Goal: Contribute content: Contribute content

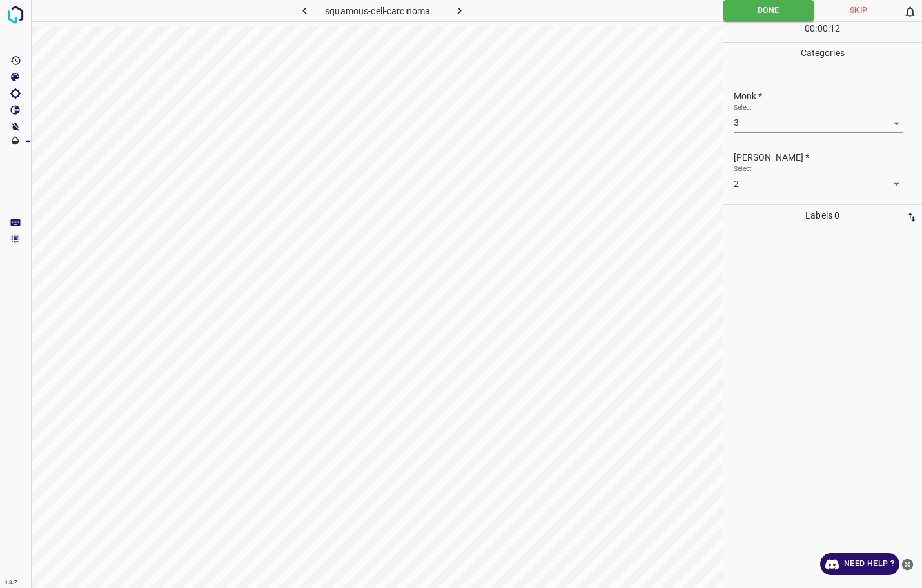
click at [449, 15] on button "button" at bounding box center [458, 10] width 41 height 21
click at [766, 116] on body "4.3.7 flea_bites18.jpg Done Skip 0 00 : 00 : 12 Categories Monk * Select -1 -1 …" at bounding box center [461, 294] width 922 height 588
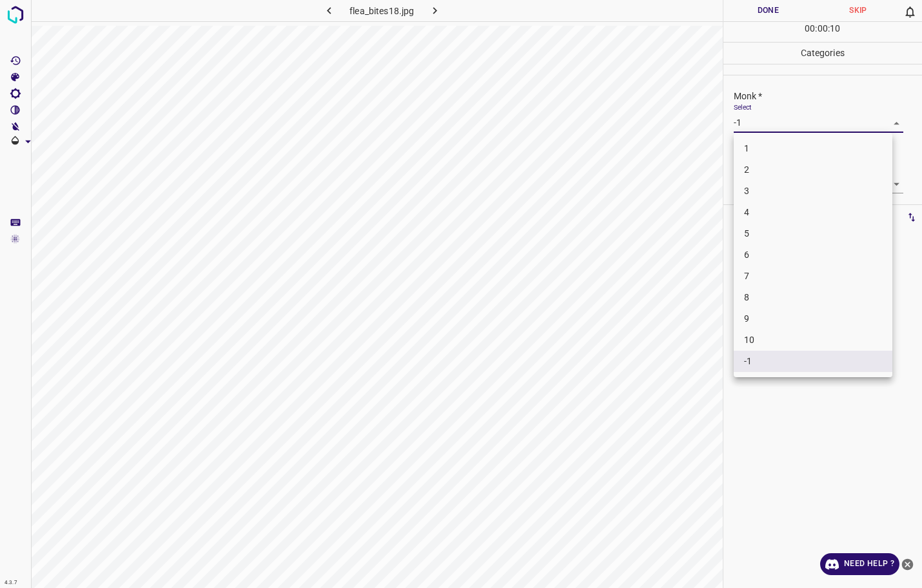
click at [755, 175] on li "2" at bounding box center [813, 169] width 159 height 21
type input "2"
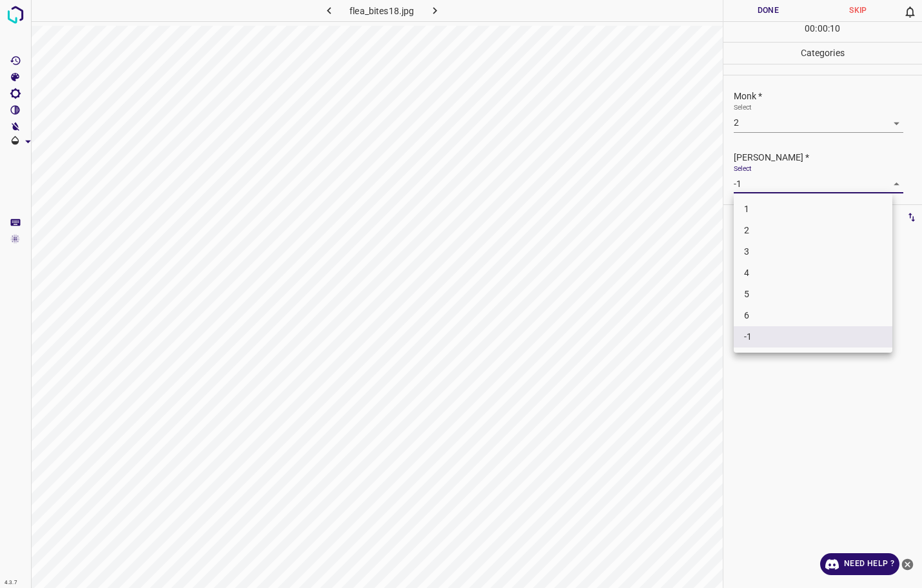
click at [741, 177] on body "4.3.7 flea_bites18.jpg Done Skip 0 00 : 00 : 10 Categories Monk * Select 2 2 [P…" at bounding box center [461, 294] width 922 height 588
click at [742, 209] on li "1" at bounding box center [813, 209] width 159 height 21
type input "1"
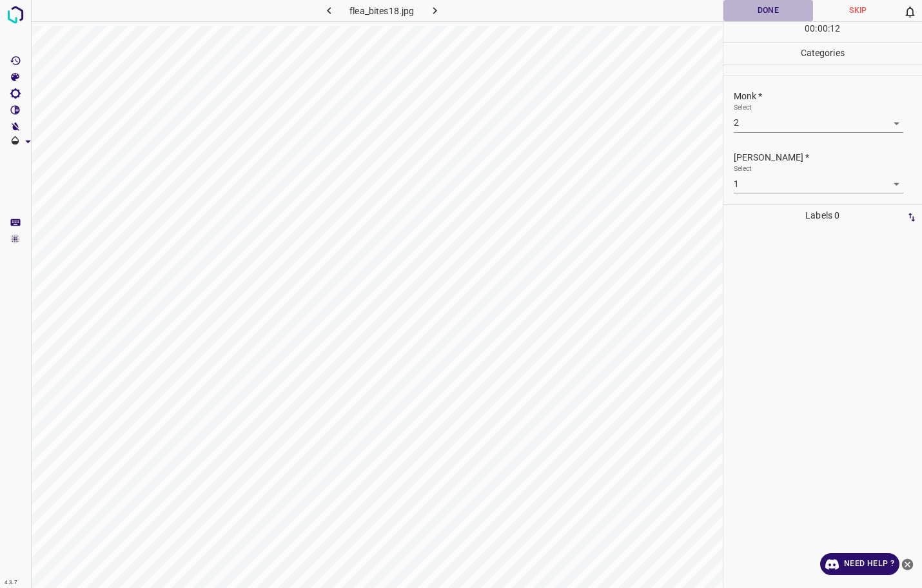
click at [737, 20] on button "Done" at bounding box center [768, 10] width 90 height 21
click at [438, 7] on icon "button" at bounding box center [435, 11] width 14 height 14
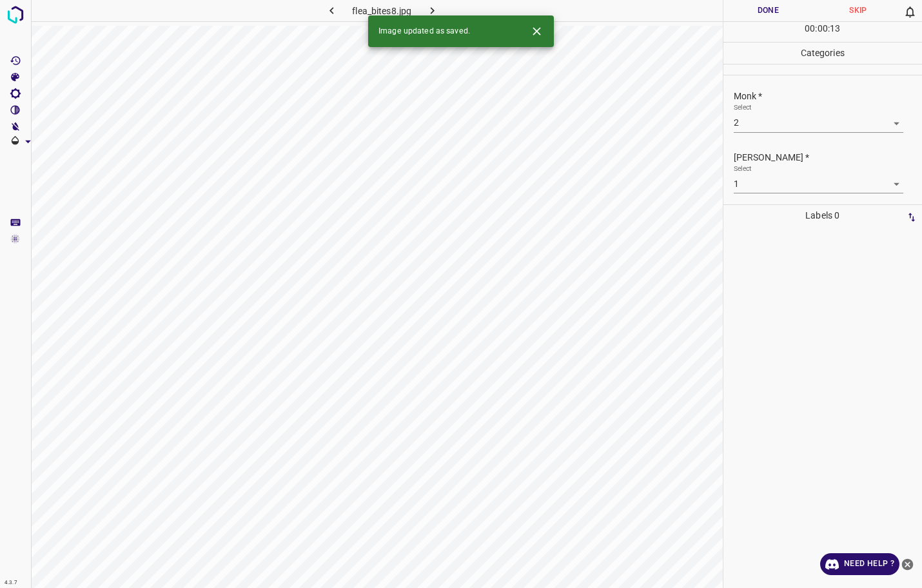
type input "-1"
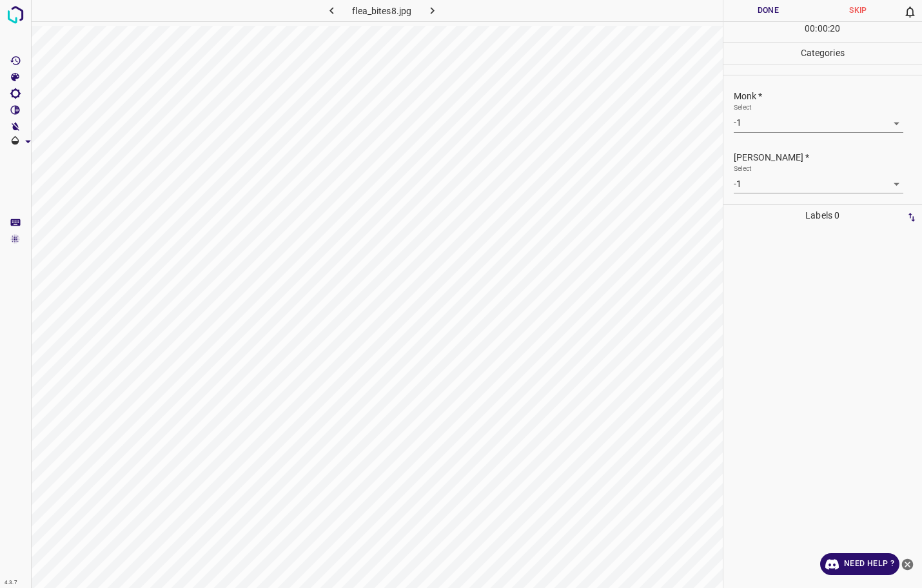
click at [774, 10] on button "Done" at bounding box center [768, 10] width 90 height 21
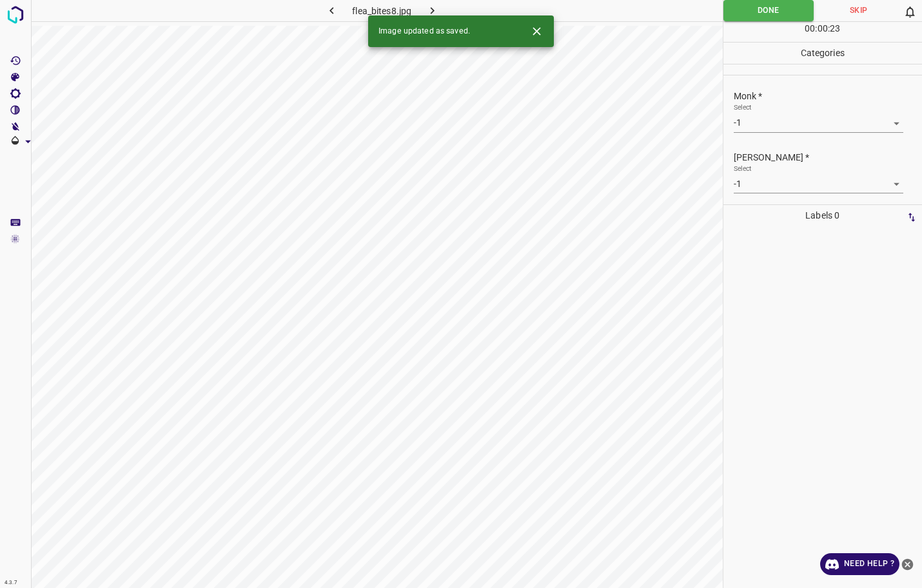
click at [773, 117] on body "4.3.7 flea_bites8.jpg Done Skip 0 00 : 00 : 23 Categories Monk * Select -1 -1 […" at bounding box center [461, 294] width 922 height 588
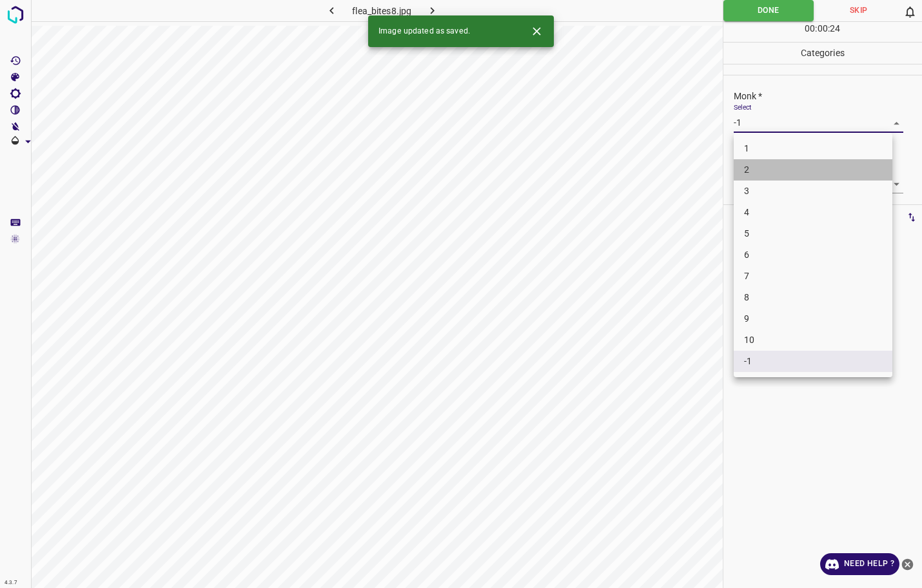
click at [758, 170] on li "2" at bounding box center [813, 169] width 159 height 21
type input "2"
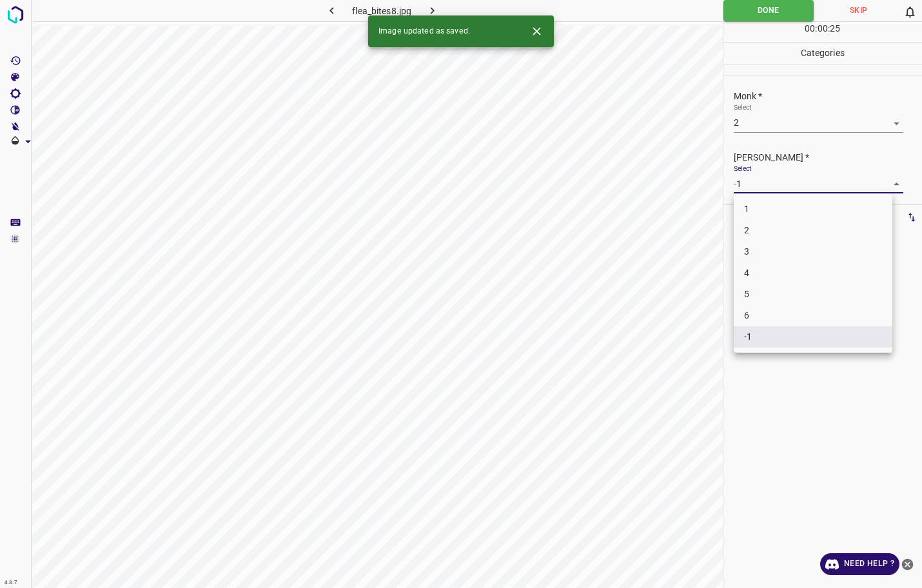
click at [757, 181] on body "4.3.7 flea_bites8.jpg Done Skip 0 00 : 00 : 25 Categories Monk * Select 2 2 [PE…" at bounding box center [461, 294] width 922 height 588
click at [752, 207] on li "1" at bounding box center [813, 209] width 159 height 21
type input "1"
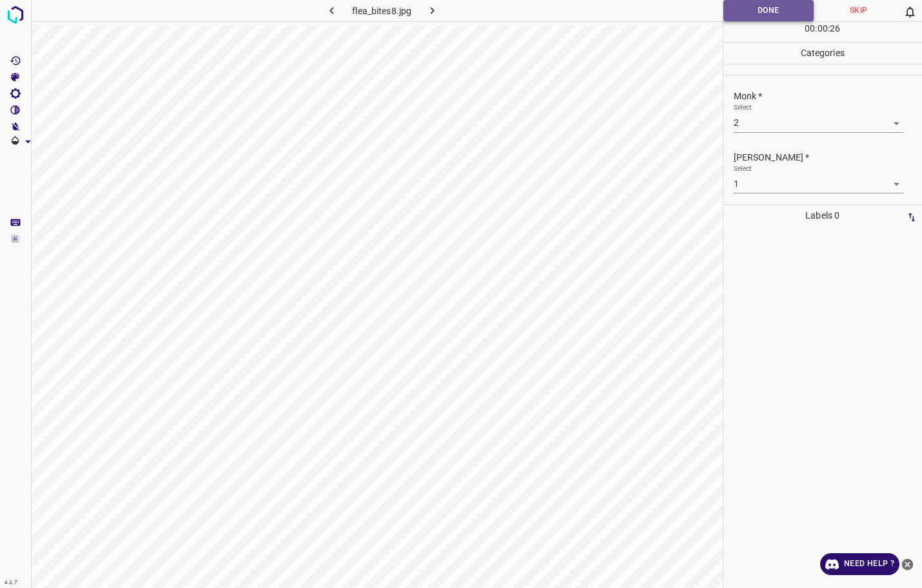
click at [748, 14] on button "Done" at bounding box center [768, 10] width 91 height 21
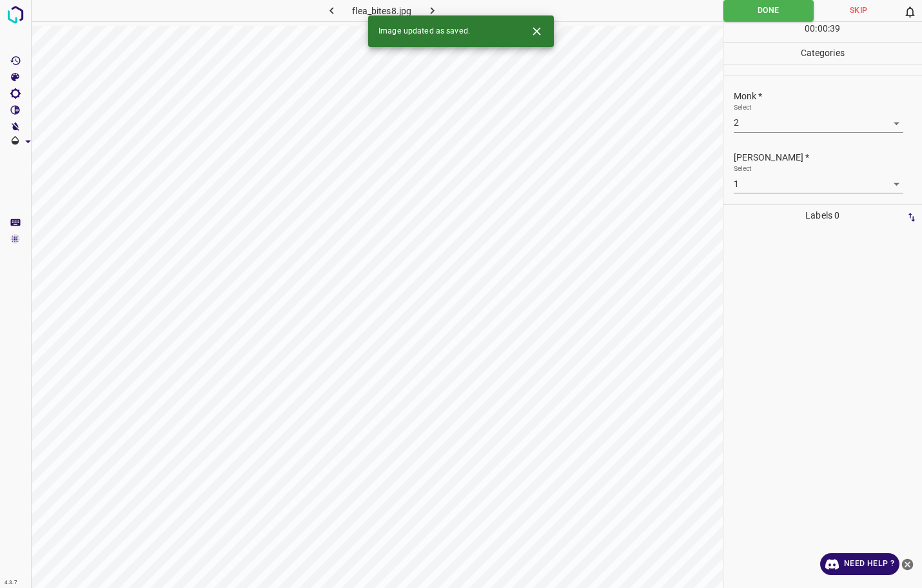
click at [870, 375] on div at bounding box center [822, 407] width 191 height 362
click at [427, 9] on icon "button" at bounding box center [432, 11] width 14 height 14
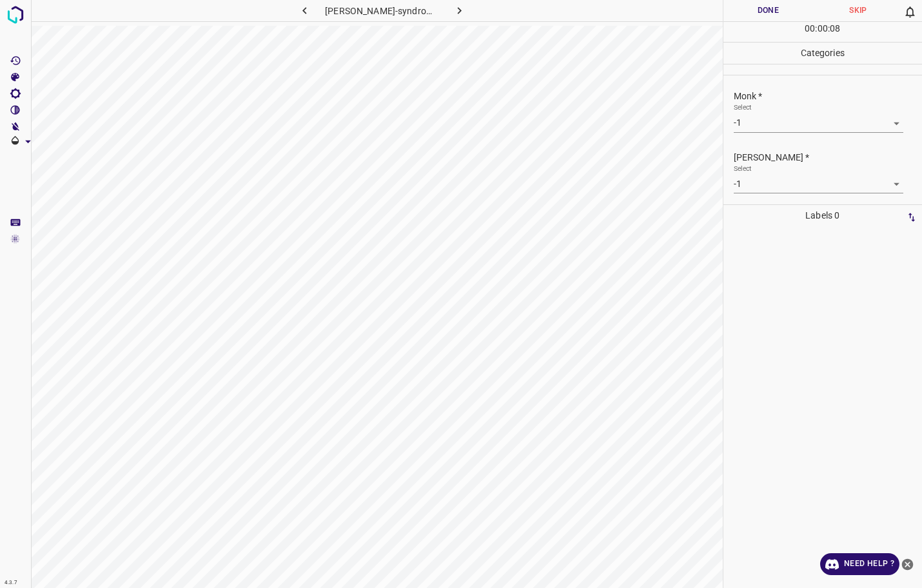
click at [756, 117] on body "4.3.7 [PERSON_NAME]-syndrome39.jpg Done Skip 0 00 : 00 : 08 Categories Monk * S…" at bounding box center [461, 294] width 922 height 588
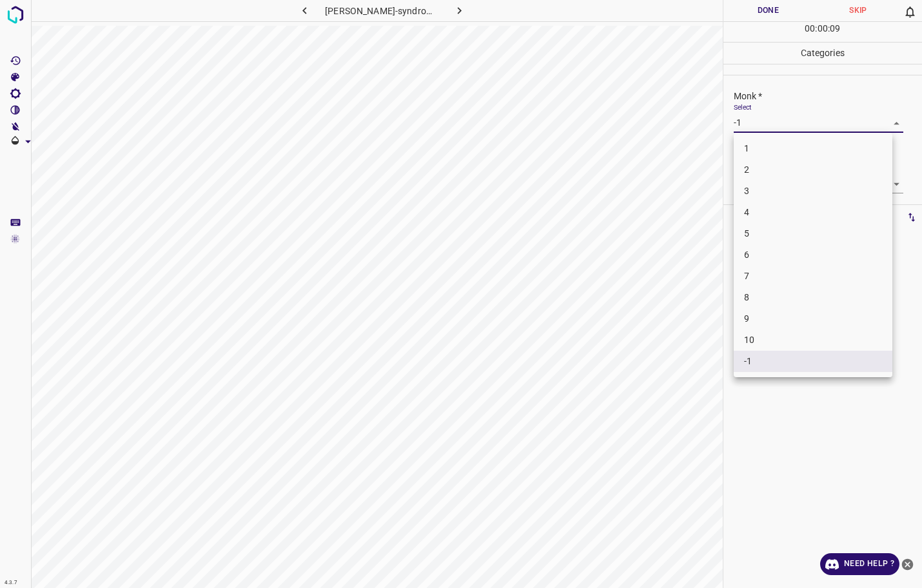
click at [755, 167] on li "2" at bounding box center [813, 169] width 159 height 21
type input "2"
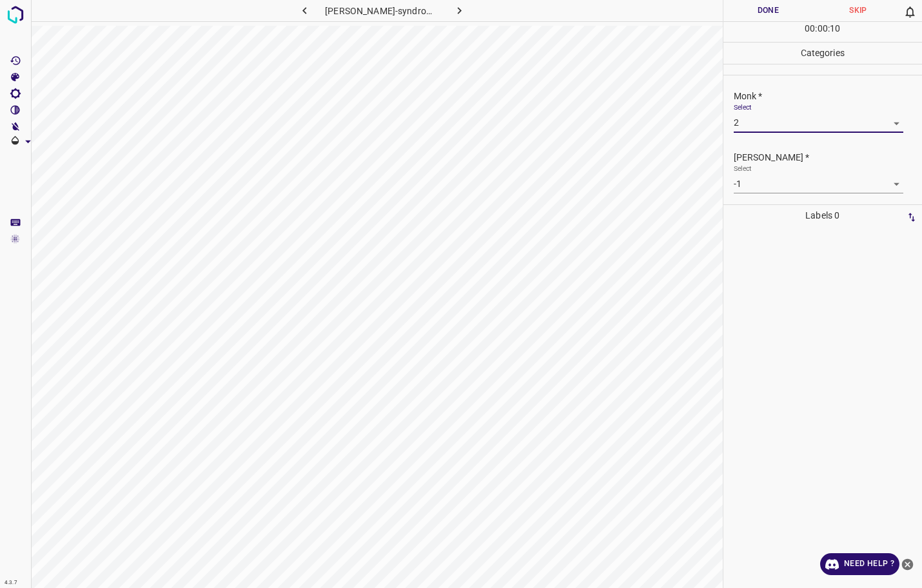
click at [764, 180] on body "4.3.7 [PERSON_NAME]-syndrome39.jpg Done Skip 0 00 : 00 : 10 Categories Monk * S…" at bounding box center [461, 294] width 922 height 588
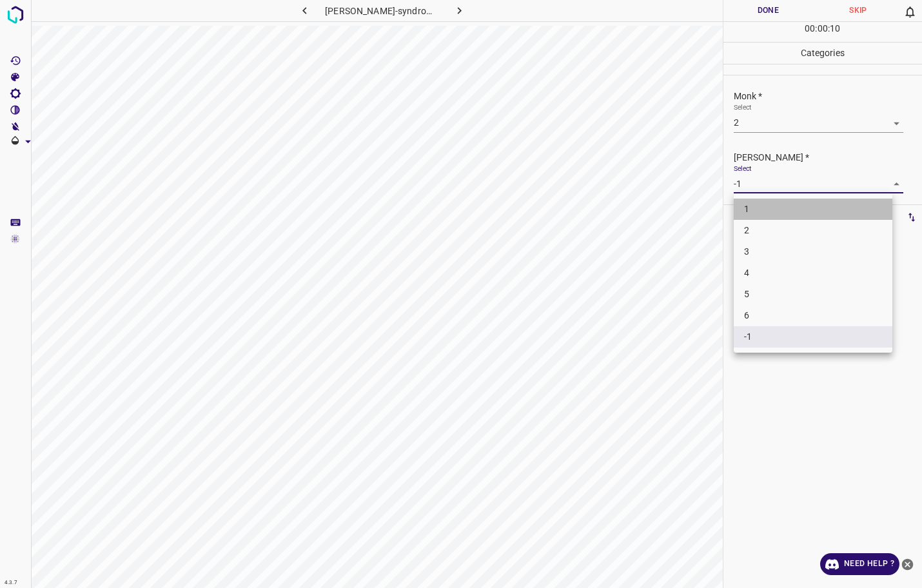
click at [760, 200] on li "1" at bounding box center [813, 209] width 159 height 21
type input "1"
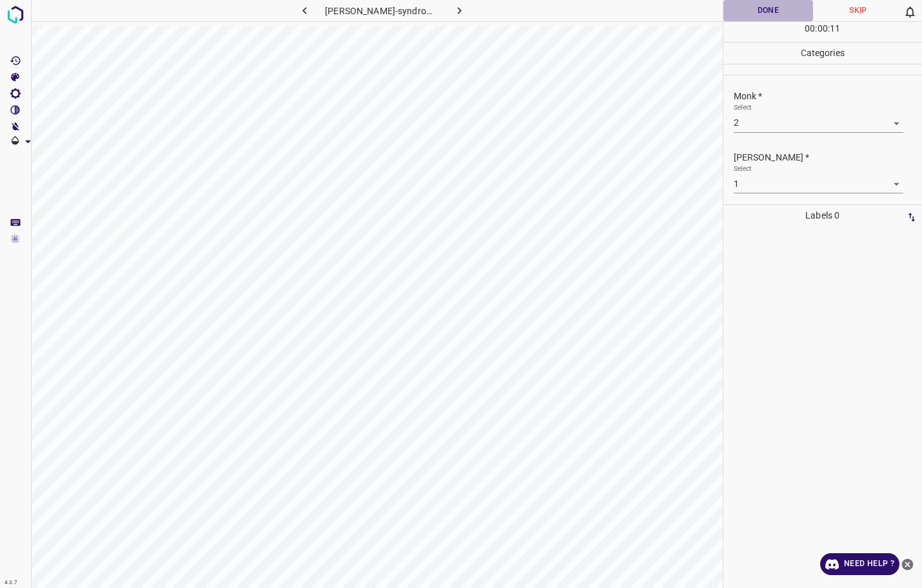
click at [770, 17] on button "Done" at bounding box center [768, 10] width 90 height 21
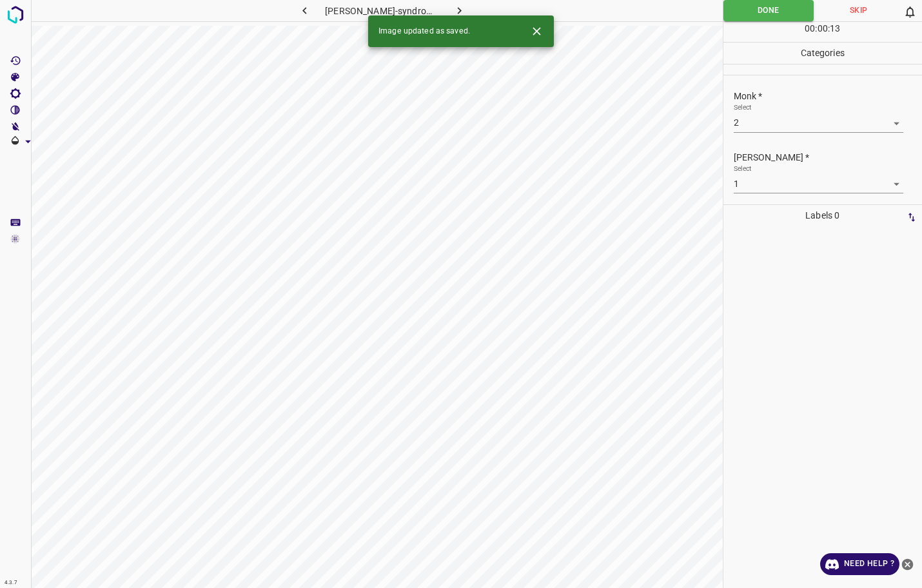
click at [453, 12] on icon "button" at bounding box center [460, 11] width 14 height 14
click at [769, 115] on body "4.3.7 follicular-mucinosis20.jpg Done Skip 0 00 : 00 : 13 Categories Monk * Sel…" at bounding box center [461, 294] width 922 height 588
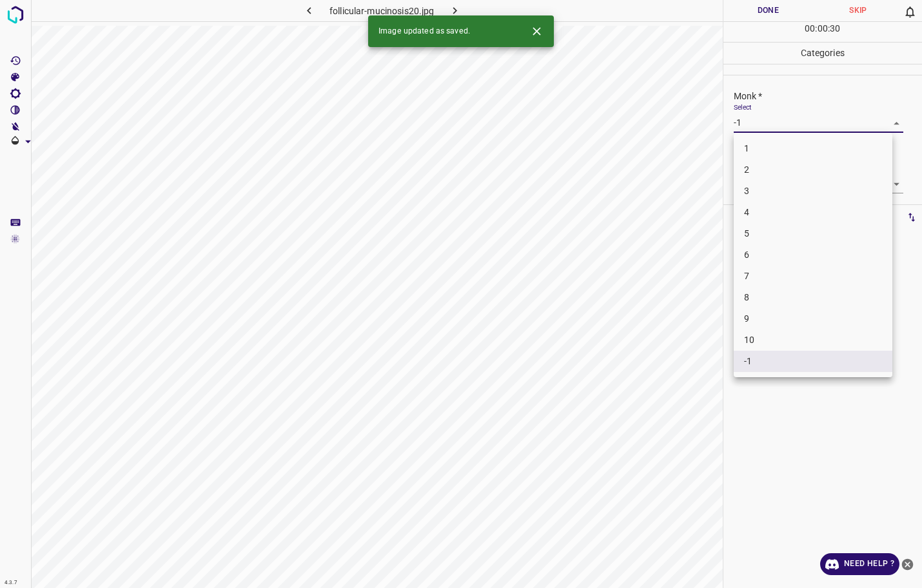
click at [757, 188] on li "3" at bounding box center [813, 190] width 159 height 21
type input "3"
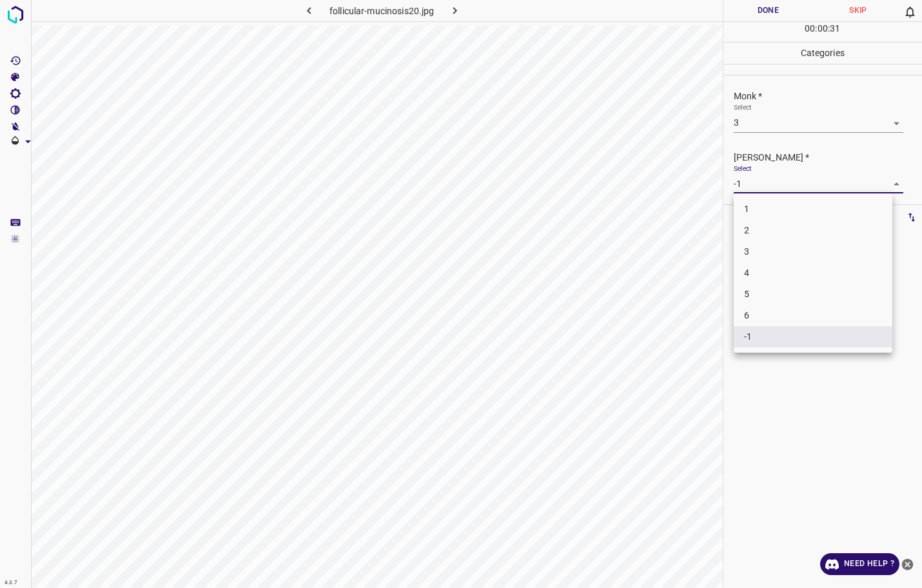
click at [763, 180] on body "4.3.7 follicular-mucinosis20.jpg Done Skip 0 00 : 00 : 31 Categories Monk * Sel…" at bounding box center [461, 294] width 922 height 588
click at [760, 224] on li "2" at bounding box center [813, 230] width 159 height 21
type input "2"
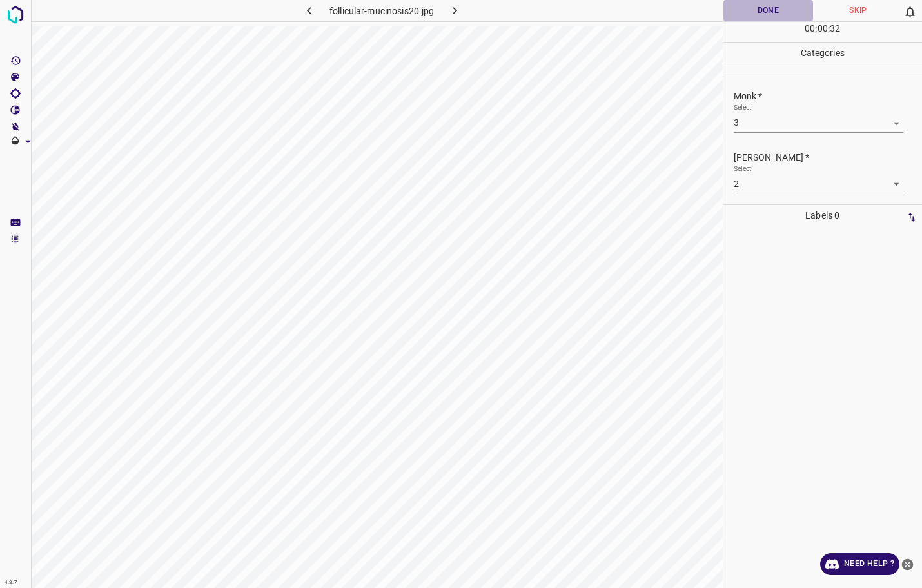
click at [766, 14] on button "Done" at bounding box center [768, 10] width 90 height 21
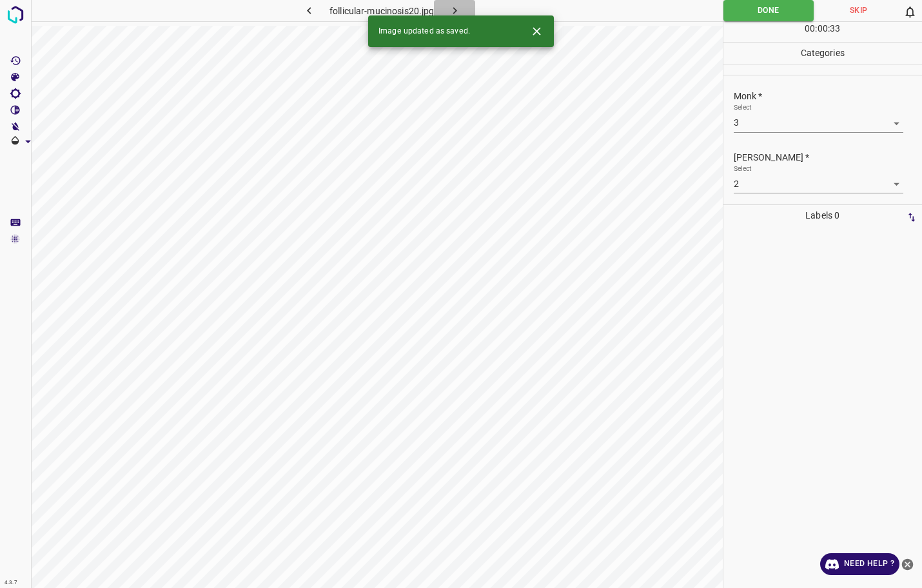
click at [457, 4] on icon "button" at bounding box center [455, 11] width 14 height 14
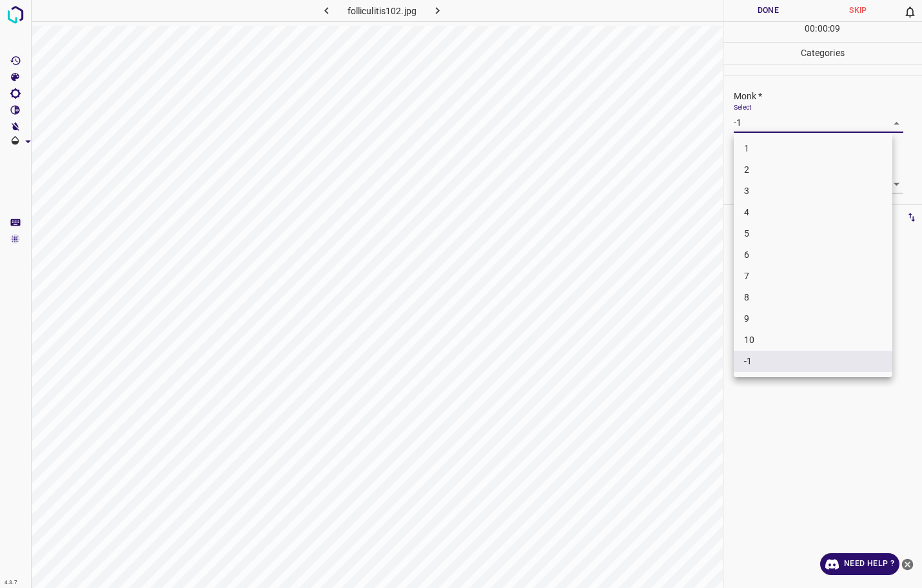
click at [751, 113] on body "4.3.7 folliculitis102.jpg Done Skip 0 00 : 00 : 09 Categories Monk * Select -1 …" at bounding box center [461, 294] width 922 height 588
click at [749, 169] on li "2" at bounding box center [813, 169] width 159 height 21
type input "2"
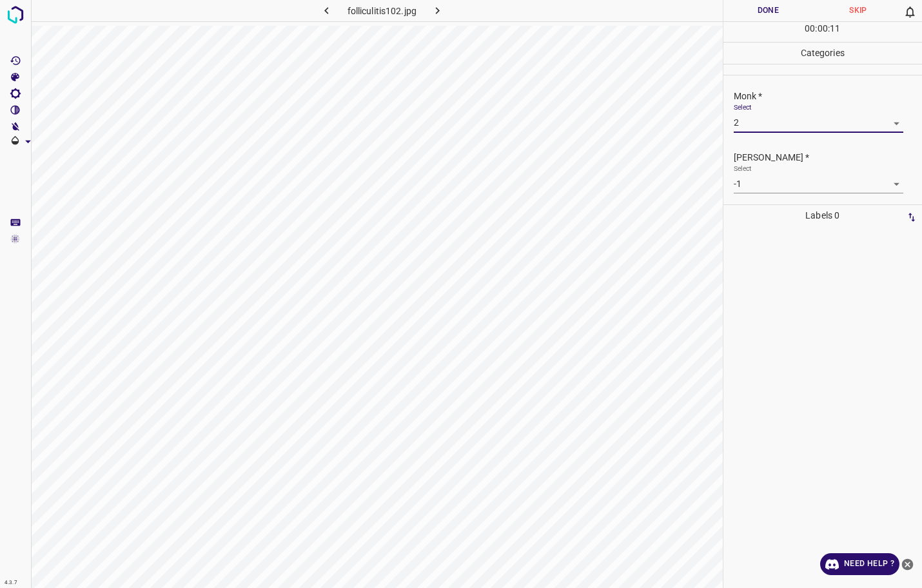
click at [750, 175] on body "4.3.7 folliculitis102.jpg Done Skip 0 00 : 00 : 11 Categories Monk * Select 2 2…" at bounding box center [461, 294] width 922 height 588
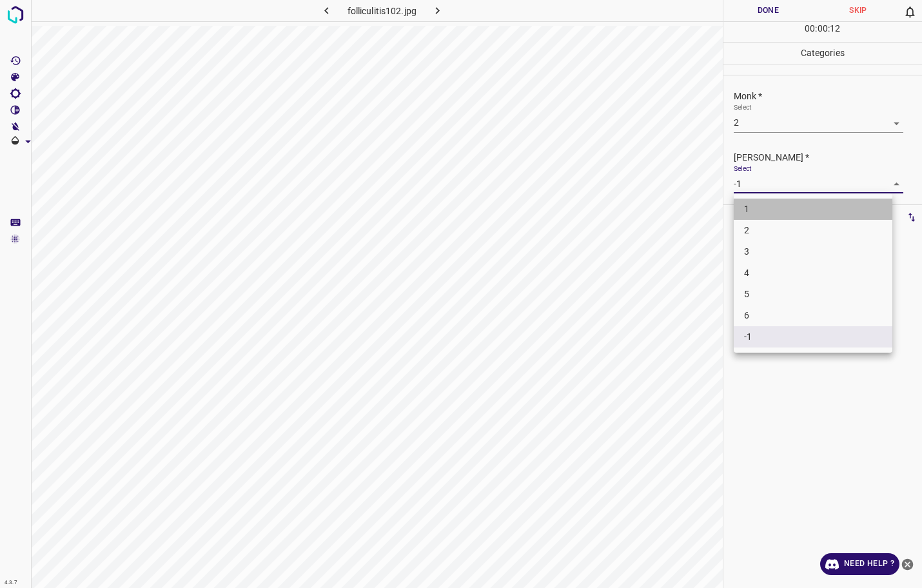
click at [750, 210] on li "1" at bounding box center [813, 209] width 159 height 21
type input "1"
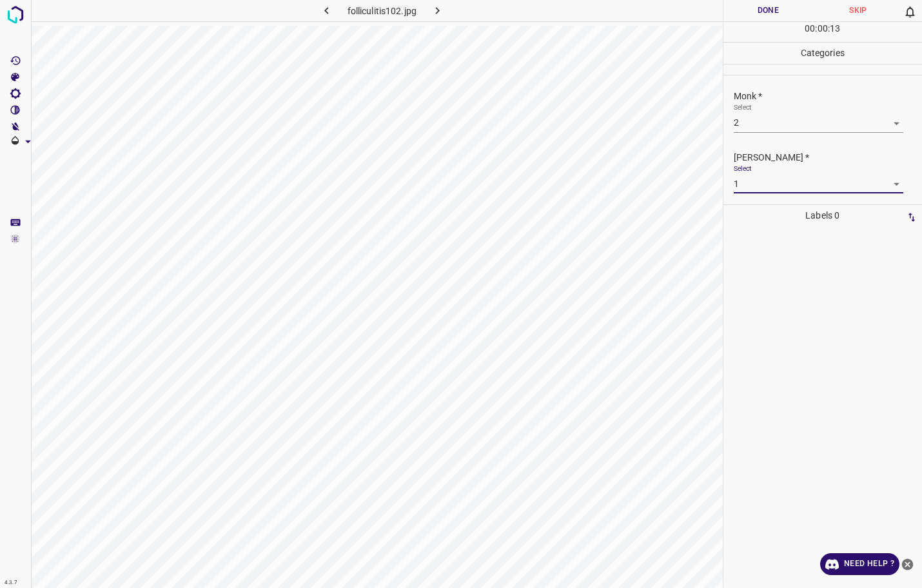
click at [766, 12] on button "Done" at bounding box center [768, 10] width 90 height 21
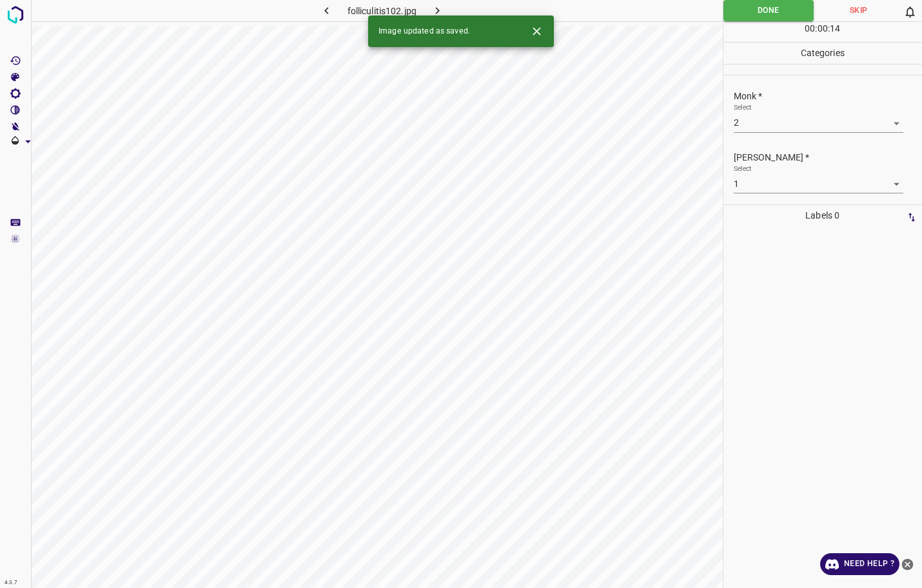
click at [436, 8] on icon "button" at bounding box center [437, 10] width 4 height 7
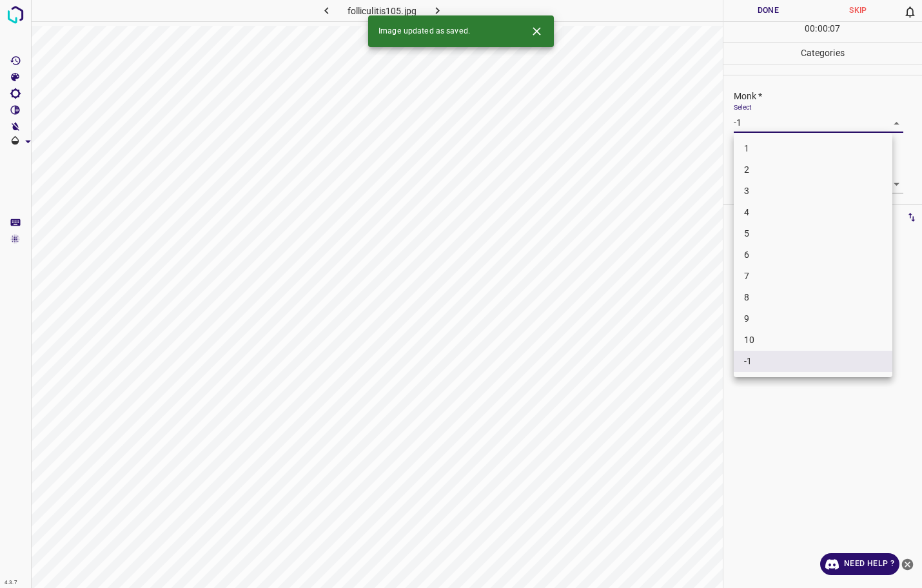
click at [761, 126] on body "4.3.7 folliculitis105.jpg Done Skip 0 00 : 00 : 07 Categories Monk * Select -1 …" at bounding box center [461, 294] width 922 height 588
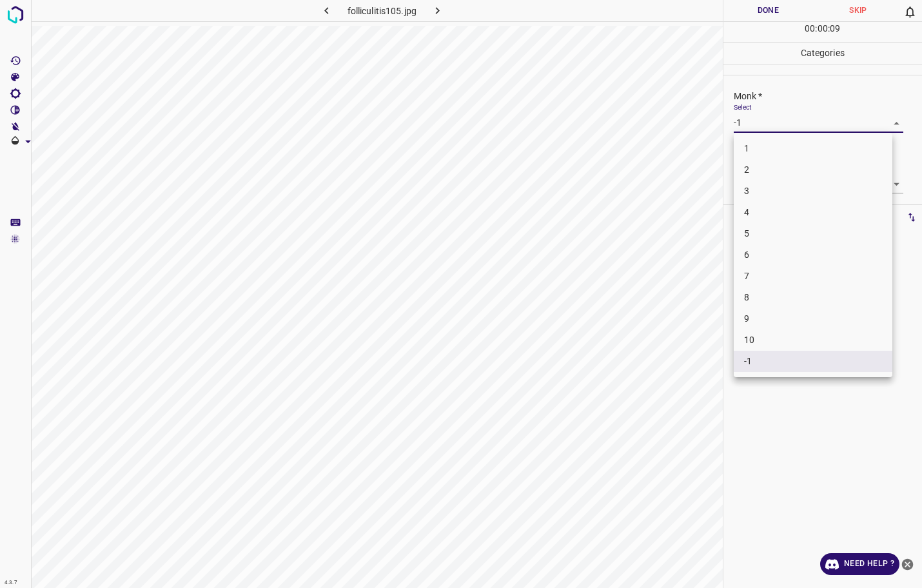
click at [754, 192] on li "3" at bounding box center [813, 190] width 159 height 21
type input "3"
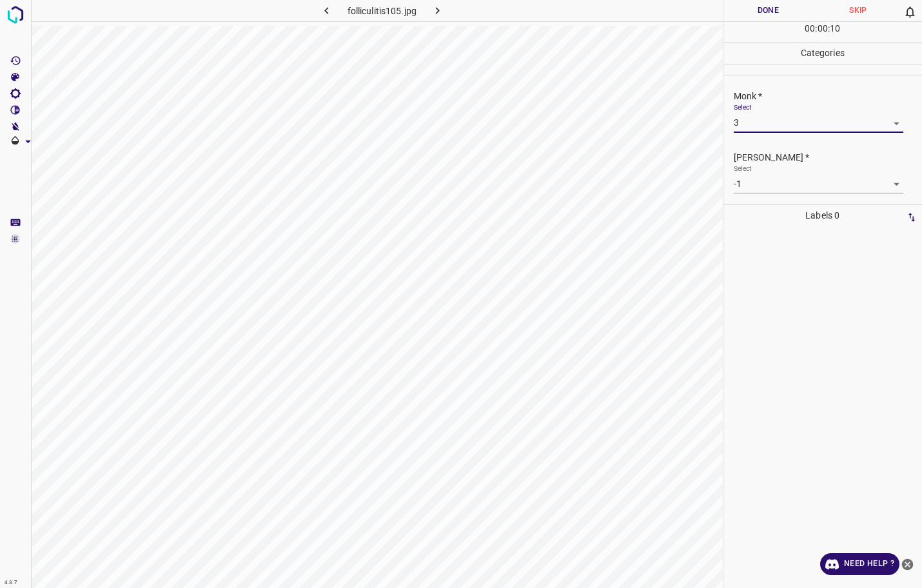
click at [754, 184] on body "4.3.7 folliculitis105.jpg Done Skip 0 00 : 00 : 10 Categories Monk * Select 3 3…" at bounding box center [461, 294] width 922 height 588
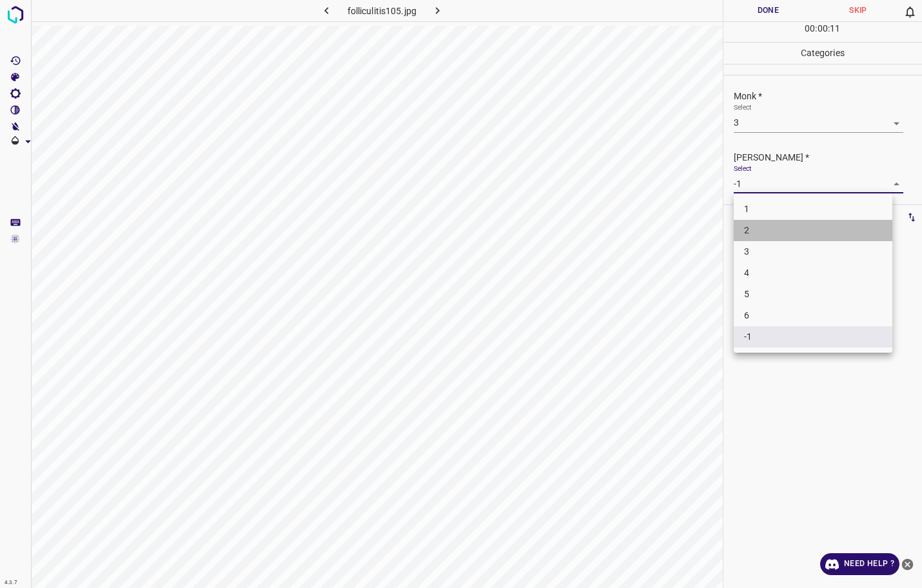
click at [753, 229] on li "2" at bounding box center [813, 230] width 159 height 21
type input "2"
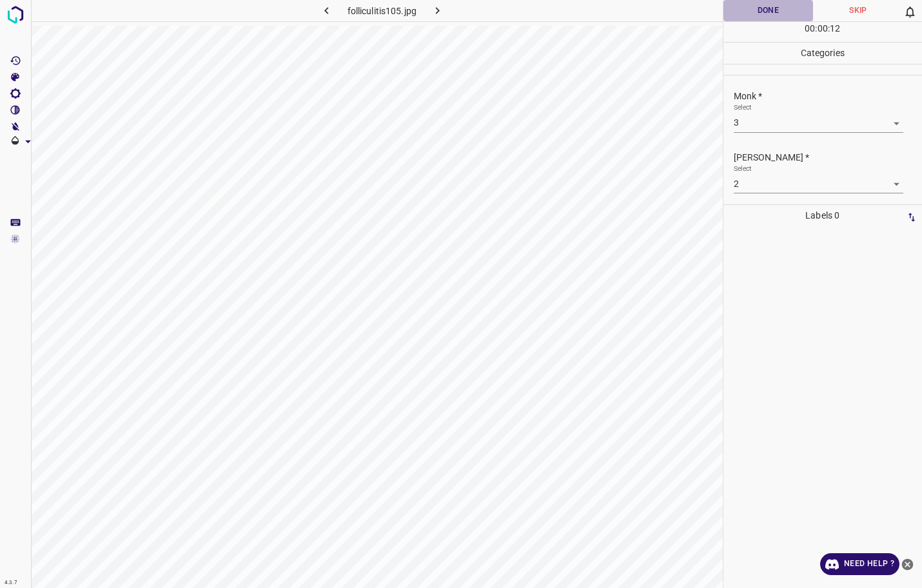
click at [776, 15] on button "Done" at bounding box center [768, 10] width 90 height 21
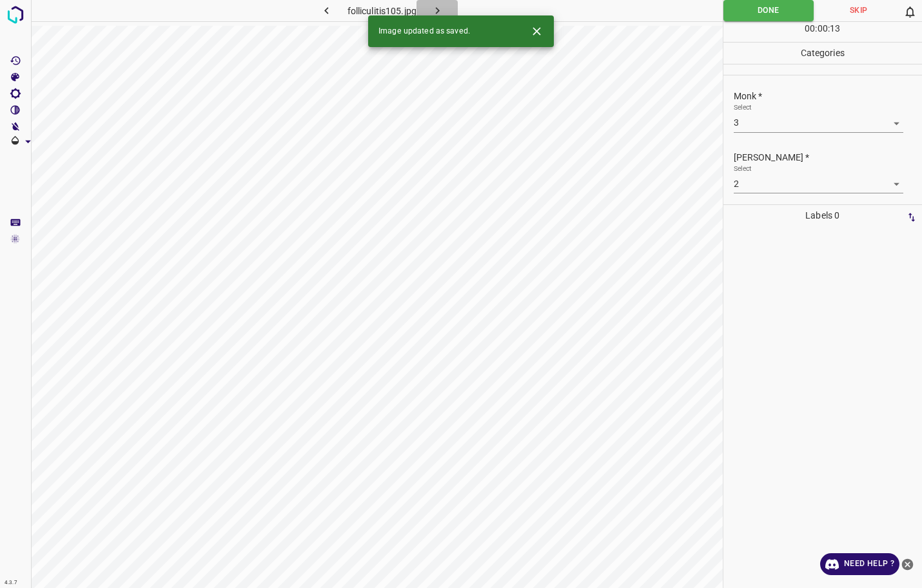
click at [440, 10] on icon "button" at bounding box center [438, 11] width 14 height 14
click at [809, 121] on body "4.3.7 folliculitis106.jpg Done Skip 0 00 : 00 : 07 Categories Monk * Select -1 …" at bounding box center [461, 294] width 922 height 588
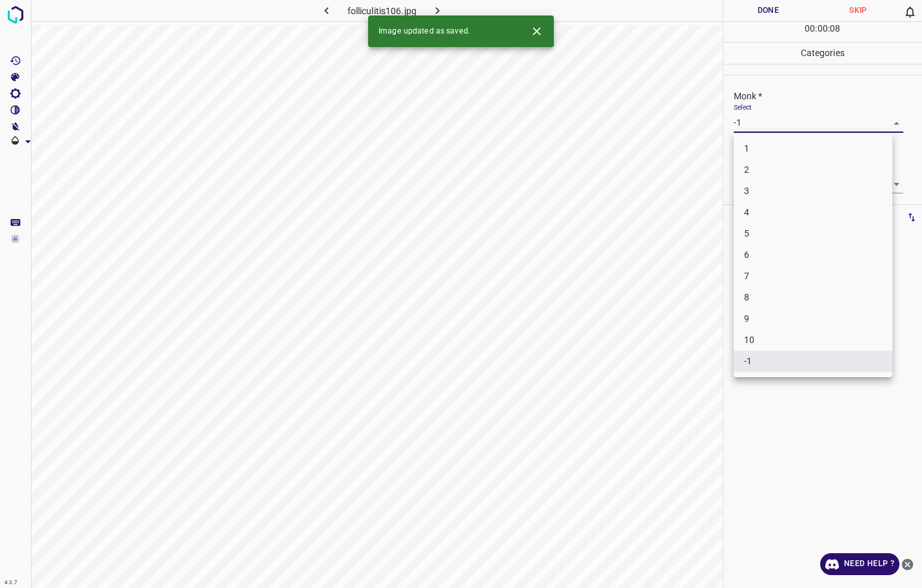
click at [777, 184] on li "3" at bounding box center [813, 190] width 159 height 21
type input "3"
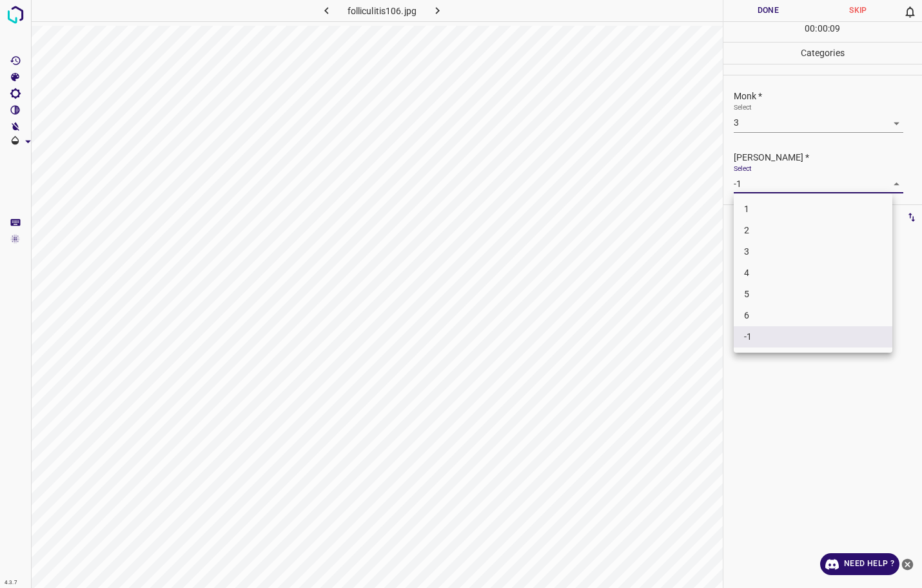
click at [779, 184] on body "4.3.7 folliculitis106.jpg Done Skip 0 00 : 00 : 09 Categories Monk * Select 3 3…" at bounding box center [461, 294] width 922 height 588
click at [770, 229] on li "2" at bounding box center [813, 230] width 159 height 21
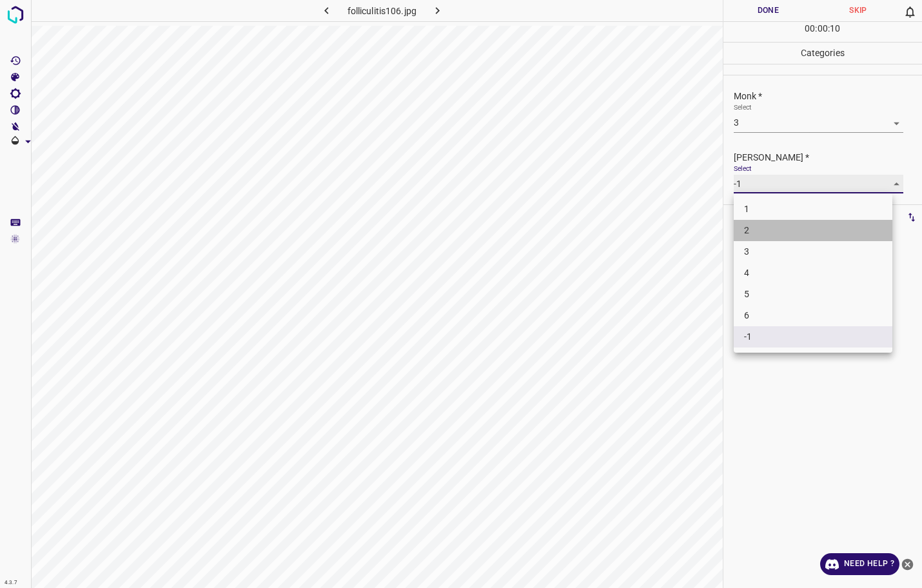
type input "2"
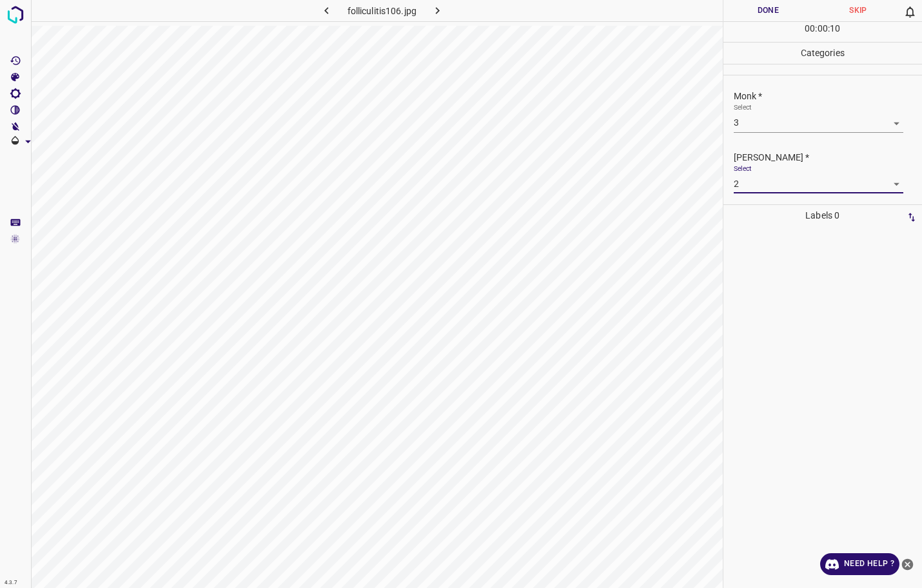
click at [784, 20] on button "Done" at bounding box center [768, 10] width 90 height 21
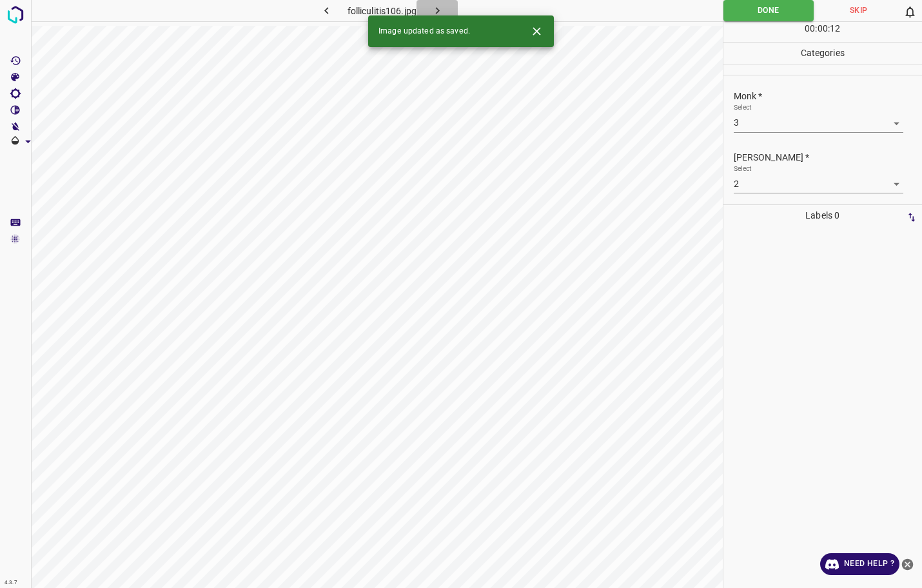
click at [440, 8] on icon "button" at bounding box center [438, 11] width 14 height 14
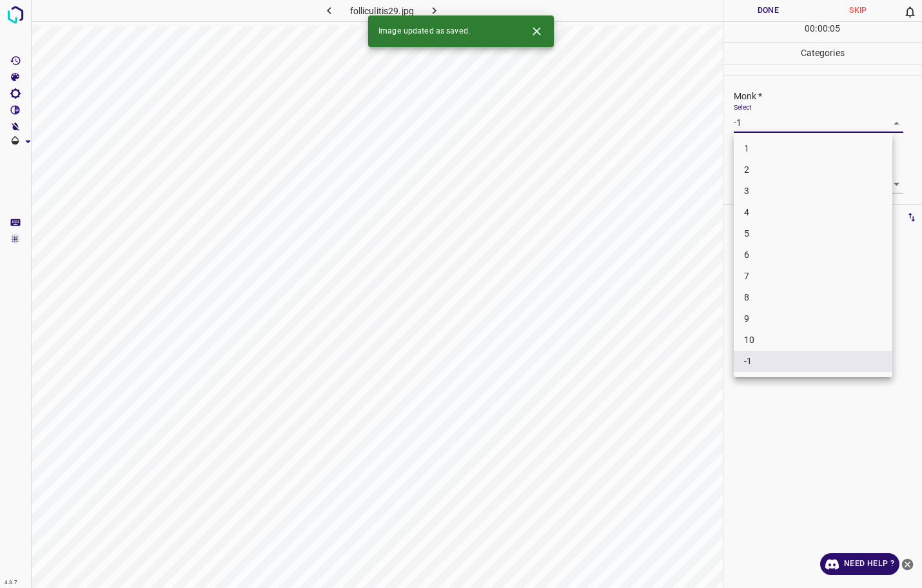
click at [763, 124] on body "4.3.7 folliculitis29.jpg Done Skip 0 00 : 00 : 05 Categories Monk * Select -1 -…" at bounding box center [461, 294] width 922 height 588
click at [763, 192] on li "3" at bounding box center [813, 190] width 159 height 21
type input "3"
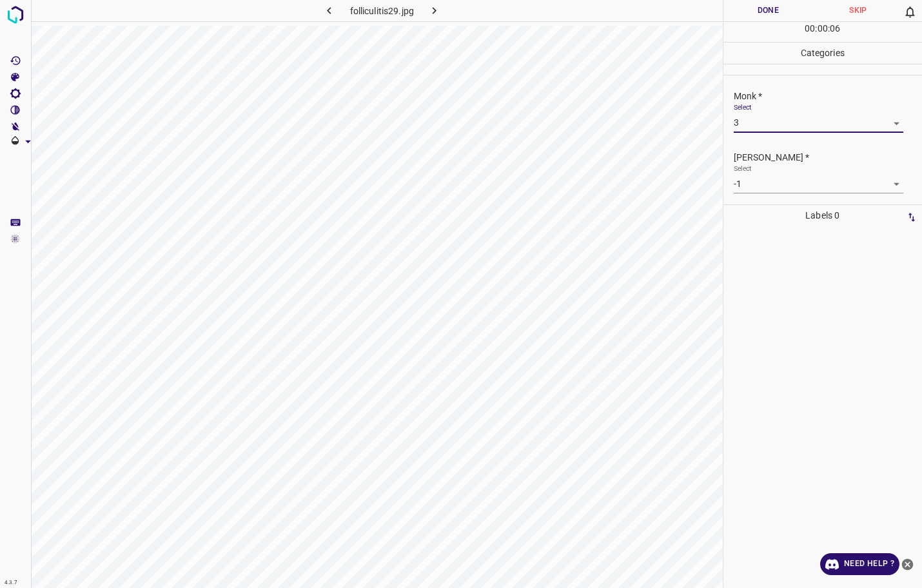
click at [760, 184] on body "4.3.7 folliculitis29.jpg Done Skip 0 00 : 00 : 06 Categories Monk * Select 3 3 …" at bounding box center [461, 294] width 922 height 588
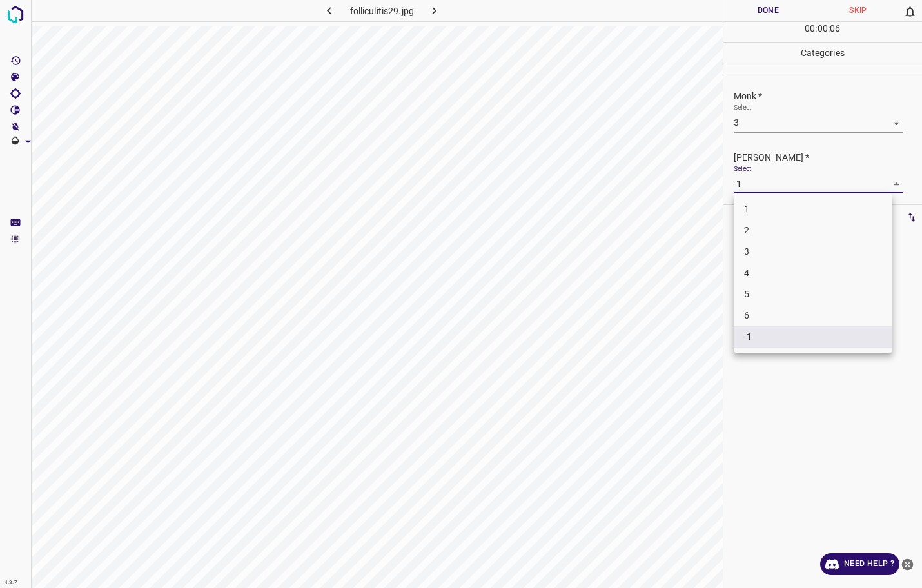
click at [758, 229] on li "2" at bounding box center [813, 230] width 159 height 21
type input "2"
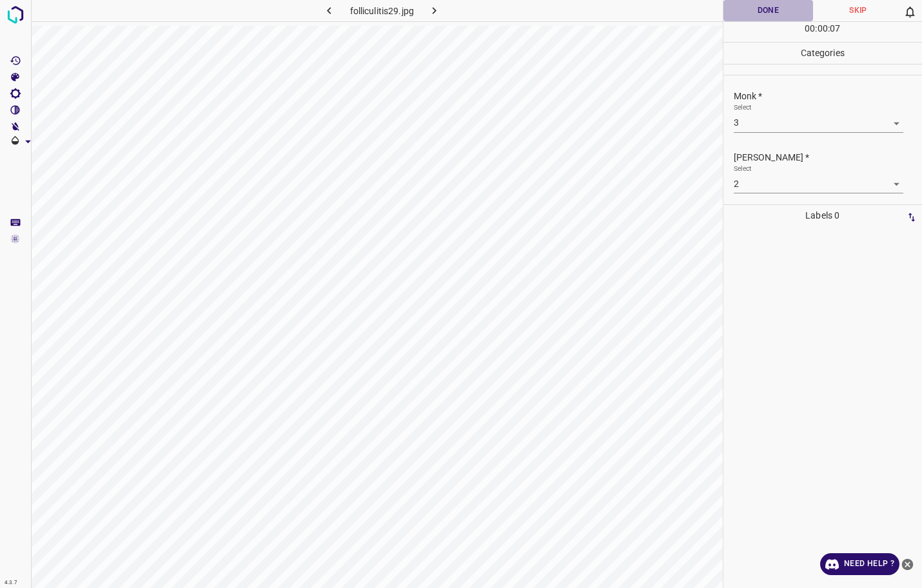
click at [784, 14] on button "Done" at bounding box center [768, 10] width 90 height 21
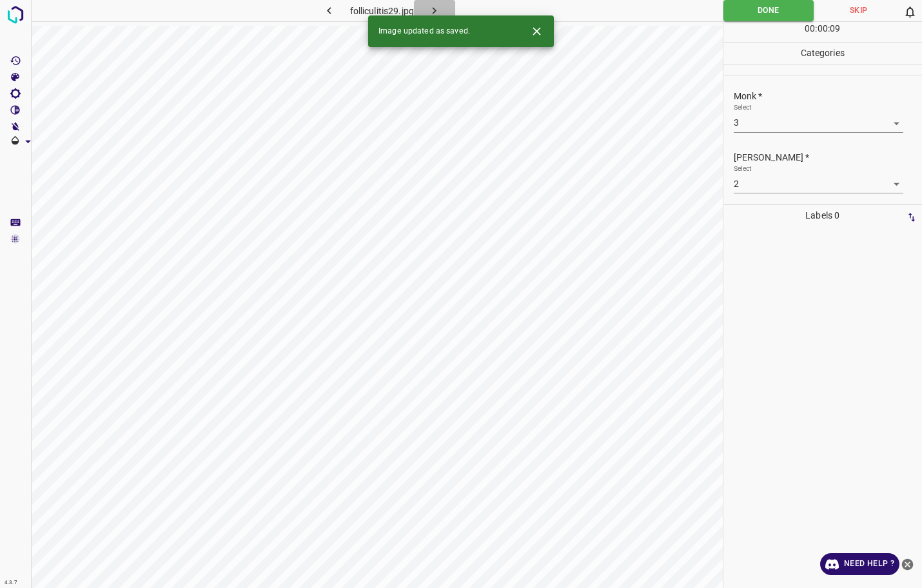
click at [430, 8] on icon "button" at bounding box center [434, 11] width 14 height 14
click at [752, 130] on body "4.3.7 folliculitis7.jpg Done Skip 0 00 : 00 : 09 Categories Monk * Select -1 -1…" at bounding box center [461, 294] width 922 height 588
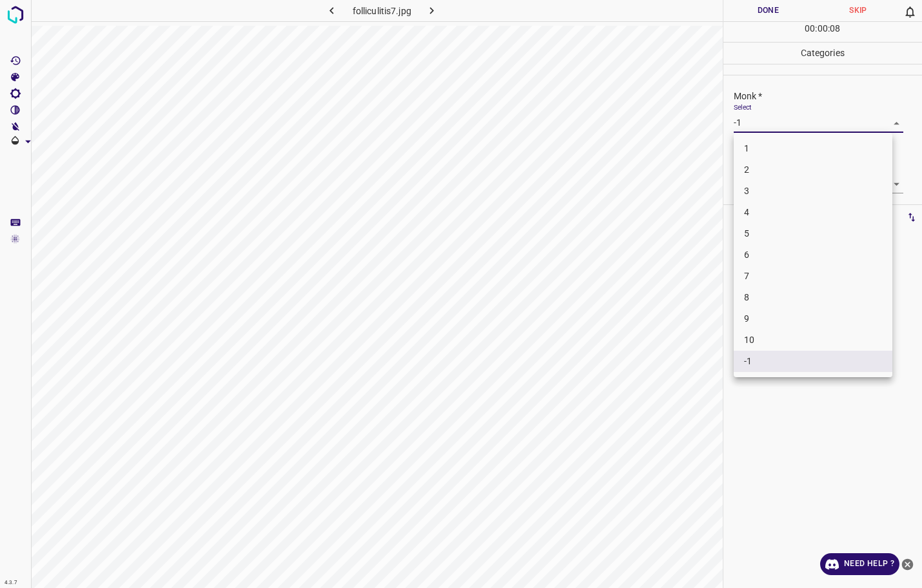
click at [760, 253] on li "6" at bounding box center [813, 254] width 159 height 21
type input "6"
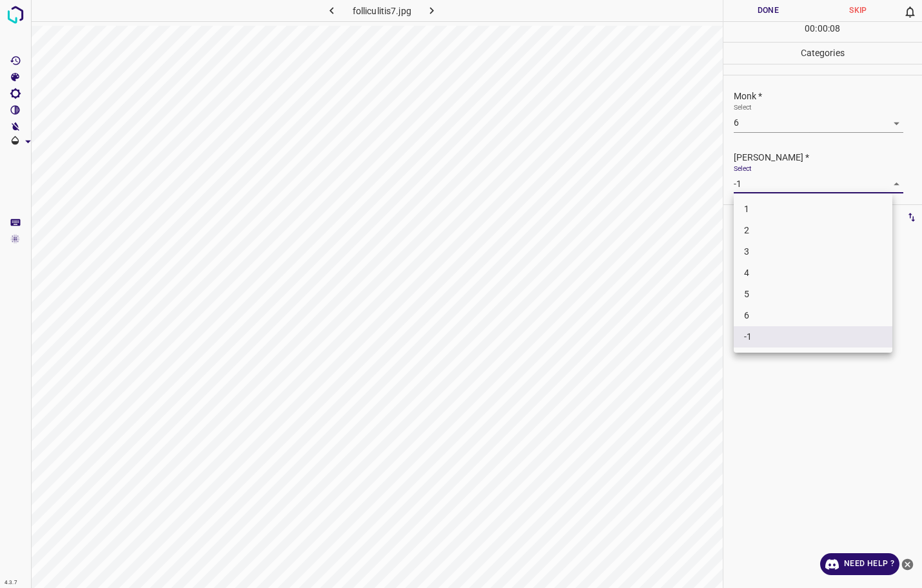
click at [768, 186] on body "4.3.7 folliculitis7.jpg Done Skip 0 00 : 00 : 08 Categories Monk * Select 6 6 […" at bounding box center [461, 294] width 922 height 588
drag, startPoint x: 766, startPoint y: 285, endPoint x: 766, endPoint y: 273, distance: 12.2
click at [766, 273] on ul "1 2 3 4 5 6 -1" at bounding box center [813, 272] width 159 height 159
click at [766, 272] on li "4" at bounding box center [813, 272] width 159 height 21
type input "4"
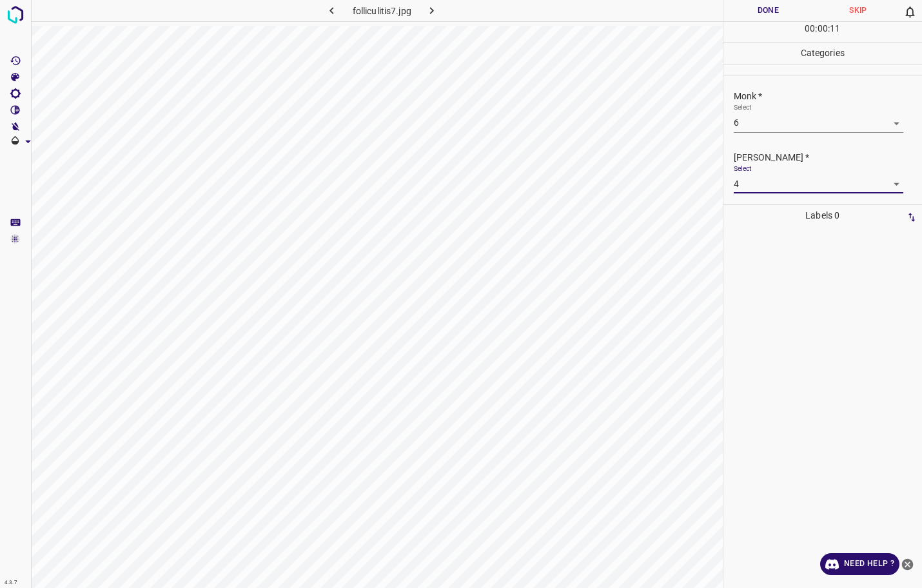
click at [784, 14] on button "Done" at bounding box center [768, 10] width 90 height 21
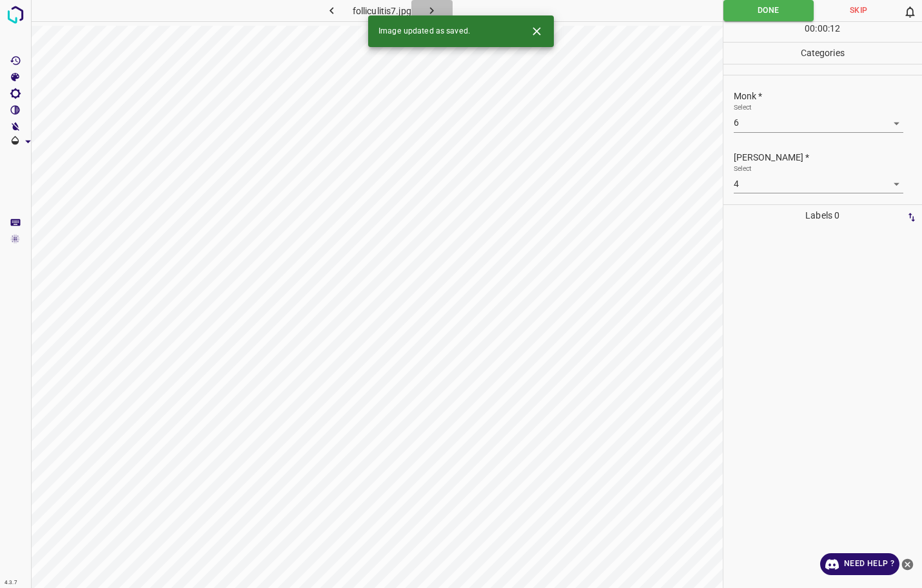
click at [424, 10] on button "button" at bounding box center [431, 10] width 41 height 21
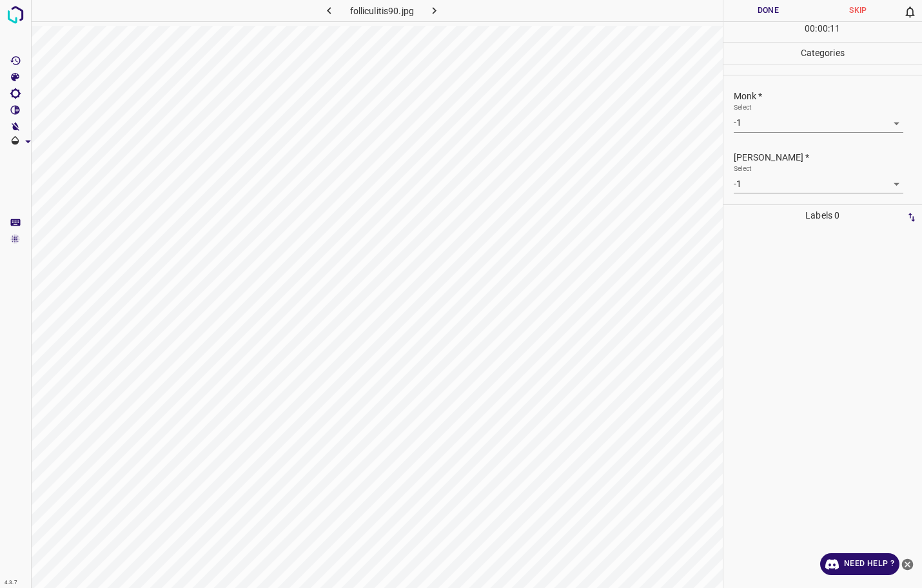
click at [842, 122] on body "4.3.7 folliculitis90.jpg Done Skip 0 00 : 00 : 11 Categories Monk * Select -1 -…" at bounding box center [461, 294] width 922 height 588
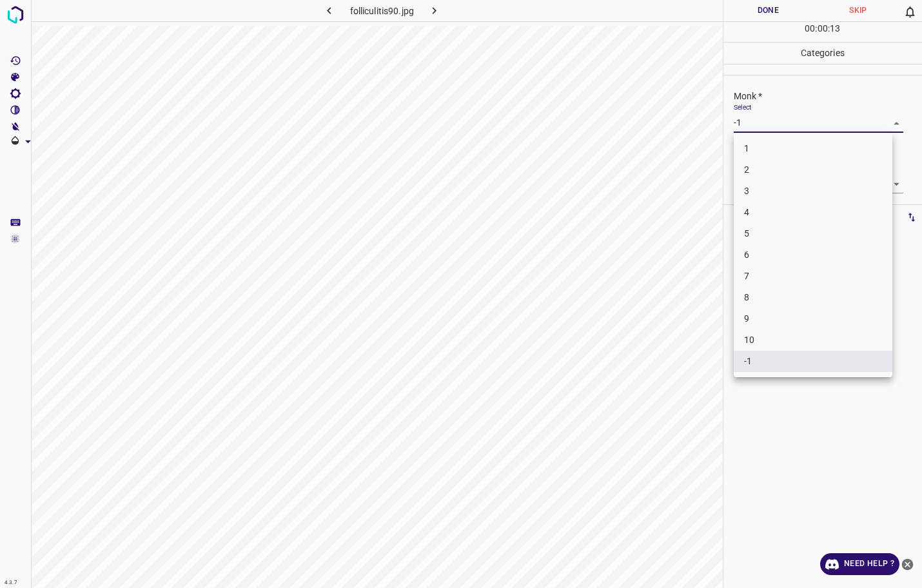
click at [770, 199] on li "3" at bounding box center [813, 190] width 159 height 21
type input "3"
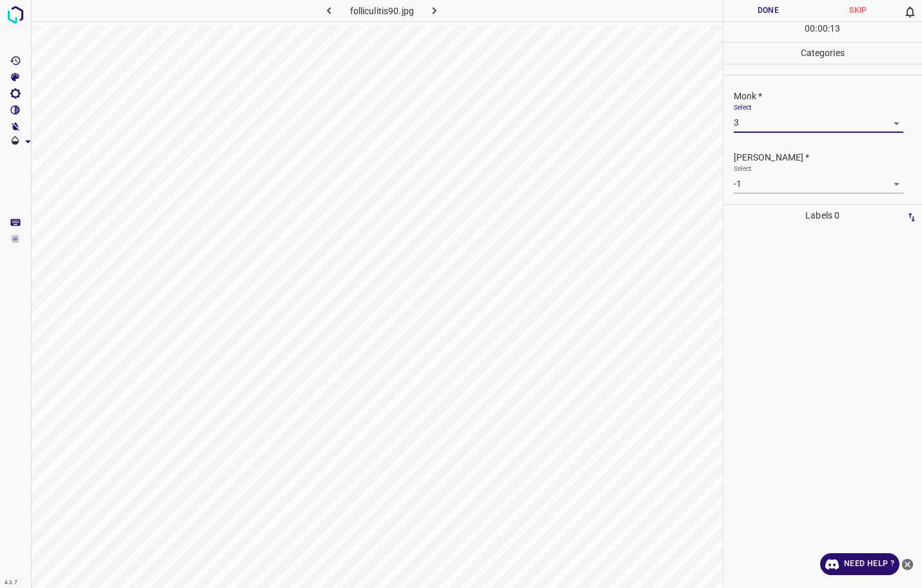
click at [775, 170] on div "Select -1 -1" at bounding box center [819, 178] width 170 height 29
click at [772, 183] on body "4.3.7 folliculitis90.jpg Done Skip 0 00 : 00 : 14 Categories Monk * Select 3 3 …" at bounding box center [461, 294] width 922 height 588
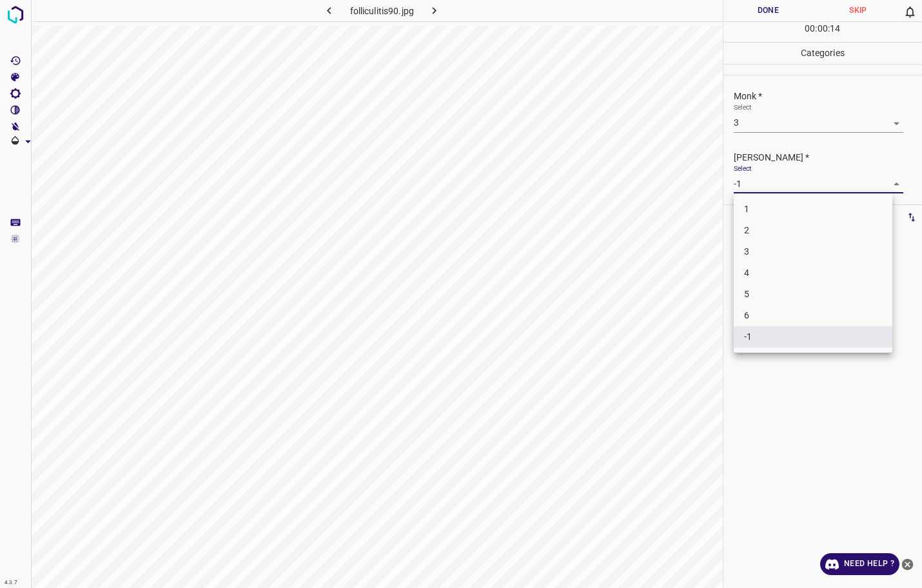
click at [749, 227] on li "2" at bounding box center [813, 230] width 159 height 21
type input "2"
click at [762, 1] on button "Done" at bounding box center [768, 10] width 90 height 21
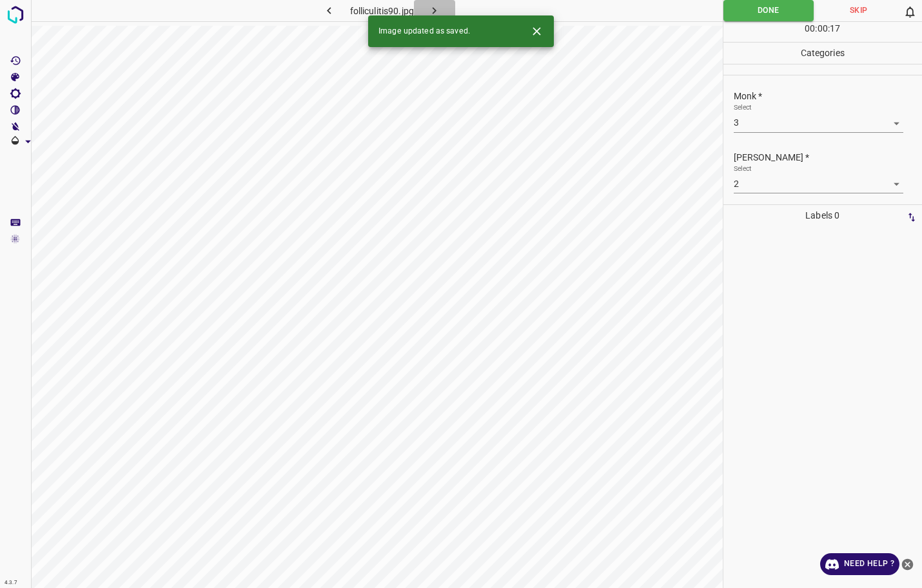
click at [436, 10] on icon "button" at bounding box center [435, 10] width 4 height 7
click at [744, 135] on div "Monk * Select -1 -1" at bounding box center [822, 111] width 199 height 61
click at [746, 134] on div "Monk * Select -1 -1" at bounding box center [822, 111] width 199 height 61
click at [752, 129] on body "4.3.7 [PERSON_NAME]-spots19.jpg Done Skip 0 00 : 00 : 05 Categories Monk * Sele…" at bounding box center [461, 294] width 922 height 588
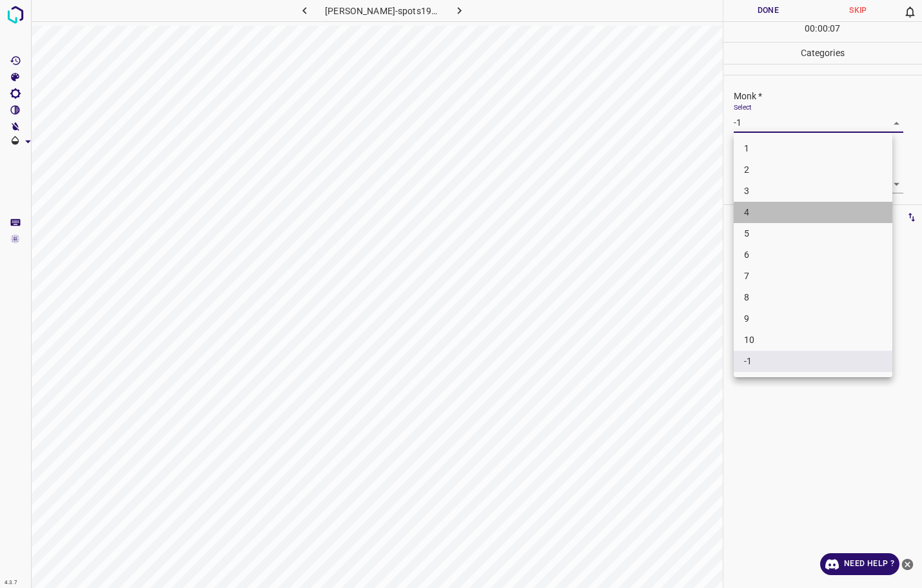
click at [755, 209] on li "4" at bounding box center [813, 212] width 159 height 21
type input "4"
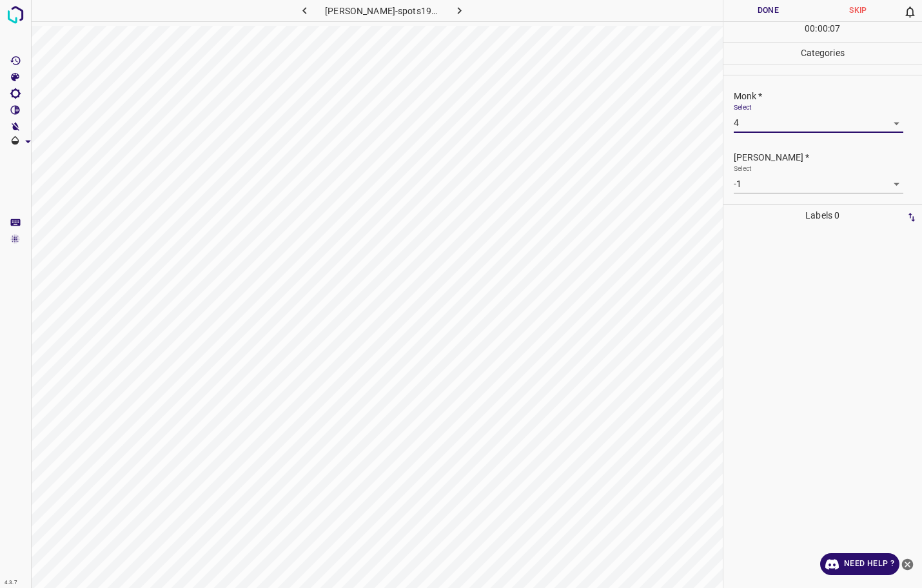
click at [756, 173] on div "Select -1 -1" at bounding box center [819, 178] width 170 height 29
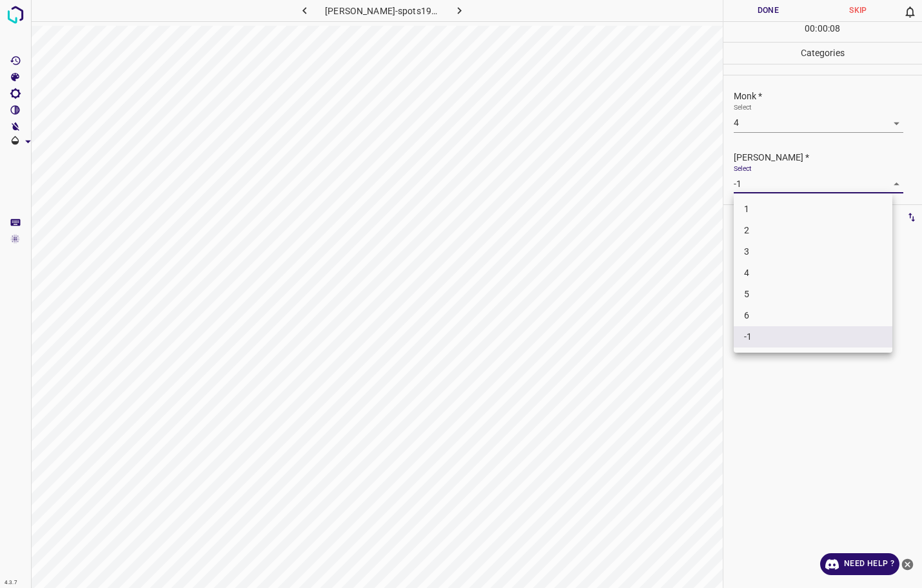
click at [757, 179] on body "4.3.7 [PERSON_NAME]-spots19.jpg Done Skip 0 00 : 00 : 08 Categories Monk * Sele…" at bounding box center [461, 294] width 922 height 588
click at [743, 246] on li "3" at bounding box center [813, 251] width 159 height 21
type input "3"
click at [772, 9] on button "Done" at bounding box center [768, 10] width 90 height 21
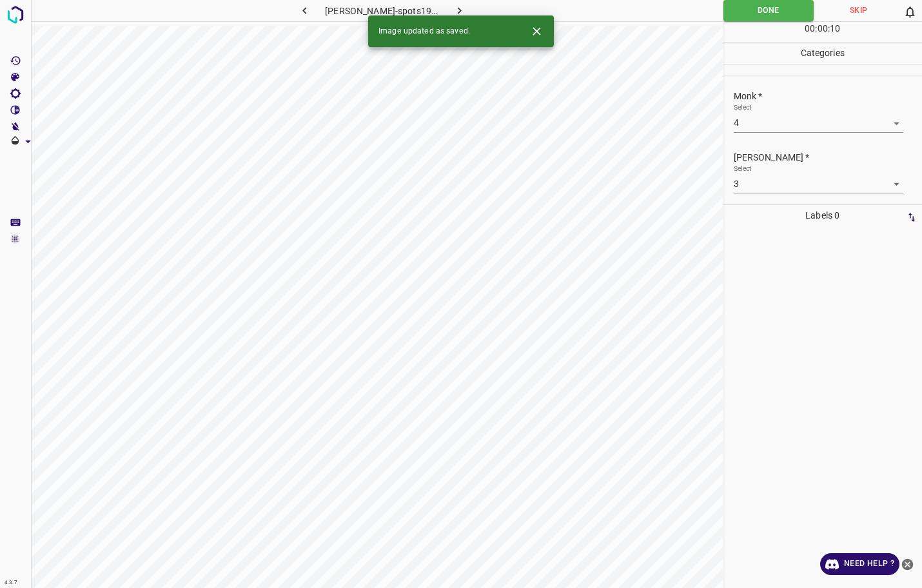
click at [457, 10] on icon "button" at bounding box center [459, 10] width 4 height 7
click at [772, 130] on body "4.3.7 [PERSON_NAME]-spots34.jpg Done Skip 0 00 : 00 : 12 Categories Monk * Sele…" at bounding box center [461, 294] width 922 height 588
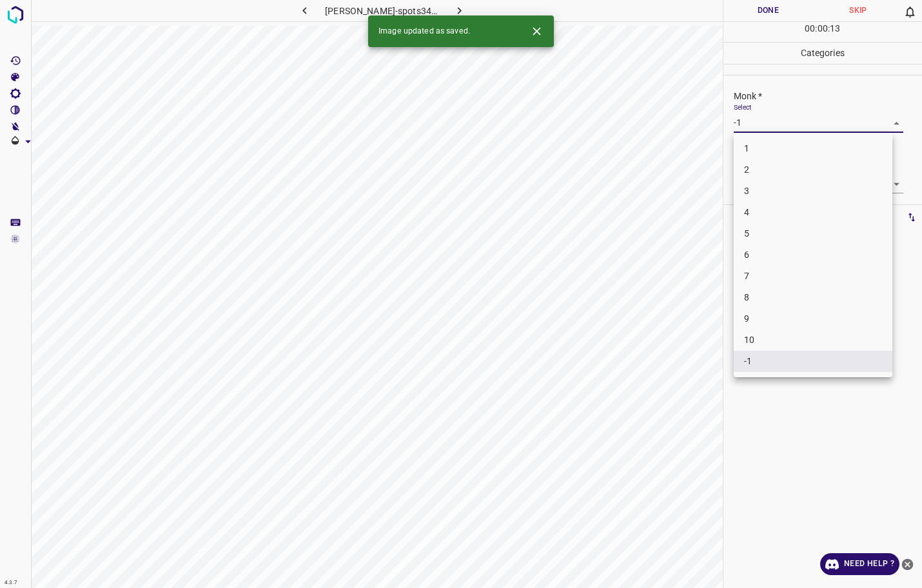
click at [757, 148] on li "1" at bounding box center [813, 148] width 159 height 21
type input "1"
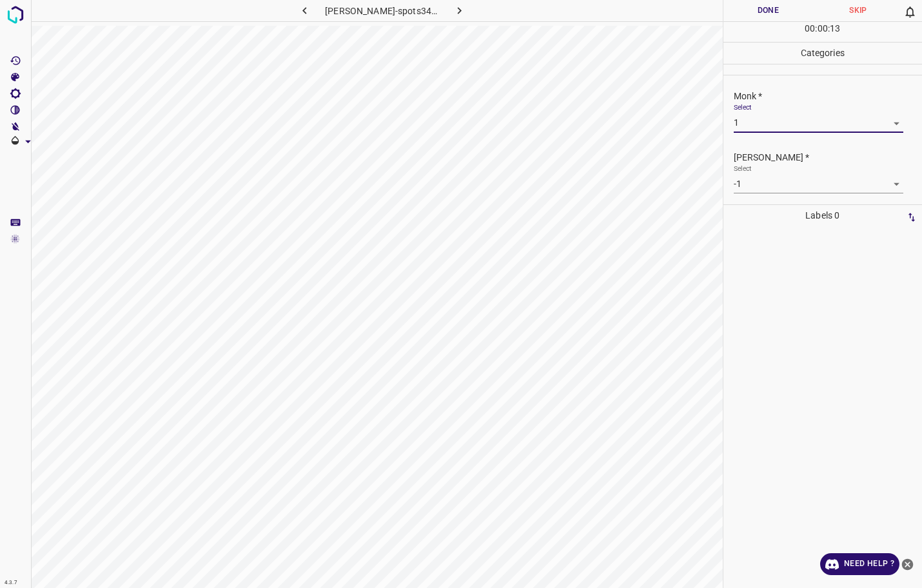
click at [764, 183] on body "4.3.7 [PERSON_NAME]-spots34.jpg Done Skip 0 00 : 00 : 13 Categories Monk * Sele…" at bounding box center [461, 294] width 922 height 588
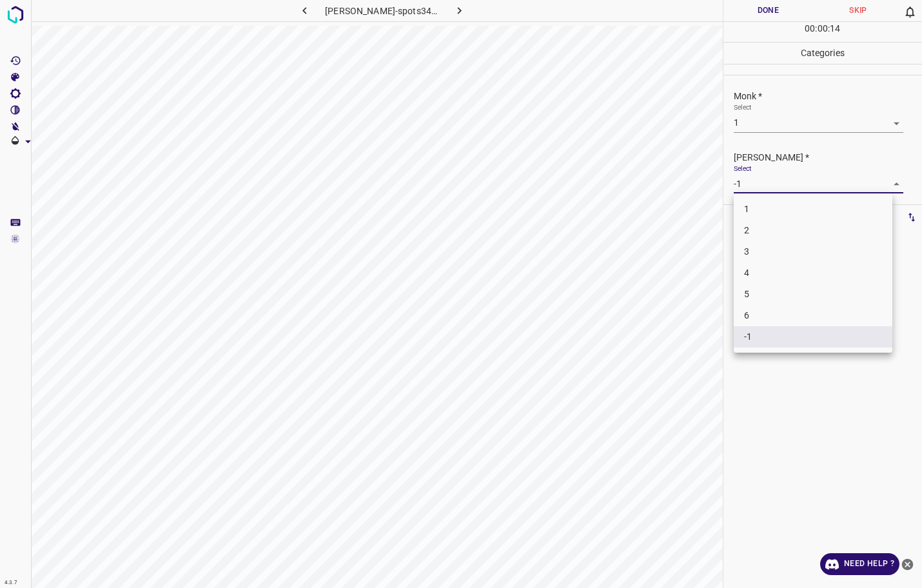
click at [762, 204] on li "1" at bounding box center [813, 209] width 159 height 21
type input "1"
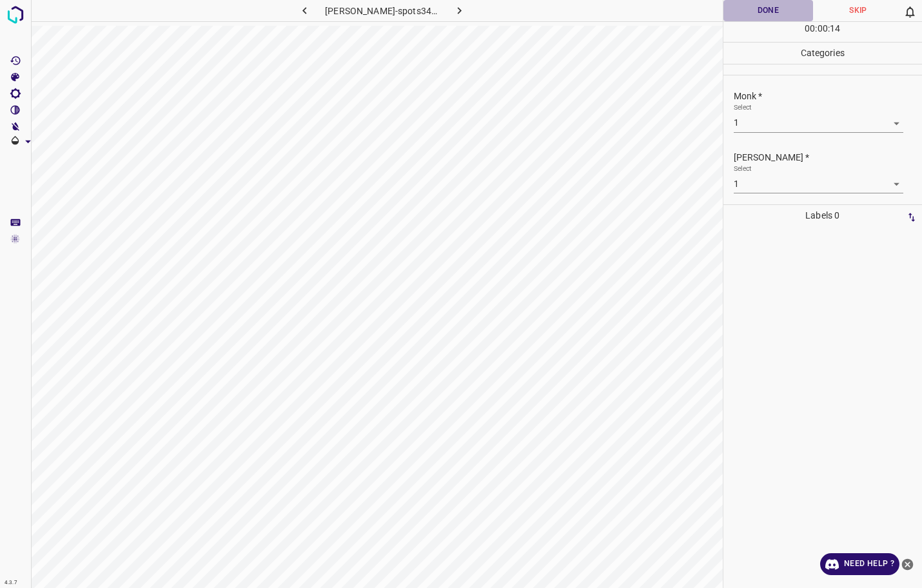
click at [757, 10] on button "Done" at bounding box center [768, 10] width 90 height 21
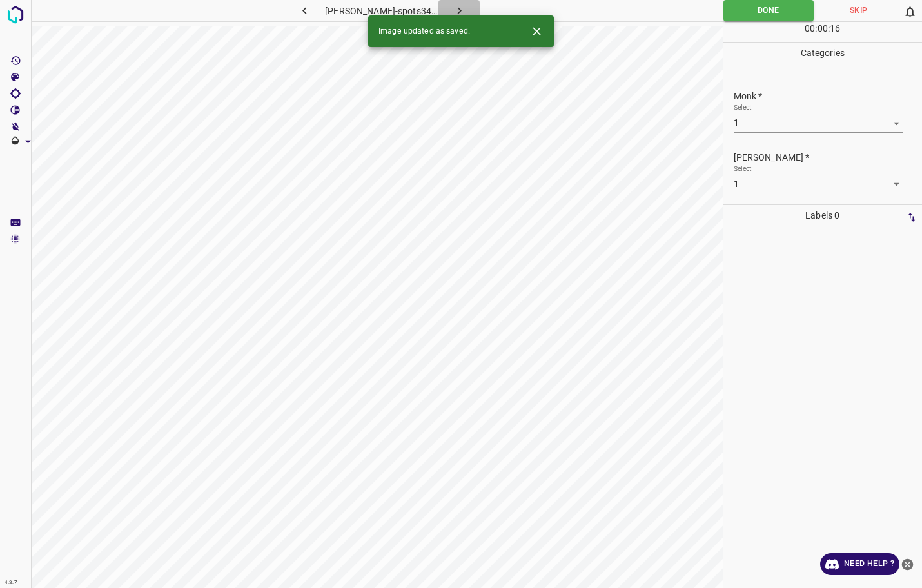
click at [445, 2] on button "button" at bounding box center [458, 10] width 41 height 21
click at [786, 115] on body "4.3.7 [PERSON_NAME]-spots2.jpg Done Skip 0 00 : 00 : 16 Categories Monk * Selec…" at bounding box center [461, 294] width 922 height 588
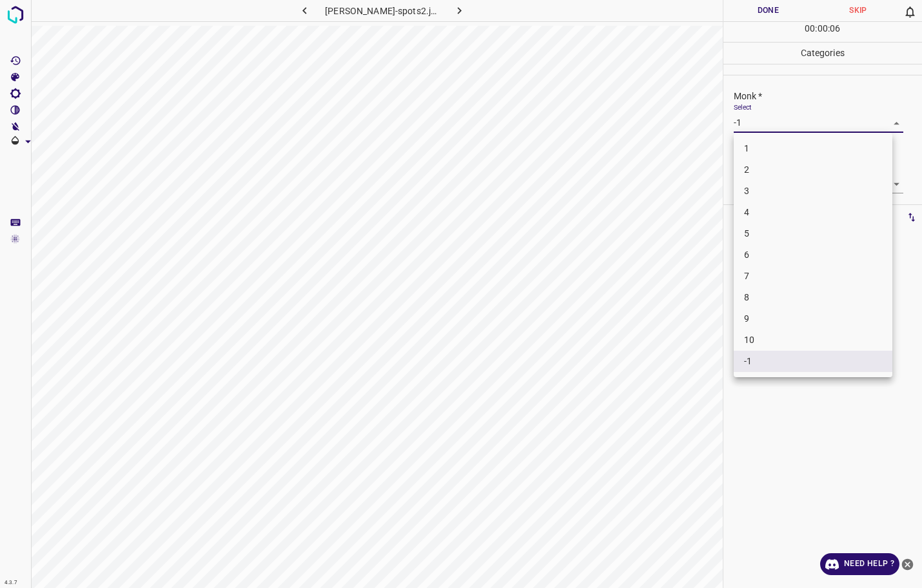
click at [758, 200] on li "3" at bounding box center [813, 190] width 159 height 21
type input "3"
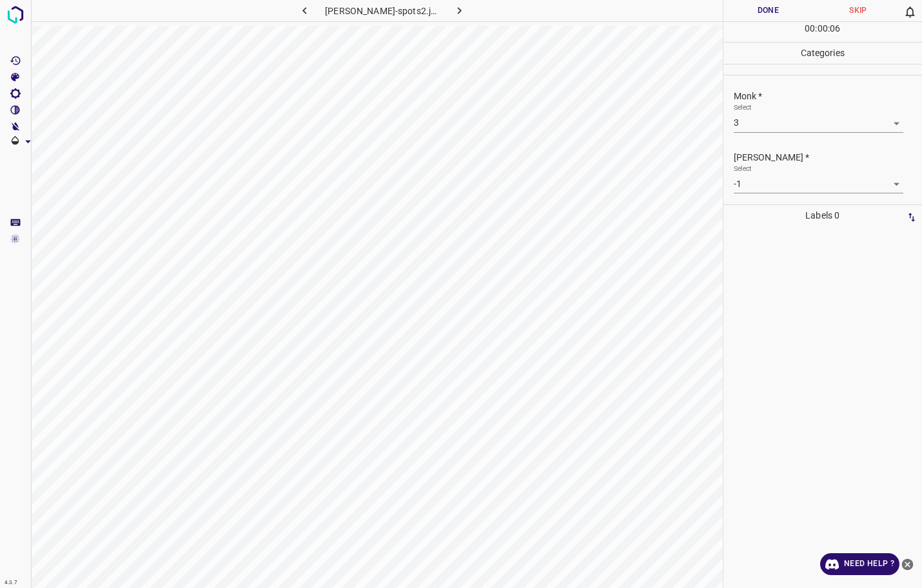
click at [758, 199] on ul "1 2 3 4 5 6 7 8 9 10 -1" at bounding box center [813, 201] width 119 height 137
click at [766, 180] on body "4.3.7 [PERSON_NAME]-spots2.jpg Done Skip 0 00 : 00 : 06 Categories Monk * Selec…" at bounding box center [461, 294] width 922 height 588
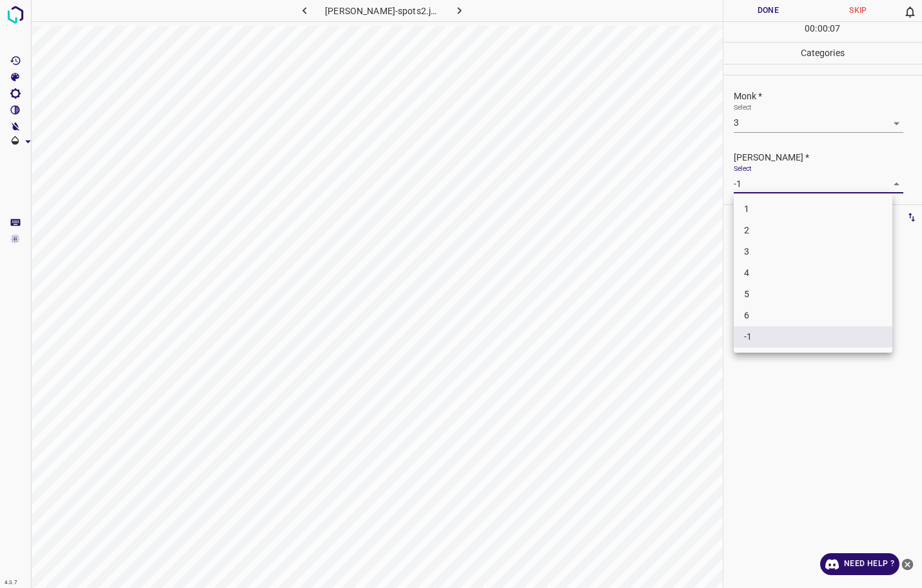
click at [744, 236] on li "2" at bounding box center [813, 230] width 159 height 21
type input "2"
click at [736, 11] on button "Done" at bounding box center [768, 10] width 90 height 21
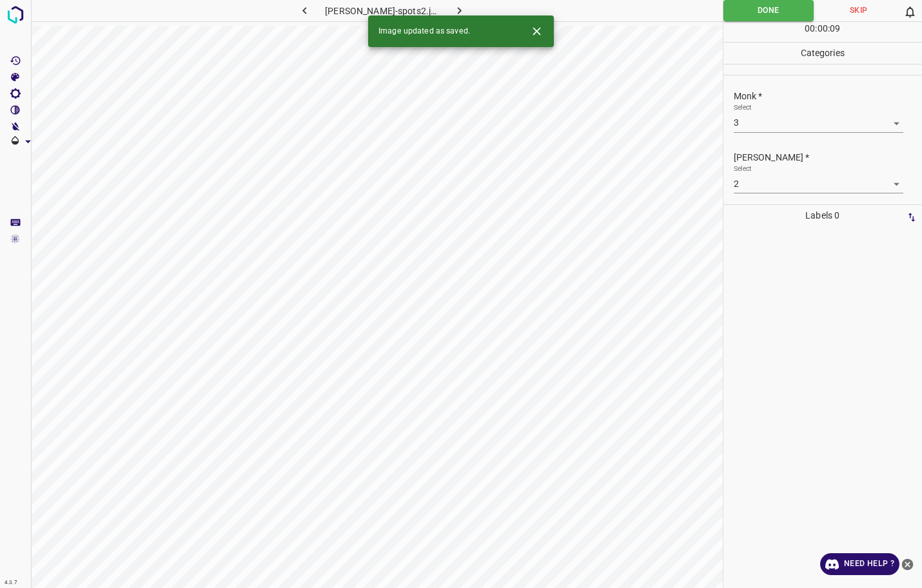
click at [453, 10] on icon "button" at bounding box center [460, 11] width 14 height 14
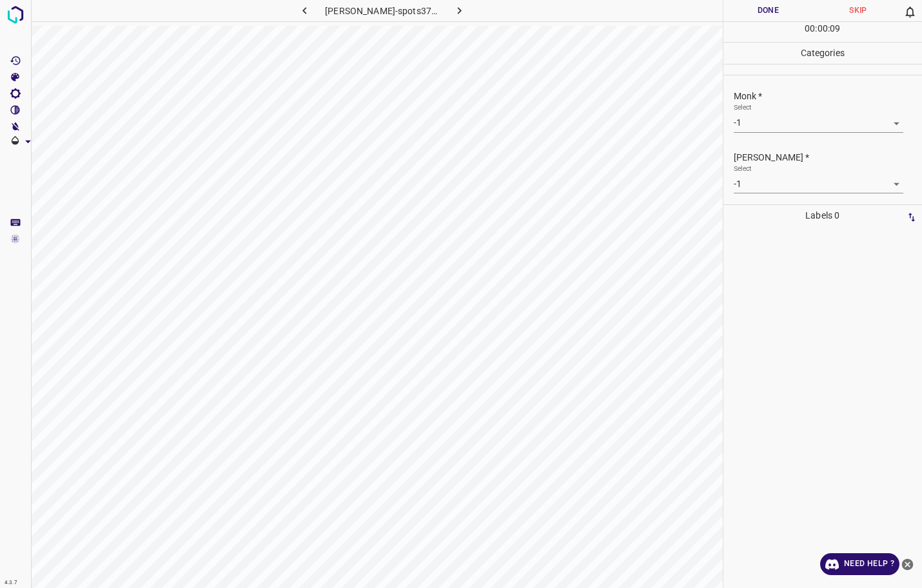
click at [825, 122] on body "4.3.7 [PERSON_NAME]-spots37.jpg Done Skip 0 00 : 00 : 09 Categories Monk * Sele…" at bounding box center [461, 294] width 922 height 588
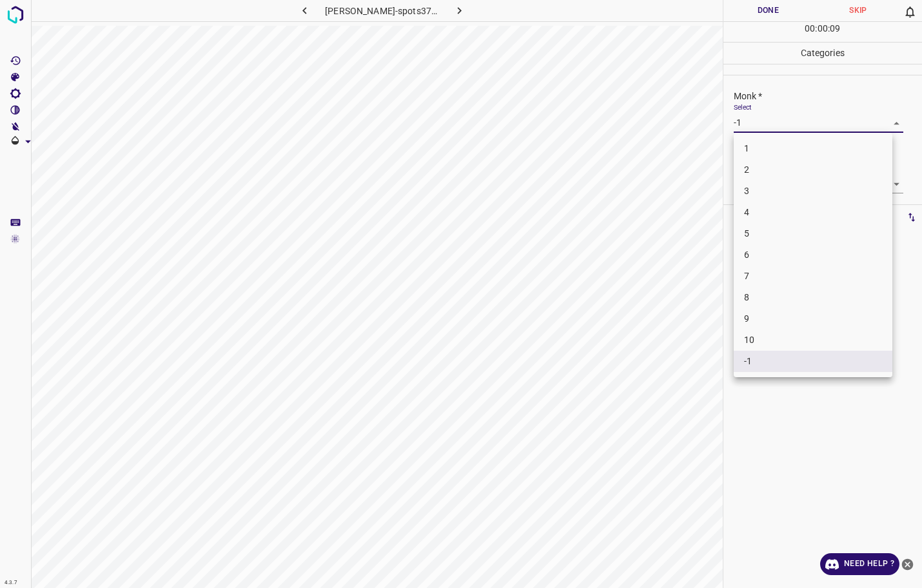
click at [761, 188] on li "3" at bounding box center [813, 190] width 159 height 21
type input "3"
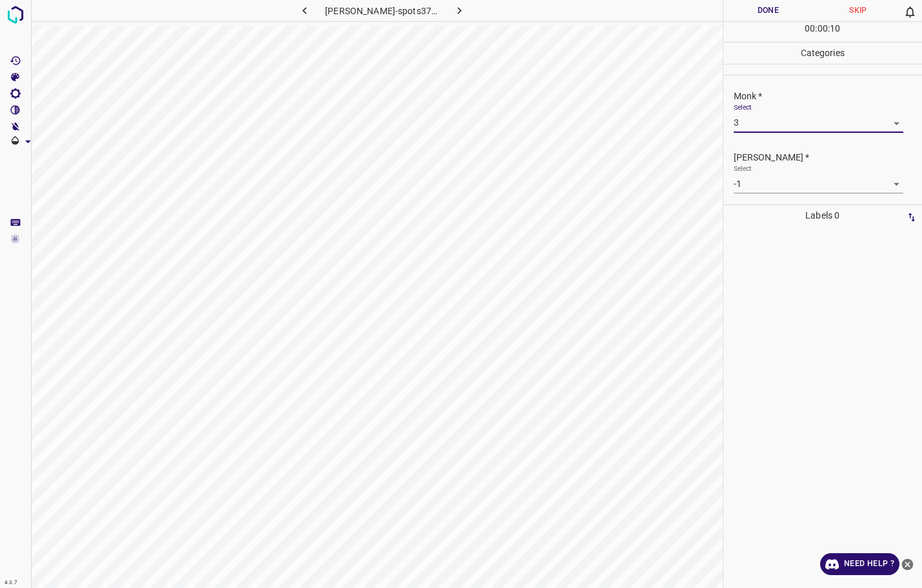
click at [768, 184] on body "4.3.7 [PERSON_NAME]-spots37.jpg Done Skip 0 00 : 00 : 10 Categories Monk * Sele…" at bounding box center [461, 294] width 922 height 588
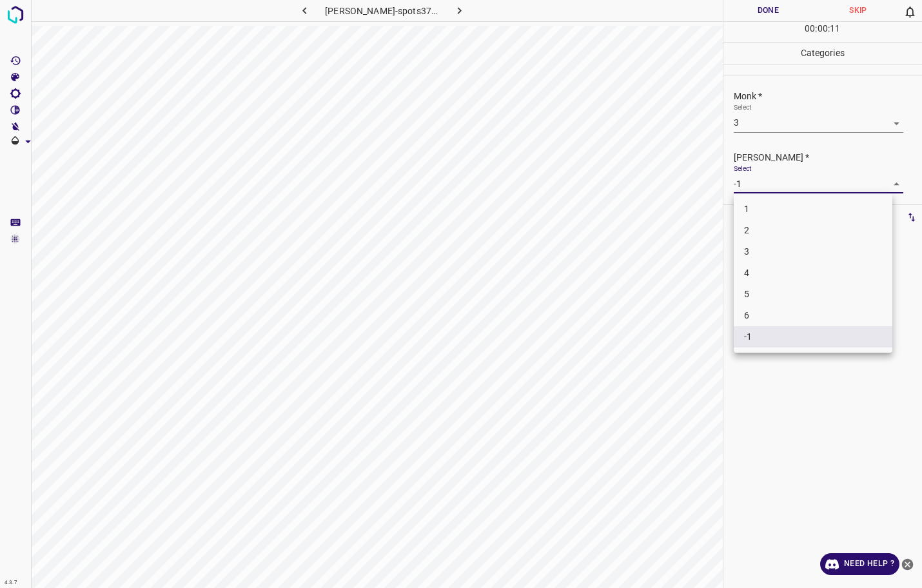
click at [760, 226] on li "2" at bounding box center [813, 230] width 159 height 21
type input "2"
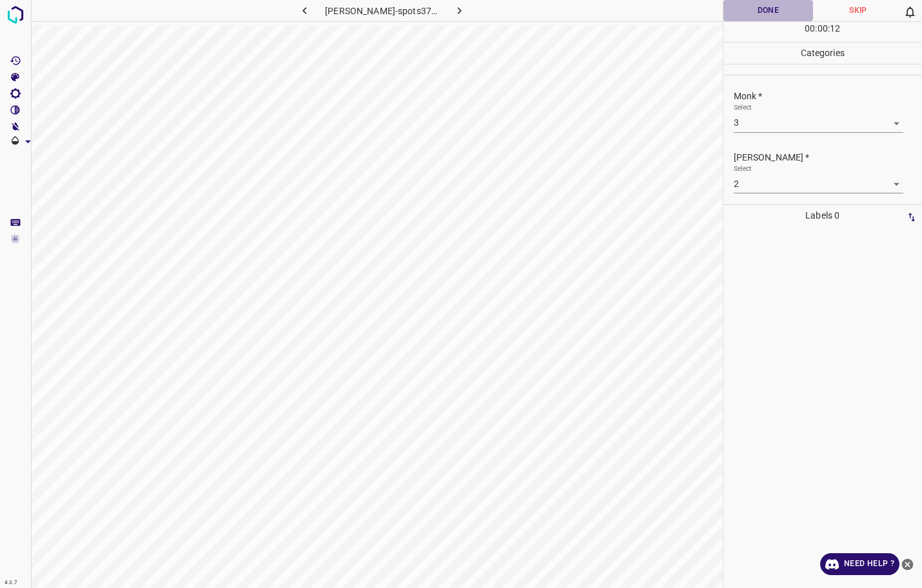
click at [752, 15] on button "Done" at bounding box center [768, 10] width 90 height 21
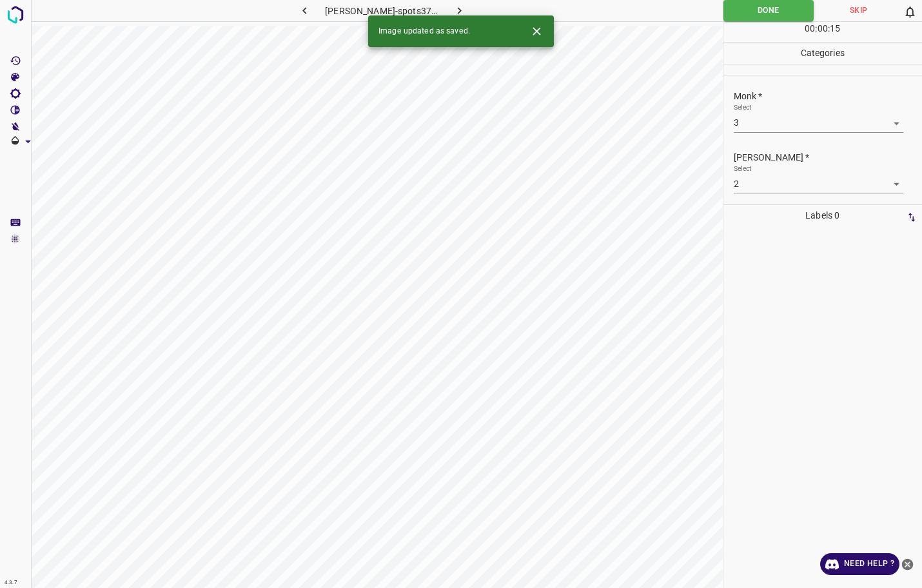
click at [453, 7] on icon "button" at bounding box center [460, 11] width 14 height 14
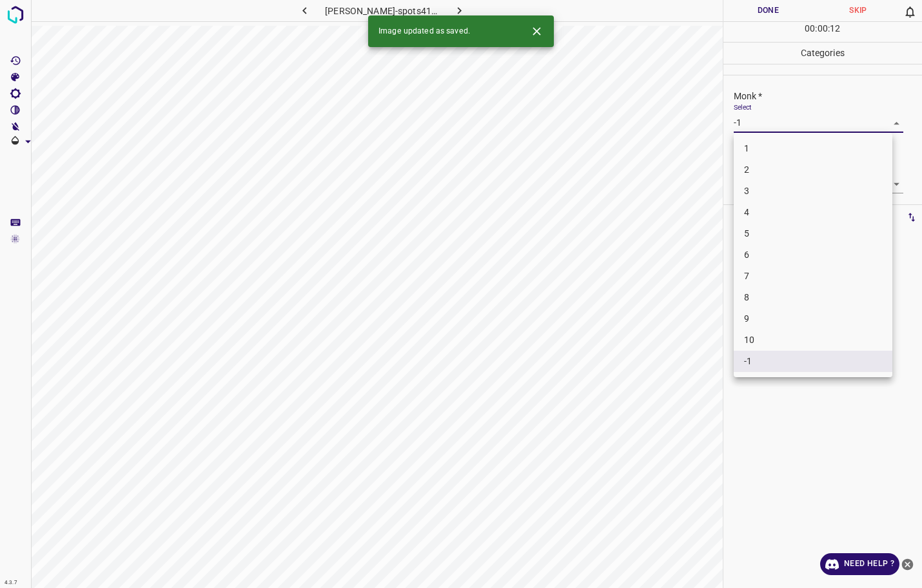
click at [758, 124] on body "4.3.7 [PERSON_NAME]-spots41.jpg Done Skip 0 00 : 00 : 12 Categories Monk * Sele…" at bounding box center [461, 294] width 922 height 588
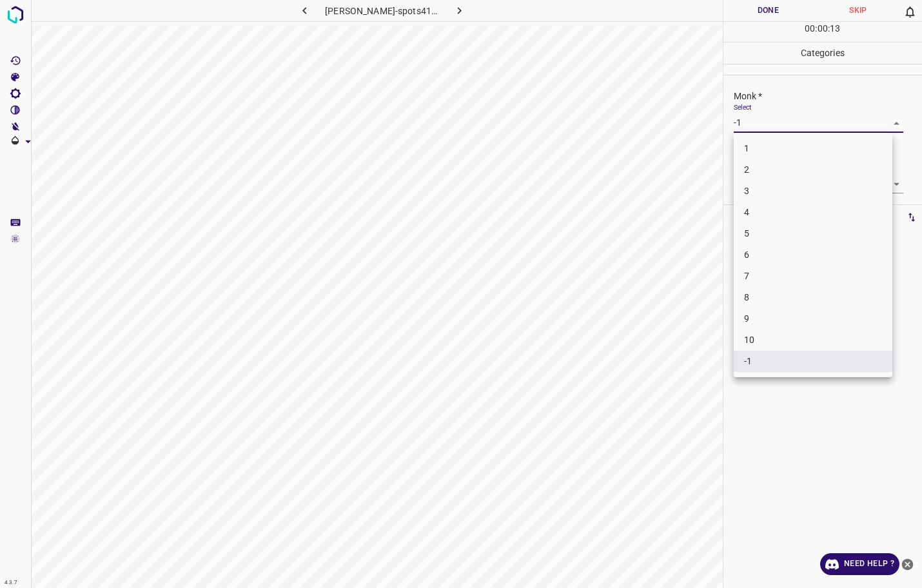
click at [756, 207] on li "4" at bounding box center [813, 212] width 159 height 21
type input "4"
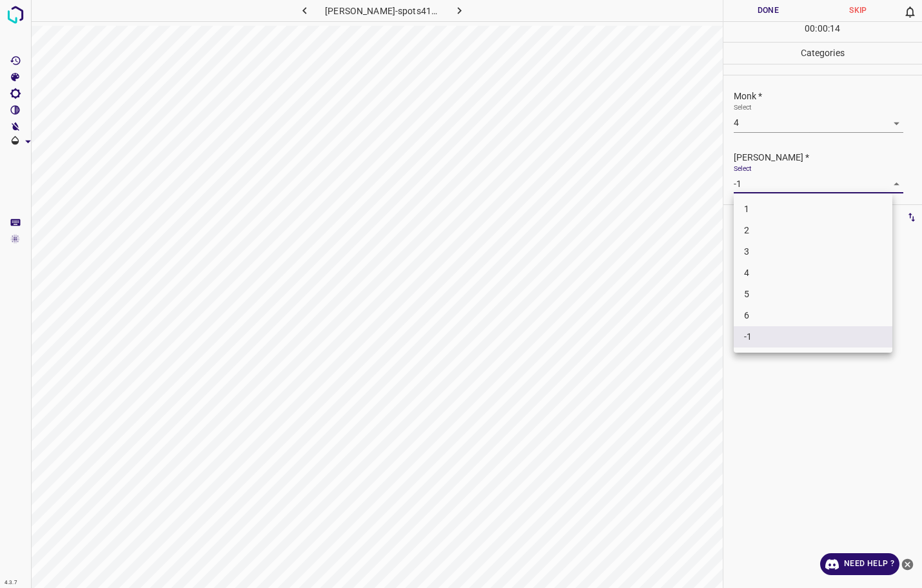
click at [755, 189] on body "4.3.7 [PERSON_NAME]-spots41.jpg Done Skip 0 00 : 00 : 14 Categories Monk * Sele…" at bounding box center [461, 294] width 922 height 588
click at [763, 248] on li "3" at bounding box center [813, 251] width 159 height 21
type input "3"
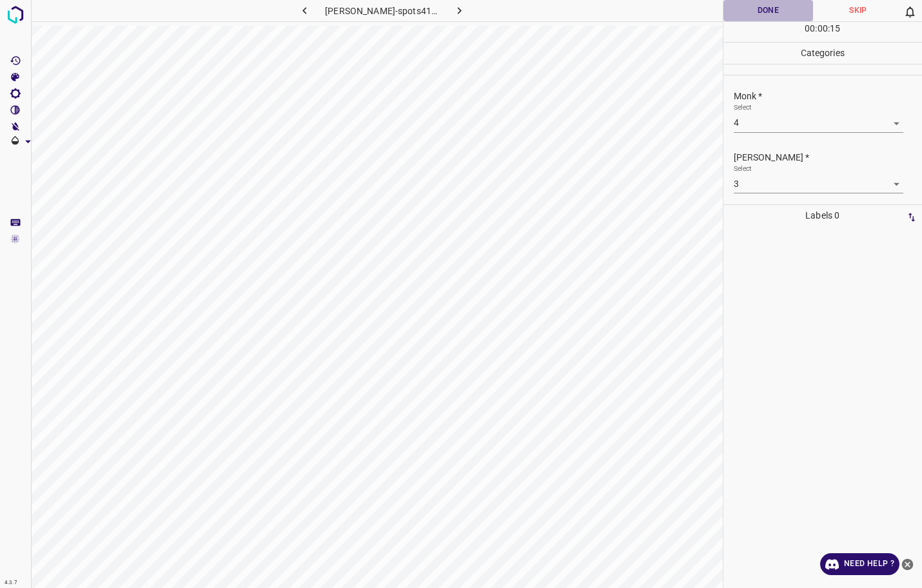
click at [732, 6] on button "Done" at bounding box center [768, 10] width 90 height 21
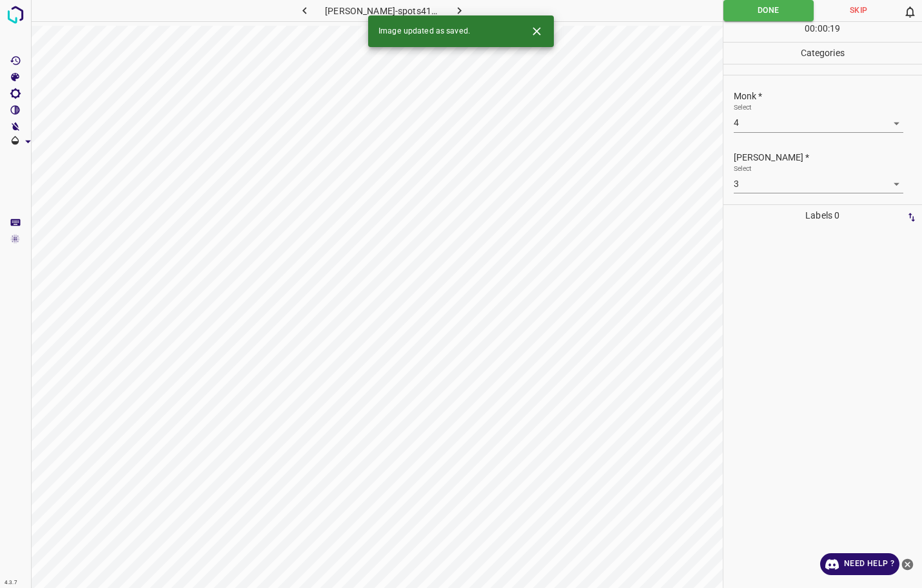
click at [453, 7] on button "button" at bounding box center [458, 10] width 41 height 21
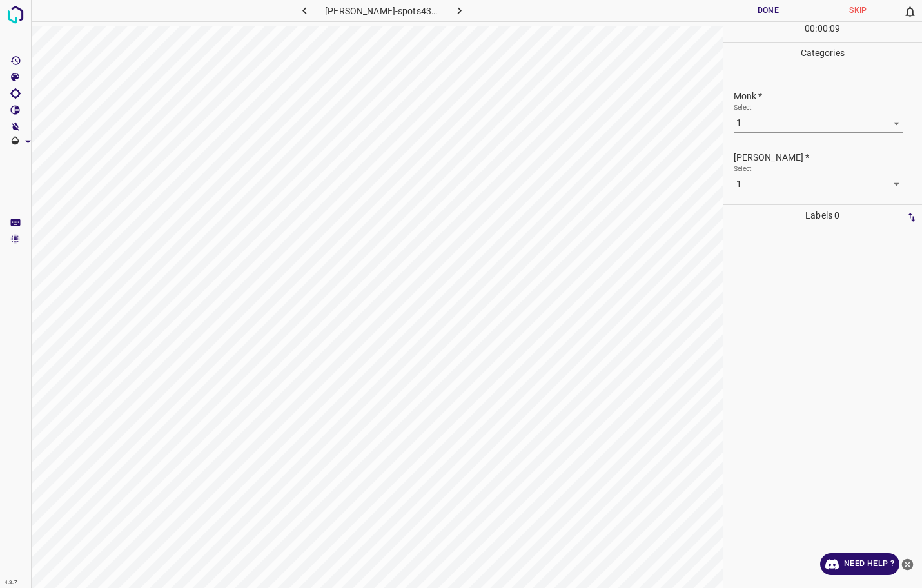
scroll to position [3, 0]
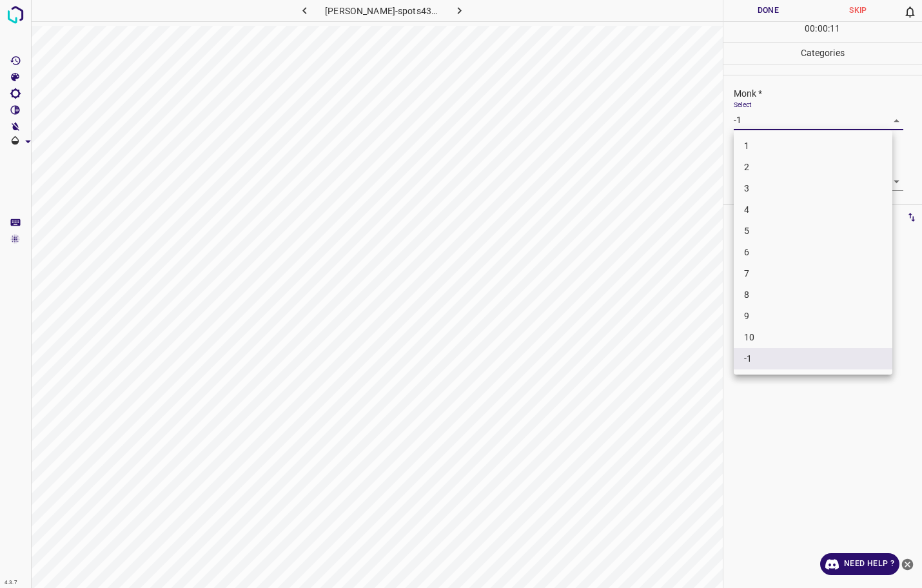
click at [775, 120] on body "4.3.7 [PERSON_NAME]-spots43.jpg Done Skip 0 00 : 00 : 11 Categories Monk * Sele…" at bounding box center [461, 294] width 922 height 588
click at [750, 188] on li "3" at bounding box center [813, 188] width 159 height 21
type input "3"
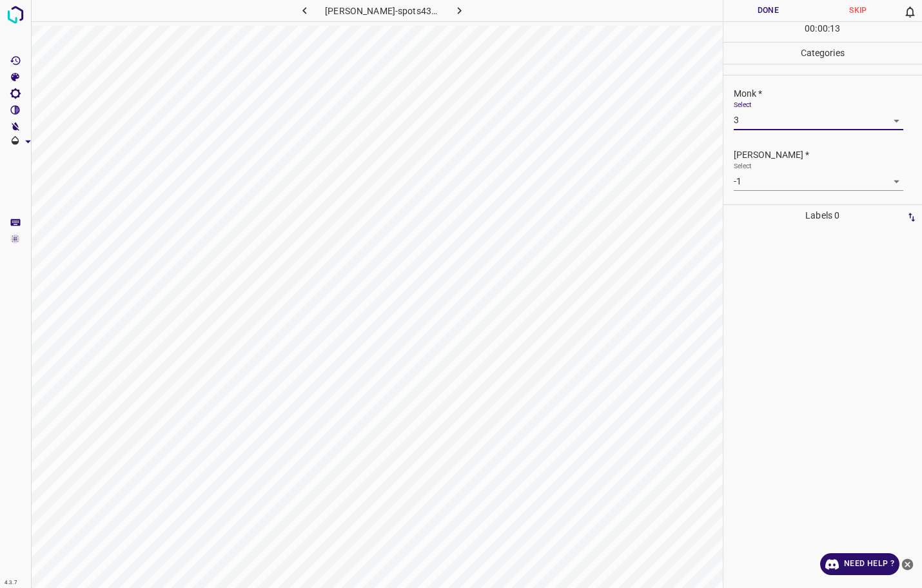
click at [751, 184] on body "4.3.7 [PERSON_NAME]-spots43.jpg Done Skip 0 00 : 00 : 13 Categories Monk * Sele…" at bounding box center [461, 294] width 922 height 588
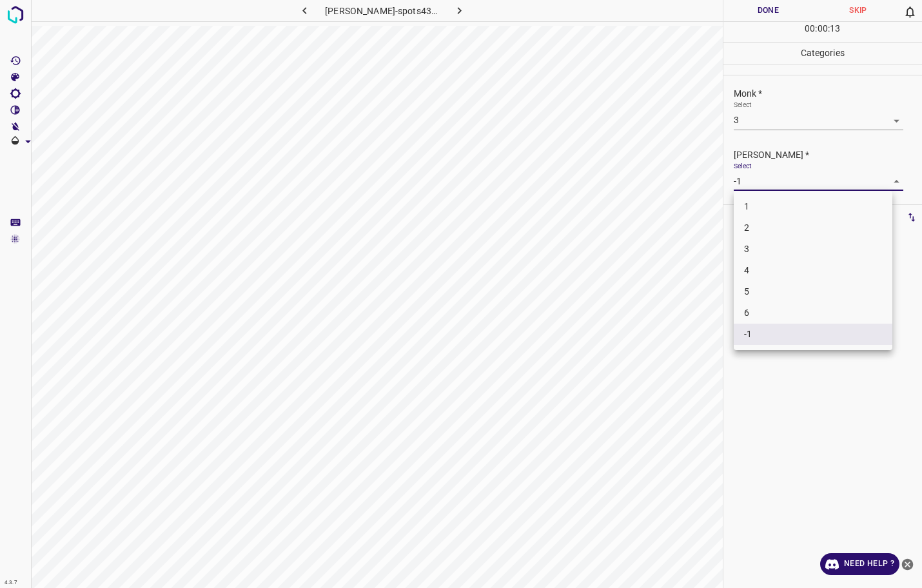
click at [746, 244] on li "3" at bounding box center [813, 248] width 159 height 21
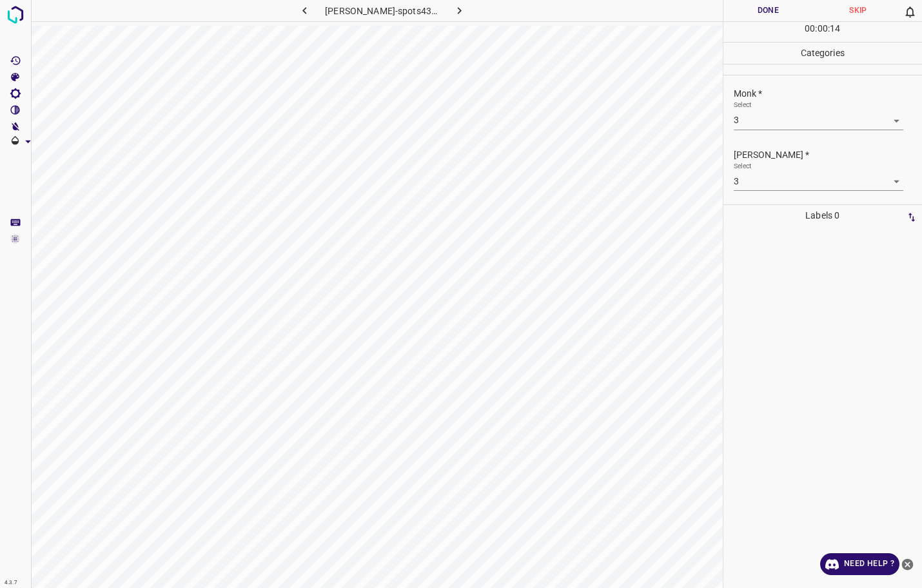
drag, startPoint x: 747, startPoint y: 237, endPoint x: 747, endPoint y: 224, distance: 13.5
click at [754, 237] on ul "1 2 3 4 5 6 -1" at bounding box center [813, 236] width 119 height 90
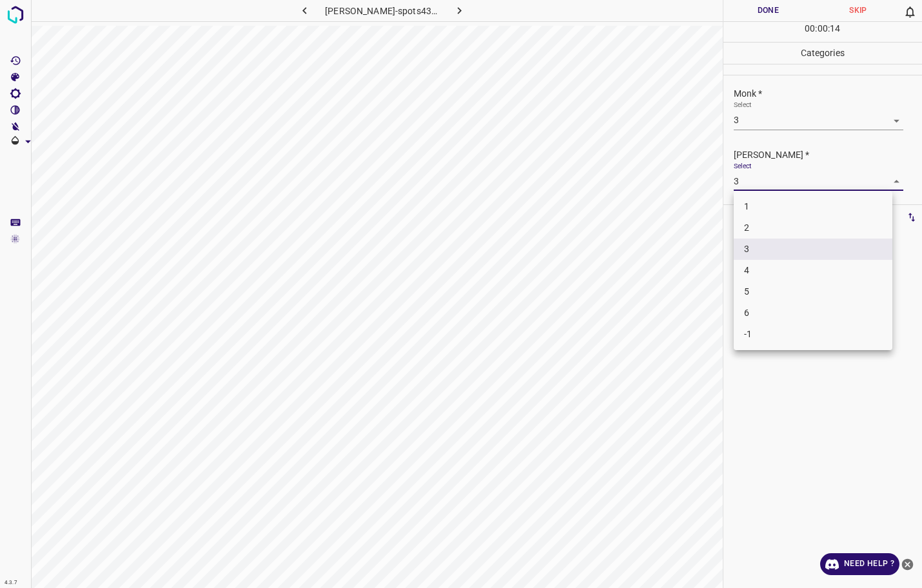
click at [747, 189] on body "4.3.7 [PERSON_NAME]-spots43.jpg Done Skip 0 00 : 00 : 14 Categories Monk * Sele…" at bounding box center [461, 294] width 922 height 588
click at [753, 219] on li "2" at bounding box center [813, 227] width 159 height 21
type input "2"
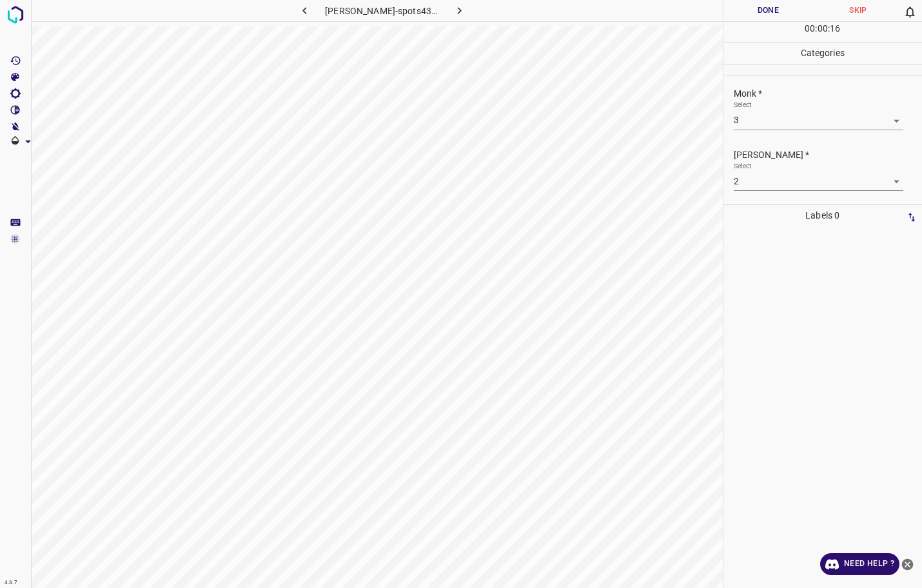
click at [737, 23] on div "00 : 00 : 16" at bounding box center [822, 32] width 199 height 20
click at [741, 10] on button "Done" at bounding box center [768, 10] width 90 height 21
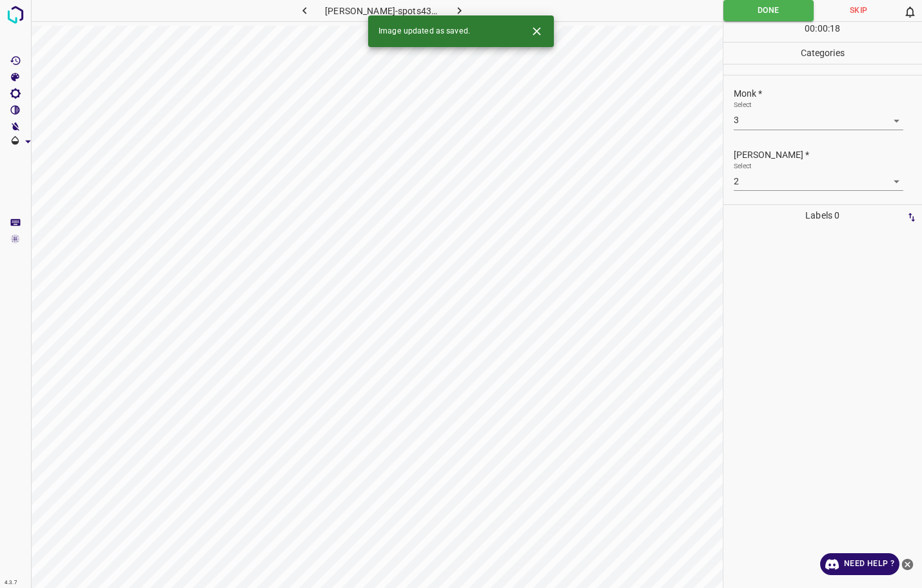
click at [453, 10] on icon "button" at bounding box center [460, 11] width 14 height 14
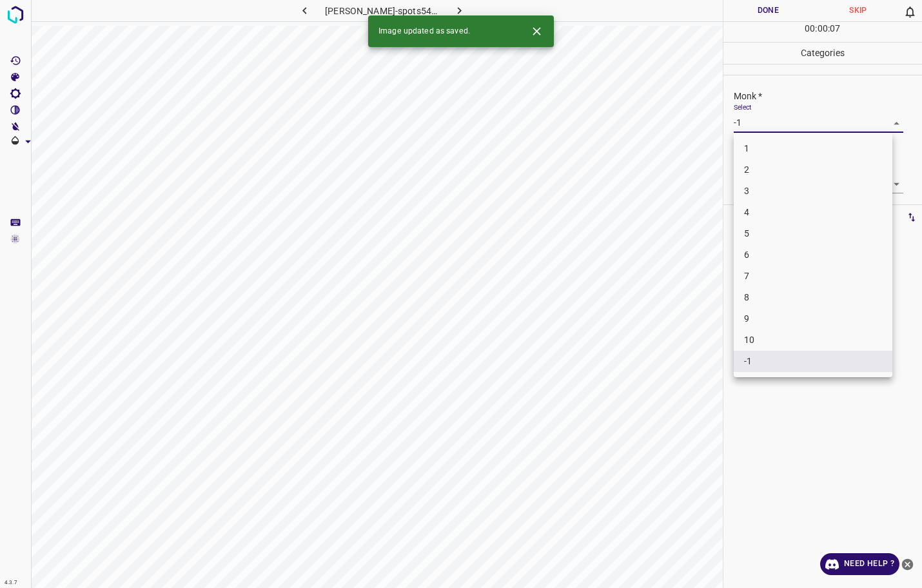
click at [767, 130] on body "4.3.7 [PERSON_NAME]-spots54.jpg Done Skip 0 00 : 00 : 07 Categories Monk * Sele…" at bounding box center [461, 294] width 922 height 588
click at [763, 205] on li "4" at bounding box center [813, 212] width 159 height 21
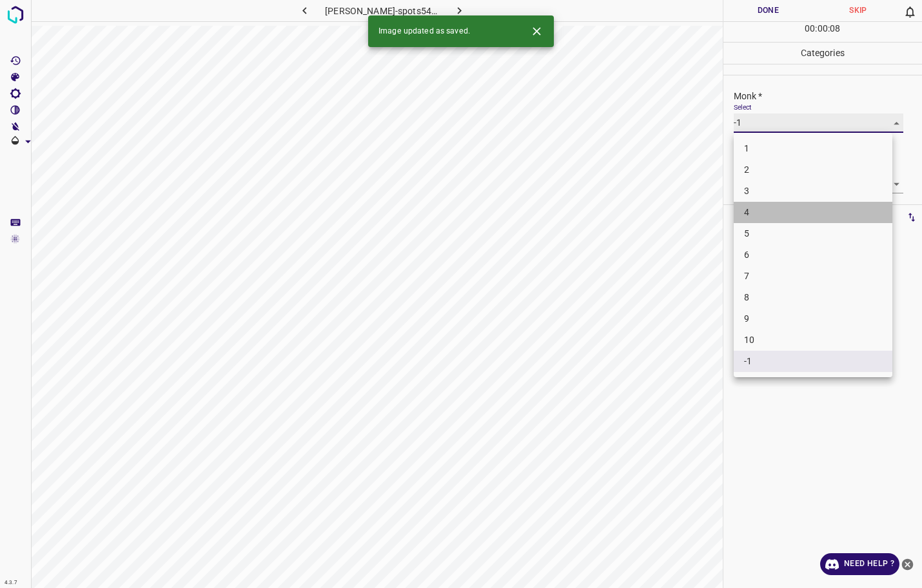
type input "4"
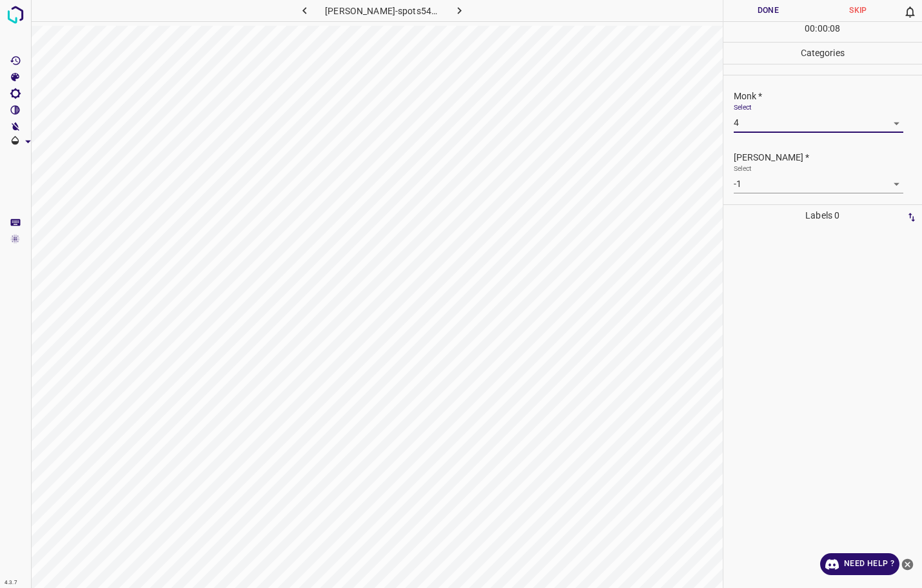
click at [764, 180] on body "4.3.7 [PERSON_NAME]-spots54.jpg Done Skip 0 00 : 00 : 08 Categories Monk * Sele…" at bounding box center [461, 294] width 922 height 588
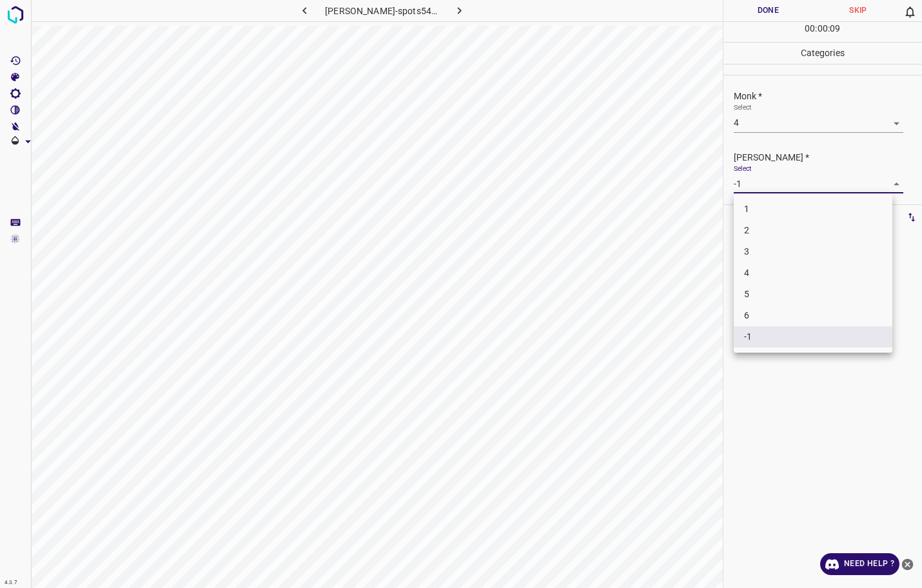
click at [771, 248] on li "3" at bounding box center [813, 251] width 159 height 21
type input "3"
click at [798, 14] on button "Done" at bounding box center [768, 10] width 90 height 21
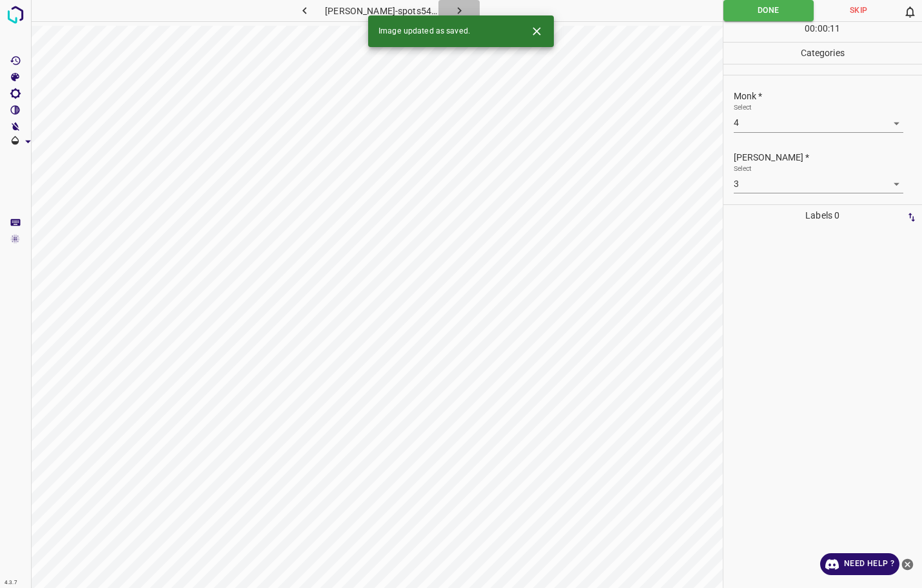
click at [453, 9] on icon "button" at bounding box center [460, 11] width 14 height 14
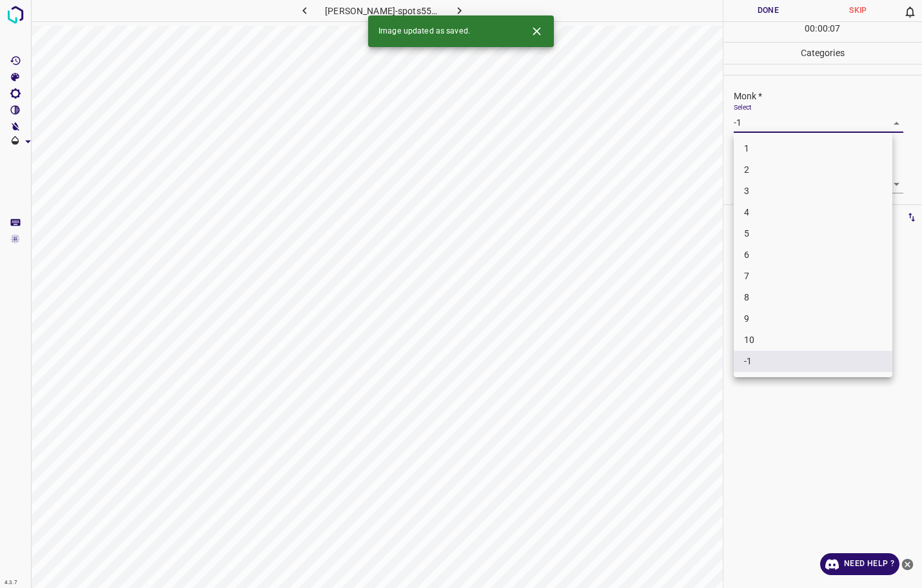
click at [800, 121] on body "4.3.7 [PERSON_NAME]-spots55.jpg Done Skip 0 00 : 00 : 07 Categories Monk * Sele…" at bounding box center [461, 294] width 922 height 588
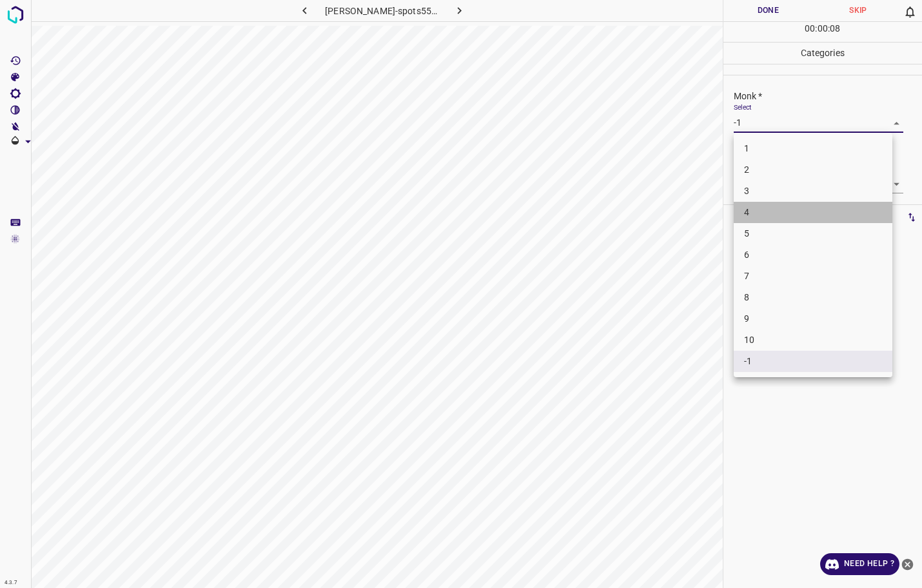
click at [769, 211] on li "4" at bounding box center [813, 212] width 159 height 21
type input "4"
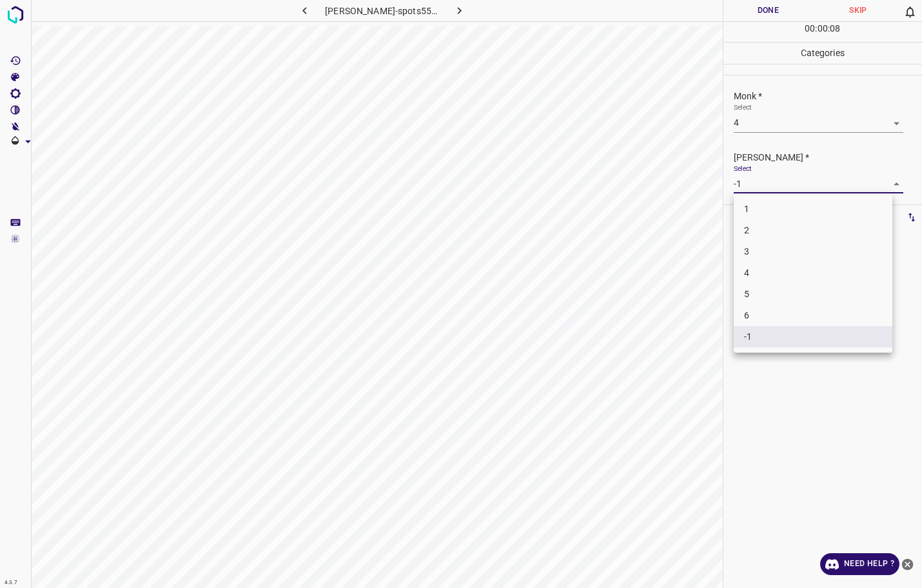
click at [773, 182] on body "4.3.7 [PERSON_NAME]-spots55.jpg Done Skip 0 00 : 00 : 08 Categories Monk * Sele…" at bounding box center [461, 294] width 922 height 588
click at [763, 252] on li "3" at bounding box center [813, 251] width 159 height 21
type input "3"
click at [761, 12] on button "Done" at bounding box center [768, 10] width 90 height 21
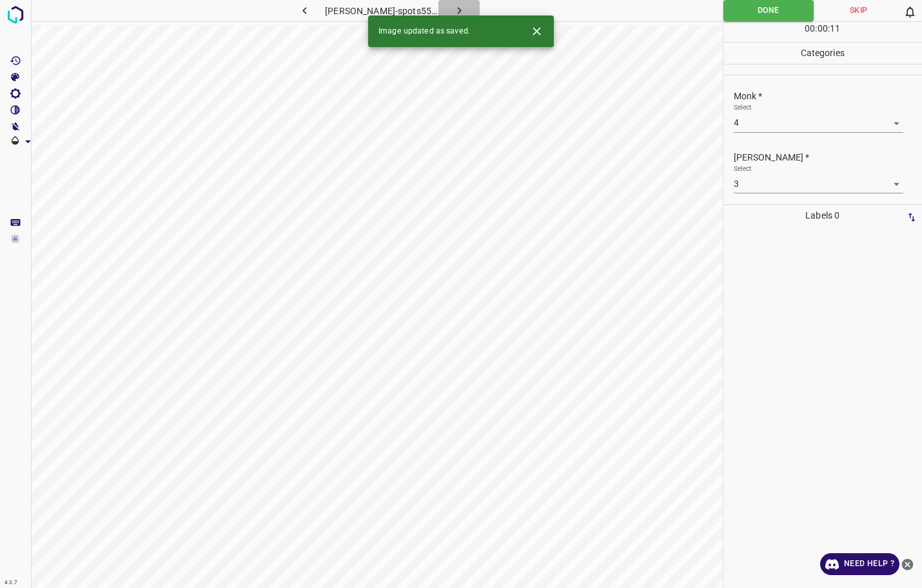
click at [453, 10] on icon "button" at bounding box center [460, 11] width 14 height 14
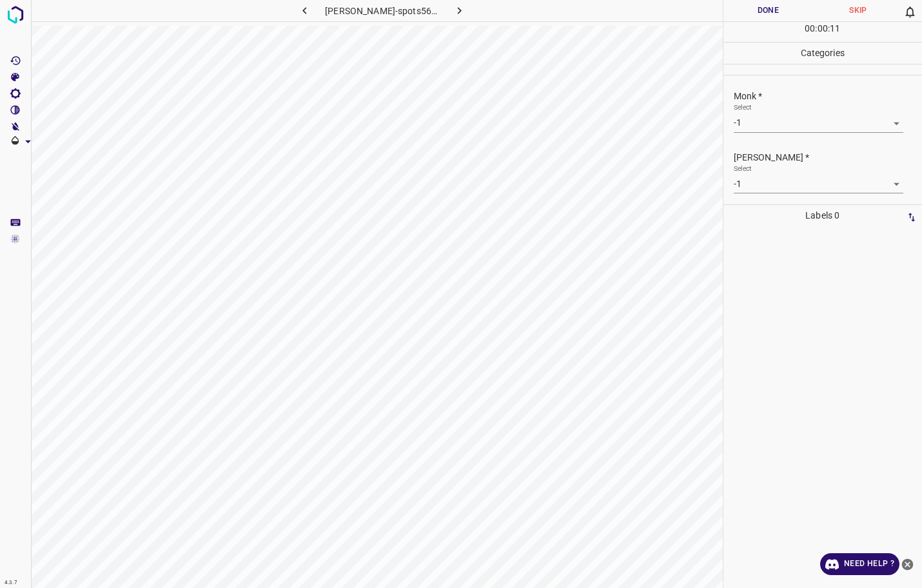
click at [776, 135] on div "Monk * Select -1 -1" at bounding box center [822, 111] width 199 height 61
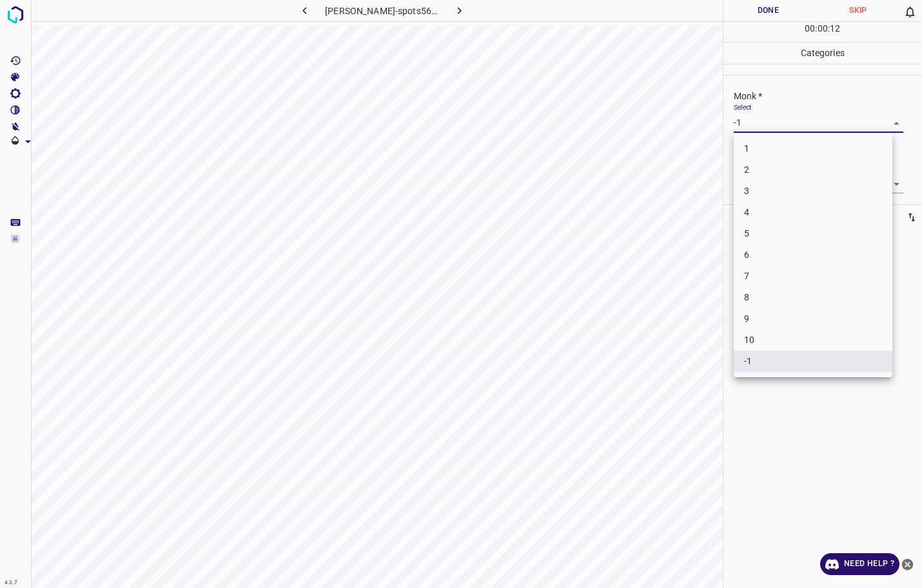
click at [776, 130] on body "4.3.7 [PERSON_NAME]-spots56.jpg Done Skip 0 00 : 00 : 12 Categories Monk * Sele…" at bounding box center [461, 294] width 922 height 588
click at [755, 195] on li "3" at bounding box center [813, 190] width 159 height 21
type input "3"
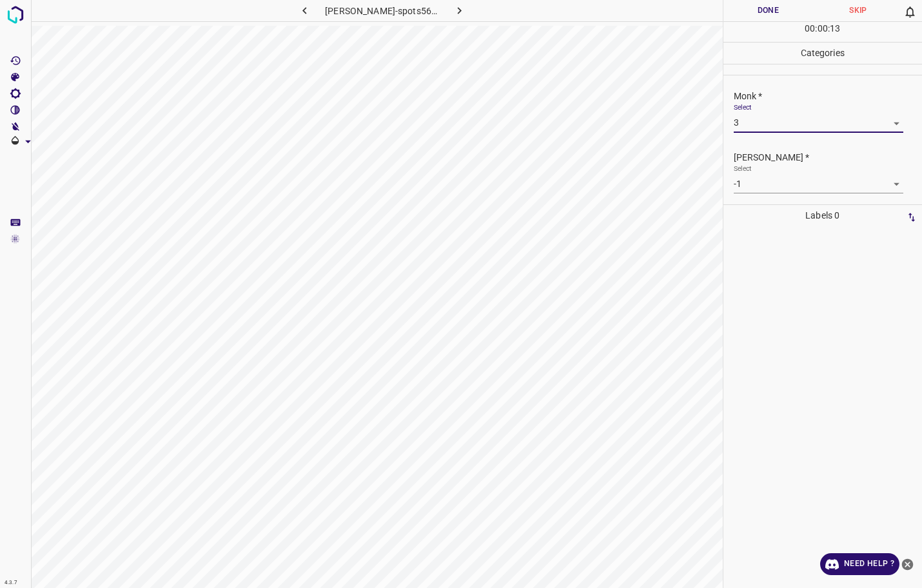
click at [761, 182] on body "4.3.7 [PERSON_NAME]-spots56.jpg Done Skip 0 00 : 00 : 13 Categories Monk * Sele…" at bounding box center [461, 294] width 922 height 588
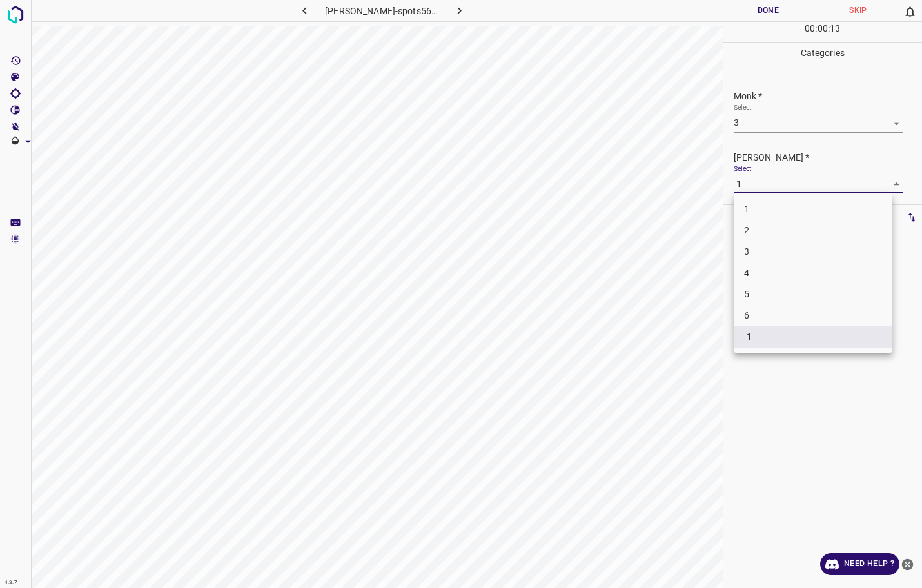
click at [758, 229] on li "2" at bounding box center [813, 230] width 159 height 21
type input "2"
click at [772, 14] on button "Done" at bounding box center [768, 10] width 90 height 21
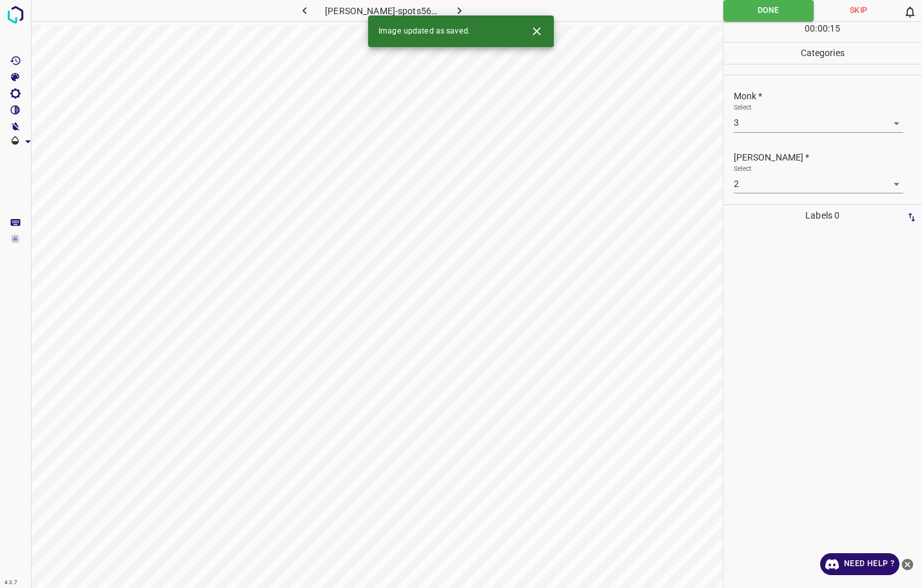
click at [453, 11] on icon "button" at bounding box center [460, 11] width 14 height 14
click at [758, 129] on body "4.3.7 [PERSON_NAME]-spots50.jpg Done Skip 0 00 : 00 : 07 Categories Monk * Sele…" at bounding box center [461, 294] width 922 height 588
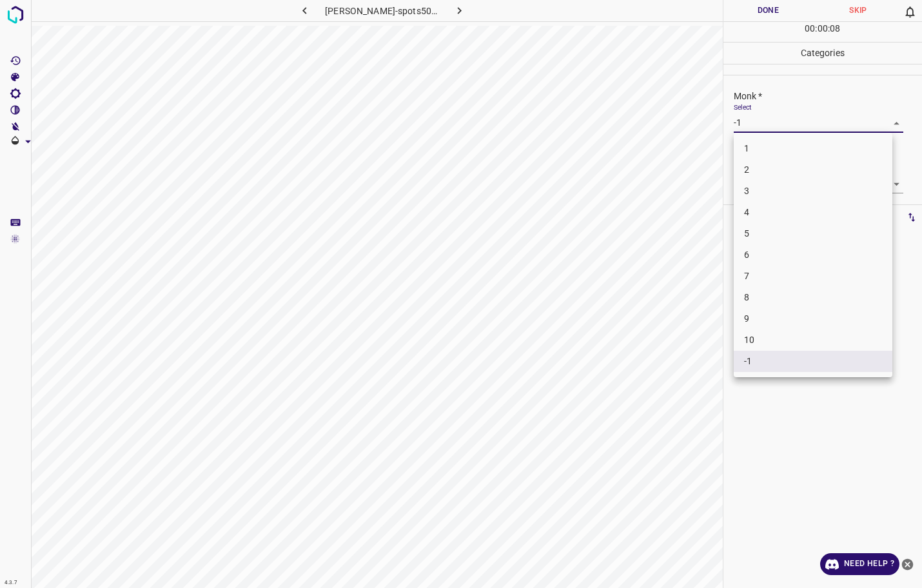
click at [746, 213] on li "4" at bounding box center [813, 212] width 159 height 21
type input "4"
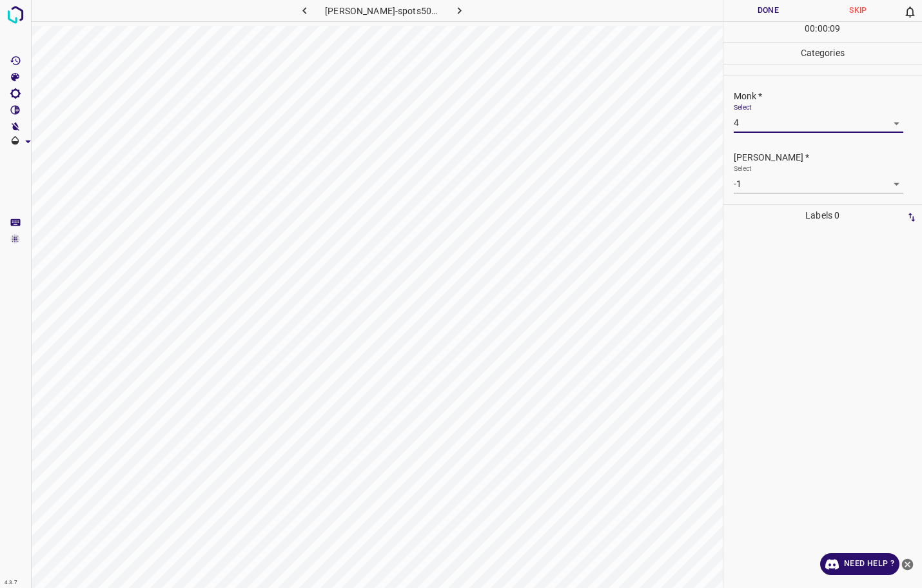
click at [757, 180] on body "4.3.7 [PERSON_NAME]-spots50.jpg Done Skip 0 00 : 00 : 09 Categories Monk * Sele…" at bounding box center [461, 294] width 922 height 588
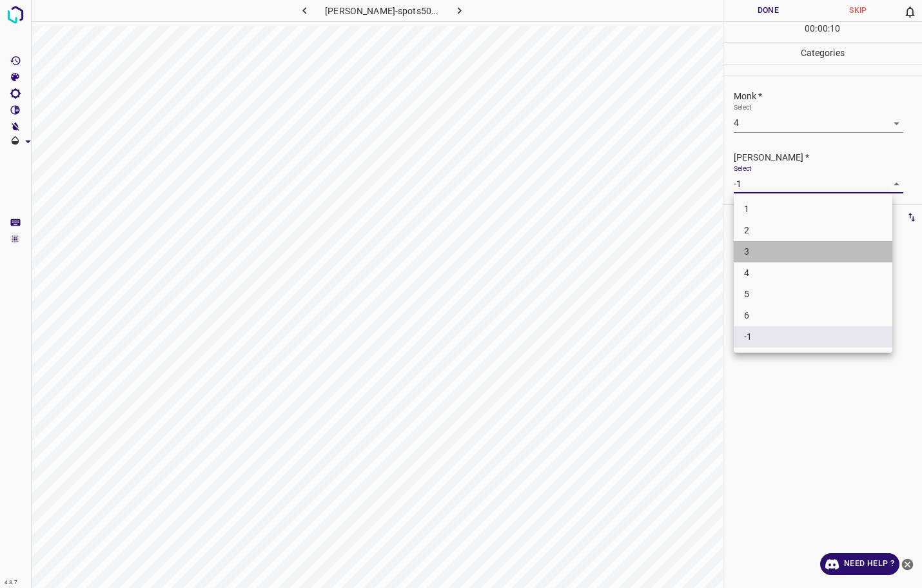
click at [755, 243] on li "3" at bounding box center [813, 251] width 159 height 21
type input "3"
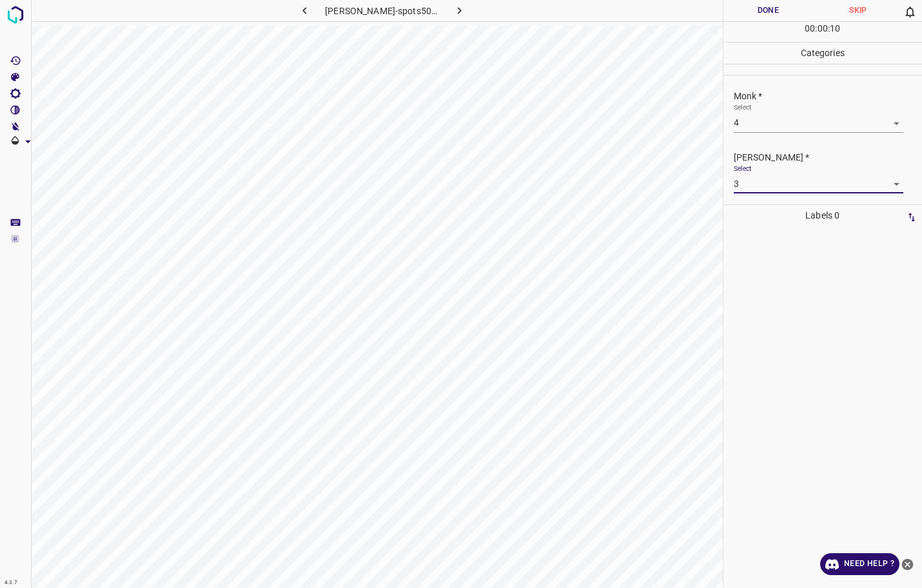
click at [728, 11] on button "Done" at bounding box center [768, 10] width 90 height 21
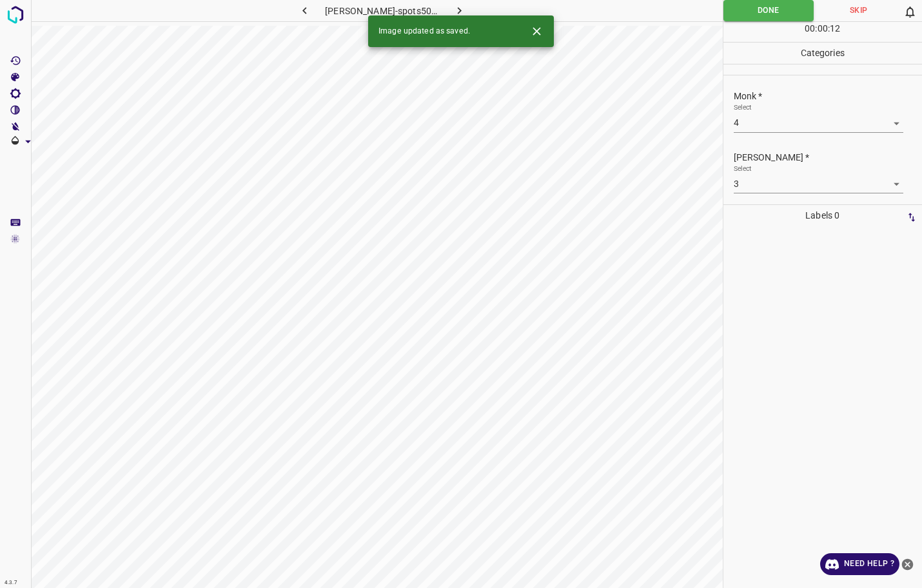
click at [453, 8] on icon "button" at bounding box center [460, 11] width 14 height 14
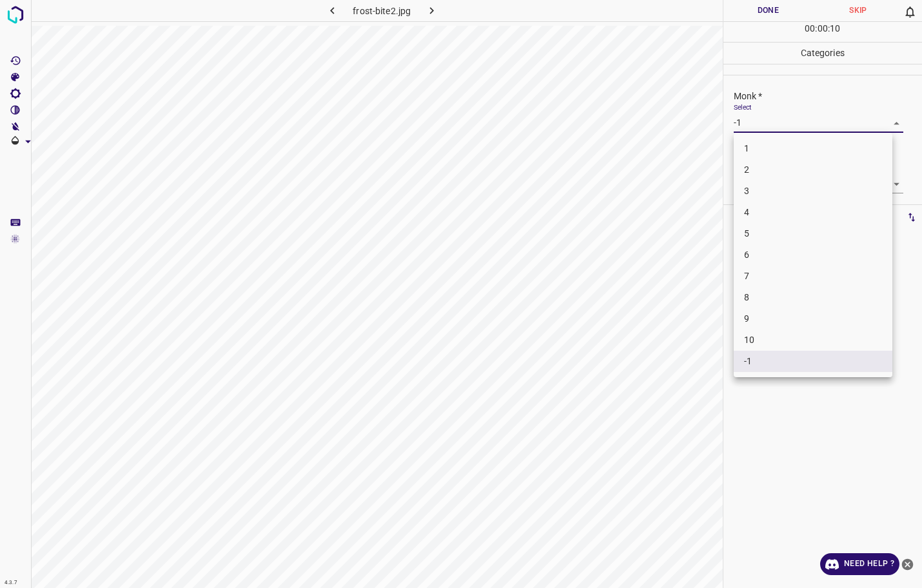
click at [754, 119] on body "4.3.7 frost-bite2.jpg Done Skip 0 00 : 00 : 10 Categories Monk * Select -1 -1 […" at bounding box center [461, 294] width 922 height 588
click at [764, 187] on li "3" at bounding box center [813, 190] width 159 height 21
type input "3"
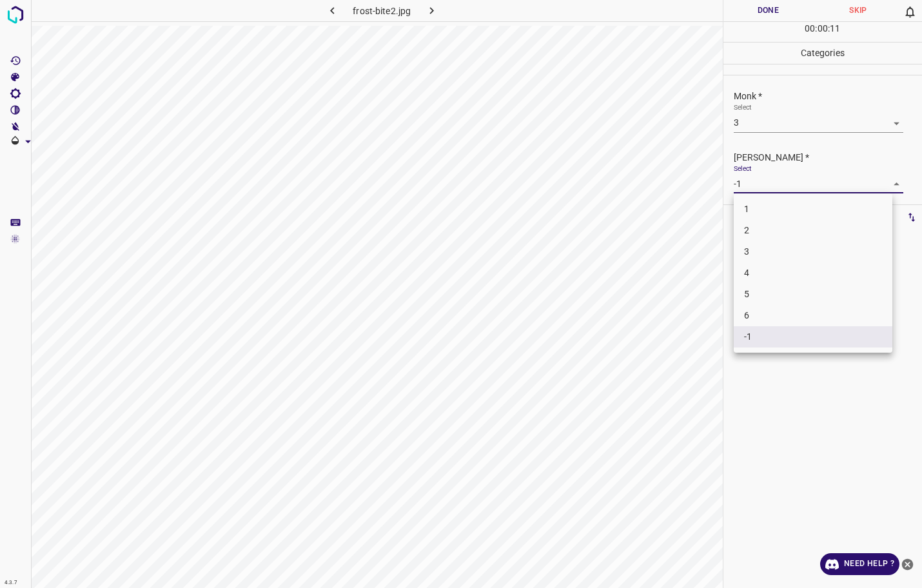
click at [768, 185] on body "4.3.7 frost-bite2.jpg Done Skip 0 00 : 00 : 11 Categories Monk * Select 3 3 [PE…" at bounding box center [461, 294] width 922 height 588
click at [763, 230] on li "2" at bounding box center [813, 230] width 159 height 21
type input "2"
click at [775, 10] on button "Done" at bounding box center [768, 10] width 90 height 21
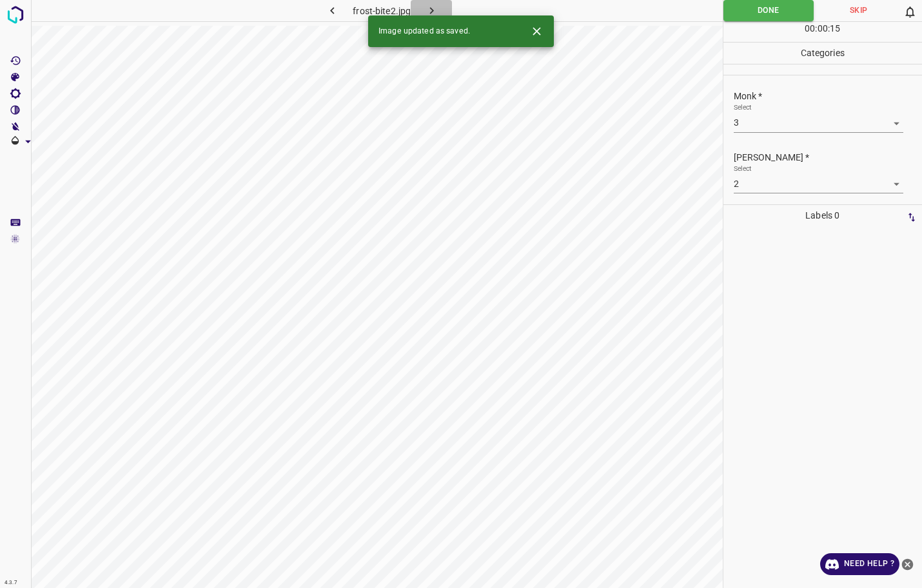
click at [438, 7] on button "button" at bounding box center [431, 10] width 41 height 21
click at [739, 123] on body "4.3.7 [PERSON_NAME]-spots6.jpg Done Skip 0 00 : 00 : 15 Categories Monk * Selec…" at bounding box center [461, 294] width 922 height 588
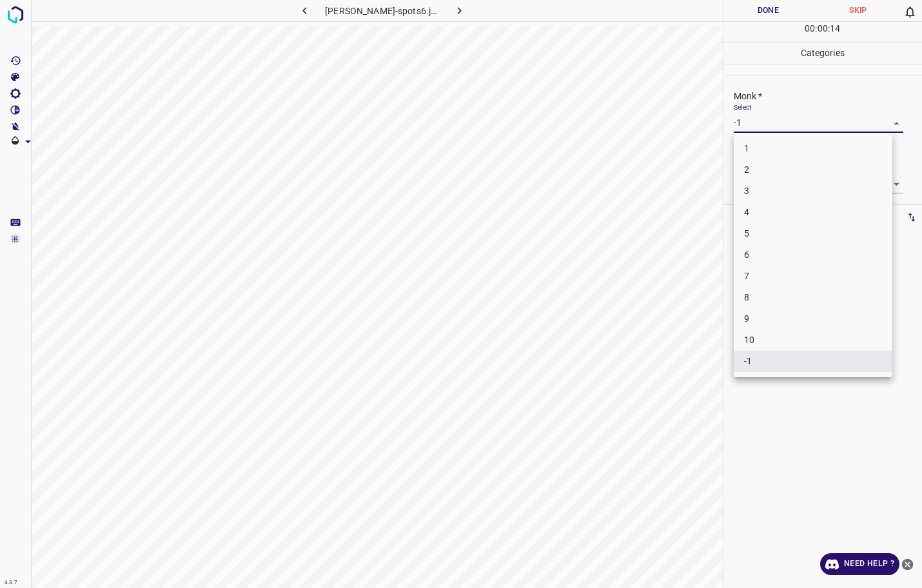
click at [760, 191] on li "3" at bounding box center [813, 190] width 159 height 21
type input "3"
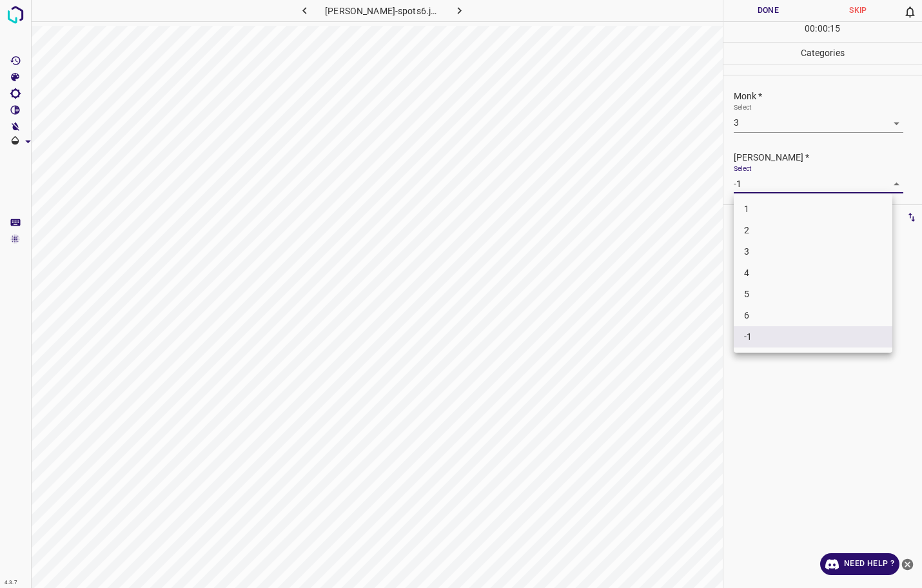
click at [757, 189] on body "4.3.7 [PERSON_NAME]-spots6.jpg Done Skip 0 00 : 00 : 15 Categories Monk * Selec…" at bounding box center [461, 294] width 922 height 588
click at [752, 236] on li "2" at bounding box center [813, 230] width 159 height 21
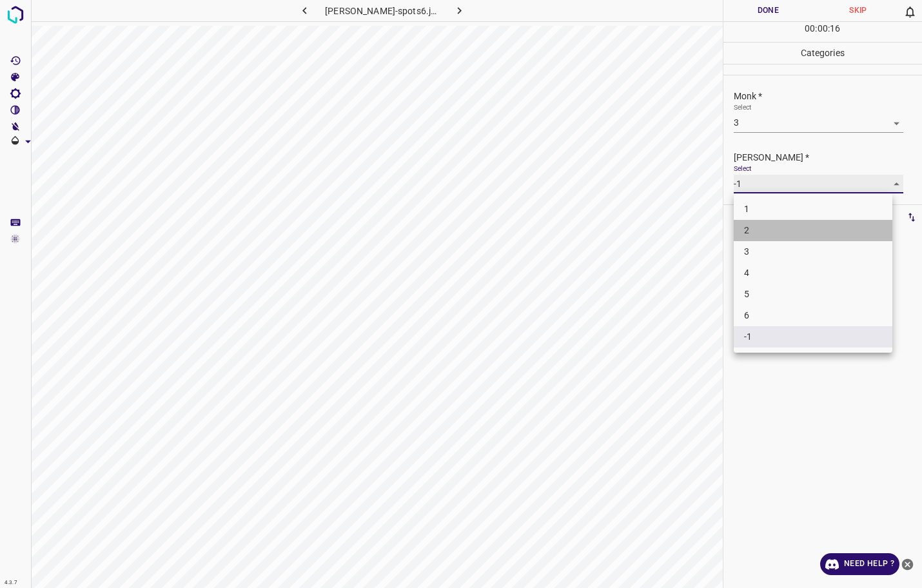
type input "2"
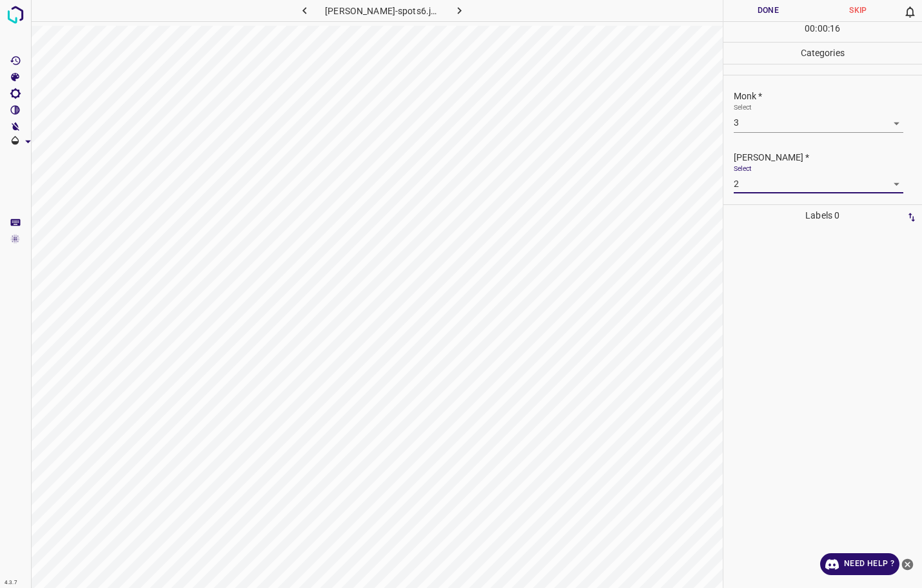
click at [777, 13] on button "Done" at bounding box center [768, 10] width 90 height 21
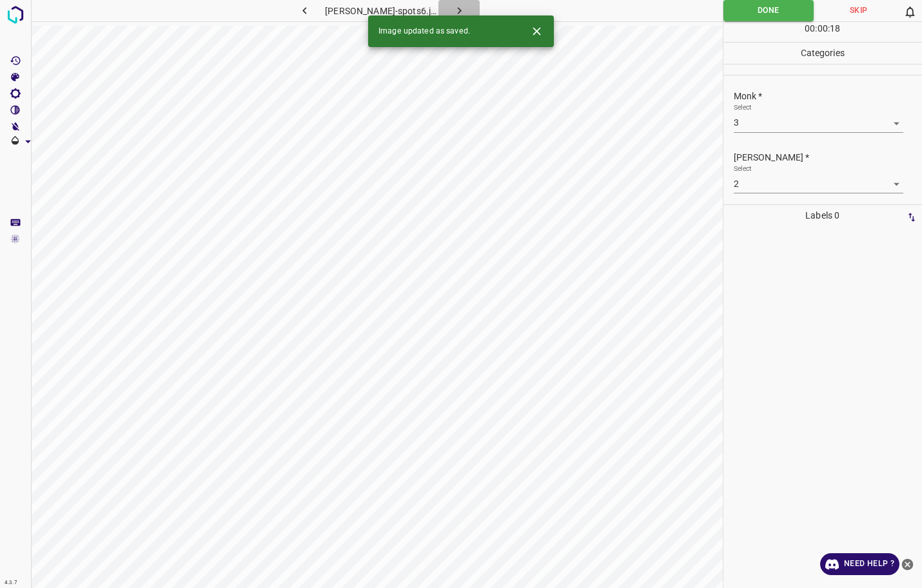
click at [453, 8] on icon "button" at bounding box center [460, 11] width 14 height 14
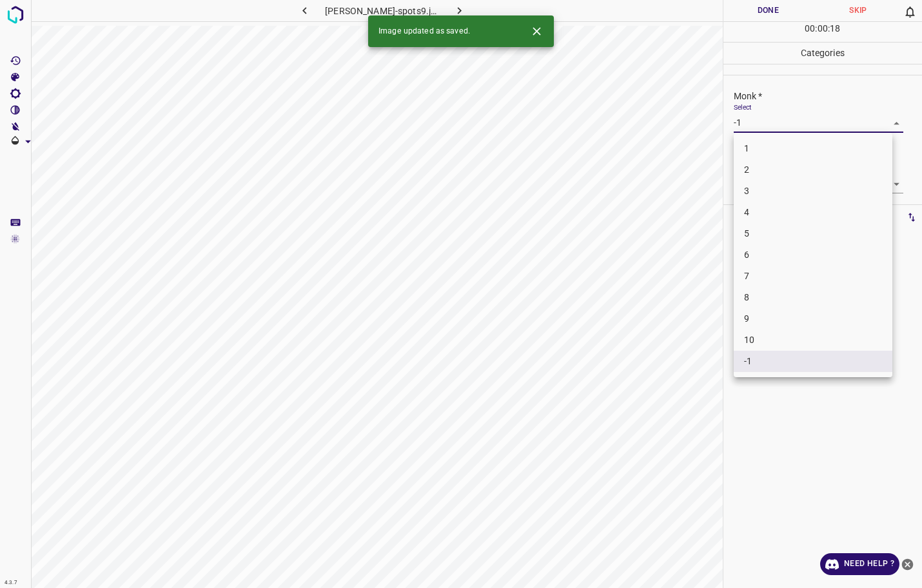
click at [841, 131] on body "4.3.7 [PERSON_NAME]-spots9.jpg Done Skip 0 00 : 00 : 18 Categories Monk * Selec…" at bounding box center [461, 294] width 922 height 588
click at [774, 192] on li "3" at bounding box center [813, 190] width 159 height 21
type input "3"
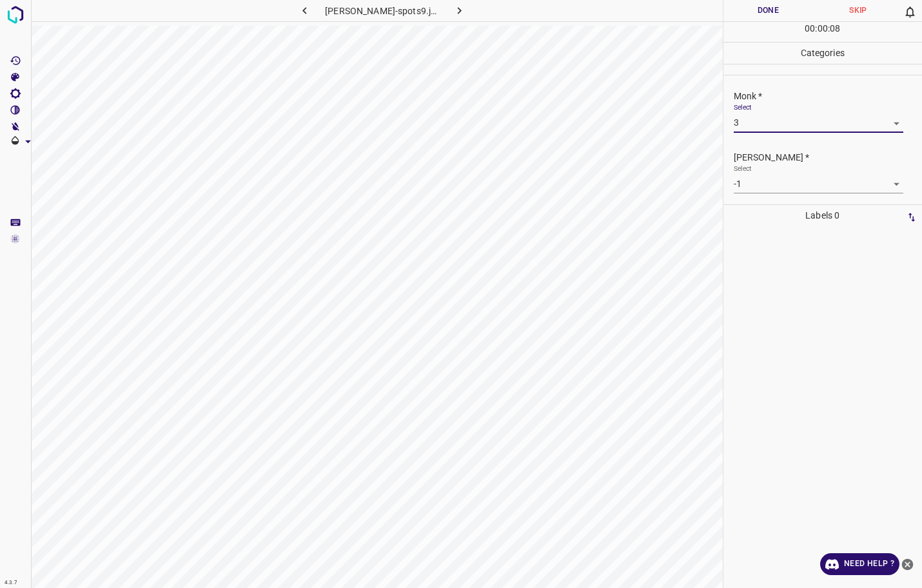
click at [774, 181] on body "4.3.7 [PERSON_NAME]-spots9.jpg Done Skip 0 00 : 00 : 08 Categories Monk * Selec…" at bounding box center [461, 294] width 922 height 588
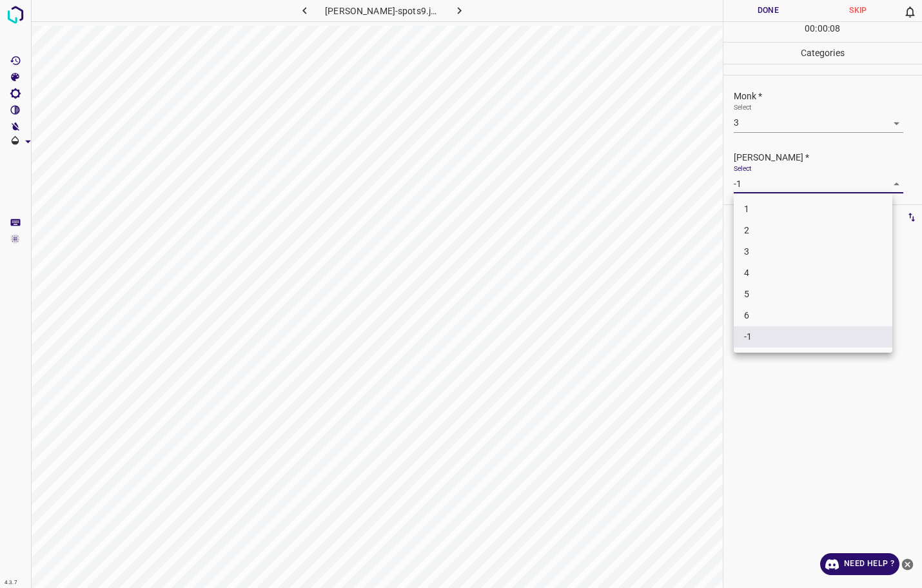
click at [773, 227] on li "2" at bounding box center [813, 230] width 159 height 21
type input "2"
click at [781, 8] on button "Done" at bounding box center [768, 10] width 90 height 21
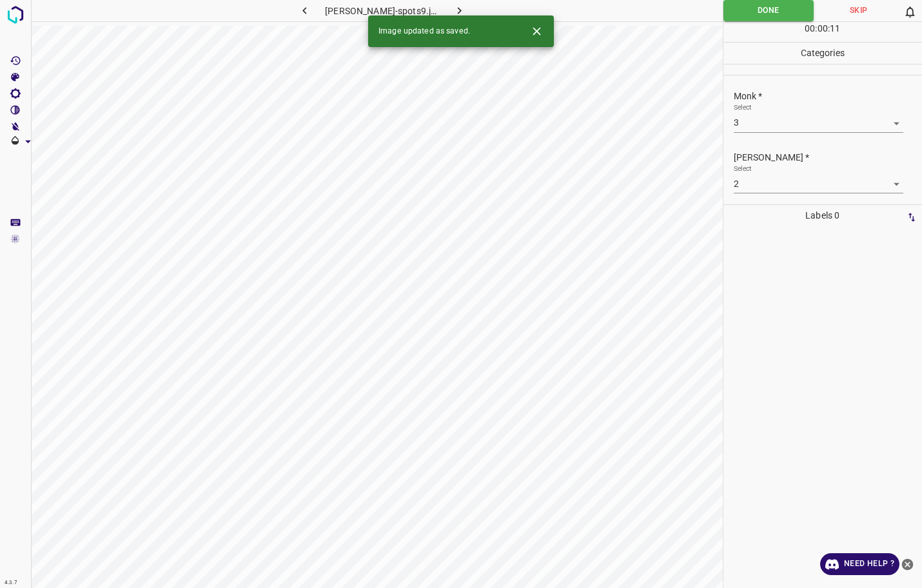
click at [453, 10] on icon "button" at bounding box center [460, 11] width 14 height 14
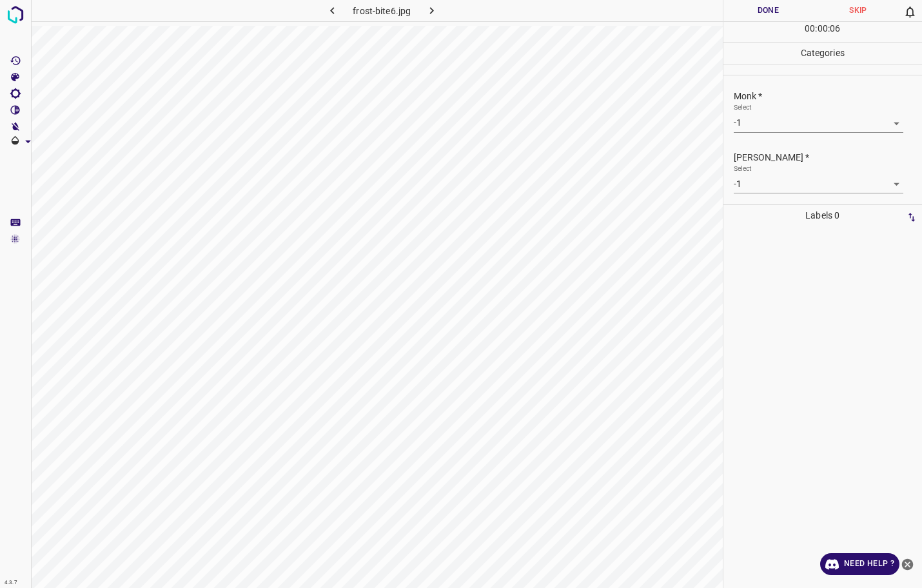
click at [755, 122] on body "4.3.7 frost-bite6.jpg Done Skip 0 00 : 00 : 06 Categories Monk * Select -1 -1 […" at bounding box center [461, 294] width 922 height 588
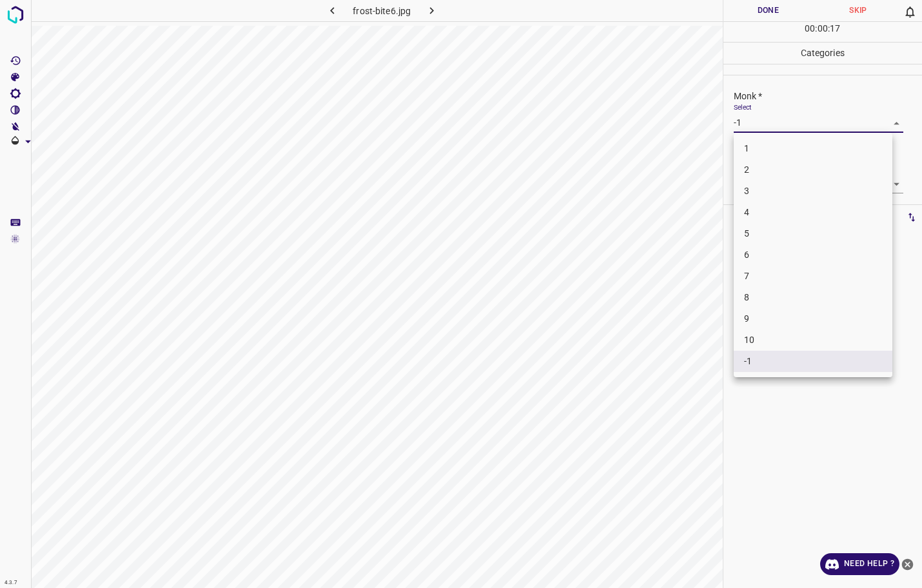
click at [637, 144] on div at bounding box center [461, 294] width 922 height 588
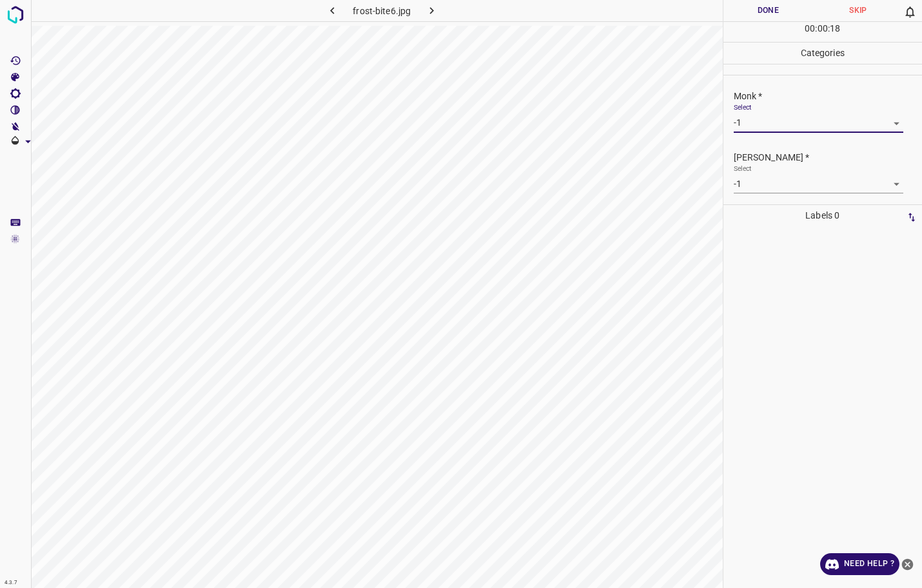
click at [766, 9] on button "Done" at bounding box center [768, 10] width 90 height 21
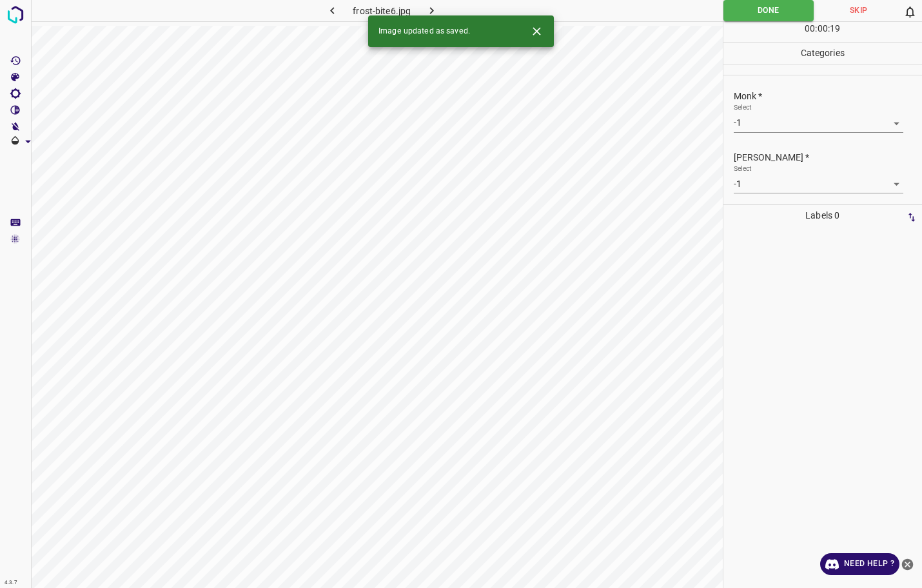
click at [433, 6] on icon "button" at bounding box center [432, 11] width 14 height 14
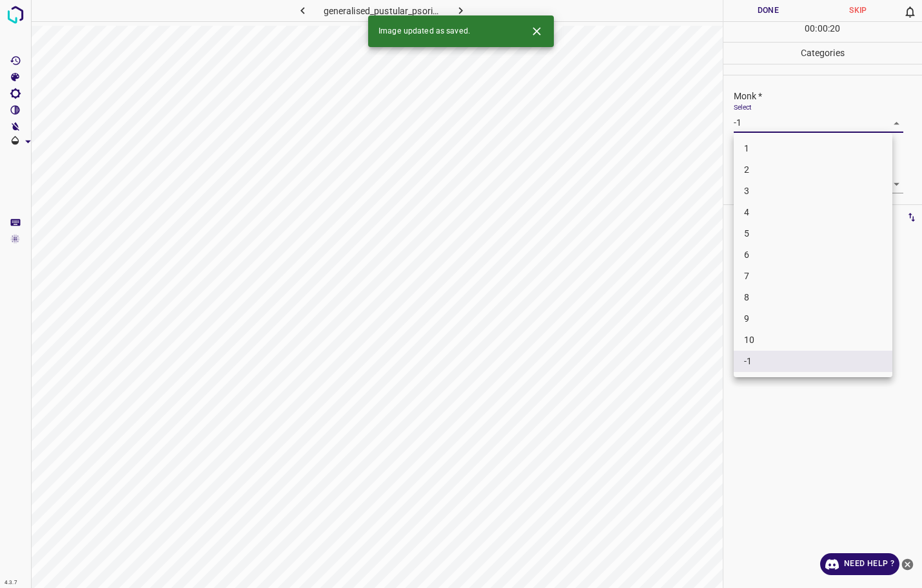
click at [759, 121] on body "4.3.7 generalised_pustular_psoriasis10.jpg Done Skip 0 00 : 00 : 20 Categories …" at bounding box center [461, 294] width 922 height 588
click at [751, 171] on li "2" at bounding box center [813, 169] width 159 height 21
type input "2"
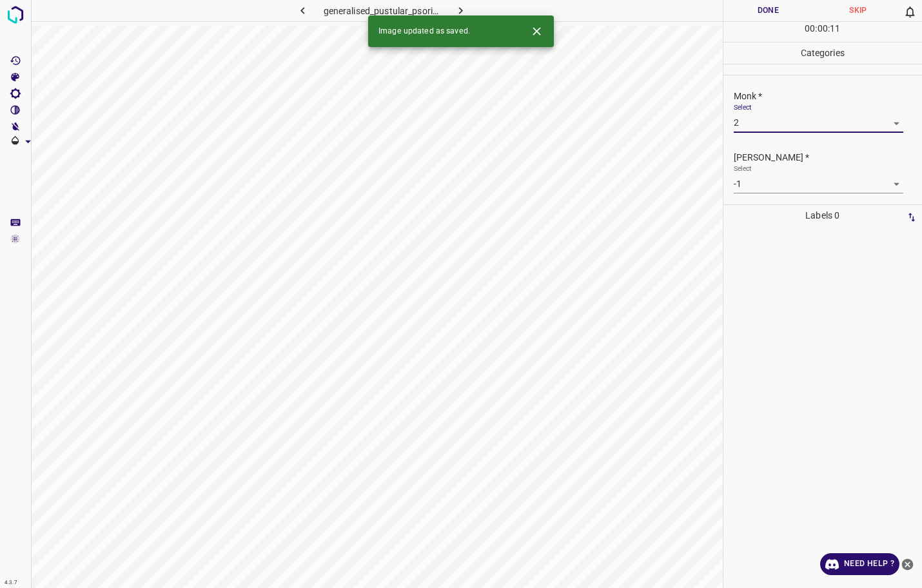
click at [753, 178] on body "4.3.7 generalised_pustular_psoriasis10.jpg Done Skip 0 00 : 00 : 11 Categories …" at bounding box center [461, 294] width 922 height 588
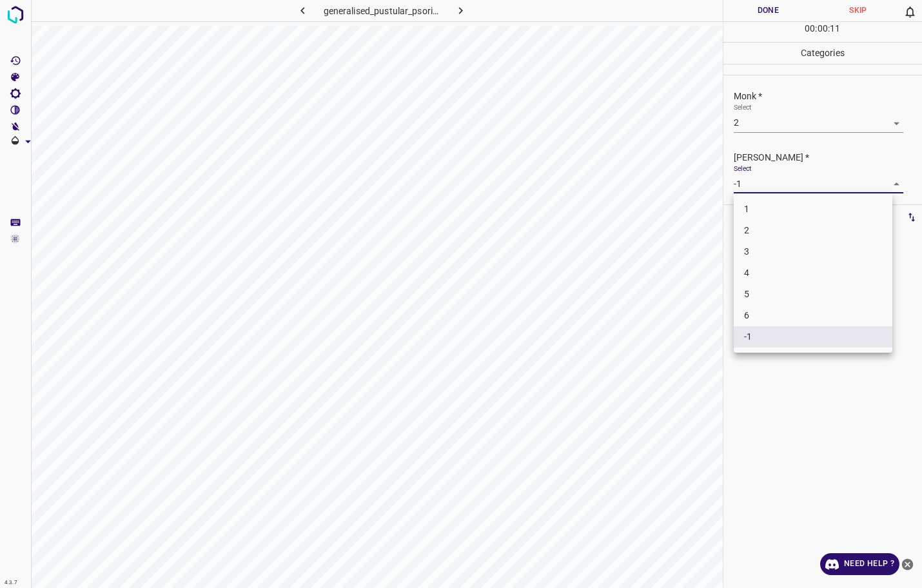
click at [751, 211] on li "1" at bounding box center [813, 209] width 159 height 21
type input "1"
click at [755, 14] on button "Done" at bounding box center [768, 10] width 90 height 21
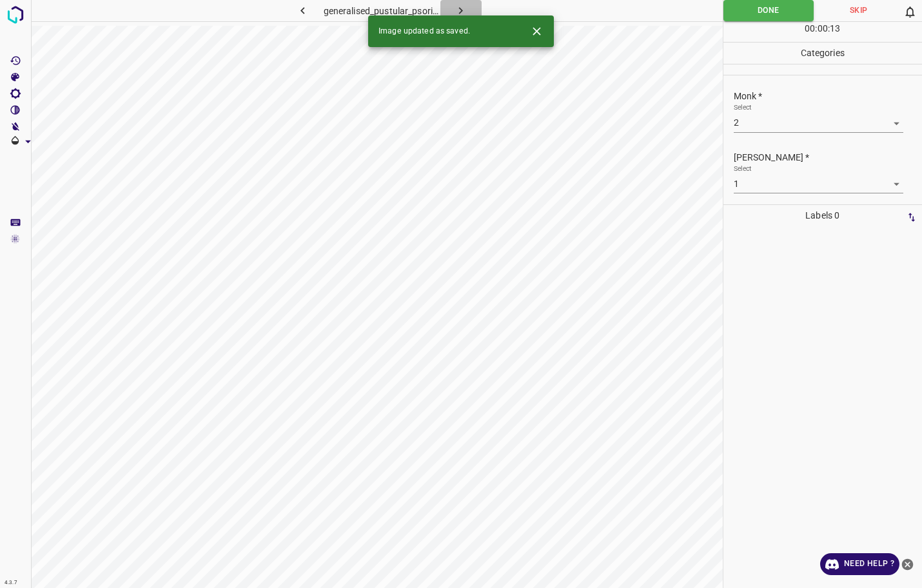
click at [463, 10] on icon "button" at bounding box center [461, 11] width 14 height 14
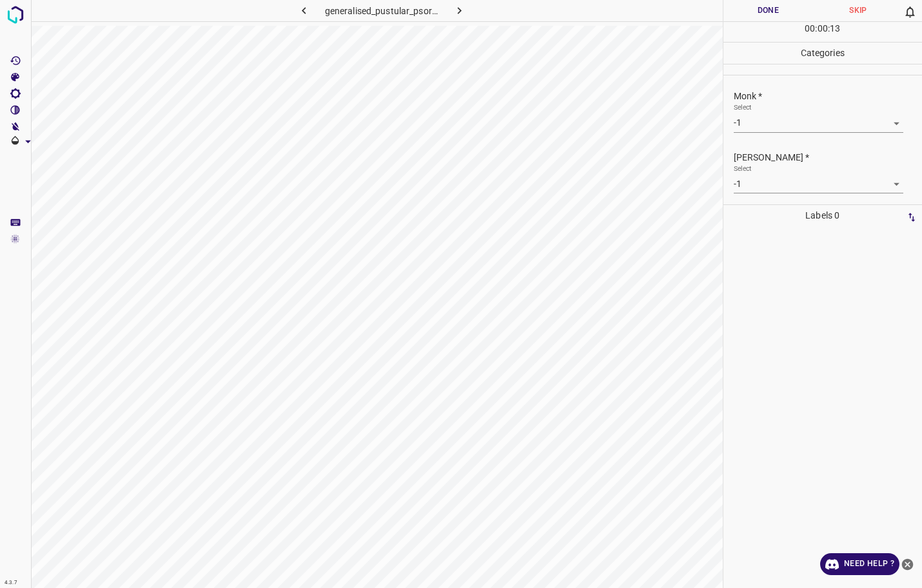
click at [762, 106] on div "Select -1 -1" at bounding box center [819, 117] width 170 height 29
click at [761, 126] on body "4.3.7 generalised_pustular_psoriasis4.jpg Done Skip 0 00 : 00 : 06 Categories M…" at bounding box center [461, 294] width 922 height 588
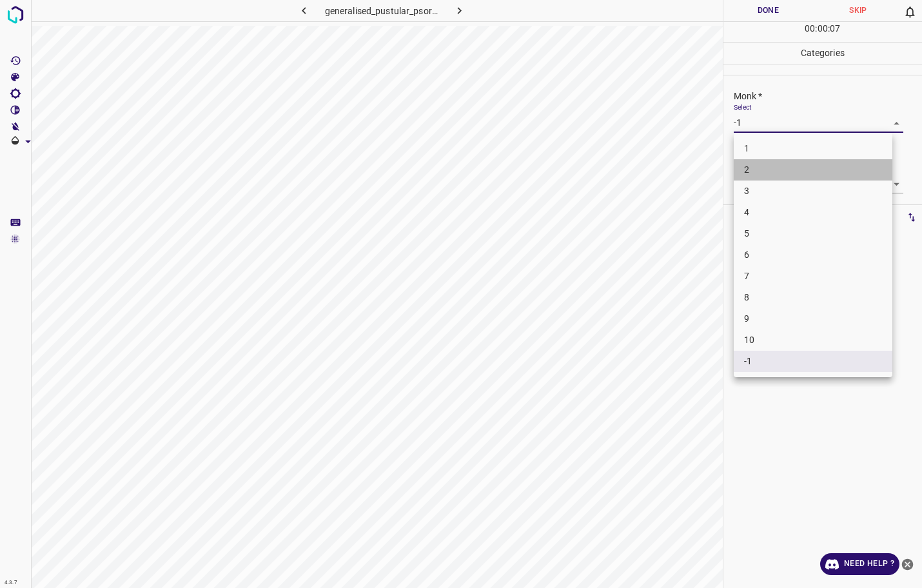
drag, startPoint x: 744, startPoint y: 170, endPoint x: 749, endPoint y: 186, distance: 17.5
click at [749, 186] on ul "1 2 3 4 5 6 7 8 9 10 -1" at bounding box center [813, 255] width 159 height 244
click at [749, 186] on li "3" at bounding box center [813, 190] width 159 height 21
type input "3"
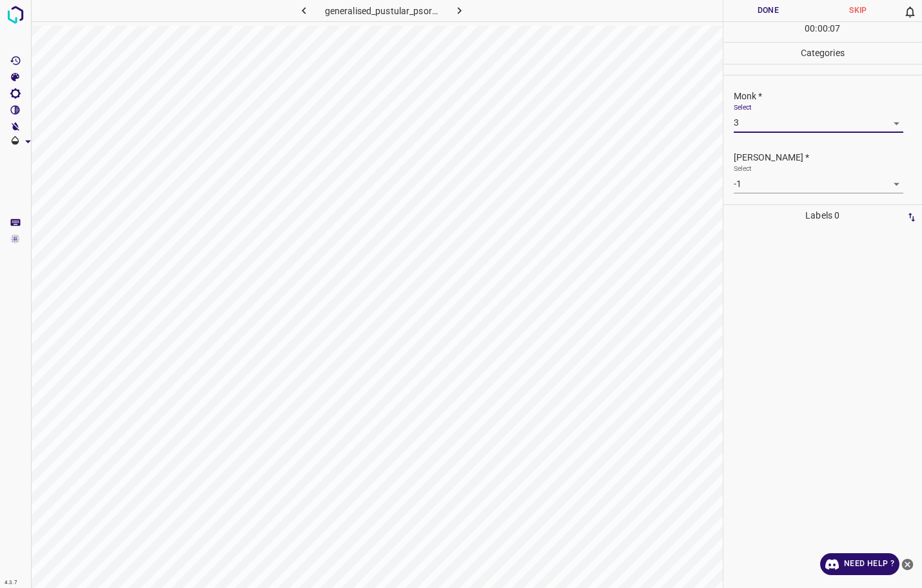
click at [749, 186] on body "4.3.7 generalised_pustular_psoriasis4.jpg Done Skip 0 00 : 00 : 07 Categories M…" at bounding box center [461, 294] width 922 height 588
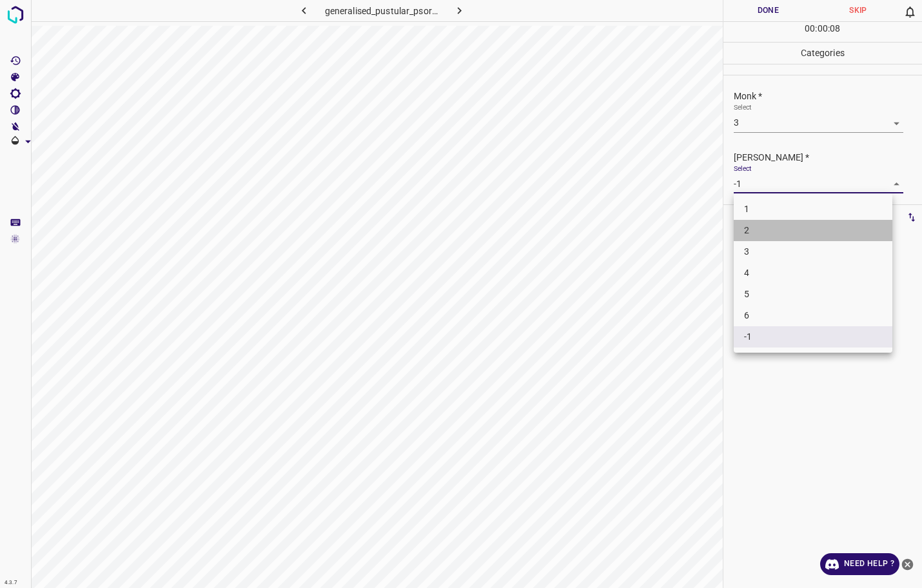
click at [752, 226] on li "2" at bounding box center [813, 230] width 159 height 21
type input "2"
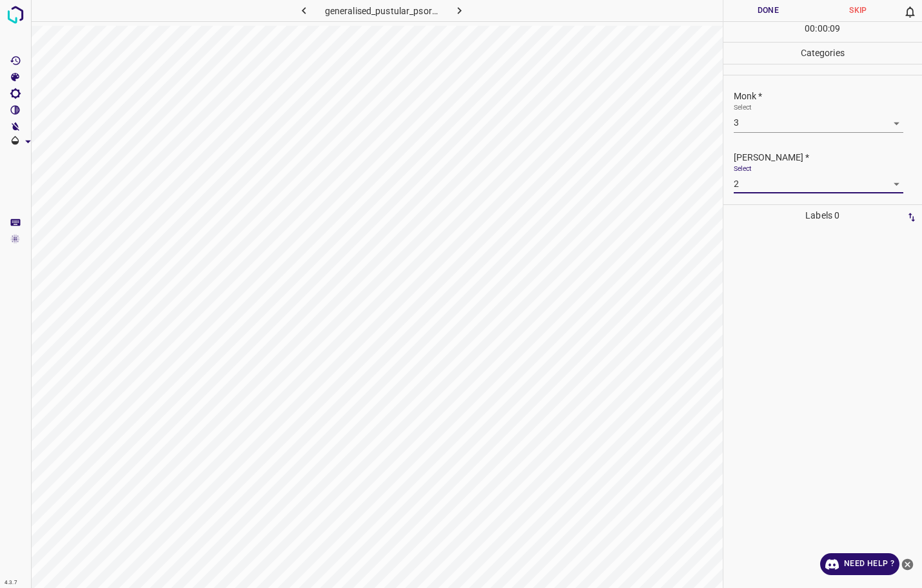
click at [741, 10] on button "Done" at bounding box center [768, 10] width 90 height 21
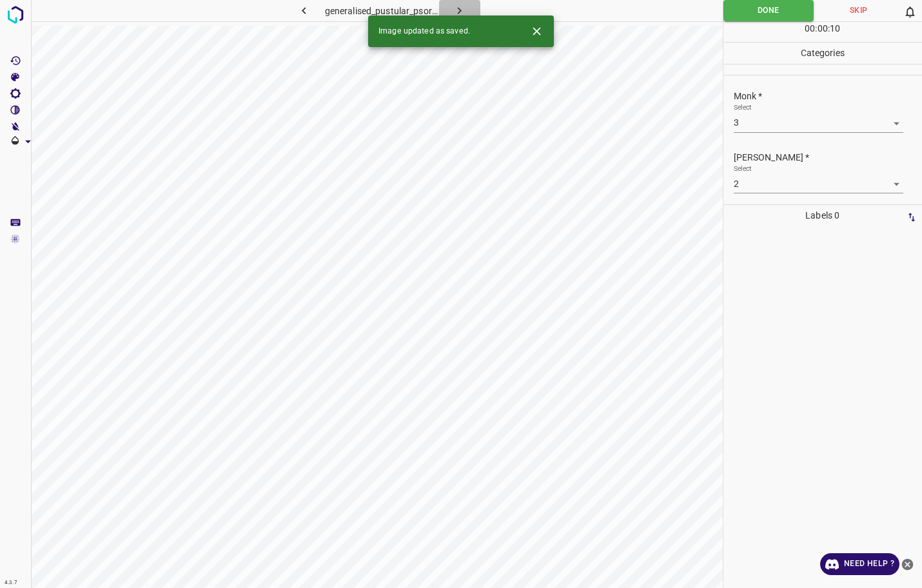
click at [456, 7] on icon "button" at bounding box center [460, 11] width 14 height 14
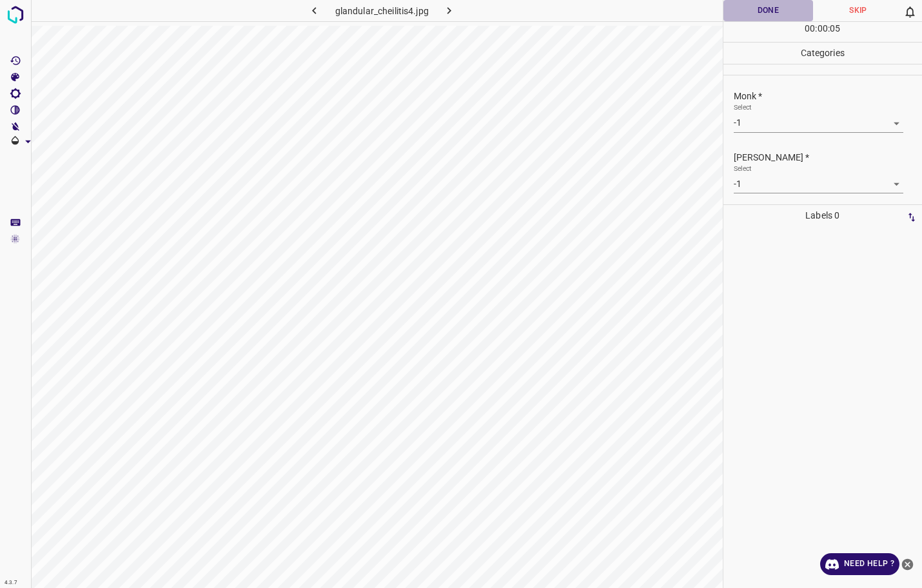
click at [747, 15] on button "Done" at bounding box center [768, 10] width 90 height 21
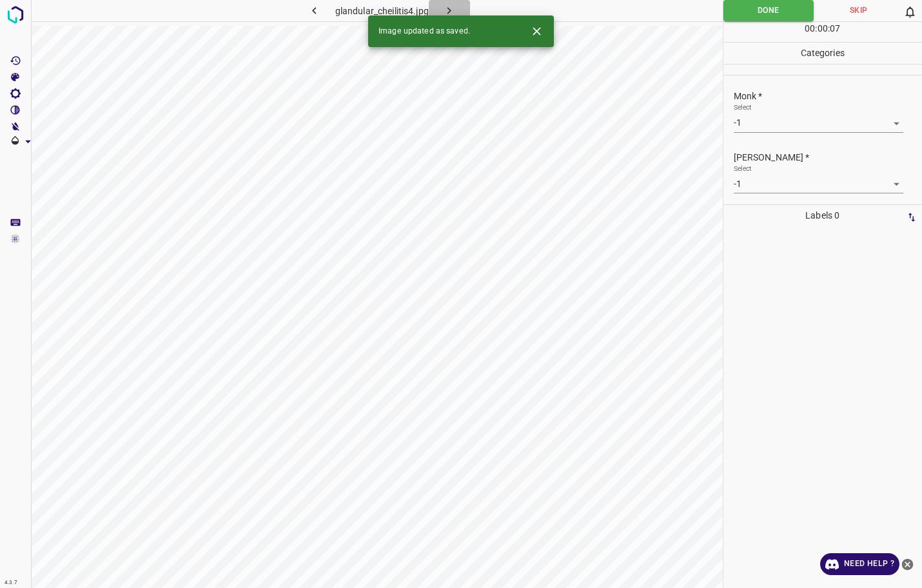
click at [452, 12] on icon "button" at bounding box center [449, 11] width 14 height 14
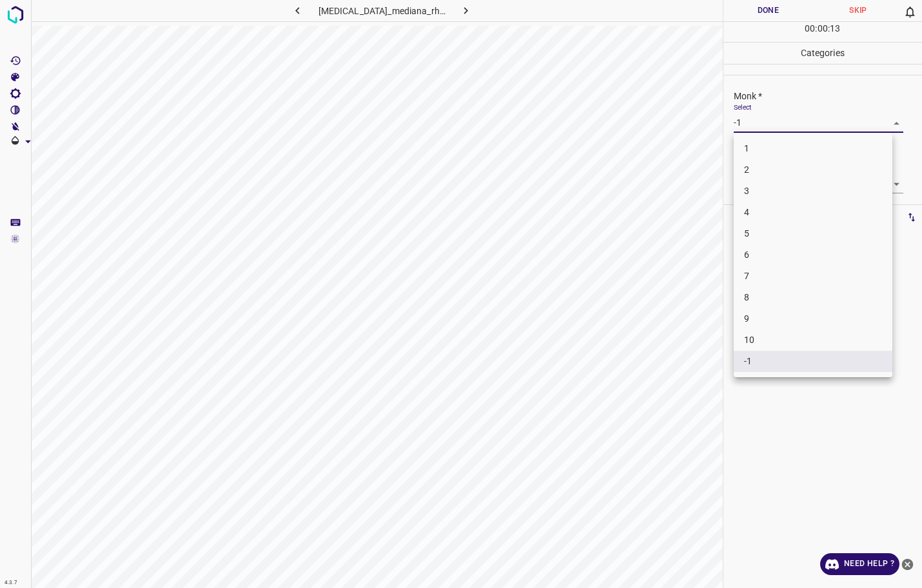
click at [764, 128] on body "4.3.7 [MEDICAL_DATA]_mediana_rhombica3.jpg Done Skip 0 00 : 00 : 13 Categories …" at bounding box center [461, 294] width 922 height 588
click at [755, 190] on li "3" at bounding box center [813, 190] width 159 height 21
type input "3"
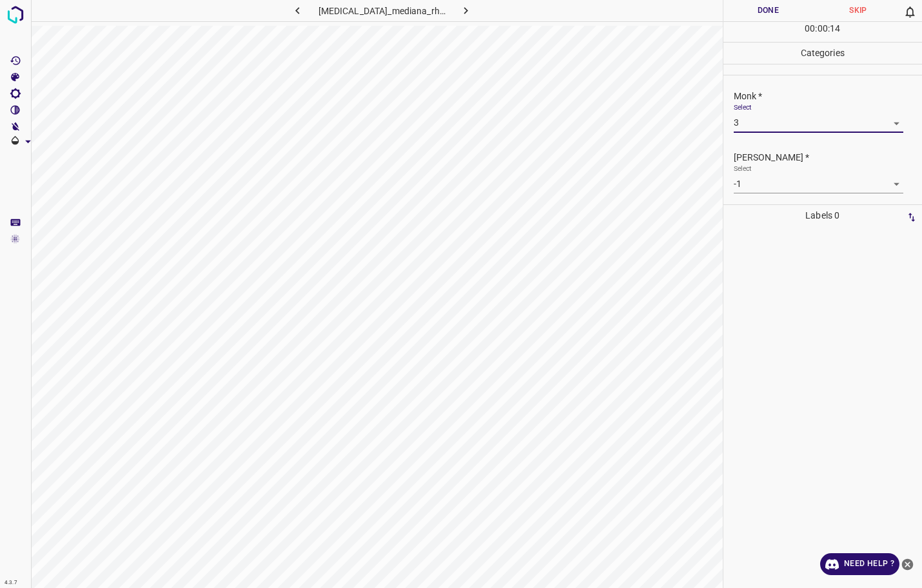
click at [763, 178] on body "4.3.7 [MEDICAL_DATA]_mediana_rhombica3.jpg Done Skip 0 00 : 00 : 14 Categories …" at bounding box center [461, 294] width 922 height 588
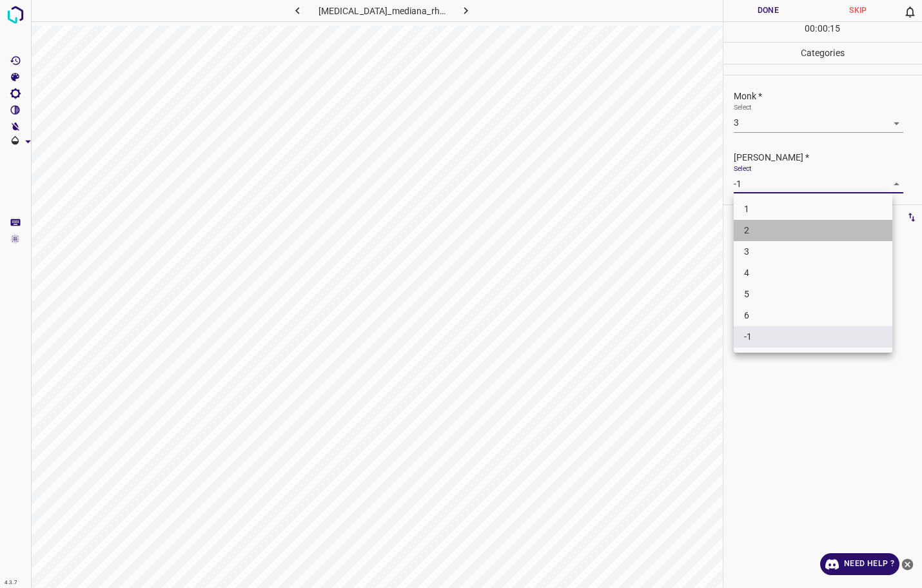
click at [766, 225] on li "2" at bounding box center [813, 230] width 159 height 21
type input "2"
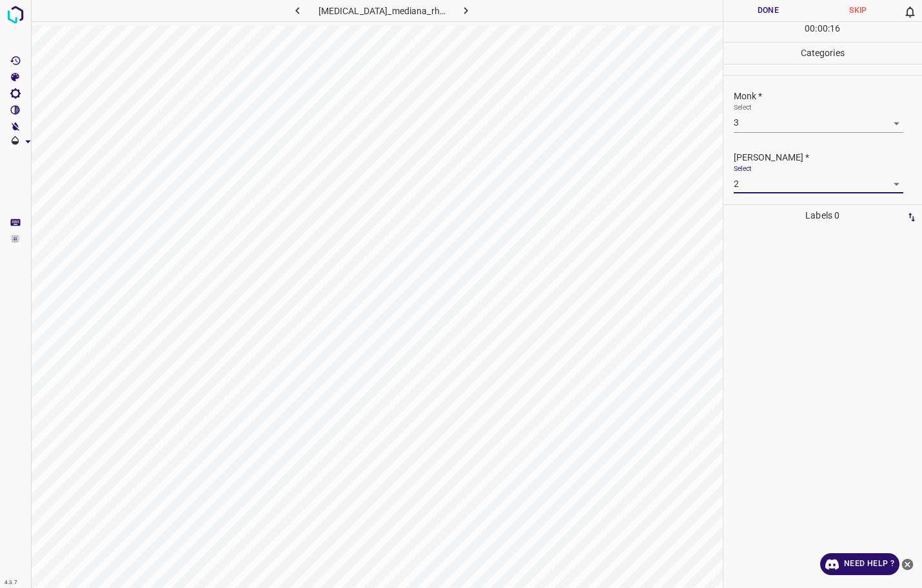
click at [750, 17] on button "Done" at bounding box center [768, 10] width 90 height 21
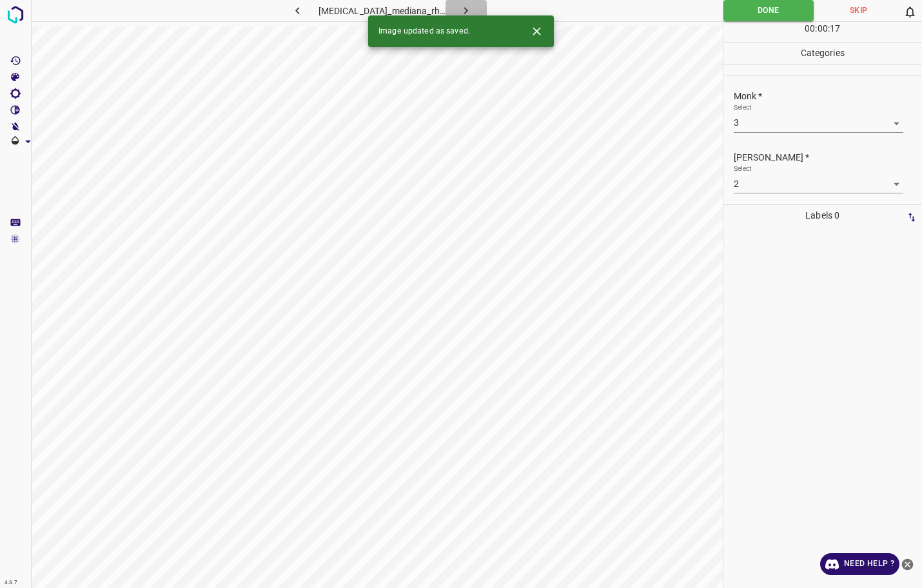
click at [462, 7] on icon "button" at bounding box center [466, 11] width 14 height 14
click at [792, 113] on div "Select -1 -1" at bounding box center [819, 117] width 170 height 29
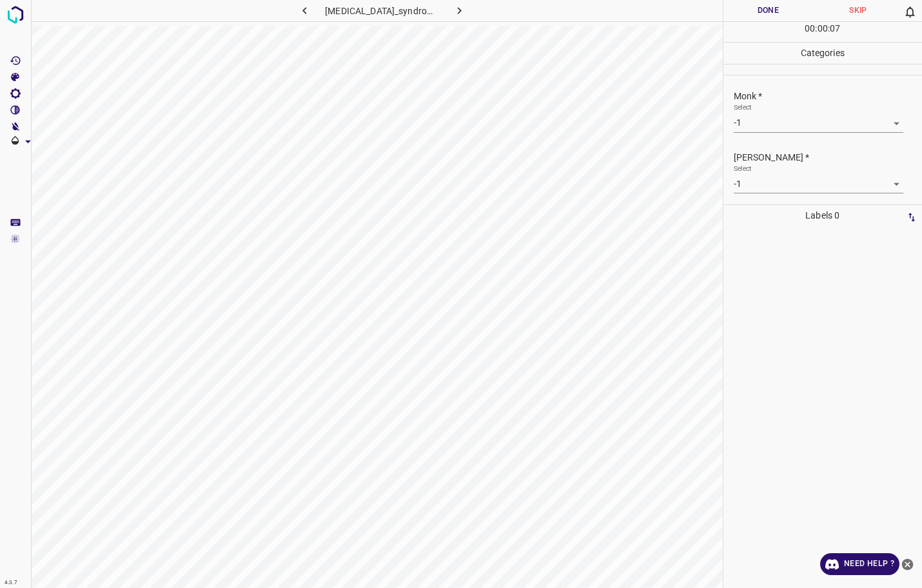
click at [779, 132] on body "4.3.7 [MEDICAL_DATA]_syndrome10.jpg Done Skip 0 00 : 00 : 07 Categories Monk * …" at bounding box center [461, 294] width 922 height 588
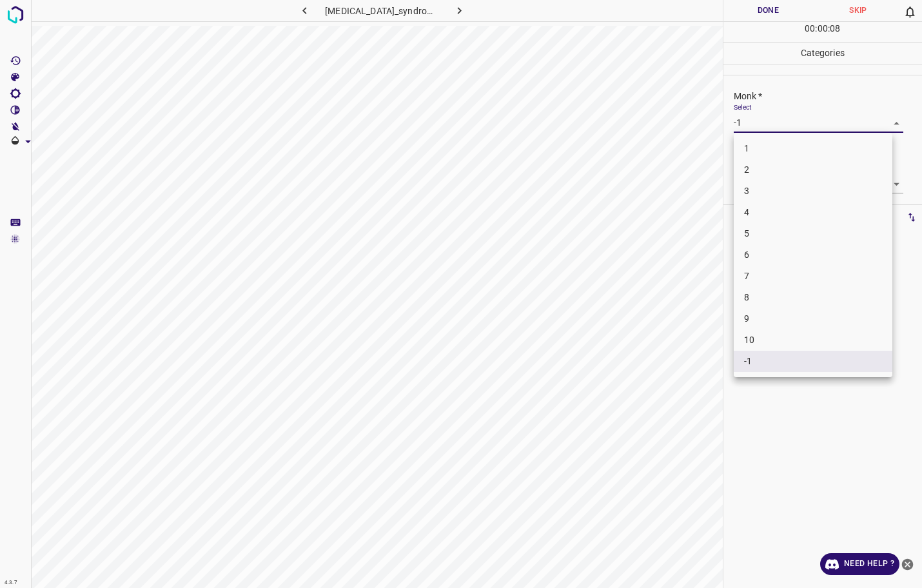
click at [755, 171] on li "2" at bounding box center [813, 169] width 159 height 21
type input "2"
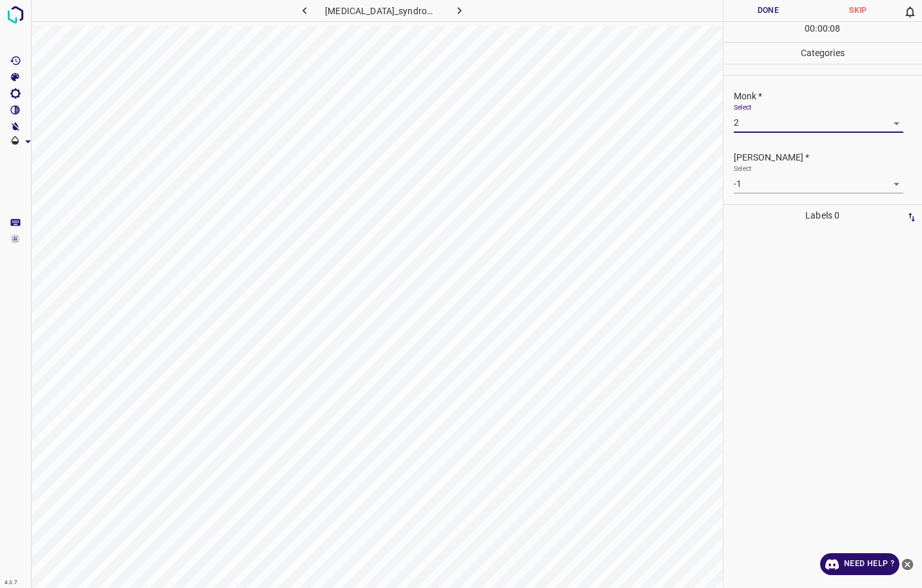
click at [755, 190] on body "4.3.7 [MEDICAL_DATA]_syndrome10.jpg Done Skip 0 00 : 00 : 08 Categories Monk * …" at bounding box center [461, 294] width 922 height 588
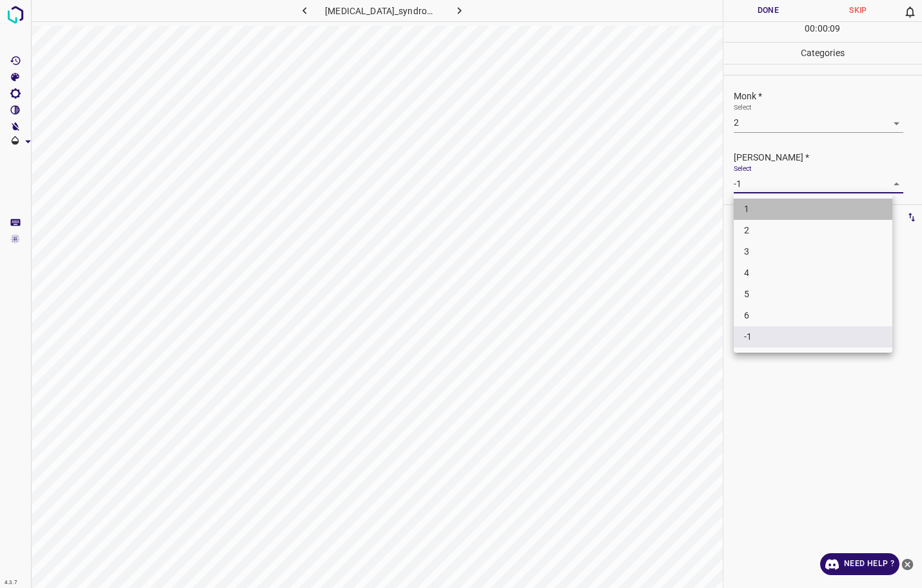
click at [753, 203] on li "1" at bounding box center [813, 209] width 159 height 21
type input "1"
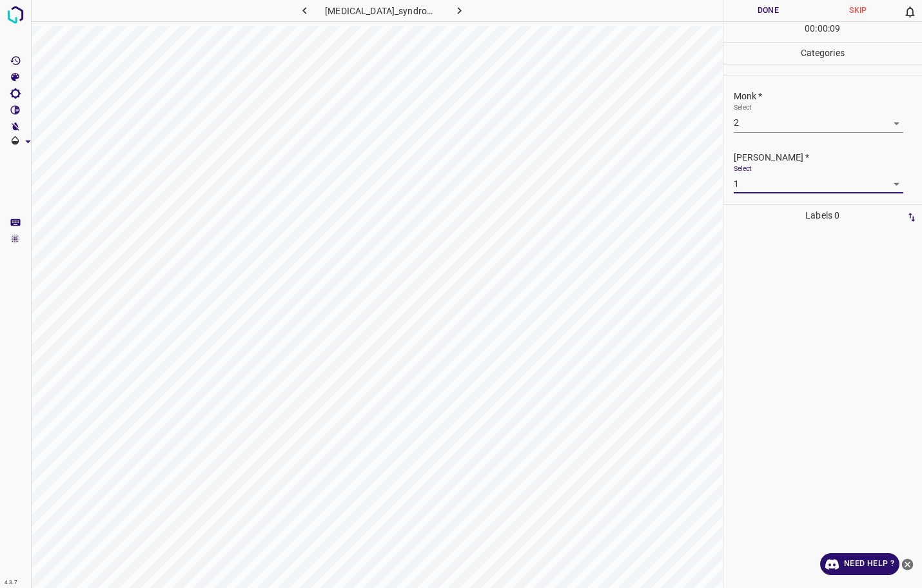
click at [759, 17] on button "Done" at bounding box center [768, 10] width 90 height 21
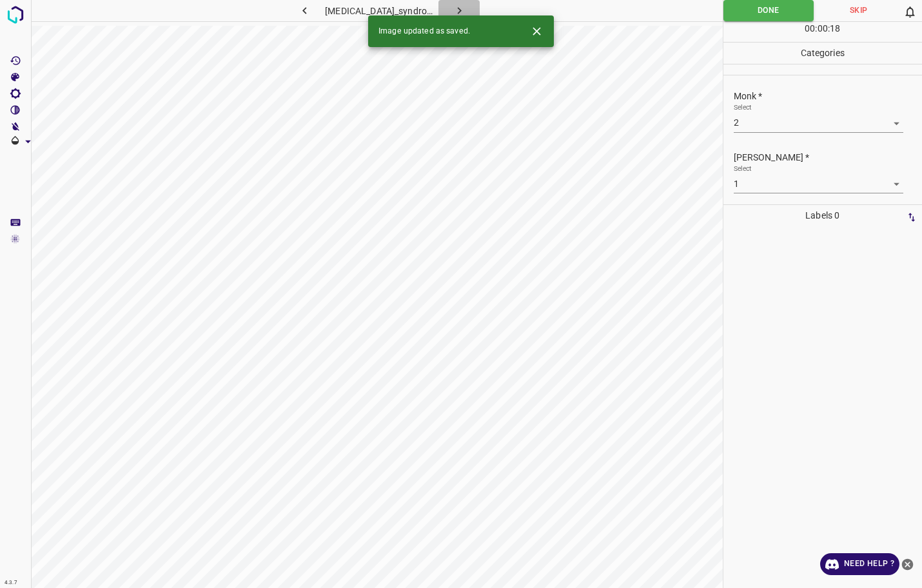
click at [454, 13] on icon "button" at bounding box center [460, 11] width 14 height 14
click at [821, 116] on body "4.3.7 [MEDICAL_DATA]_syndrome6.jpg Done Skip 0 00 : 00 : 08 Categories Monk * S…" at bounding box center [461, 294] width 922 height 588
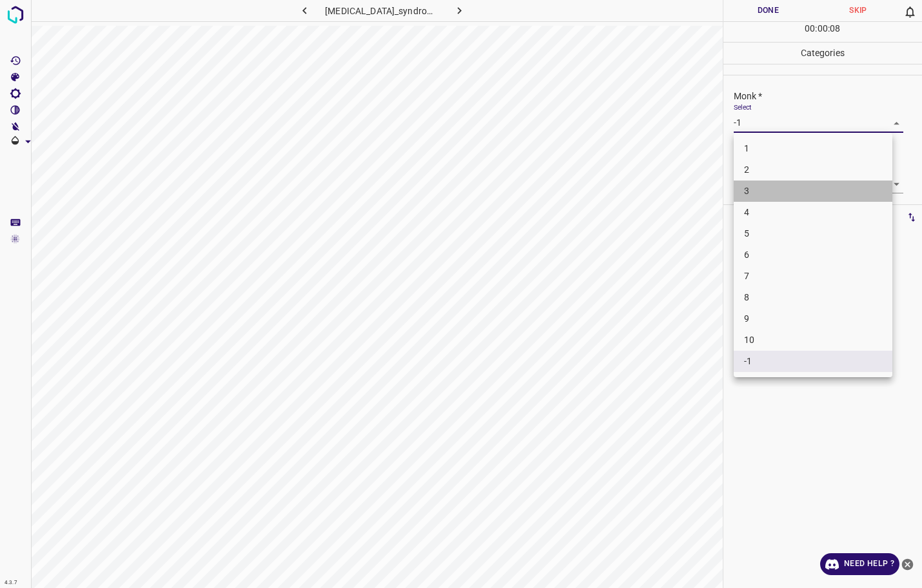
click at [776, 195] on li "3" at bounding box center [813, 190] width 159 height 21
type input "3"
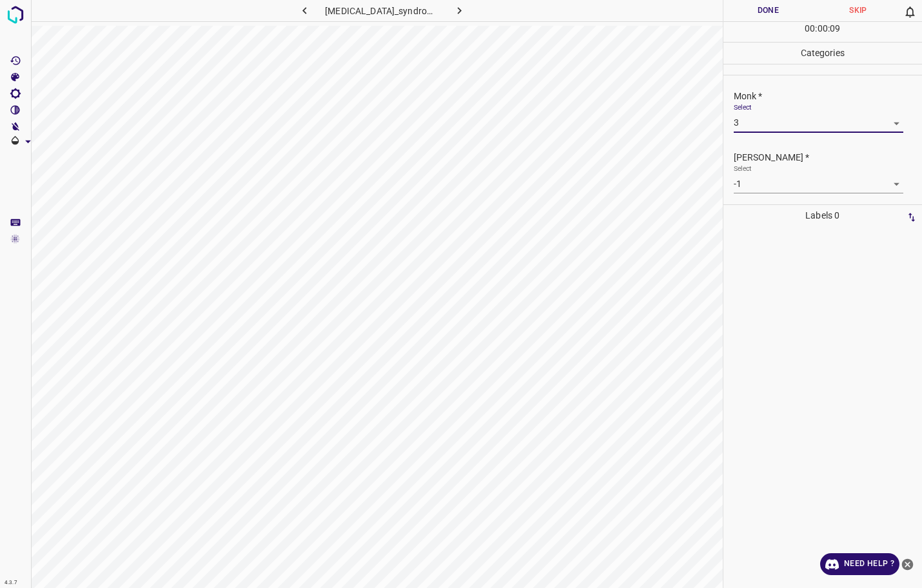
click at [774, 184] on body "4.3.7 [MEDICAL_DATA]_syndrome6.jpg Done Skip 0 00 : 00 : 09 Categories Monk * S…" at bounding box center [461, 294] width 922 height 588
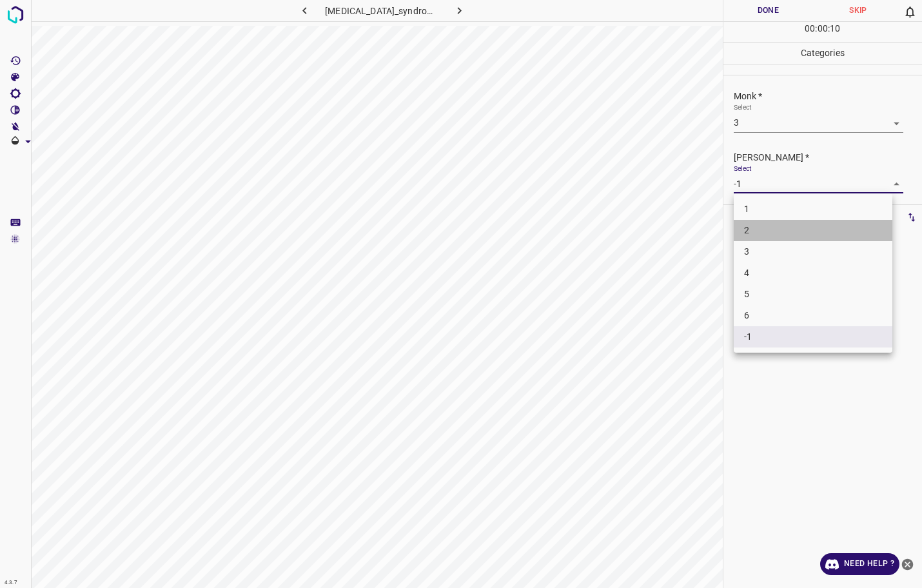
click at [761, 224] on li "2" at bounding box center [813, 230] width 159 height 21
type input "2"
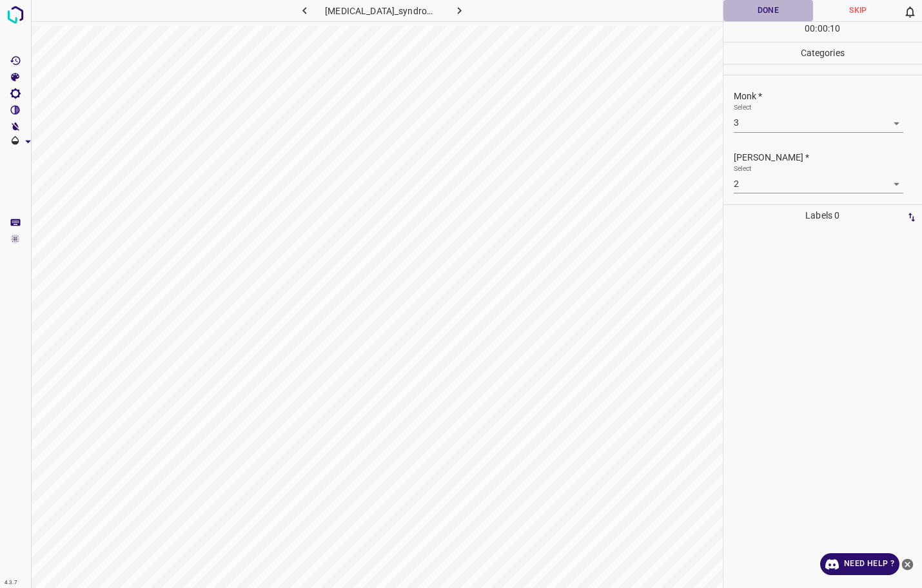
click at [793, 17] on button "Done" at bounding box center [768, 10] width 90 height 21
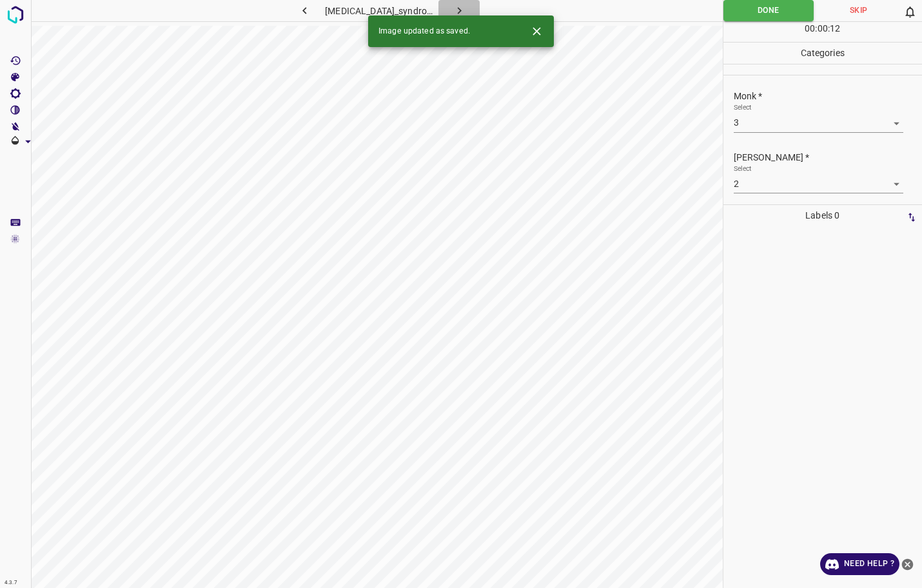
click at [458, 7] on icon "button" at bounding box center [460, 11] width 14 height 14
click at [829, 133] on div "Monk * Select -1 -1" at bounding box center [822, 111] width 199 height 61
click at [808, 122] on body "4.3.7 [MEDICAL_DATA]_annulare102.jpg Done Skip 0 00 : 00 : 12 Categories Monk *…" at bounding box center [461, 294] width 922 height 588
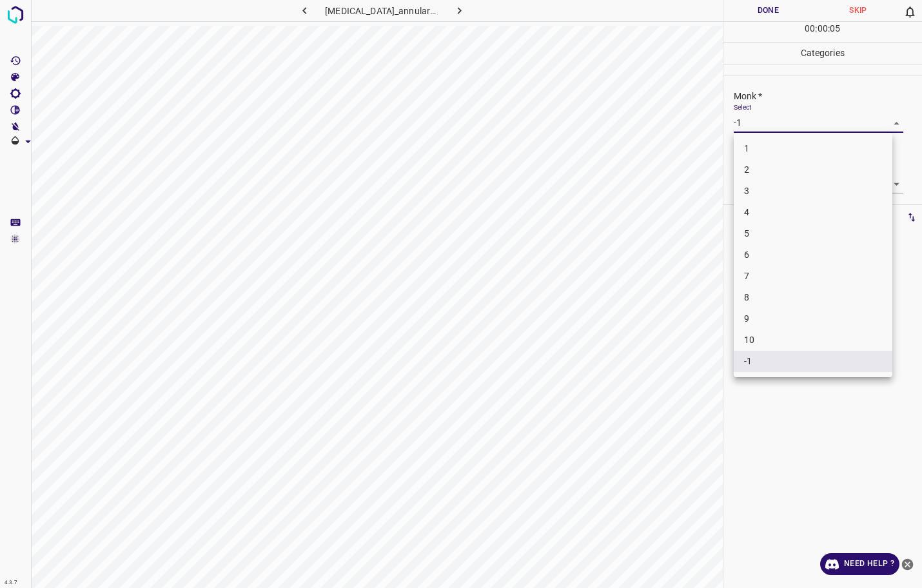
click at [748, 155] on li "1" at bounding box center [813, 148] width 159 height 21
type input "1"
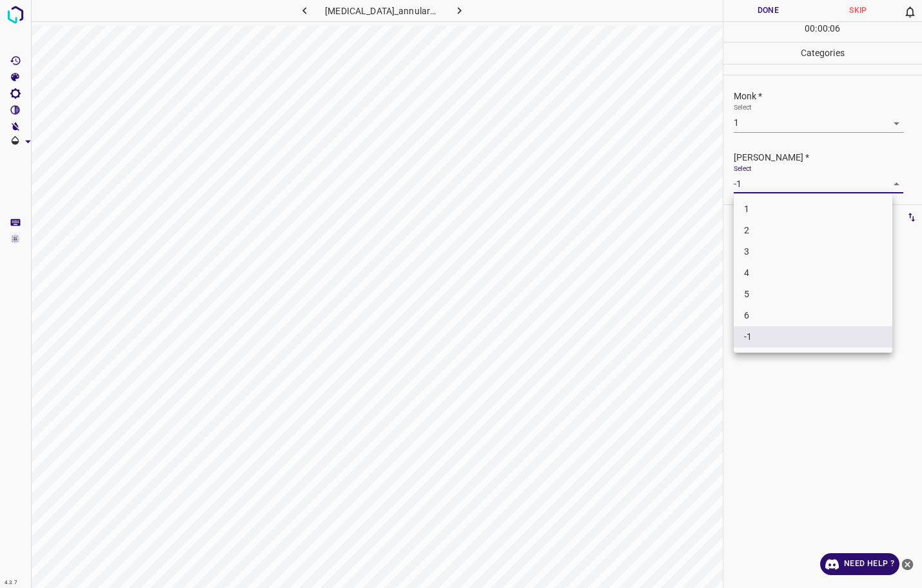
click at [759, 186] on body "4.3.7 [MEDICAL_DATA]_annulare102.jpg Done Skip 0 00 : 00 : 06 Categories Monk *…" at bounding box center [461, 294] width 922 height 588
click at [750, 204] on li "1" at bounding box center [813, 209] width 159 height 21
type input "1"
click at [748, 5] on button "Done" at bounding box center [768, 10] width 90 height 21
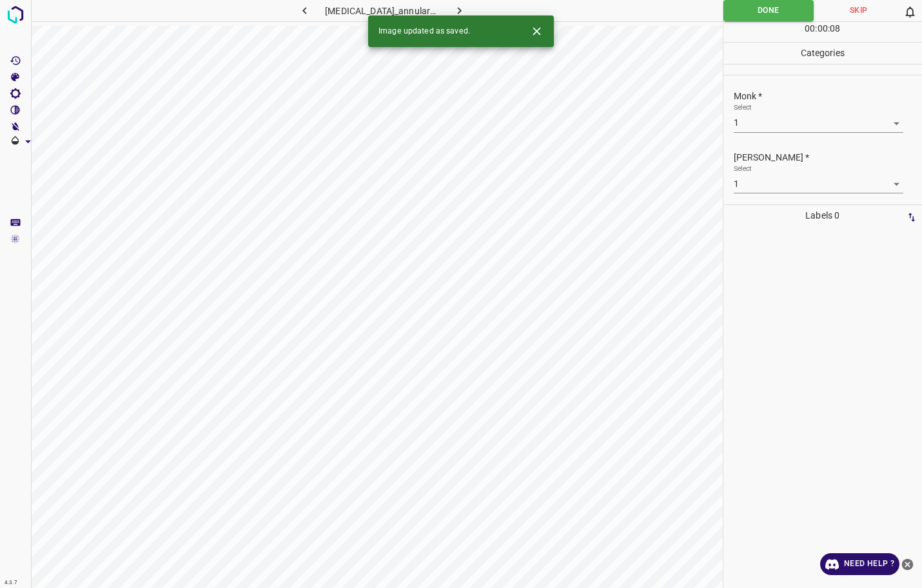
click at [445, 9] on button "button" at bounding box center [458, 10] width 41 height 21
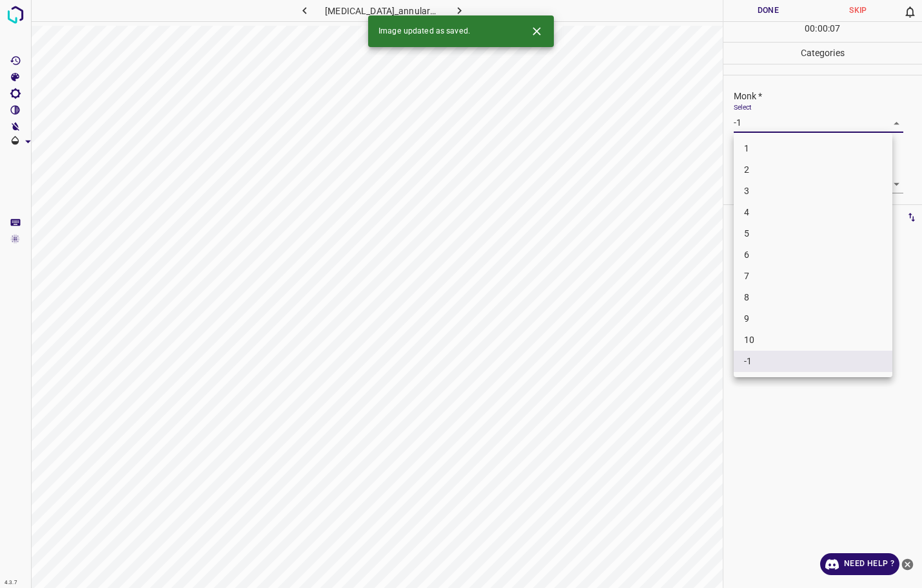
click at [748, 117] on body "4.3.7 [MEDICAL_DATA]_annulare115.jpg Done Skip 0 00 : 00 : 07 Categories Monk *…" at bounding box center [461, 294] width 922 height 588
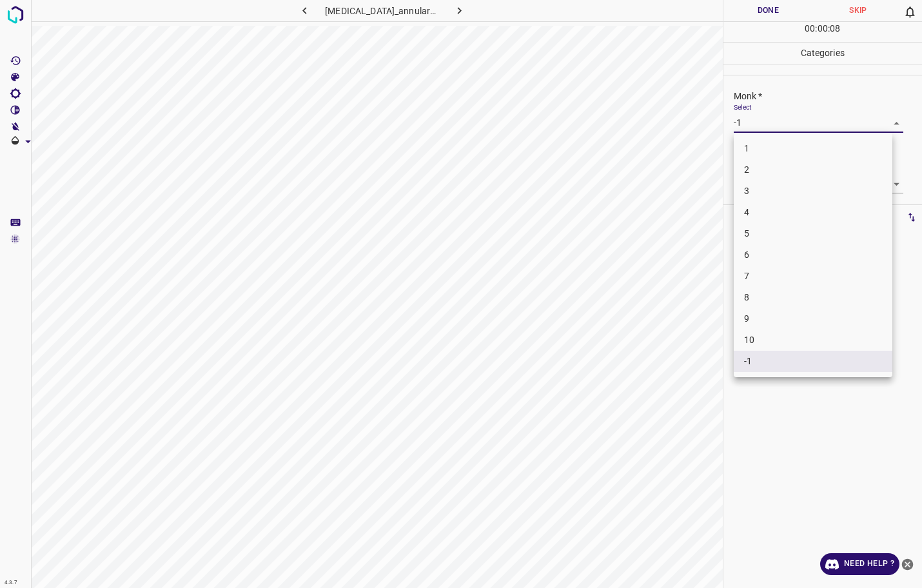
click at [757, 174] on li "2" at bounding box center [813, 169] width 159 height 21
type input "2"
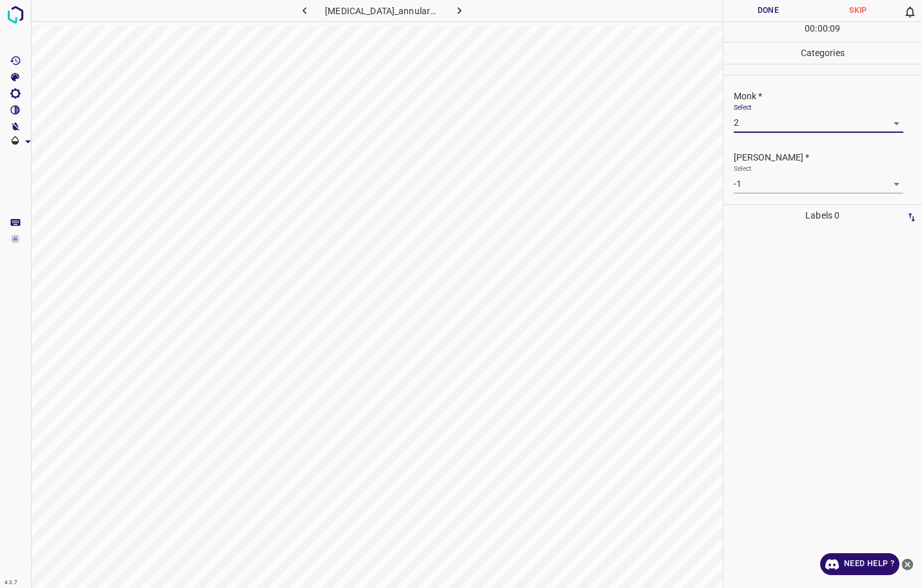
click at [761, 182] on body "4.3.7 [MEDICAL_DATA]_annulare115.jpg Done Skip 0 00 : 00 : 09 Categories Monk *…" at bounding box center [461, 294] width 922 height 588
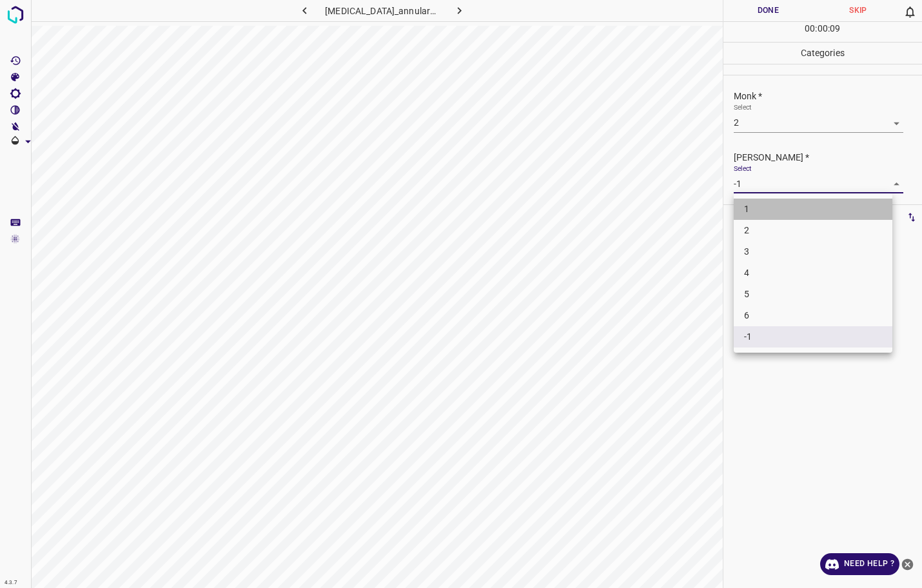
click at [750, 208] on li "1" at bounding box center [813, 209] width 159 height 21
type input "1"
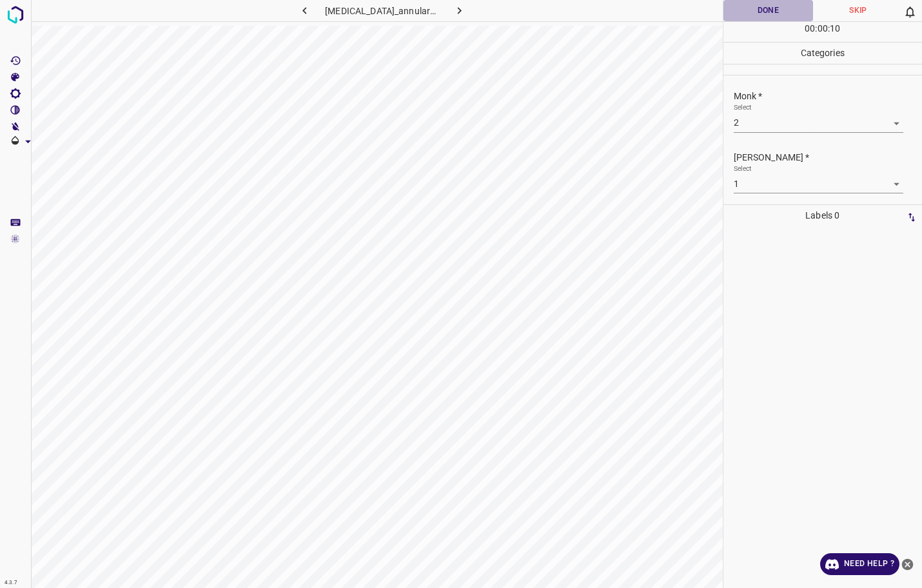
click at [754, 10] on button "Done" at bounding box center [768, 10] width 90 height 21
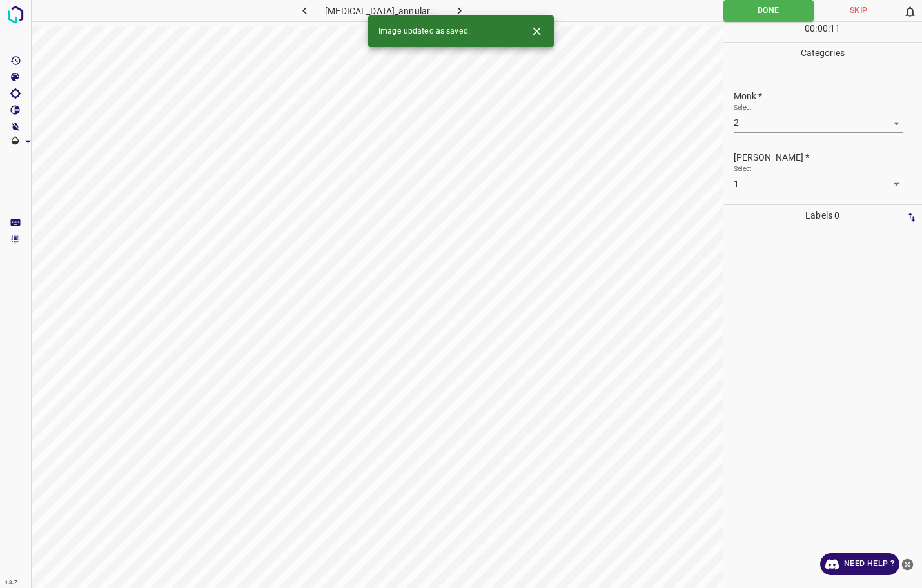
click at [460, 8] on icon "button" at bounding box center [460, 11] width 14 height 14
click at [764, 131] on body "4.3.7 [MEDICAL_DATA]_annulare5.jpg Done Skip 0 00 : 00 : 11 Categories Monk * S…" at bounding box center [461, 294] width 922 height 588
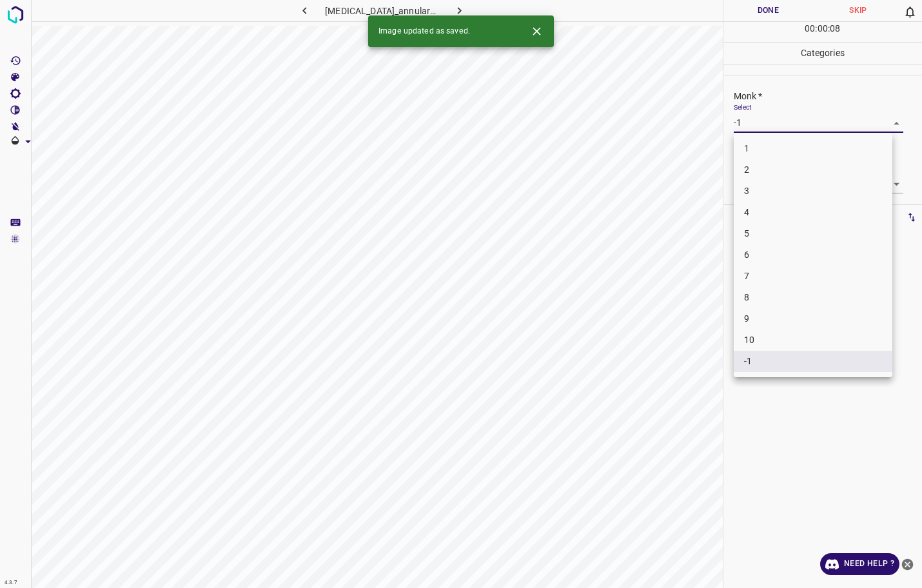
click at [759, 184] on li "3" at bounding box center [813, 190] width 159 height 21
type input "3"
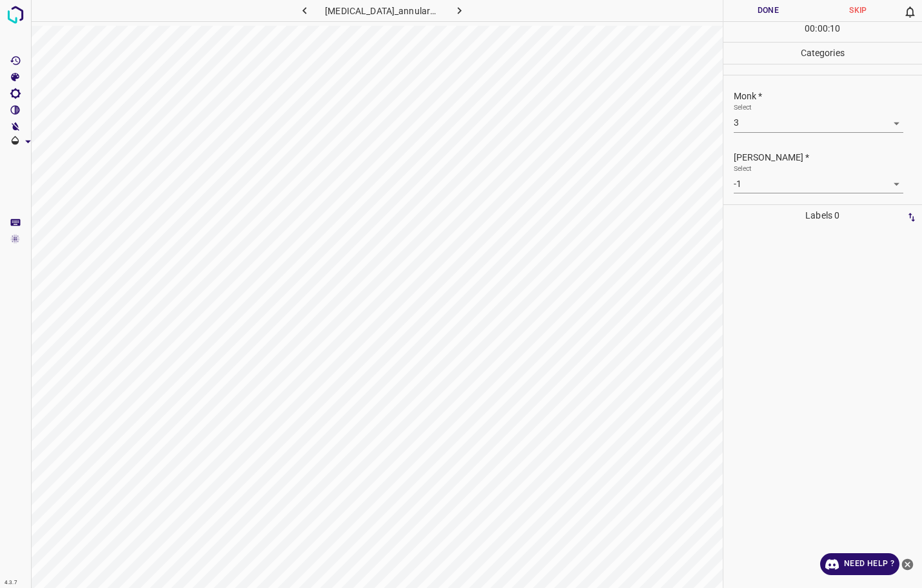
click at [758, 193] on div "[PERSON_NAME] * Select -1 -1" at bounding box center [822, 172] width 199 height 61
click at [757, 181] on body "4.3.7 [MEDICAL_DATA]_annulare5.jpg Done Skip 0 00 : 00 : 10 Categories Monk * S…" at bounding box center [461, 294] width 922 height 588
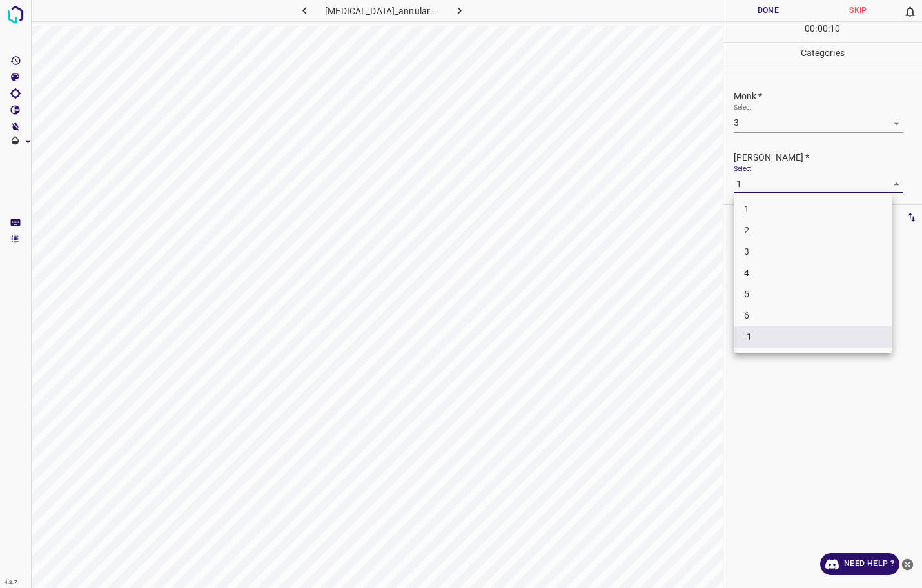
click at [744, 231] on li "2" at bounding box center [813, 230] width 159 height 21
type input "2"
click at [776, 25] on div "00 : 00 : 11" at bounding box center [822, 32] width 199 height 20
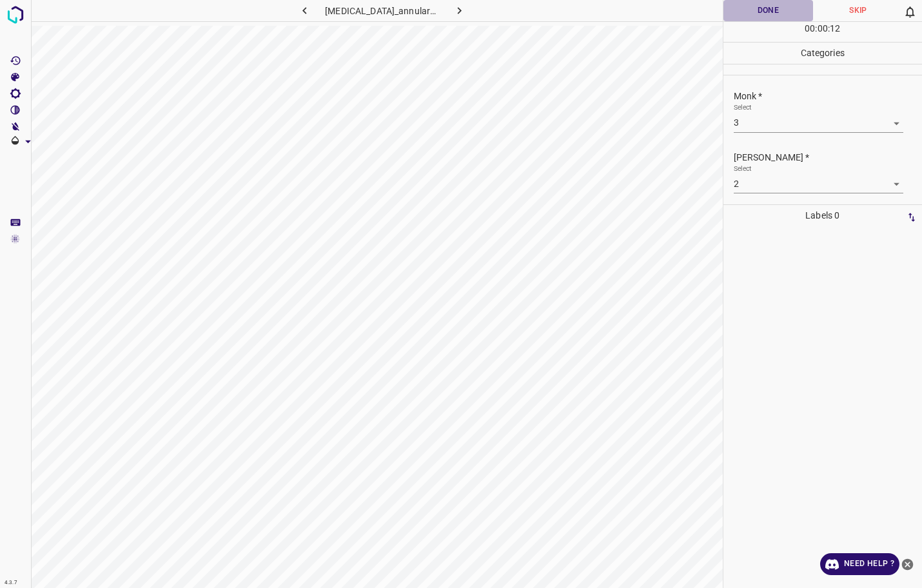
click at [779, 16] on button "Done" at bounding box center [768, 10] width 90 height 21
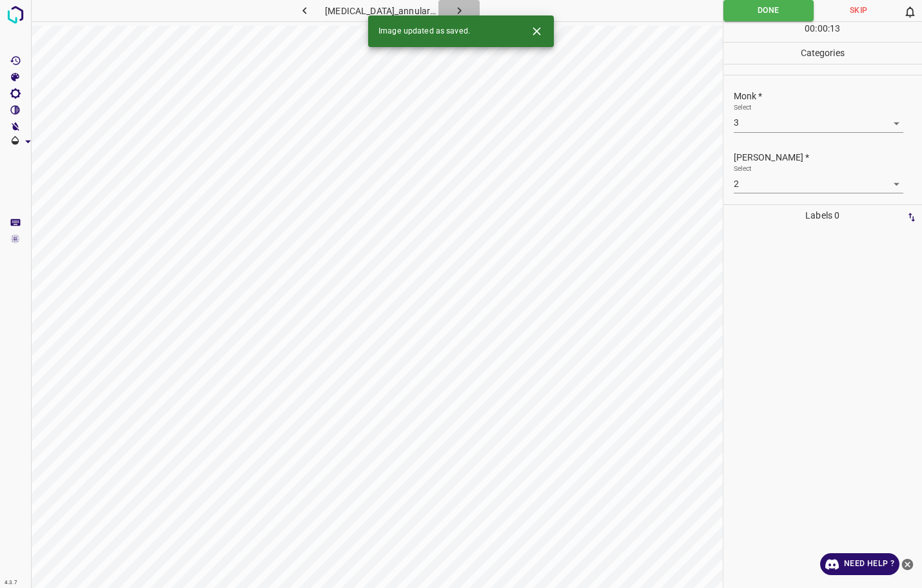
click at [457, 12] on icon "button" at bounding box center [459, 10] width 4 height 7
click at [757, 124] on body "4.3.7 hemiatrophia_faciei_progressiva2.jpg Done Skip 0 00 : 00 : 13 Categories …" at bounding box center [461, 294] width 922 height 588
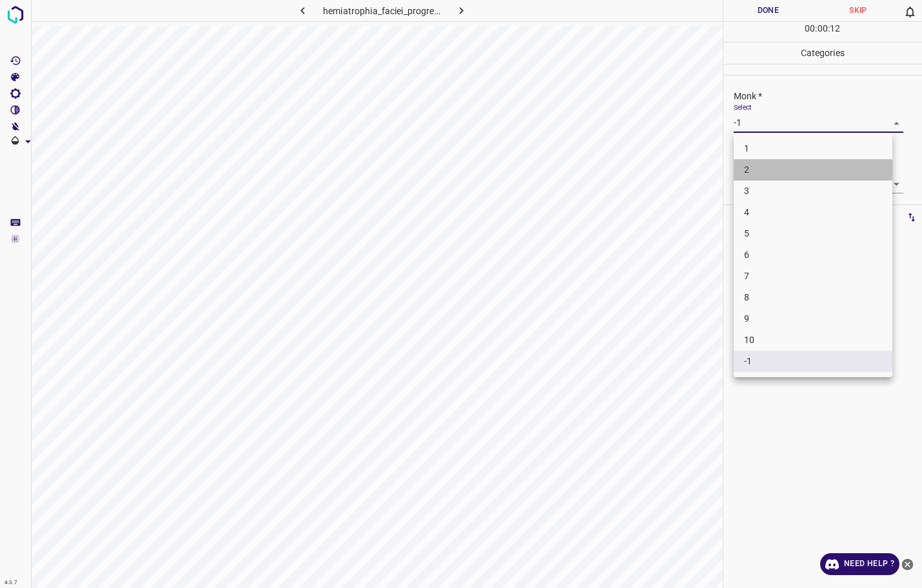
click at [739, 177] on li "2" at bounding box center [813, 169] width 159 height 21
type input "2"
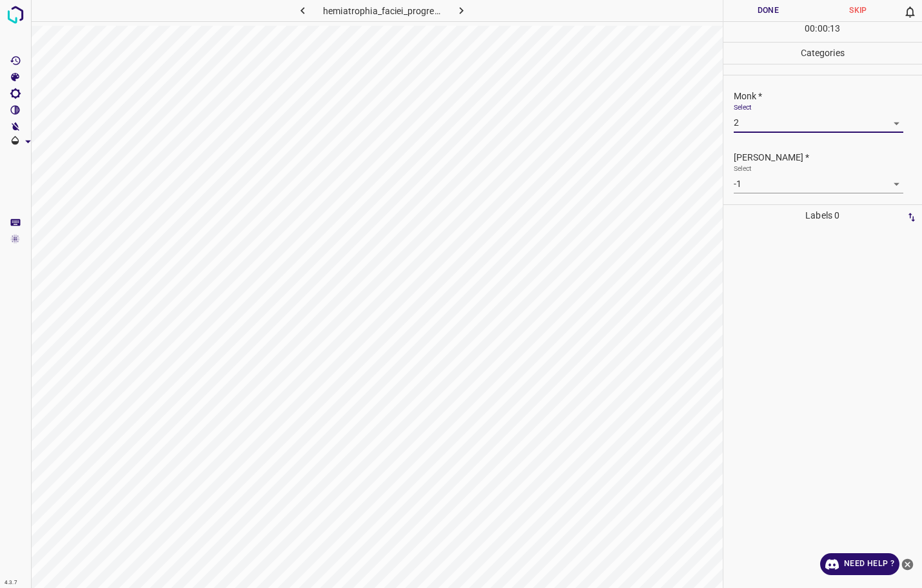
click at [752, 183] on body "4.3.7 hemiatrophia_faciei_progressiva2.jpg Done Skip 0 00 : 00 : 13 Categories …" at bounding box center [461, 294] width 922 height 588
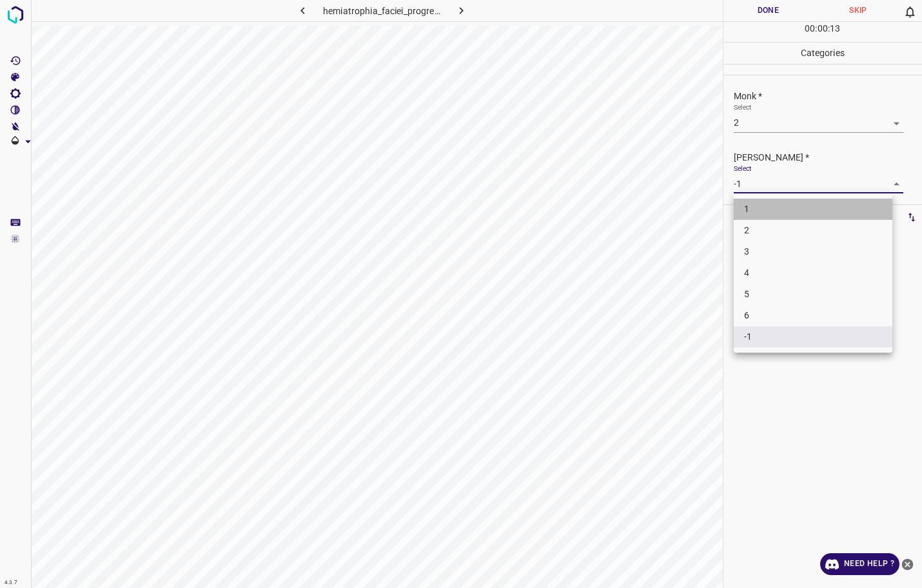
click at [750, 209] on li "1" at bounding box center [813, 209] width 159 height 21
type input "1"
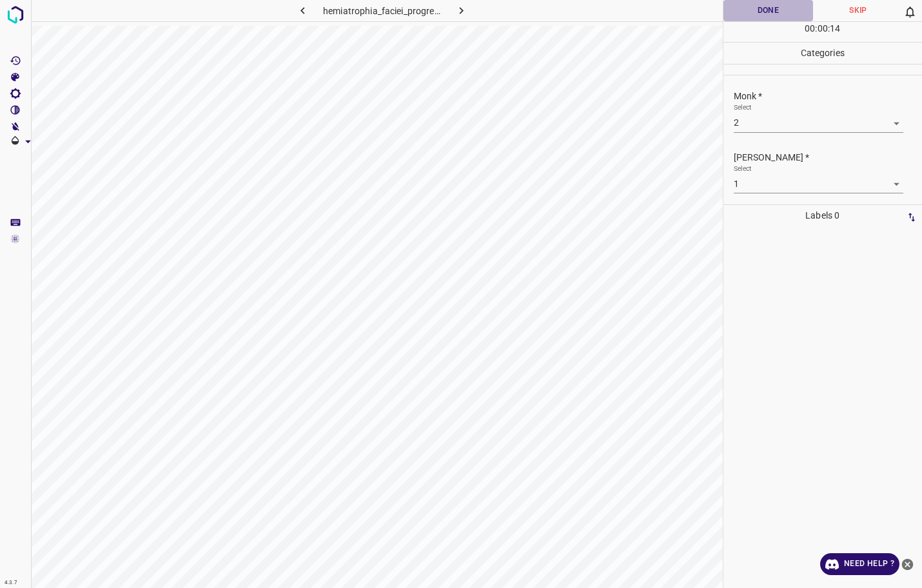
click at [774, 17] on button "Done" at bounding box center [768, 10] width 90 height 21
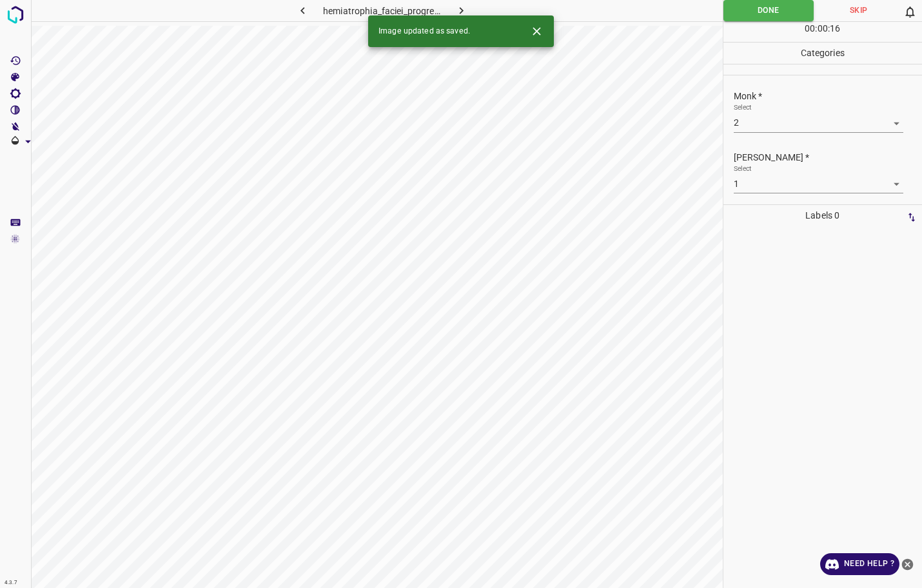
click at [461, 3] on button "button" at bounding box center [460, 10] width 41 height 21
click at [827, 114] on body "4.3.7 [MEDICAL_DATA]-of-jadassohn64.jpg Done Skip 0 00 : 00 : 16 Categories Mon…" at bounding box center [461, 294] width 922 height 588
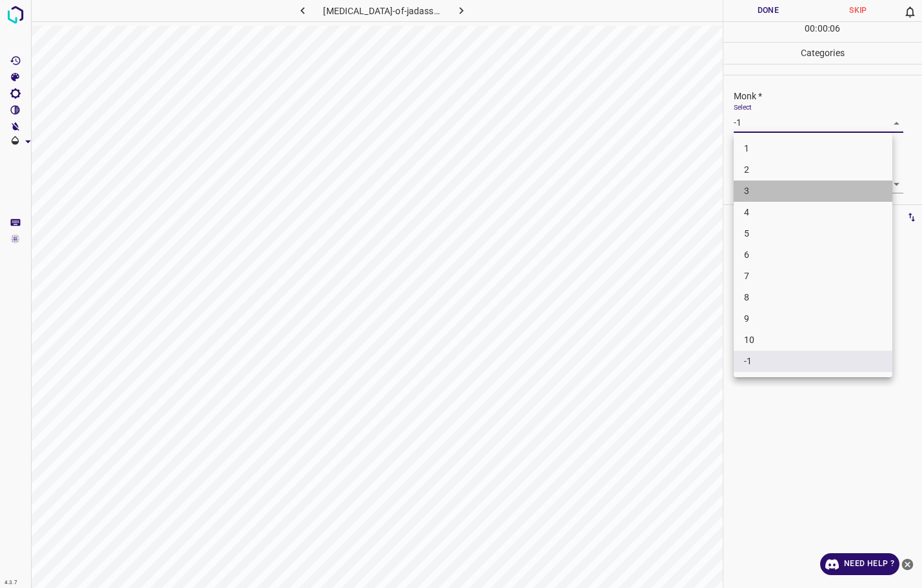
click at [772, 182] on li "3" at bounding box center [813, 190] width 159 height 21
type input "3"
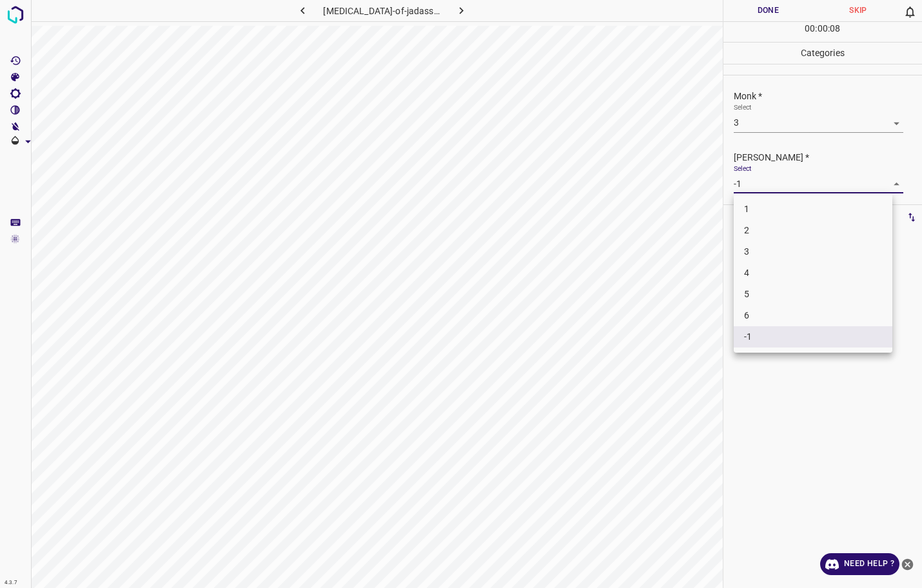
click at [763, 182] on body "4.3.7 [MEDICAL_DATA]-of-jadassohn64.jpg Done Skip 0 00 : 00 : 08 Categories Mon…" at bounding box center [461, 294] width 922 height 588
click at [754, 230] on li "2" at bounding box center [813, 230] width 159 height 21
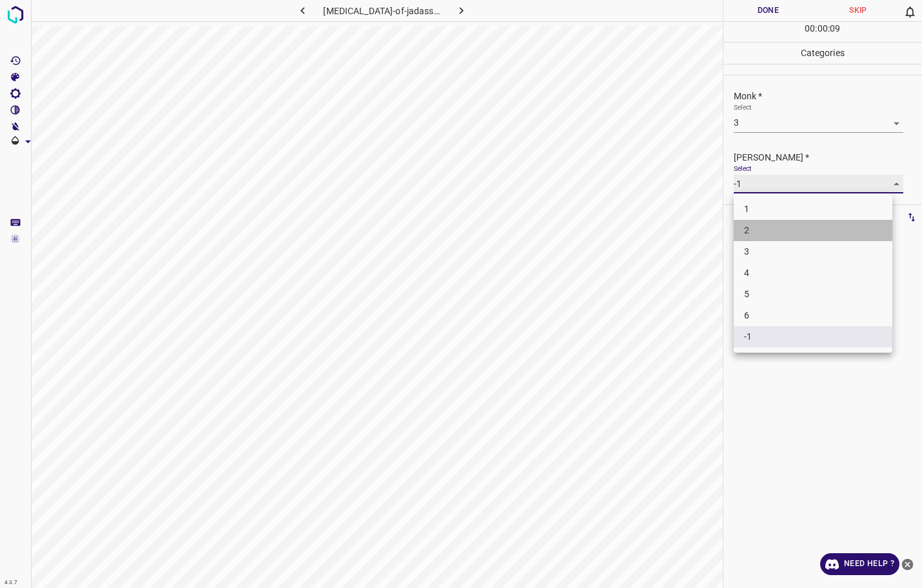
type input "2"
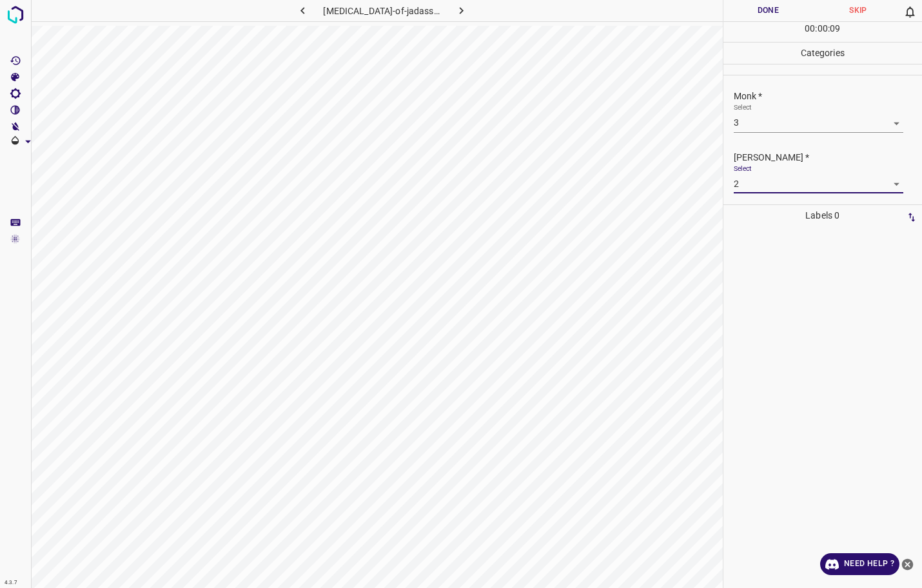
click at [774, 3] on button "Done" at bounding box center [768, 10] width 90 height 21
click at [461, 12] on icon "button" at bounding box center [461, 10] width 4 height 7
click at [771, 13] on button "Done" at bounding box center [768, 10] width 90 height 21
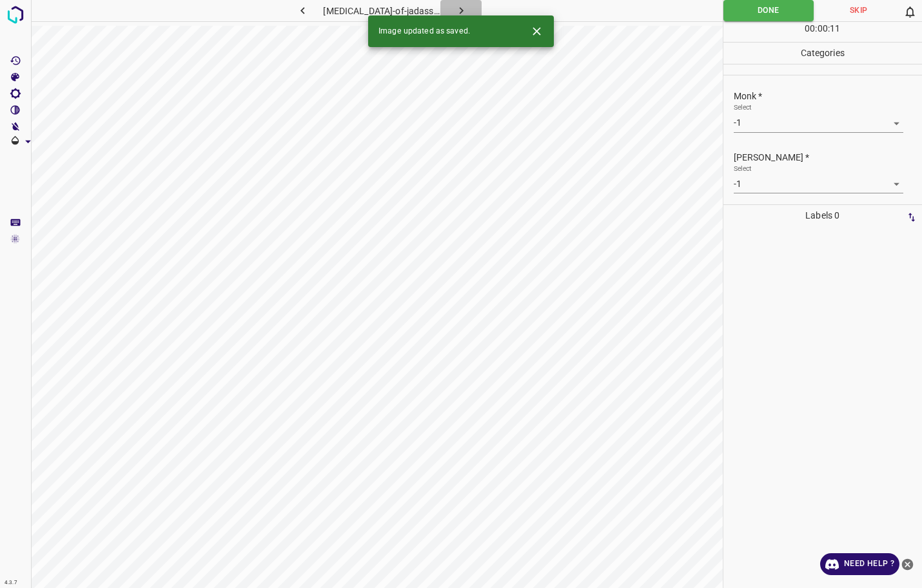
click at [454, 7] on icon "button" at bounding box center [461, 11] width 14 height 14
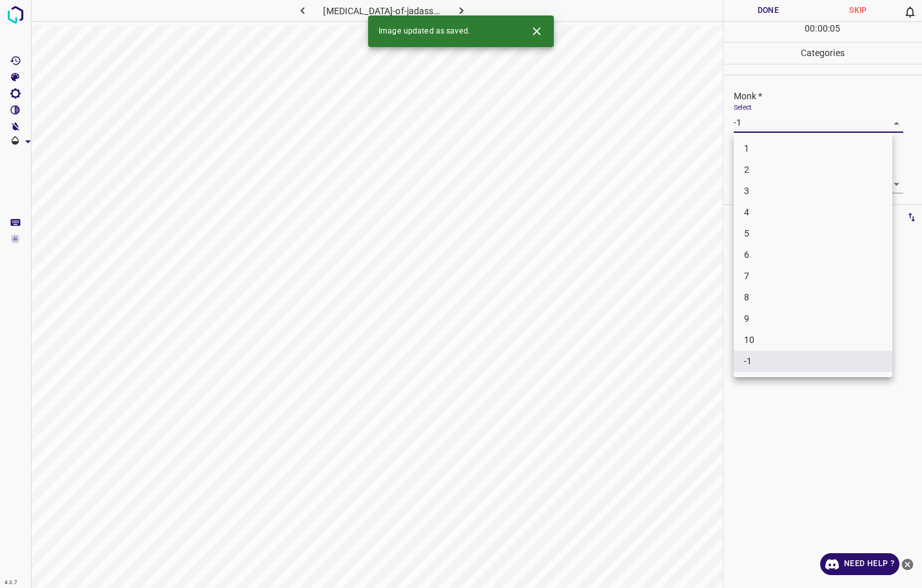
click at [778, 115] on body "4.3.7 [MEDICAL_DATA]-of-jadassohn86.jpg Done Skip 0 00 : 00 : 05 Categories Mon…" at bounding box center [461, 294] width 922 height 588
click at [750, 191] on li "3" at bounding box center [813, 190] width 159 height 21
type input "3"
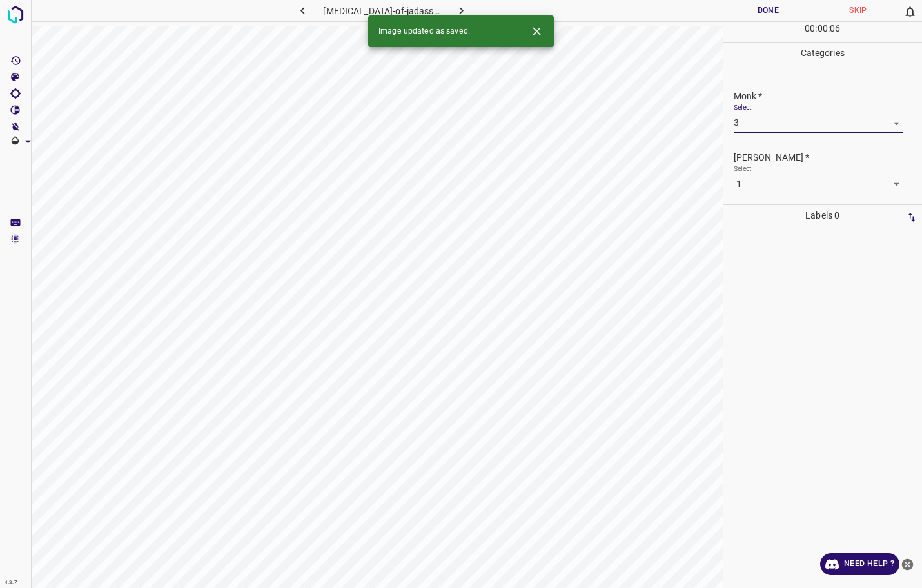
click at [748, 177] on body "4.3.7 [MEDICAL_DATA]-of-jadassohn86.jpg Done Skip 0 00 : 00 : 06 Categories Mon…" at bounding box center [461, 294] width 922 height 588
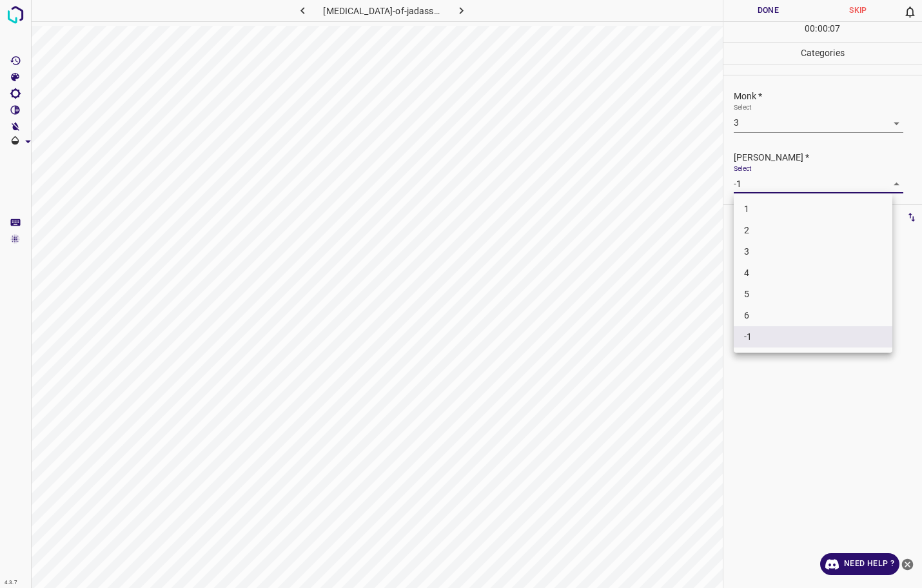
click at [752, 234] on li "2" at bounding box center [813, 230] width 159 height 21
type input "2"
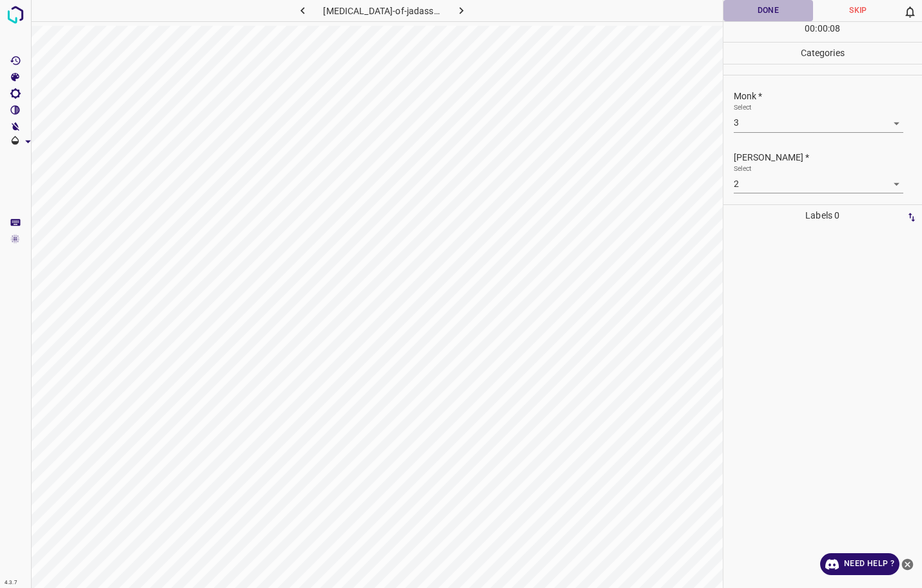
click at [775, 10] on button "Done" at bounding box center [768, 10] width 90 height 21
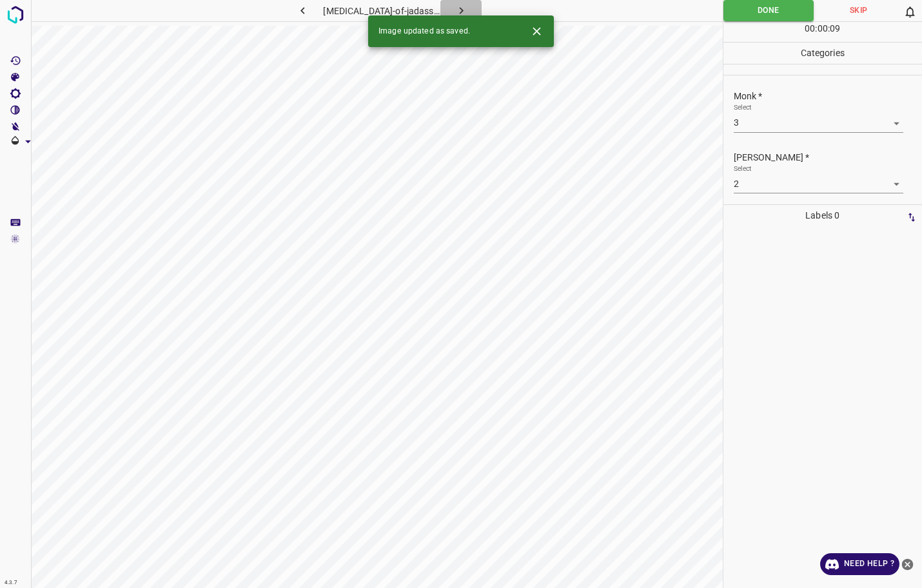
click at [470, 6] on button "button" at bounding box center [460, 10] width 41 height 21
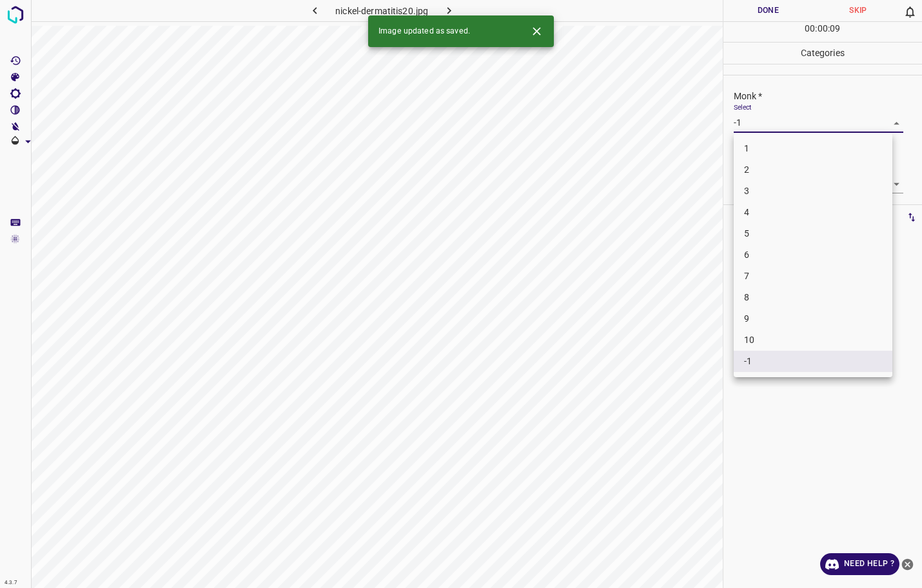
click at [746, 126] on body "4.3.7 nickel-dermatitis20.jpg Done Skip 0 00 : 00 : 09 Categories Monk * Select…" at bounding box center [461, 294] width 922 height 588
click at [745, 194] on li "3" at bounding box center [813, 190] width 159 height 21
type input "3"
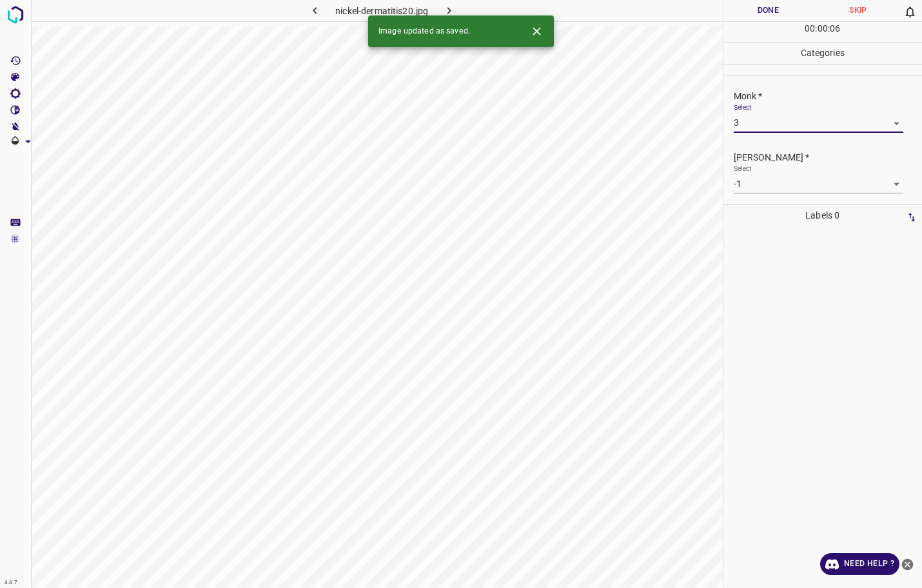
click at [744, 190] on body "4.3.7 nickel-dermatitis20.jpg Done Skip 0 00 : 00 : 06 Categories Monk * Select…" at bounding box center [461, 294] width 922 height 588
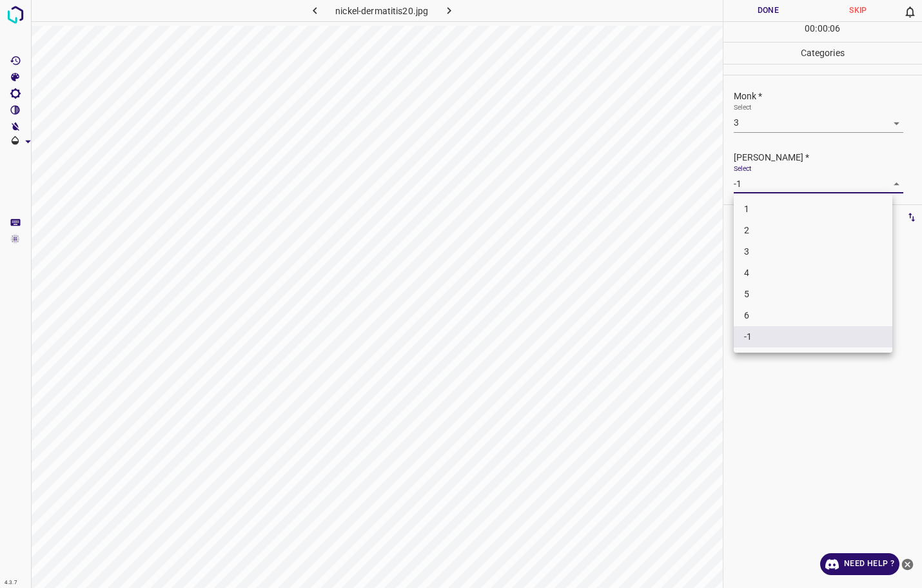
click at [752, 235] on li "2" at bounding box center [813, 230] width 159 height 21
type input "2"
click at [777, 14] on button "Done" at bounding box center [768, 10] width 90 height 21
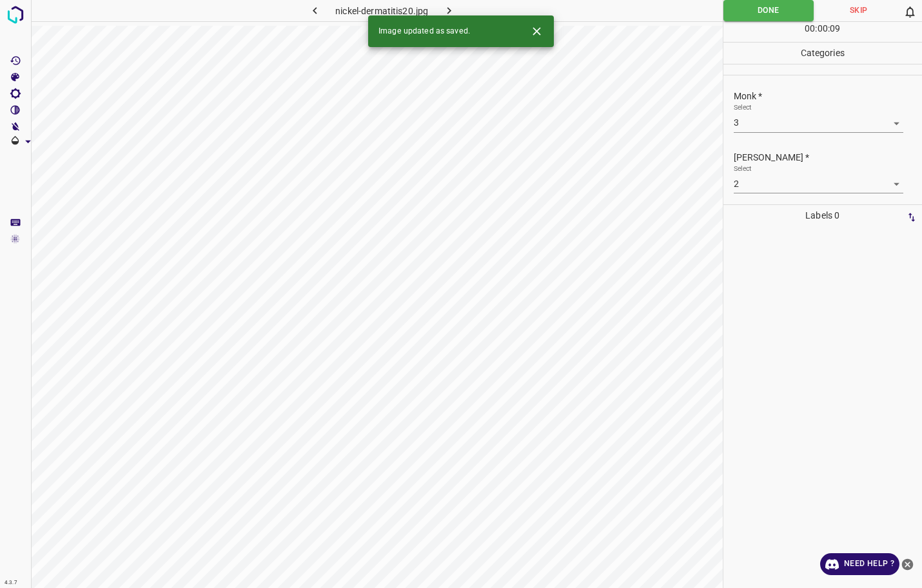
click at [460, 6] on button "button" at bounding box center [448, 10] width 41 height 21
click at [770, 129] on body "4.3.7 nodular-basal-cell-carcinoma4.jpg Done Skip 0 00 : 00 : 10 Categories Mon…" at bounding box center [461, 294] width 922 height 588
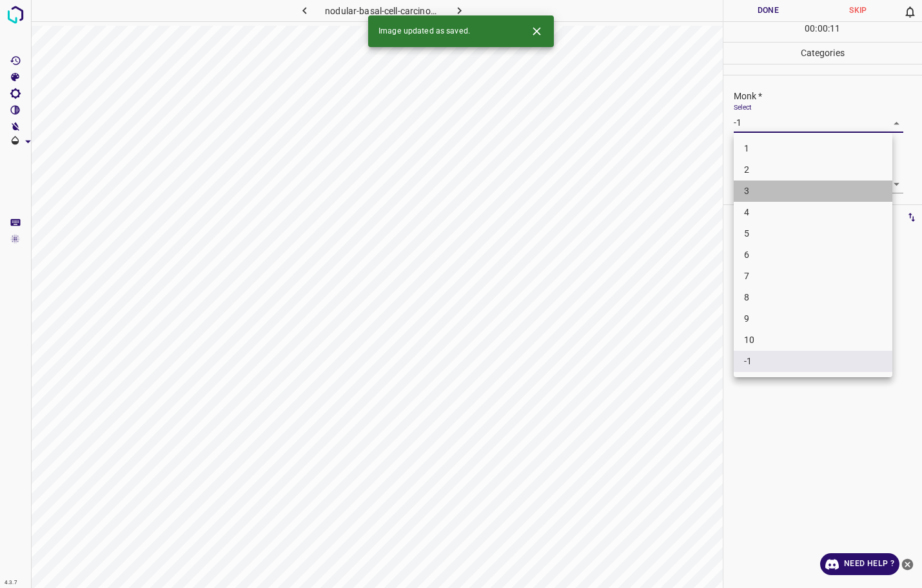
click at [761, 192] on li "3" at bounding box center [813, 190] width 159 height 21
type input "3"
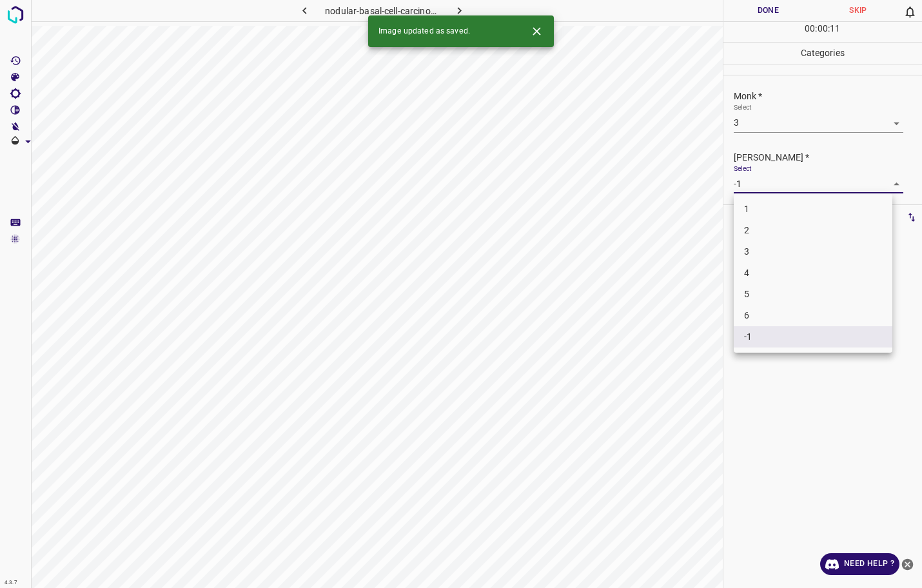
click at [761, 184] on body "4.3.7 nodular-basal-cell-carcinoma4.jpg Done Skip 0 00 : 00 : 11 Categories Mon…" at bounding box center [461, 294] width 922 height 588
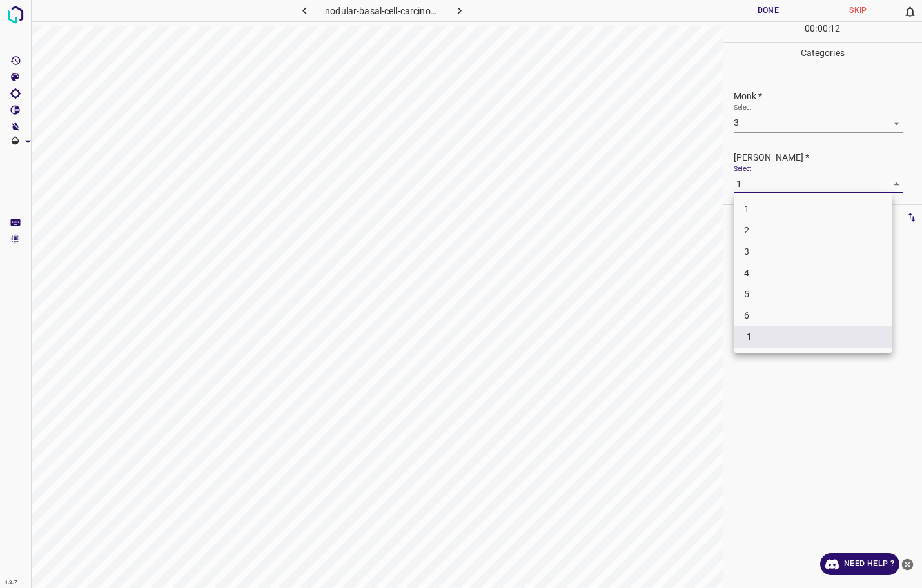
click at [755, 229] on li "2" at bounding box center [813, 230] width 159 height 21
type input "2"
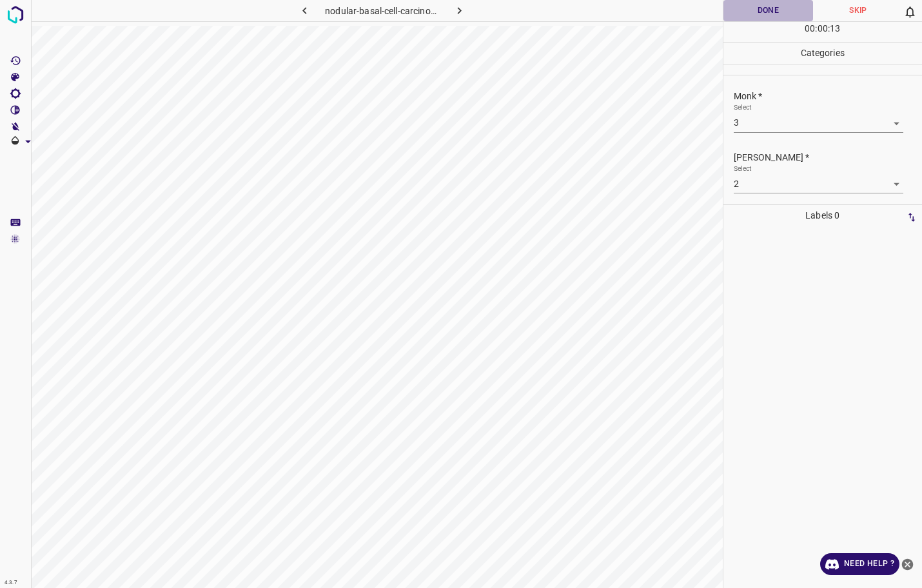
click at [767, 17] on button "Done" at bounding box center [768, 10] width 90 height 21
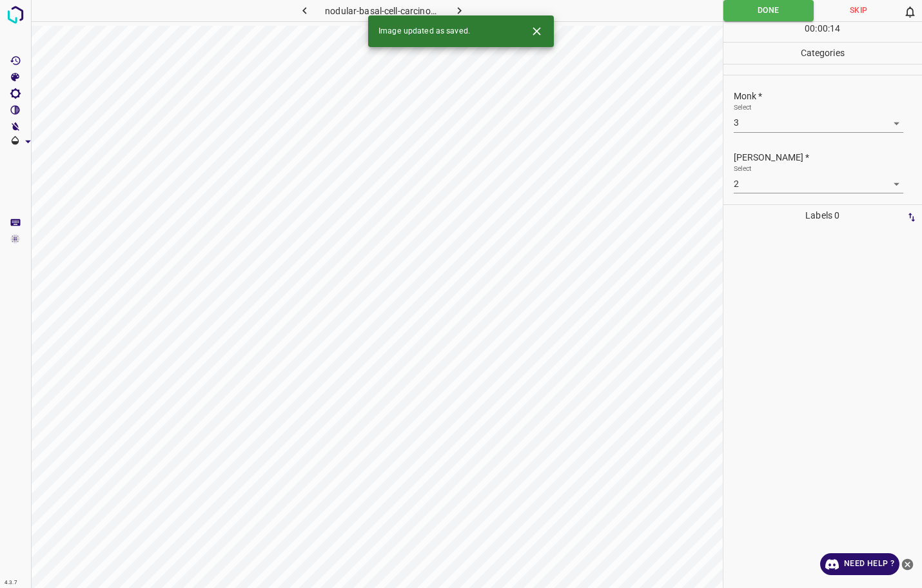
click at [463, 5] on icon "button" at bounding box center [460, 11] width 14 height 14
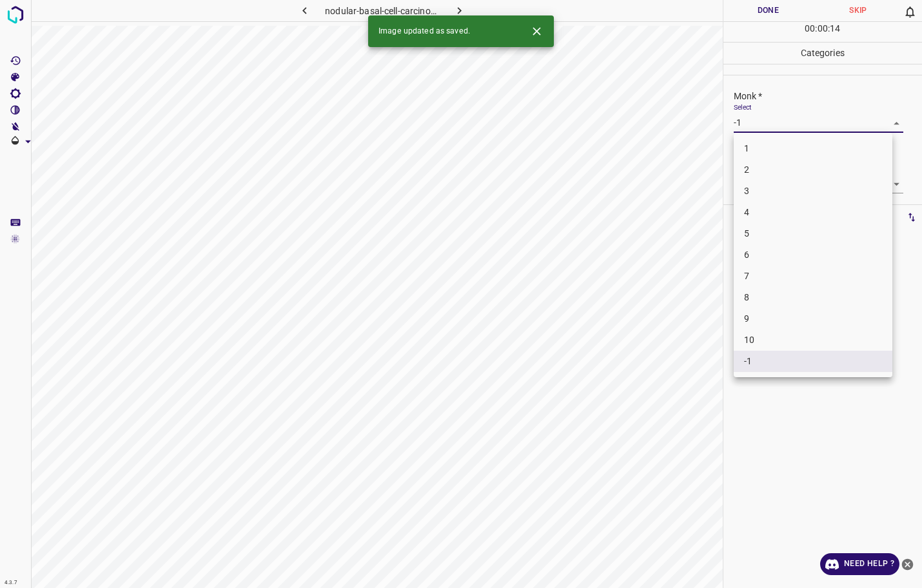
click at [810, 117] on body "4.3.7 nodular-basal-cell-carcinoma13.jpg Done Skip 0 00 : 00 : 14 Categories Mo…" at bounding box center [461, 294] width 922 height 588
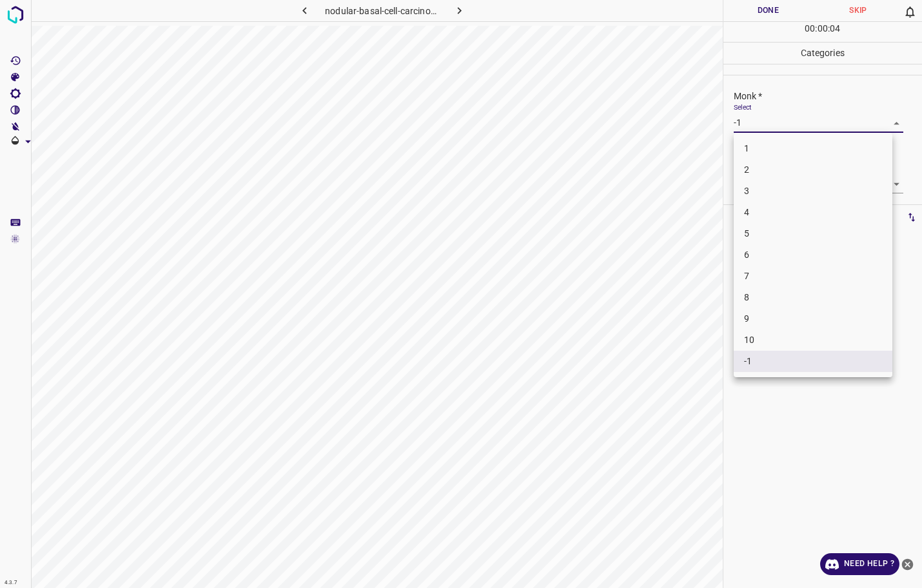
click at [752, 193] on li "3" at bounding box center [813, 190] width 159 height 21
type input "3"
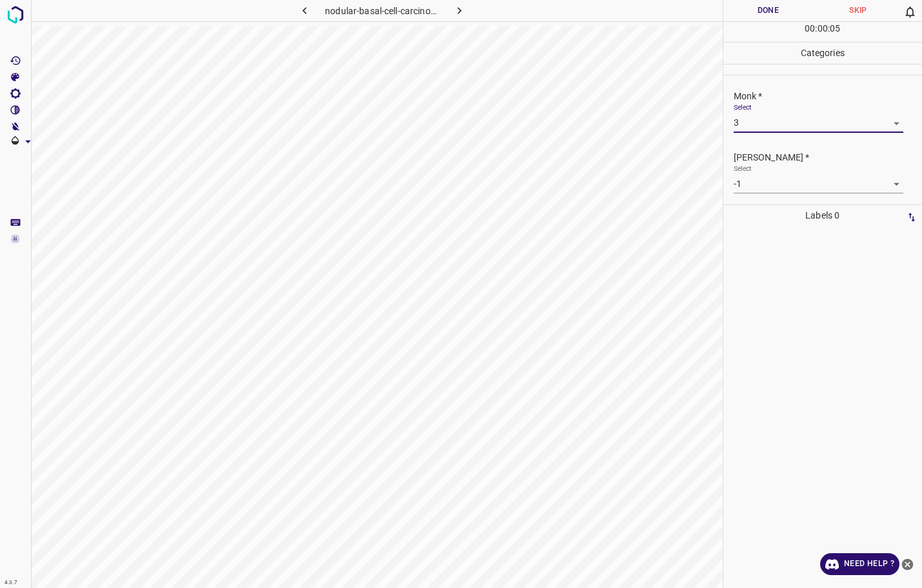
click at [751, 181] on body "4.3.7 nodular-basal-cell-carcinoma13.jpg Done Skip 0 00 : 00 : 05 Categories Mo…" at bounding box center [461, 294] width 922 height 588
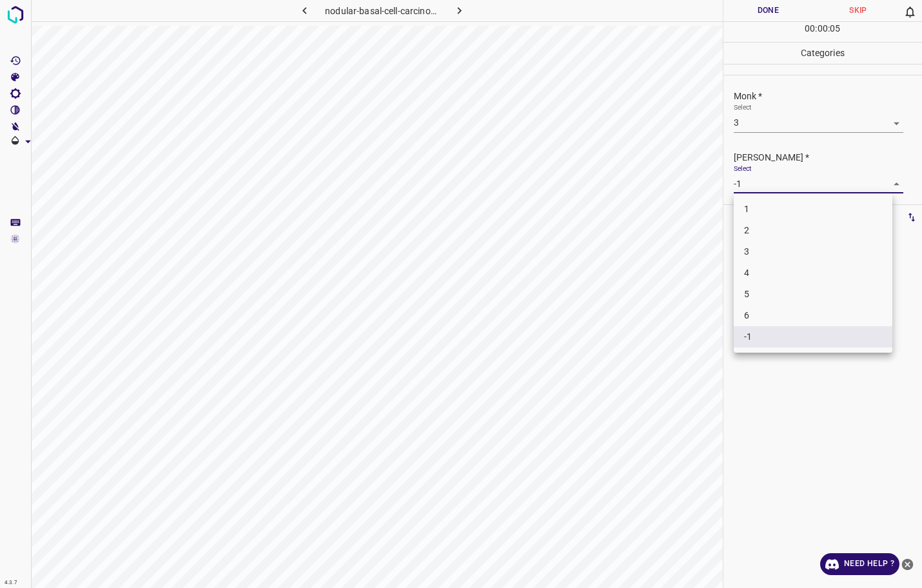
click at [748, 224] on li "2" at bounding box center [813, 230] width 159 height 21
type input "2"
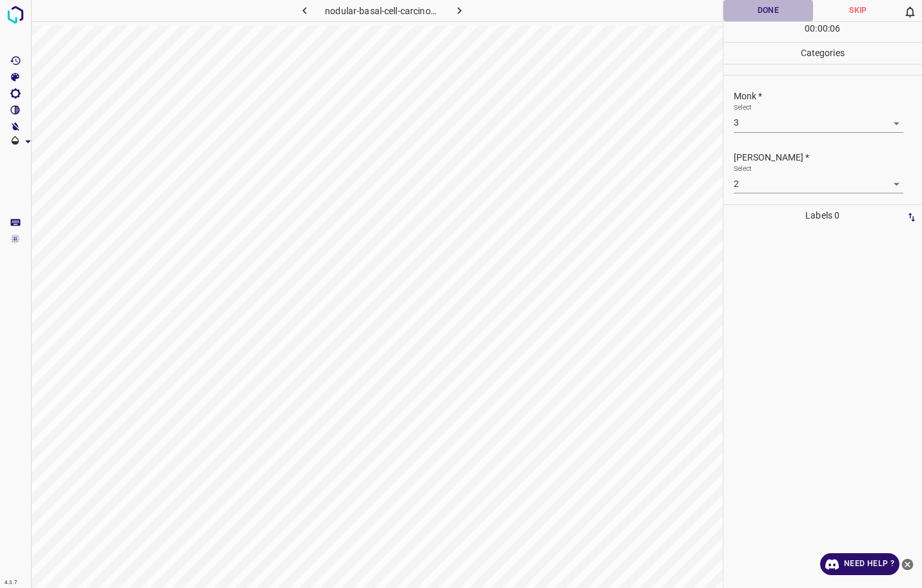
click at [743, 20] on button "Done" at bounding box center [768, 10] width 90 height 21
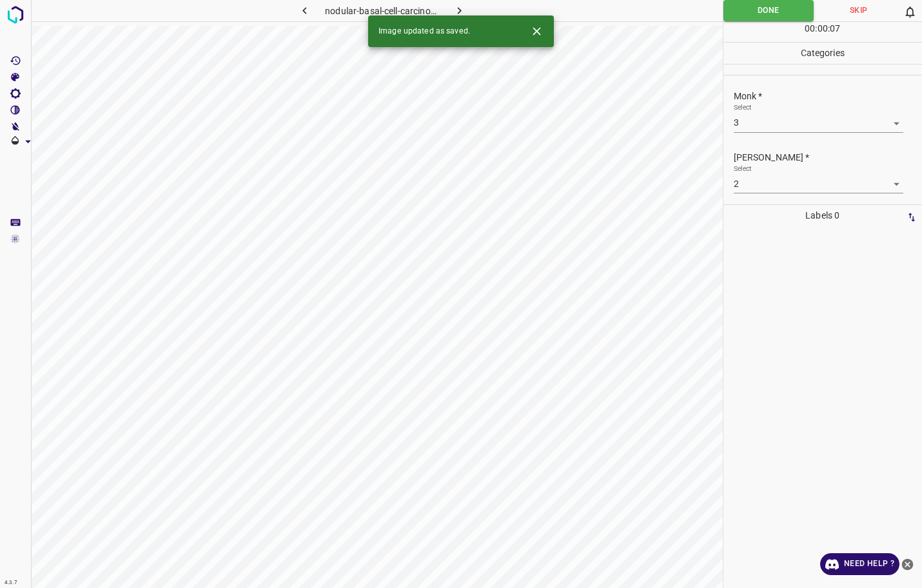
click at [463, 10] on icon "button" at bounding box center [460, 11] width 14 height 14
click at [741, 132] on body "4.3.7 norwegian_scabies24.jpg Done Skip 0 00 : 00 : 08 Categories Monk * Select…" at bounding box center [461, 294] width 922 height 588
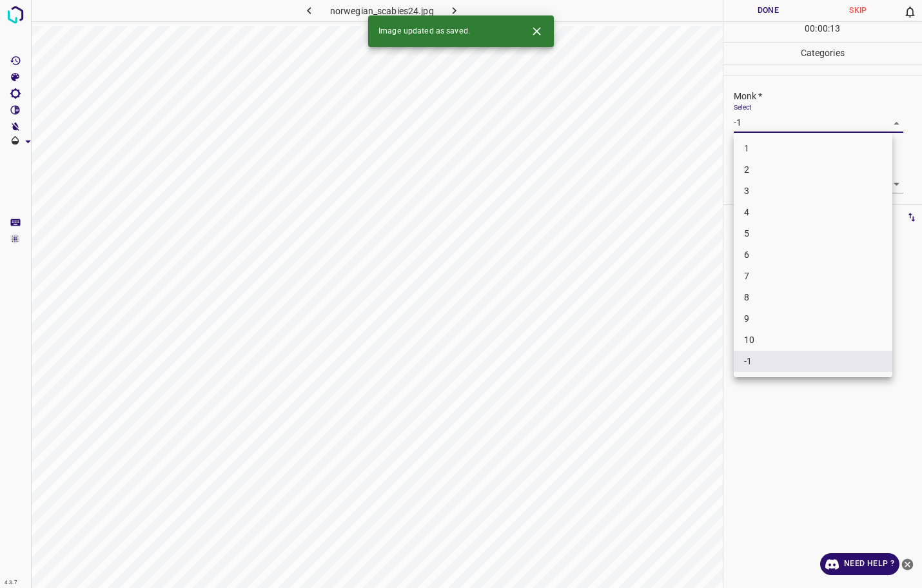
click at [745, 126] on div at bounding box center [461, 294] width 922 height 588
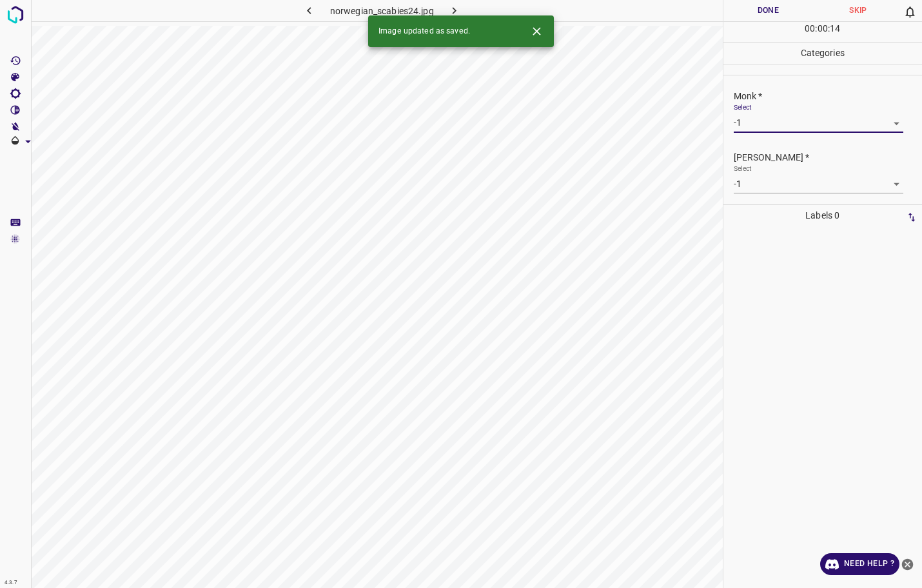
click at [752, 124] on body "4.3.7 norwegian_scabies24.jpg Done Skip 0 00 : 00 : 14 Categories Monk * Select…" at bounding box center [461, 294] width 922 height 588
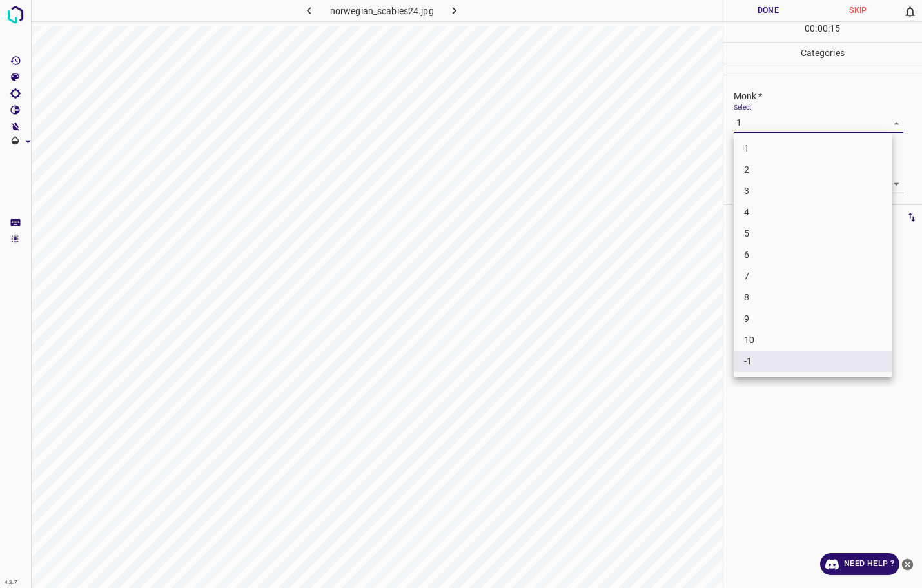
click at [746, 231] on li "5" at bounding box center [813, 233] width 159 height 21
type input "5"
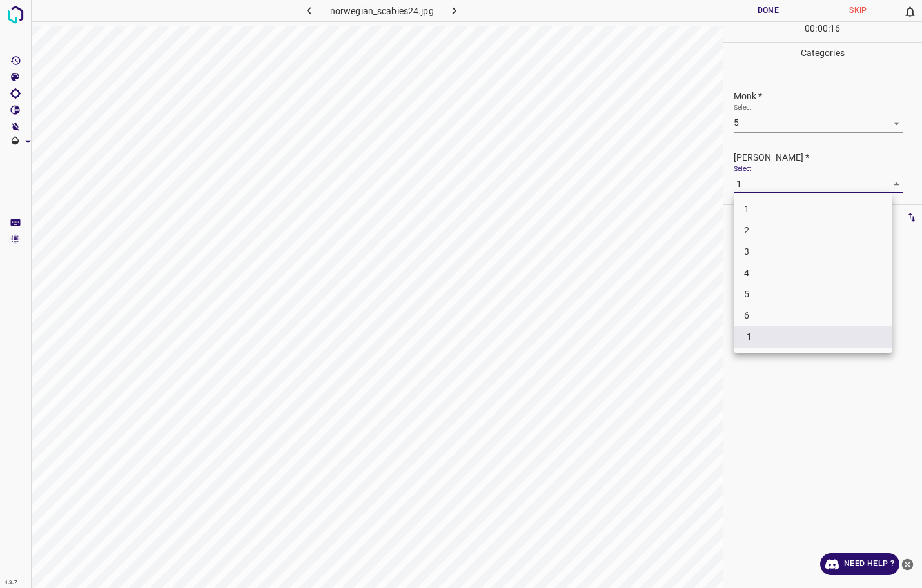
click at [754, 184] on body "4.3.7 norwegian_scabies24.jpg Done Skip 0 00 : 00 : 16 Categories Monk * Select…" at bounding box center [461, 294] width 922 height 588
drag, startPoint x: 752, startPoint y: 260, endPoint x: 755, endPoint y: 268, distance: 7.5
click at [755, 268] on ul "1 2 3 4 5 6 -1" at bounding box center [813, 272] width 159 height 159
click at [755, 268] on li "4" at bounding box center [813, 272] width 159 height 21
type input "4"
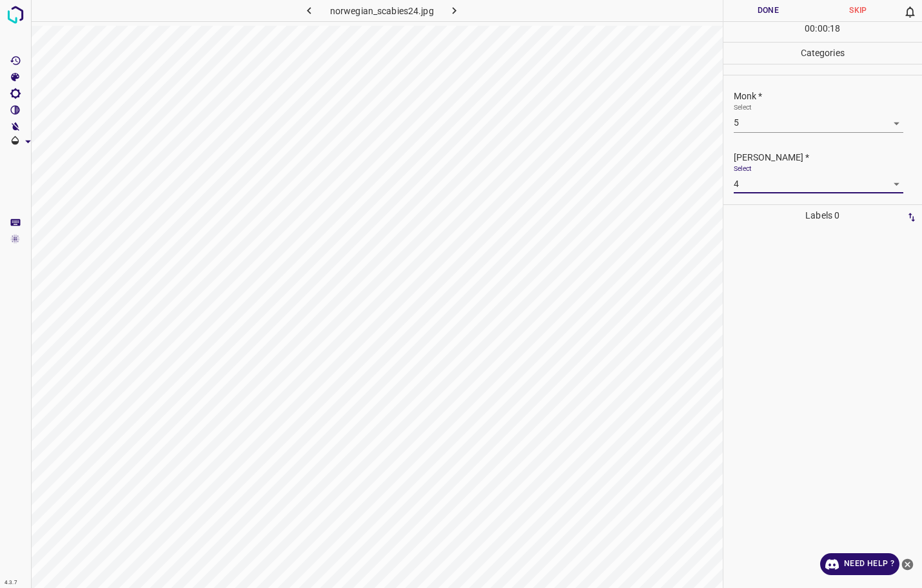
click at [769, 11] on button "Done" at bounding box center [768, 10] width 90 height 21
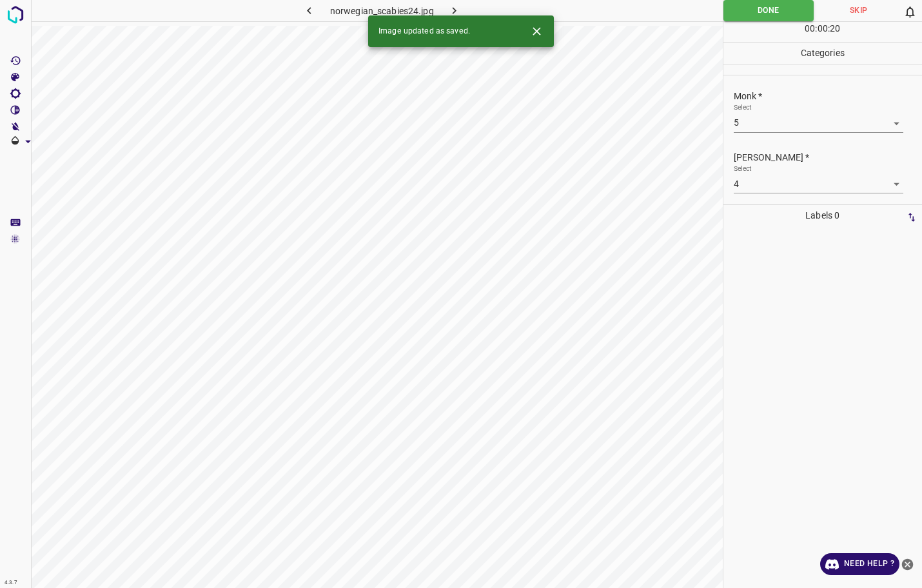
click at [457, 1] on button "button" at bounding box center [454, 10] width 41 height 21
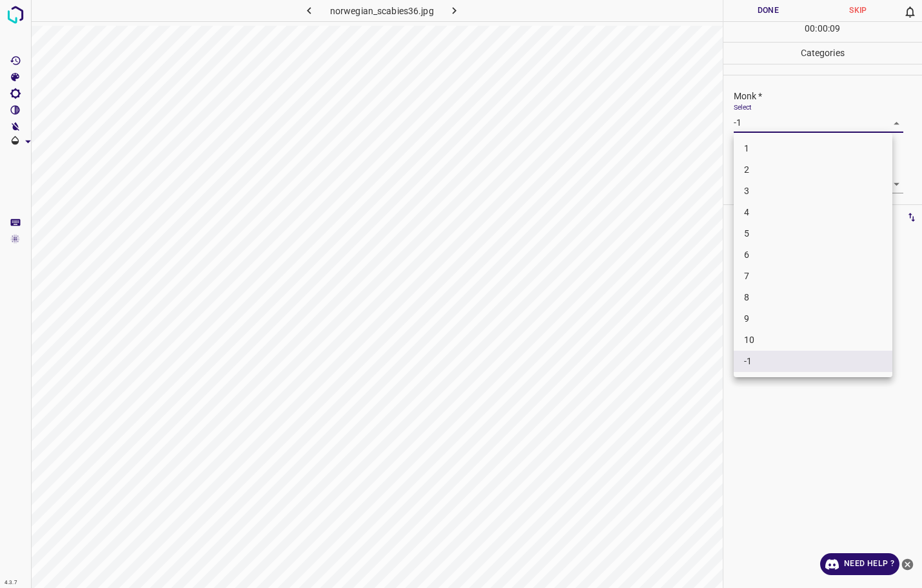
click at [777, 116] on body "4.3.7 norwegian_scabies36.jpg Done Skip 0 00 : 00 : 09 Categories Monk * Select…" at bounding box center [461, 294] width 922 height 588
click at [755, 188] on li "3" at bounding box center [813, 190] width 159 height 21
type input "3"
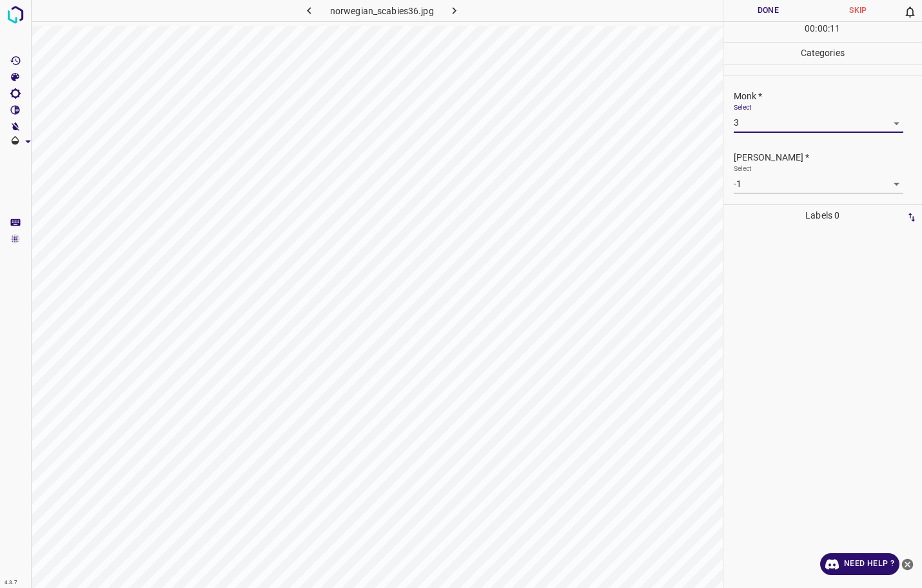
click at [747, 185] on body "4.3.7 norwegian_scabies36.jpg Done Skip 0 00 : 00 : 11 Categories Monk * Select…" at bounding box center [461, 294] width 922 height 588
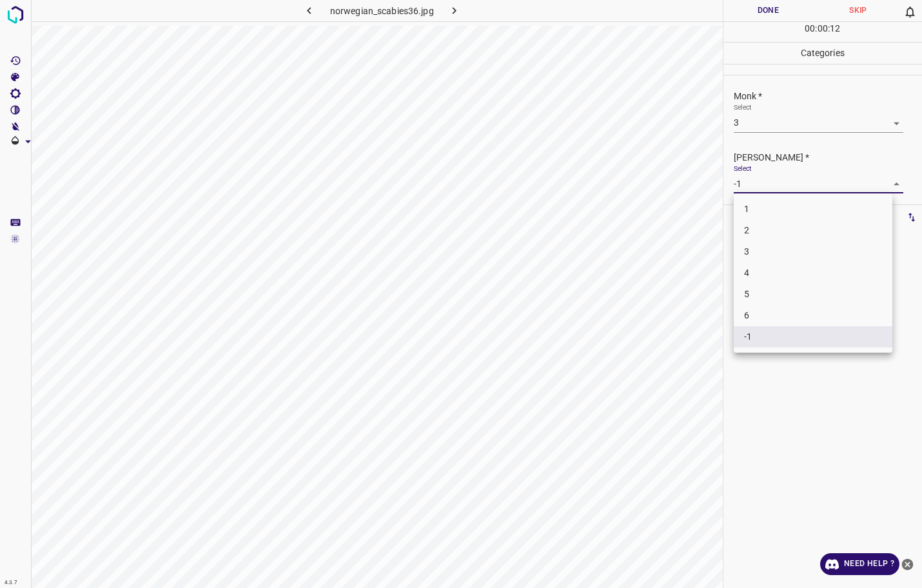
click at [748, 235] on li "2" at bounding box center [813, 230] width 159 height 21
type input "2"
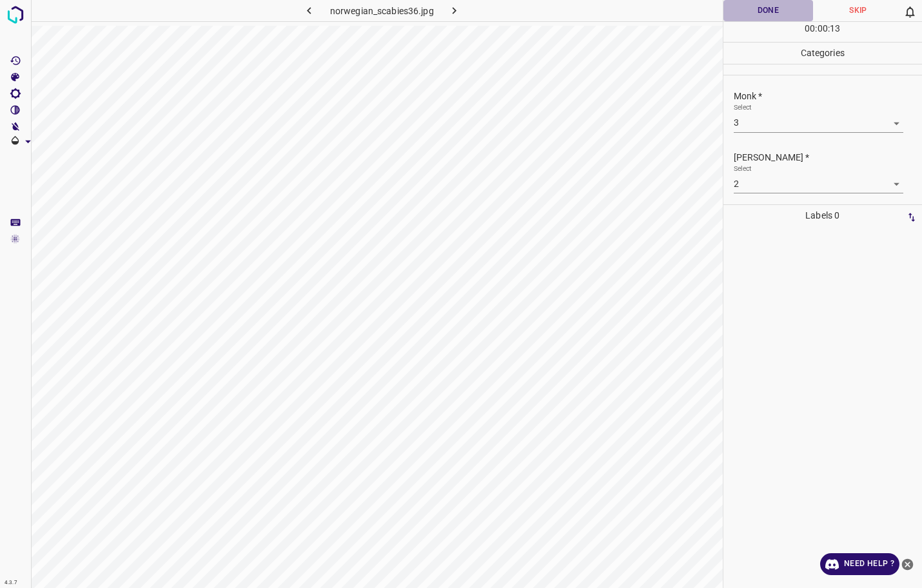
click at [771, 14] on button "Done" at bounding box center [768, 10] width 90 height 21
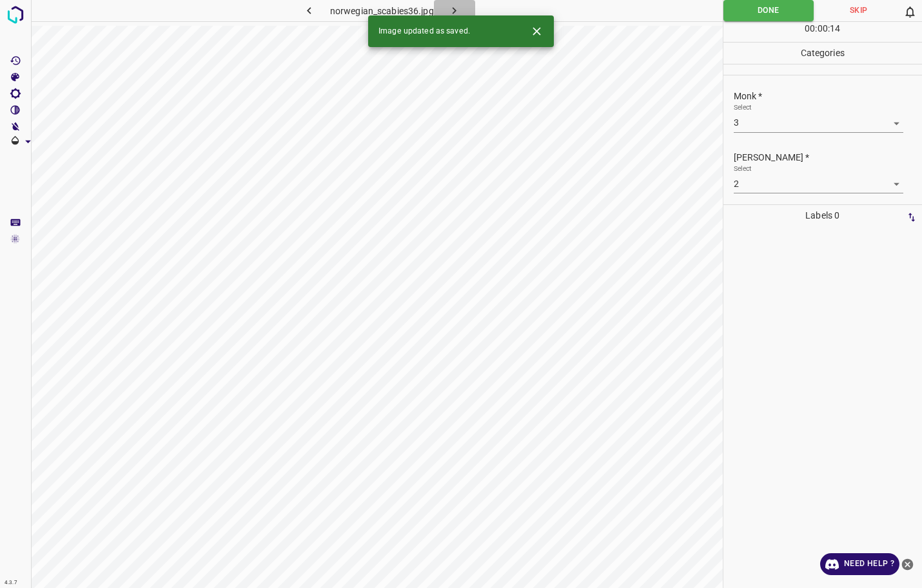
click at [453, 13] on icon "button" at bounding box center [454, 11] width 14 height 14
click at [804, 126] on body "4.3.7 norwegian_scabies41.jpg Done Skip 0 00 : 00 : 05 Categories Monk * Select…" at bounding box center [461, 294] width 922 height 588
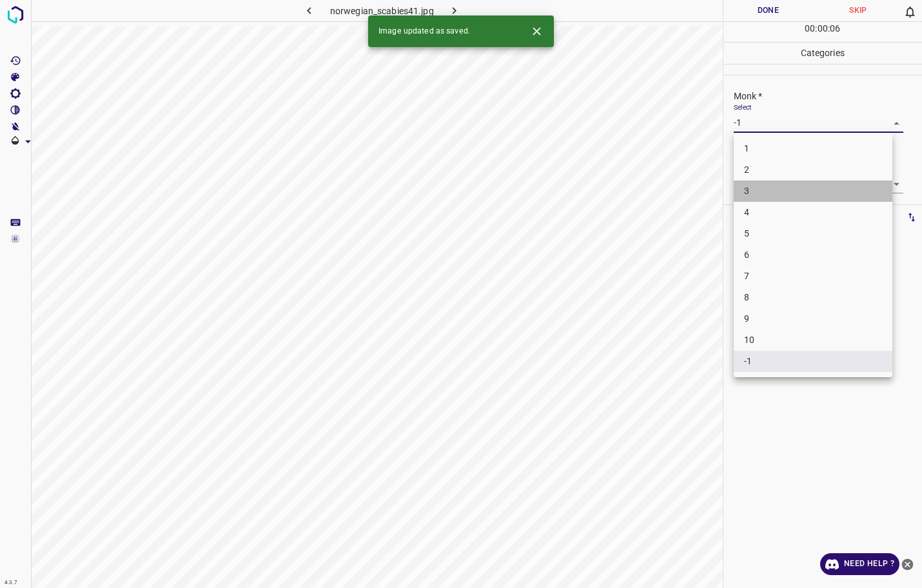
click at [773, 190] on li "3" at bounding box center [813, 190] width 159 height 21
type input "3"
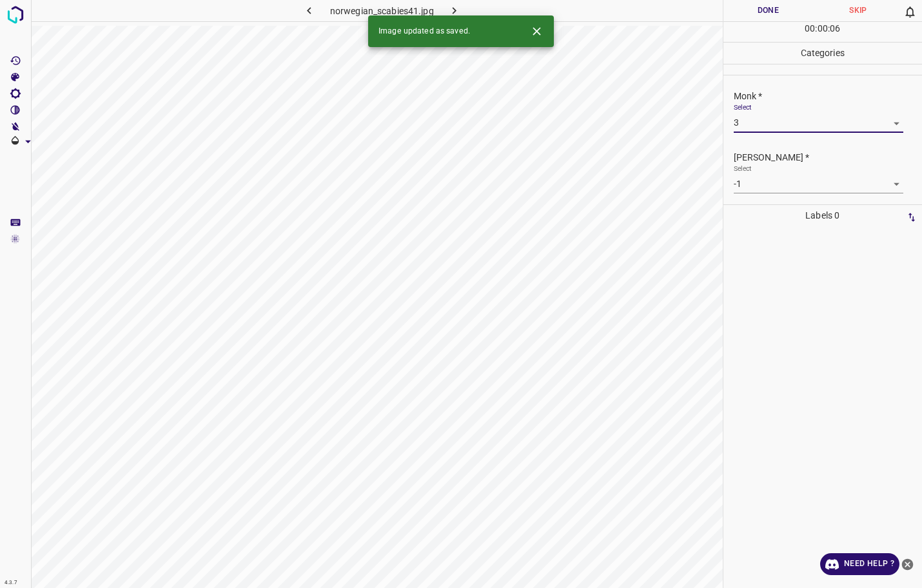
click at [779, 180] on body "4.3.7 norwegian_scabies41.jpg Done Skip 0 00 : 00 : 06 Categories Monk * Select…" at bounding box center [461, 294] width 922 height 588
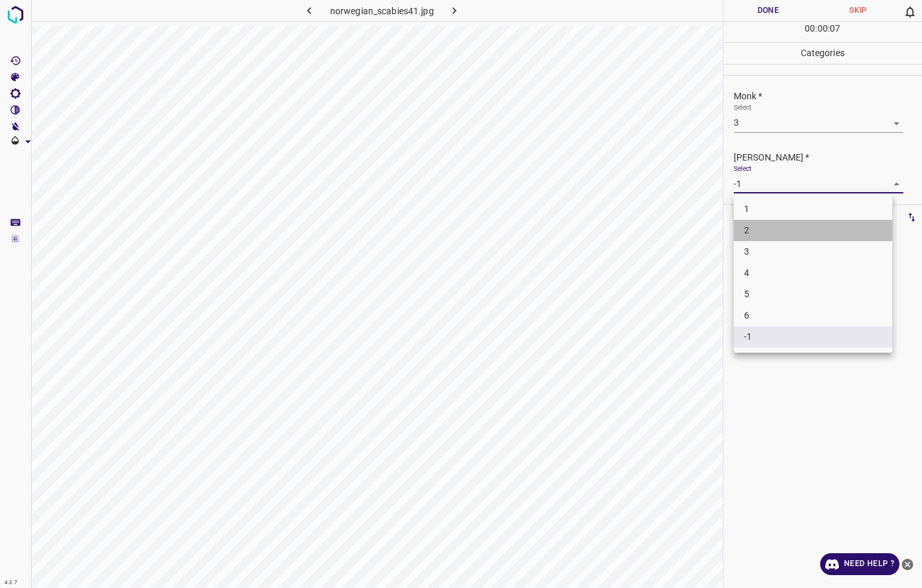
click at [765, 222] on li "2" at bounding box center [813, 230] width 159 height 21
type input "2"
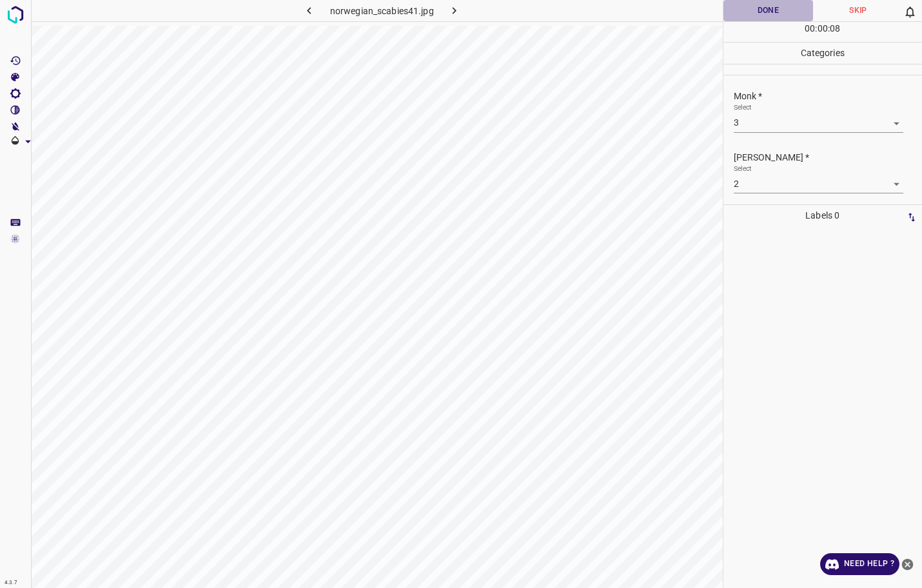
click at [755, 12] on button "Done" at bounding box center [768, 10] width 90 height 21
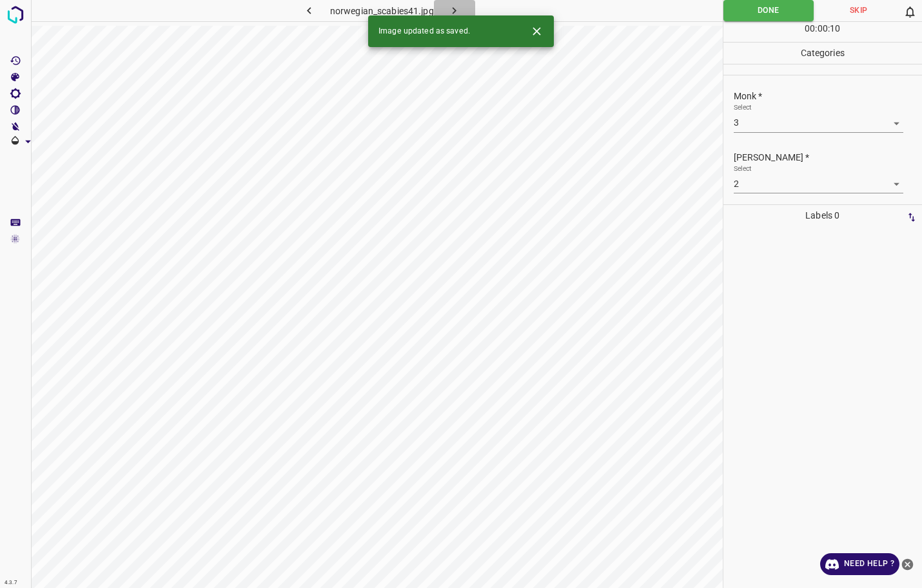
click at [450, 7] on icon "button" at bounding box center [454, 11] width 14 height 14
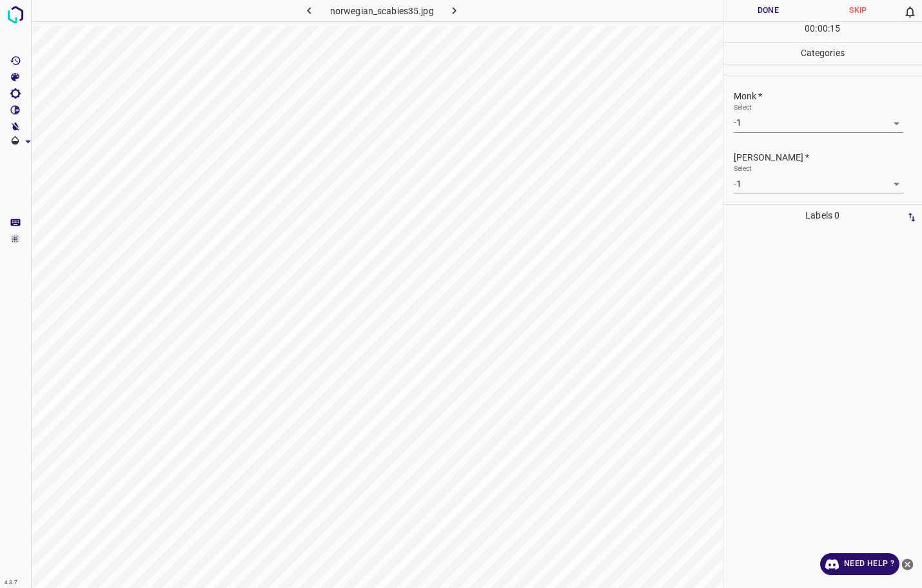
click at [817, 123] on body "4.3.7 norwegian_scabies35.jpg Done Skip 0 00 : 00 : 15 Categories Monk * Select…" at bounding box center [461, 294] width 922 height 588
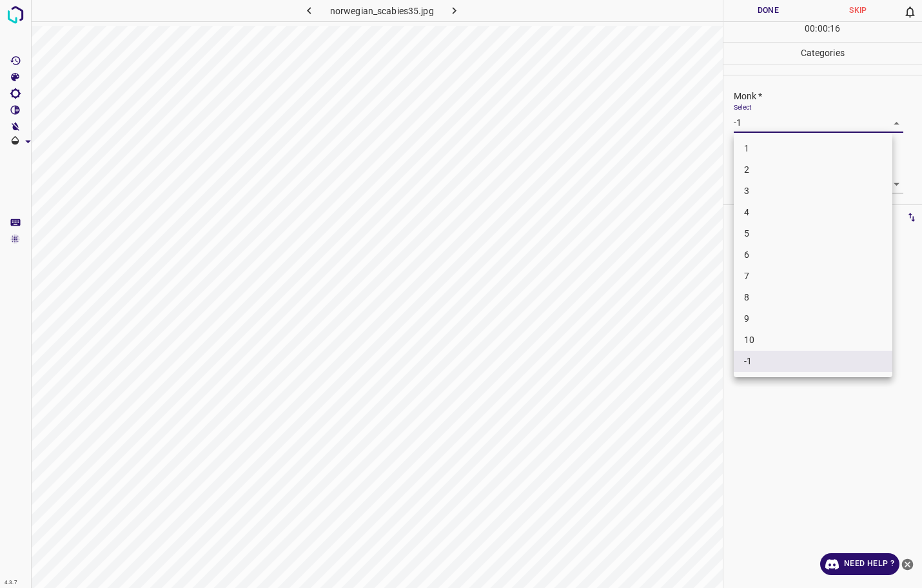
click at [779, 193] on li "3" at bounding box center [813, 190] width 159 height 21
type input "3"
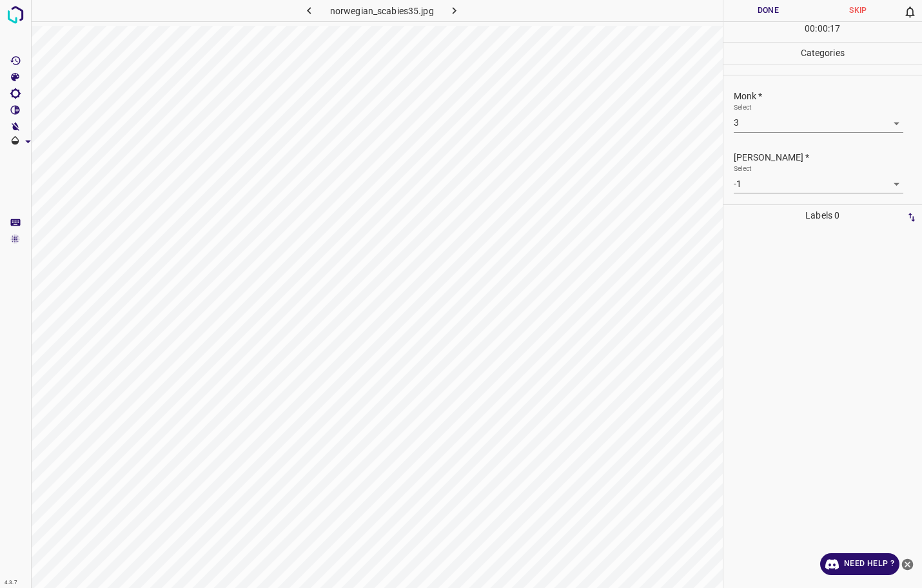
click at [779, 188] on body "4.3.7 norwegian_scabies35.jpg Done Skip 0 00 : 00 : 17 Categories Monk * Select…" at bounding box center [461, 294] width 922 height 588
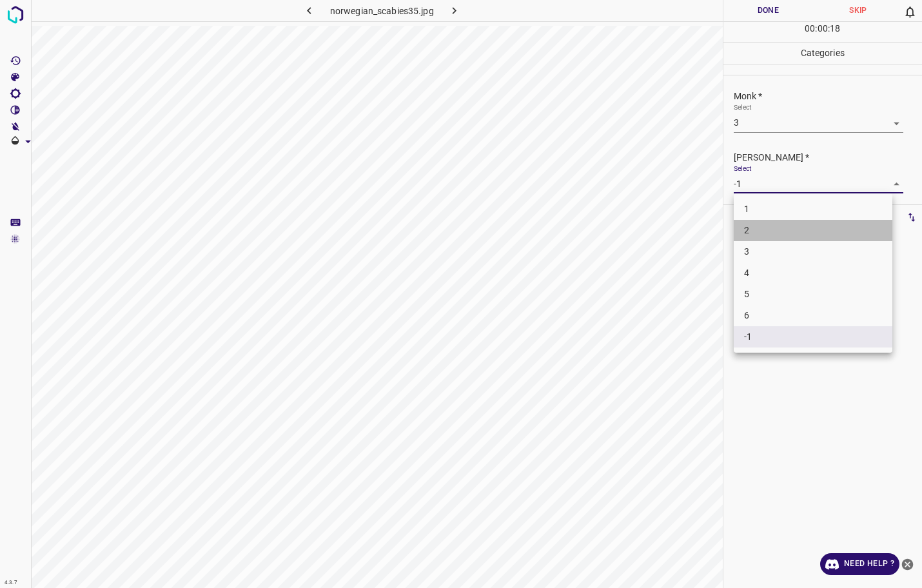
click at [768, 228] on li "2" at bounding box center [813, 230] width 159 height 21
type input "2"
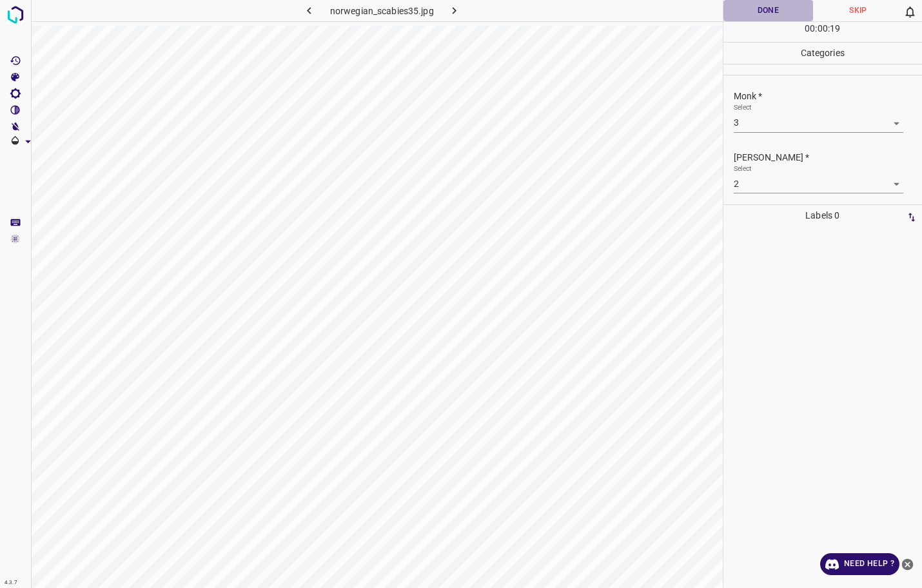
click at [768, 15] on button "Done" at bounding box center [768, 10] width 90 height 21
click at [453, 10] on icon "button" at bounding box center [454, 11] width 14 height 14
click at [806, 115] on body "4.3.7 norwegian_scabies49.jpg Done Skip 0 00 : 00 : 21 Categories Monk * Select…" at bounding box center [461, 294] width 922 height 588
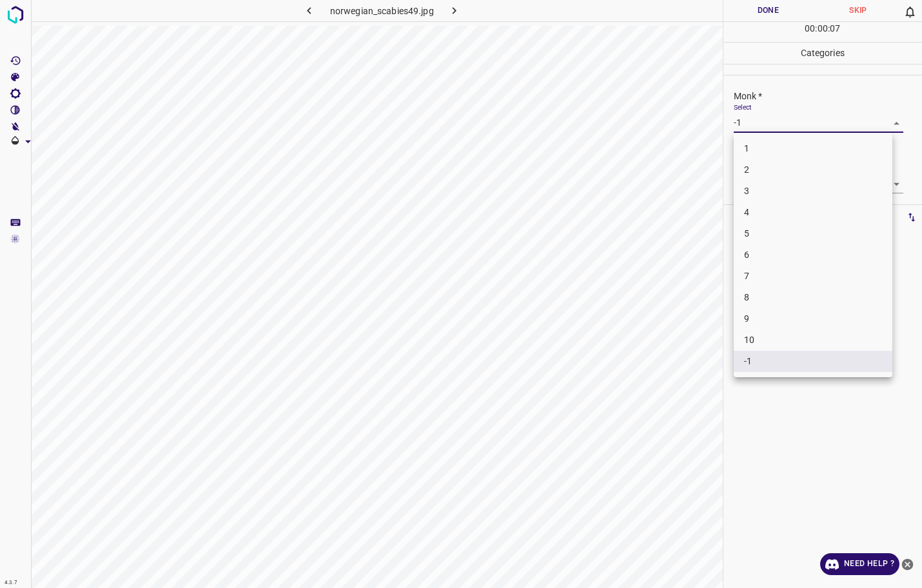
click at [779, 180] on li "3" at bounding box center [813, 190] width 159 height 21
type input "3"
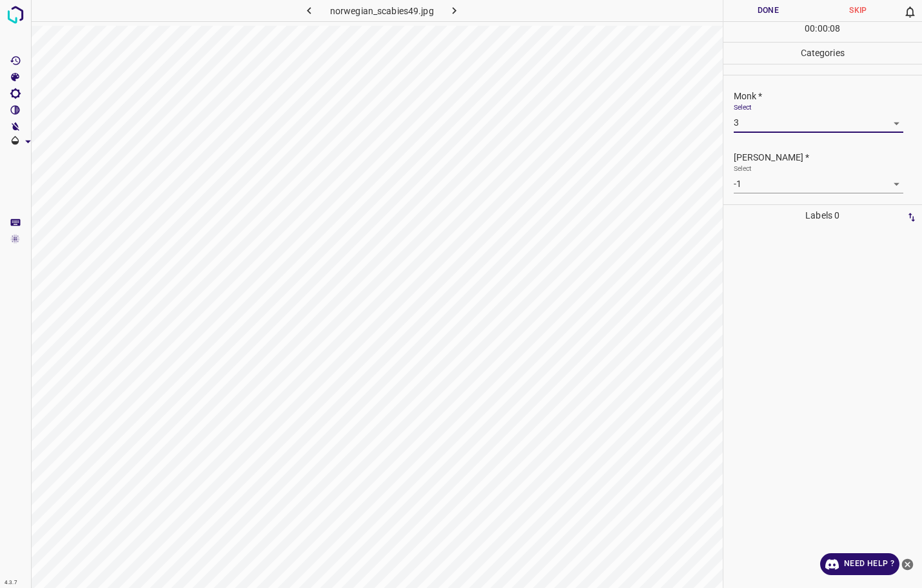
click at [781, 184] on body "4.3.7 norwegian_scabies49.jpg Done Skip 0 00 : 00 : 08 Categories Monk * Select…" at bounding box center [461, 294] width 922 height 588
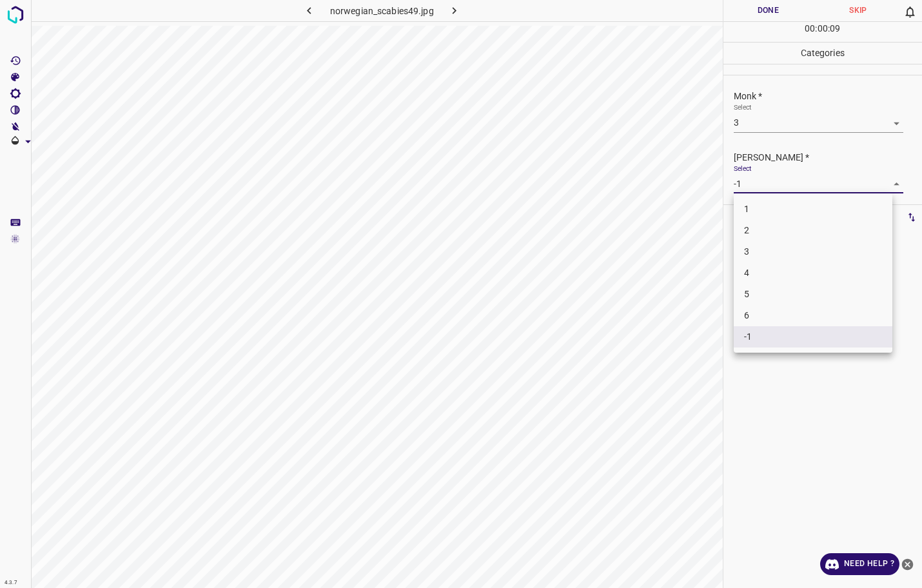
click at [755, 237] on li "2" at bounding box center [813, 230] width 159 height 21
type input "2"
click at [776, 17] on button "Done" at bounding box center [768, 10] width 90 height 21
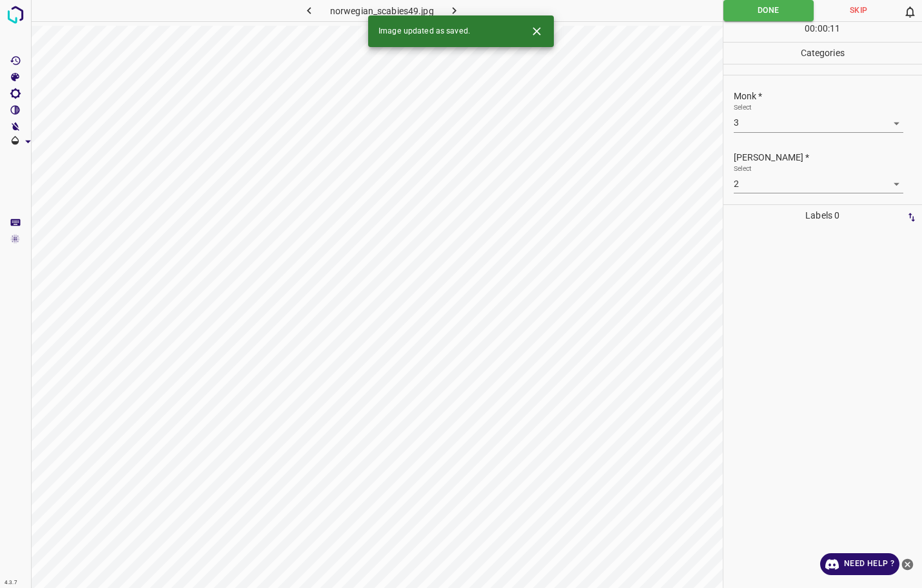
click at [456, 11] on icon "button" at bounding box center [454, 11] width 14 height 14
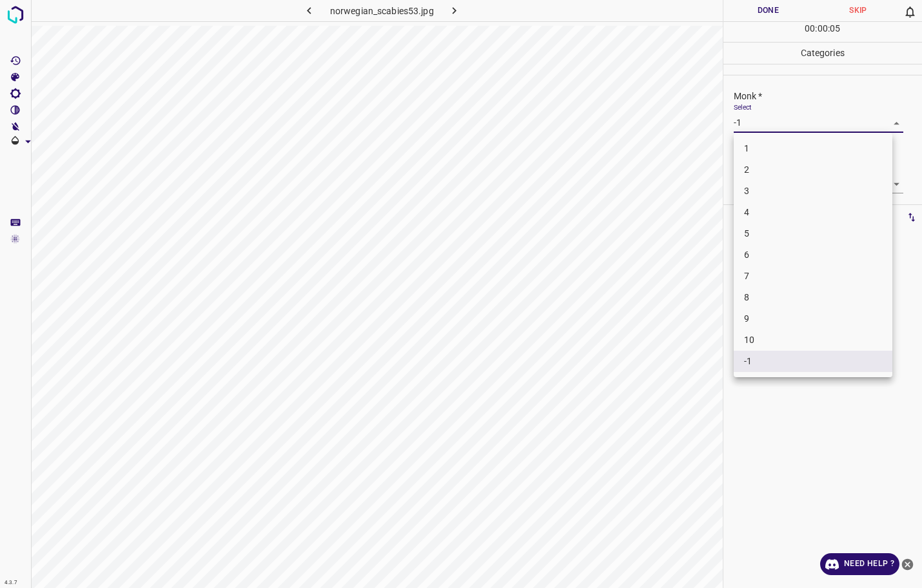
click at [744, 128] on body "4.3.7 norwegian_scabies53.jpg Done Skip 0 00 : 00 : 05 Categories Monk * Select…" at bounding box center [461, 294] width 922 height 588
click at [755, 190] on li "3" at bounding box center [813, 190] width 159 height 21
type input "3"
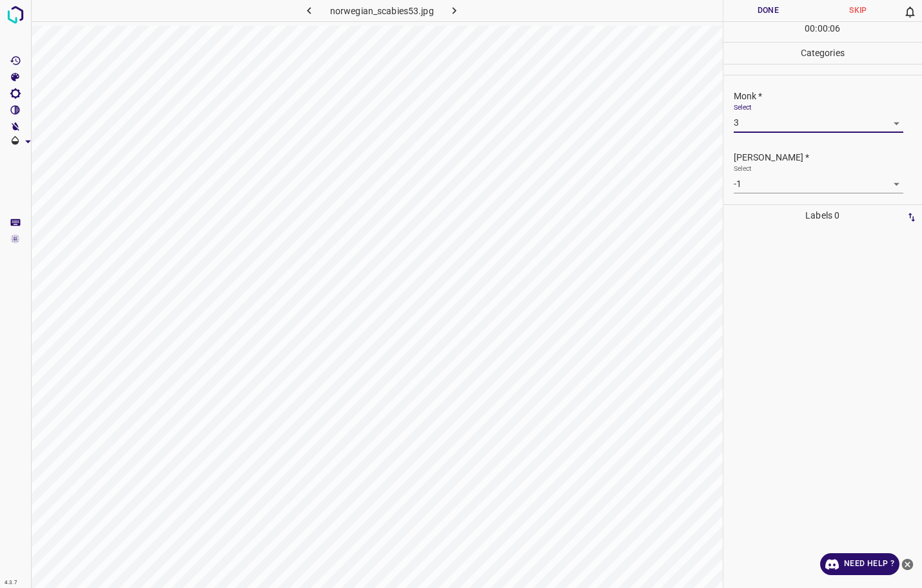
click at [760, 185] on body "4.3.7 norwegian_scabies53.jpg Done Skip 0 00 : 00 : 06 Categories Monk * Select…" at bounding box center [461, 294] width 922 height 588
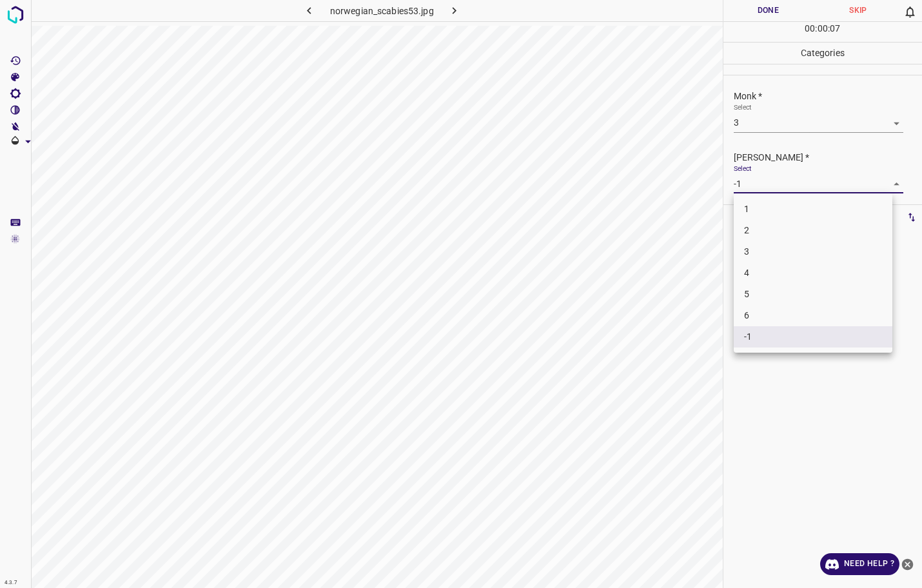
click at [764, 226] on li "2" at bounding box center [813, 230] width 159 height 21
type input "2"
click at [780, 14] on button "Done" at bounding box center [768, 10] width 90 height 21
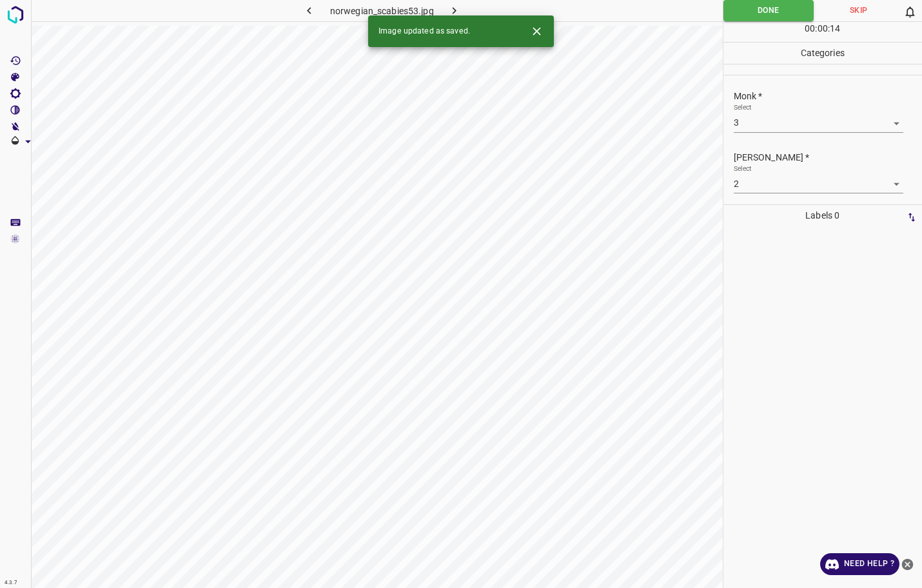
click at [859, 399] on div at bounding box center [822, 407] width 191 height 362
click at [453, 14] on icon "button" at bounding box center [455, 10] width 4 height 7
click at [754, 121] on body "4.3.7 norwegian_scabies54.jpg Done Skip 0 00 : 00 : 15 Categories Monk * Select…" at bounding box center [461, 294] width 922 height 588
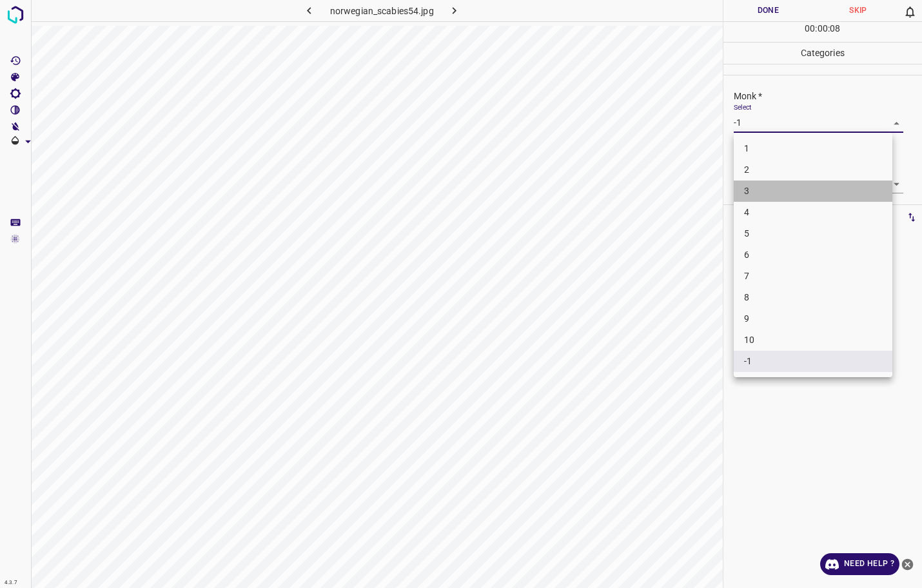
click at [767, 195] on li "3" at bounding box center [813, 190] width 159 height 21
type input "3"
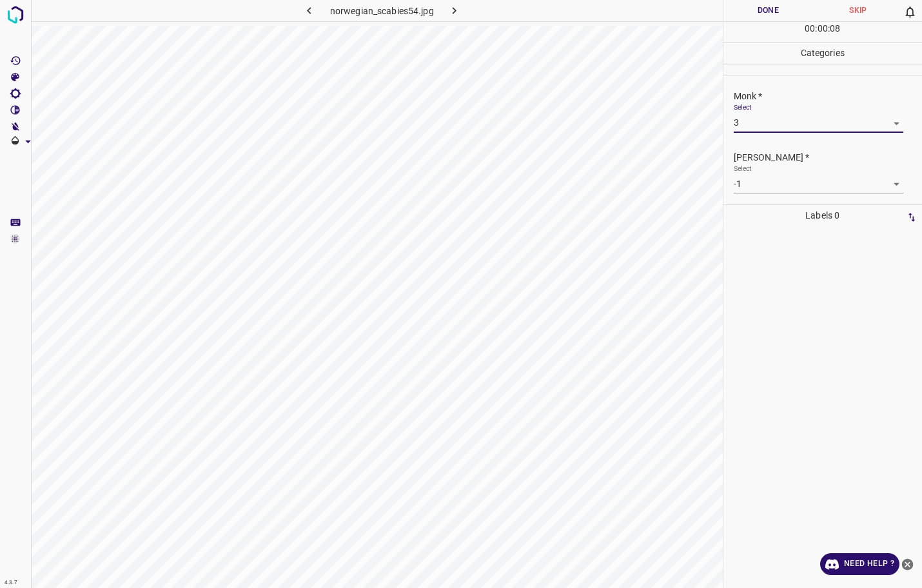
click at [764, 186] on body "4.3.7 norwegian_scabies54.jpg Done Skip 0 00 : 00 : 08 Categories Monk * Select…" at bounding box center [461, 294] width 922 height 588
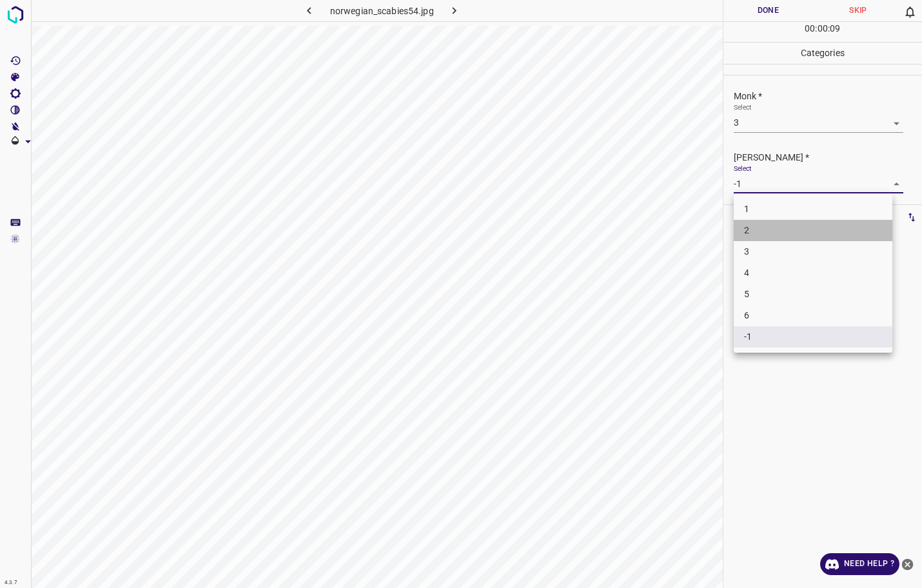
click at [750, 232] on li "2" at bounding box center [813, 230] width 159 height 21
type input "2"
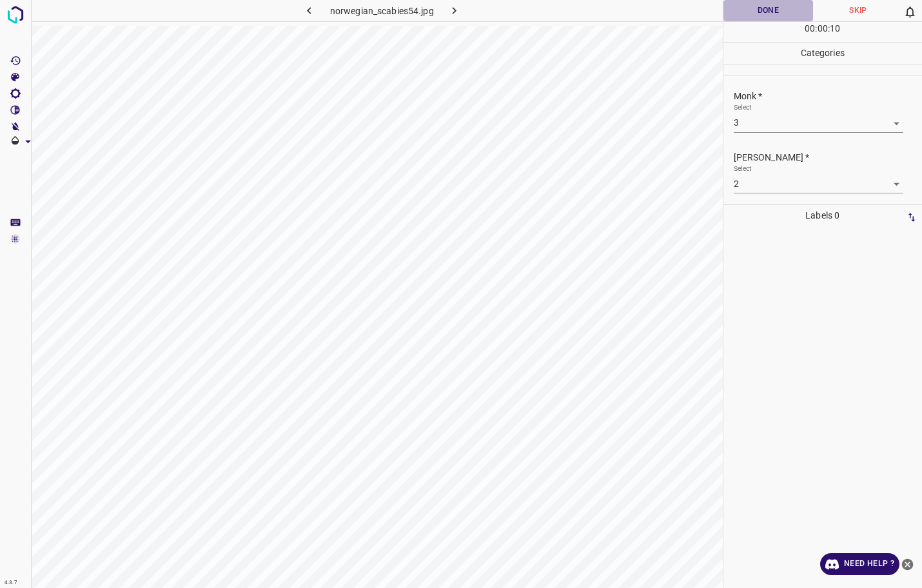
click at [753, 10] on button "Done" at bounding box center [768, 10] width 90 height 21
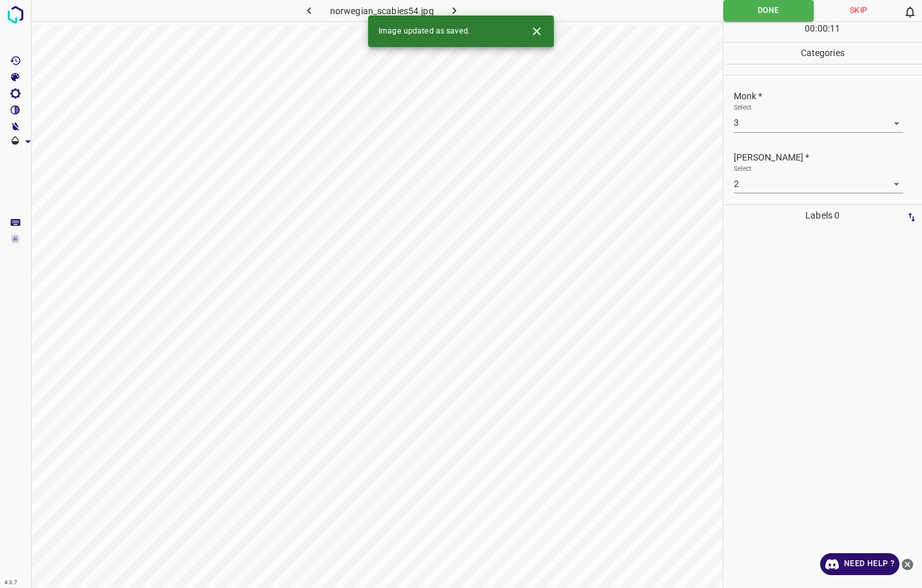
click at [455, 8] on icon "button" at bounding box center [454, 11] width 14 height 14
click at [781, 121] on body "4.3.7 norwegian_scabies52.jpg Done Skip 0 00 : 00 : 12 Categories Monk * Select…" at bounding box center [461, 294] width 922 height 588
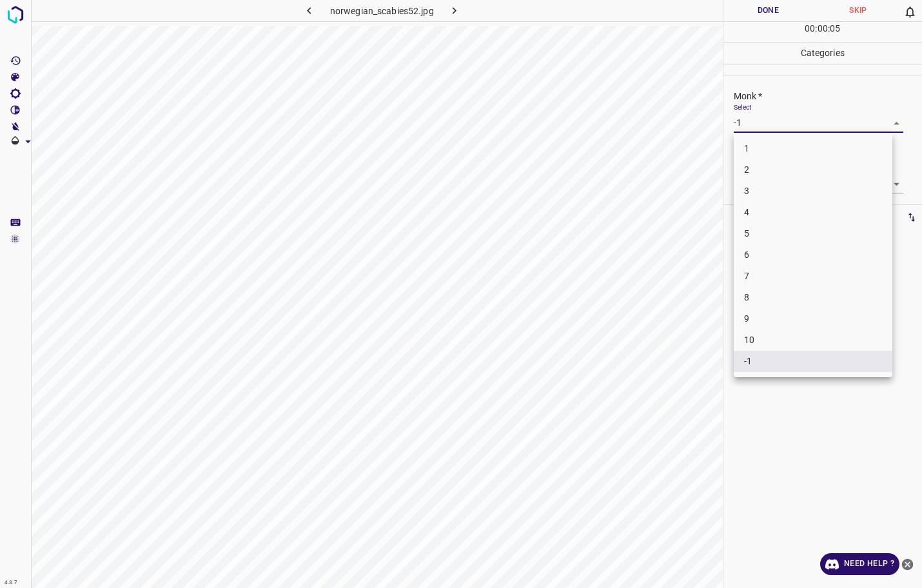
click at [781, 174] on li "2" at bounding box center [813, 169] width 159 height 21
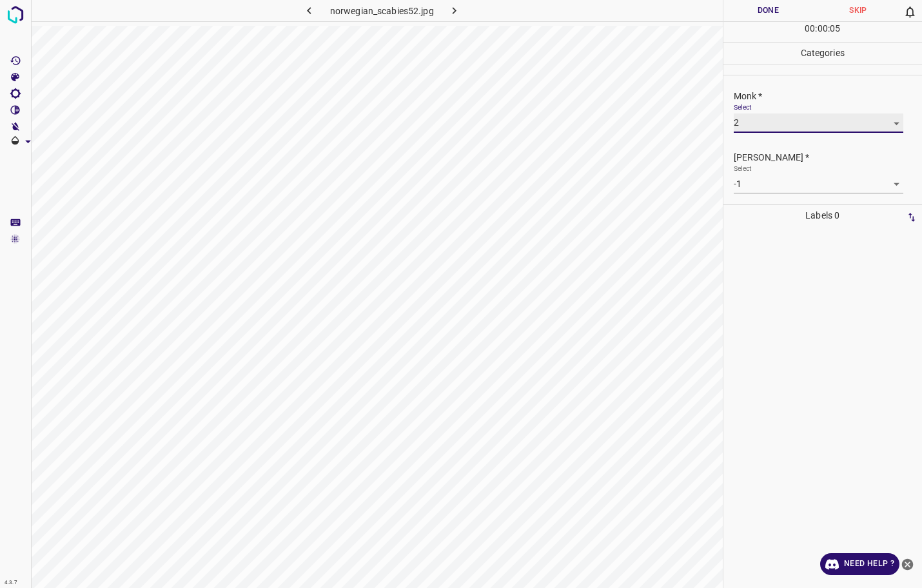
type input "2"
click at [781, 174] on body "4.3.7 norwegian_scabies52.jpg Done Skip 0 00 : 00 : 05 Categories Monk * Select…" at bounding box center [461, 294] width 922 height 588
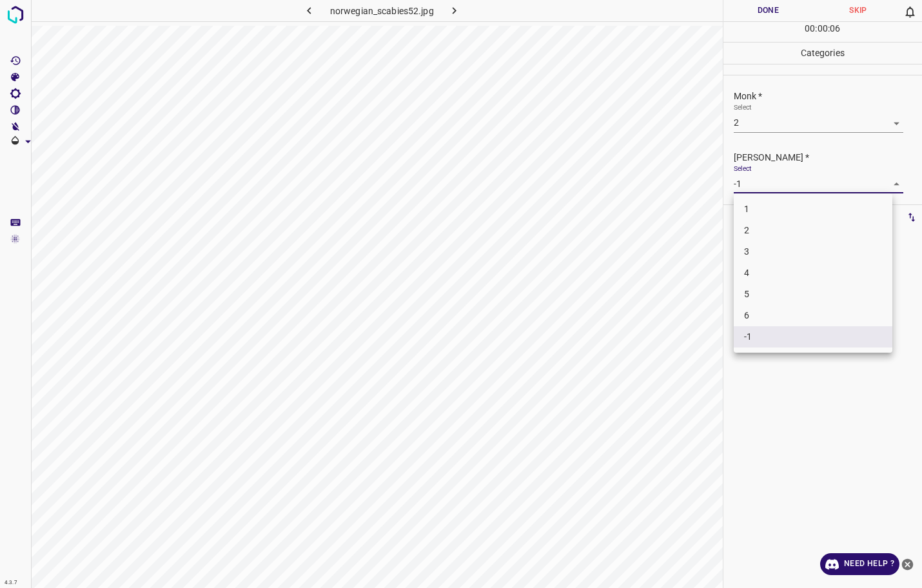
click at [783, 179] on div at bounding box center [461, 294] width 922 height 588
click at [784, 178] on body "4.3.7 norwegian_scabies52.jpg Done Skip 0 00 : 00 : 06 Categories Monk * Select…" at bounding box center [461, 294] width 922 height 588
click at [784, 206] on li "1" at bounding box center [813, 209] width 159 height 21
type input "1"
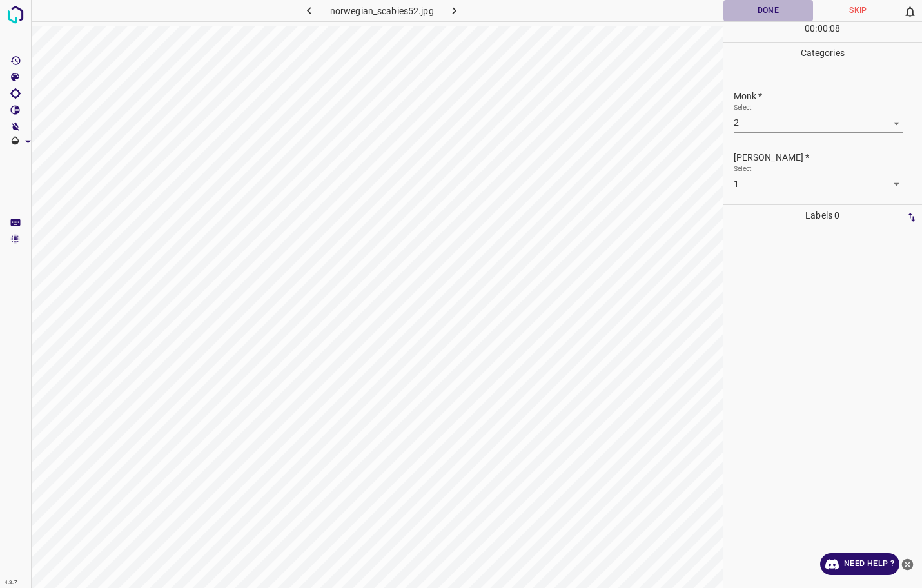
click at [752, 18] on button "Done" at bounding box center [768, 10] width 90 height 21
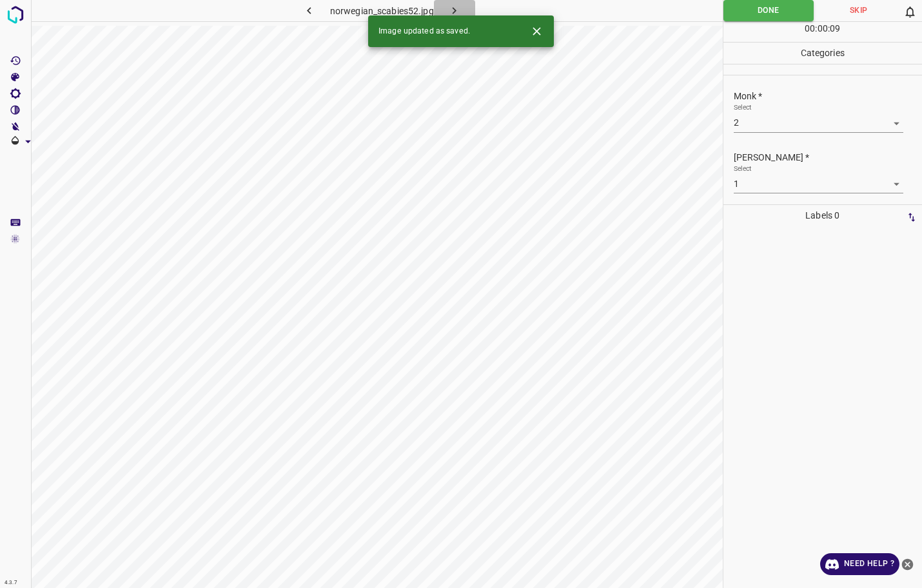
click at [440, 10] on button "button" at bounding box center [454, 10] width 41 height 21
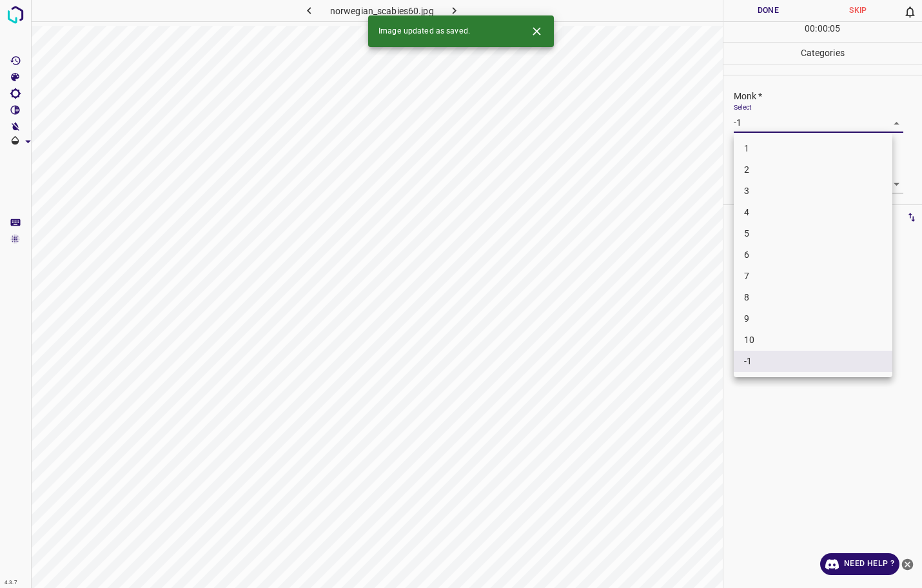
click at [788, 125] on body "4.3.7 norwegian_scabies60.jpg Done Skip 0 00 : 00 : 05 Categories Monk * Select…" at bounding box center [461, 294] width 922 height 588
click at [778, 193] on li "3" at bounding box center [813, 190] width 159 height 21
type input "3"
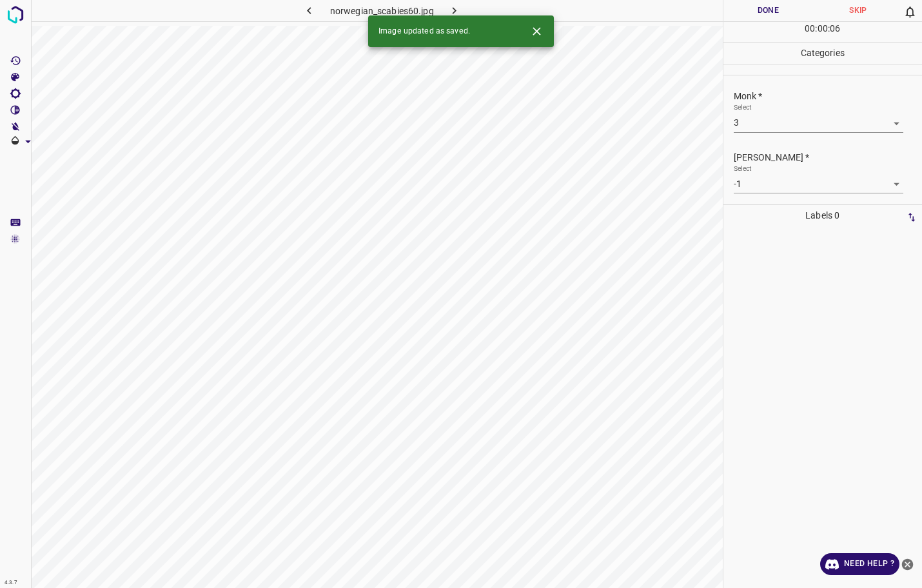
click at [778, 189] on body "4.3.7 norwegian_scabies60.jpg Done Skip 0 00 : 00 : 06 Categories Monk * Select…" at bounding box center [461, 294] width 922 height 588
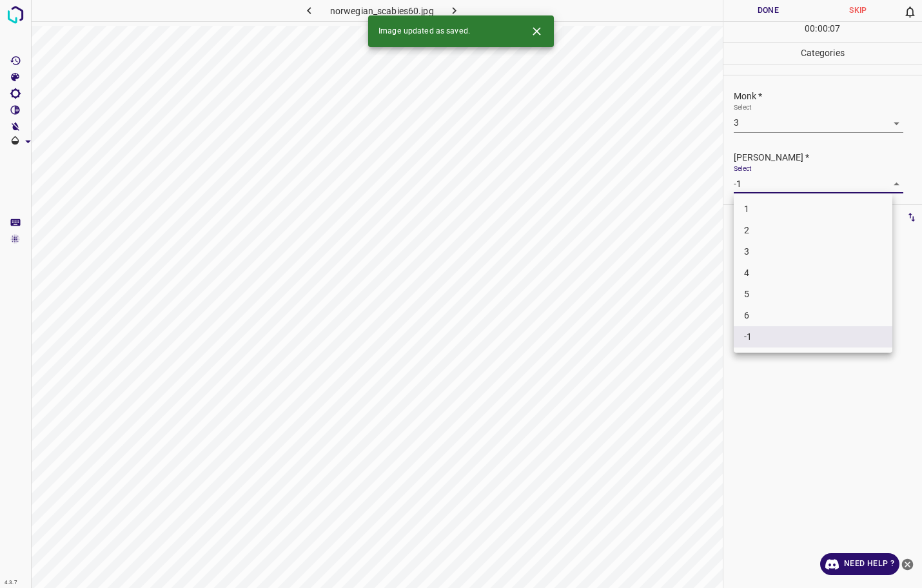
click at [763, 235] on li "2" at bounding box center [813, 230] width 159 height 21
type input "2"
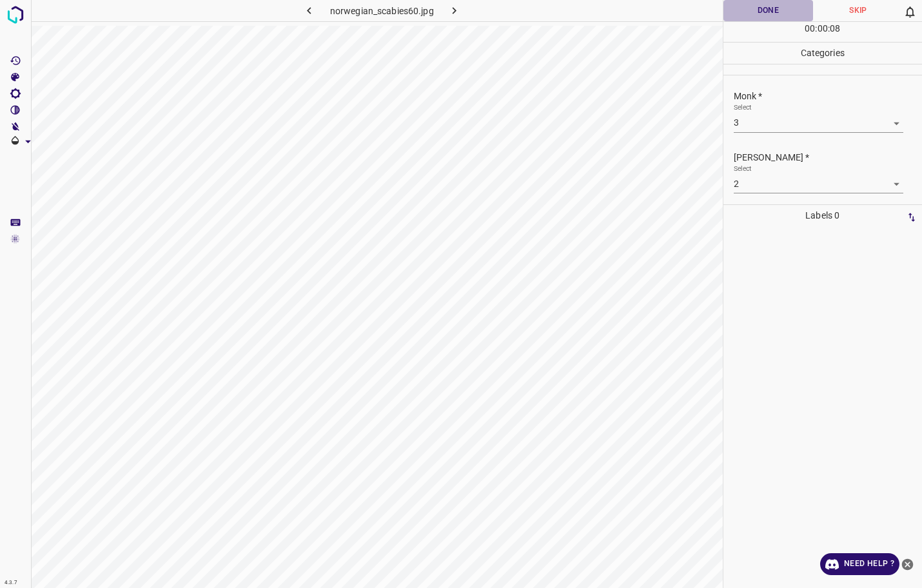
click at [786, 12] on button "Done" at bounding box center [768, 10] width 90 height 21
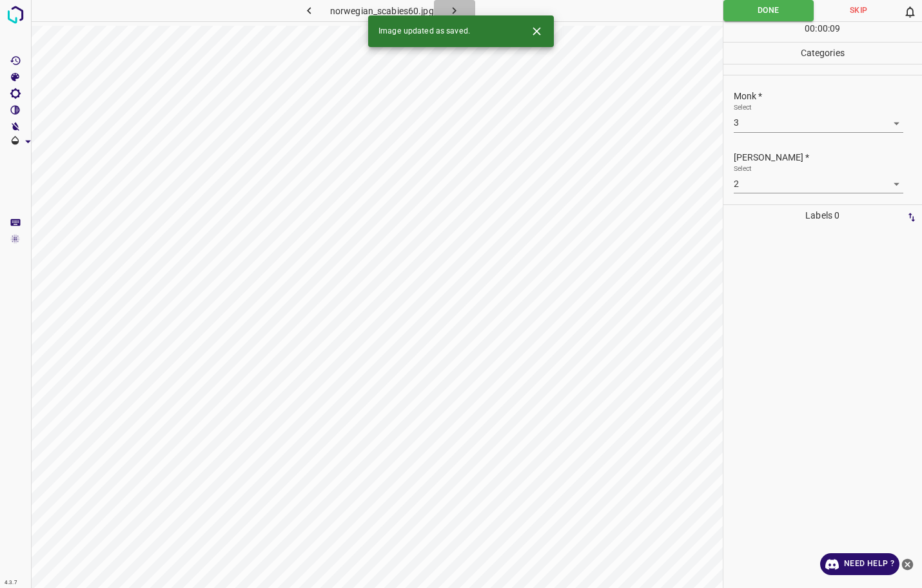
click at [452, 12] on icon "button" at bounding box center [454, 11] width 14 height 14
click at [754, 186] on body "4.3.7 nummula-dermatitis11.jpg Done Skip 0 00 : 00 : 08 Categories Monk * Selec…" at bounding box center [461, 294] width 922 height 588
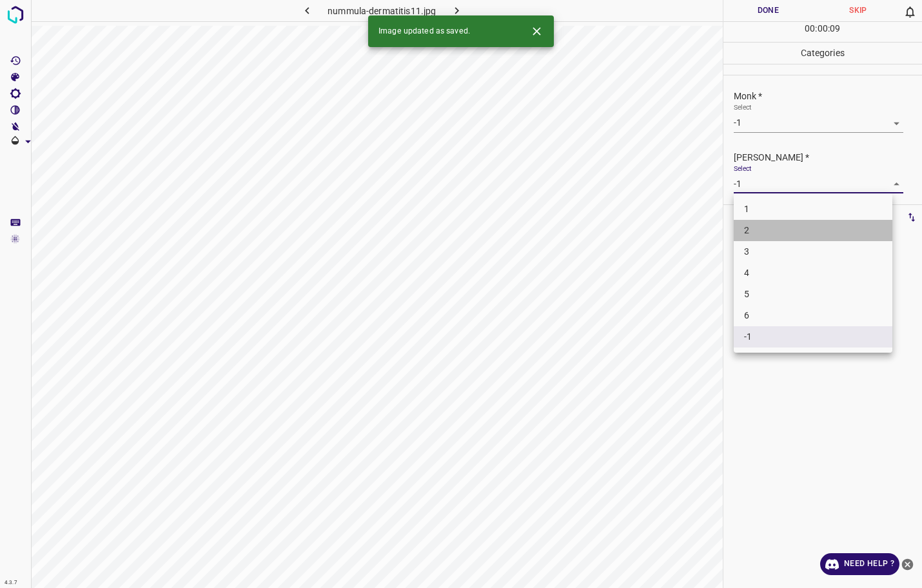
click at [748, 235] on li "2" at bounding box center [813, 230] width 159 height 21
type input "2"
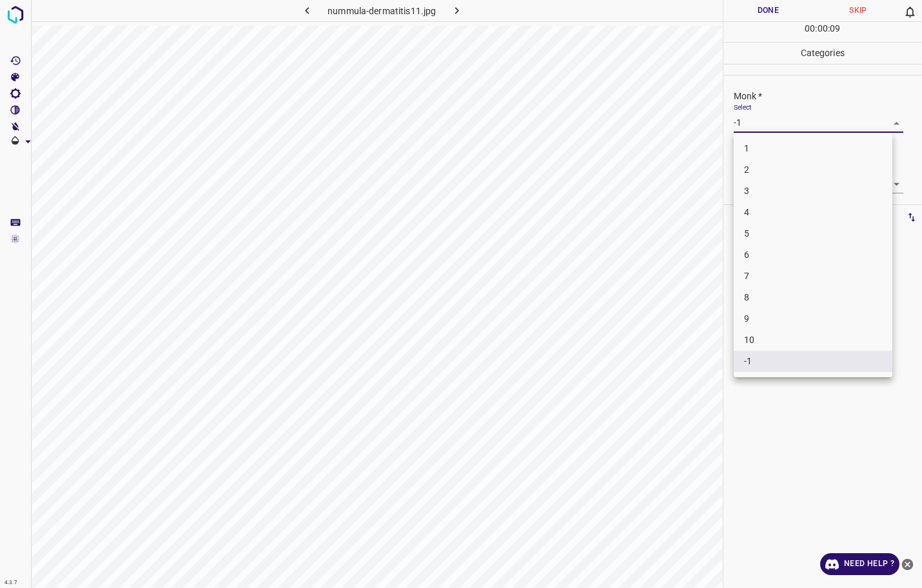
click at [773, 122] on body "4.3.7 nummula-dermatitis11.jpg Done Skip 0 00 : 00 : 09 Categories Monk * Selec…" at bounding box center [461, 294] width 922 height 588
click at [770, 153] on li "1" at bounding box center [813, 148] width 159 height 21
type input "1"
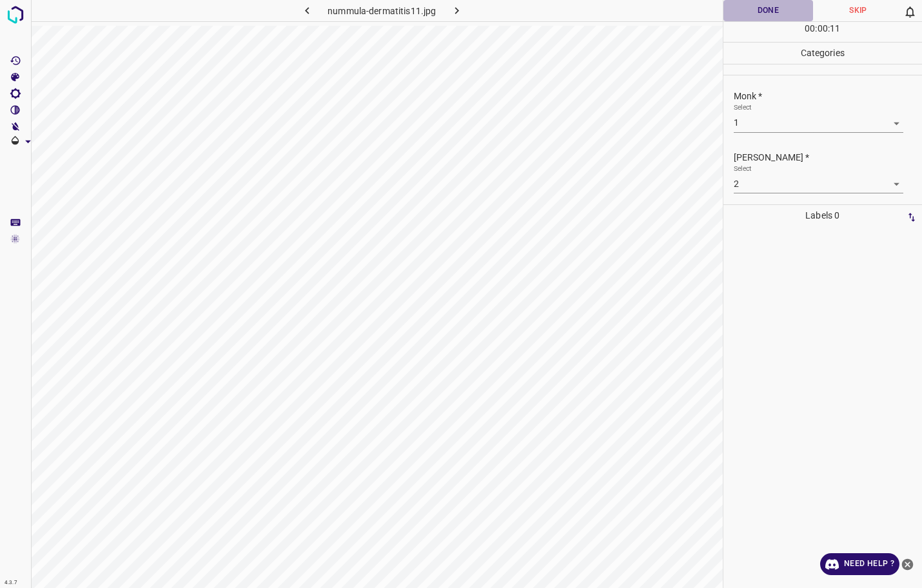
click at [752, 10] on button "Done" at bounding box center [768, 10] width 90 height 21
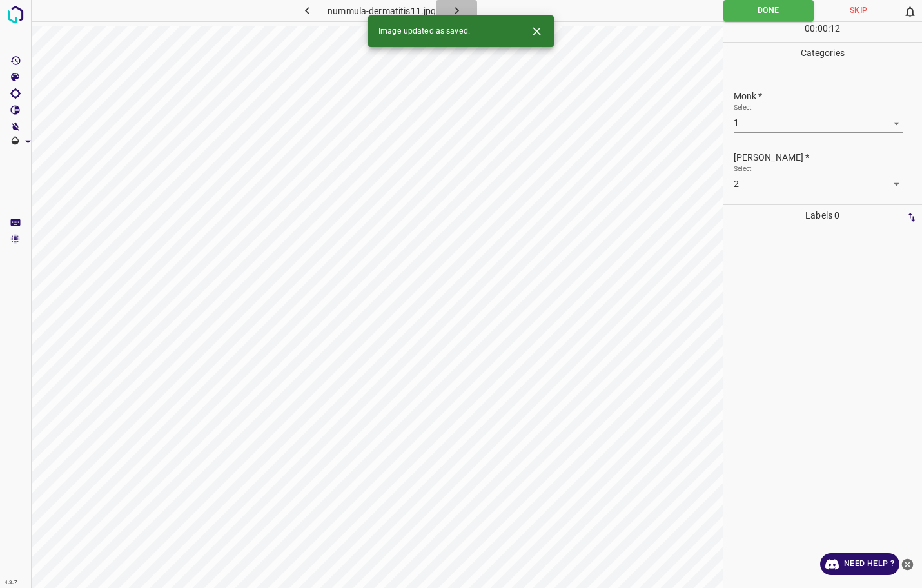
click at [450, 9] on icon "button" at bounding box center [457, 11] width 14 height 14
click at [759, 129] on body "4.3.7 norwegian_scabies67.jpg Done Skip 0 00 : 00 : 21 Categories Monk * Select…" at bounding box center [461, 294] width 922 height 588
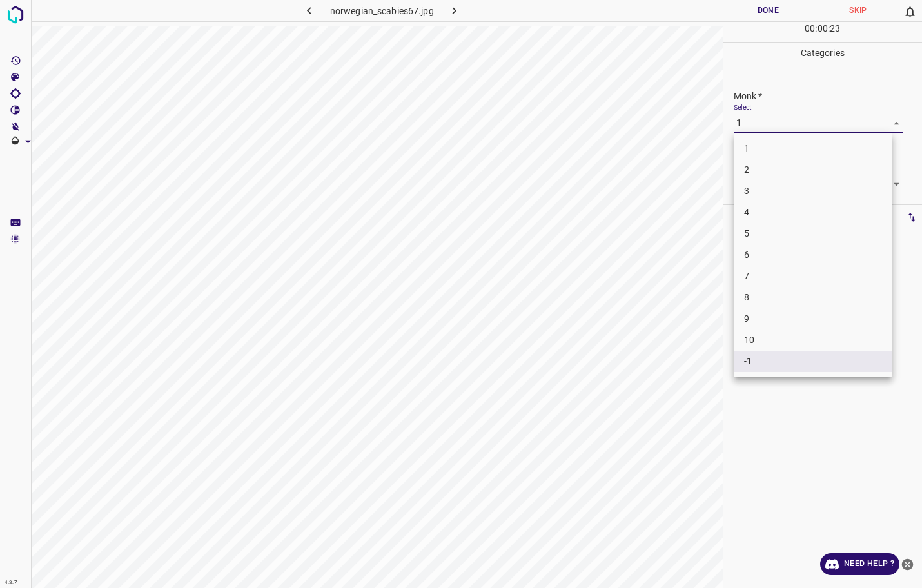
click at [767, 274] on li "7" at bounding box center [813, 276] width 159 height 21
type input "7"
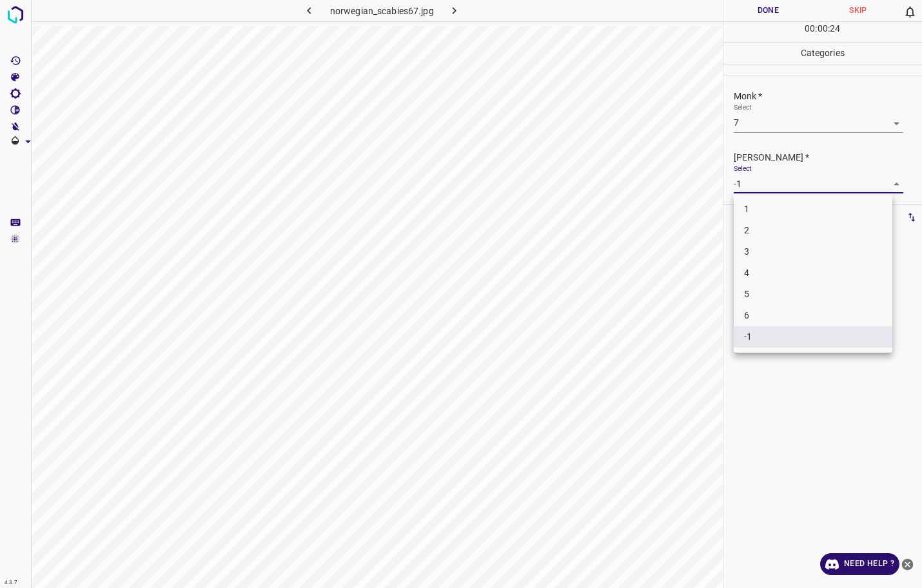
click at [774, 191] on body "4.3.7 norwegian_scabies67.jpg Done Skip 0 00 : 00 : 24 Categories Monk * Select…" at bounding box center [461, 294] width 922 height 588
click at [757, 287] on li "5" at bounding box center [813, 294] width 159 height 21
type input "5"
click at [783, 6] on button "Done" at bounding box center [768, 10] width 90 height 21
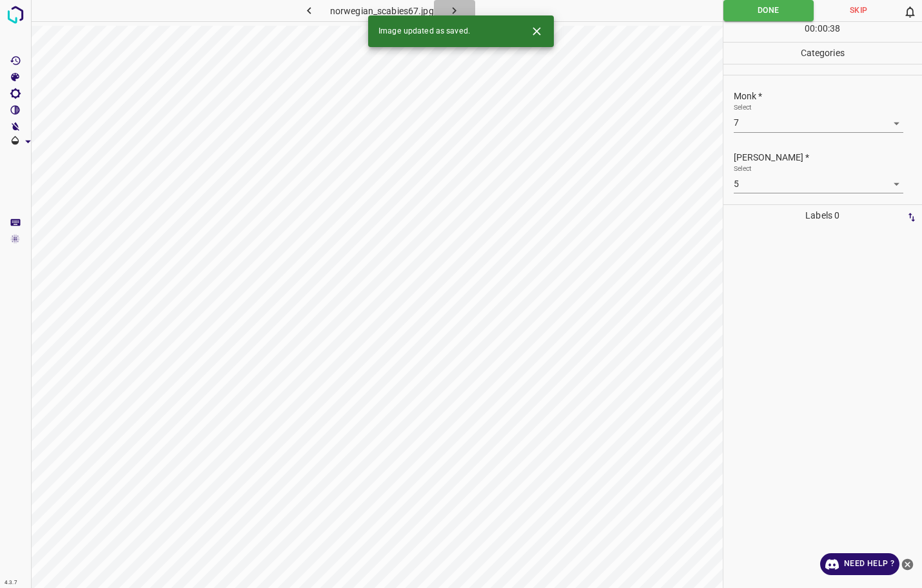
click at [460, 8] on icon "button" at bounding box center [454, 11] width 14 height 14
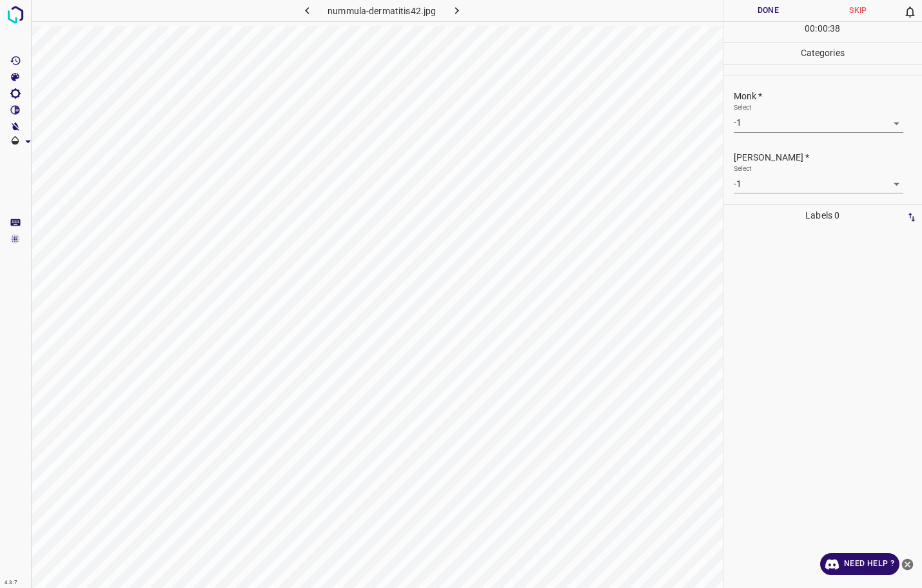
click at [760, 125] on body "4.3.7 nummula-dermatitis42.jpg Done Skip 0 00 : 00 : 38 Categories Monk * Selec…" at bounding box center [461, 294] width 922 height 588
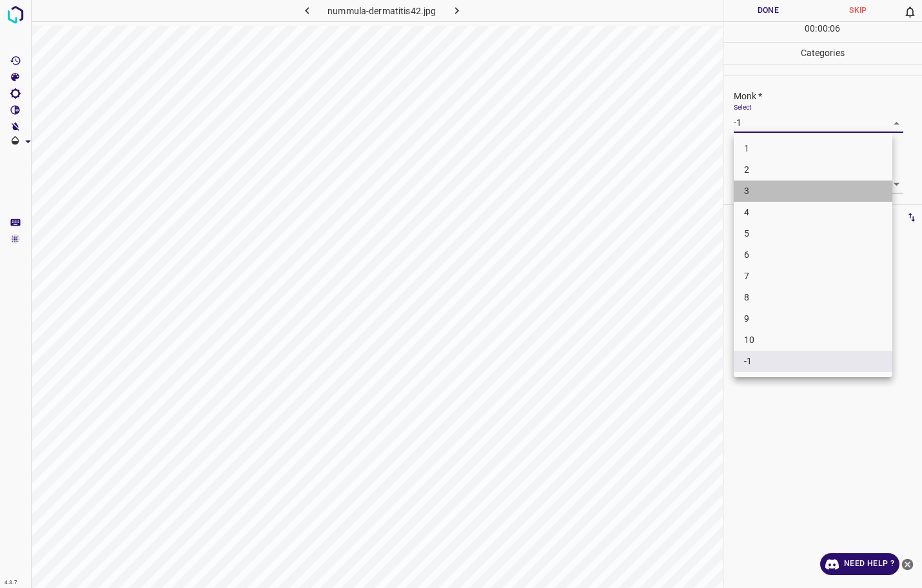
click at [759, 182] on li "3" at bounding box center [813, 190] width 159 height 21
type input "3"
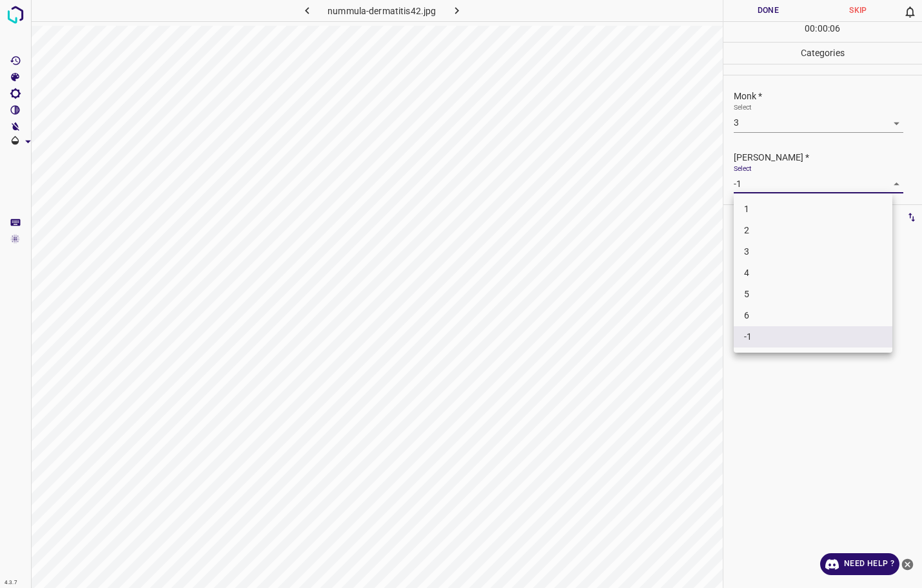
click at [759, 182] on body "4.3.7 nummula-dermatitis42.jpg Done Skip 0 00 : 00 : 06 Categories Monk * Selec…" at bounding box center [461, 294] width 922 height 588
click at [756, 222] on li "2" at bounding box center [813, 230] width 159 height 21
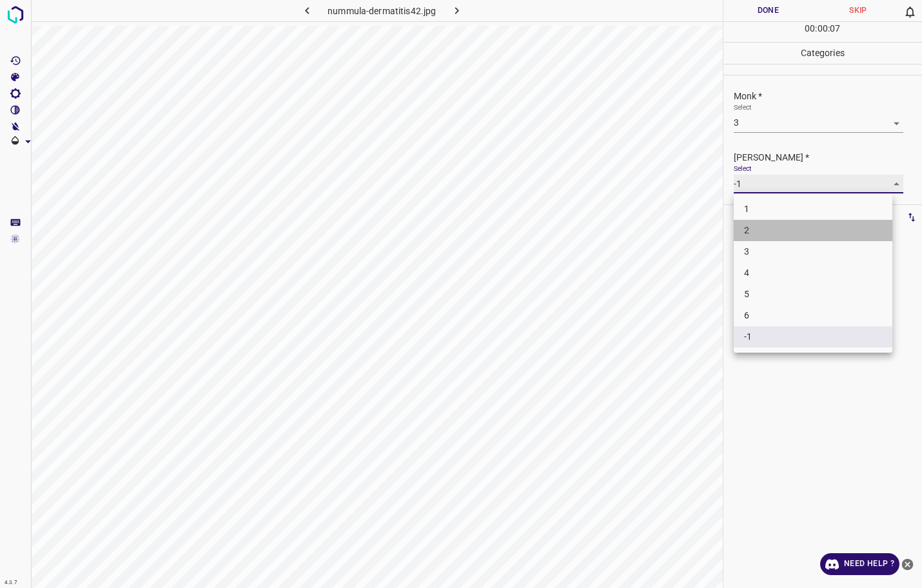
type input "2"
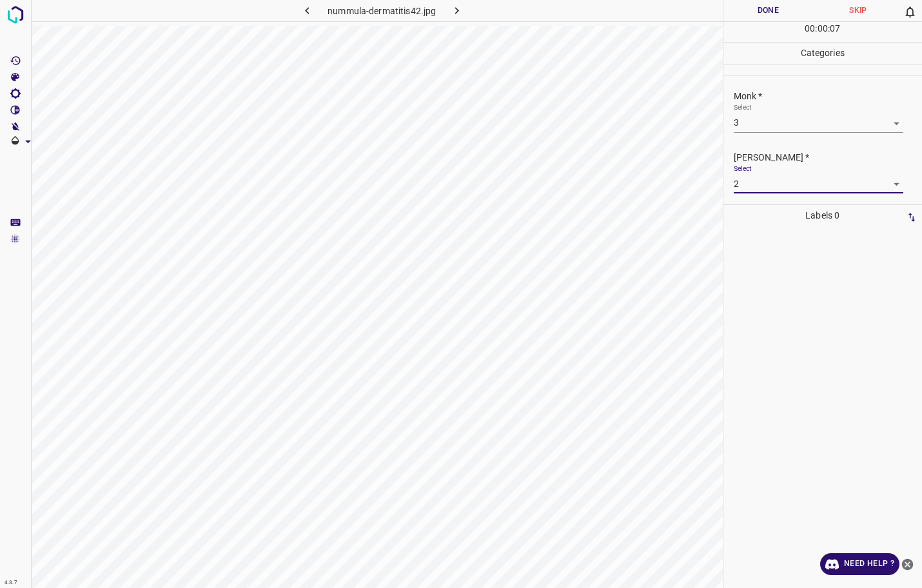
click at [770, 8] on button "Done" at bounding box center [768, 10] width 90 height 21
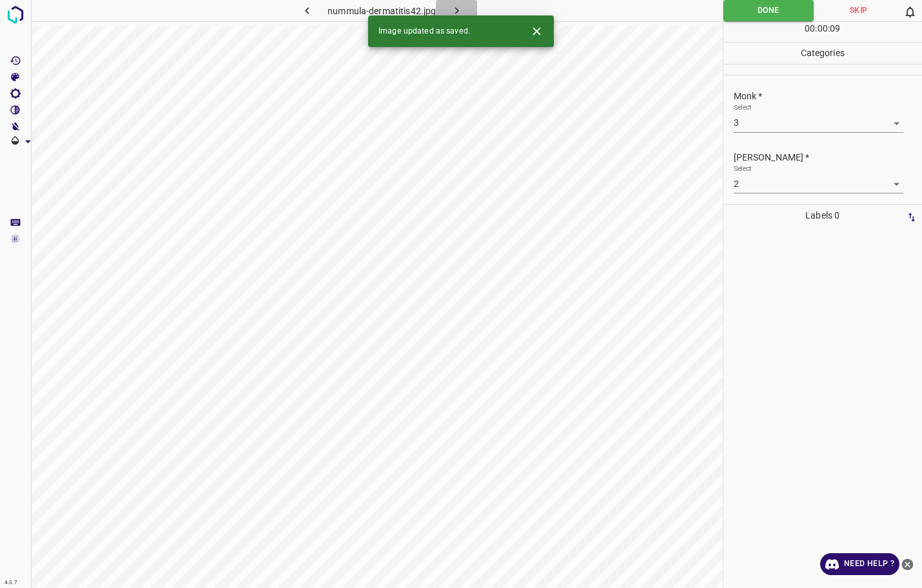
click at [459, 6] on icon "button" at bounding box center [457, 11] width 14 height 14
click at [737, 125] on body "4.3.7 nummula-dermatitis9.jpg Done Skip 0 00 : 00 : 09 Categories Monk * Select…" at bounding box center [461, 294] width 922 height 588
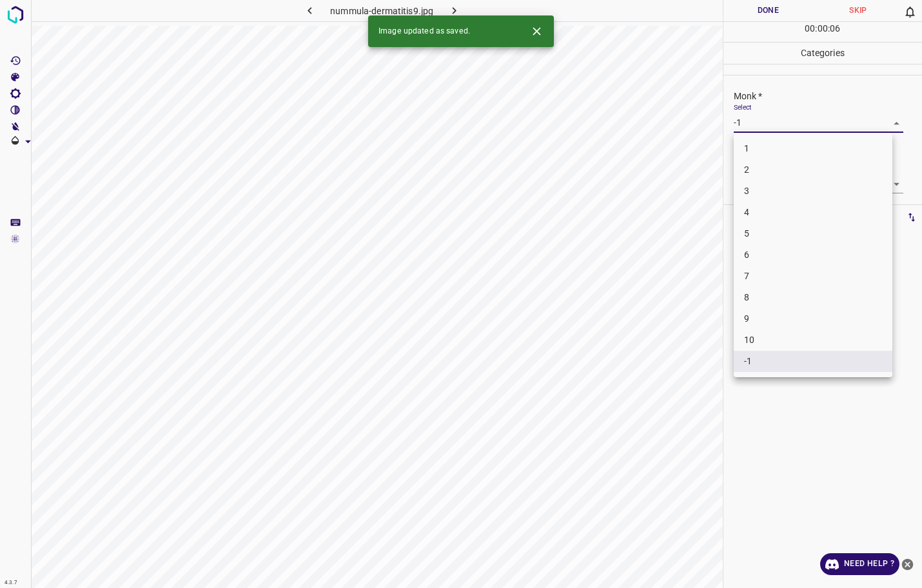
click at [766, 183] on li "3" at bounding box center [813, 190] width 159 height 21
type input "3"
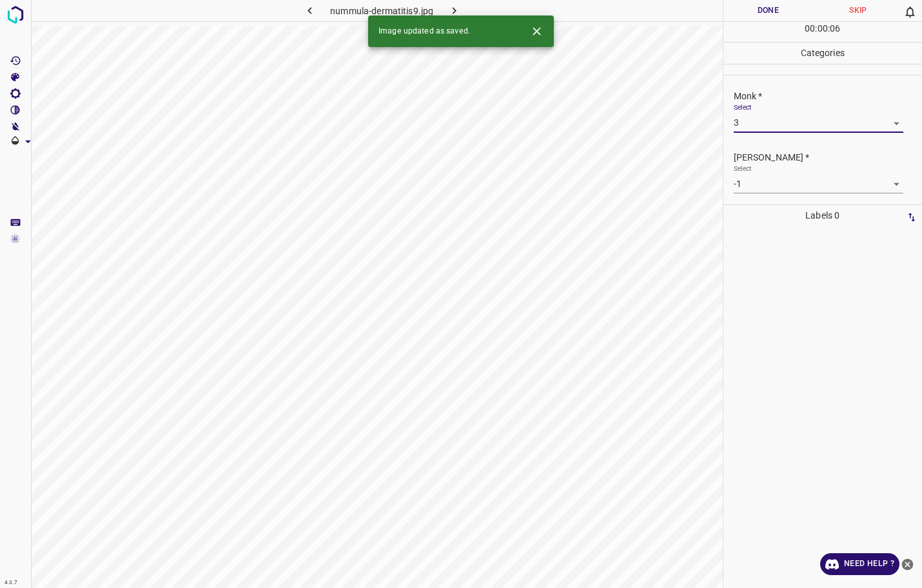
click at [761, 179] on body "4.3.7 nummula-dermatitis9.jpg Done Skip 0 00 : 00 : 06 Categories Monk * Select…" at bounding box center [461, 294] width 922 height 588
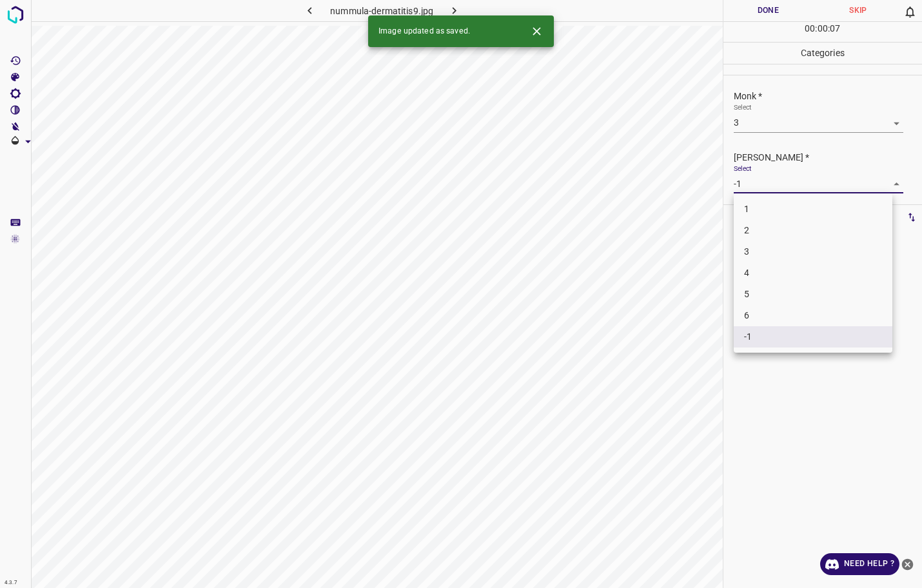
click at [750, 224] on li "2" at bounding box center [813, 230] width 159 height 21
type input "2"
click at [771, 8] on button "Done" at bounding box center [768, 10] width 90 height 21
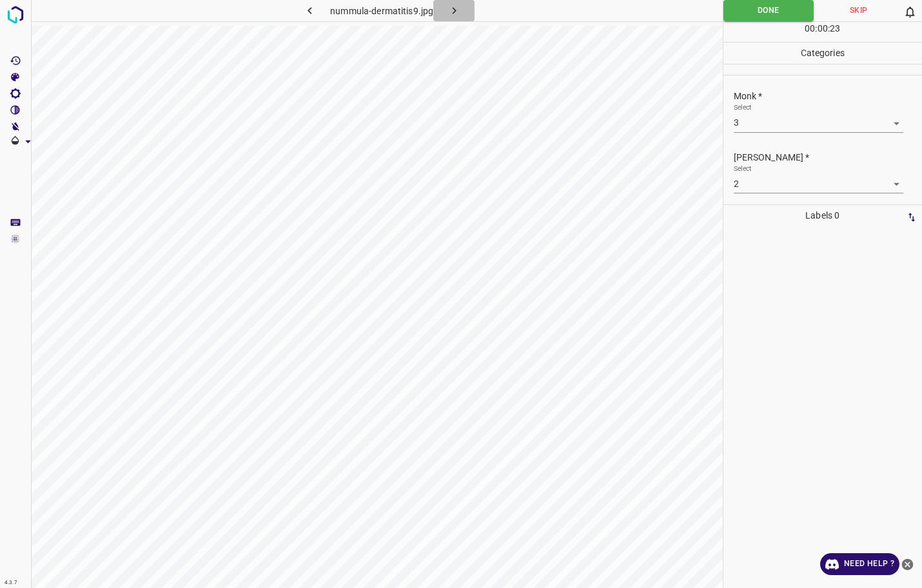
click at [456, 14] on icon "button" at bounding box center [454, 11] width 14 height 14
click at [758, 127] on body "4.3.7 oslers-nodes1.jpg Done Skip 0 00 : 00 : 10 Categories Monk * Select -1 -1…" at bounding box center [461, 294] width 922 height 588
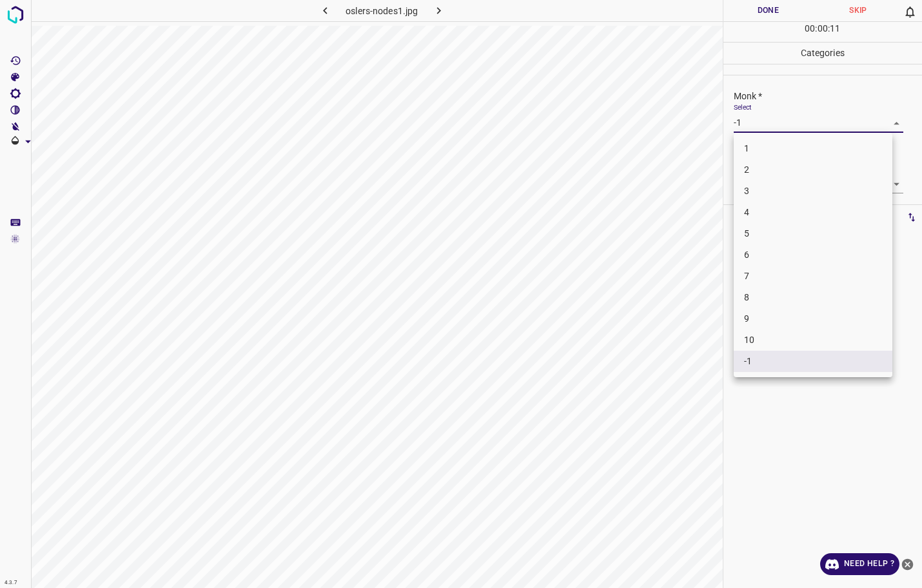
click at [762, 205] on li "4" at bounding box center [813, 212] width 159 height 21
type input "4"
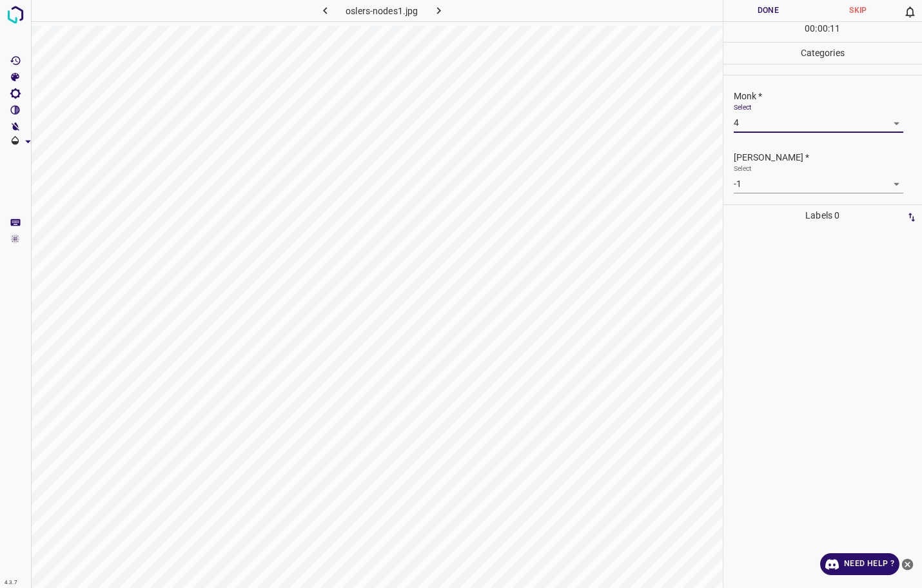
click at [763, 191] on body "4.3.7 oslers-nodes1.jpg Done Skip 0 00 : 00 : 11 Categories Monk * Select 4 4 […" at bounding box center [461, 294] width 922 height 588
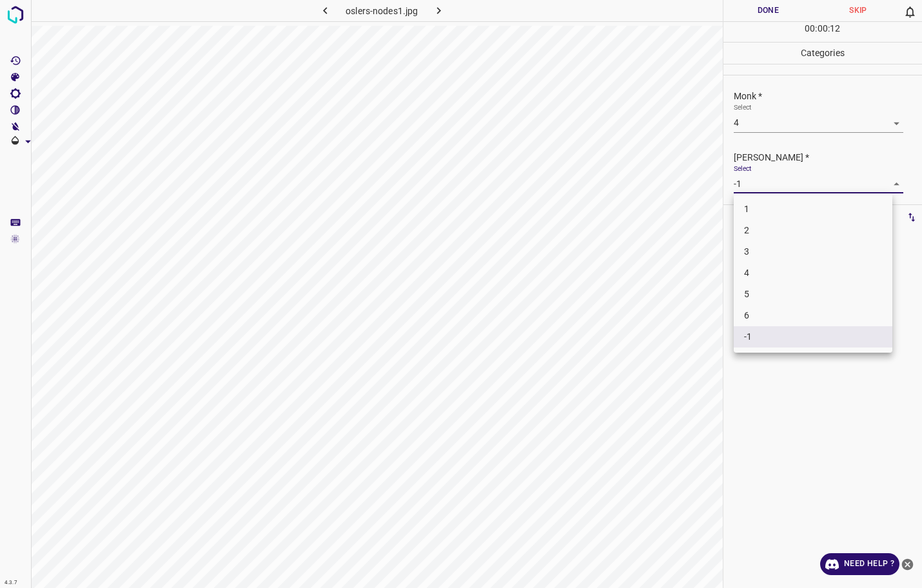
click at [745, 257] on li "3" at bounding box center [813, 251] width 159 height 21
type input "3"
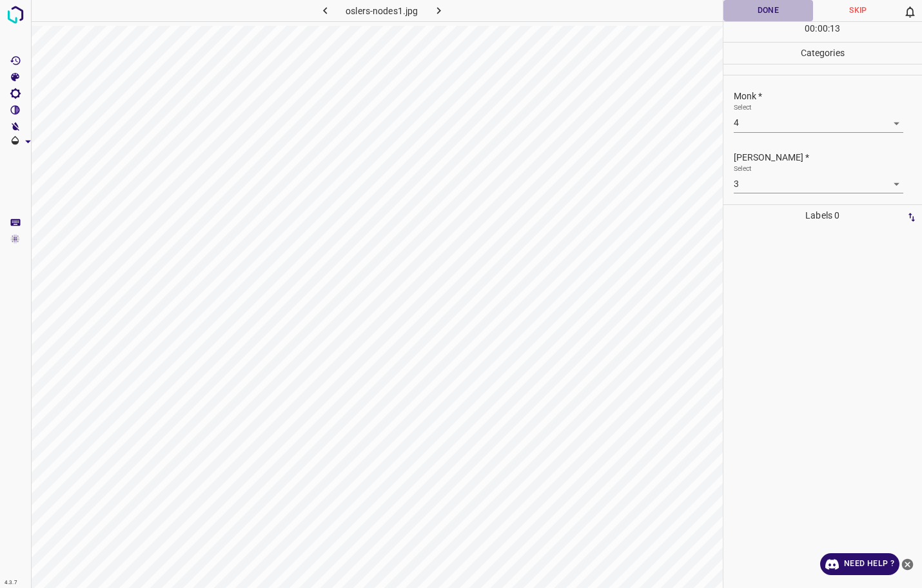
click at [754, 14] on button "Done" at bounding box center [768, 10] width 90 height 21
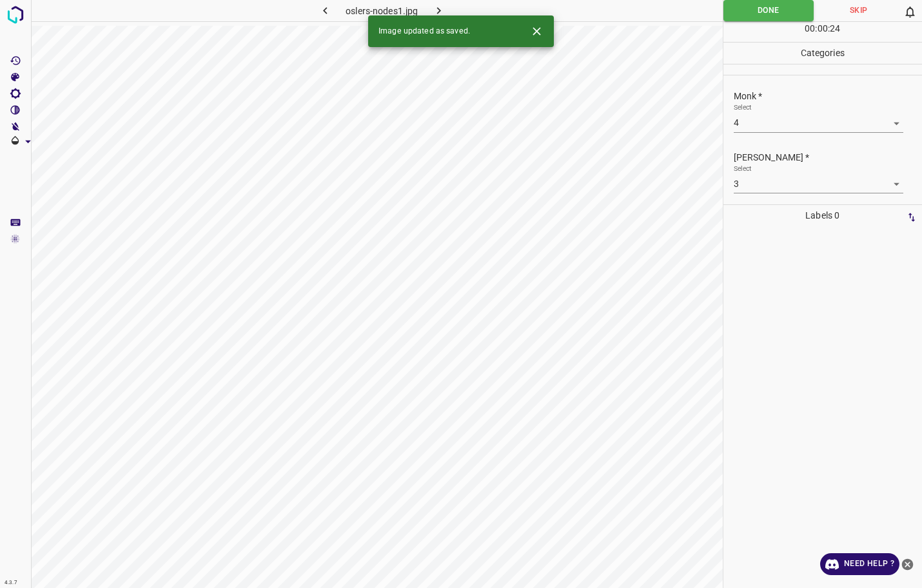
click at [434, 9] on icon "button" at bounding box center [439, 11] width 14 height 14
click at [805, 129] on body "4.3.7 oxyuriasis1.jpg Done Skip 0 00 : 00 : 24 Categories Monk * Select -1 -1 […" at bounding box center [461, 294] width 922 height 588
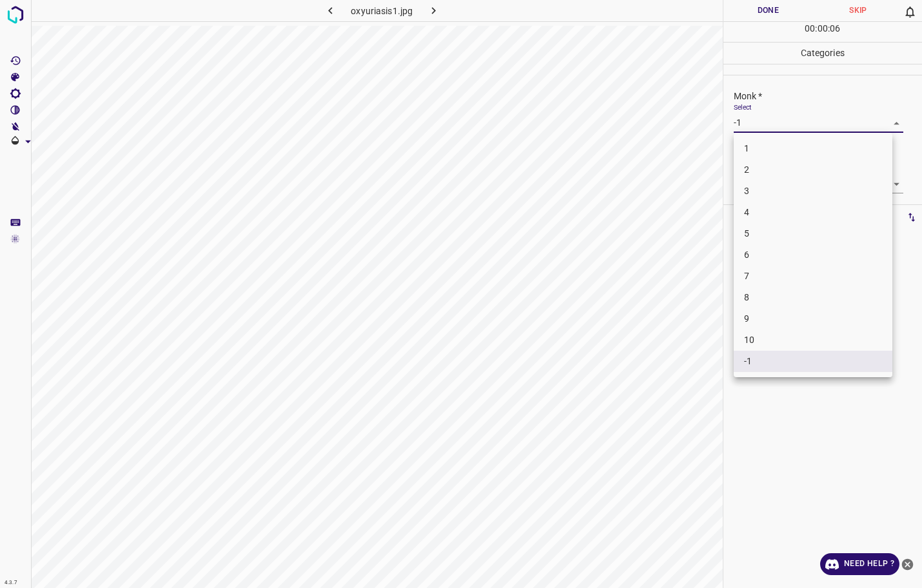
click at [757, 191] on li "3" at bounding box center [813, 190] width 159 height 21
type input "3"
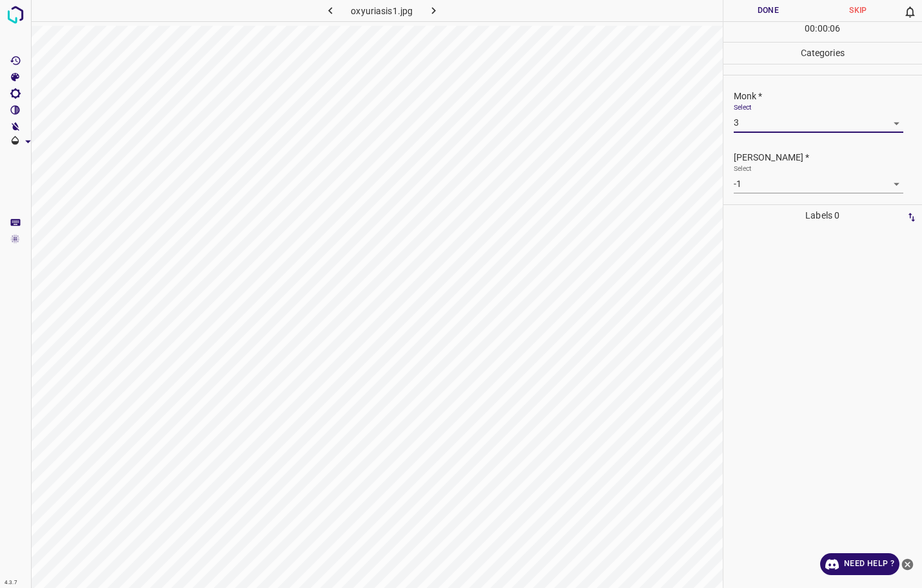
click at [759, 183] on body "4.3.7 oxyuriasis1.jpg Done Skip 0 00 : 00 : 06 Categories Monk * Select 3 3 [PE…" at bounding box center [461, 294] width 922 height 588
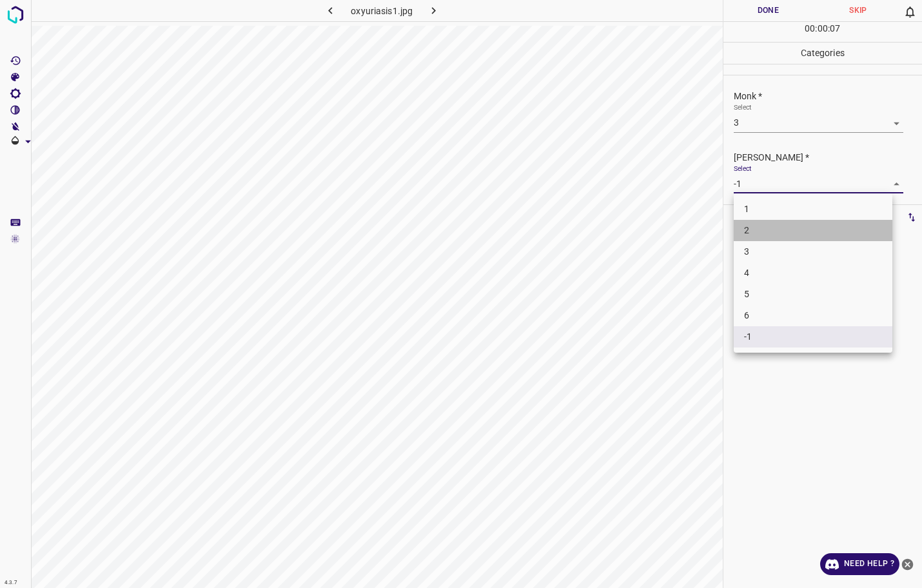
click at [761, 224] on li "2" at bounding box center [813, 230] width 159 height 21
type input "2"
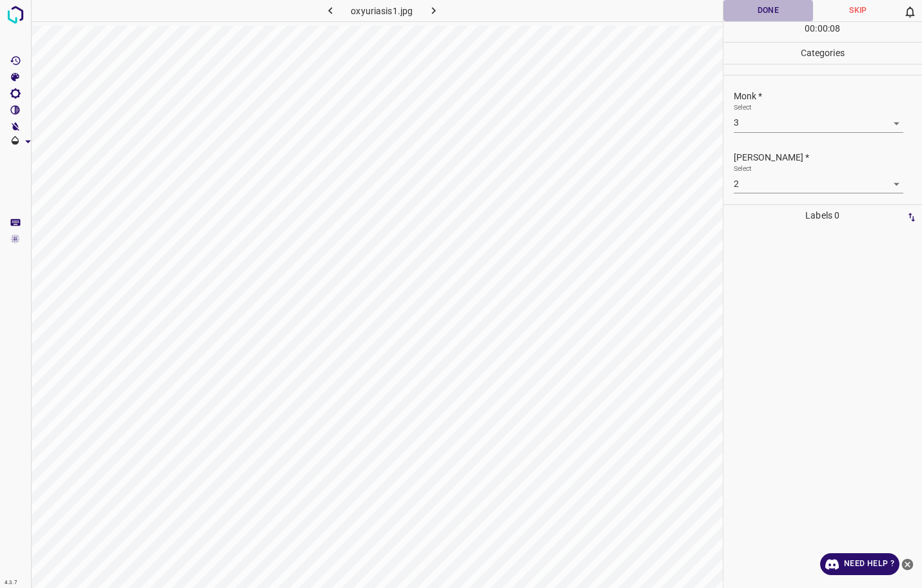
click at [766, 19] on button "Done" at bounding box center [768, 10] width 90 height 21
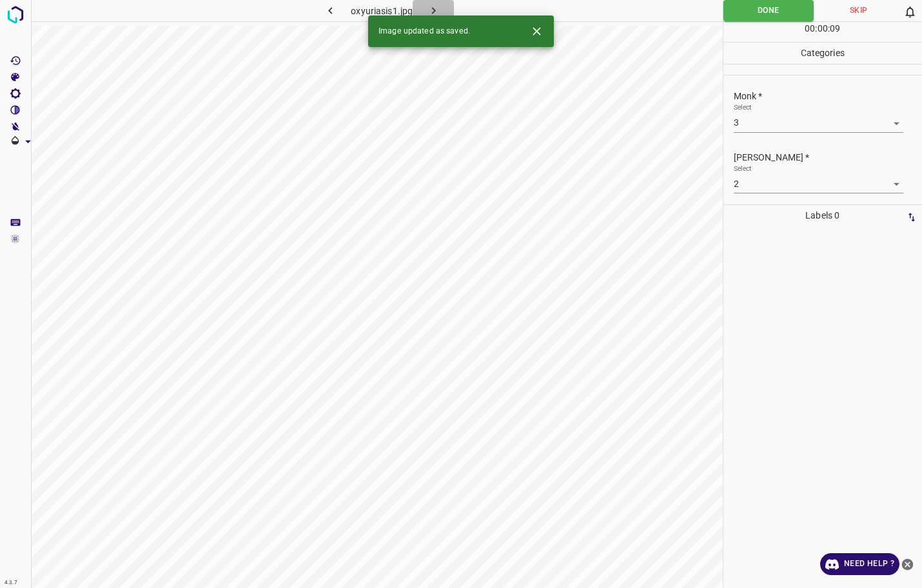
click at [437, 11] on icon "button" at bounding box center [434, 11] width 14 height 14
click at [837, 130] on body "4.3.7 [MEDICAL_DATA]-cutis-carcinoides10.jpg Done Skip 0 00 : 00 : 09 Categorie…" at bounding box center [461, 294] width 922 height 588
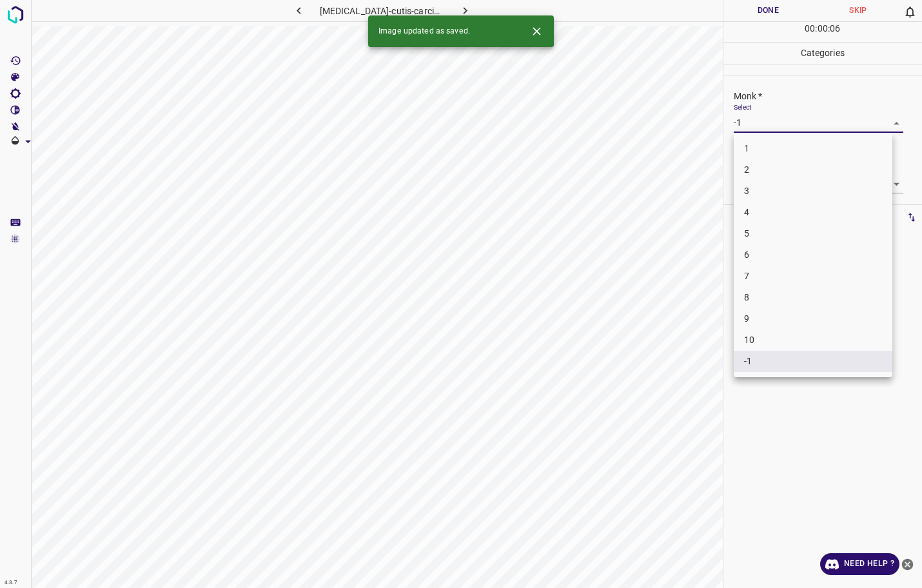
click at [761, 154] on li "1" at bounding box center [813, 148] width 159 height 21
type input "1"
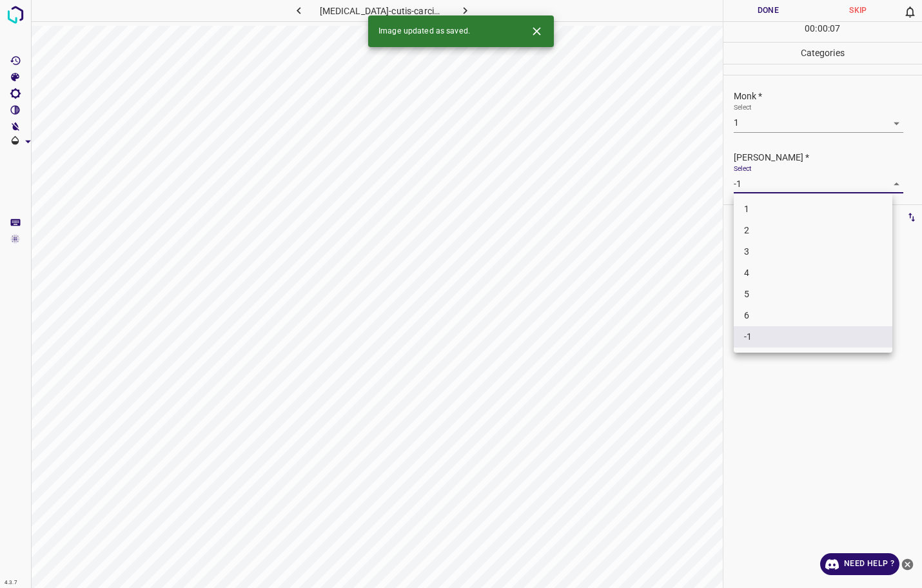
click at [757, 182] on body "4.3.7 [MEDICAL_DATA]-cutis-carcinoides10.jpg Done Skip 0 00 : 00 : 07 Categorie…" at bounding box center [461, 294] width 922 height 588
click at [759, 204] on li "1" at bounding box center [813, 209] width 159 height 21
type input "1"
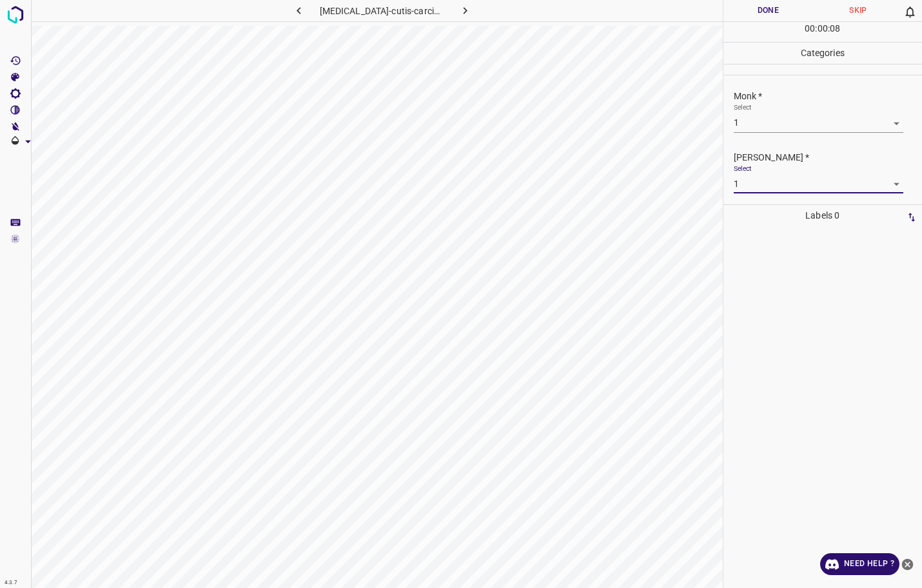
click at [746, 19] on button "Done" at bounding box center [768, 10] width 90 height 21
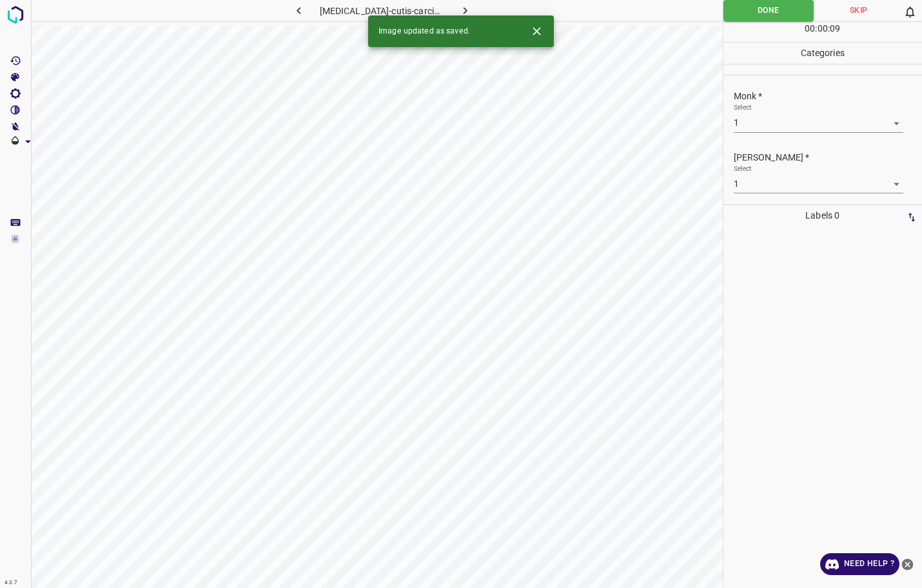
click at [467, 14] on icon "button" at bounding box center [465, 11] width 14 height 14
click at [792, 131] on body "4.3.7 oxyuriasis2.jpg Done Skip 0 00 : 00 : 07 Categories Monk * Select -1 -1 […" at bounding box center [461, 294] width 922 height 588
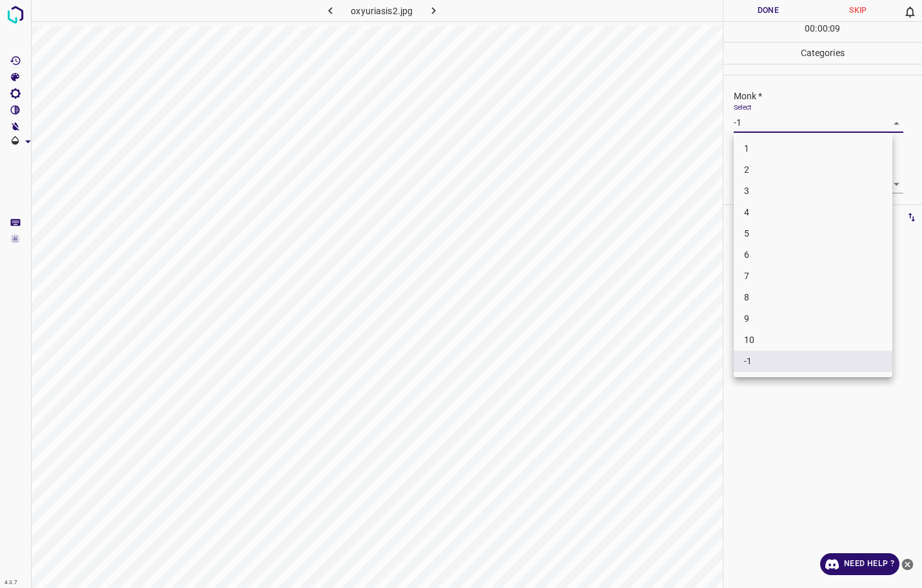
click at [759, 173] on li "2" at bounding box center [813, 169] width 159 height 21
type input "2"
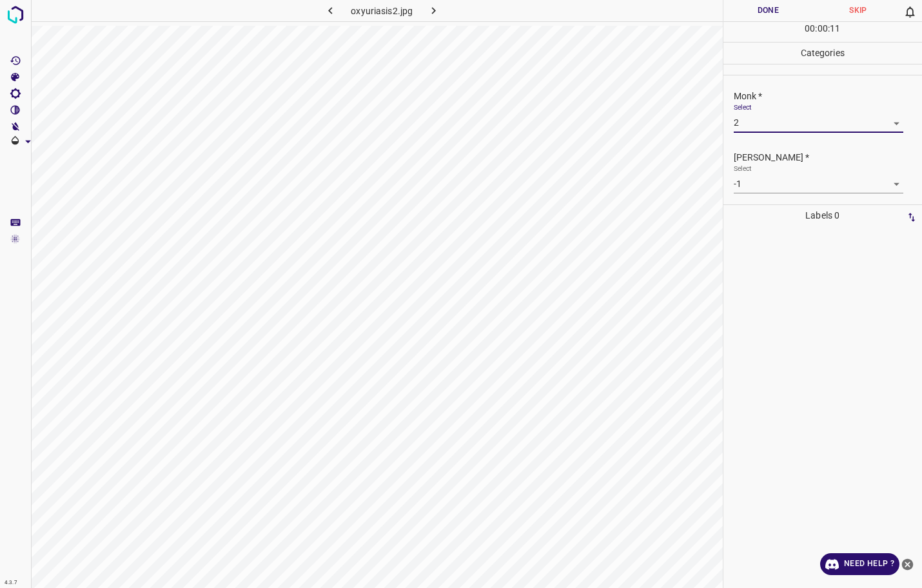
click at [763, 179] on body "4.3.7 oxyuriasis2.jpg Done Skip 0 00 : 00 : 11 Categories Monk * Select 2 2 [PE…" at bounding box center [461, 294] width 922 height 588
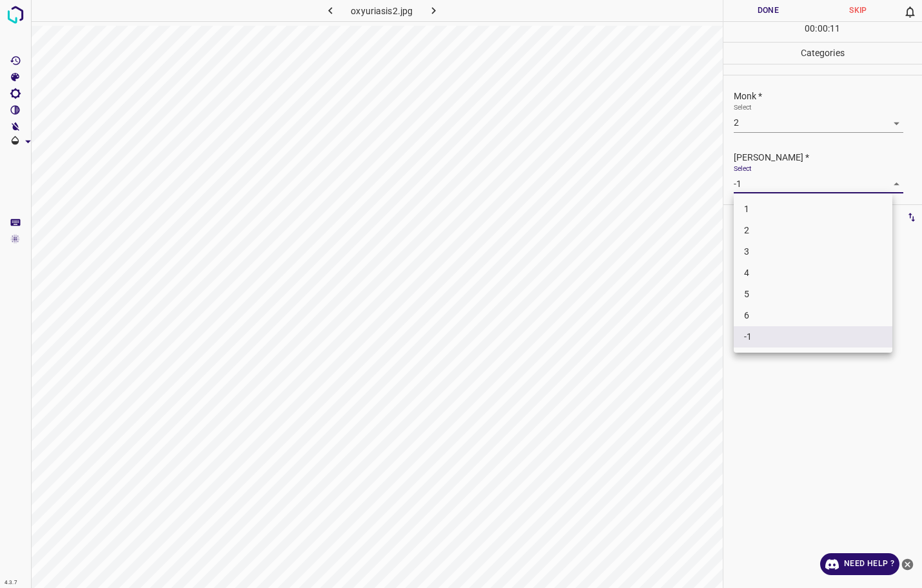
click at [749, 215] on li "1" at bounding box center [813, 209] width 159 height 21
type input "1"
click at [759, 19] on button "Done" at bounding box center [768, 10] width 90 height 21
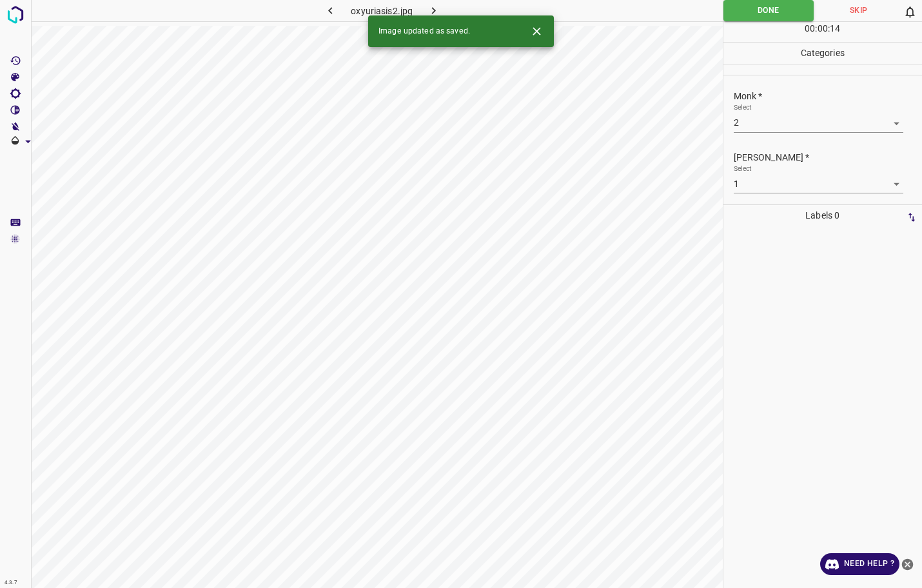
click at [438, 13] on icon "button" at bounding box center [434, 11] width 14 height 14
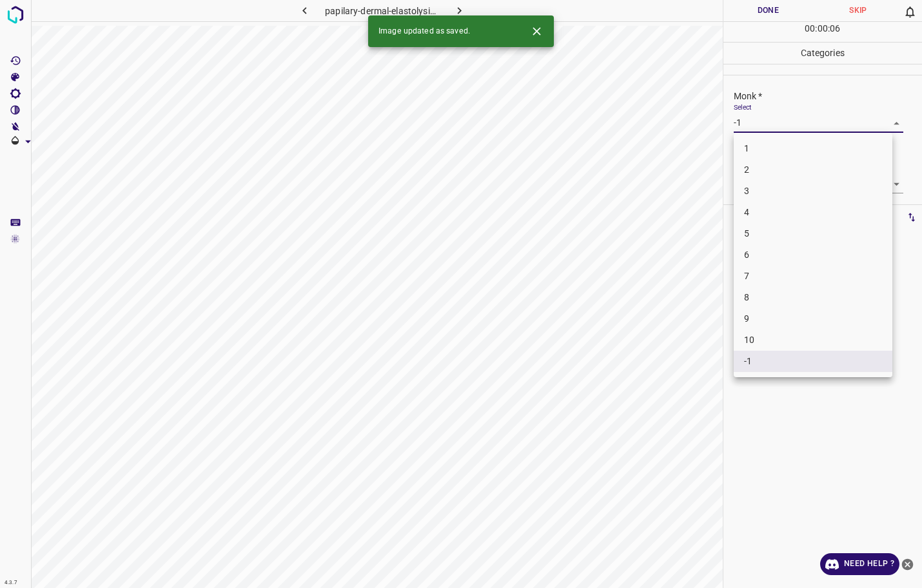
click at [753, 126] on body "4.3.7 papilary-dermal-elastolysis1.jpg Done Skip 0 00 : 00 : 06 Categories Monk…" at bounding box center [461, 294] width 922 height 588
click at [760, 188] on li "3" at bounding box center [813, 190] width 159 height 21
type input "3"
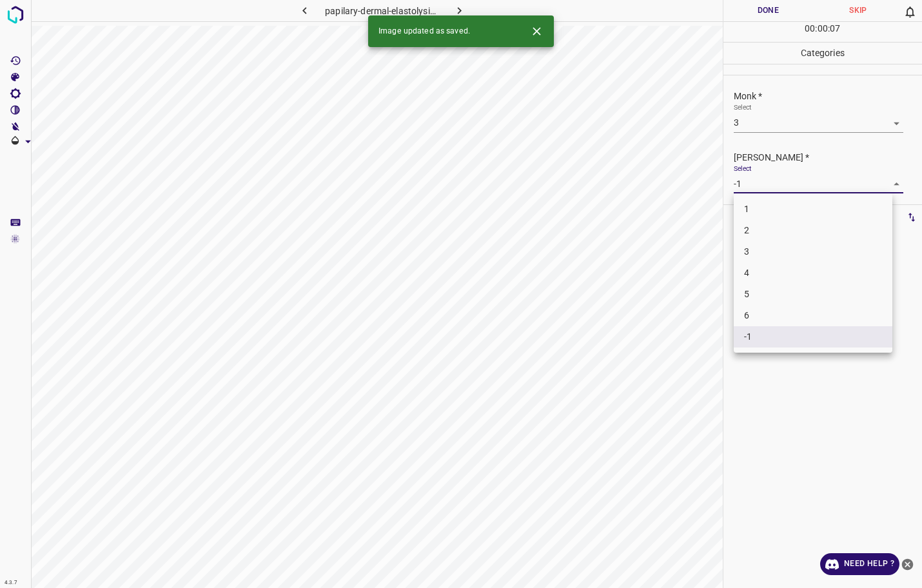
click at [755, 186] on body "4.3.7 papilary-dermal-elastolysis1.jpg Done Skip 0 00 : 00 : 07 Categories Monk…" at bounding box center [461, 294] width 922 height 588
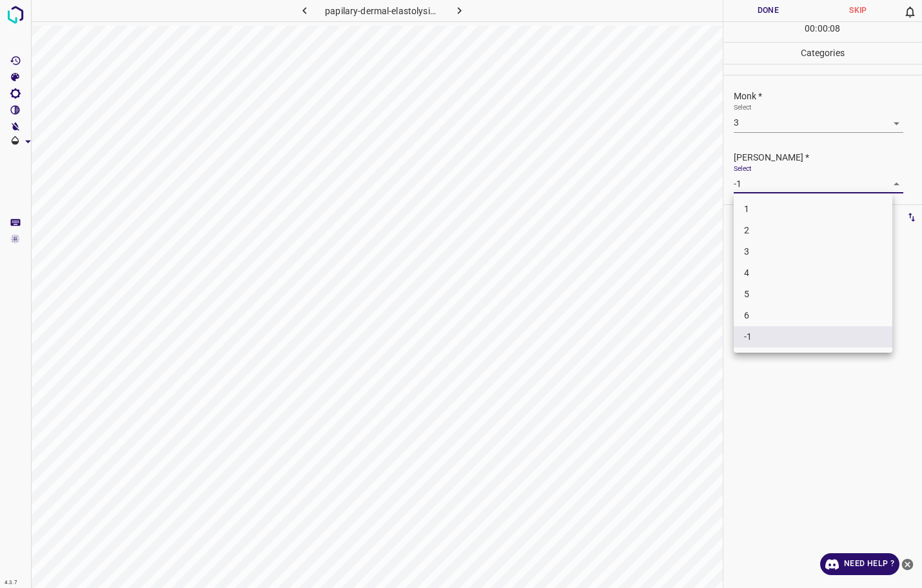
drag, startPoint x: 744, startPoint y: 219, endPoint x: 747, endPoint y: 227, distance: 8.8
click at [747, 227] on ul "1 2 3 4 5 6 -1" at bounding box center [813, 272] width 159 height 159
click at [748, 227] on li "2" at bounding box center [813, 230] width 159 height 21
type input "2"
click at [763, 13] on button "Done" at bounding box center [768, 10] width 90 height 21
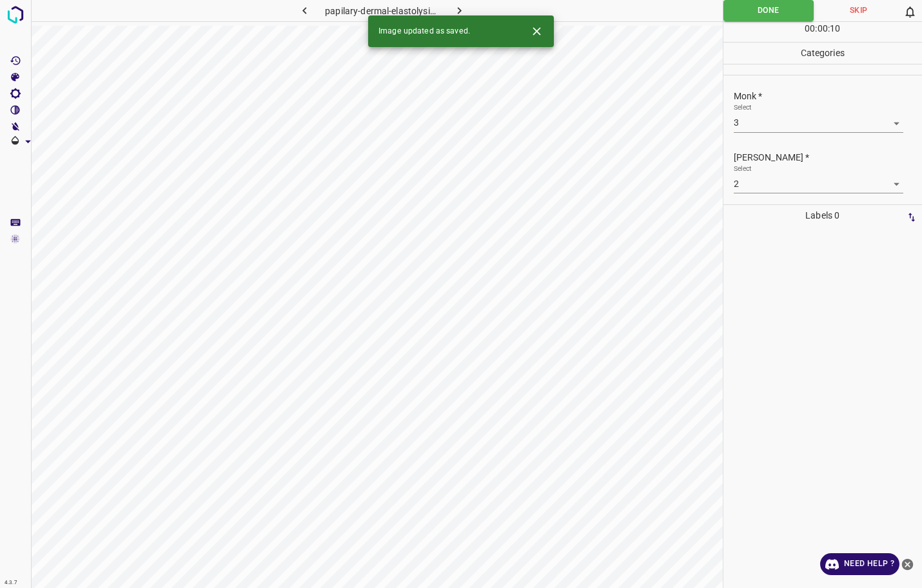
click at [457, 13] on icon "button" at bounding box center [460, 11] width 14 height 14
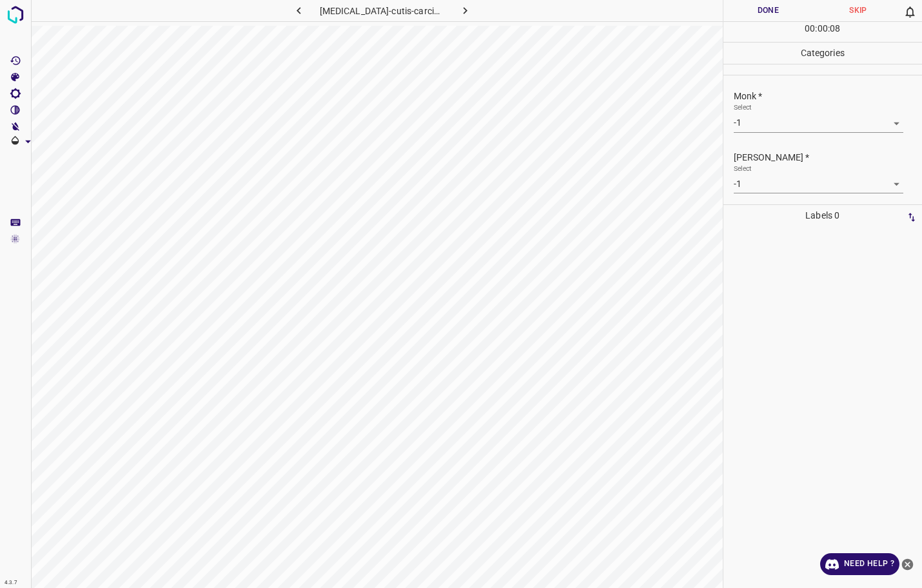
click at [793, 120] on body "4.3.7 [MEDICAL_DATA]-cutis-carcinoides17.jpg Done Skip 0 00 : 00 : 08 Categorie…" at bounding box center [461, 294] width 922 height 588
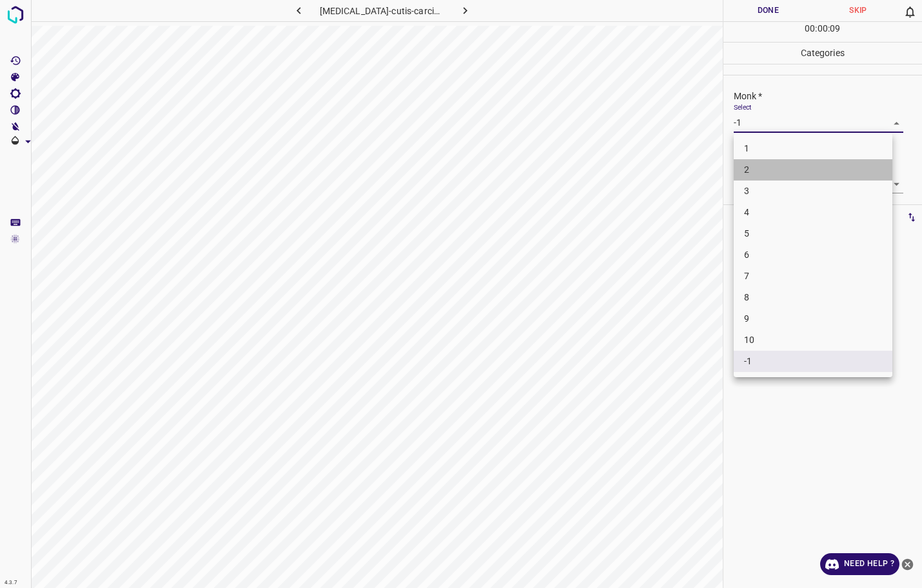
click at [775, 175] on li "2" at bounding box center [813, 169] width 159 height 21
type input "2"
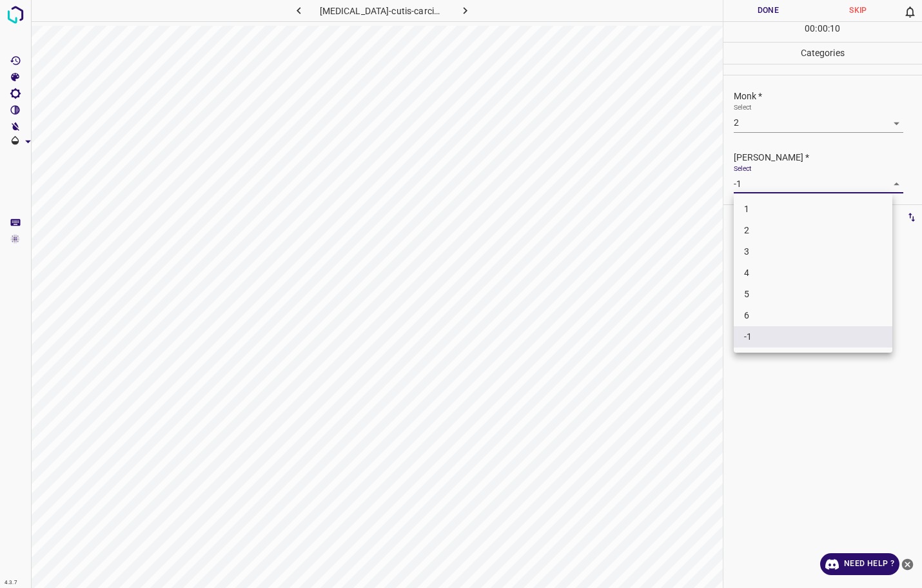
click at [766, 186] on body "4.3.7 [MEDICAL_DATA]-cutis-carcinoides17.jpg Done Skip 0 00 : 00 : 10 Categorie…" at bounding box center [461, 294] width 922 height 588
click at [764, 208] on li "1" at bounding box center [813, 209] width 159 height 21
type input "1"
click at [754, 5] on button "Done" at bounding box center [768, 10] width 90 height 21
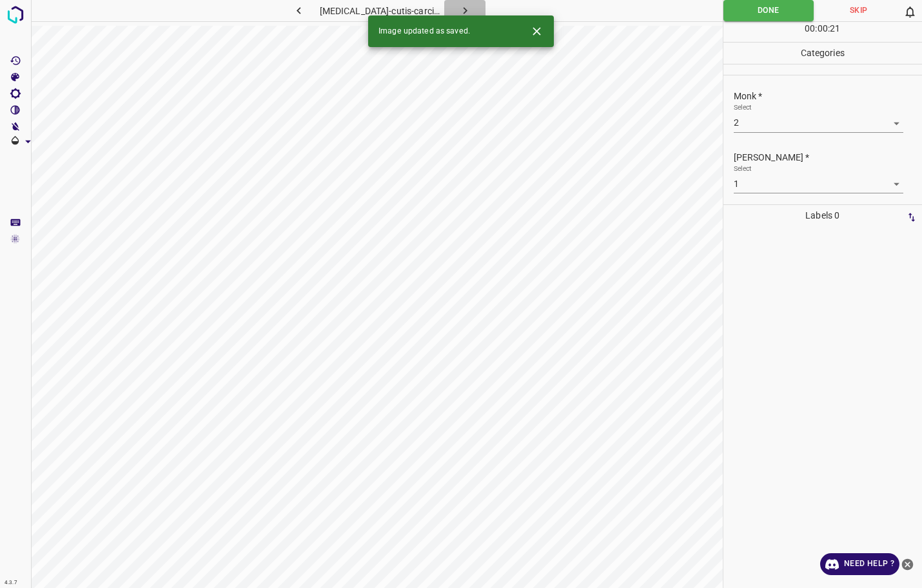
click at [454, 14] on button "button" at bounding box center [464, 10] width 41 height 21
click at [775, 129] on body "4.3.7 [MEDICAL_DATA]_confluent_reticulated53.jpg Done Skip 0 00 : 00 : 21 Categ…" at bounding box center [461, 294] width 922 height 588
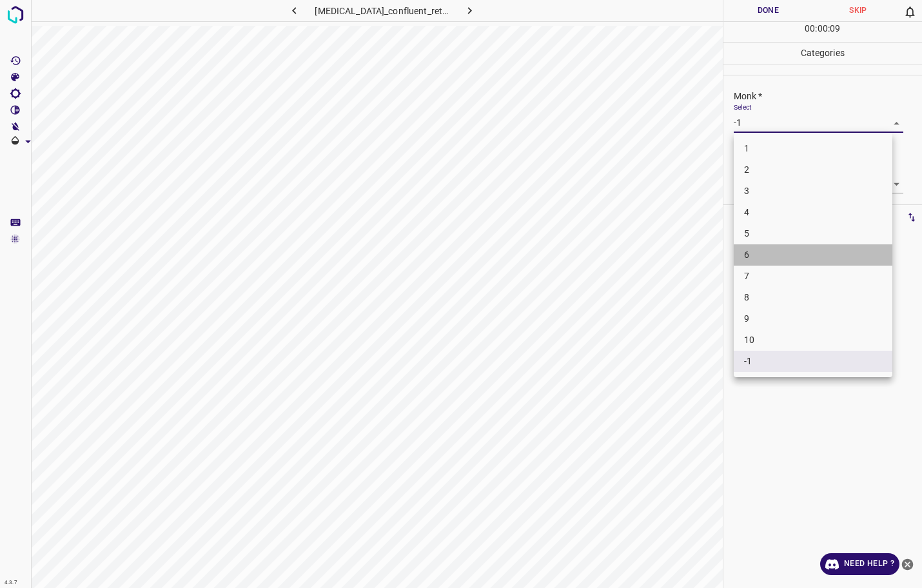
click at [759, 260] on li "6" at bounding box center [813, 254] width 159 height 21
type input "6"
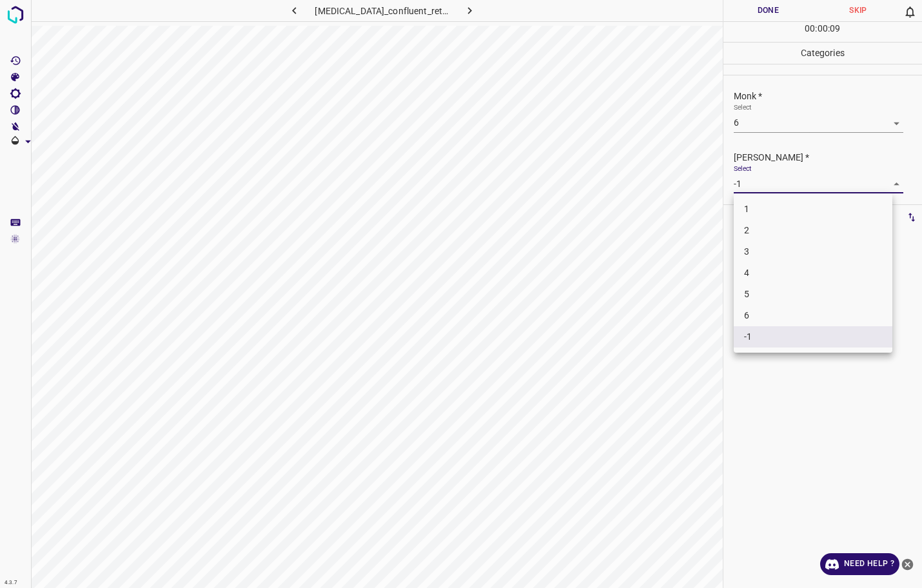
click at [774, 184] on body "4.3.7 [MEDICAL_DATA]_confluent_reticulated53.jpg Done Skip 0 00 : 00 : 09 Categ…" at bounding box center [461, 294] width 922 height 588
click at [766, 270] on li "4" at bounding box center [813, 272] width 159 height 21
type input "4"
click at [743, 17] on button "Done" at bounding box center [768, 10] width 90 height 21
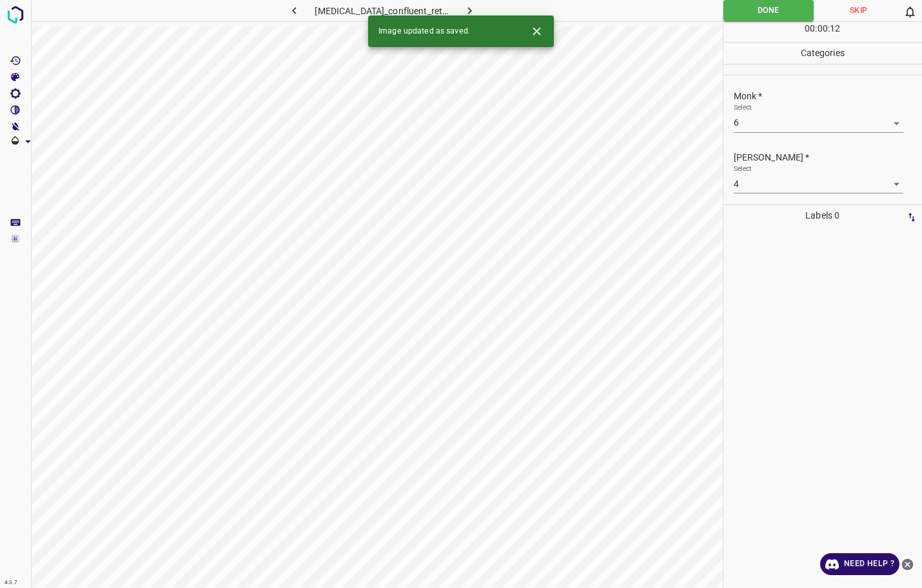
click at [465, 10] on icon "button" at bounding box center [470, 11] width 14 height 14
click at [745, 127] on body "4.3.7 [MEDICAL_DATA]_confluent_reticulated52.jpg Done Skip 0 00 : 00 : 13 Categ…" at bounding box center [461, 294] width 922 height 588
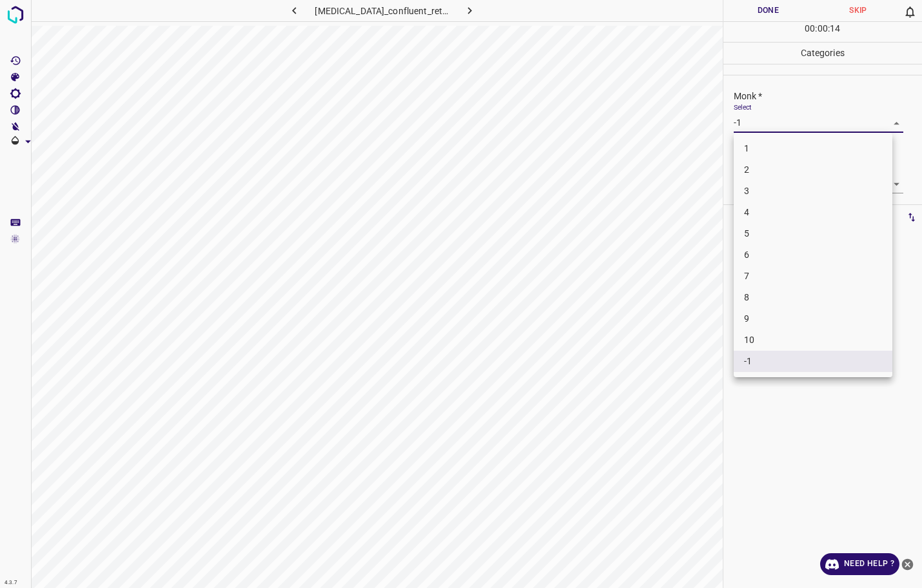
click at [746, 253] on li "6" at bounding box center [813, 254] width 159 height 21
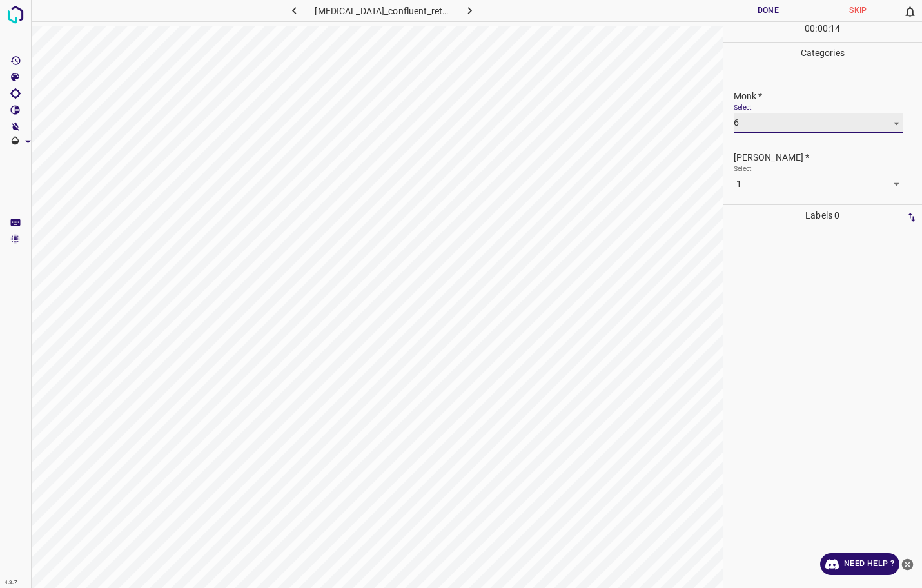
type input "6"
click at [762, 181] on body "4.3.7 [MEDICAL_DATA]_confluent_reticulated52.jpg Done Skip 0 00 : 00 : 15 Categ…" at bounding box center [461, 294] width 922 height 588
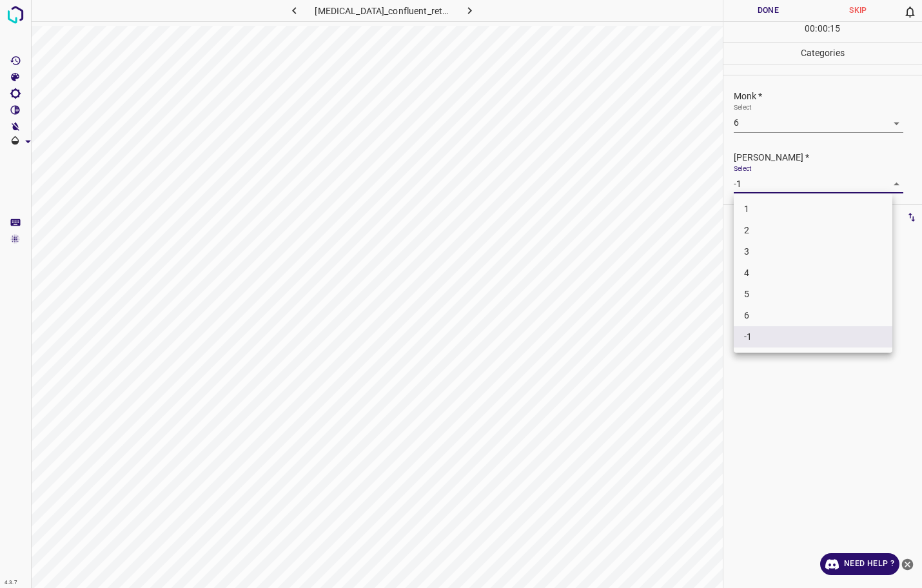
click at [751, 270] on li "4" at bounding box center [813, 272] width 159 height 21
type input "4"
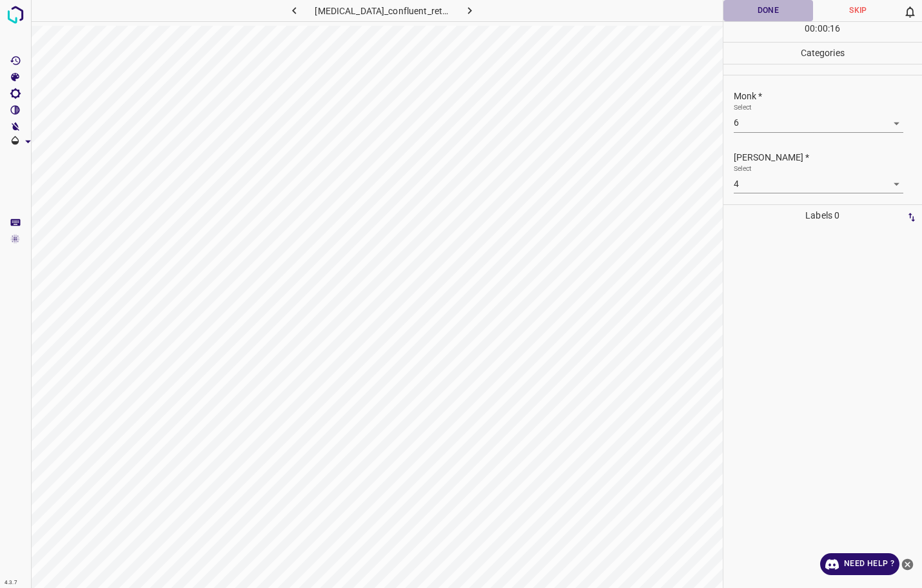
click at [766, 16] on button "Done" at bounding box center [768, 10] width 90 height 21
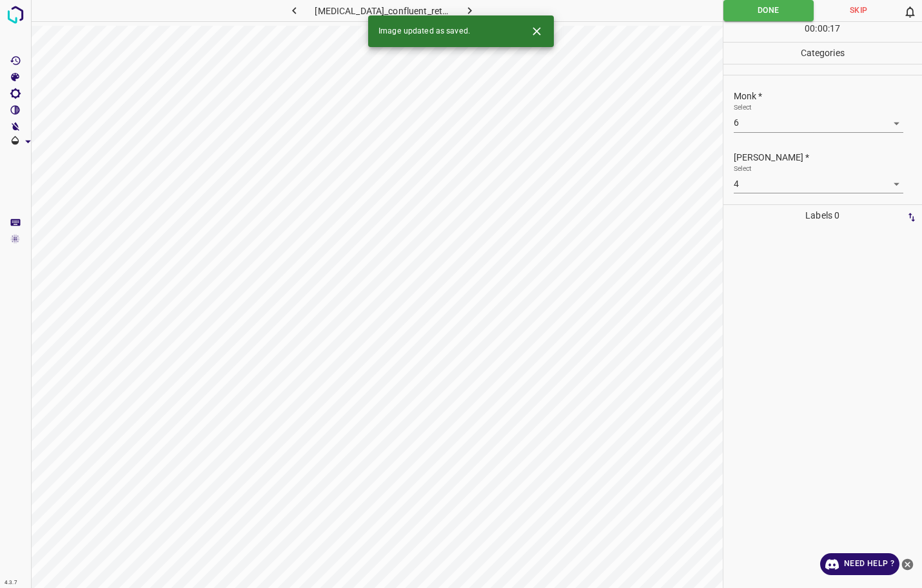
click at [474, 4] on icon "button" at bounding box center [470, 11] width 14 height 14
click at [783, 108] on div "Select -1 -1" at bounding box center [819, 117] width 170 height 29
click at [759, 133] on div "Monk * Select -1 -1" at bounding box center [822, 111] width 199 height 61
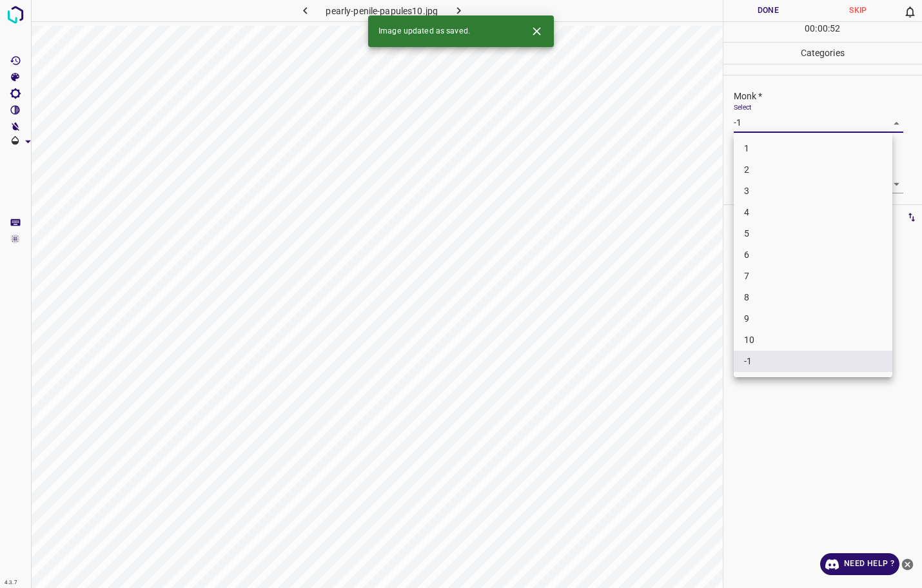
click at [769, 122] on body "4.3.7 pearly-penile-papules10.jpg Done Skip 0 00 : 00 : 52 Categories Monk * Se…" at bounding box center [461, 294] width 922 height 588
click at [755, 186] on li "3" at bounding box center [813, 190] width 159 height 21
type input "3"
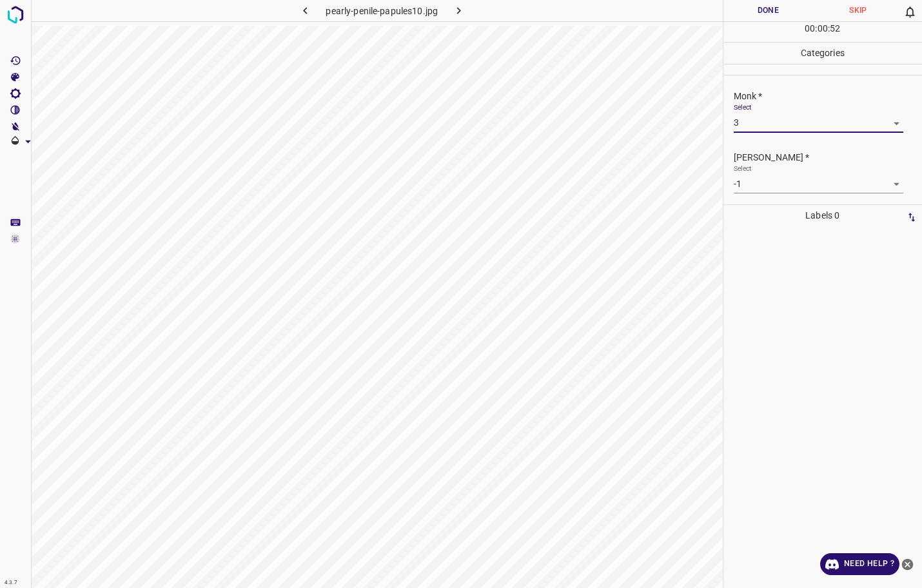
click at [752, 185] on body "4.3.7 pearly-penile-papules10.jpg Done Skip 0 00 : 00 : 52 Categories Monk * Se…" at bounding box center [461, 294] width 922 height 588
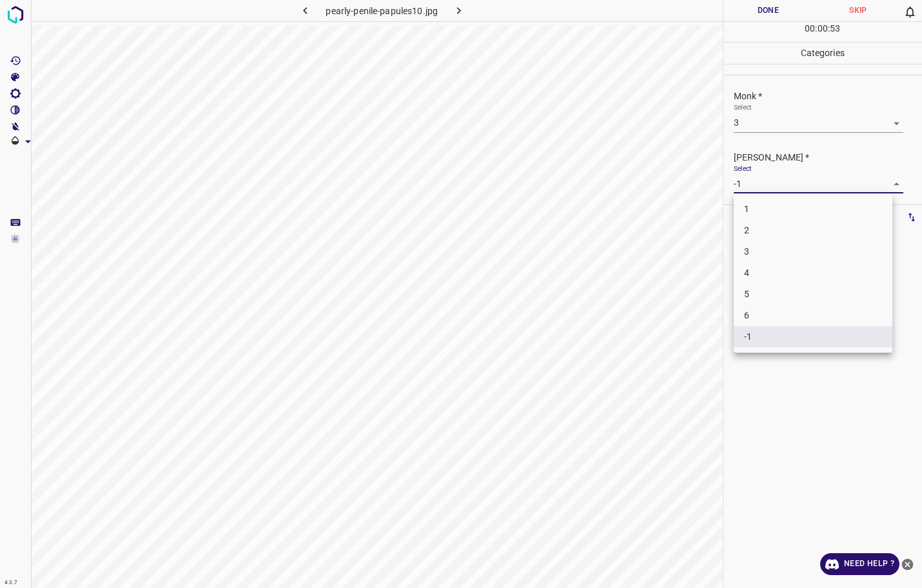
click at [754, 220] on li "2" at bounding box center [813, 230] width 159 height 21
type input "2"
click at [723, 10] on button "Done" at bounding box center [768, 10] width 90 height 21
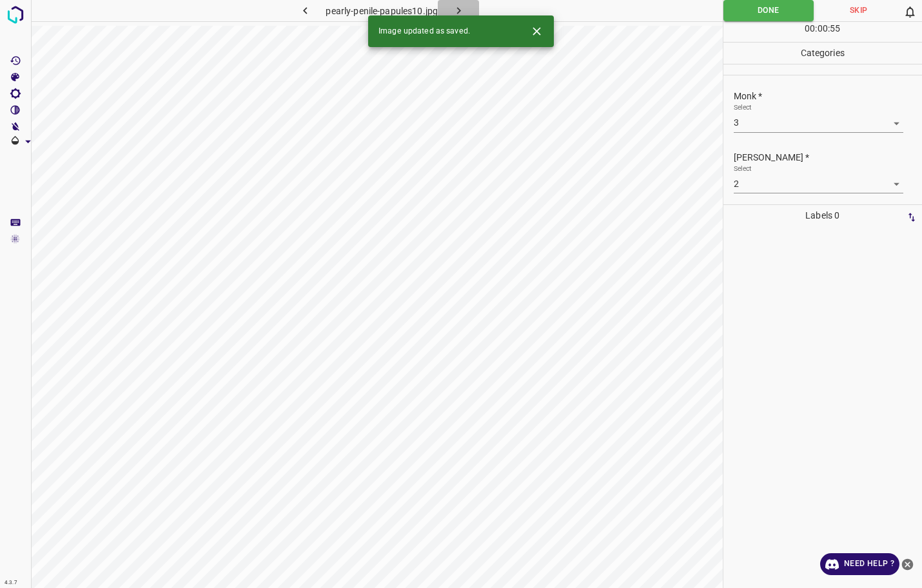
click at [462, 10] on icon "button" at bounding box center [459, 11] width 14 height 14
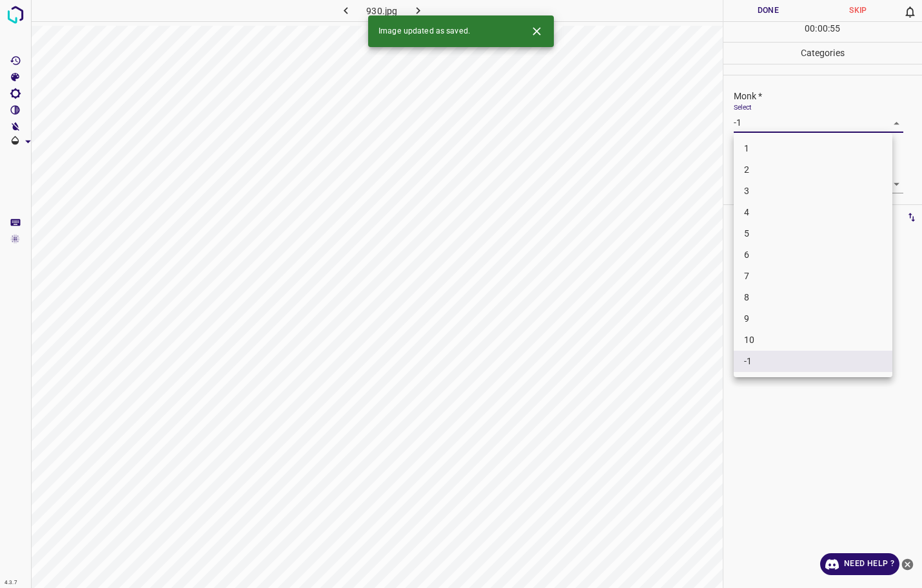
click at [777, 124] on body "4.3.7 930.jpg Done Skip 0 00 : 00 : 55 Categories Monk * Select -1 -1 [PERSON_N…" at bounding box center [461, 294] width 922 height 588
click at [760, 233] on li "5" at bounding box center [813, 233] width 159 height 21
type input "5"
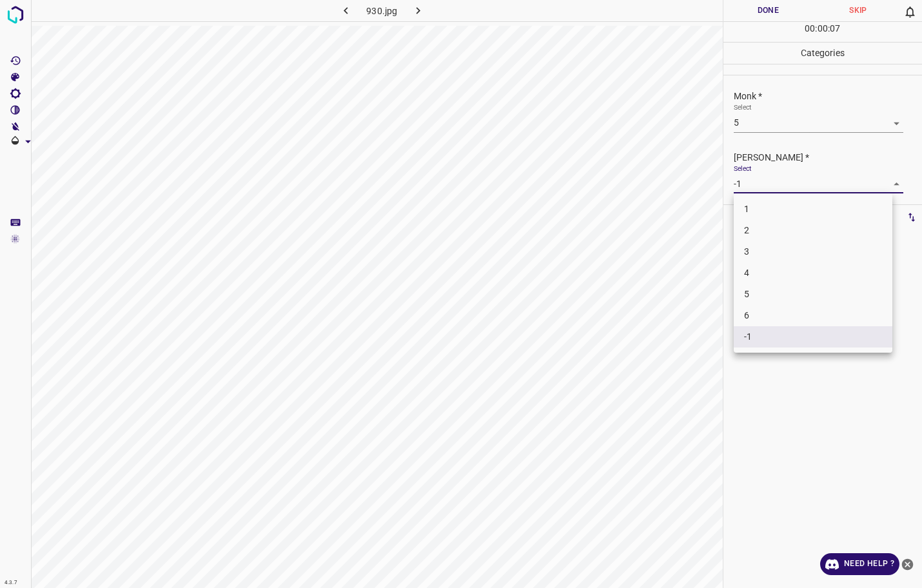
click at [764, 185] on body "4.3.7 930.jpg Done Skip 0 00 : 00 : 07 Categories Monk * Select 5 5 [PERSON_NAM…" at bounding box center [461, 294] width 922 height 588
click at [749, 271] on li "4" at bounding box center [813, 272] width 159 height 21
type input "4"
click at [768, 4] on button "Done" at bounding box center [768, 10] width 90 height 21
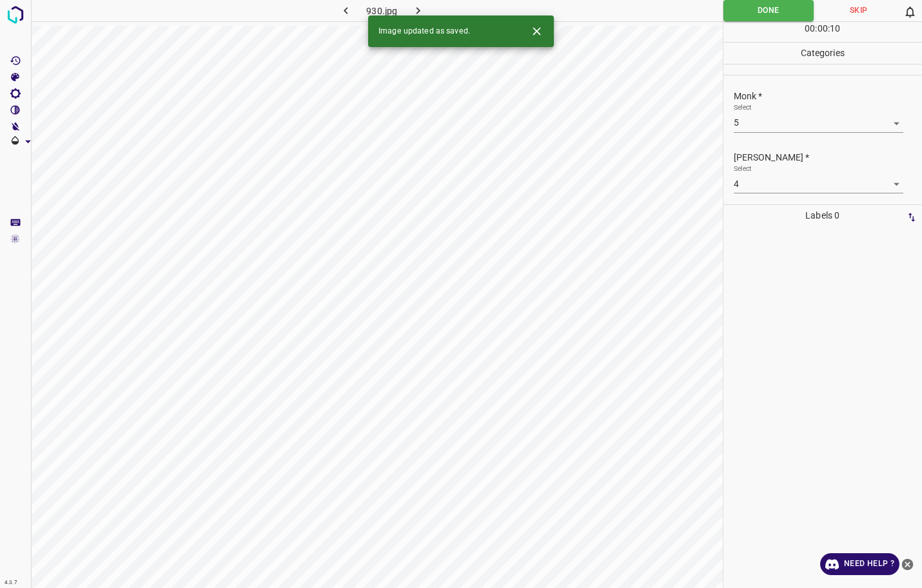
click at [417, 15] on div "Image updated as saved." at bounding box center [461, 31] width 186 height 32
click at [420, 14] on icon "button" at bounding box center [418, 11] width 14 height 14
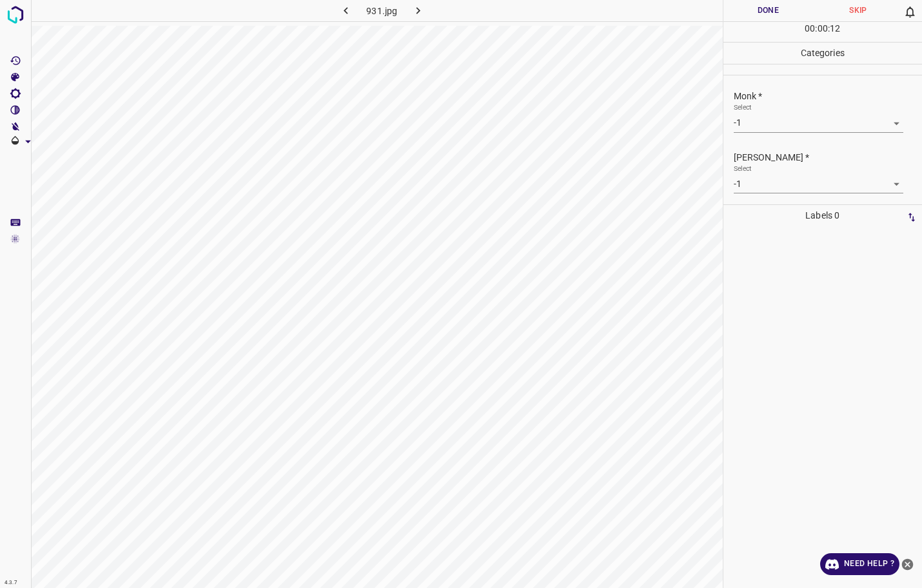
click at [730, 130] on div "Monk * Select -1 -1" at bounding box center [822, 111] width 199 height 61
click at [732, 124] on div "Monk * Select -1 -1" at bounding box center [822, 111] width 199 height 61
click at [743, 123] on body "4.3.7 931.jpg Done Skip 0 00 : 00 : 14 Categories Monk * Select -1 -1 [PERSON_N…" at bounding box center [461, 294] width 922 height 588
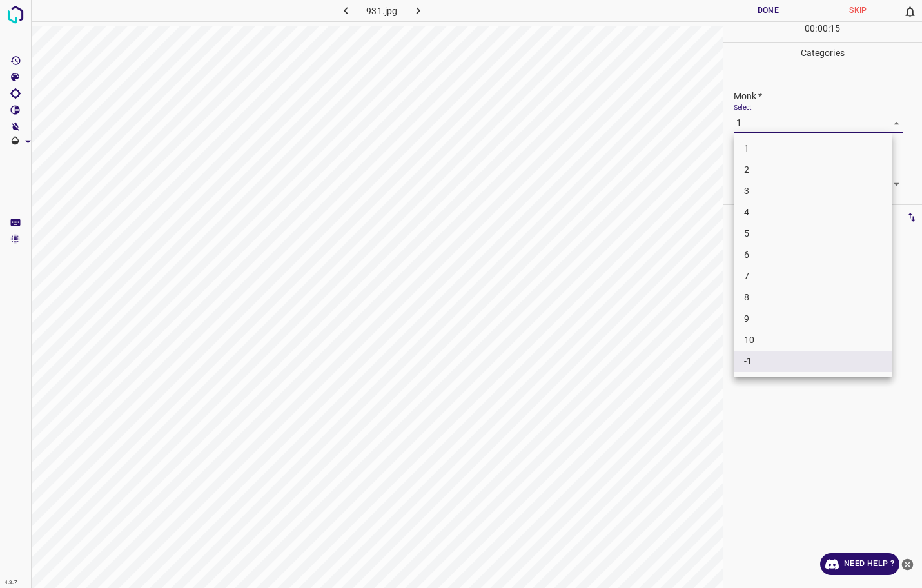
click at [756, 214] on li "4" at bounding box center [813, 212] width 159 height 21
type input "4"
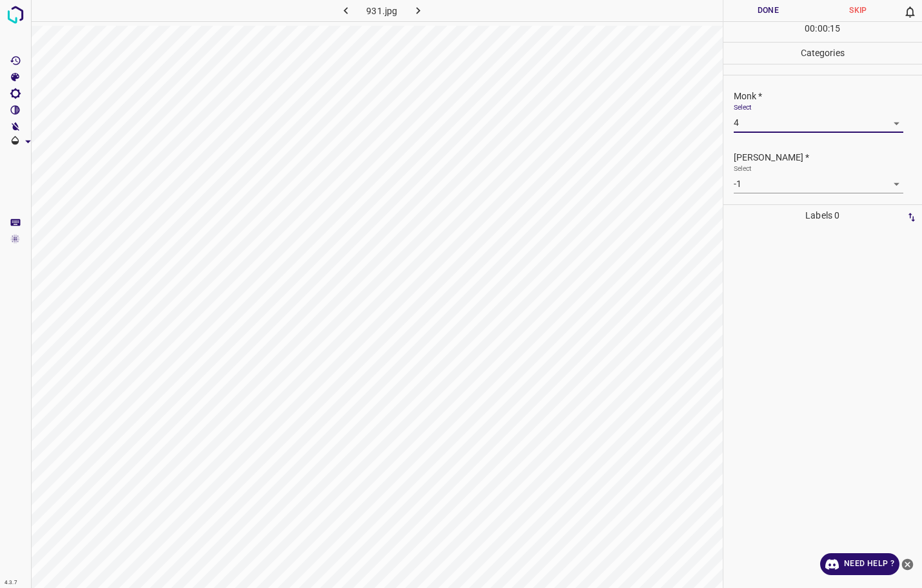
click at [768, 173] on div "Select -1 -1" at bounding box center [819, 178] width 170 height 29
click at [768, 186] on body "4.3.7 931.jpg Done Skip 0 00 : 00 : 16 Categories Monk * Select 4 4 [PERSON_NAM…" at bounding box center [461, 294] width 922 height 588
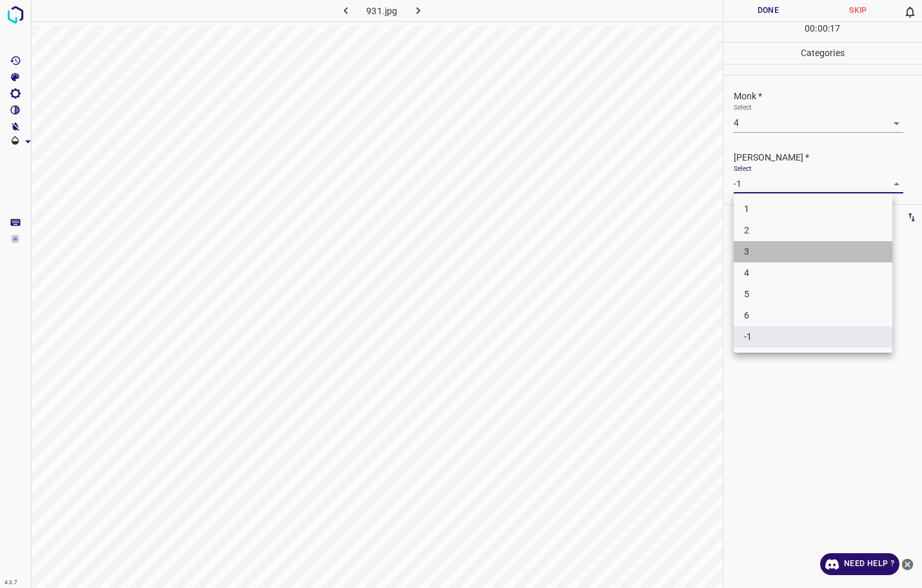
click at [763, 249] on li "3" at bounding box center [813, 251] width 159 height 21
type input "3"
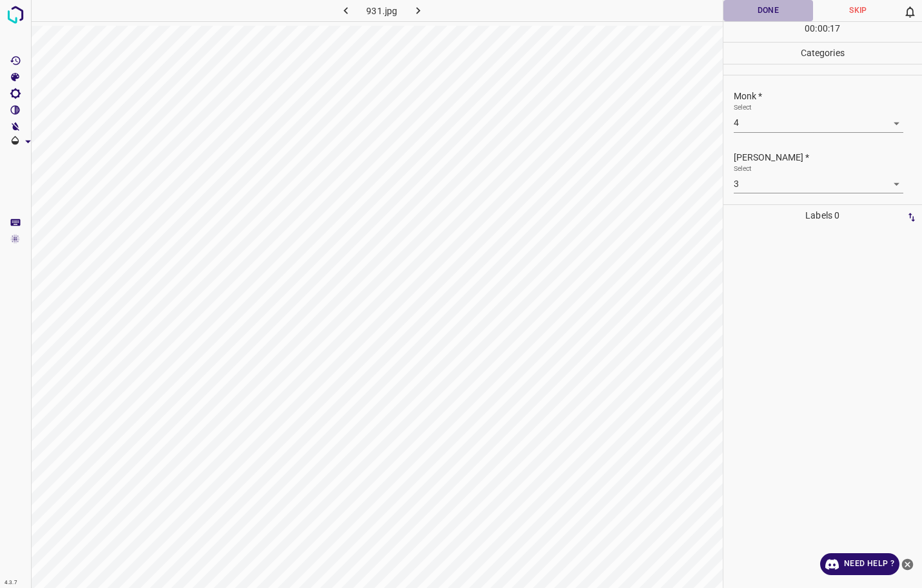
click at [755, 10] on button "Done" at bounding box center [768, 10] width 90 height 21
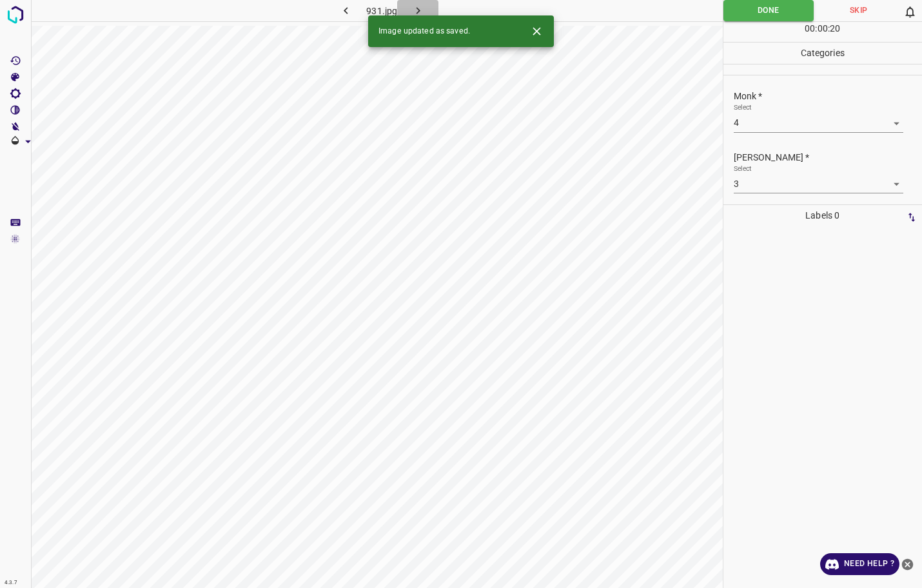
click at [423, 6] on icon "button" at bounding box center [418, 11] width 14 height 14
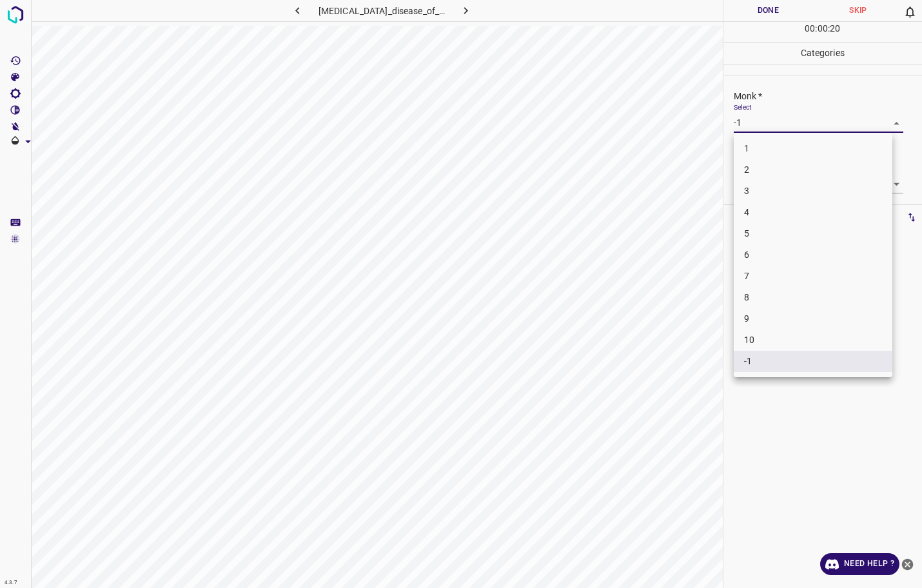
click at [795, 127] on body "4.3.7 [MEDICAL_DATA]_disease_of_dialysis4.jpg Done Skip 0 00 : 00 : 20 Categori…" at bounding box center [461, 294] width 922 height 588
click at [771, 190] on li "3" at bounding box center [813, 190] width 159 height 21
type input "3"
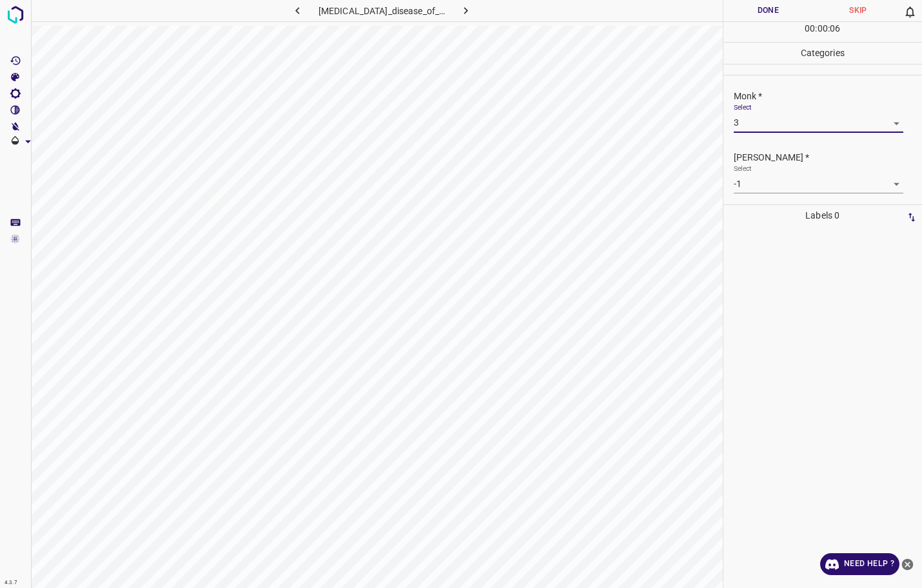
click at [771, 190] on body "4.3.7 [MEDICAL_DATA]_disease_of_dialysis4.jpg Done Skip 0 00 : 00 : 06 Categori…" at bounding box center [461, 294] width 922 height 588
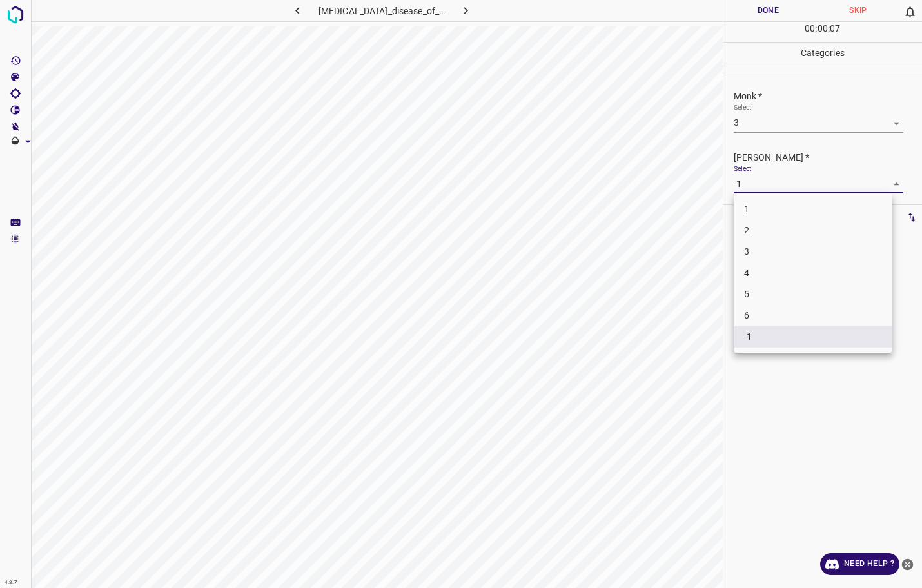
click at [763, 224] on li "2" at bounding box center [813, 230] width 159 height 21
type input "2"
click at [742, 20] on button "Done" at bounding box center [768, 10] width 90 height 21
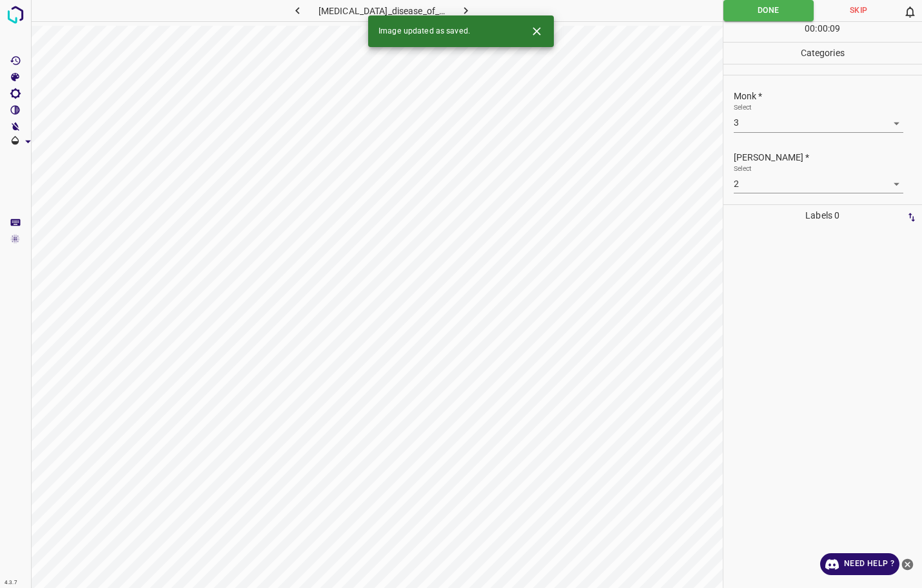
click at [463, 11] on icon "button" at bounding box center [466, 11] width 14 height 14
click at [770, 126] on body "4.3.7 eclipse_nevi4.jpg Done Skip 0 00 : 00 : 09 Categories Monk * Select -1 -1…" at bounding box center [461, 294] width 922 height 588
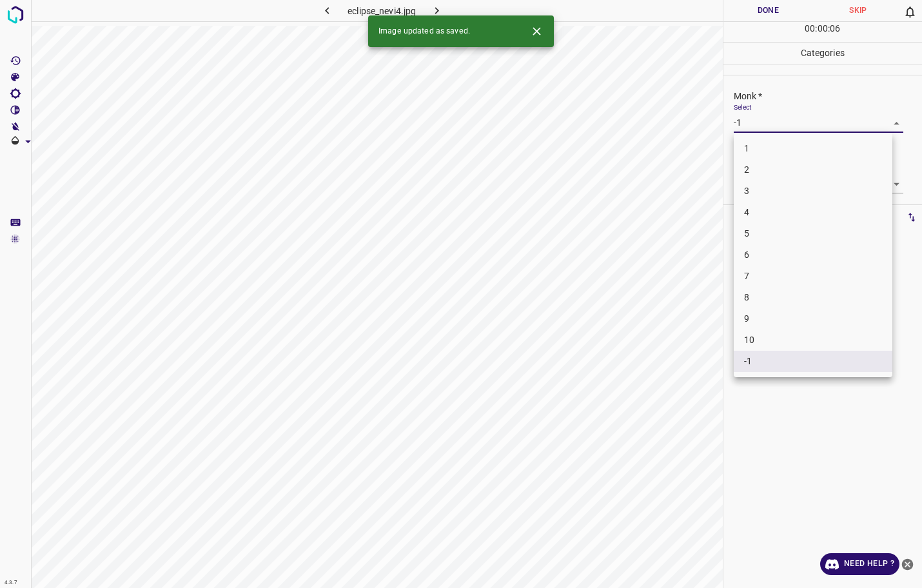
click at [760, 191] on li "3" at bounding box center [813, 190] width 159 height 21
type input "3"
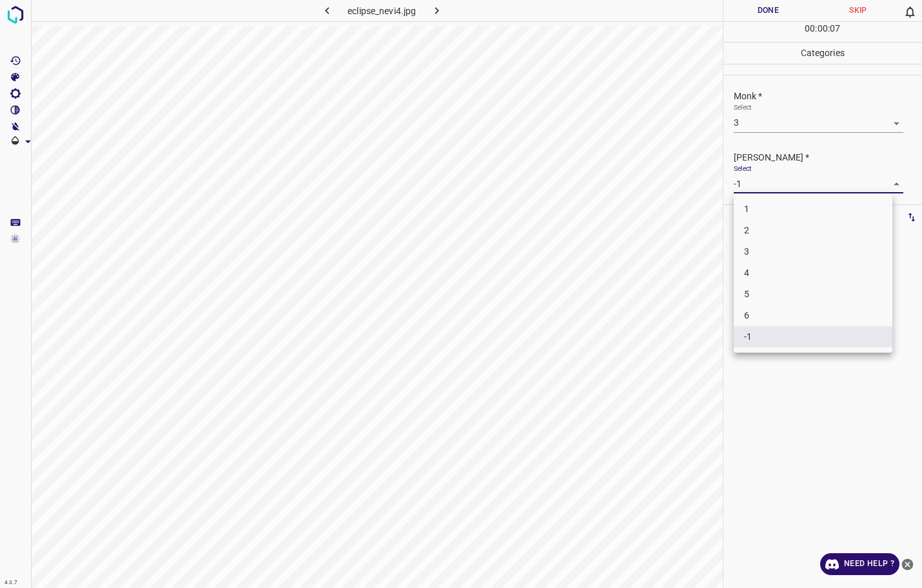
click at [762, 179] on body "4.3.7 eclipse_nevi4.jpg Done Skip 0 00 : 00 : 07 Categories Monk * Select 3 3 […" at bounding box center [461, 294] width 922 height 588
click at [751, 230] on li "2" at bounding box center [813, 230] width 159 height 21
type input "2"
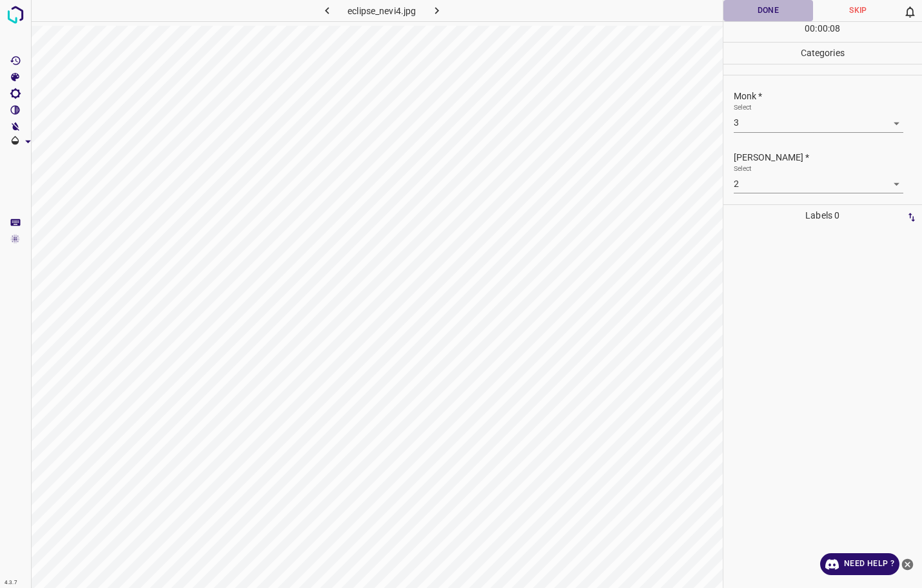
click at [753, 18] on button "Done" at bounding box center [768, 10] width 90 height 21
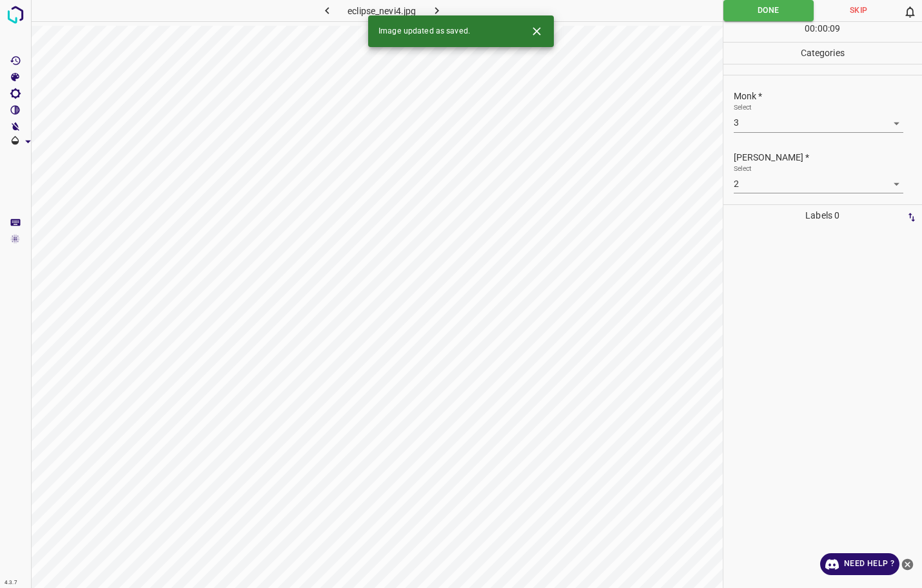
click at [449, 6] on button "button" at bounding box center [436, 10] width 41 height 21
click at [768, 123] on body "4.3.7 stasis-dermatitis40.jpg Done Skip 0 00 : 00 : 16 Categories Monk * Select…" at bounding box center [461, 294] width 922 height 588
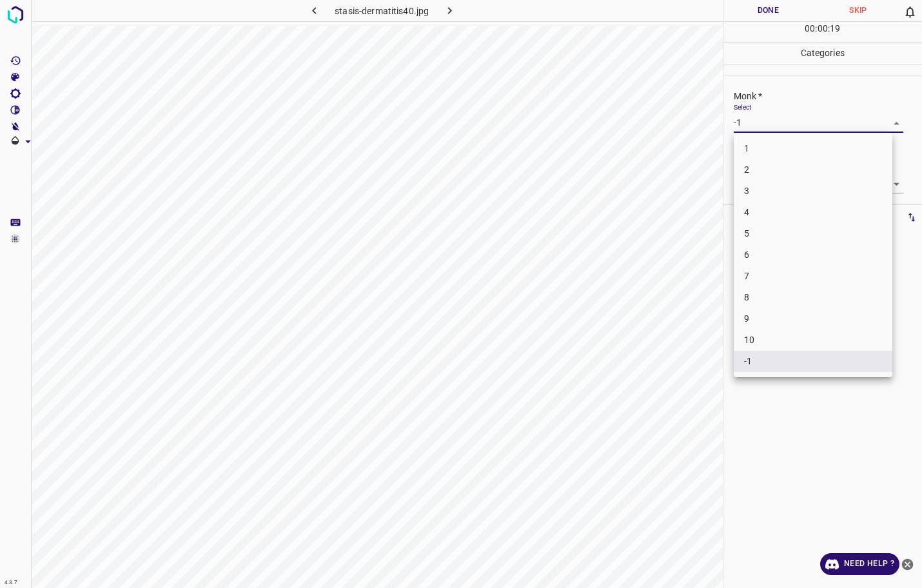
click at [749, 260] on li "6" at bounding box center [813, 254] width 159 height 21
type input "6"
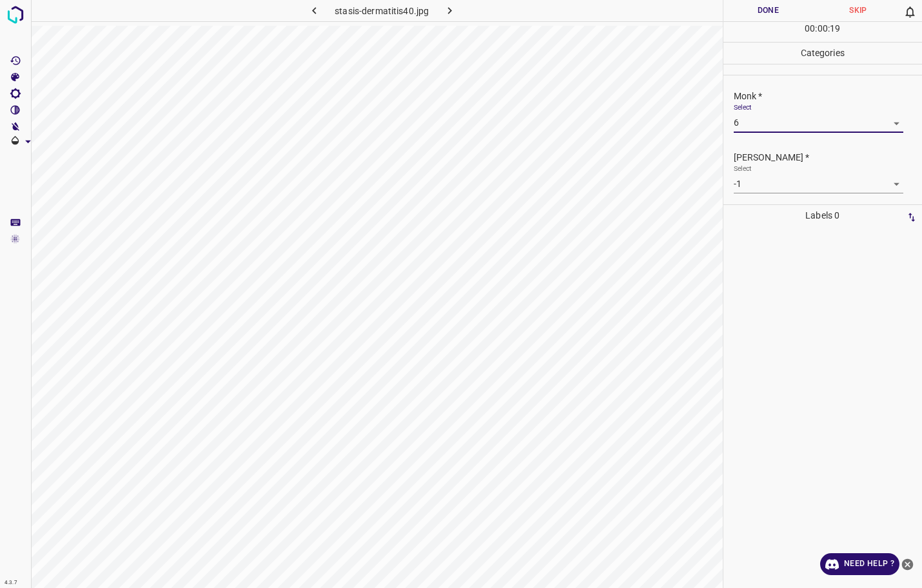
click at [770, 180] on body "4.3.7 stasis-dermatitis40.jpg Done Skip 0 00 : 00 : 19 Categories Monk * Select…" at bounding box center [461, 294] width 922 height 588
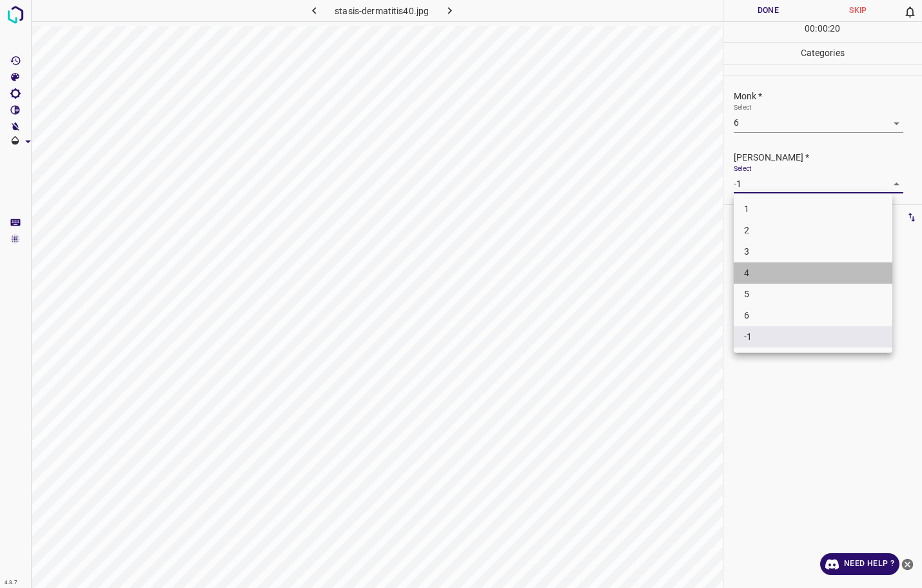
click at [760, 270] on li "4" at bounding box center [813, 272] width 159 height 21
type input "4"
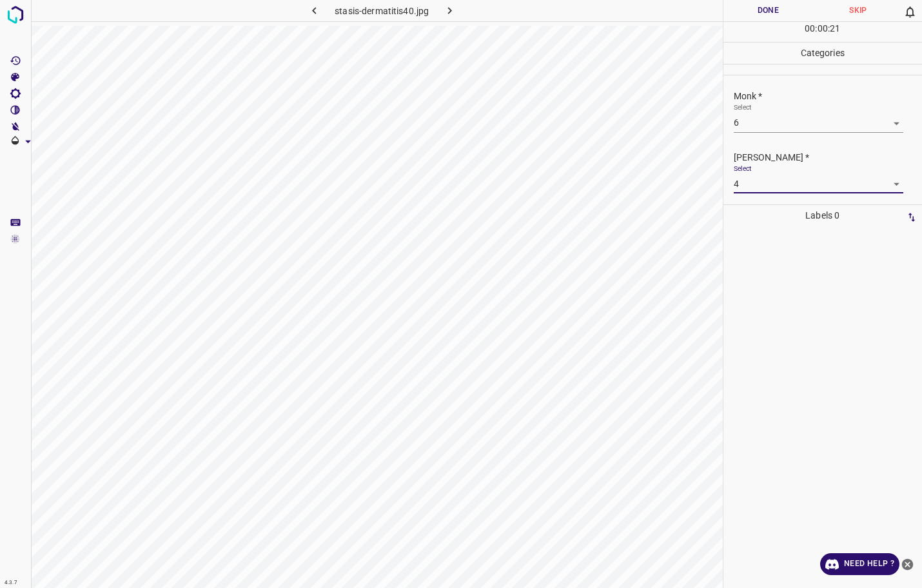
click at [791, 0] on button "Done" at bounding box center [768, 10] width 90 height 21
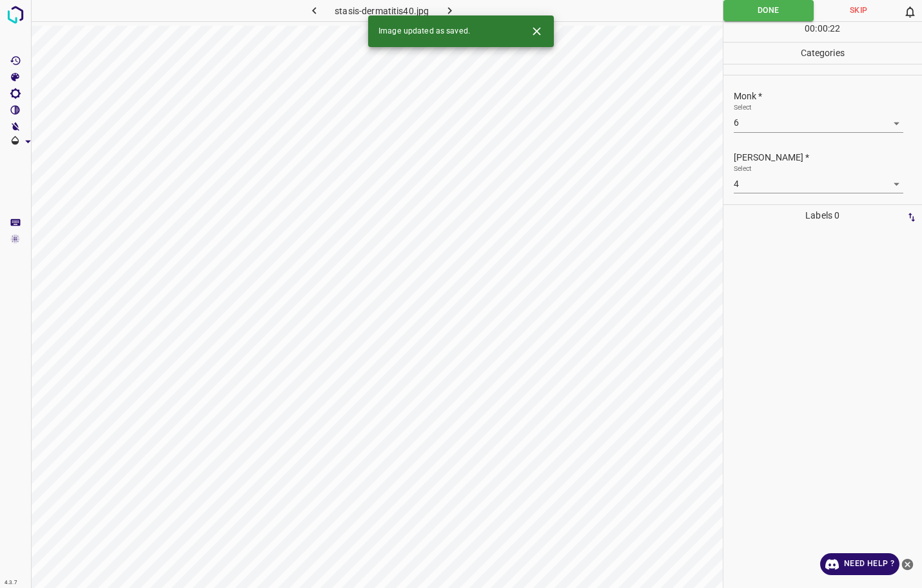
click at [452, 5] on icon "button" at bounding box center [450, 11] width 14 height 14
click at [788, 128] on body "4.3.7 [MEDICAL_DATA]-capitis4.jpg Done Skip 0 00 : 00 : 06 Categories Monk * Se…" at bounding box center [461, 294] width 922 height 588
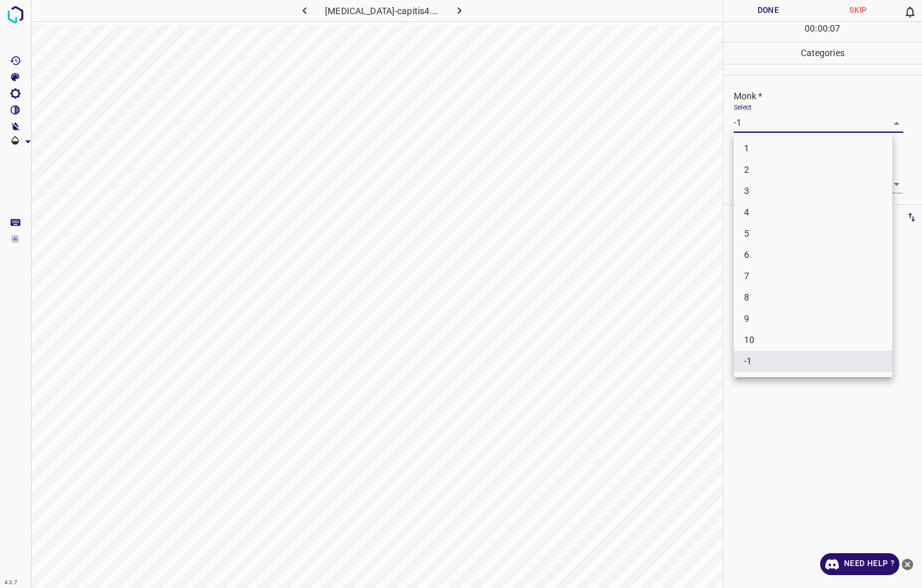
click at [788, 128] on div at bounding box center [461, 294] width 922 height 588
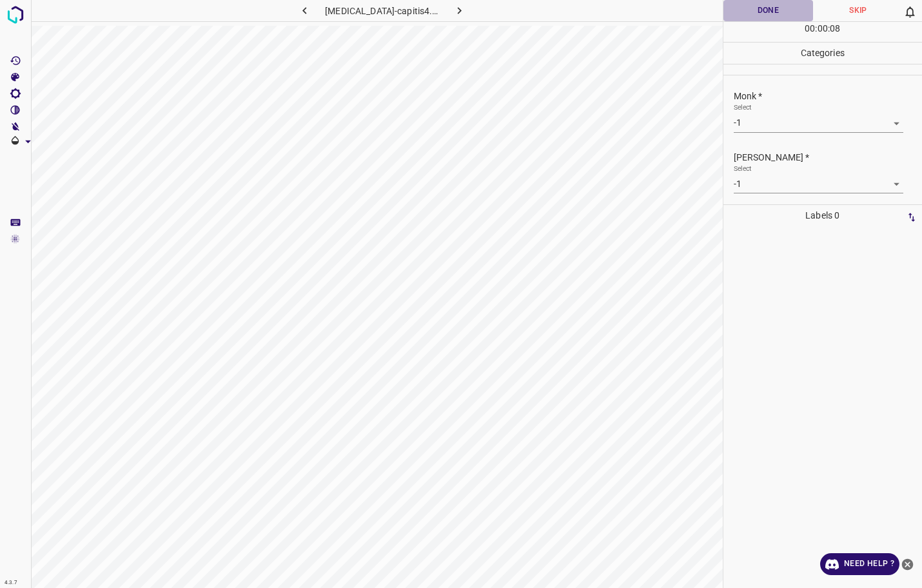
click at [764, 15] on button "Done" at bounding box center [768, 10] width 90 height 21
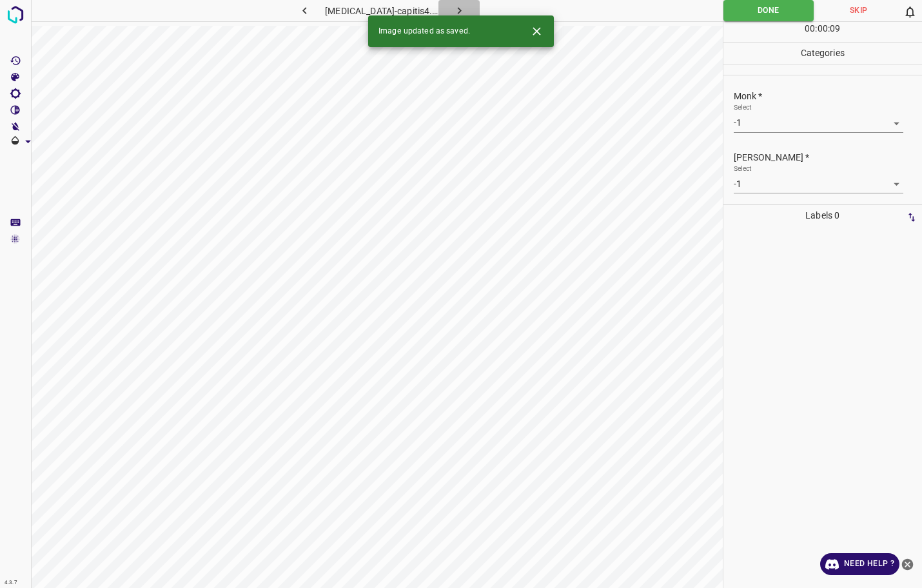
click at [458, 7] on button "button" at bounding box center [458, 10] width 41 height 21
click at [790, 6] on button "Done" at bounding box center [768, 10] width 90 height 21
click at [457, 8] on icon "button" at bounding box center [459, 10] width 4 height 7
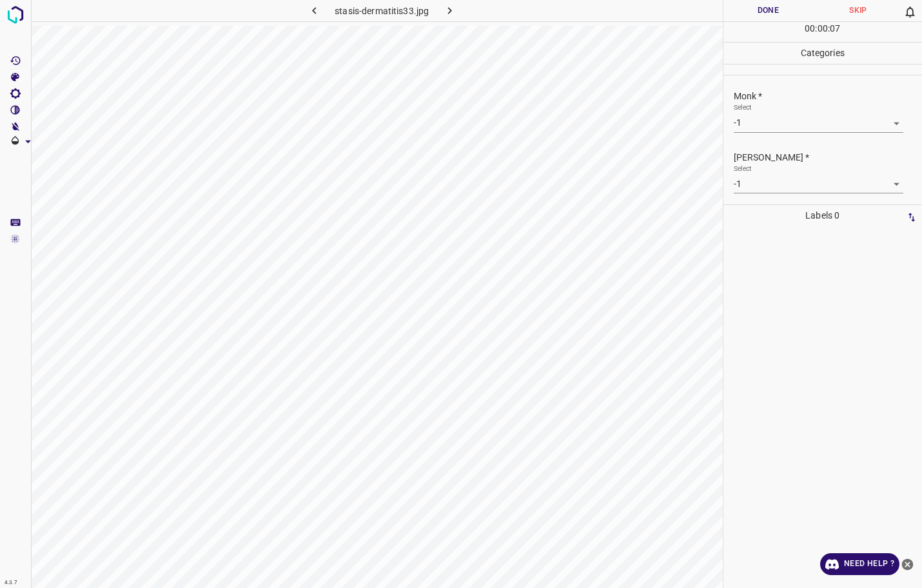
click at [766, 128] on body "4.3.7 stasis-dermatitis33.jpg Done Skip 0 00 : 00 : 07 Categories Monk * Select…" at bounding box center [461, 294] width 922 height 588
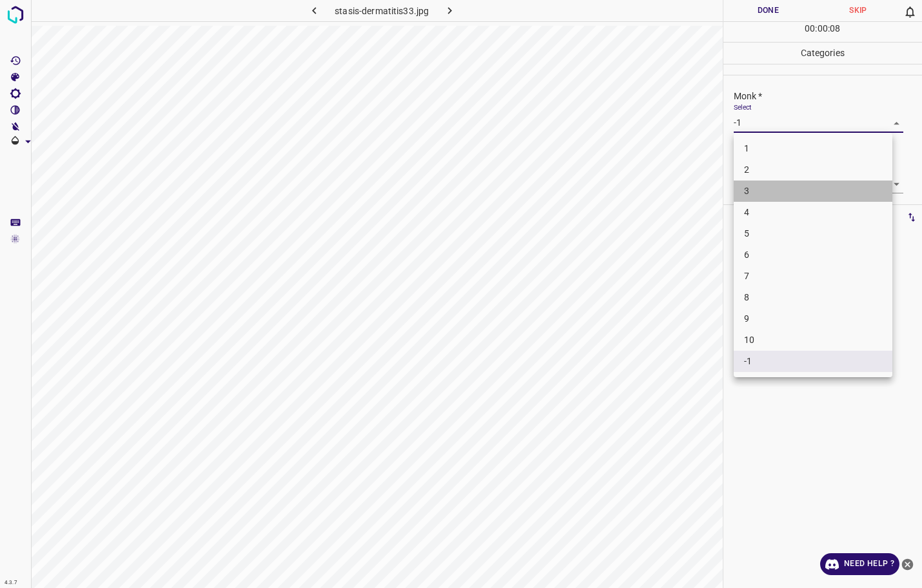
click at [760, 190] on li "3" at bounding box center [813, 190] width 159 height 21
type input "3"
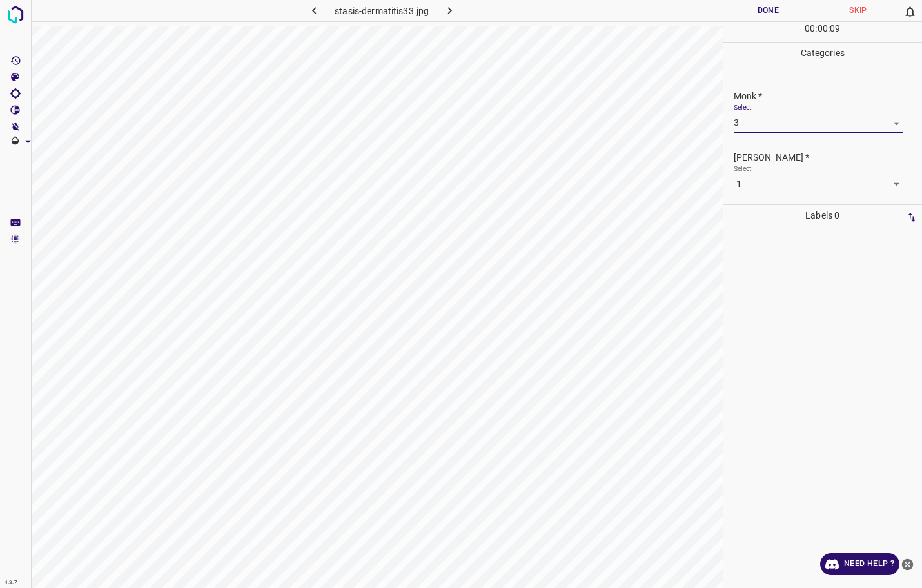
click at [762, 191] on body "4.3.7 stasis-dermatitis33.jpg Done Skip 0 00 : 00 : 09 Categories Monk * Select…" at bounding box center [461, 294] width 922 height 588
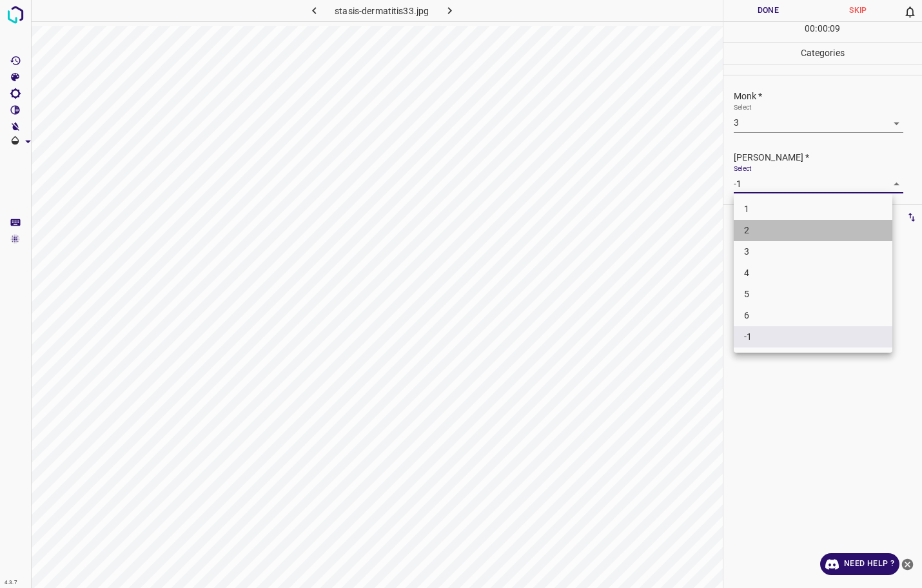
click at [760, 222] on li "2" at bounding box center [813, 230] width 159 height 21
type input "2"
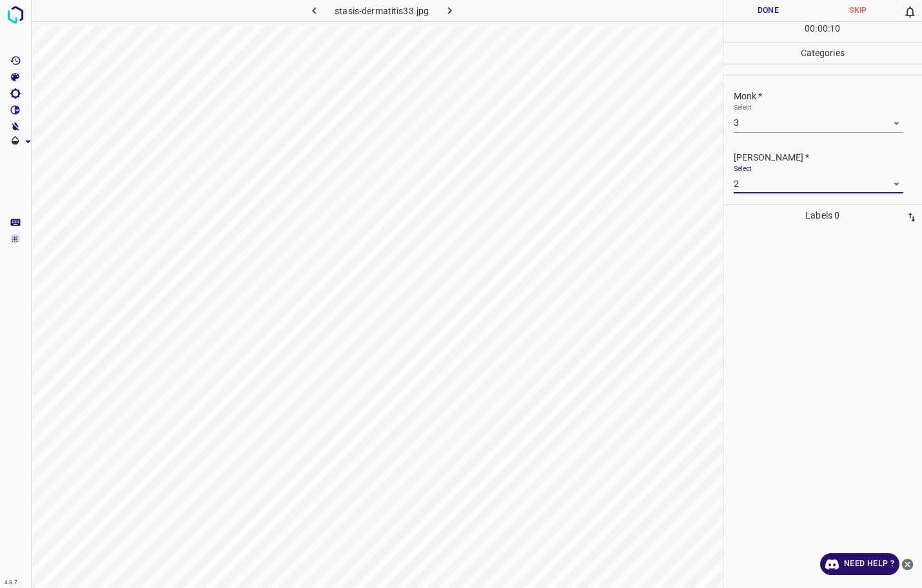
click at [759, 13] on button "Done" at bounding box center [768, 10] width 90 height 21
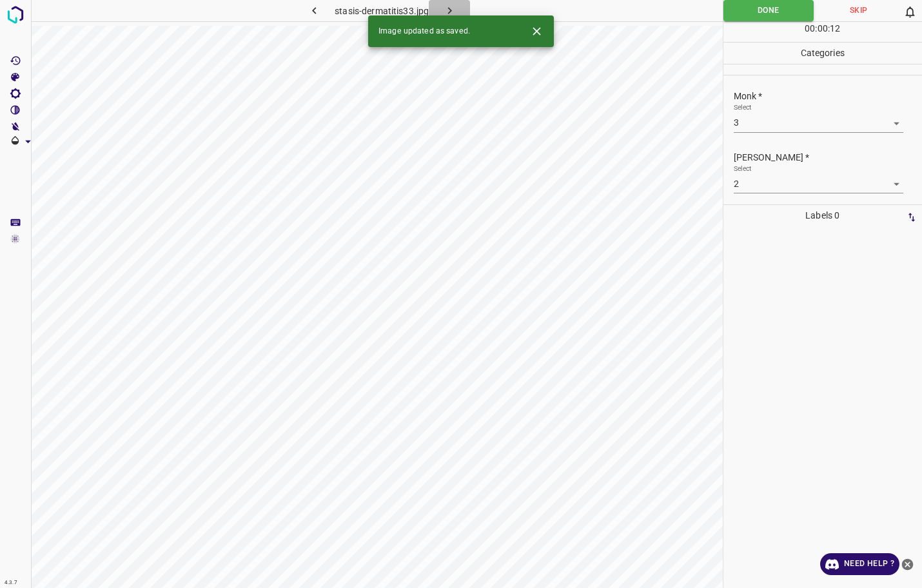
click at [460, 8] on button "button" at bounding box center [449, 10] width 41 height 21
click at [739, 124] on body "4.3.7 pearly-penile-papules4.jpg Done Skip 0 00 : 00 : 15 Categories Monk * Sel…" at bounding box center [461, 294] width 922 height 588
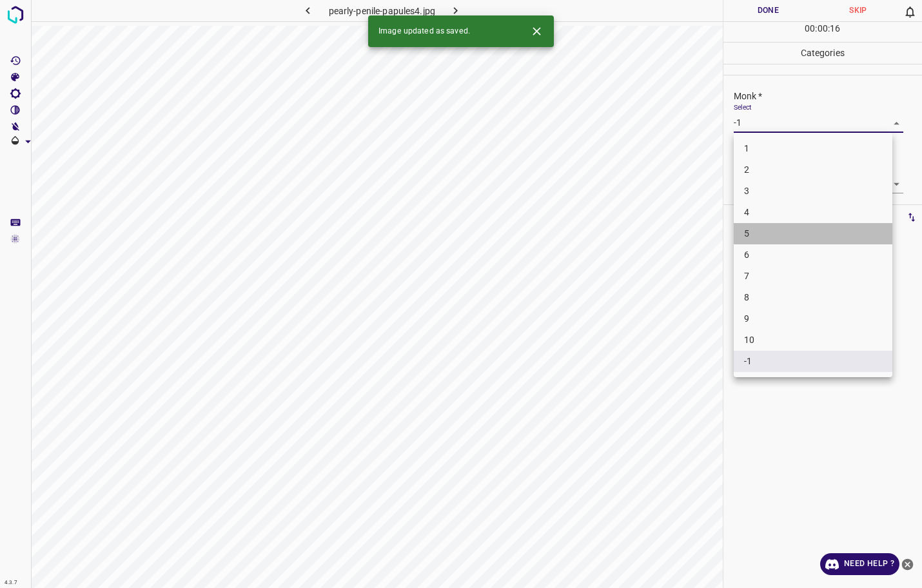
click at [750, 238] on li "5" at bounding box center [813, 233] width 159 height 21
type input "5"
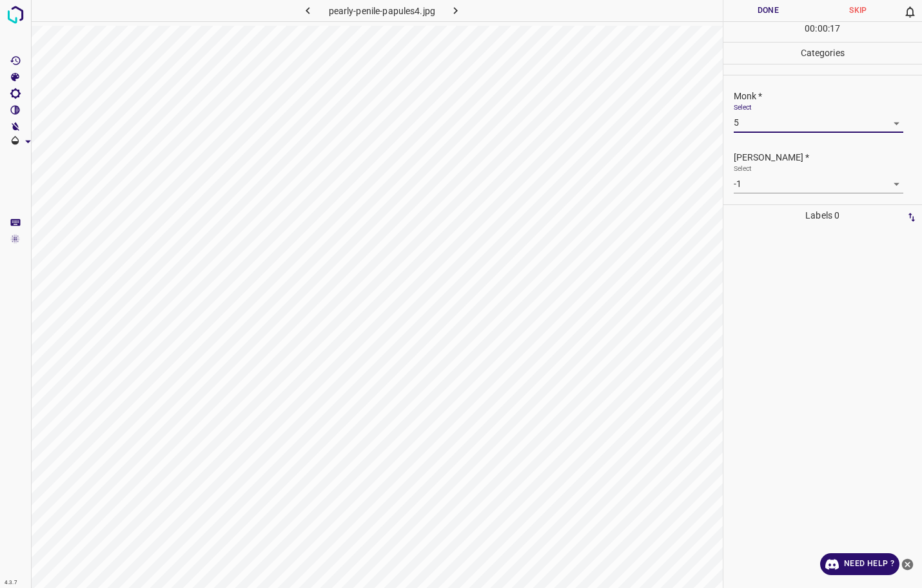
click at [762, 191] on body "4.3.7 pearly-penile-papules4.jpg Done Skip 0 00 : 00 : 17 Categories Monk * Sel…" at bounding box center [461, 294] width 922 height 588
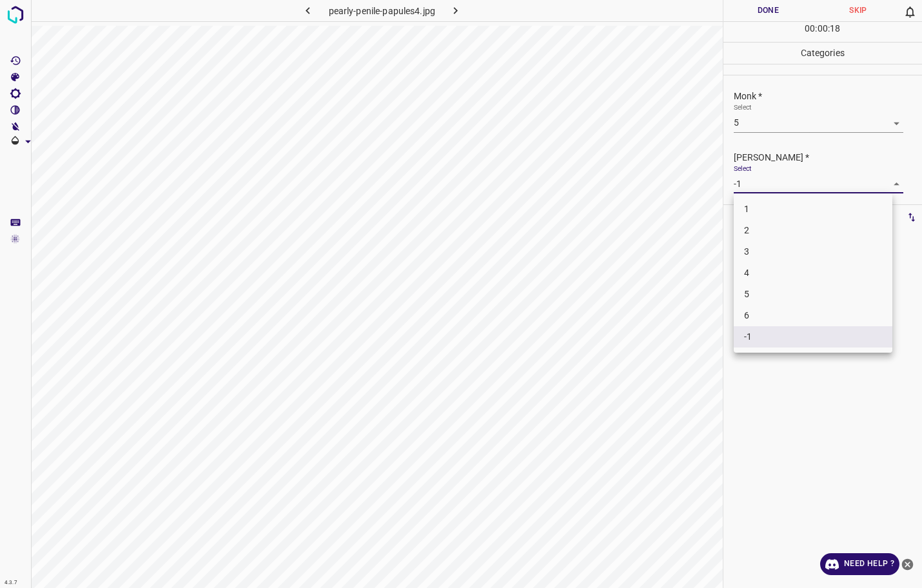
click at [760, 267] on li "4" at bounding box center [813, 272] width 159 height 21
type input "4"
click at [749, 7] on button "Done" at bounding box center [768, 10] width 90 height 21
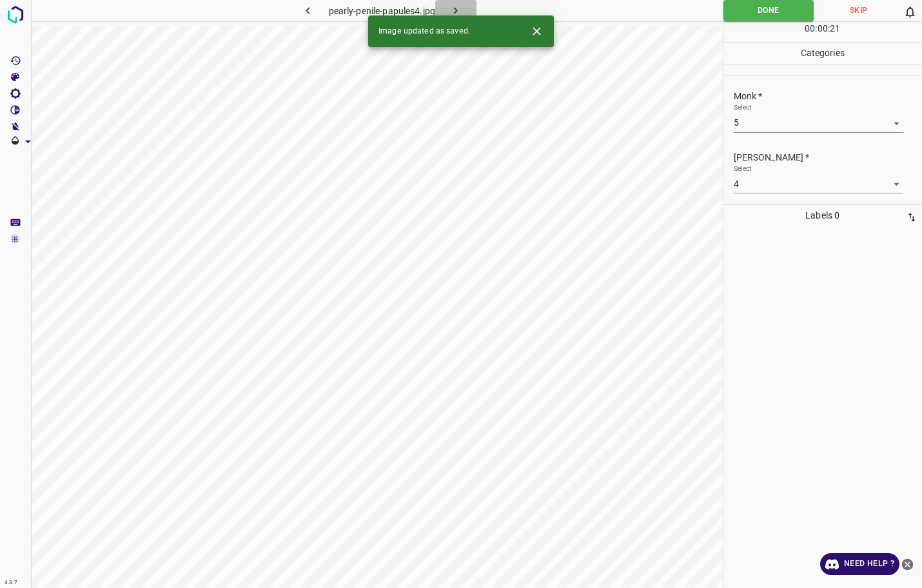
click at [447, 11] on button "button" at bounding box center [455, 10] width 41 height 21
click at [755, 8] on button "Done" at bounding box center [768, 10] width 90 height 21
click at [425, 8] on button "button" at bounding box center [420, 10] width 41 height 21
click at [745, 18] on button "Done" at bounding box center [768, 10] width 90 height 21
click at [422, 9] on icon "button" at bounding box center [421, 11] width 14 height 14
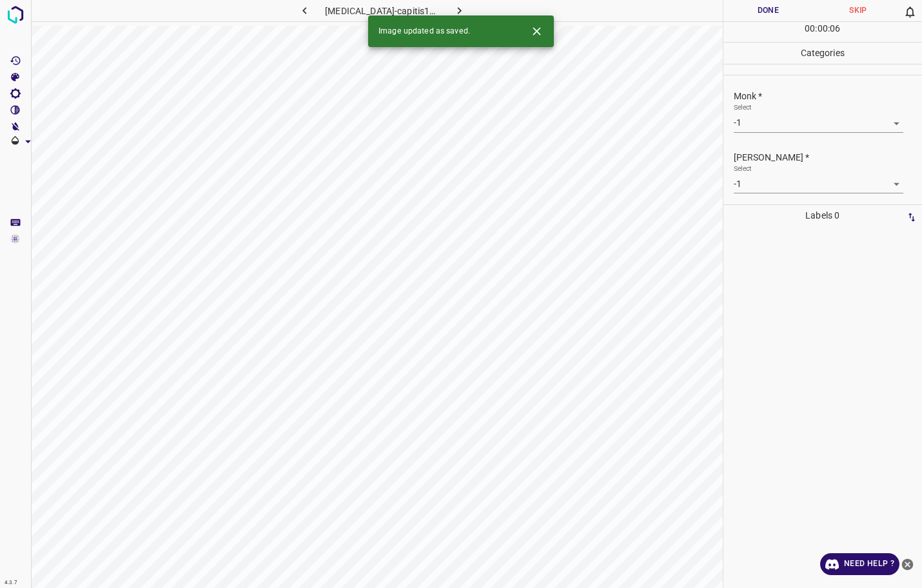
click at [760, 13] on button "Done" at bounding box center [768, 10] width 90 height 21
click at [455, 9] on icon "button" at bounding box center [460, 11] width 14 height 14
click at [757, 122] on body "4.3.7 3151.jpg Done Skip 0 00 : 00 : 09 Categories Monk * Select -1 -1 [PERSON_…" at bounding box center [461, 294] width 922 height 588
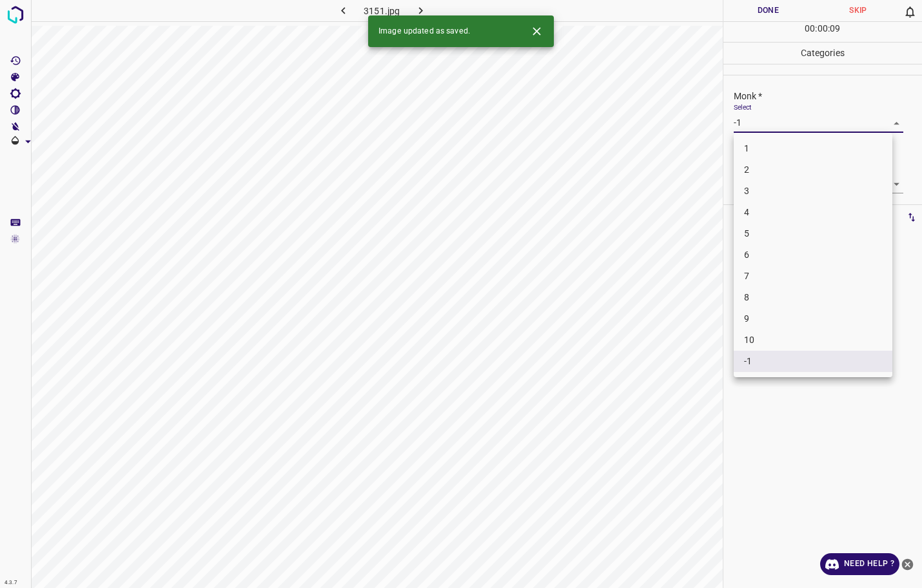
click at [762, 192] on li "3" at bounding box center [813, 190] width 159 height 21
type input "3"
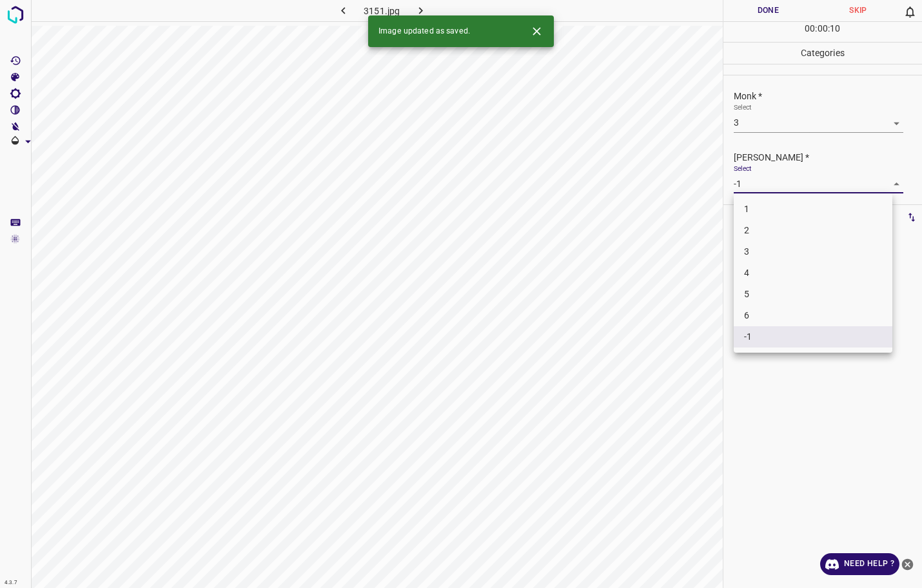
click at [762, 187] on body "4.3.7 3151.jpg Done Skip 0 00 : 00 : 10 Categories Monk * Select 3 3 [PERSON_NA…" at bounding box center [461, 294] width 922 height 588
click at [767, 230] on li "2" at bounding box center [813, 230] width 159 height 21
type input "2"
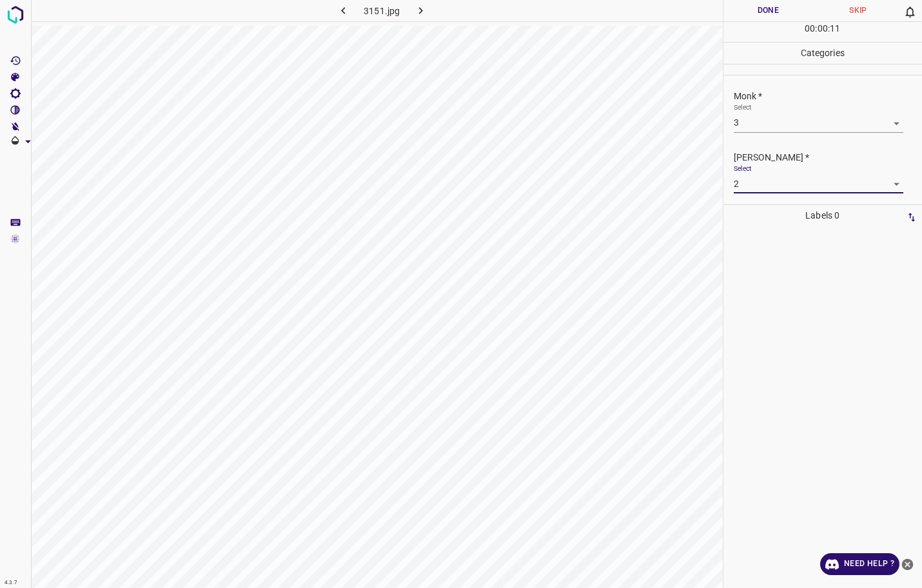
click at [755, 10] on button "Done" at bounding box center [768, 10] width 90 height 21
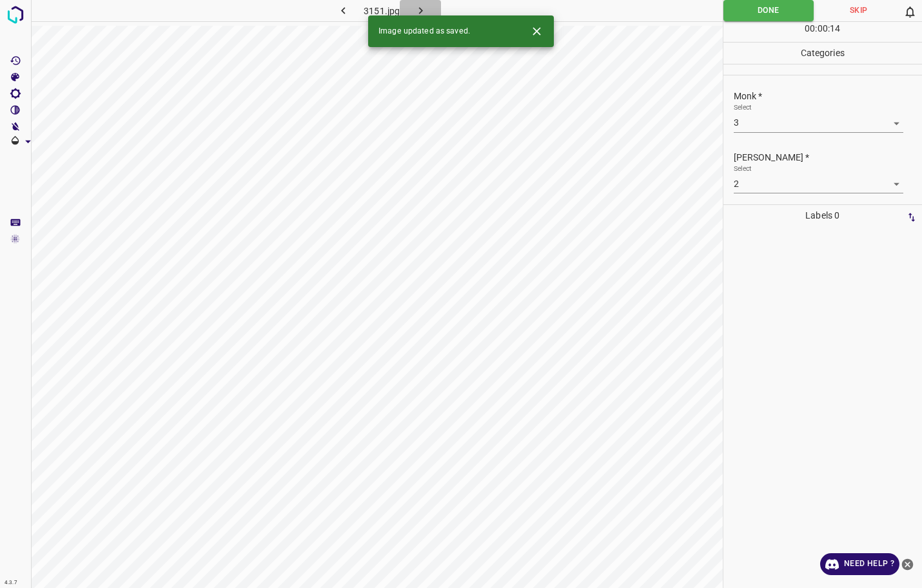
click at [411, 7] on button "button" at bounding box center [420, 10] width 41 height 21
click at [783, 133] on div "Monk * Select -1 -1" at bounding box center [822, 111] width 199 height 61
click at [786, 119] on body "4.3.7 [MEDICAL_DATA]-palpebrarum4.jpg Done Skip 0 00 : 00 : 14 Categories Monk …" at bounding box center [461, 294] width 922 height 588
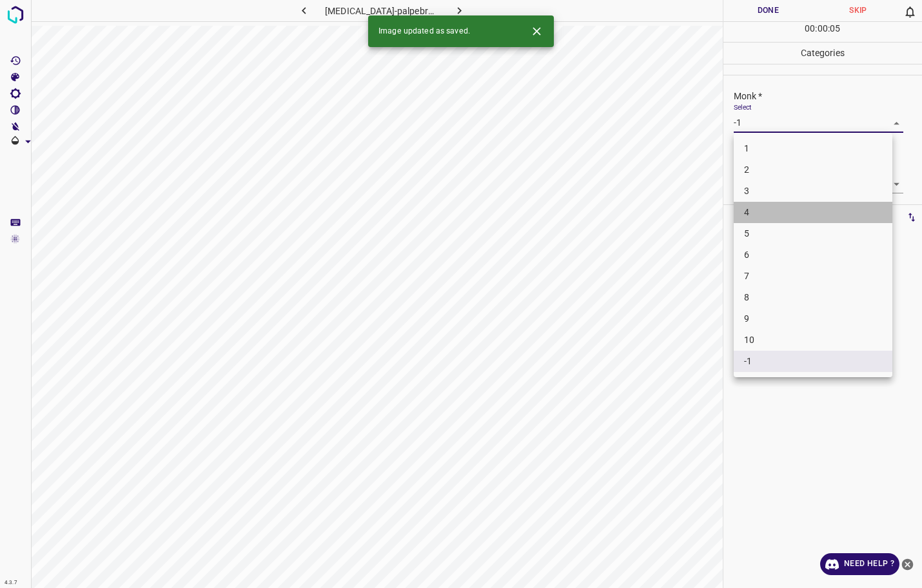
click at [781, 213] on li "4" at bounding box center [813, 212] width 159 height 21
type input "4"
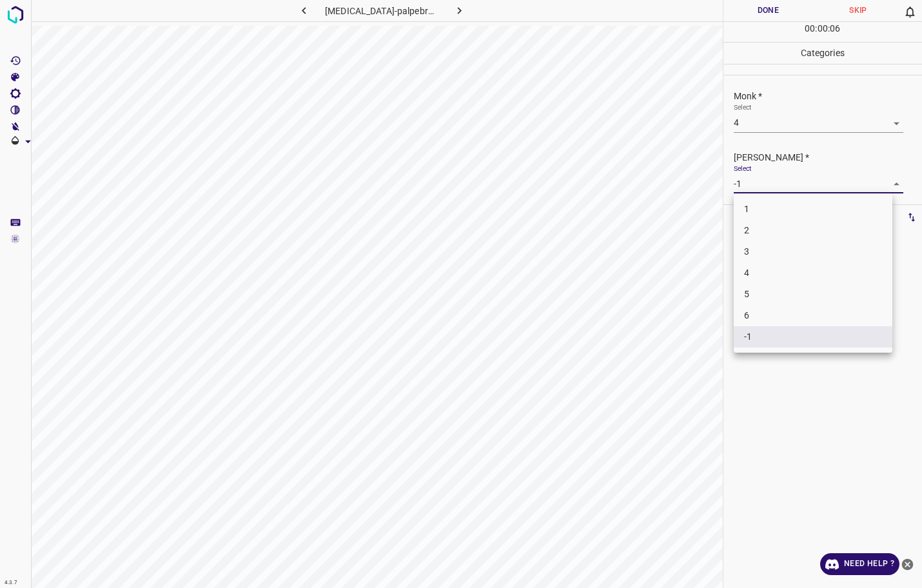
click at [782, 182] on body "4.3.7 [MEDICAL_DATA]-palpebrarum4.jpg Done Skip 0 00 : 00 : 06 Categories Monk …" at bounding box center [461, 294] width 922 height 588
click at [775, 246] on li "3" at bounding box center [813, 251] width 159 height 21
type input "3"
click at [764, 8] on button "Done" at bounding box center [768, 10] width 90 height 21
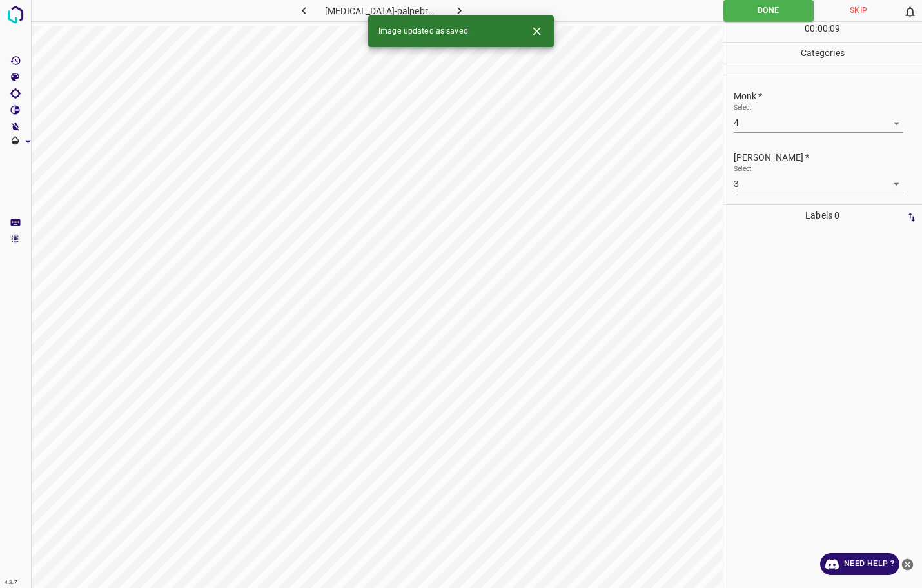
click at [457, 10] on icon "button" at bounding box center [460, 11] width 14 height 14
click at [741, 128] on body "4.3.7 3167.jpg Done Skip 0 00 : 00 : 06 Categories Monk * Select -1 -1 [PERSON_…" at bounding box center [461, 294] width 922 height 588
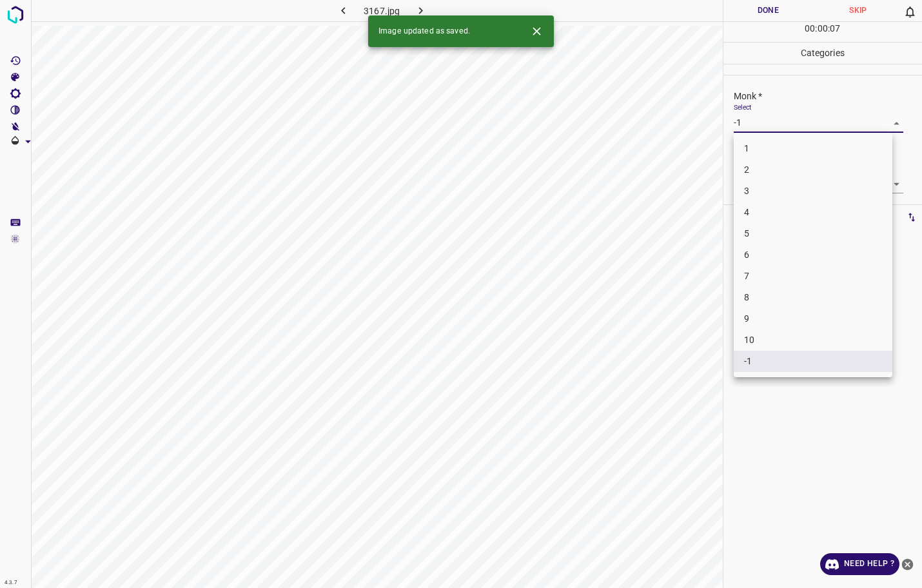
click at [748, 192] on li "3" at bounding box center [813, 190] width 159 height 21
type input "3"
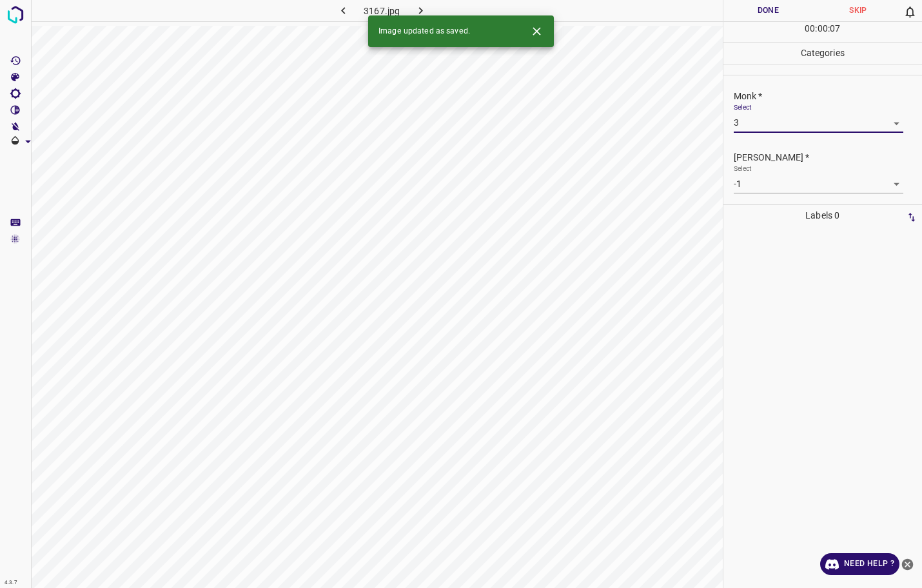
click at [747, 190] on body "4.3.7 3167.jpg Done Skip 0 00 : 00 : 07 Categories Monk * Select 3 3 [PERSON_NA…" at bounding box center [461, 294] width 922 height 588
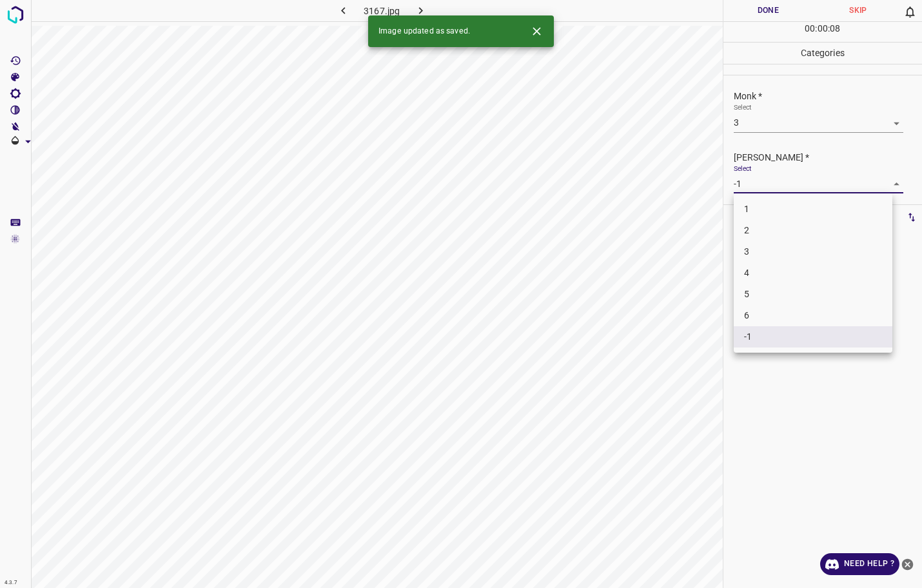
click at [750, 229] on li "2" at bounding box center [813, 230] width 159 height 21
type input "2"
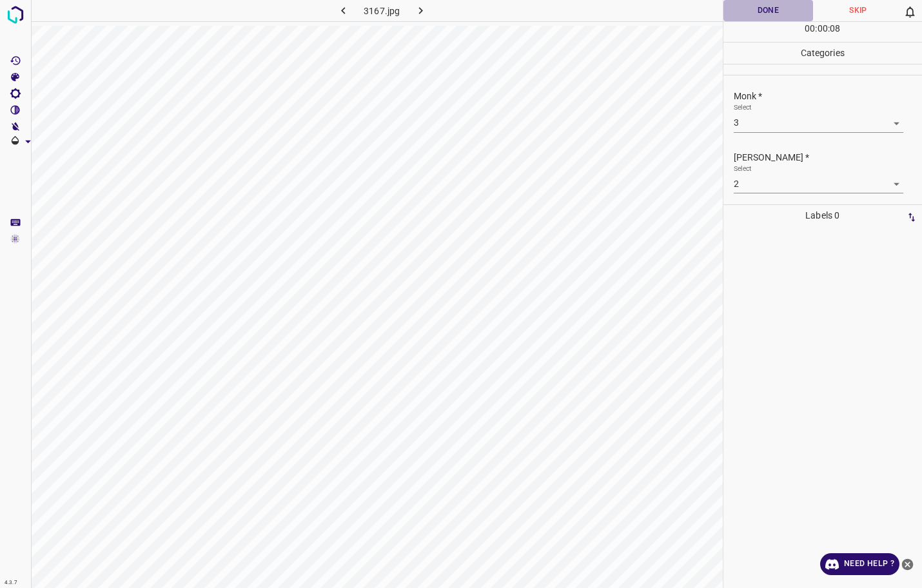
click at [759, 8] on button "Done" at bounding box center [768, 10] width 90 height 21
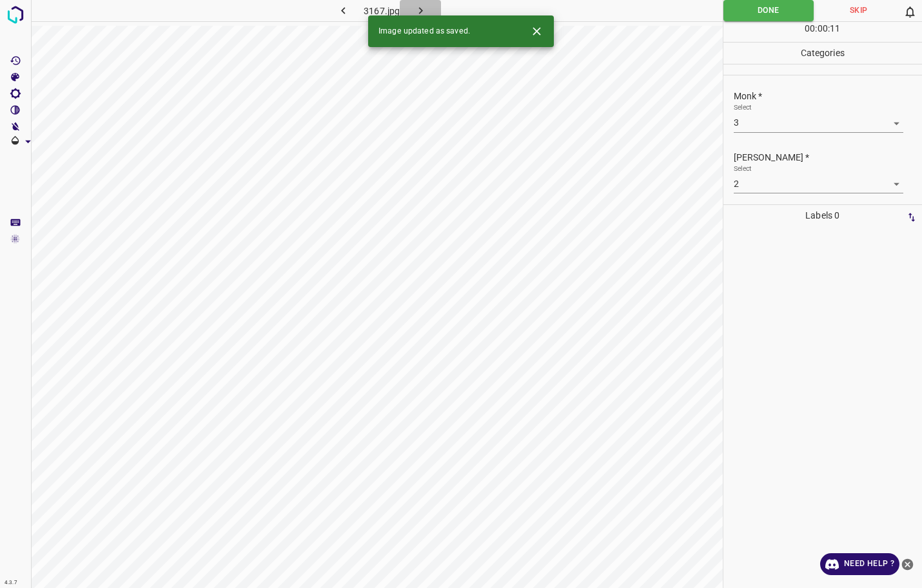
click at [427, 8] on icon "button" at bounding box center [421, 11] width 14 height 14
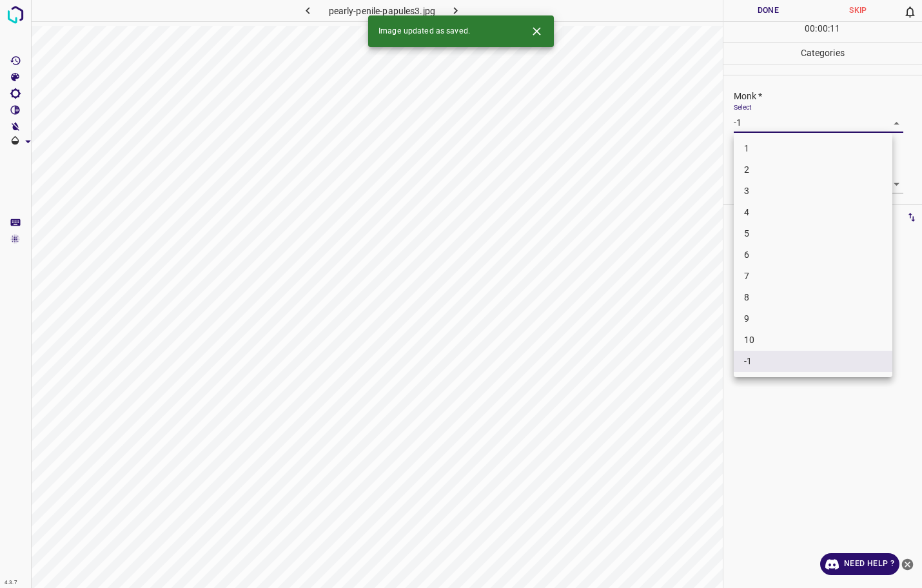
click at [797, 120] on body "4.3.7 pearly-penile-papules3.jpg Done Skip 0 00 : 00 : 11 Categories Monk * Sel…" at bounding box center [461, 294] width 922 height 588
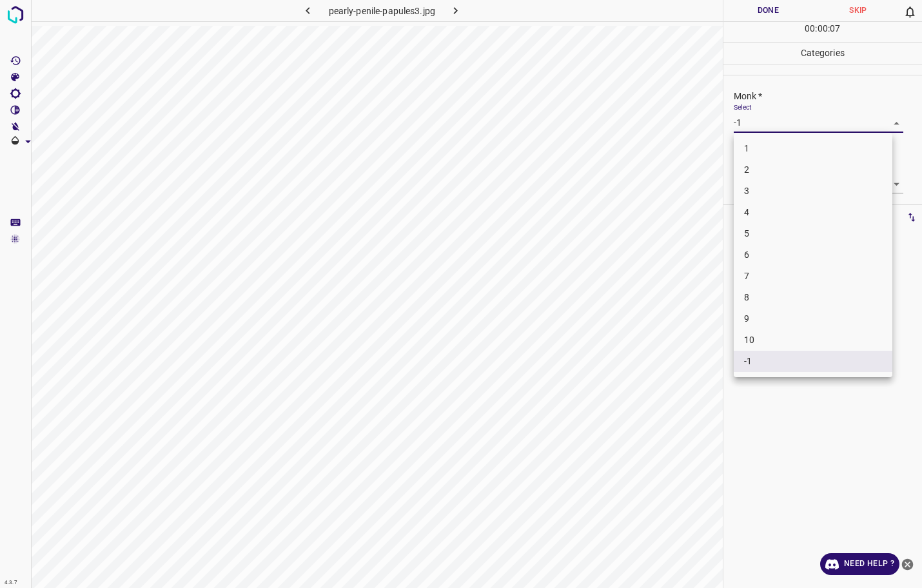
click at [801, 260] on li "6" at bounding box center [813, 254] width 159 height 21
type input "6"
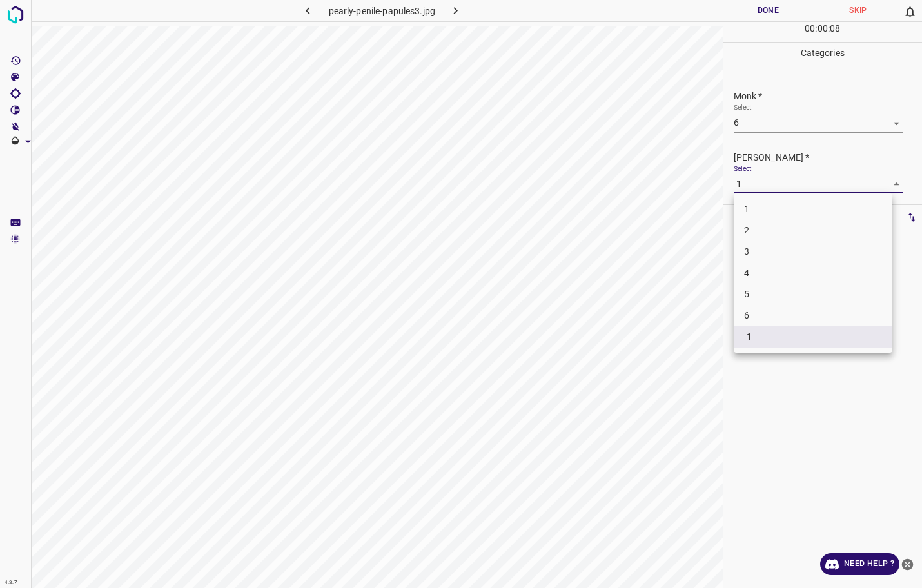
click at [786, 177] on body "4.3.7 pearly-penile-papules3.jpg Done Skip 0 00 : 00 : 08 Categories Monk * Sel…" at bounding box center [461, 294] width 922 height 588
click at [788, 276] on li "4" at bounding box center [813, 272] width 159 height 21
type input "4"
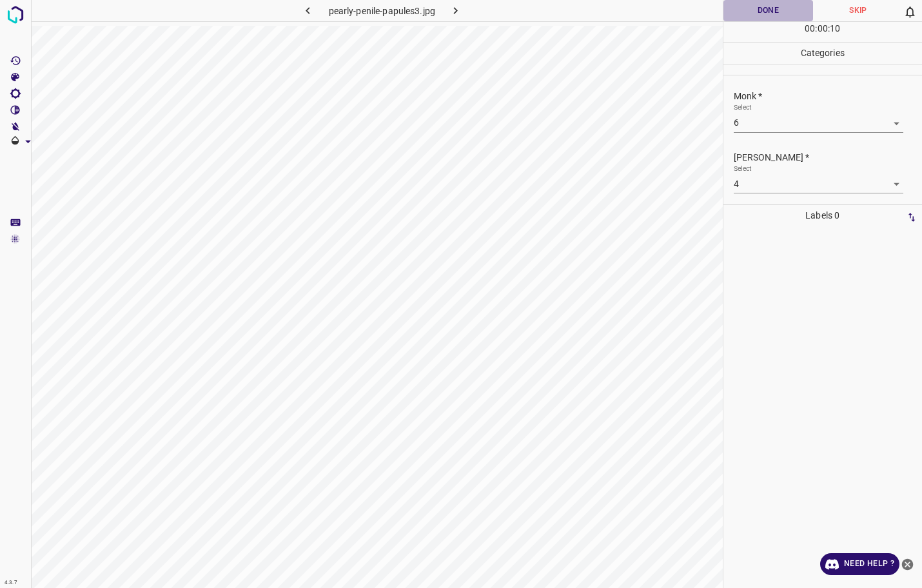
click at [778, 11] on button "Done" at bounding box center [768, 10] width 90 height 21
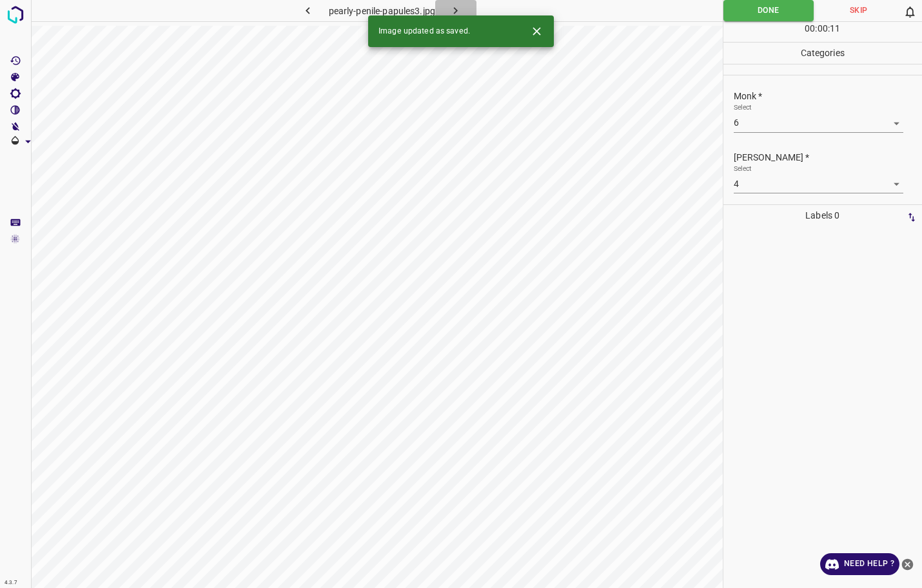
click at [467, 8] on button "button" at bounding box center [455, 10] width 41 height 21
click at [763, 15] on button "Done" at bounding box center [768, 10] width 90 height 21
click at [453, 7] on icon "button" at bounding box center [460, 11] width 14 height 14
click at [767, 117] on body "4.3.7 3239.jpg Done Skip 0 00 : 00 : 13 Categories Monk * Select -1 -1 [PERSON_…" at bounding box center [461, 294] width 922 height 588
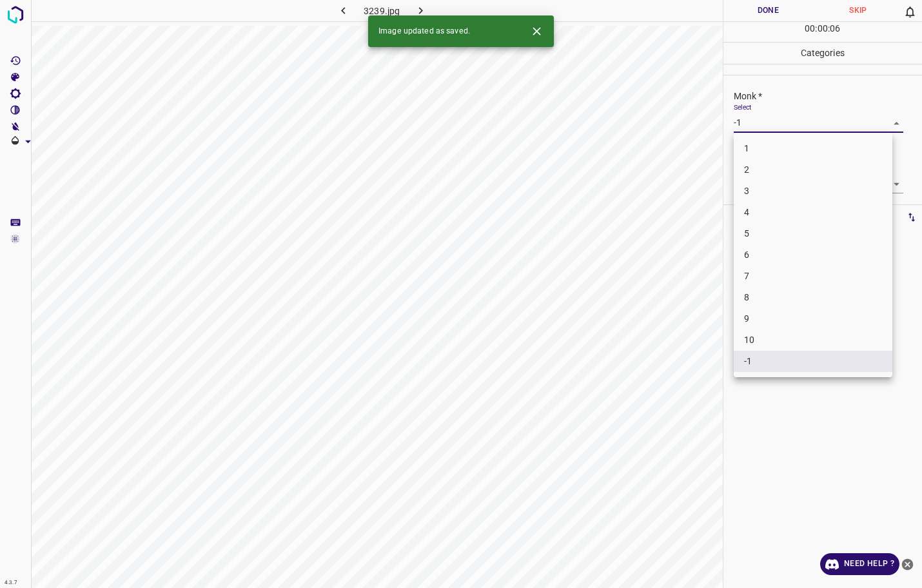
click at [780, 209] on li "4" at bounding box center [813, 212] width 159 height 21
type input "4"
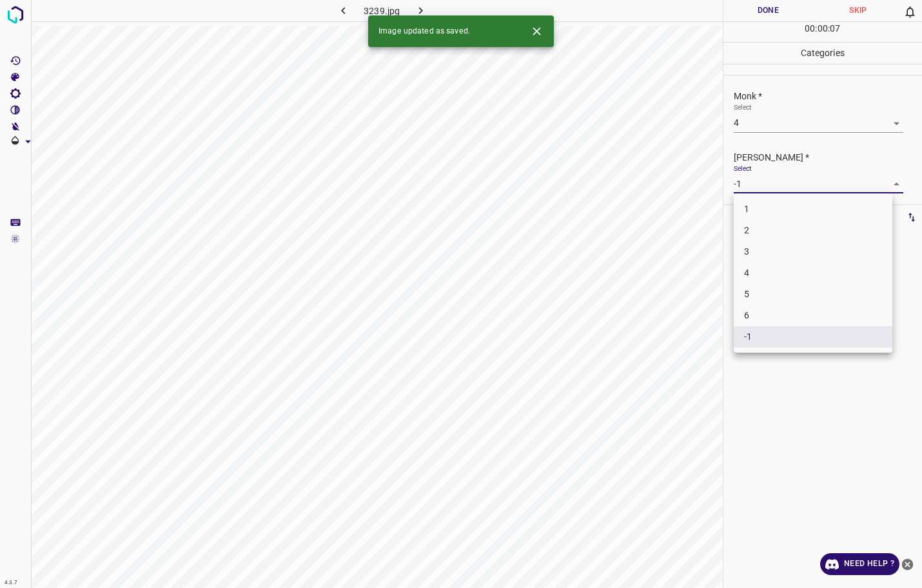
click at [789, 184] on body "4.3.7 3239.jpg Done Skip 0 00 : 00 : 07 Categories Monk * Select 4 4 [PERSON_NA…" at bounding box center [461, 294] width 922 height 588
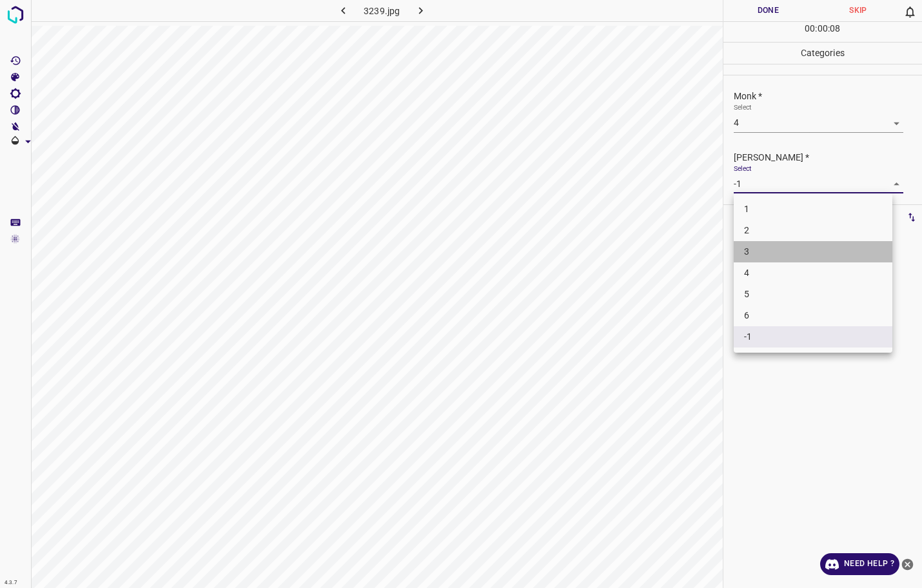
click at [781, 250] on li "3" at bounding box center [813, 251] width 159 height 21
type input "3"
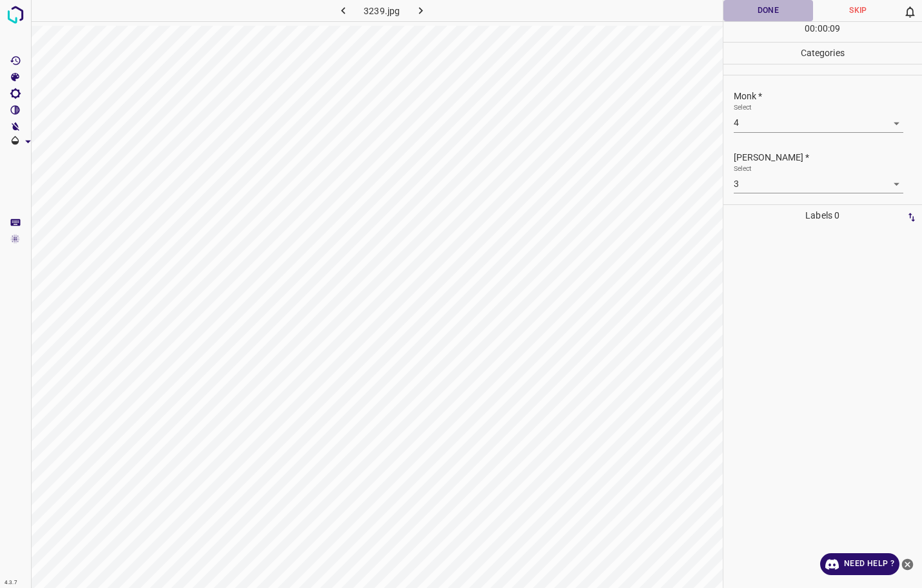
click at [768, 10] on button "Done" at bounding box center [768, 10] width 90 height 21
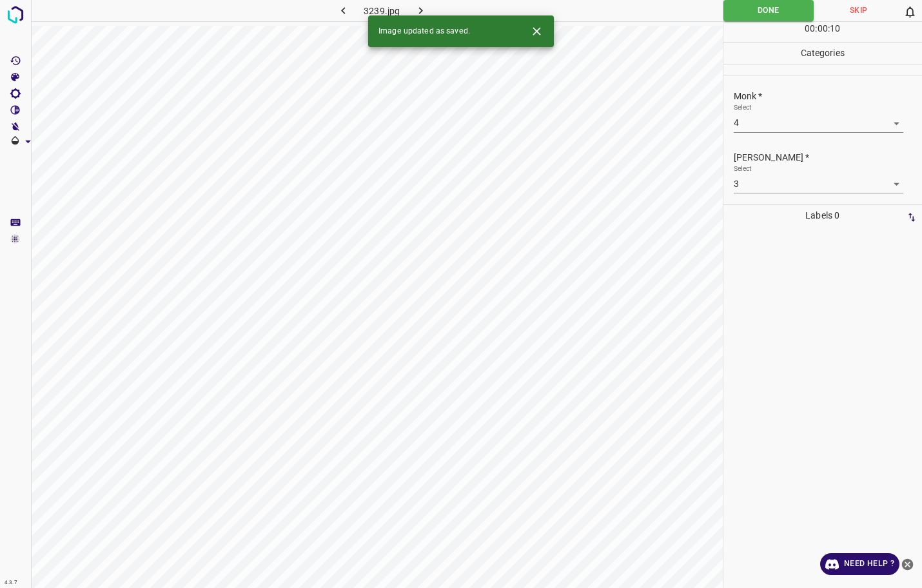
click at [418, 5] on icon "button" at bounding box center [421, 11] width 14 height 14
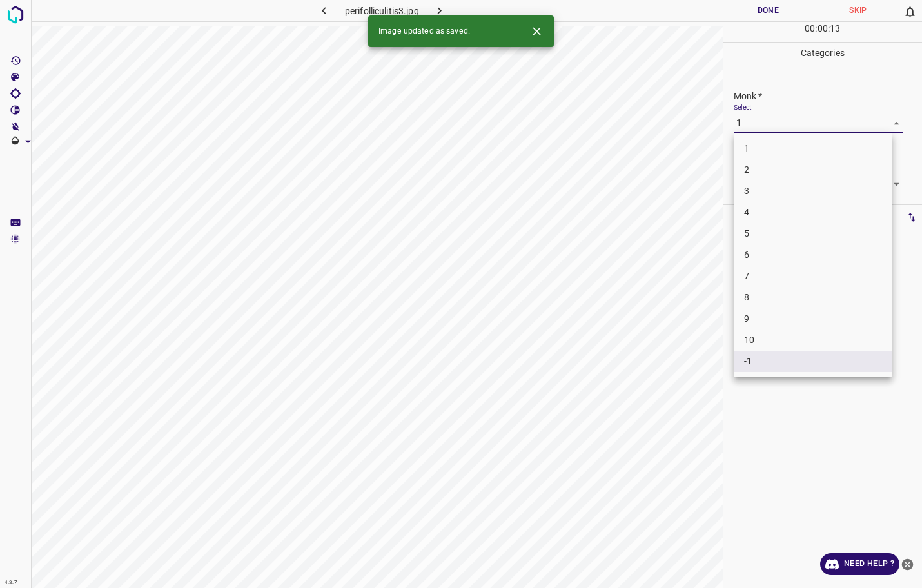
click at [795, 126] on body "4.3.7 perifolliculitis3.jpg Done Skip 0 00 : 00 : 13 Categories Monk * Select -…" at bounding box center [461, 294] width 922 height 588
click at [766, 299] on li "8" at bounding box center [813, 297] width 159 height 21
type input "8"
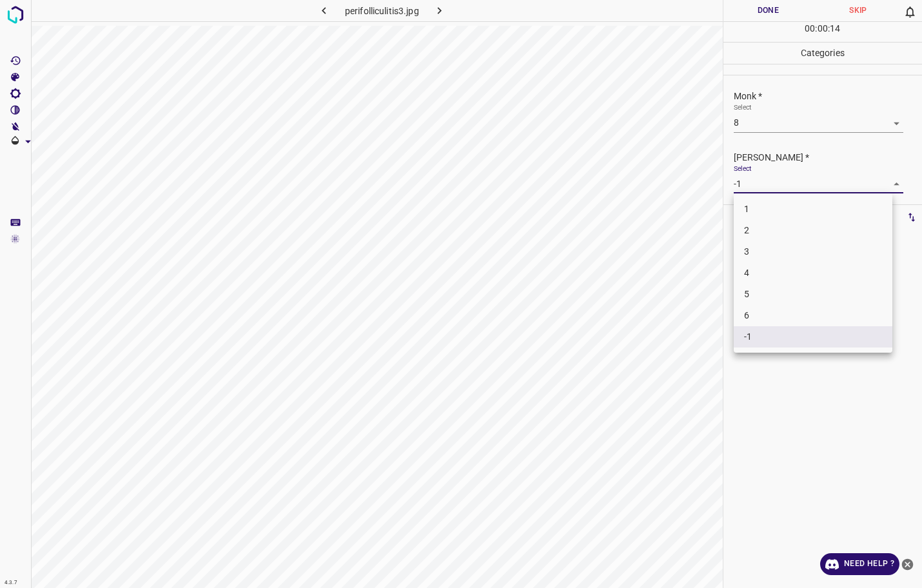
click at [784, 186] on body "4.3.7 perifolliculitis3.jpg Done Skip 0 00 : 00 : 14 Categories Monk * Select 8…" at bounding box center [461, 294] width 922 height 588
click at [766, 296] on li "5" at bounding box center [813, 294] width 159 height 21
type input "5"
click at [754, 9] on button "Done" at bounding box center [768, 10] width 90 height 21
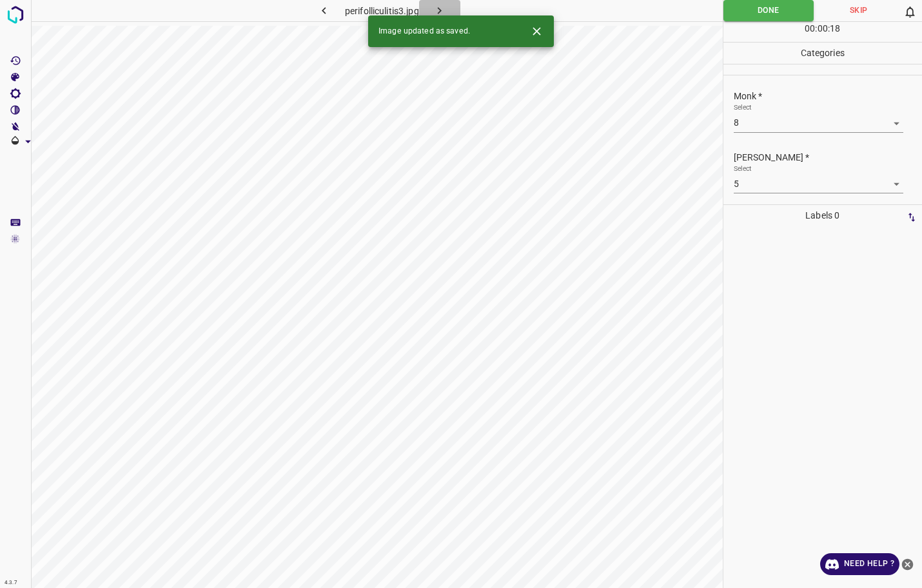
click at [437, 6] on icon "button" at bounding box center [440, 11] width 14 height 14
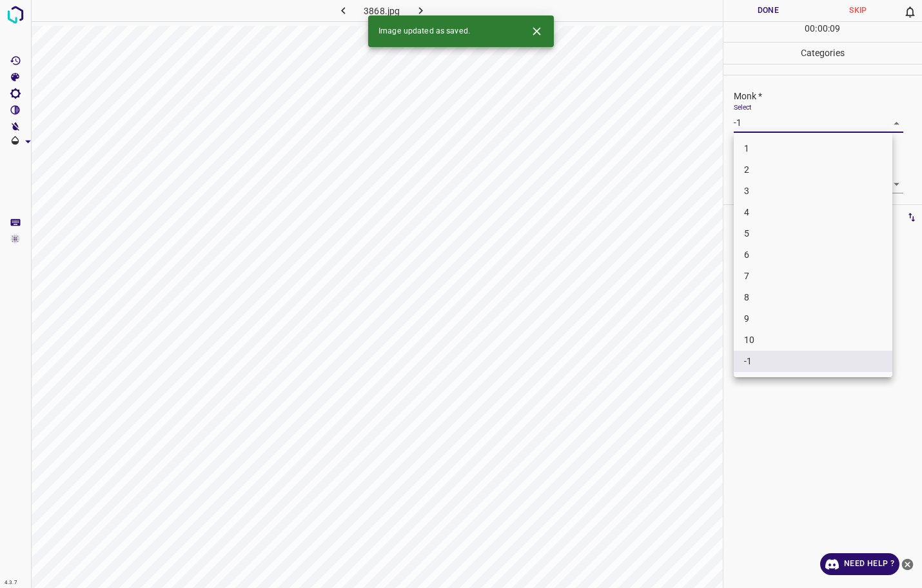
click at [797, 129] on body "4.3.7 3868.jpg Done Skip 0 00 : 00 : 09 Categories Monk * Select -1 -1 [PERSON_…" at bounding box center [461, 294] width 922 height 588
click at [801, 206] on li "4" at bounding box center [813, 212] width 159 height 21
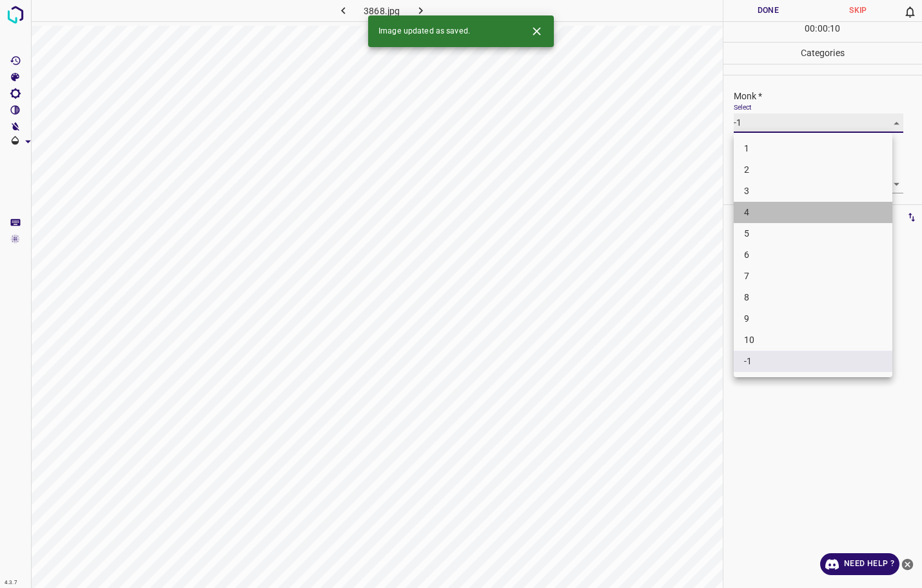
type input "4"
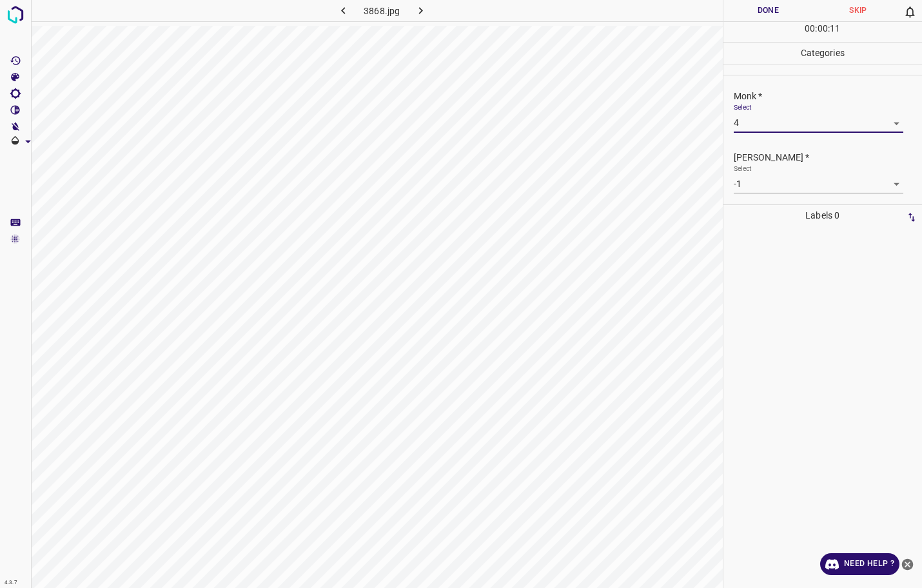
click at [799, 184] on body "4.3.7 3868.jpg Done Skip 0 00 : 00 : 11 Categories Monk * Select 4 4 [PERSON_NA…" at bounding box center [461, 294] width 922 height 588
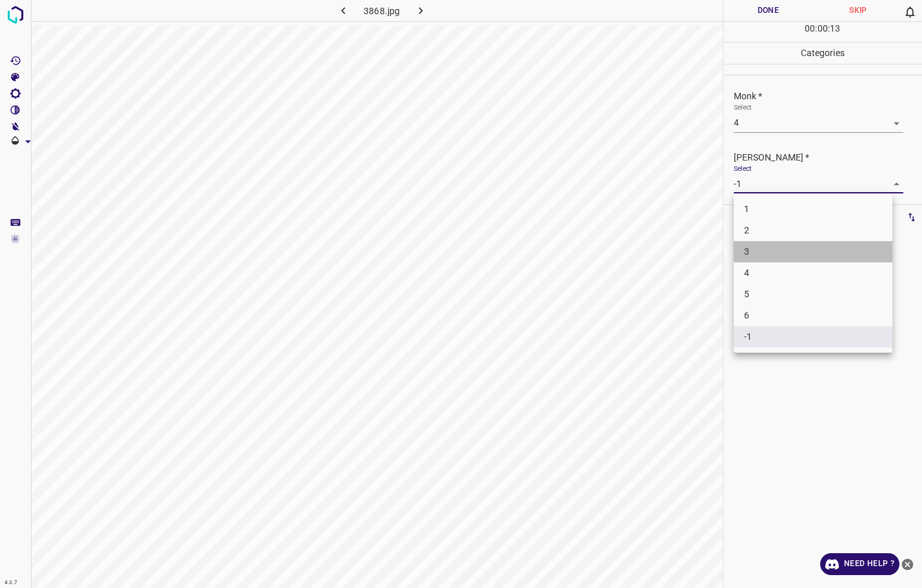
click at [737, 253] on li "3" at bounding box center [813, 251] width 159 height 21
type input "3"
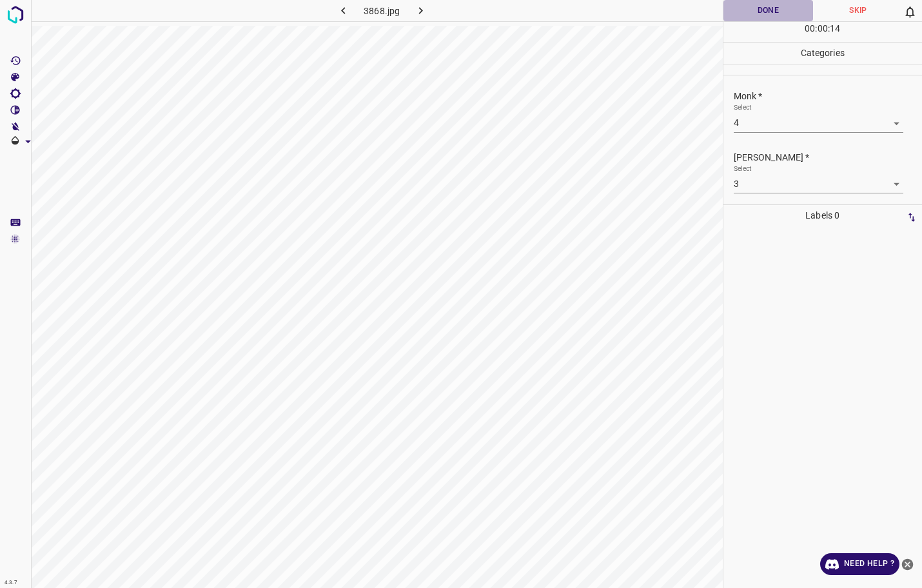
click at [767, 6] on button "Done" at bounding box center [768, 10] width 90 height 21
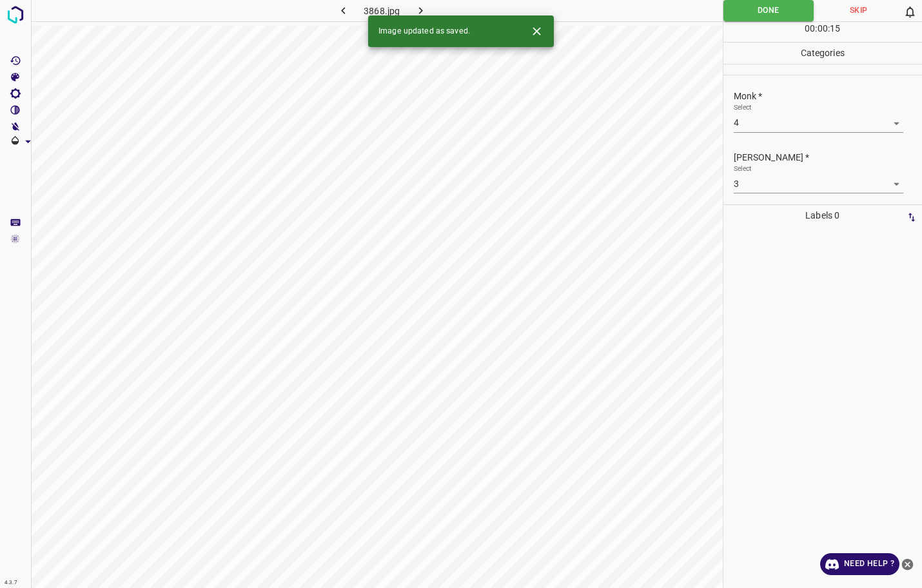
click at [422, 8] on icon "button" at bounding box center [421, 11] width 14 height 14
click at [725, 12] on button "Done" at bounding box center [768, 10] width 90 height 21
click at [442, 10] on icon "button" at bounding box center [440, 10] width 4 height 7
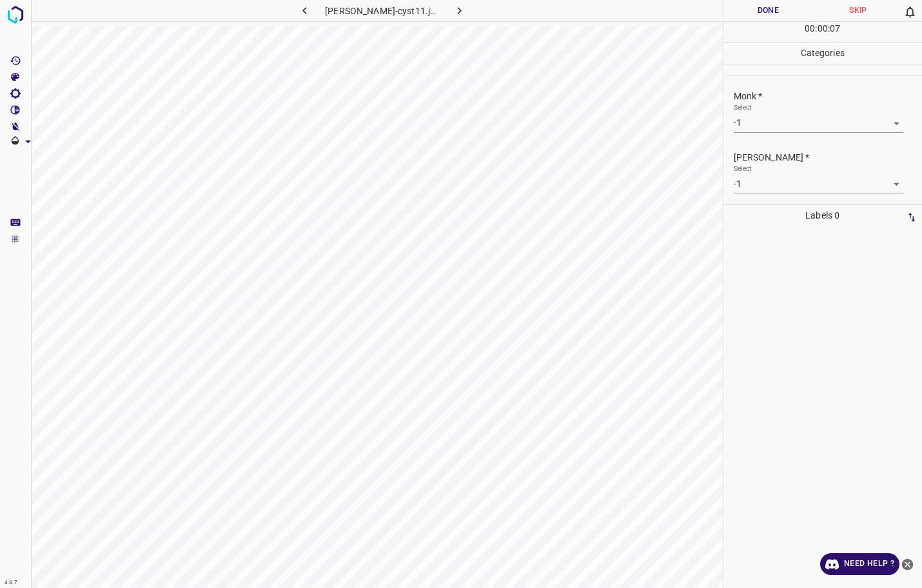
click at [784, 11] on button "Done" at bounding box center [768, 10] width 90 height 21
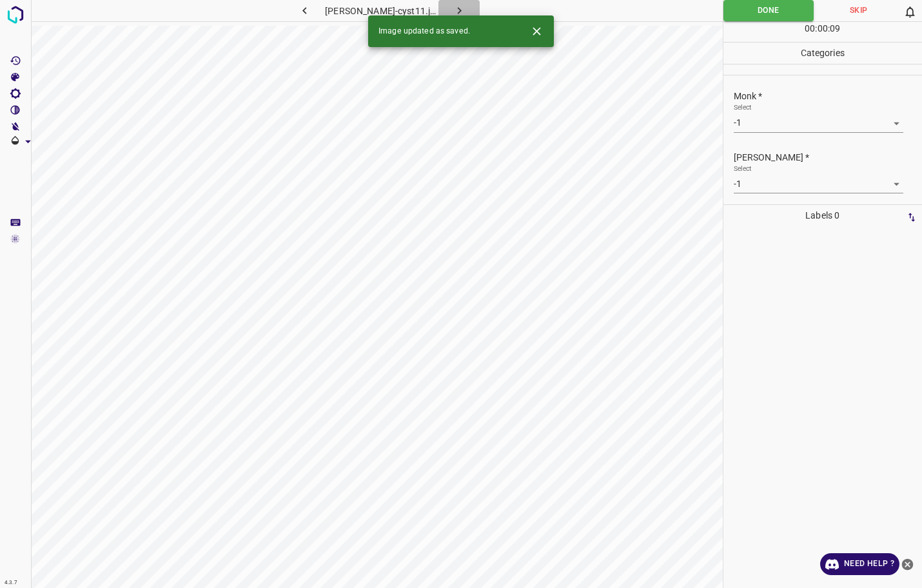
click at [442, 12] on button "button" at bounding box center [458, 10] width 41 height 21
click at [813, 115] on body "4.3.7 3914.jpg Done Skip 0 00 : 00 : 06 Categories Monk * Select -1 -1 [PERSON_…" at bounding box center [461, 294] width 922 height 588
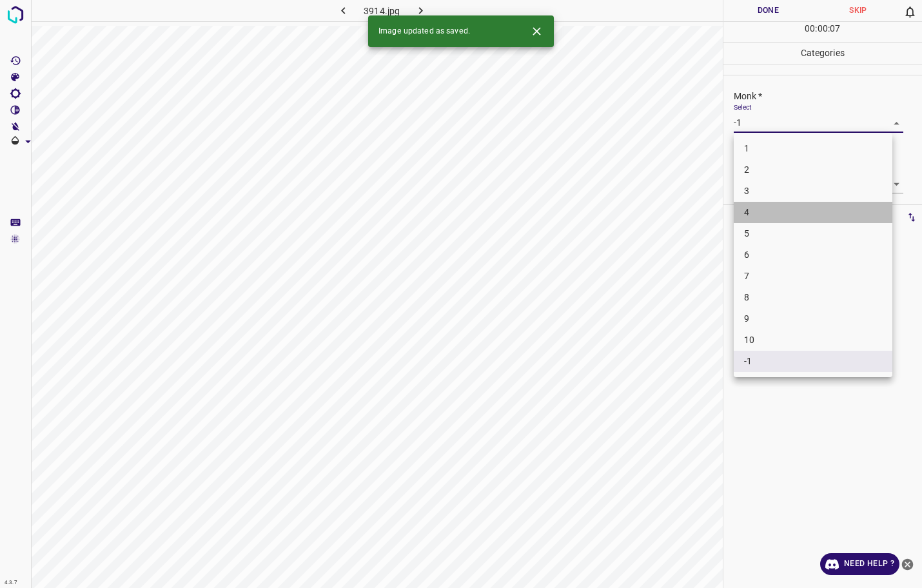
click at [790, 209] on li "4" at bounding box center [813, 212] width 159 height 21
type input "4"
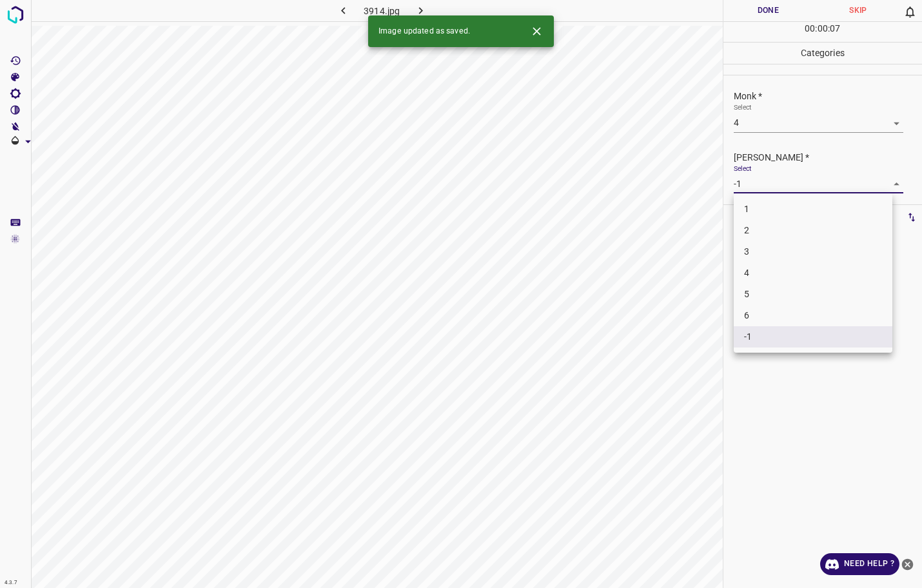
click at [791, 182] on body "4.3.7 3914.jpg Done Skip 0 00 : 00 : 07 Categories Monk * Select 4 4 [PERSON_NA…" at bounding box center [461, 294] width 922 height 588
click at [787, 249] on li "3" at bounding box center [813, 251] width 159 height 21
type input "3"
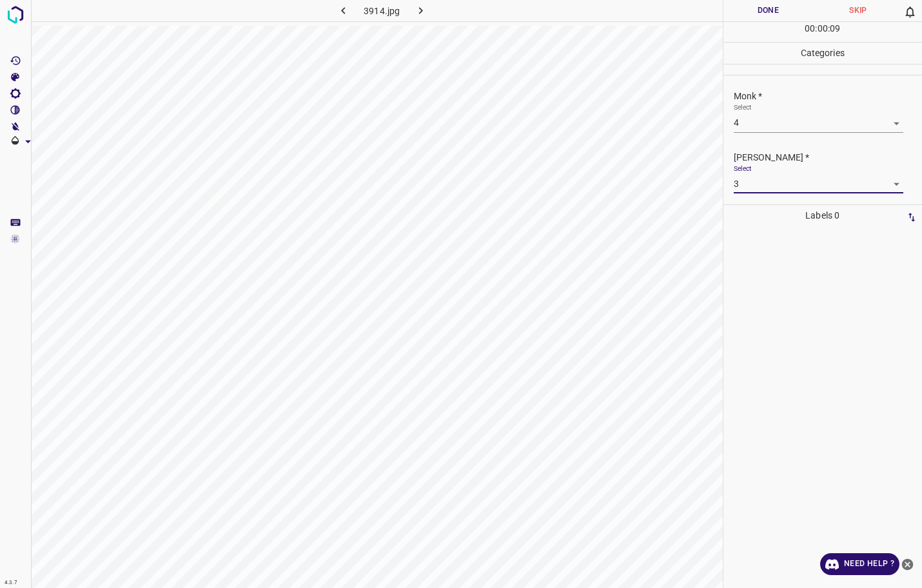
click at [752, 6] on button "Done" at bounding box center [768, 10] width 90 height 21
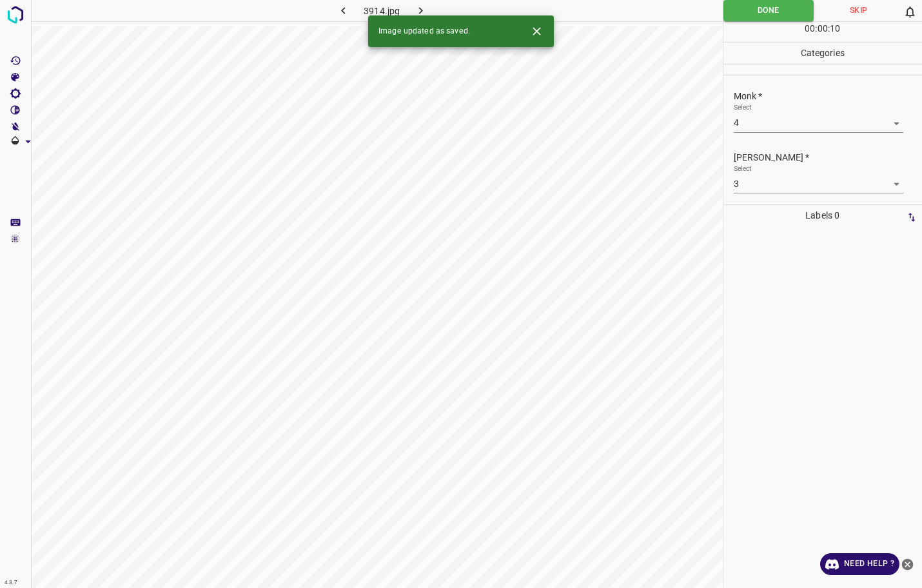
click at [427, 7] on icon "button" at bounding box center [421, 11] width 14 height 14
click at [780, 132] on body "4.3.7 [PERSON_NAME]-cyst3.jpg Done Skip 0 00 : 01 : 28 Categories Monk * Select…" at bounding box center [461, 294] width 922 height 588
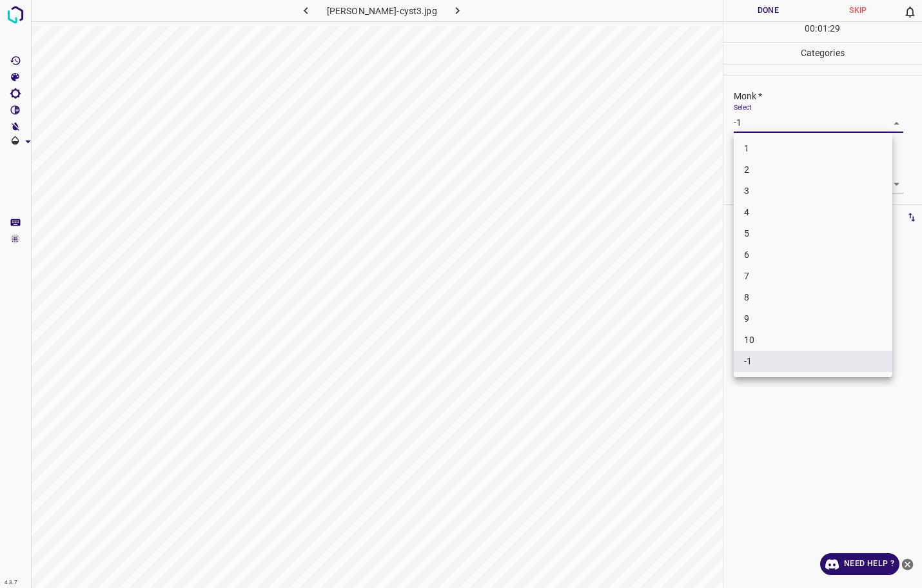
click at [765, 195] on li "3" at bounding box center [813, 190] width 159 height 21
type input "3"
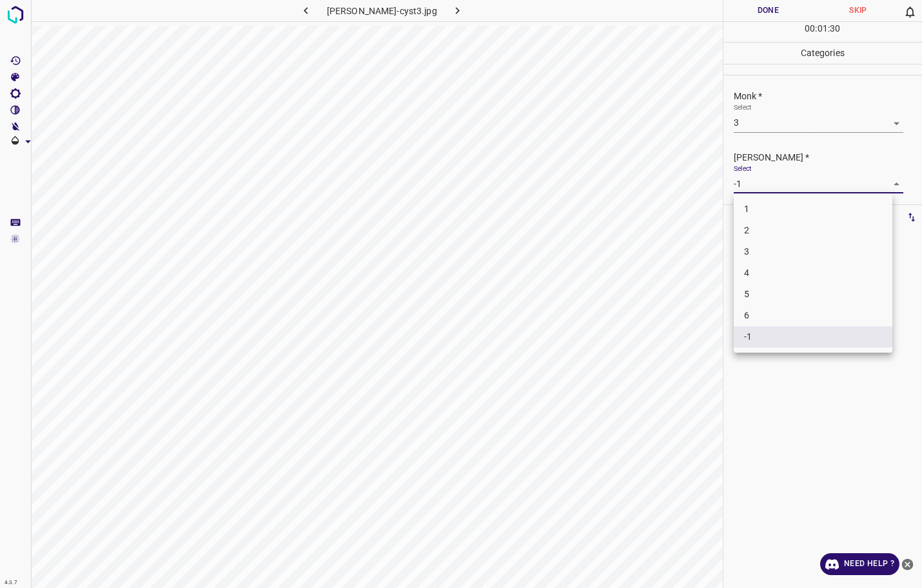
click at [770, 186] on body "4.3.7 [PERSON_NAME]-cyst3.jpg Done Skip 0 00 : 01 : 30 Categories Monk * Select…" at bounding box center [461, 294] width 922 height 588
click at [766, 231] on li "2" at bounding box center [813, 230] width 159 height 21
type input "2"
click at [770, 8] on button "Done" at bounding box center [768, 10] width 90 height 21
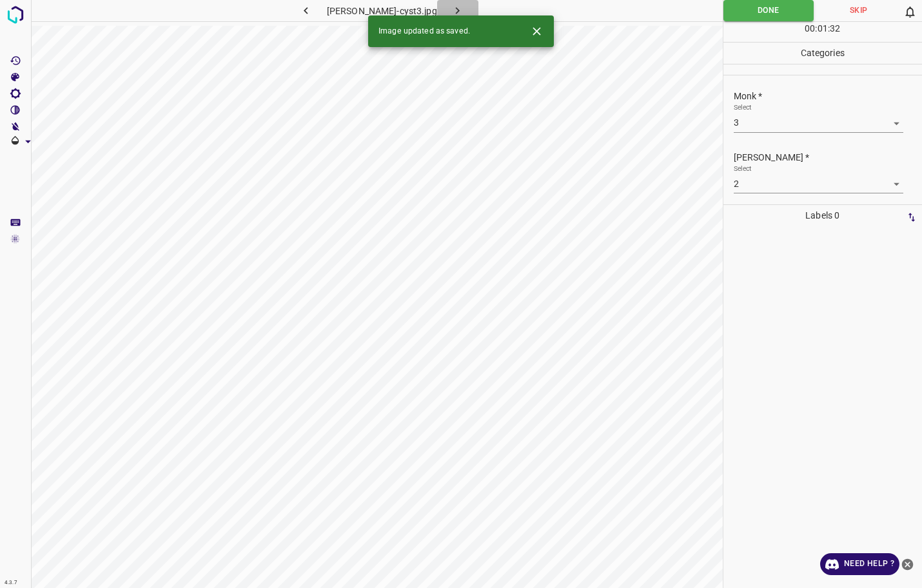
click at [438, 4] on button "button" at bounding box center [457, 10] width 41 height 21
click at [737, 140] on div "Monk * Select -1 -1" at bounding box center [822, 111] width 199 height 61
click at [742, 128] on body "4.3.7 3915.jpg Done Skip 0 00 : 00 : 17 Categories Monk * Select -1 -1 [PERSON_…" at bounding box center [461, 294] width 922 height 588
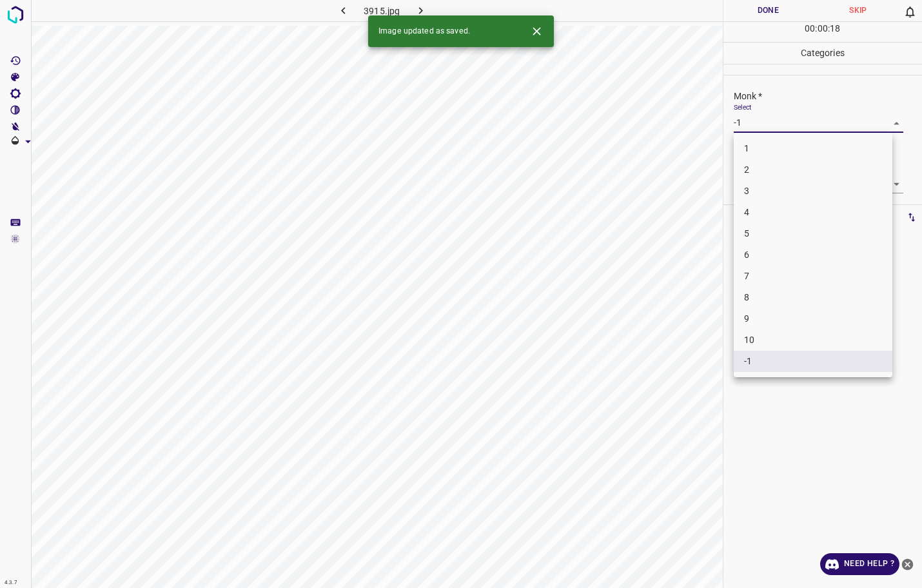
click at [764, 190] on li "3" at bounding box center [813, 190] width 159 height 21
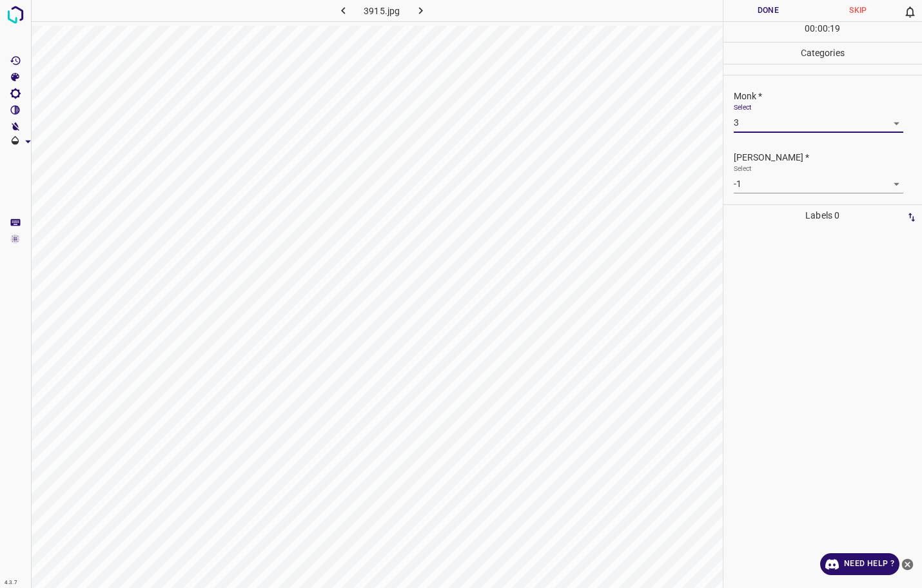
click at [756, 187] on body "4.3.7 3915.jpg Done Skip 0 00 : 00 : 19 Categories Monk * Select 3 3 [PERSON_NA…" at bounding box center [461, 294] width 922 height 588
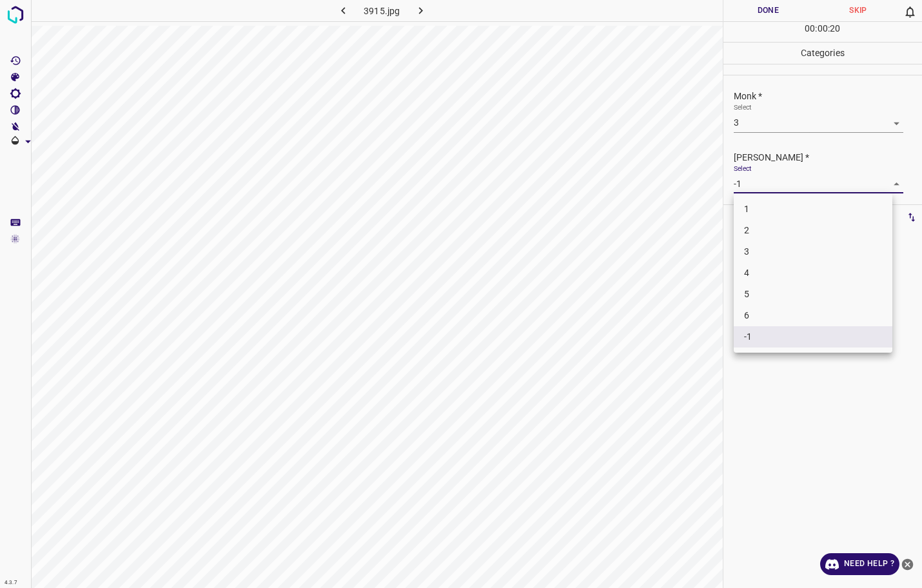
click at [775, 122] on div at bounding box center [461, 294] width 922 height 588
click at [775, 122] on div "1 2 3 4 5 6 -1" at bounding box center [461, 294] width 922 height 588
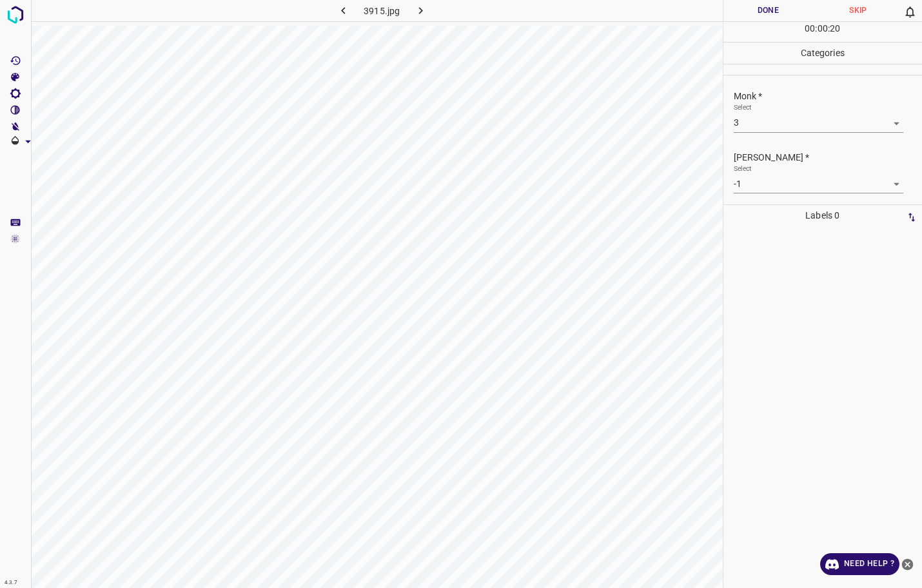
click at [777, 122] on body "4.3.7 3915.jpg Done Skip 0 00 : 00 : 20 Categories Monk * Select 3 3 [PERSON_NA…" at bounding box center [461, 294] width 922 height 588
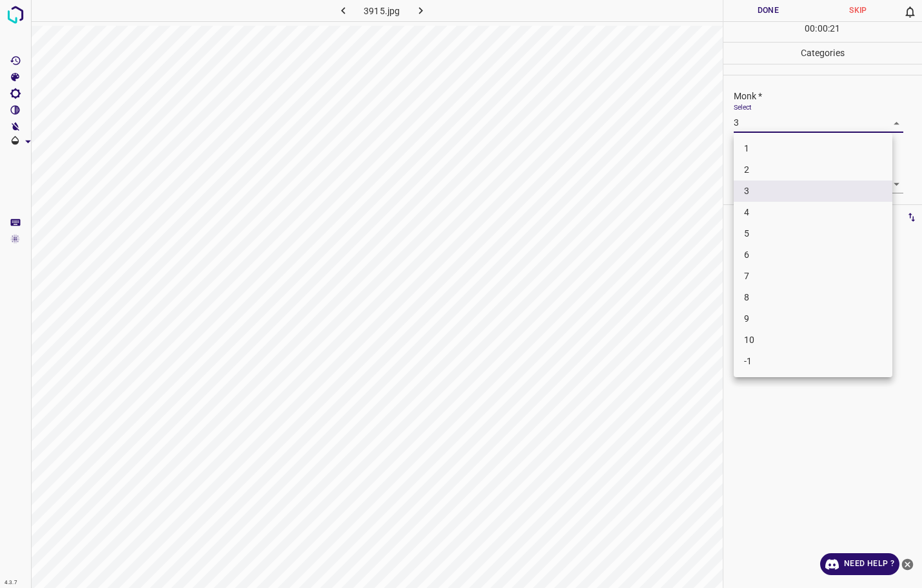
click at [748, 210] on li "4" at bounding box center [813, 212] width 159 height 21
type input "4"
click at [754, 181] on body "4.3.7 3915.jpg Done Skip 0 00 : 00 : 21 Categories Monk * Select 4 4 [PERSON_NA…" at bounding box center [461, 294] width 922 height 588
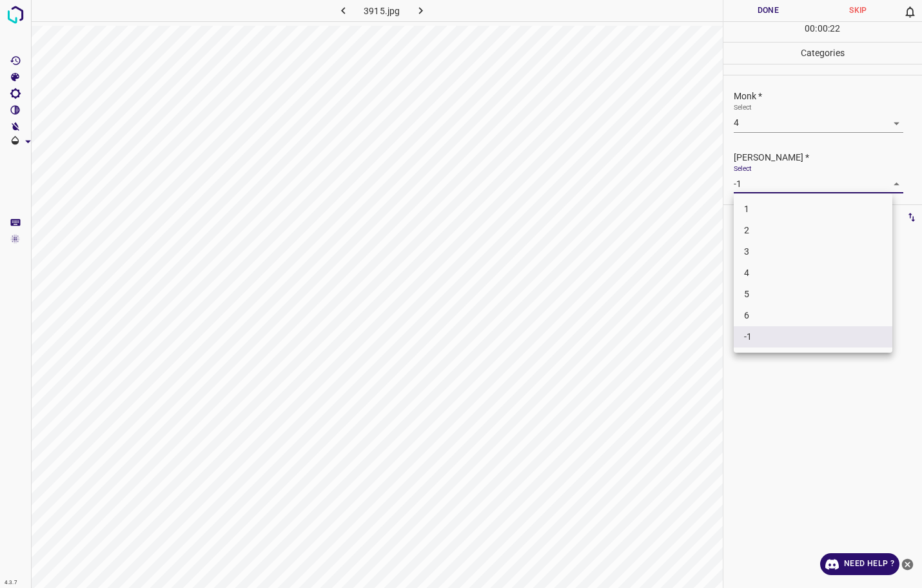
click at [763, 242] on li "3" at bounding box center [813, 251] width 159 height 21
type input "3"
click at [756, 18] on button "Done" at bounding box center [768, 10] width 90 height 21
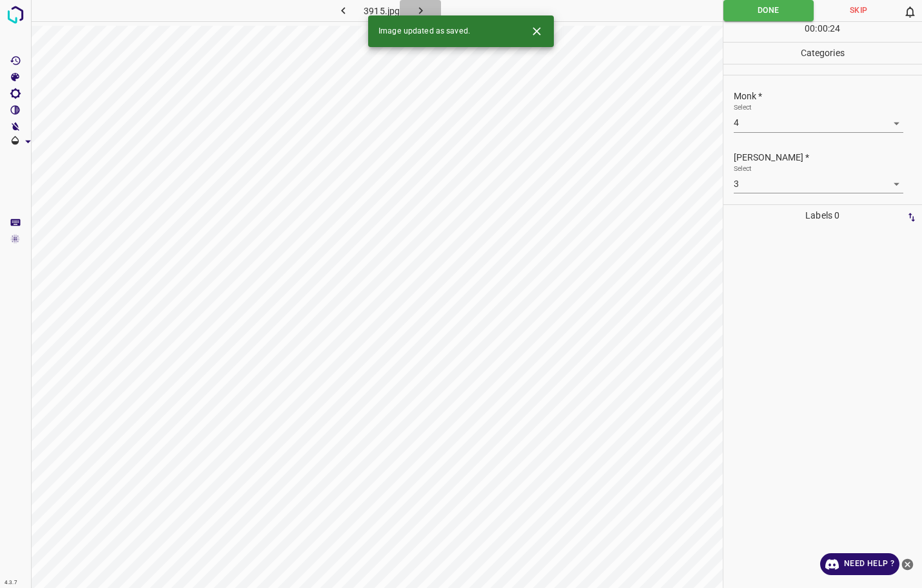
click at [425, 13] on icon "button" at bounding box center [421, 11] width 14 height 14
click at [763, 14] on button "Done" at bounding box center [768, 10] width 90 height 21
click at [467, 6] on icon "button" at bounding box center [461, 11] width 14 height 14
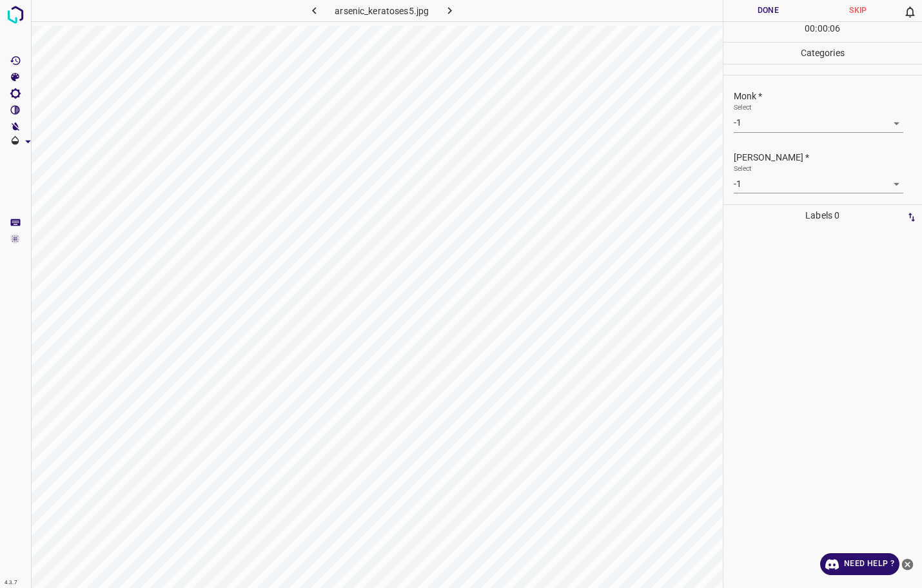
click at [747, 8] on button "Done" at bounding box center [768, 10] width 90 height 21
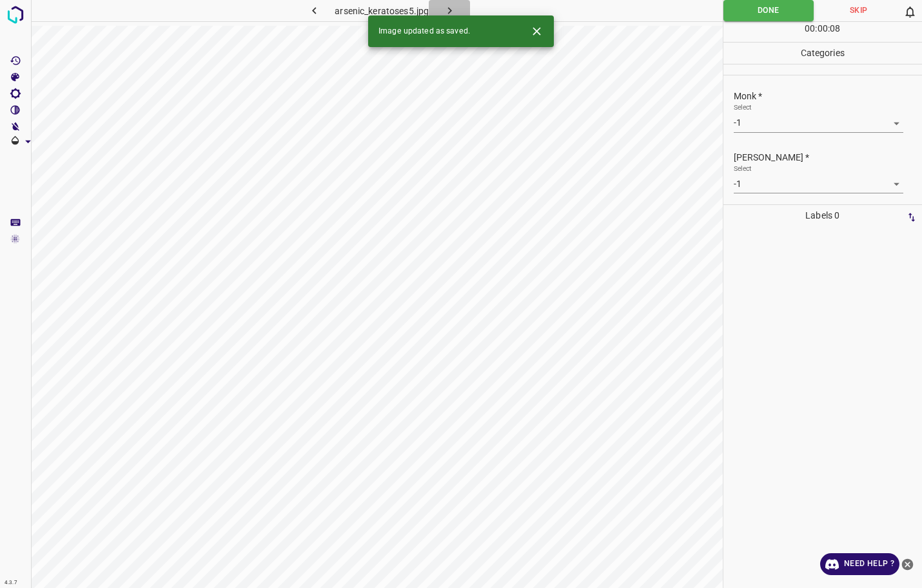
click at [455, 10] on icon "button" at bounding box center [450, 11] width 14 height 14
click at [775, 113] on body "4.3.7 [MEDICAL_DATA]_circumscripta1.jpg Done Skip 0 00 : 00 : 36 Categories Mon…" at bounding box center [461, 294] width 922 height 588
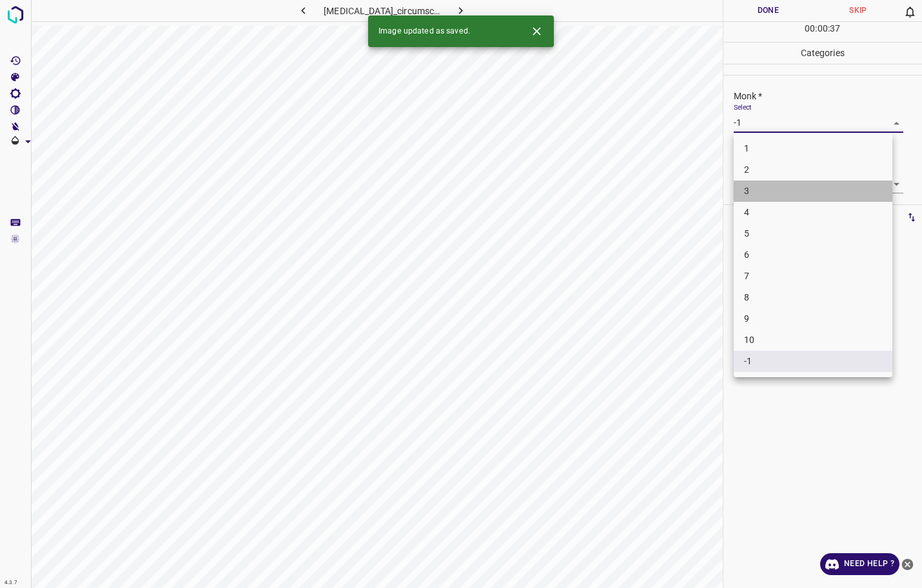
click at [775, 188] on li "3" at bounding box center [813, 190] width 159 height 21
type input "3"
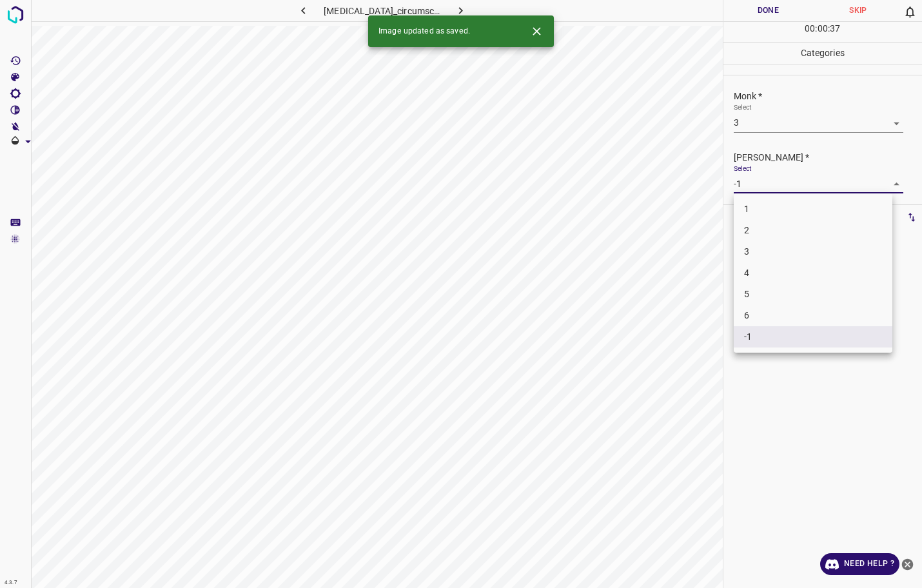
click at [774, 182] on body "4.3.7 [MEDICAL_DATA]_circumscripta1.jpg Done Skip 0 00 : 00 : 37 Categories Mon…" at bounding box center [461, 294] width 922 height 588
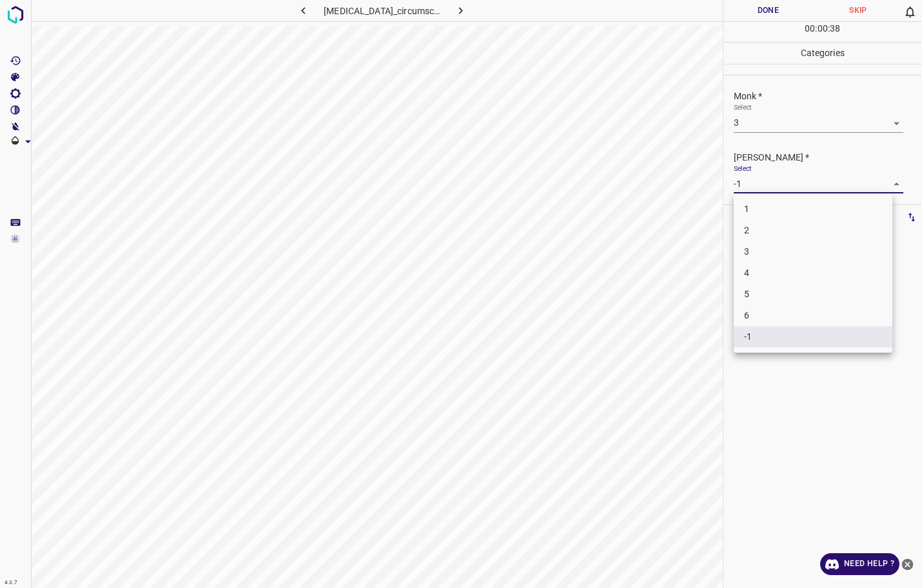
click at [772, 230] on li "2" at bounding box center [813, 230] width 159 height 21
type input "2"
click at [759, 7] on button "Done" at bounding box center [768, 10] width 90 height 21
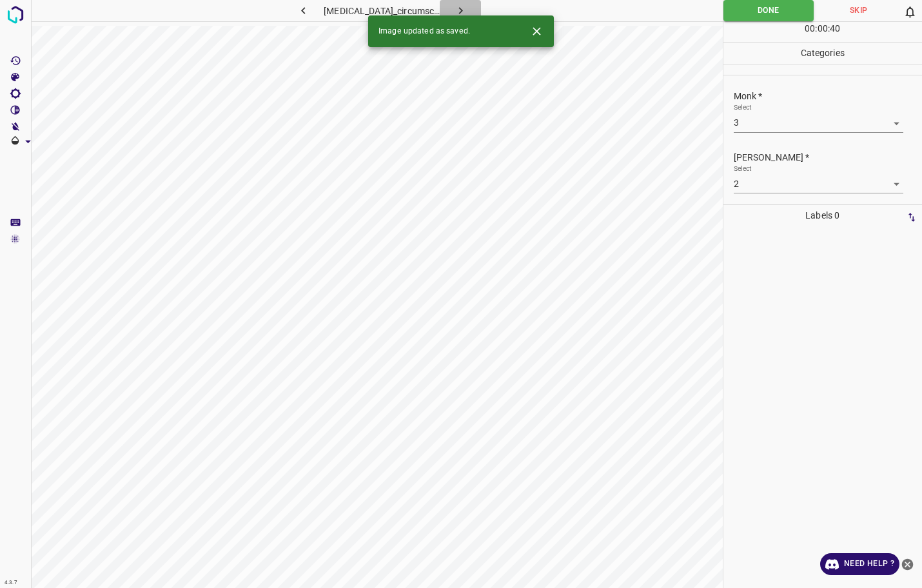
click at [467, 11] on icon "button" at bounding box center [461, 11] width 14 height 14
click at [798, 122] on body "4.3.7 4061.jpg Done Skip 0 00 : 01 : 04 Categories Monk * Select -1 -1 [PERSON_…" at bounding box center [461, 294] width 922 height 588
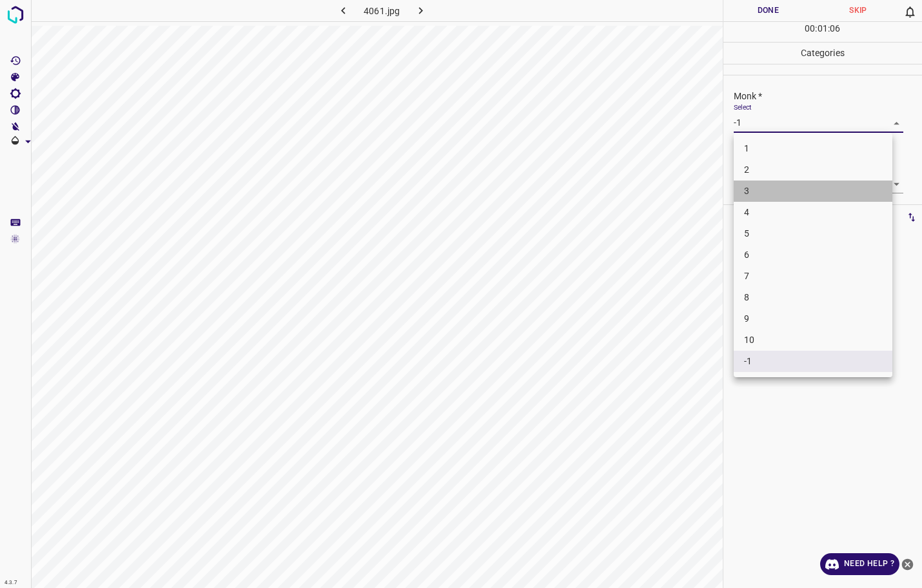
click at [777, 185] on li "3" at bounding box center [813, 190] width 159 height 21
type input "3"
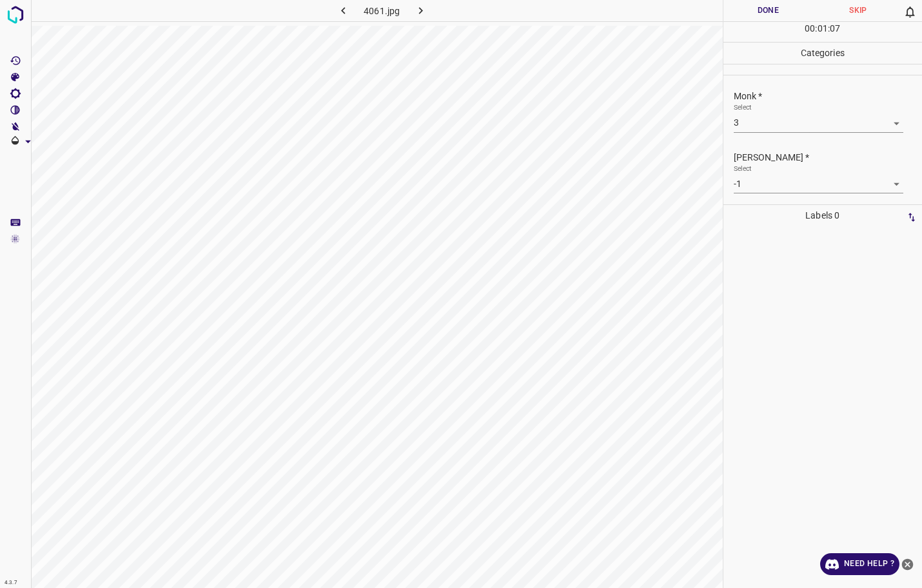
click at [769, 188] on body "4.3.7 4061.jpg Done Skip 0 00 : 01 : 07 Categories Monk * Select 3 3 [PERSON_NA…" at bounding box center [461, 294] width 922 height 588
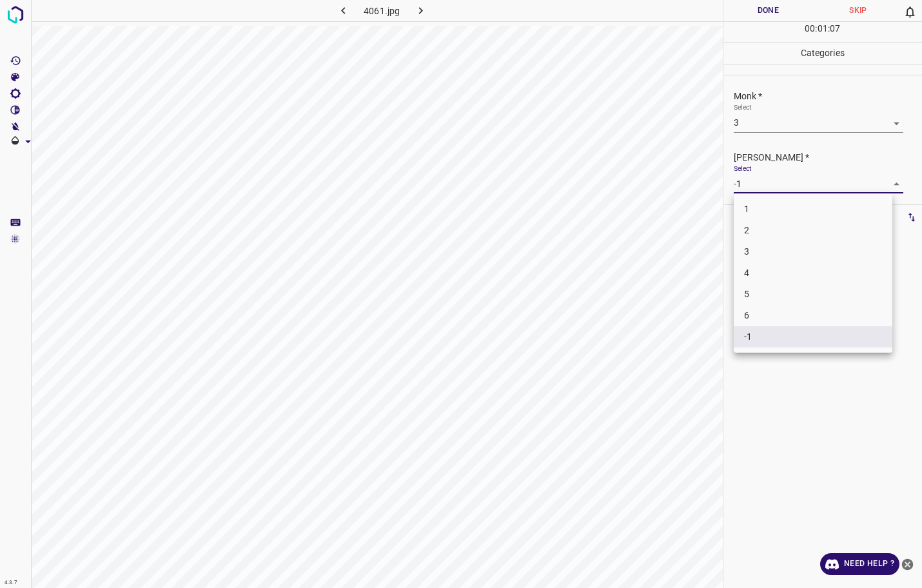
click at [768, 231] on li "2" at bounding box center [813, 230] width 159 height 21
type input "2"
click at [783, 12] on button "Done" at bounding box center [768, 10] width 90 height 21
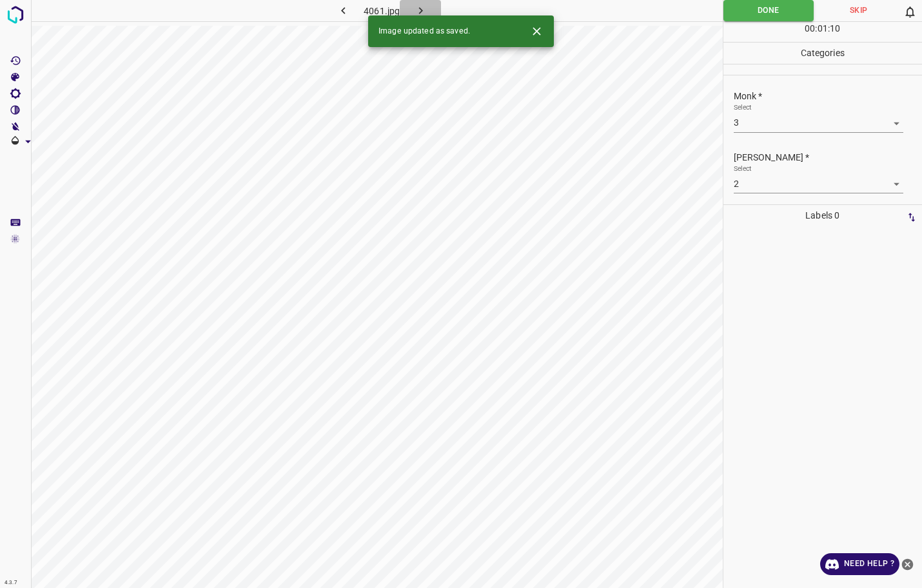
click at [422, 9] on icon "button" at bounding box center [421, 11] width 14 height 14
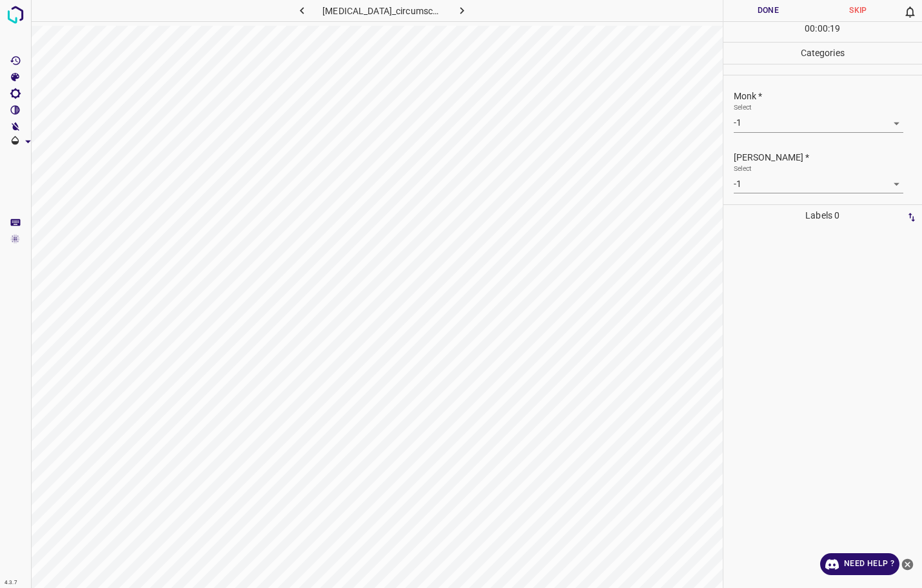
click at [764, 115] on body "4.3.7 [MEDICAL_DATA]_circumscripta15.jpg Done Skip 0 00 : 00 : 19 Categories Mo…" at bounding box center [461, 294] width 922 height 588
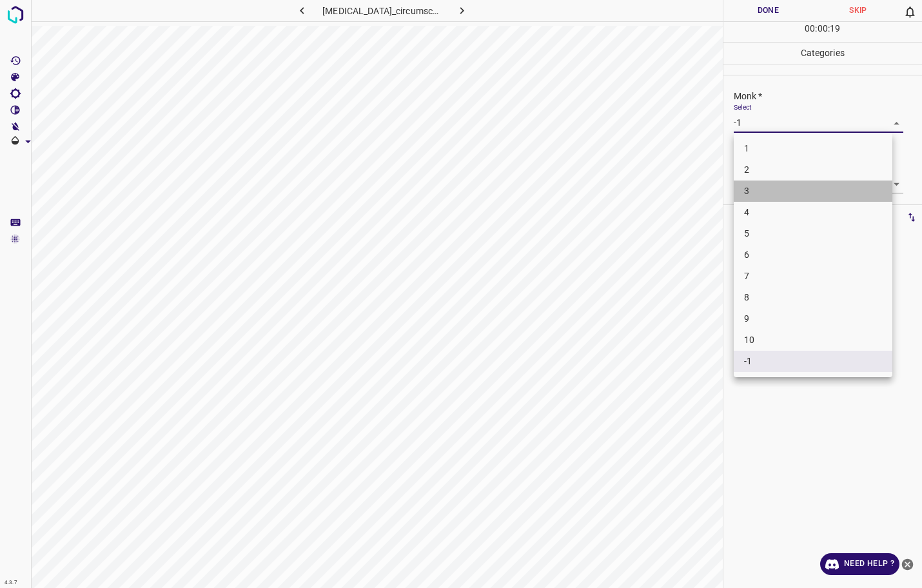
click at [764, 184] on li "3" at bounding box center [813, 190] width 159 height 21
type input "3"
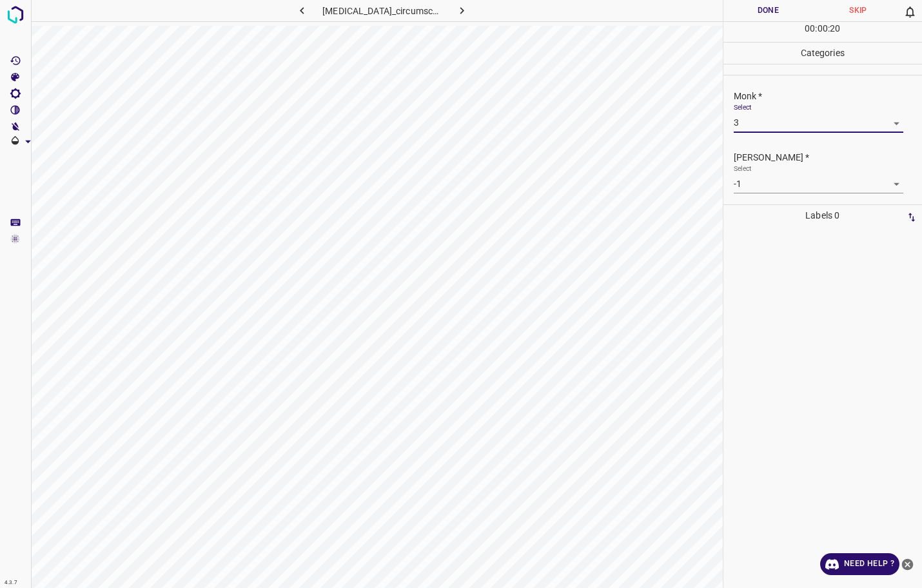
click at [763, 186] on body "4.3.7 [MEDICAL_DATA]_circumscripta15.jpg Done Skip 0 00 : 00 : 20 Categories Mo…" at bounding box center [461, 294] width 922 height 588
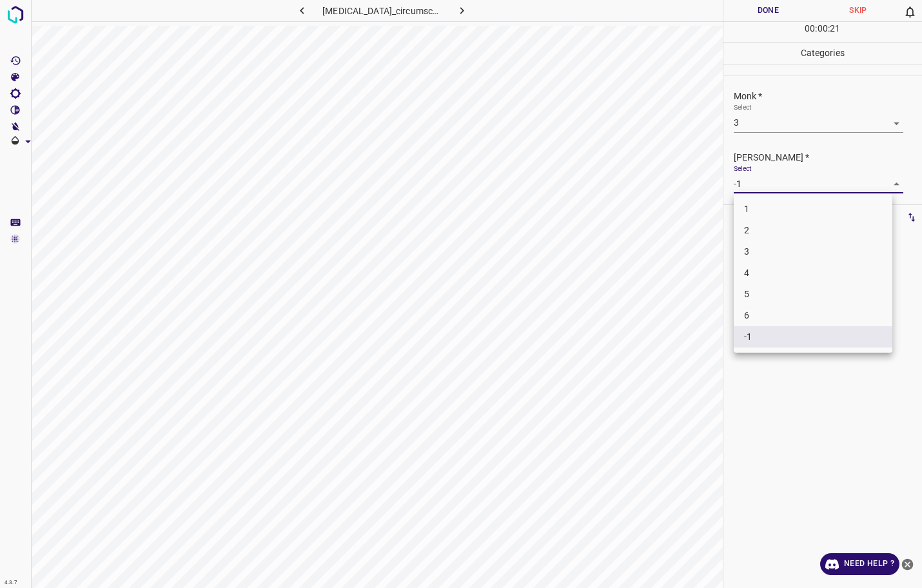
click at [764, 223] on li "2" at bounding box center [813, 230] width 159 height 21
type input "2"
click at [744, 15] on button "Done" at bounding box center [768, 10] width 90 height 21
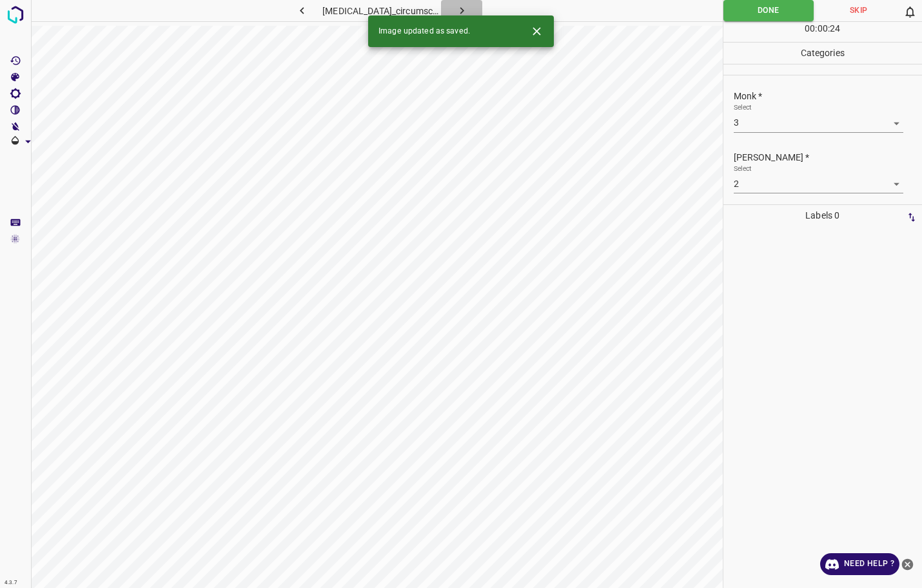
click at [463, 8] on icon "button" at bounding box center [462, 11] width 14 height 14
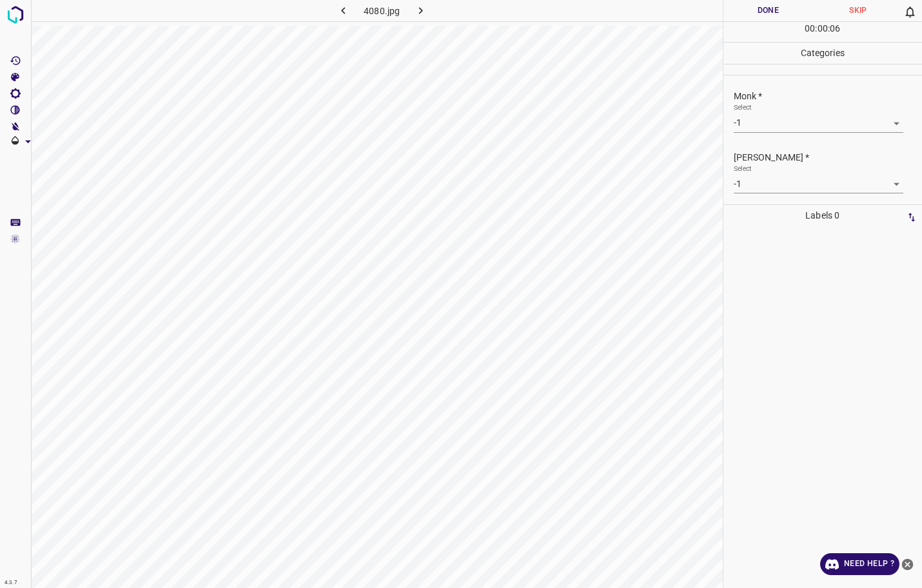
click at [775, 121] on body "4.3.7 4080.jpg Done Skip 0 00 : 00 : 06 Categories Monk * Select -1 -1 [PERSON_…" at bounding box center [461, 294] width 922 height 588
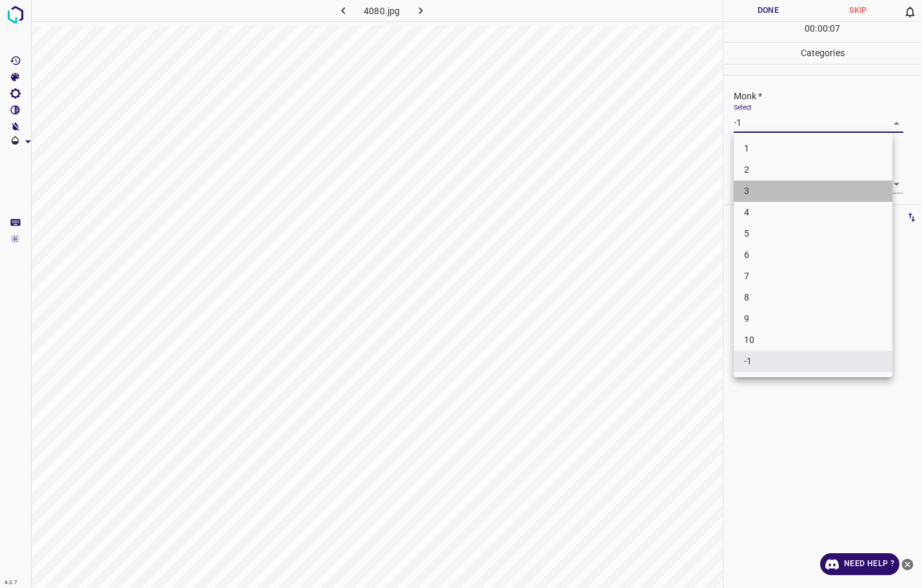
click at [755, 188] on li "3" at bounding box center [813, 190] width 159 height 21
type input "3"
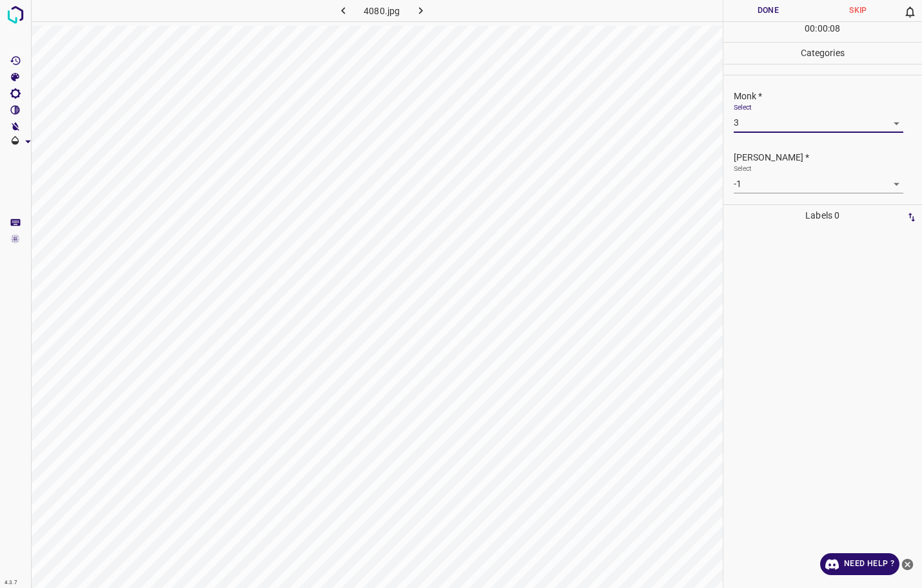
click at [757, 181] on body "4.3.7 4080.jpg Done Skip 0 00 : 00 : 08 Categories Monk * Select 3 3 [PERSON_NA…" at bounding box center [461, 294] width 922 height 588
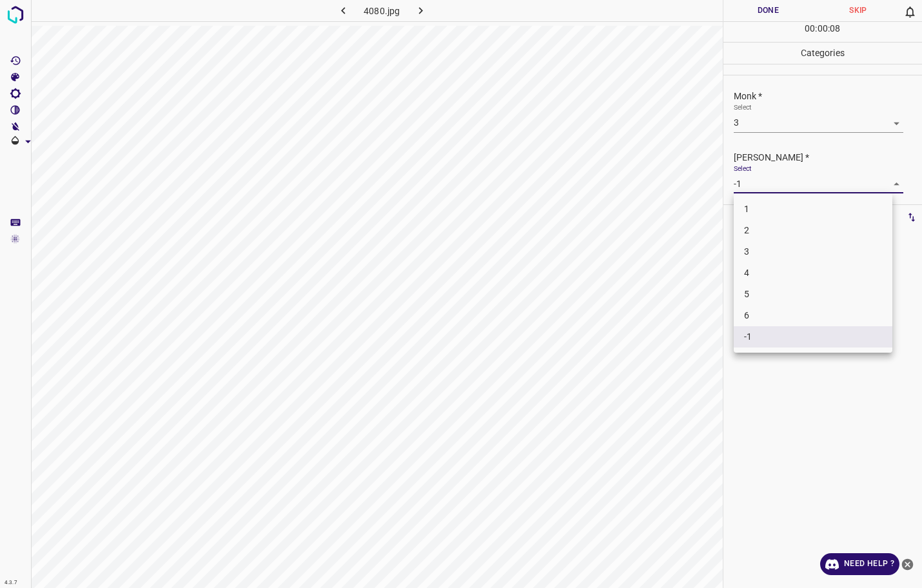
click at [755, 227] on li "2" at bounding box center [813, 230] width 159 height 21
type input "2"
click at [786, 12] on button "Done" at bounding box center [768, 10] width 90 height 21
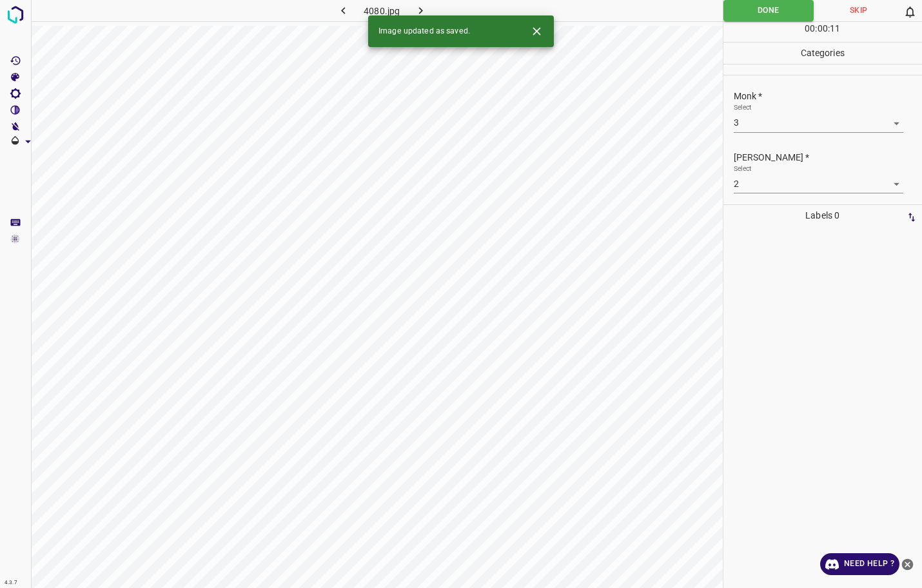
click at [432, 6] on button "button" at bounding box center [420, 10] width 41 height 21
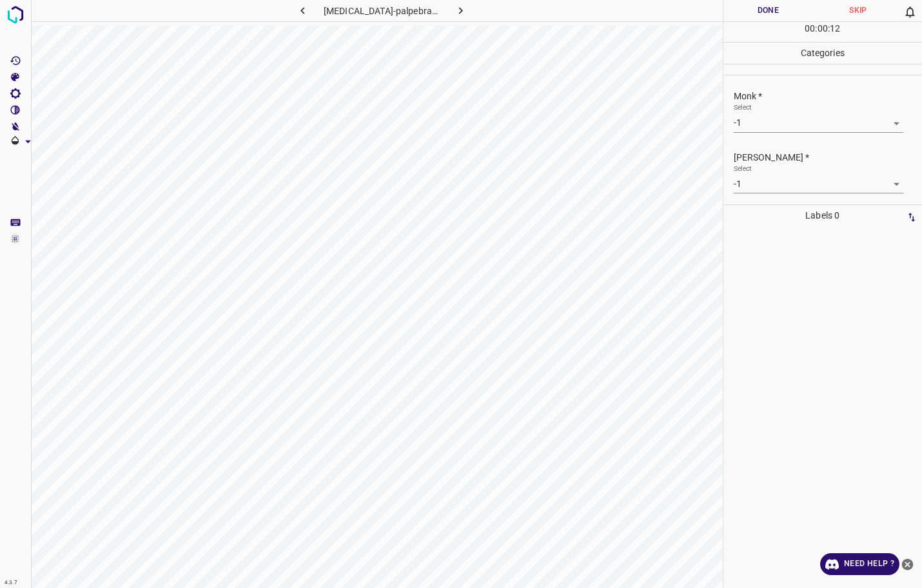
click at [779, 126] on body "4.3.7 [MEDICAL_DATA]-palpebrarum26.jpg Done Skip 0 00 : 00 : 12 Categories Monk…" at bounding box center [461, 294] width 922 height 588
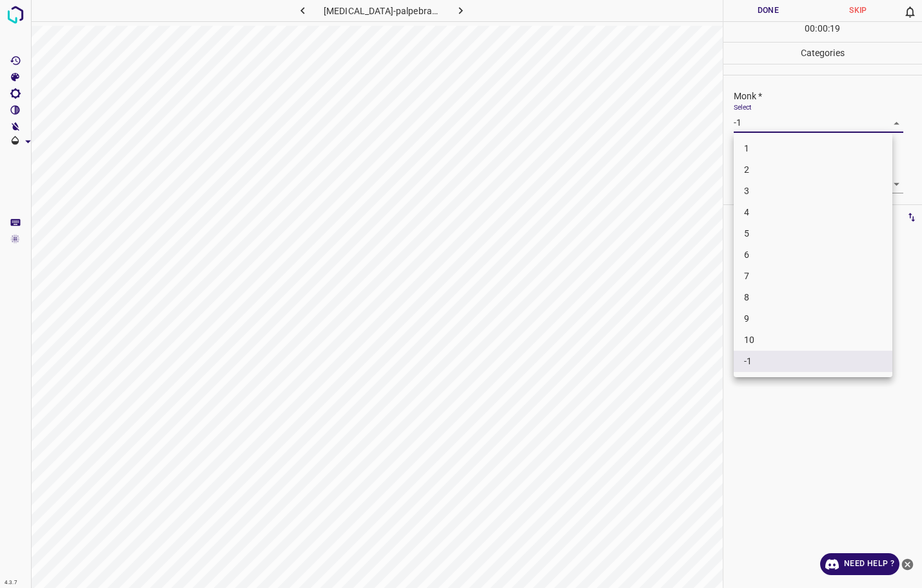
click at [764, 209] on li "4" at bounding box center [813, 212] width 159 height 21
type input "4"
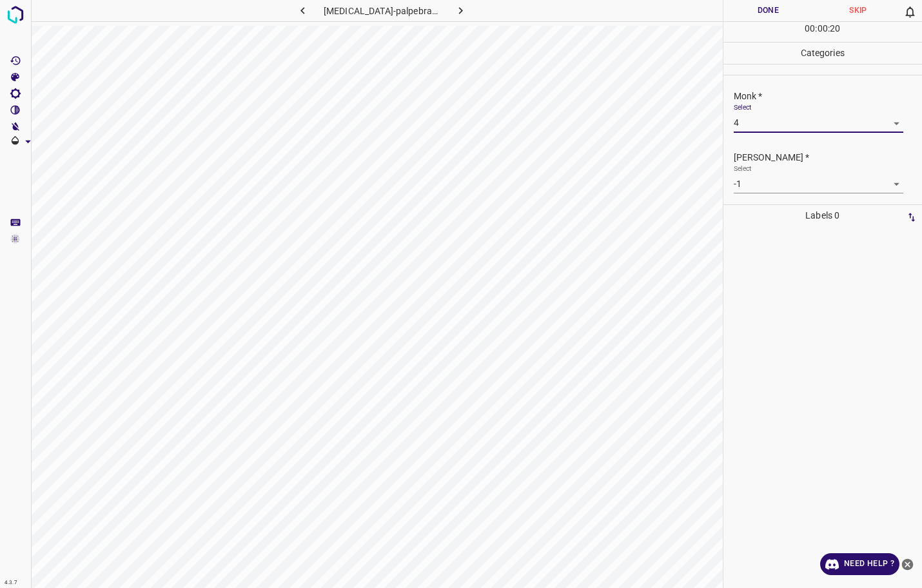
click at [763, 181] on body "4.3.7 [MEDICAL_DATA]-palpebrarum26.jpg Done Skip 0 00 : 00 : 20 Categories Monk…" at bounding box center [461, 294] width 922 height 588
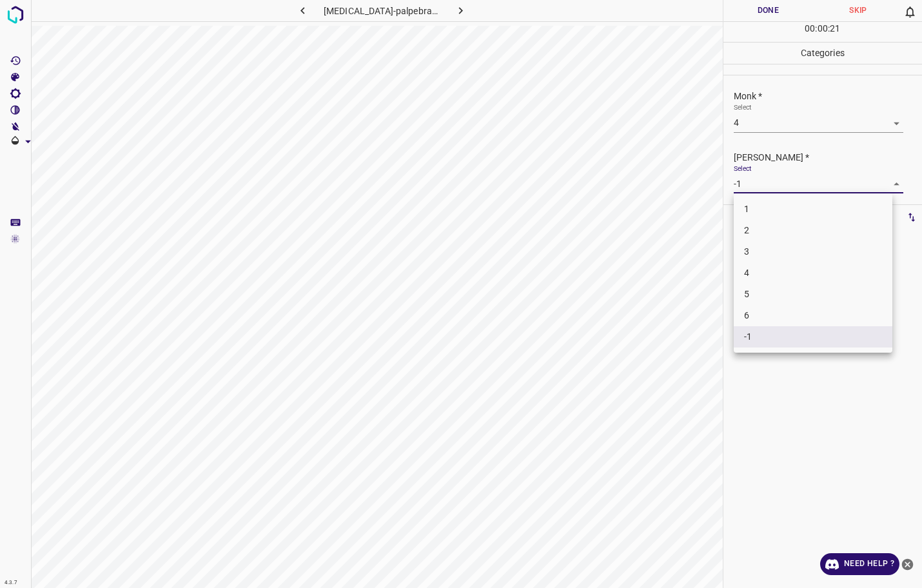
click at [755, 250] on li "3" at bounding box center [813, 251] width 159 height 21
type input "3"
click at [764, 17] on button "Done" at bounding box center [768, 10] width 90 height 21
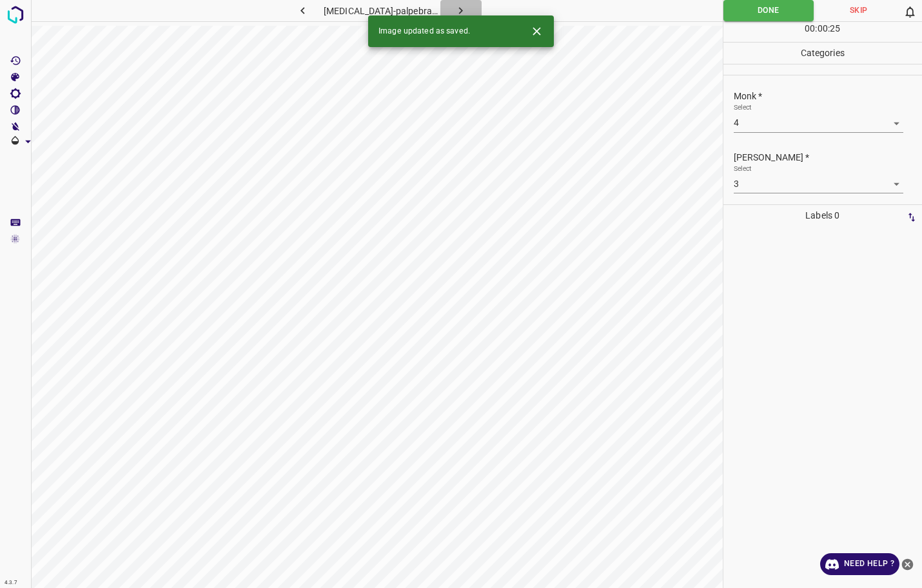
click at [463, 11] on icon "button" at bounding box center [461, 11] width 14 height 14
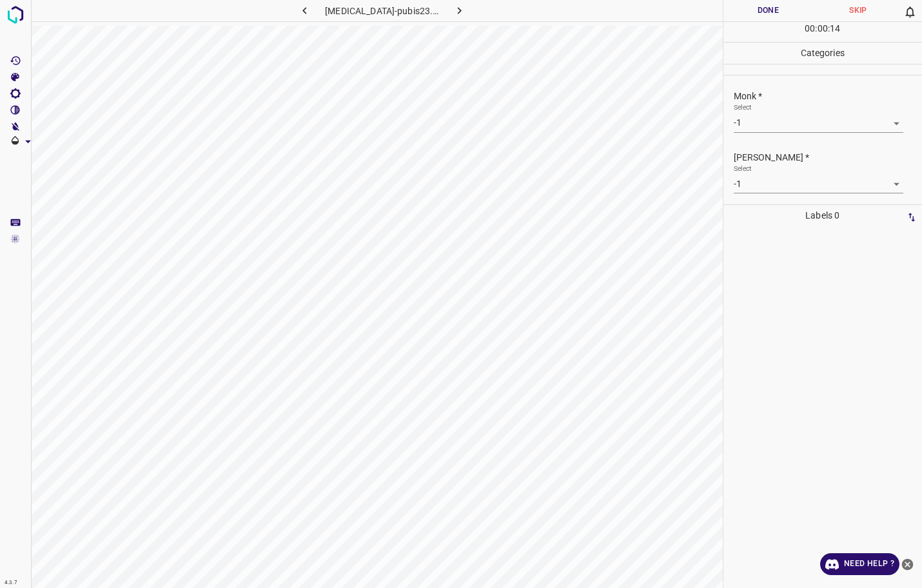
click at [773, 12] on button "Done" at bounding box center [768, 10] width 90 height 21
click at [453, 8] on icon "button" at bounding box center [460, 11] width 14 height 14
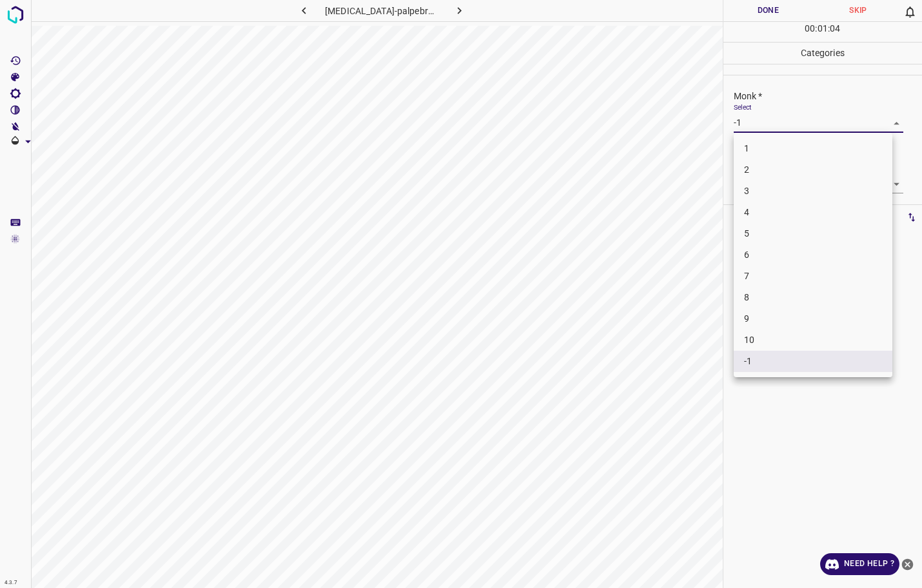
click at [781, 122] on body "4.3.7 [MEDICAL_DATA]-palpebrarum6.jpg Done Skip 0 00 : 01 : 04 Categories Monk …" at bounding box center [461, 294] width 922 height 588
click at [761, 208] on li "4" at bounding box center [813, 212] width 159 height 21
type input "4"
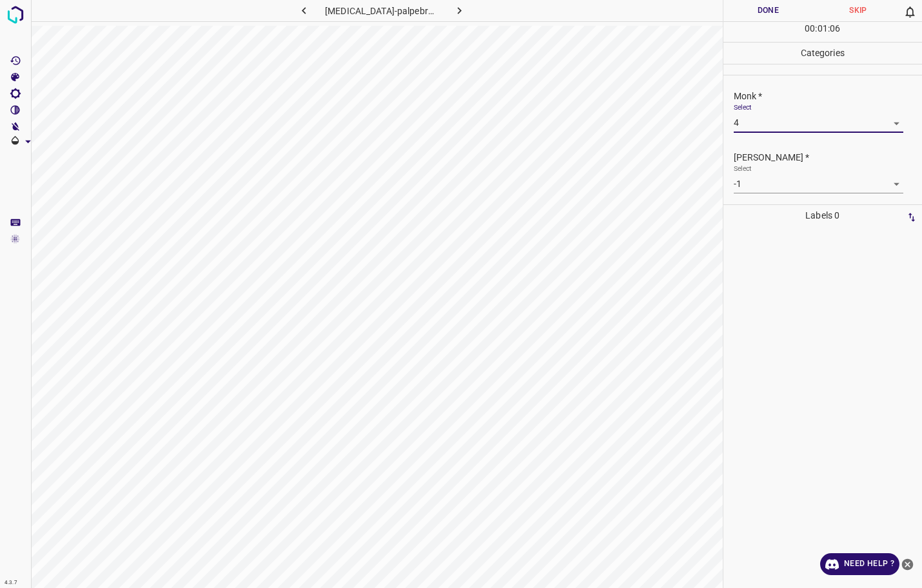
click at [763, 189] on body "4.3.7 [MEDICAL_DATA]-palpebrarum6.jpg Done Skip 0 00 : 01 : 06 Categories Monk …" at bounding box center [461, 294] width 922 height 588
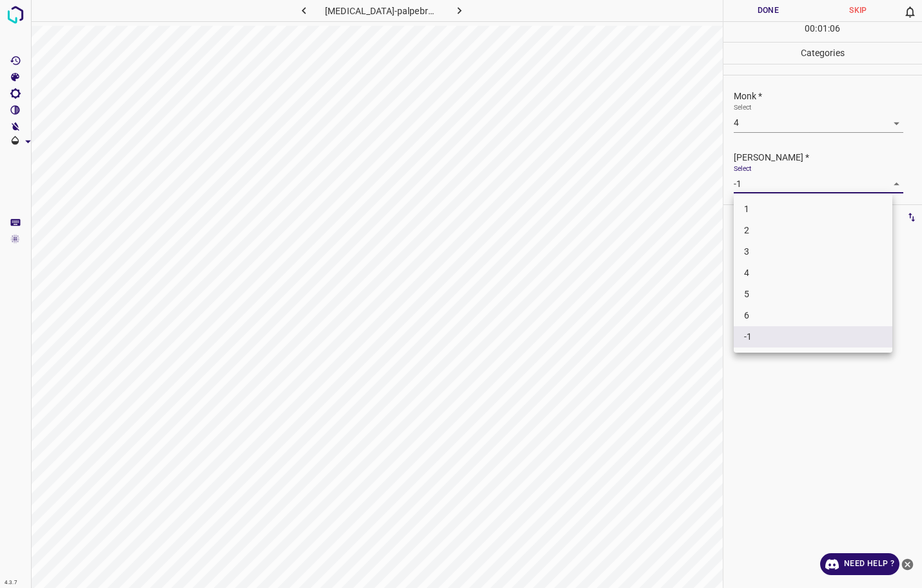
click at [759, 247] on li "3" at bounding box center [813, 251] width 159 height 21
type input "3"
click at [762, 9] on button "Done" at bounding box center [768, 10] width 90 height 21
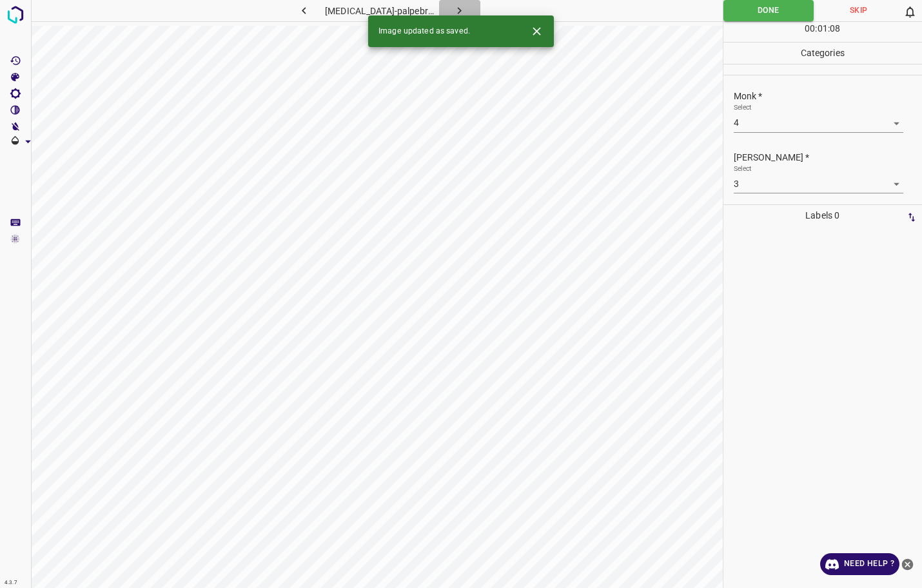
click at [460, 8] on icon "button" at bounding box center [460, 11] width 14 height 14
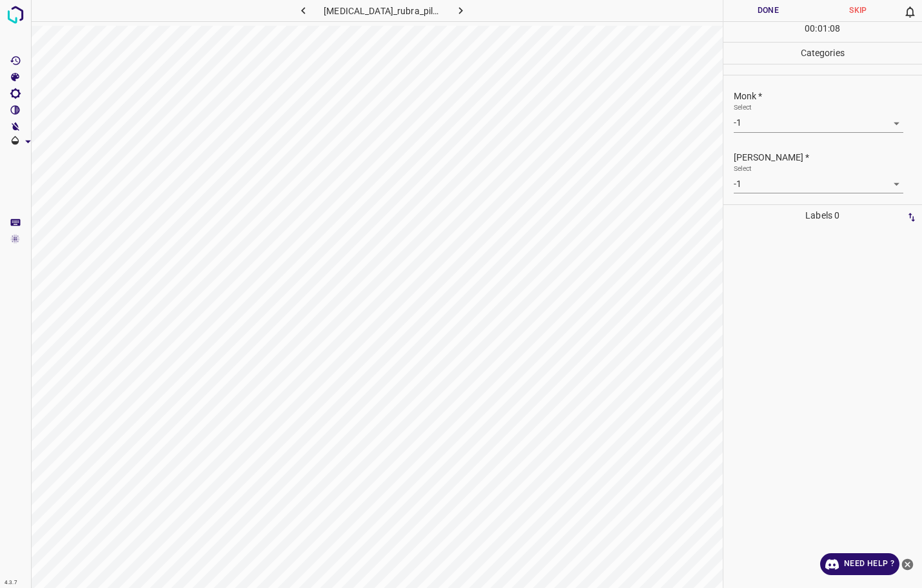
click at [750, 126] on body "4.3.7 [MEDICAL_DATA]_rubra_pilaris38.jpg Done Skip 0 00 : 01 : 08 Categories Mo…" at bounding box center [461, 294] width 922 height 588
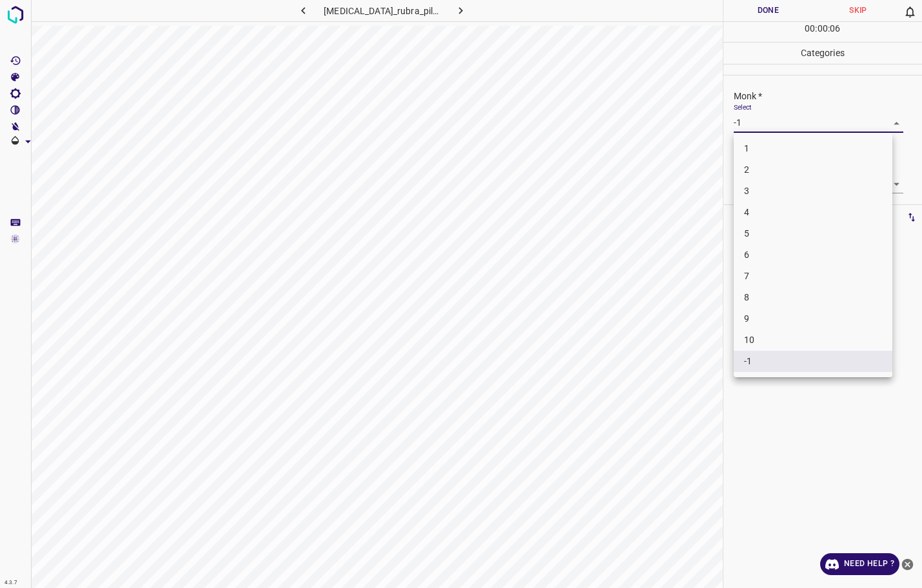
click at [756, 250] on li "6" at bounding box center [813, 254] width 159 height 21
type input "6"
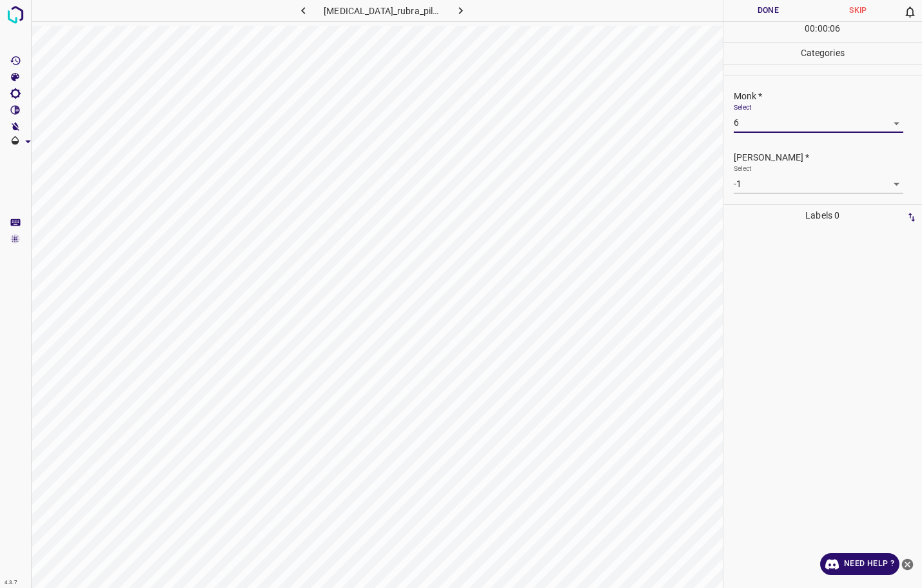
click at [769, 179] on body "4.3.7 [MEDICAL_DATA]_rubra_pilaris38.jpg Done Skip 0 00 : 00 : 06 Categories Mo…" at bounding box center [461, 294] width 922 height 588
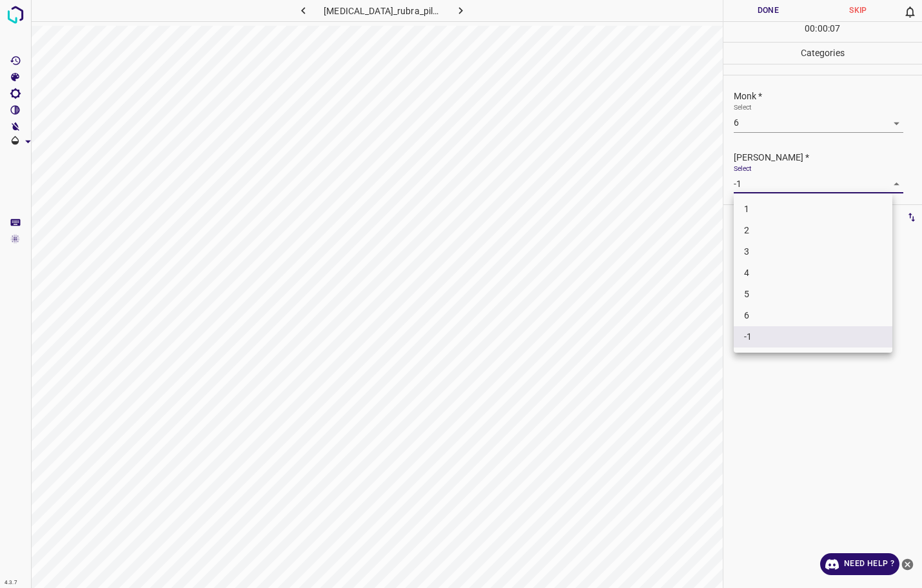
click at [754, 274] on li "4" at bounding box center [813, 272] width 159 height 21
type input "4"
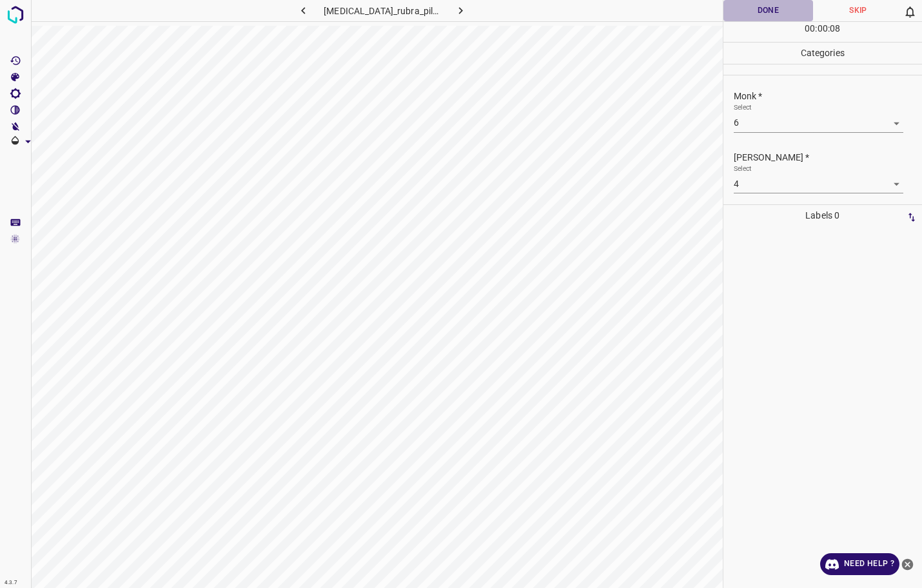
click at [764, 12] on button "Done" at bounding box center [768, 10] width 90 height 21
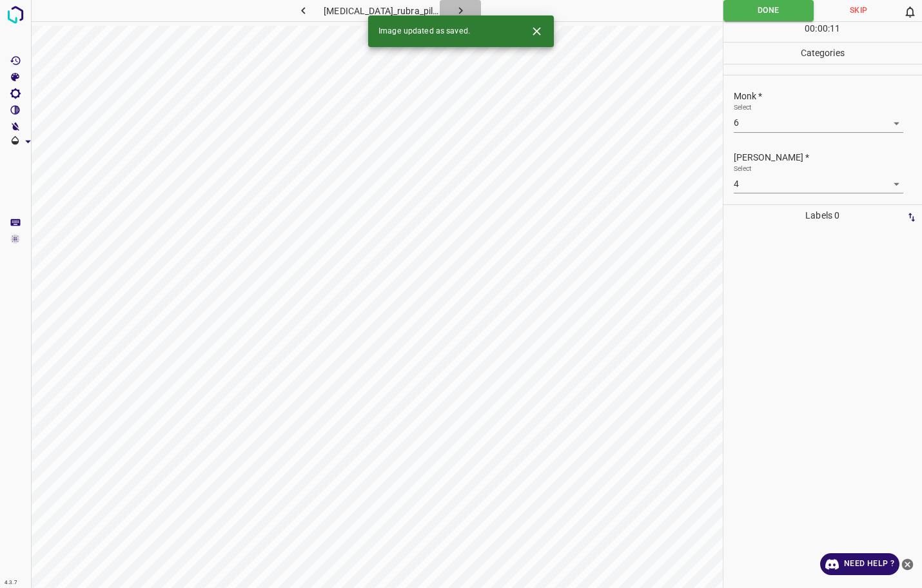
click at [451, 11] on button "button" at bounding box center [460, 10] width 41 height 21
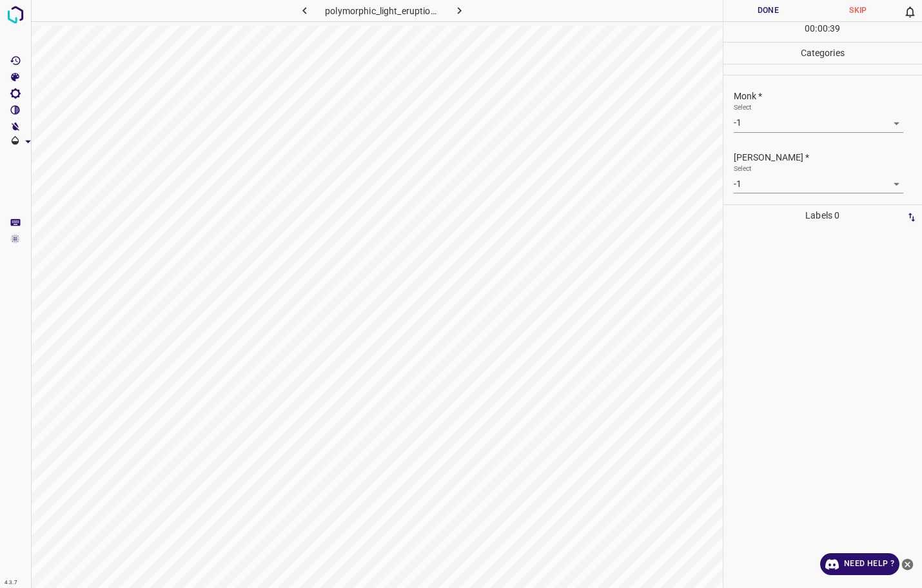
click at [730, 131] on div "Monk * Select -1 -1" at bounding box center [822, 111] width 199 height 61
click at [737, 124] on body "4.3.7 polymorphic_light_eruption54.jpg Done Skip 0 00 : 00 : 39 Categories Monk…" at bounding box center [461, 294] width 922 height 588
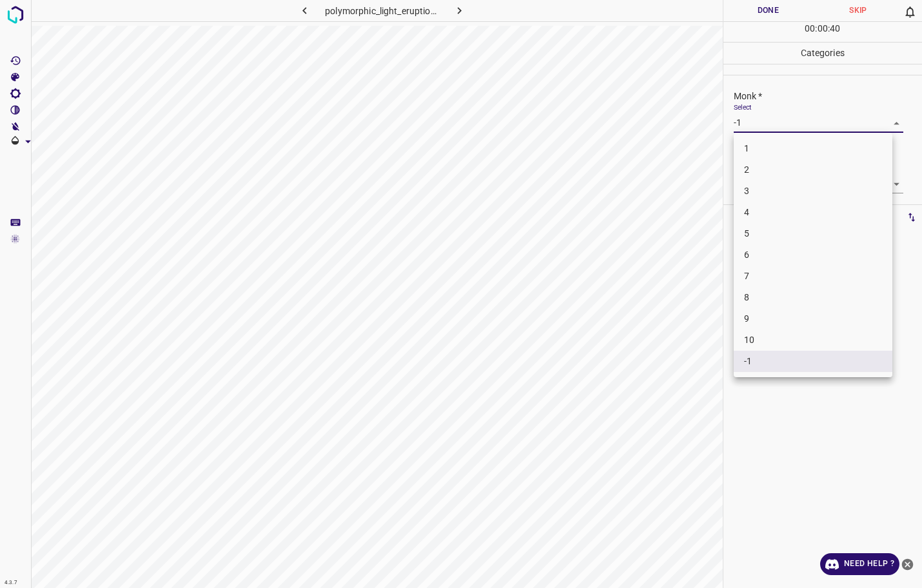
click at [750, 184] on li "3" at bounding box center [813, 190] width 159 height 21
type input "3"
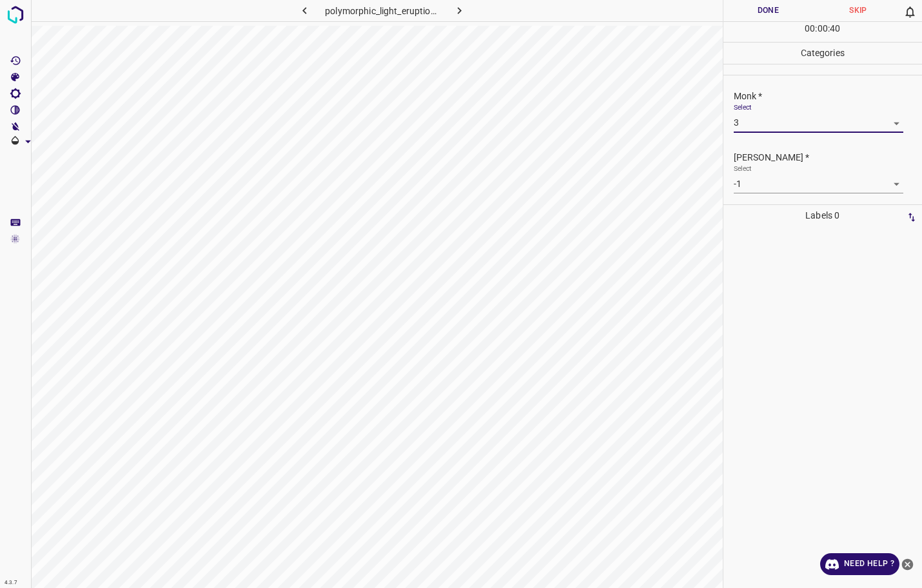
click at [751, 178] on body "4.3.7 polymorphic_light_eruption54.jpg Done Skip 0 00 : 00 : 40 Categories Monk…" at bounding box center [461, 294] width 922 height 588
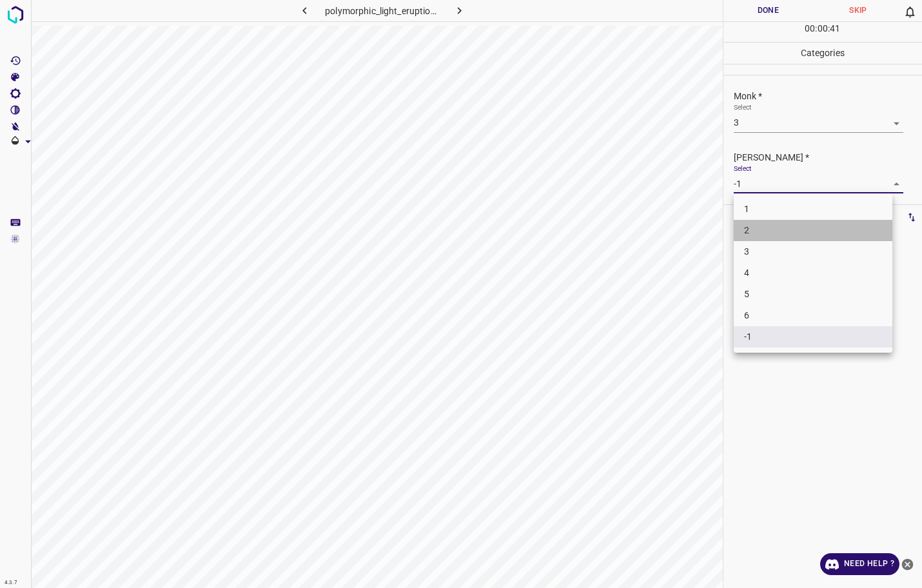
click at [746, 224] on li "2" at bounding box center [813, 230] width 159 height 21
type input "2"
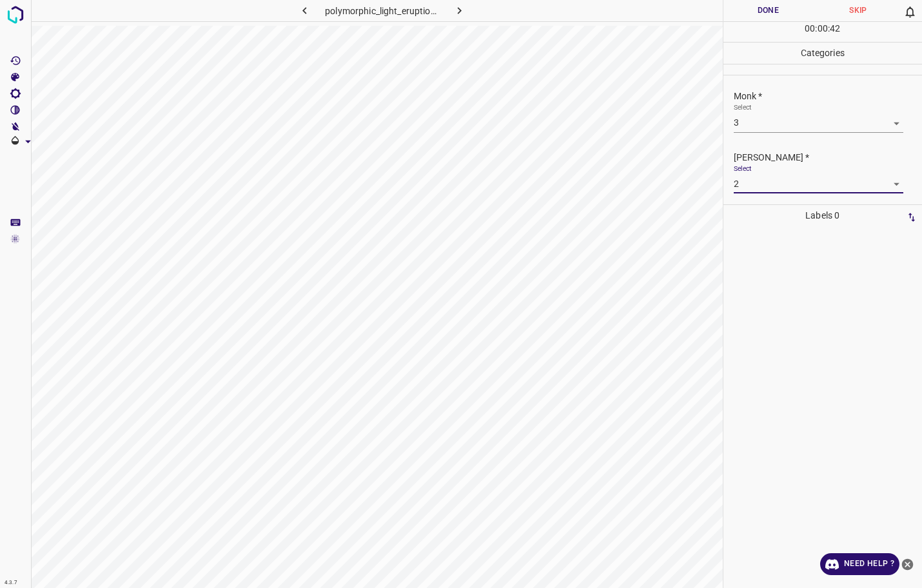
click at [778, 3] on button "Done" at bounding box center [768, 10] width 90 height 21
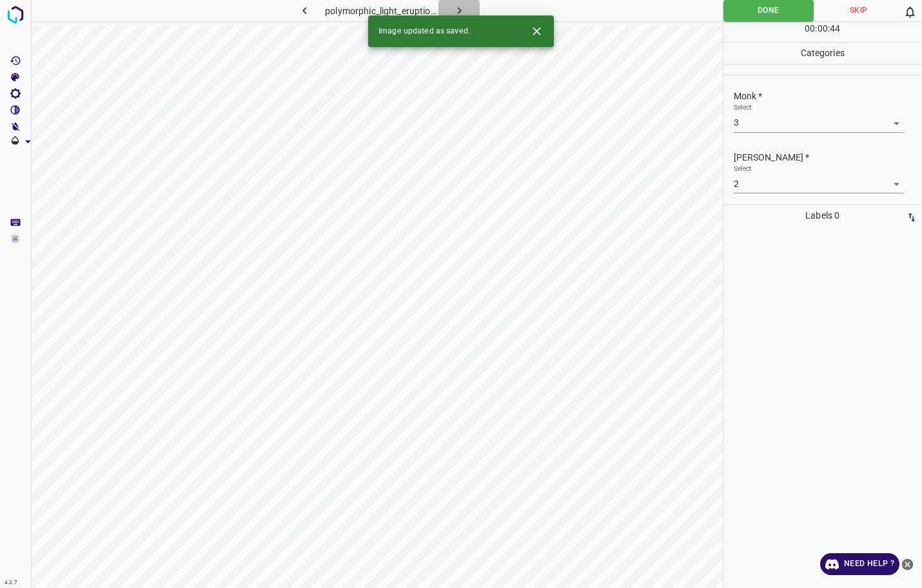
click at [463, 2] on button "button" at bounding box center [458, 10] width 41 height 21
click at [756, 116] on body "4.3.7 pompholyx31.jpg Done Skip 0 00 : 00 : 07 Categories Monk * Select -1 -1 […" at bounding box center [461, 294] width 922 height 588
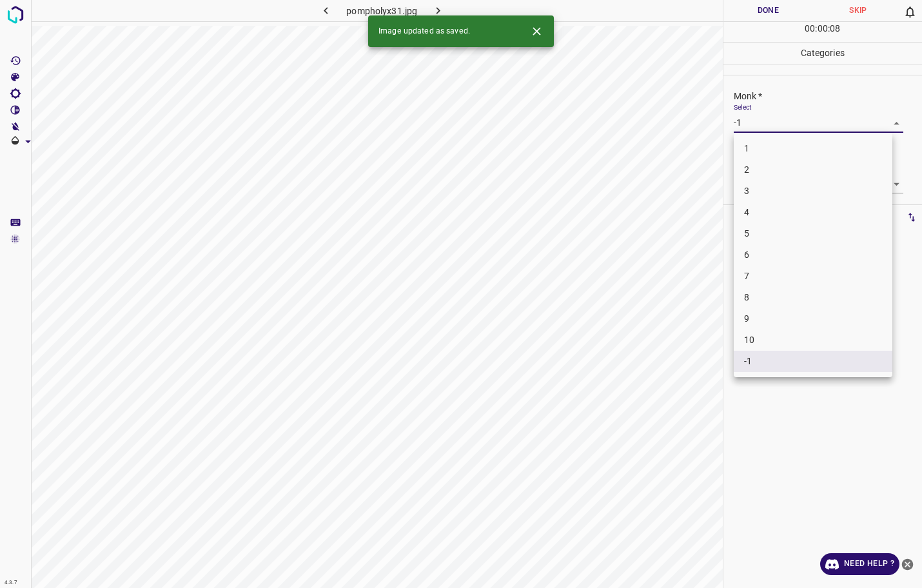
click at [756, 212] on li "4" at bounding box center [813, 212] width 159 height 21
type input "4"
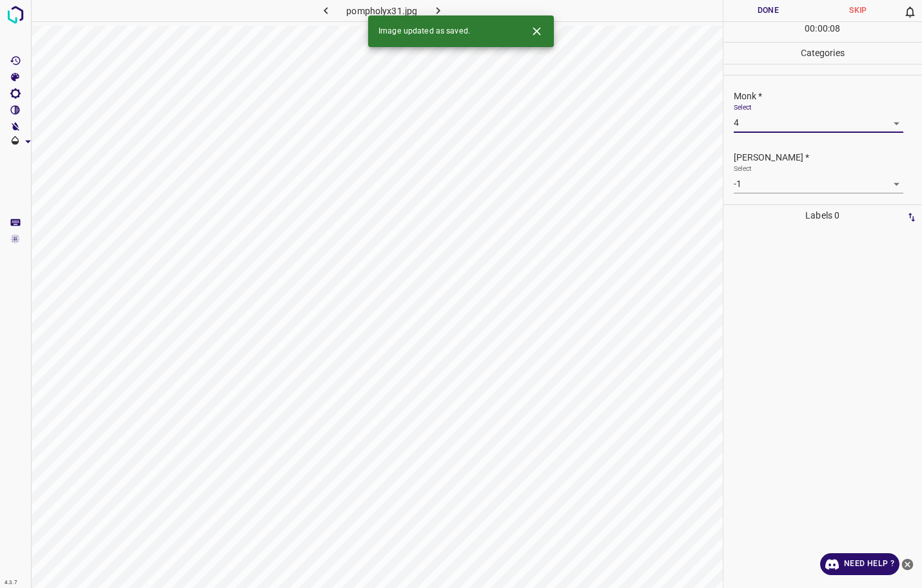
click at [758, 186] on body "4.3.7 pompholyx31.jpg Done Skip 0 00 : 00 : 08 Categories Monk * Select 4 4 [PE…" at bounding box center [461, 294] width 922 height 588
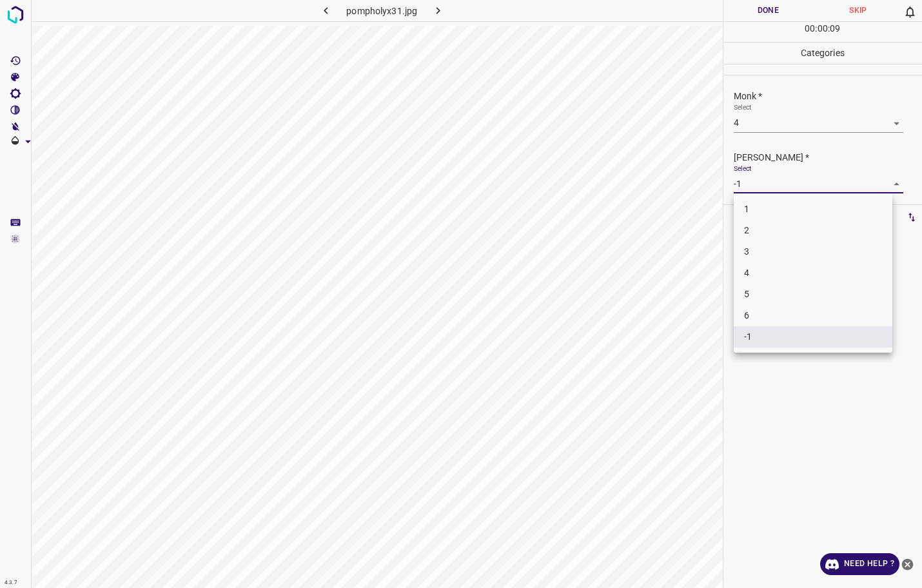
click at [747, 255] on li "3" at bounding box center [813, 251] width 159 height 21
type input "3"
click at [768, 17] on button "Done" at bounding box center [768, 10] width 90 height 21
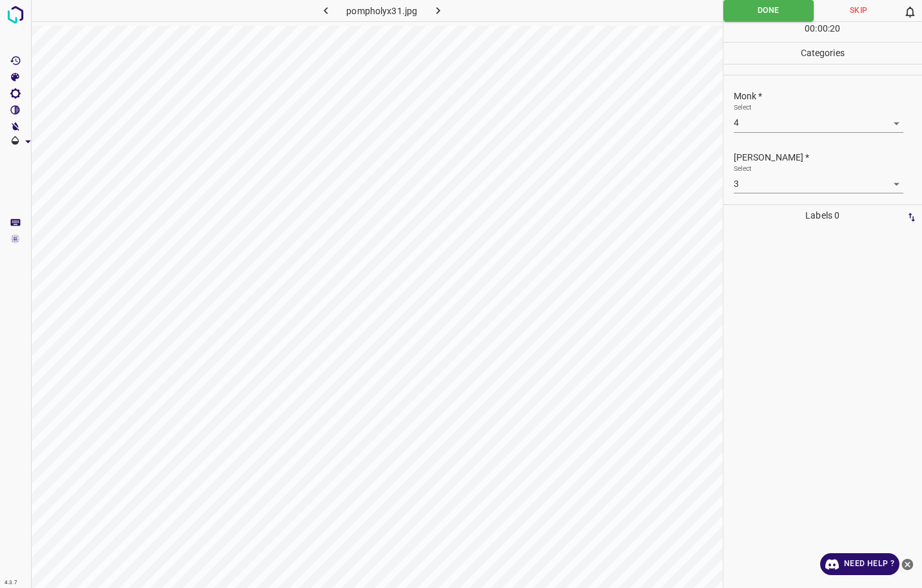
click at [448, 12] on button "button" at bounding box center [437, 10] width 41 height 21
click at [752, 120] on body "4.3.7 pompholyx32.jpg Done Skip 0 00 : 00 : 20 Categories Monk * Select -1 -1 […" at bounding box center [461, 294] width 922 height 588
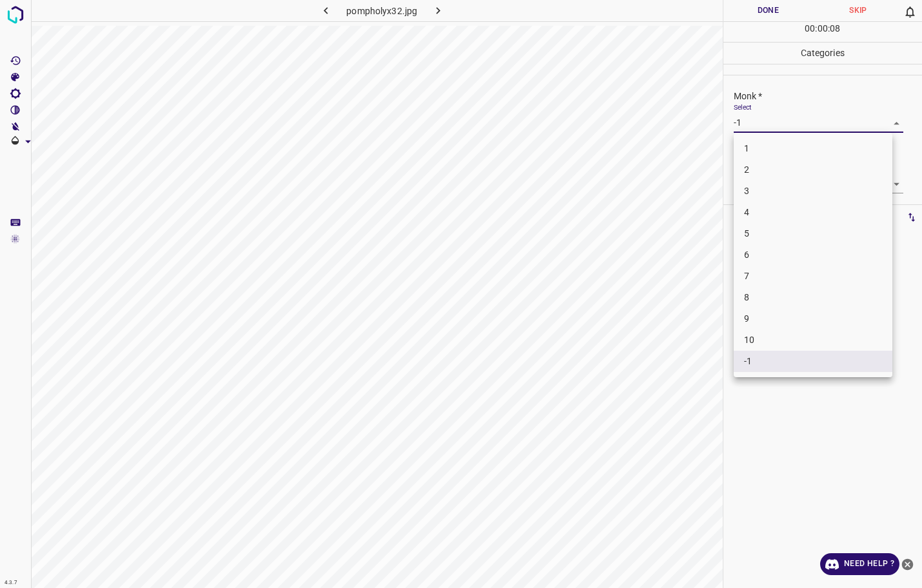
click at [749, 187] on li "3" at bounding box center [813, 190] width 159 height 21
type input "3"
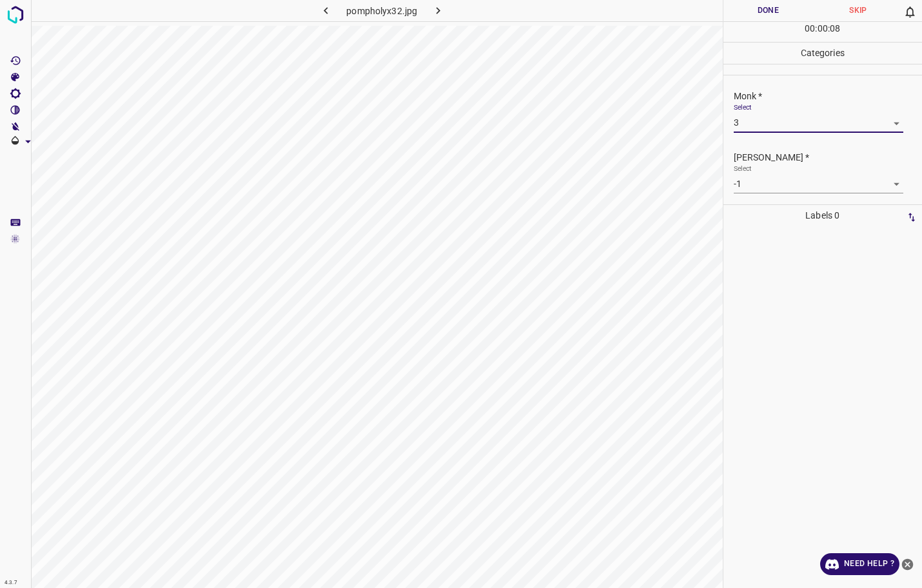
click at [748, 112] on label "Select" at bounding box center [743, 107] width 18 height 10
click at [748, 178] on body "4.3.7 pompholyx32.jpg Done Skip 0 00 : 00 : 09 Categories Monk * Select 3 3 [PE…" at bounding box center [461, 294] width 922 height 588
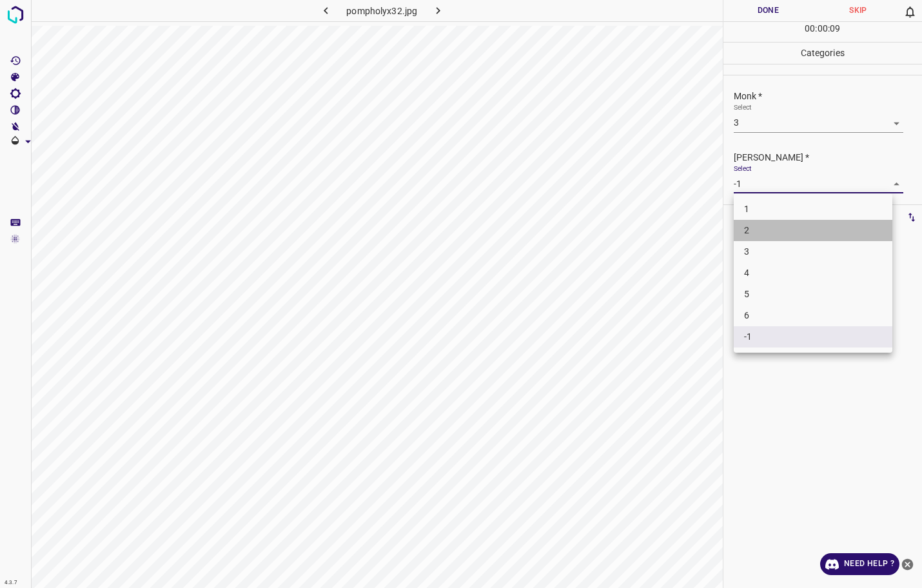
click at [750, 224] on li "2" at bounding box center [813, 230] width 159 height 21
type input "2"
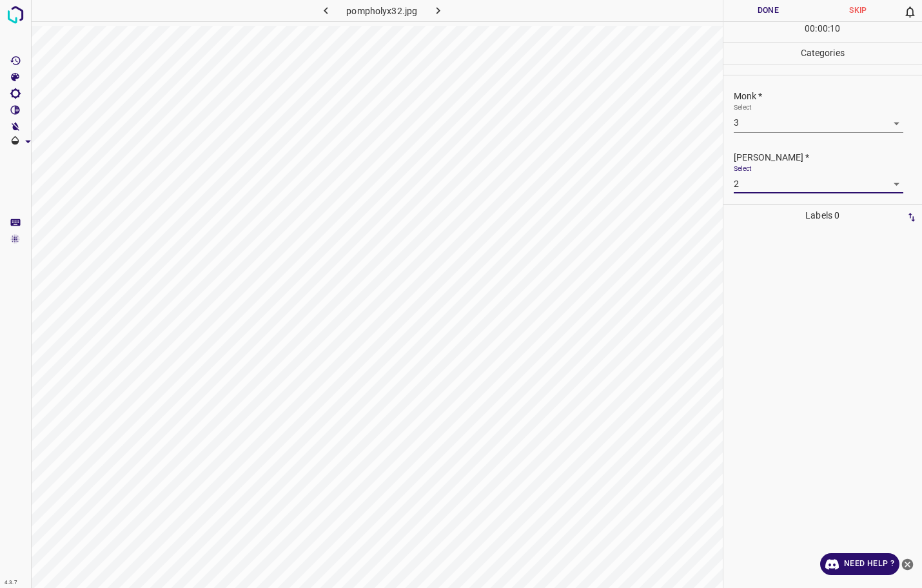
click at [780, 10] on button "Done" at bounding box center [768, 10] width 90 height 21
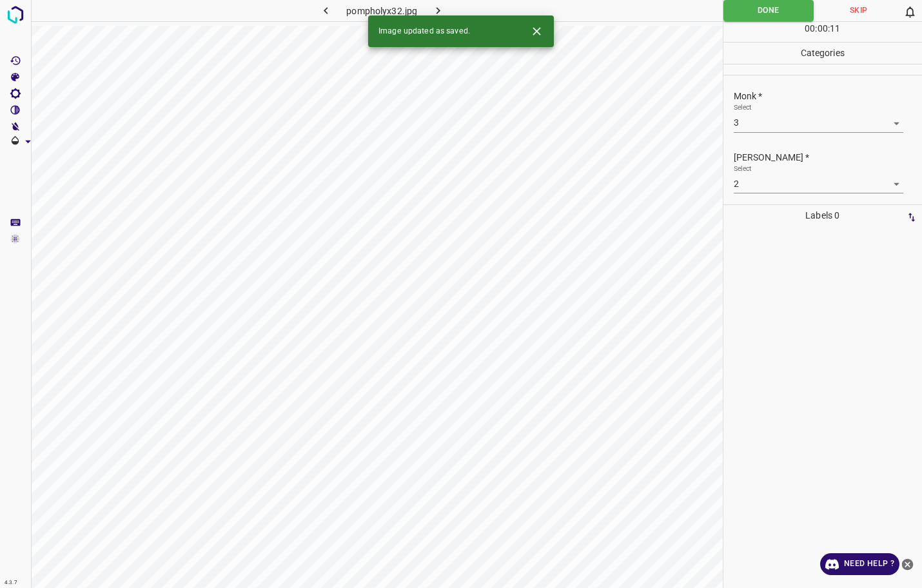
click at [442, 13] on icon "button" at bounding box center [438, 11] width 14 height 14
click at [751, 128] on body "4.3.7 [MEDICAL_DATA]-cutanea-tarda30.jpg Done Skip 0 00 : 00 : 25 Categories Mo…" at bounding box center [461, 294] width 922 height 588
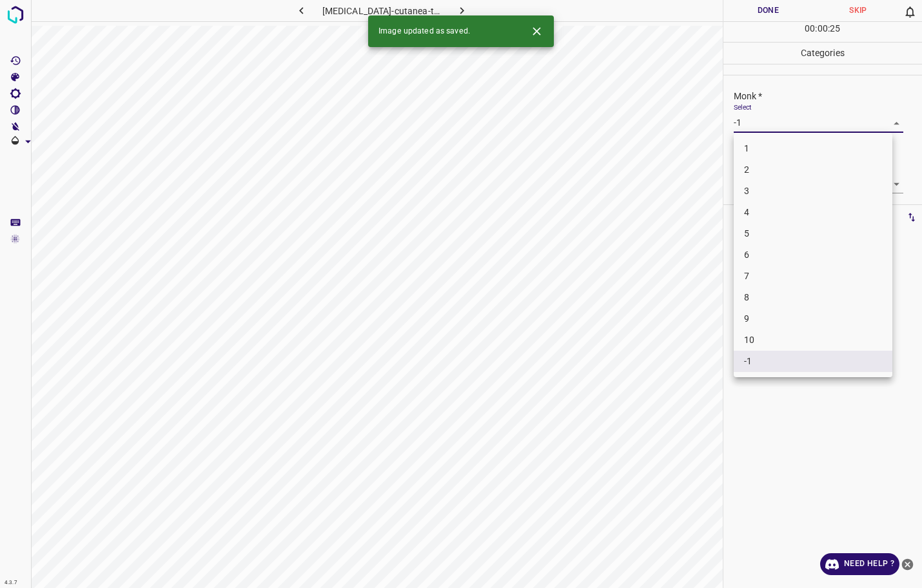
click at [757, 191] on li "3" at bounding box center [813, 190] width 159 height 21
type input "3"
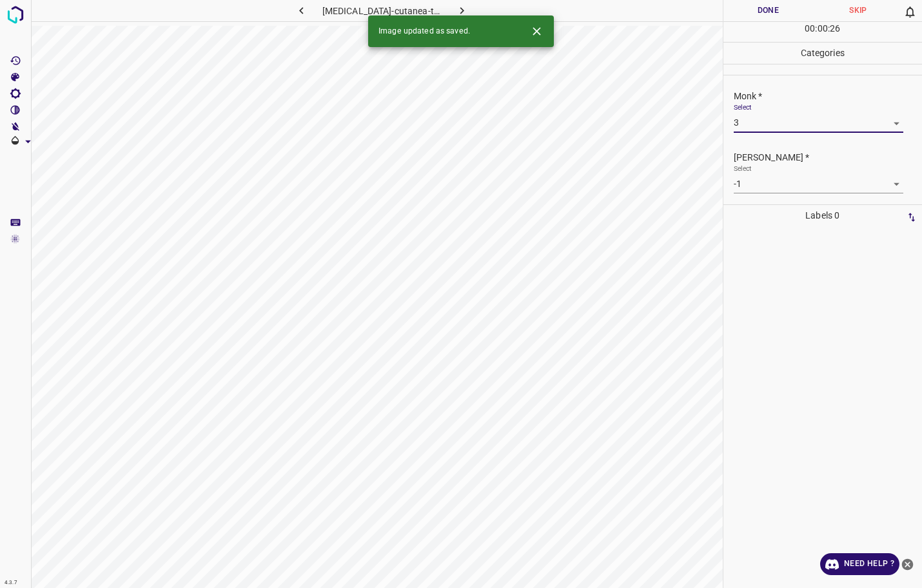
click at [759, 180] on body "4.3.7 [MEDICAL_DATA]-cutanea-tarda30.jpg Done Skip 0 00 : 00 : 26 Categories Mo…" at bounding box center [461, 294] width 922 height 588
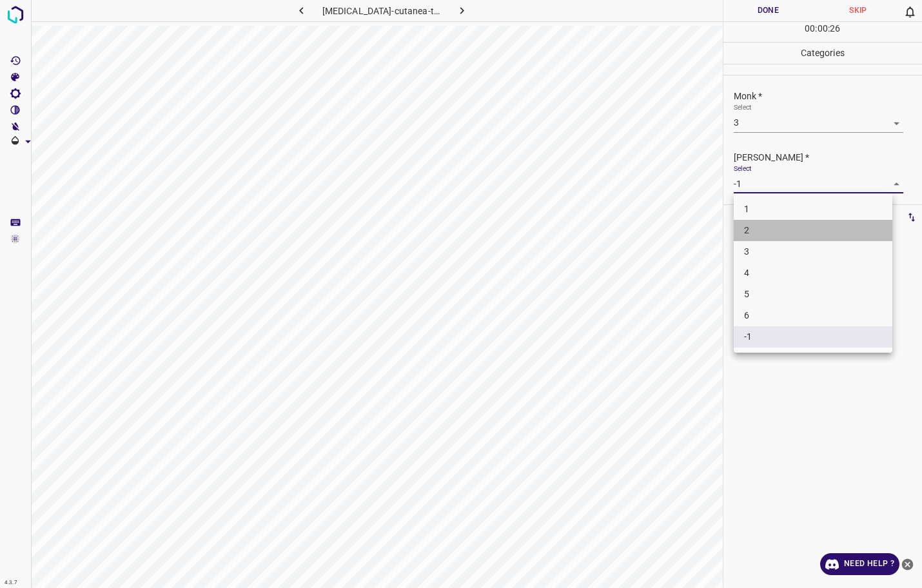
click at [752, 225] on li "2" at bounding box center [813, 230] width 159 height 21
type input "2"
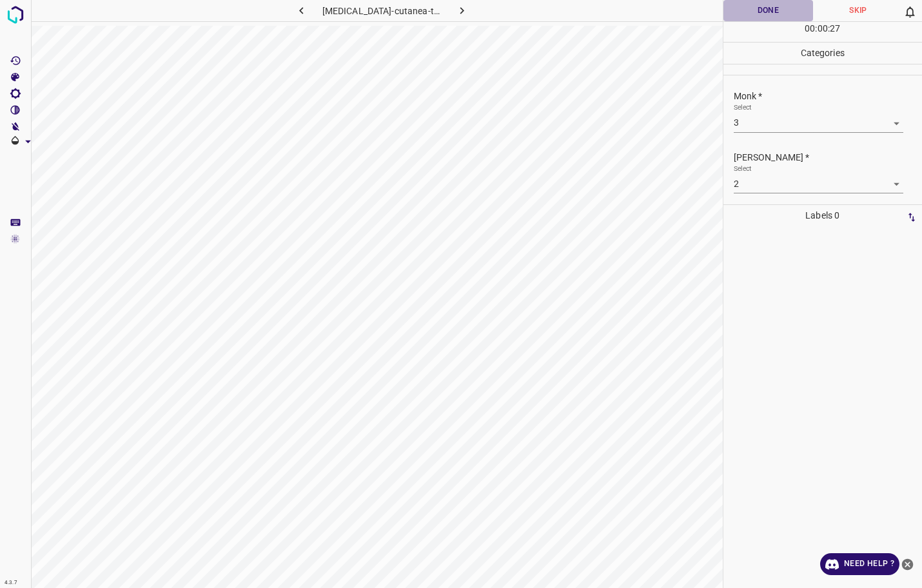
click at [758, 14] on button "Done" at bounding box center [768, 10] width 90 height 21
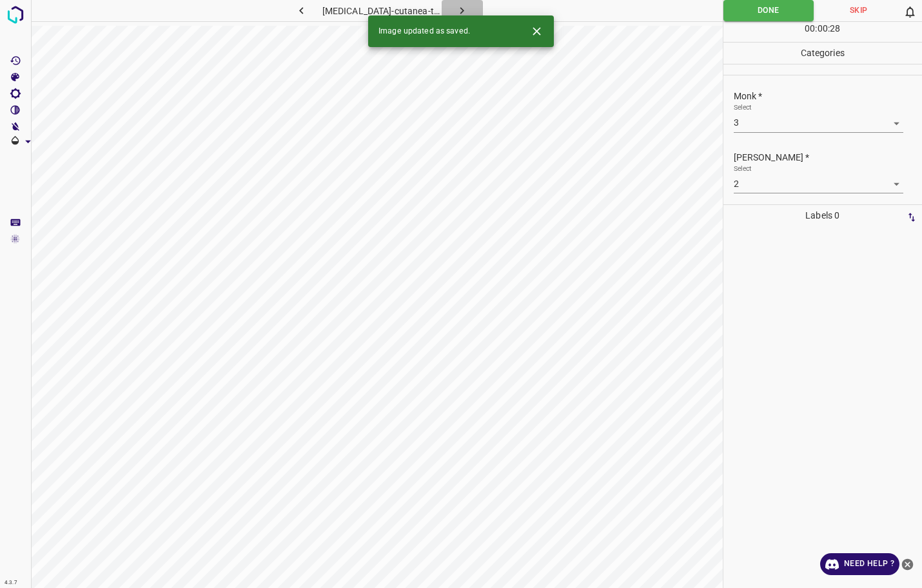
click at [461, 11] on icon "button" at bounding box center [462, 10] width 4 height 7
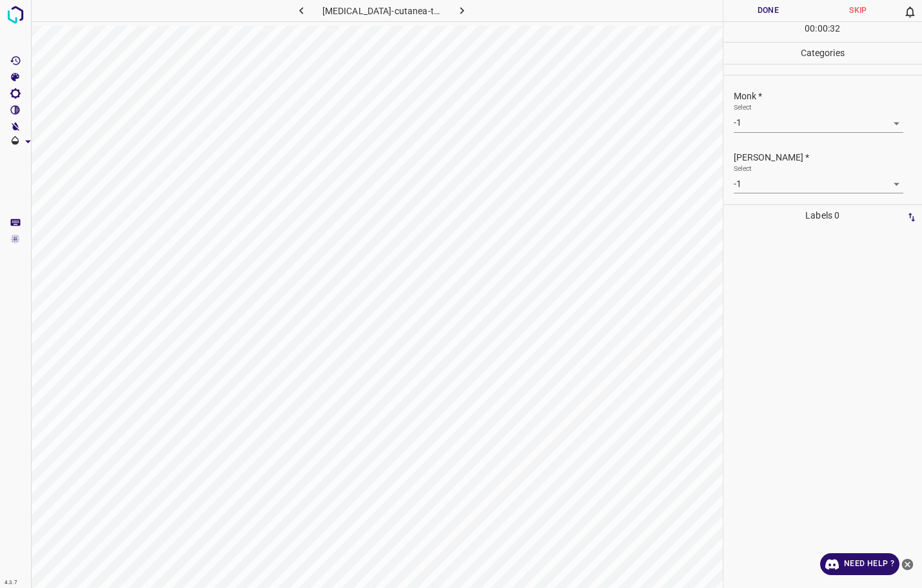
click at [757, 127] on body "4.3.7 [MEDICAL_DATA]-cutanea-tarda50.jpg Done Skip 0 00 : 00 : 32 Categories Mo…" at bounding box center [461, 294] width 922 height 588
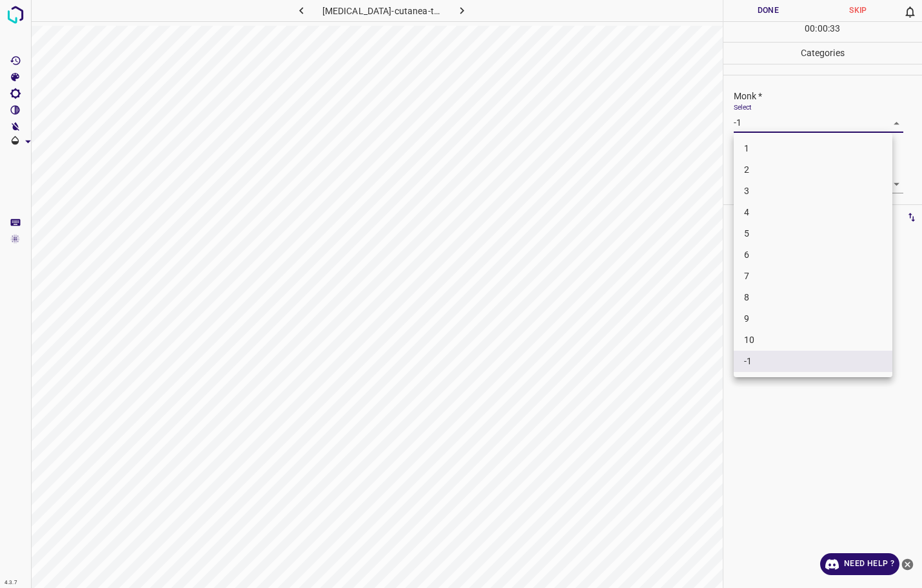
click at [751, 192] on li "3" at bounding box center [813, 190] width 159 height 21
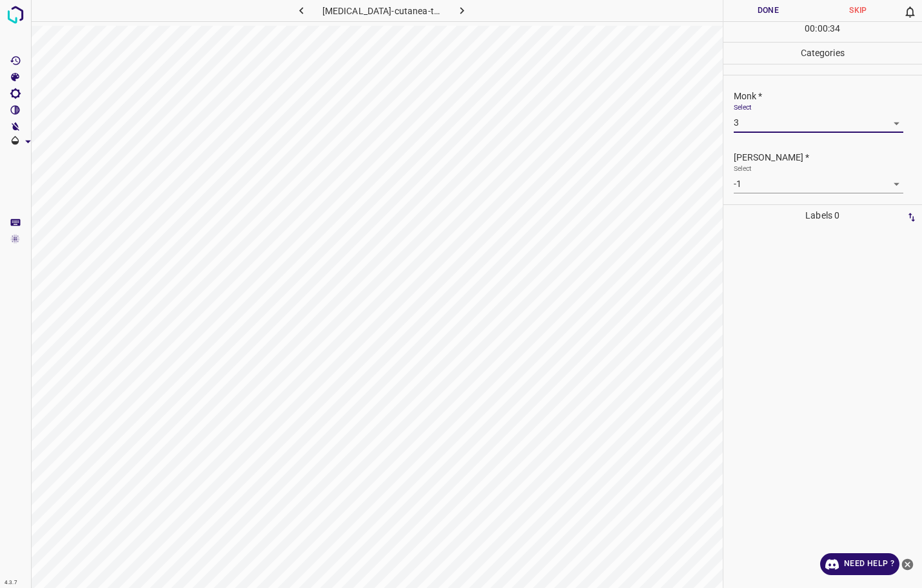
click at [753, 178] on body "4.3.7 [MEDICAL_DATA]-cutanea-tarda50.jpg Done Skip 0 00 : 00 : 34 Categories Mo…" at bounding box center [461, 294] width 922 height 588
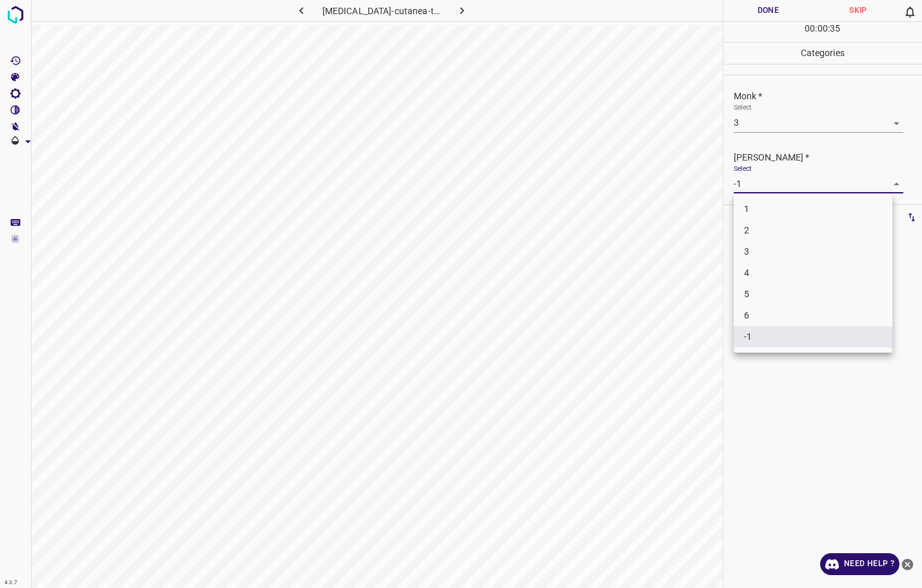
click at [765, 122] on div at bounding box center [461, 294] width 922 height 588
click at [768, 126] on div "1 2 3 4 5 6 -1" at bounding box center [461, 294] width 922 height 588
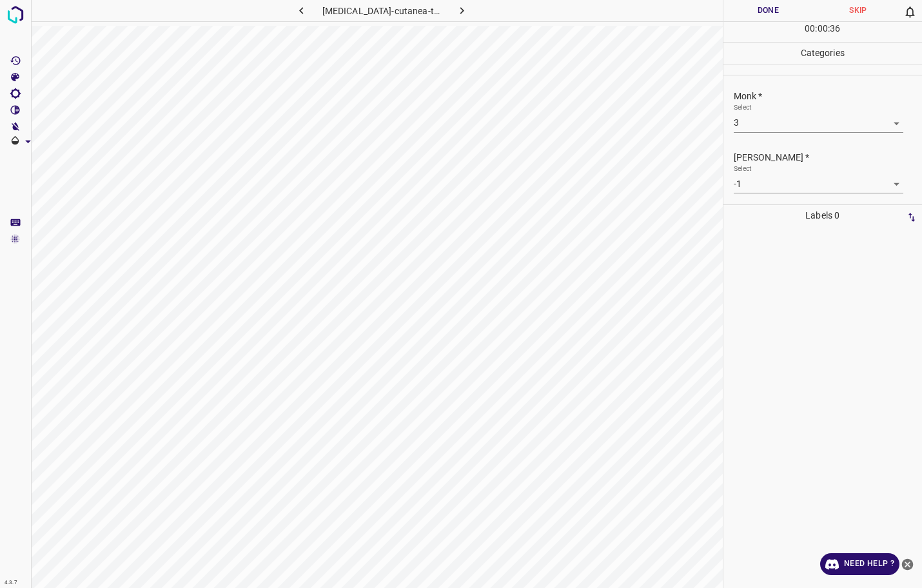
click at [768, 126] on body "4.3.7 [MEDICAL_DATA]-cutanea-tarda50.jpg Done Skip 0 00 : 00 : 36 Categories Mo…" at bounding box center [461, 294] width 922 height 588
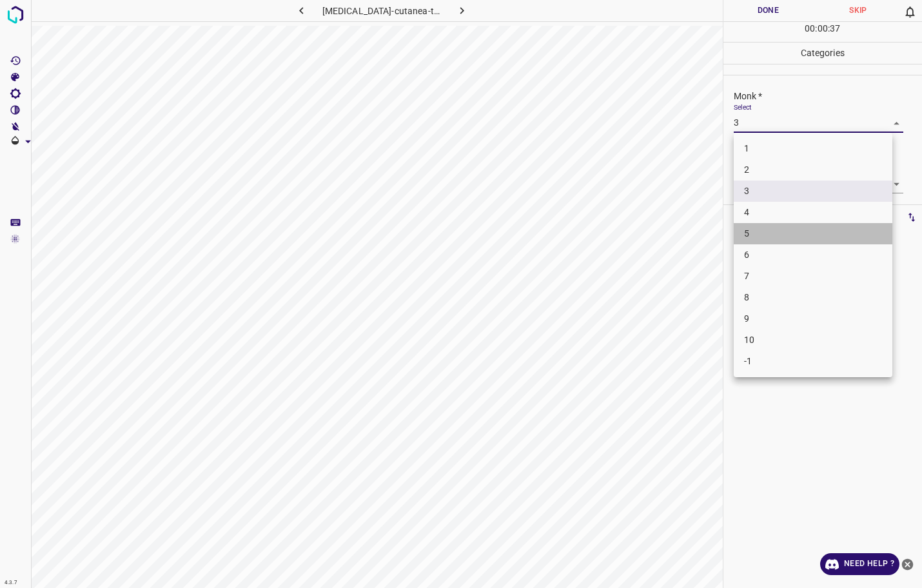
click at [750, 233] on li "5" at bounding box center [813, 233] width 159 height 21
type input "5"
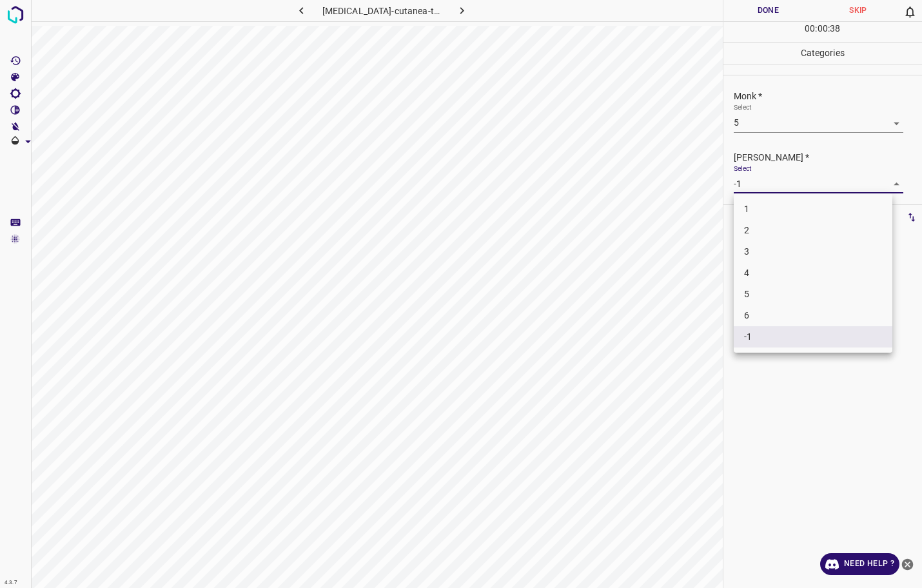
click at [751, 189] on body "4.3.7 [MEDICAL_DATA]-cutanea-tarda50.jpg Done Skip 0 00 : 00 : 38 Categories Mo…" at bounding box center [461, 294] width 922 height 588
click at [746, 269] on li "4" at bounding box center [813, 272] width 159 height 21
type input "4"
click at [764, 3] on button "Done" at bounding box center [768, 10] width 90 height 21
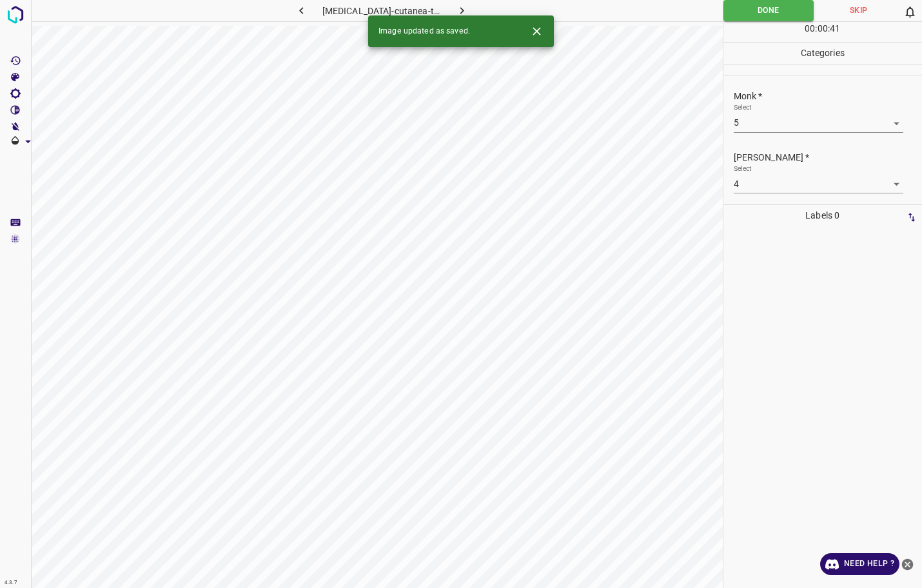
click at [462, 6] on icon "button" at bounding box center [462, 11] width 14 height 14
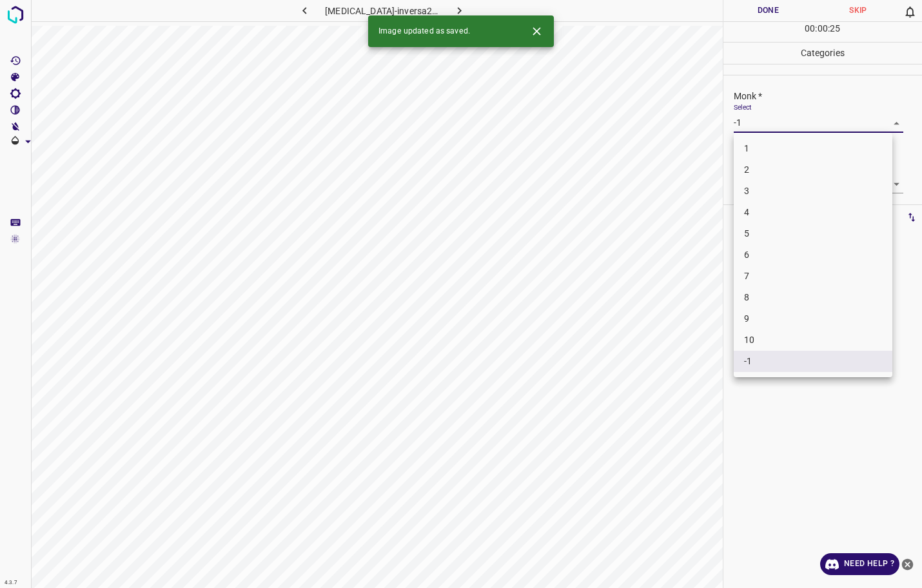
click at [787, 129] on body "4.3.7 [MEDICAL_DATA]-inversa23.jpg Done Skip 0 00 : 00 : 25 Categories Monk * S…" at bounding box center [461, 294] width 922 height 588
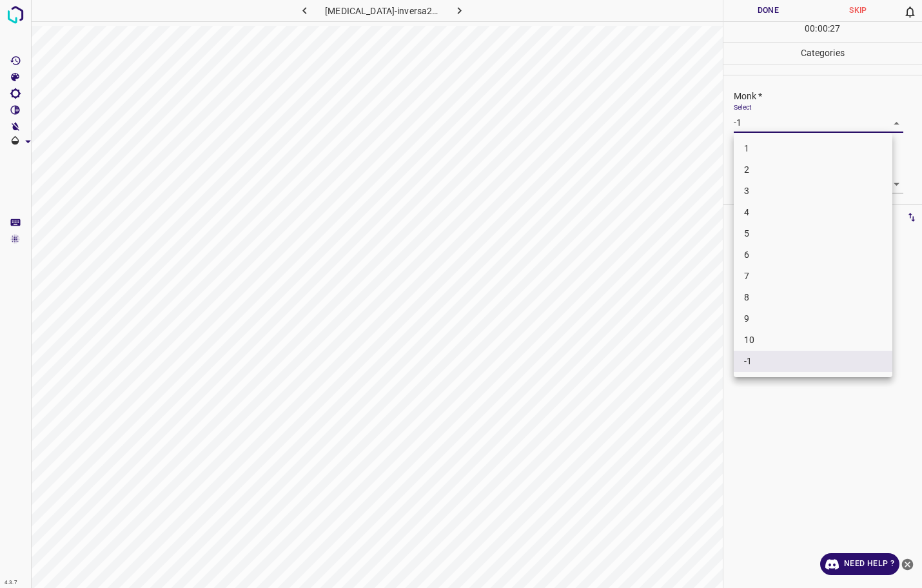
click at [767, 162] on li "2" at bounding box center [813, 169] width 159 height 21
type input "2"
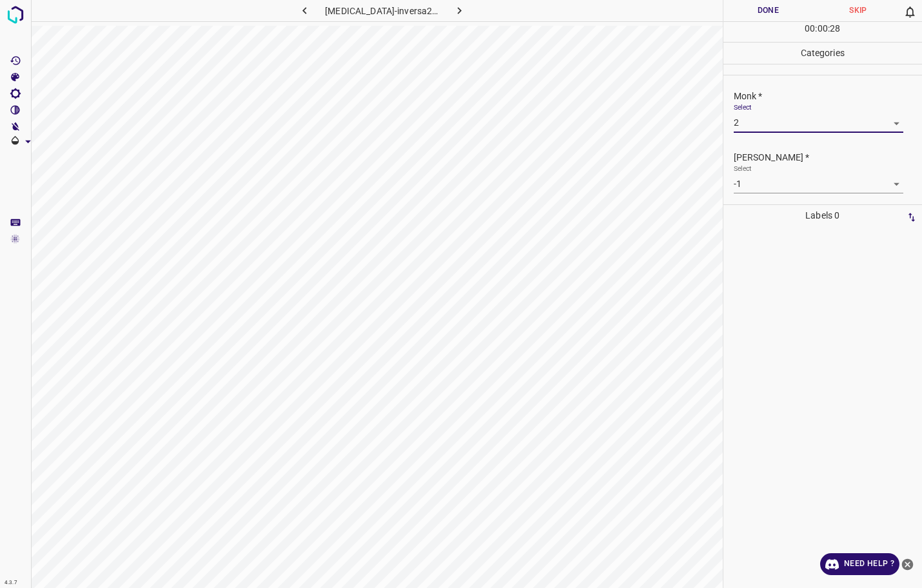
click at [762, 195] on div "[PERSON_NAME] * Select -1 -1" at bounding box center [822, 172] width 199 height 61
click at [760, 188] on body "4.3.7 [MEDICAL_DATA]-inversa23.jpg Done Skip 0 00 : 00 : 28 Categories Monk * S…" at bounding box center [461, 294] width 922 height 588
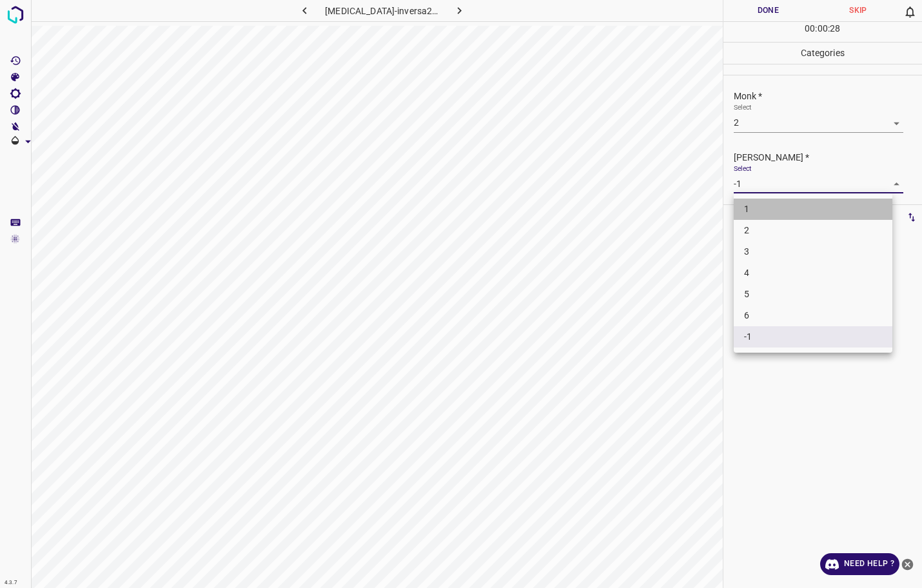
click at [755, 206] on li "1" at bounding box center [813, 209] width 159 height 21
type input "1"
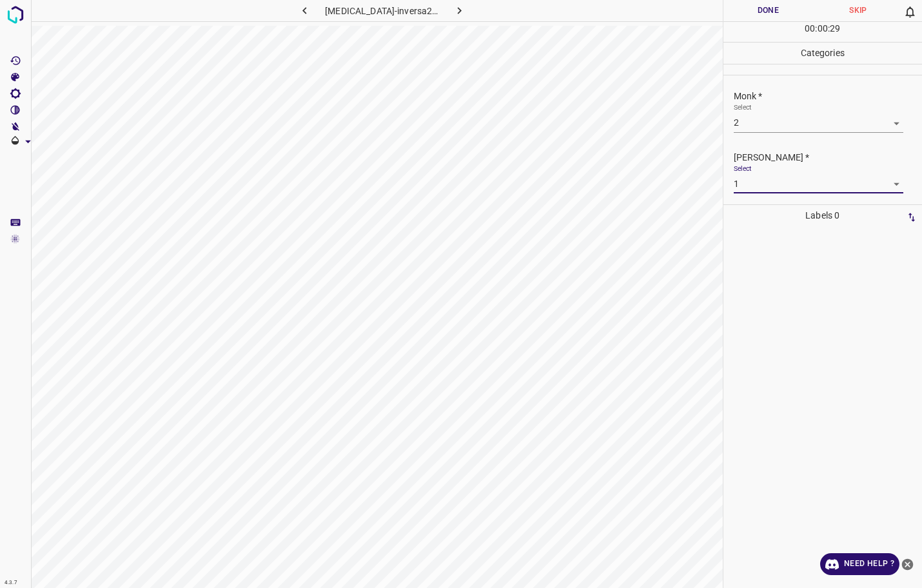
click at [755, 15] on button "Done" at bounding box center [768, 10] width 90 height 21
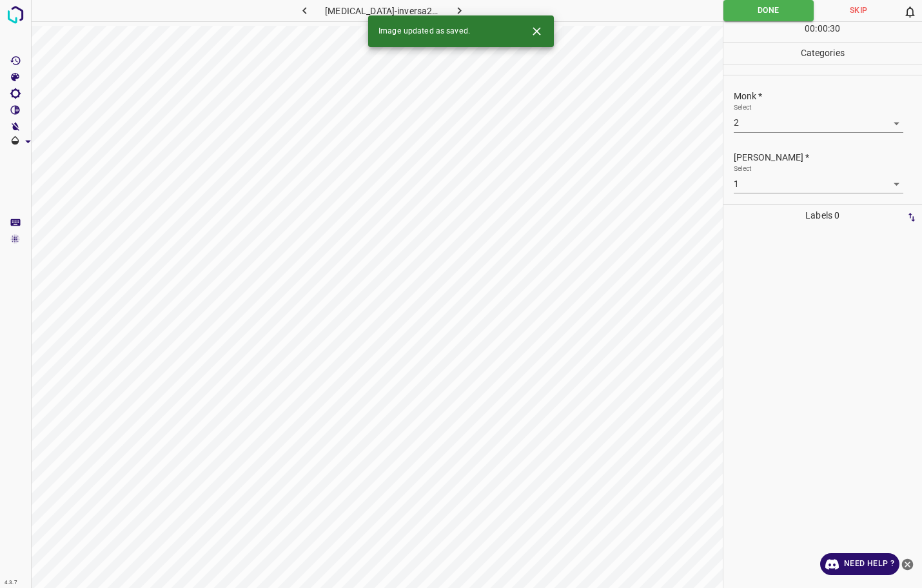
click at [456, 5] on icon "button" at bounding box center [460, 11] width 14 height 14
click at [793, 130] on body "4.3.7 pseudofolliculitis-barbae14.jpg Done Skip 0 00 : 00 : 12 Categories Monk …" at bounding box center [461, 294] width 922 height 588
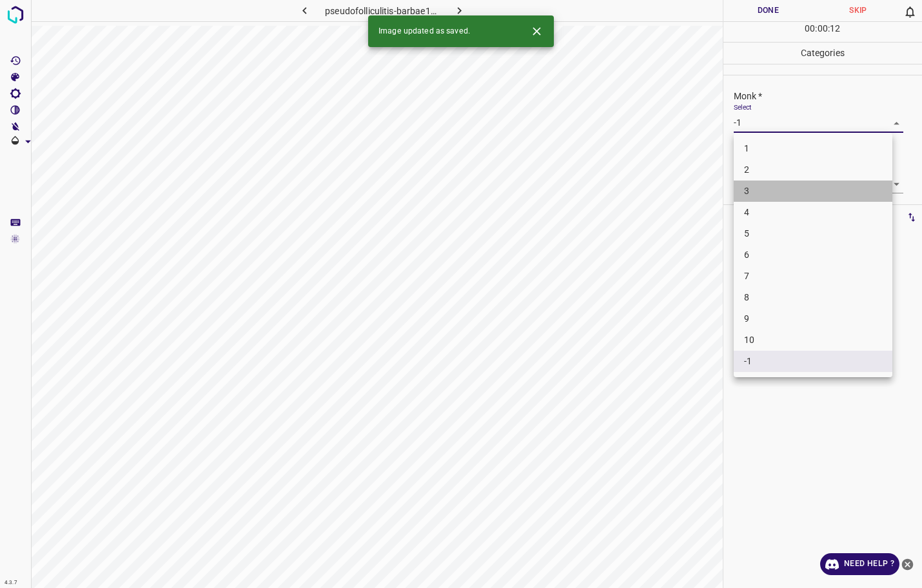
click at [766, 188] on li "3" at bounding box center [813, 190] width 159 height 21
type input "3"
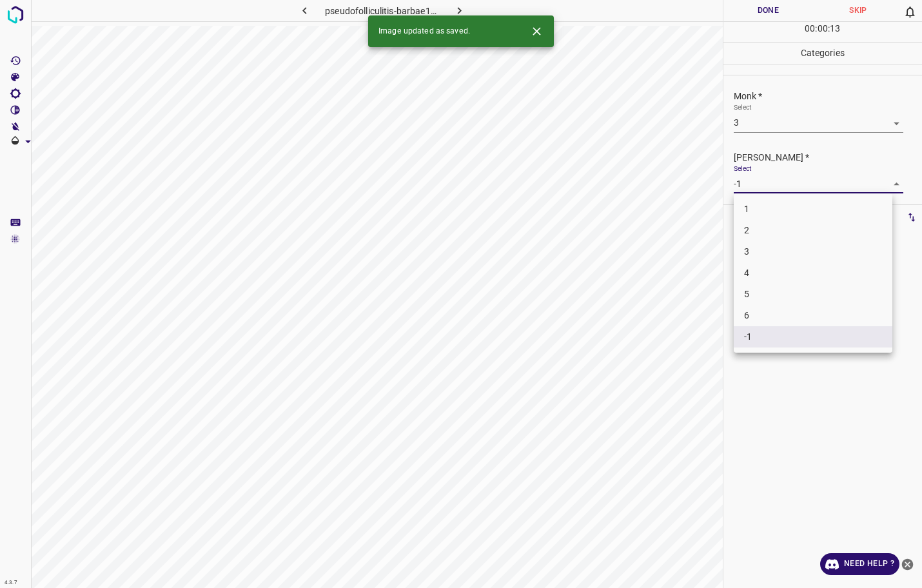
click at [767, 177] on body "4.3.7 pseudofolliculitis-barbae14.jpg Done Skip 0 00 : 00 : 13 Categories Monk …" at bounding box center [461, 294] width 922 height 588
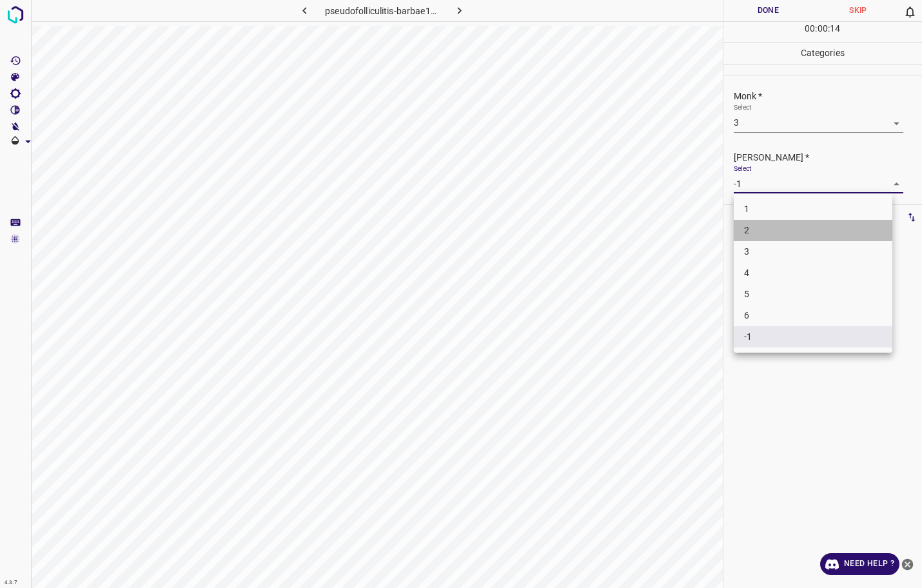
click at [753, 228] on li "2" at bounding box center [813, 230] width 159 height 21
type input "2"
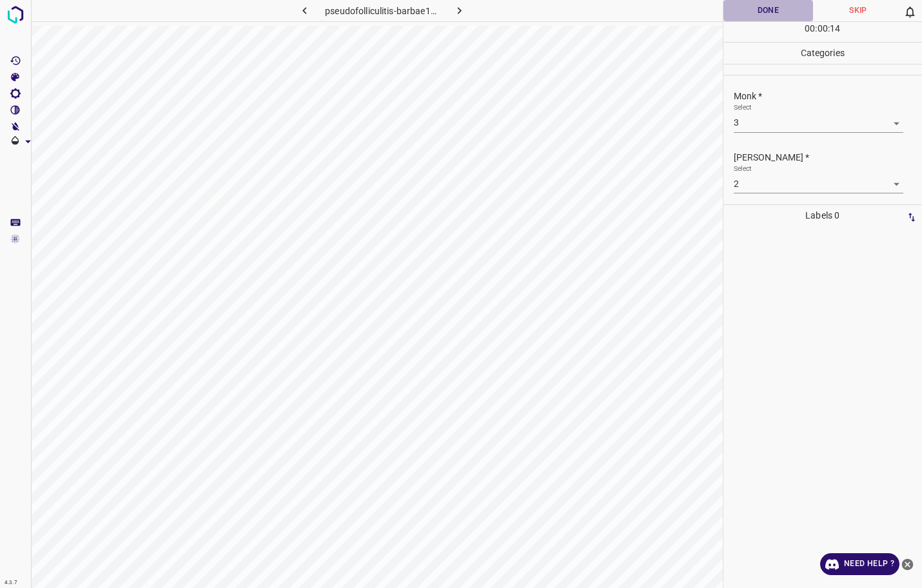
click at [755, 9] on button "Done" at bounding box center [768, 10] width 90 height 21
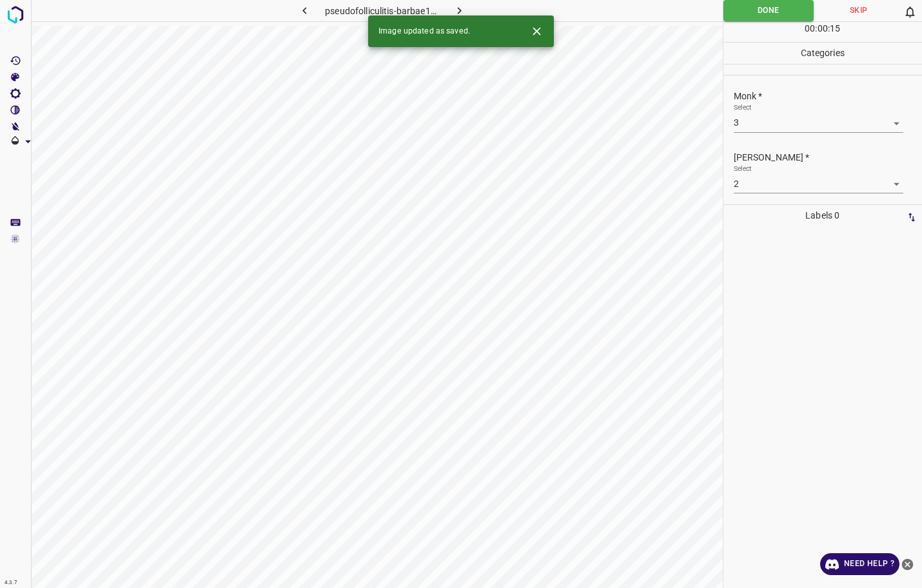
click at [464, 13] on icon "button" at bounding box center [460, 11] width 14 height 14
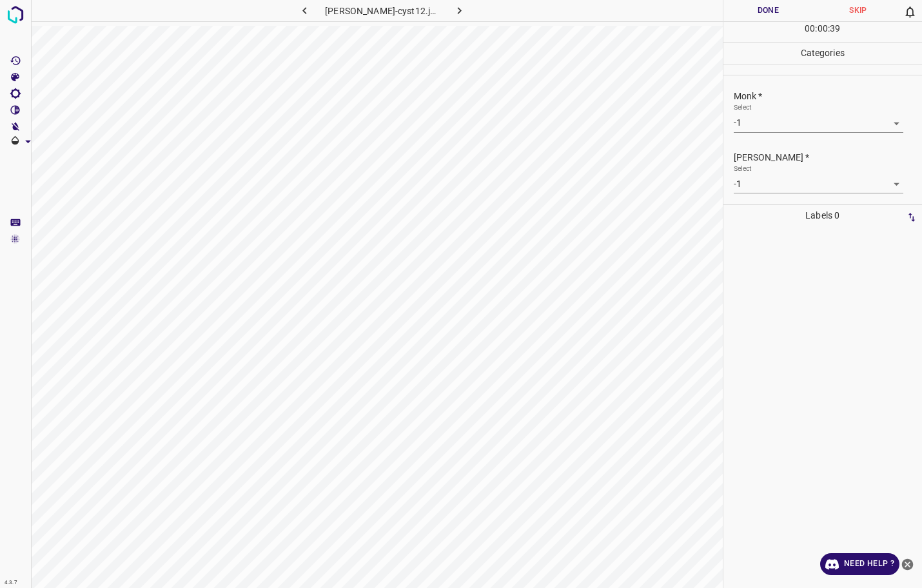
click at [753, 124] on body "4.3.7 [PERSON_NAME]-cyst12.jpg Done Skip 0 00 : 00 : 39 Categories Monk * Selec…" at bounding box center [461, 294] width 922 height 588
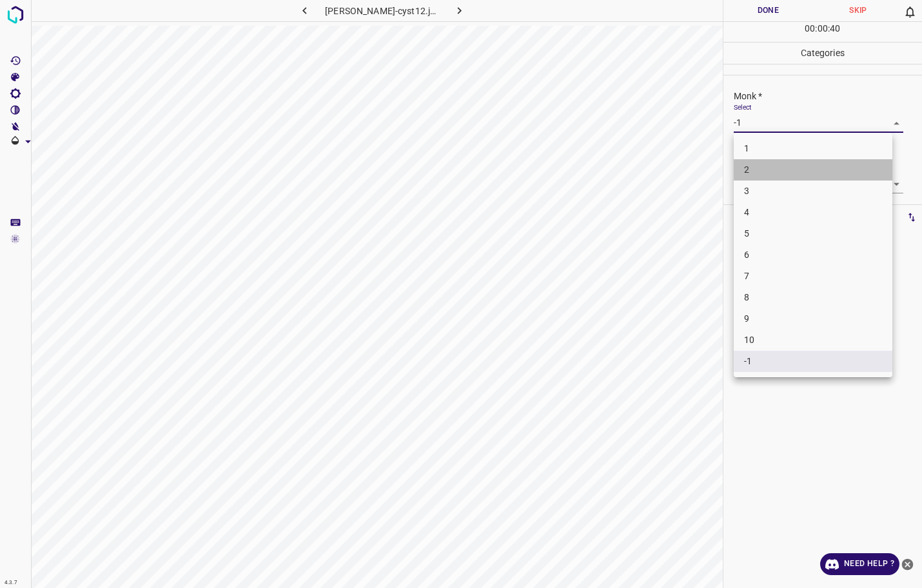
click at [758, 168] on li "2" at bounding box center [813, 169] width 159 height 21
type input "2"
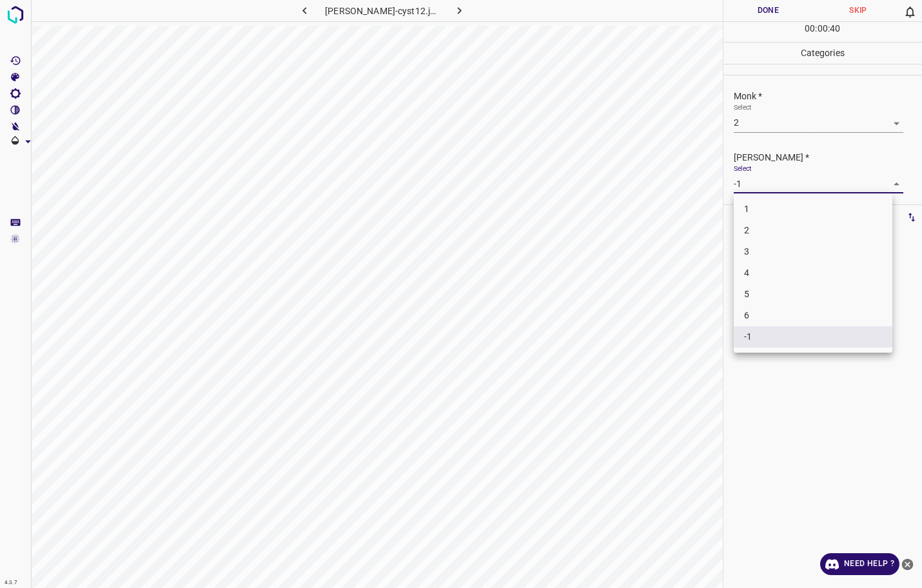
click at [757, 184] on body "4.3.7 [PERSON_NAME]-cyst12.jpg Done Skip 0 00 : 00 : 40 Categories Monk * Selec…" at bounding box center [461, 294] width 922 height 588
click at [755, 209] on li "1" at bounding box center [813, 209] width 159 height 21
type input "1"
click at [768, 10] on button "Done" at bounding box center [768, 10] width 90 height 21
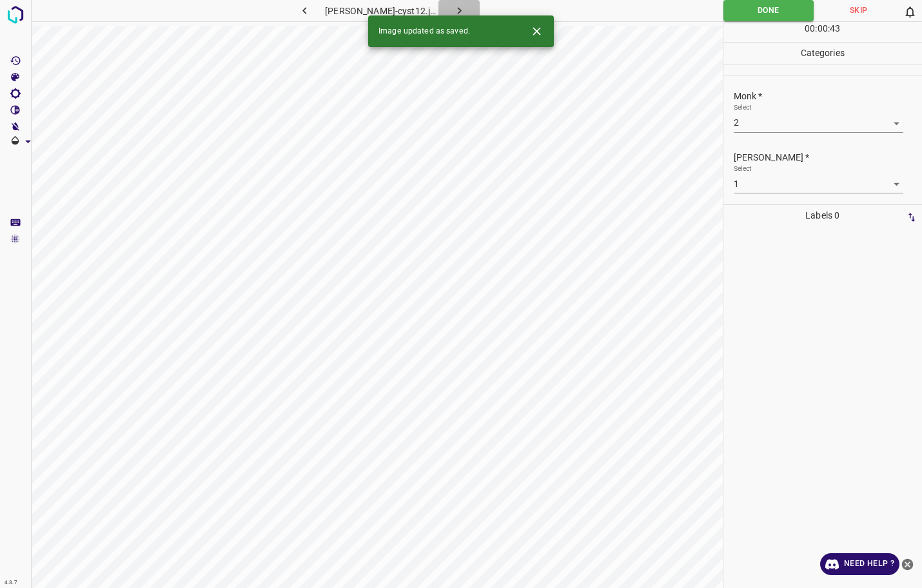
click at [453, 10] on icon "button" at bounding box center [460, 11] width 14 height 14
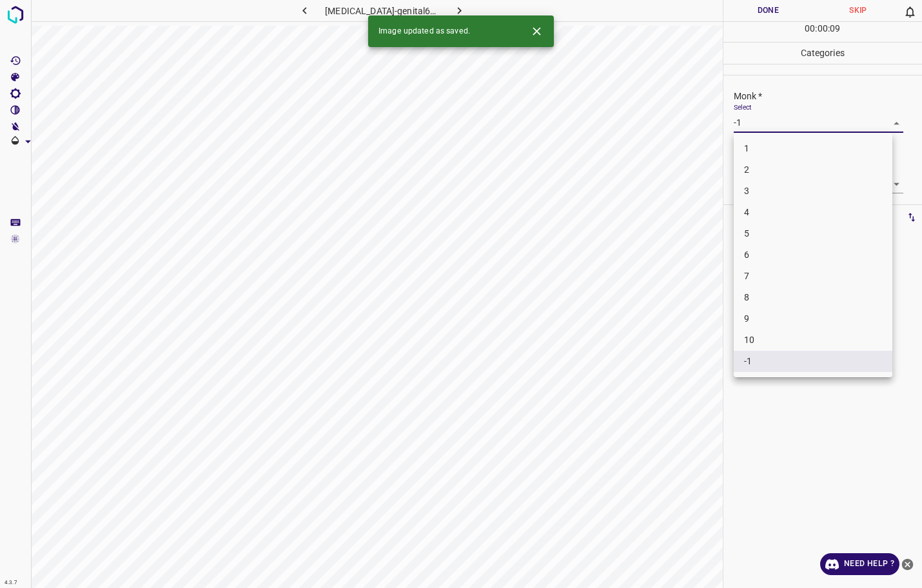
click at [743, 124] on body "4.3.7 [MEDICAL_DATA]-genital6.jpg Done Skip 0 00 : 00 : 09 Categories Monk * Se…" at bounding box center [461, 294] width 922 height 588
click at [759, 184] on li "3" at bounding box center [813, 190] width 159 height 21
type input "3"
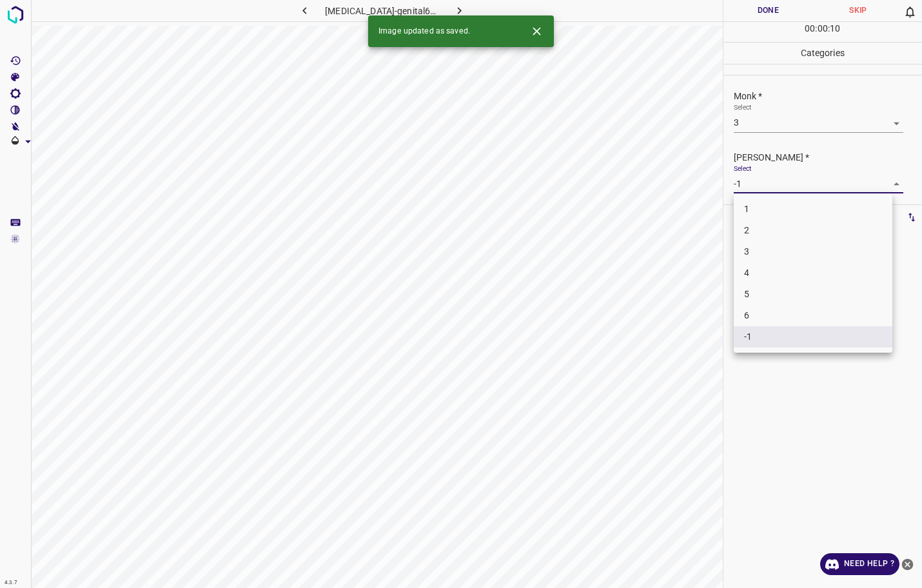
click at [759, 184] on body "4.3.7 [MEDICAL_DATA]-genital6.jpg Done Skip 0 00 : 00 : 10 Categories Monk * Se…" at bounding box center [461, 294] width 922 height 588
click at [751, 222] on li "2" at bounding box center [813, 230] width 159 height 21
type input "2"
click at [754, 19] on button "Done" at bounding box center [768, 10] width 90 height 21
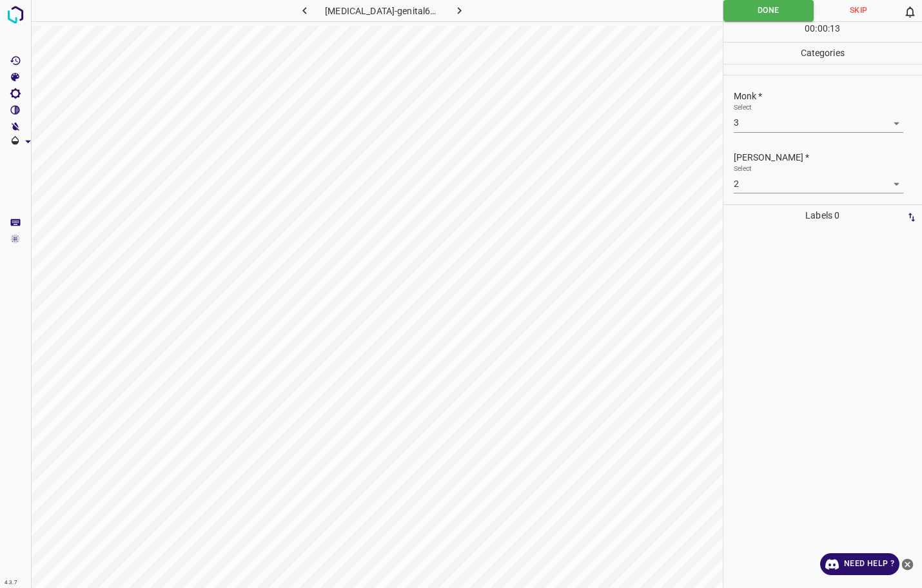
click at [453, 9] on icon "button" at bounding box center [460, 11] width 14 height 14
drag, startPoint x: 764, startPoint y: 6, endPoint x: 726, endPoint y: 21, distance: 40.8
click at [765, 5] on button "Done" at bounding box center [768, 10] width 90 height 21
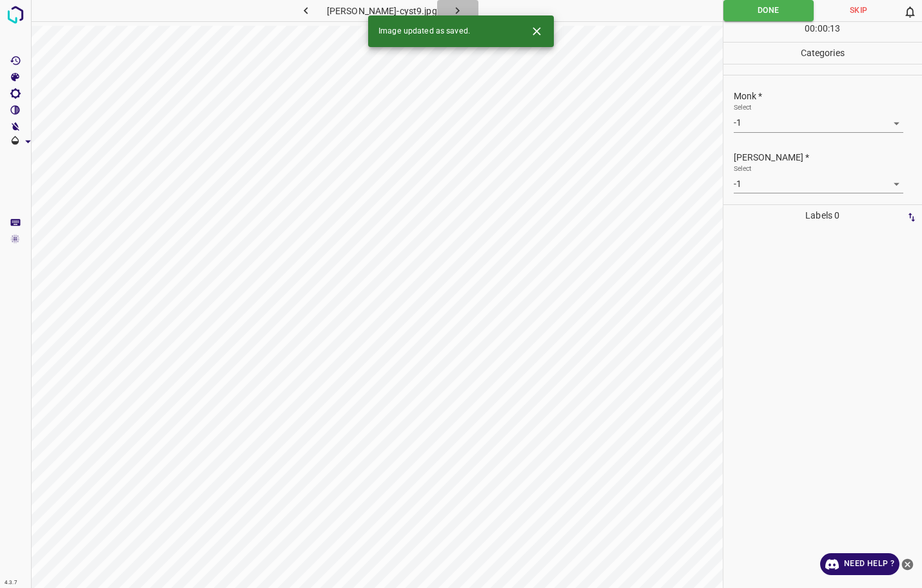
click at [451, 8] on icon "button" at bounding box center [458, 11] width 14 height 14
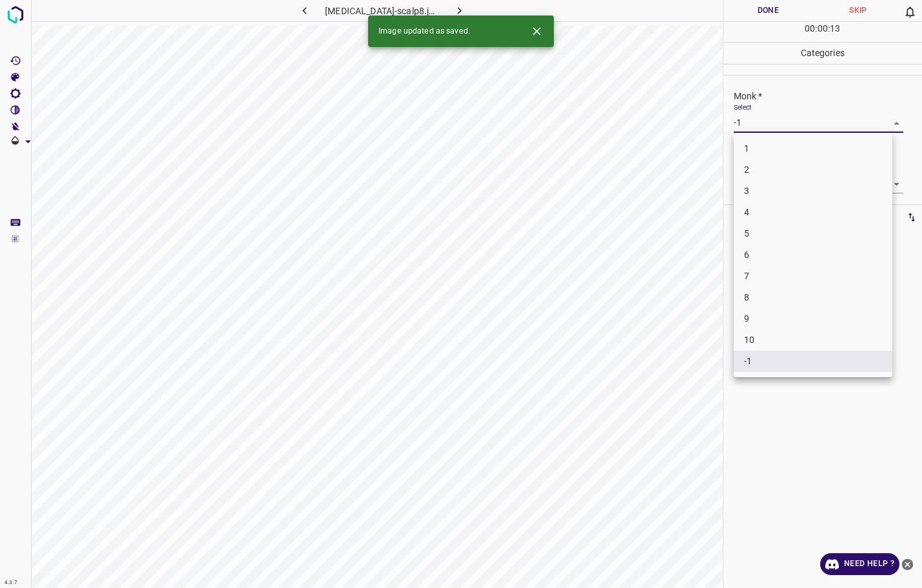
click at [737, 124] on body "4.3.7 [MEDICAL_DATA]-scalp8.jpg Done Skip 0 00 : 00 : 13 Categories Monk * Sele…" at bounding box center [461, 294] width 922 height 588
click at [766, 193] on li "3" at bounding box center [813, 190] width 159 height 21
type input "3"
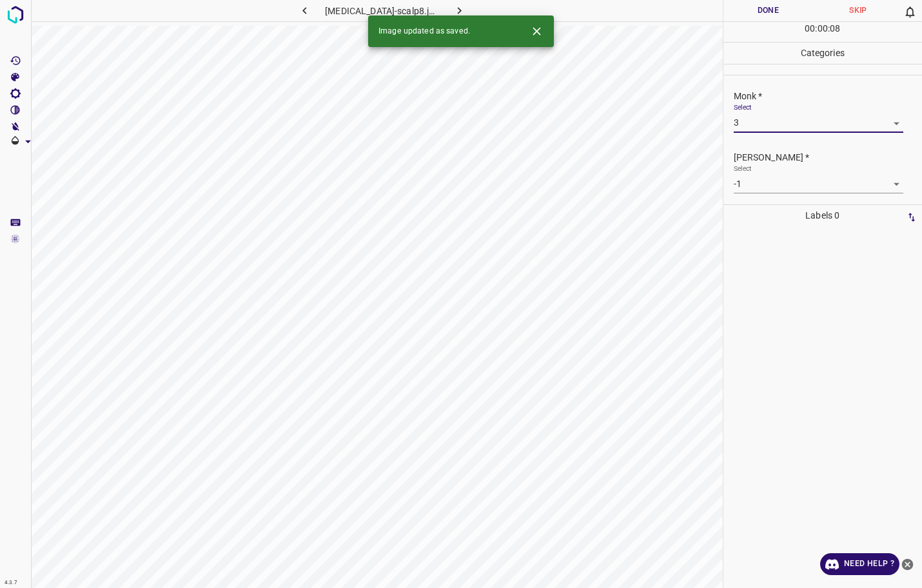
click at [764, 182] on body "4.3.7 [MEDICAL_DATA]-scalp8.jpg Done Skip 0 00 : 00 : 08 Categories Monk * Sele…" at bounding box center [461, 294] width 922 height 588
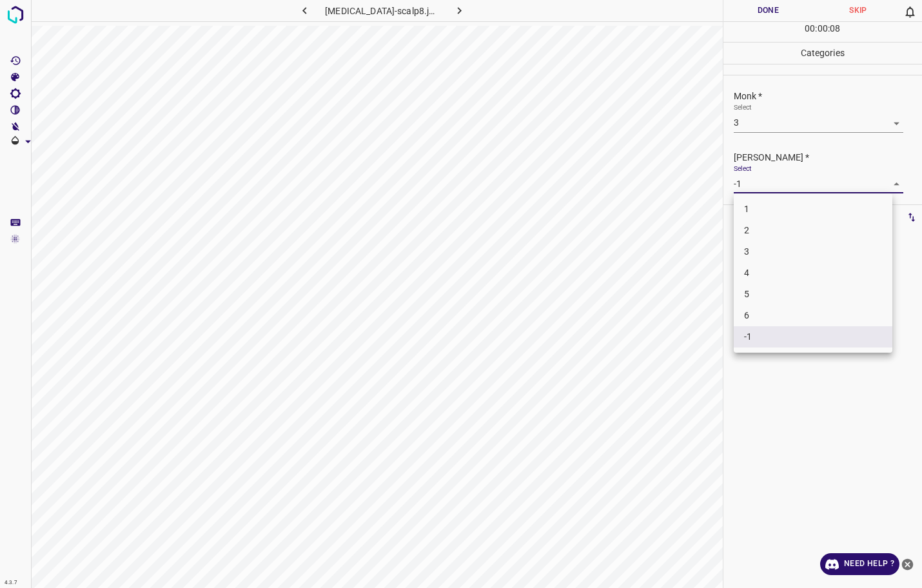
click at [767, 231] on li "2" at bounding box center [813, 230] width 159 height 21
type input "2"
click at [782, 10] on button "Done" at bounding box center [768, 10] width 90 height 21
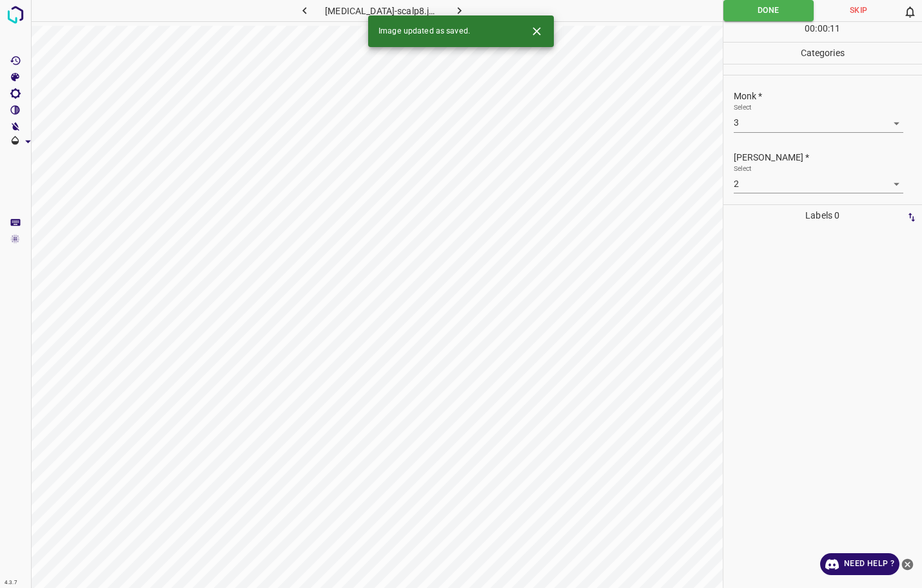
click at [453, 9] on icon "button" at bounding box center [460, 11] width 14 height 14
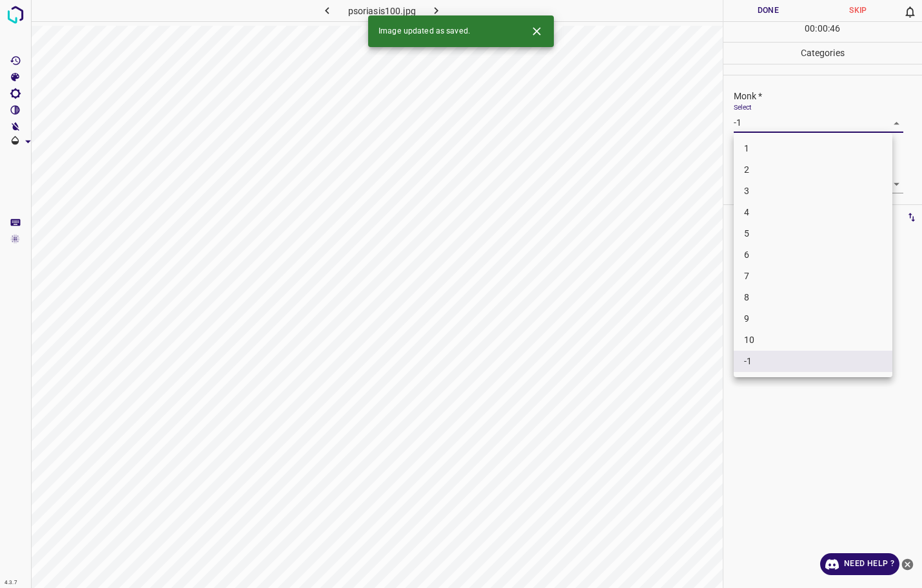
click at [777, 117] on body "4.3.7 psoriasis100.jpg Done Skip 0 00 : 00 : 46 Categories Monk * Select -1 -1 …" at bounding box center [461, 294] width 922 height 588
click at [763, 193] on li "3" at bounding box center [813, 190] width 159 height 21
type input "3"
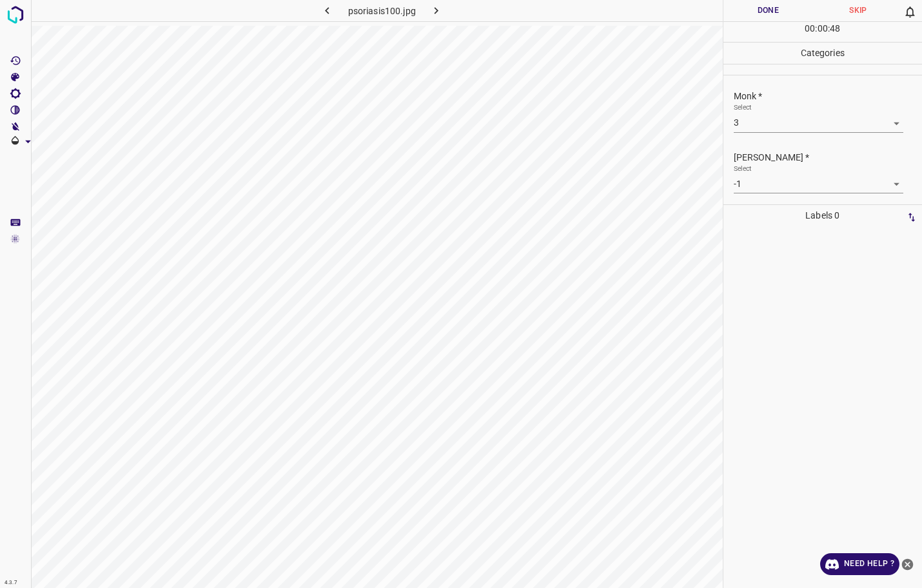
click at [751, 190] on body "4.3.7 psoriasis100.jpg Done Skip 0 00 : 00 : 48 Categories Monk * Select 3 3 [P…" at bounding box center [461, 294] width 922 height 588
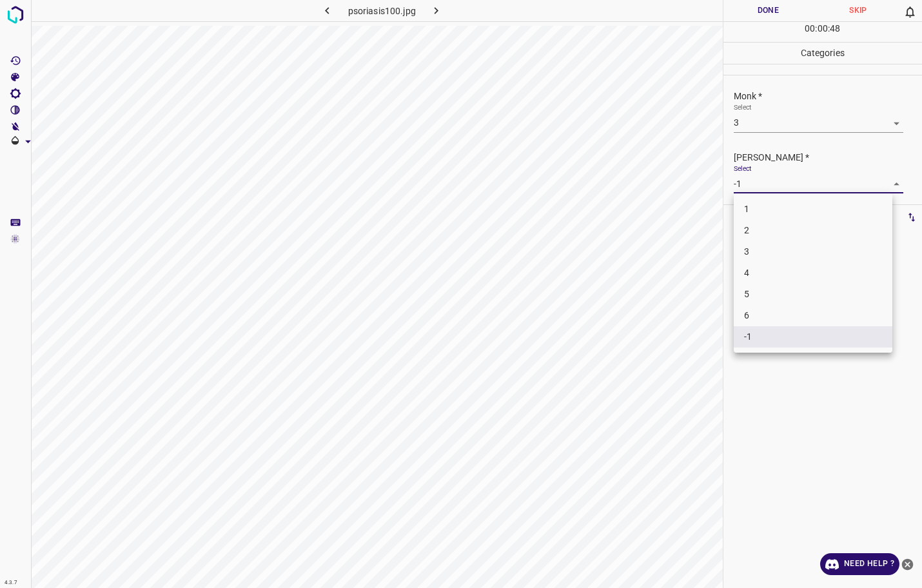
click at [751, 228] on li "2" at bounding box center [813, 230] width 159 height 21
type input "2"
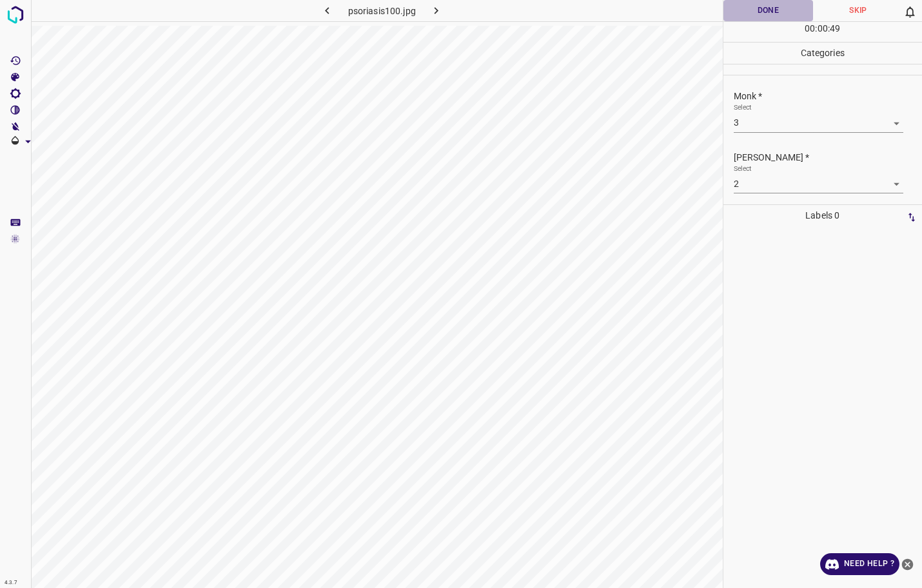
click at [772, 1] on button "Done" at bounding box center [768, 10] width 90 height 21
click at [435, 5] on icon "button" at bounding box center [436, 11] width 14 height 14
click at [768, 124] on body "4.3.7 [MEDICAL_DATA]-scalp17.jpg Done Skip 0 00 : 01 : 04 Categories Monk * Sel…" at bounding box center [461, 294] width 922 height 588
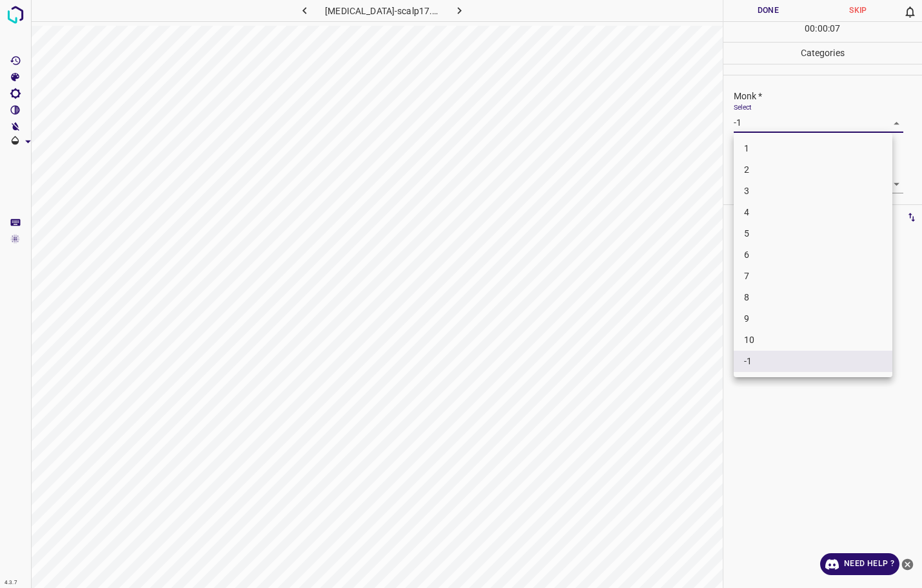
drag, startPoint x: 761, startPoint y: 188, endPoint x: 761, endPoint y: 171, distance: 16.1
click at [761, 171] on ul "1 2 3 4 5 6 7 8 9 10 -1" at bounding box center [813, 255] width 159 height 244
click at [761, 171] on li "2" at bounding box center [813, 169] width 159 height 21
type input "2"
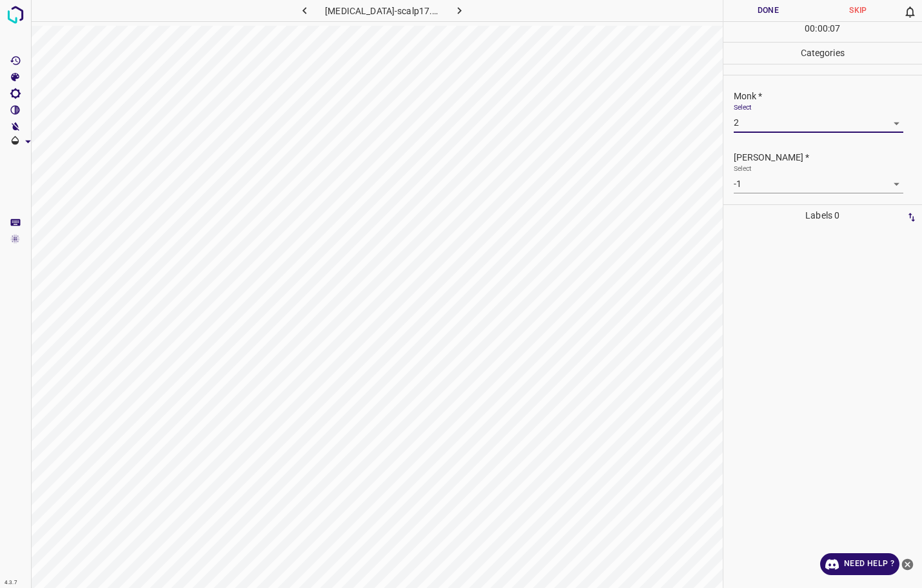
click at [763, 182] on body "4.3.7 [MEDICAL_DATA]-scalp17.jpg Done Skip 0 00 : 00 : 07 Categories Monk * Sel…" at bounding box center [461, 294] width 922 height 588
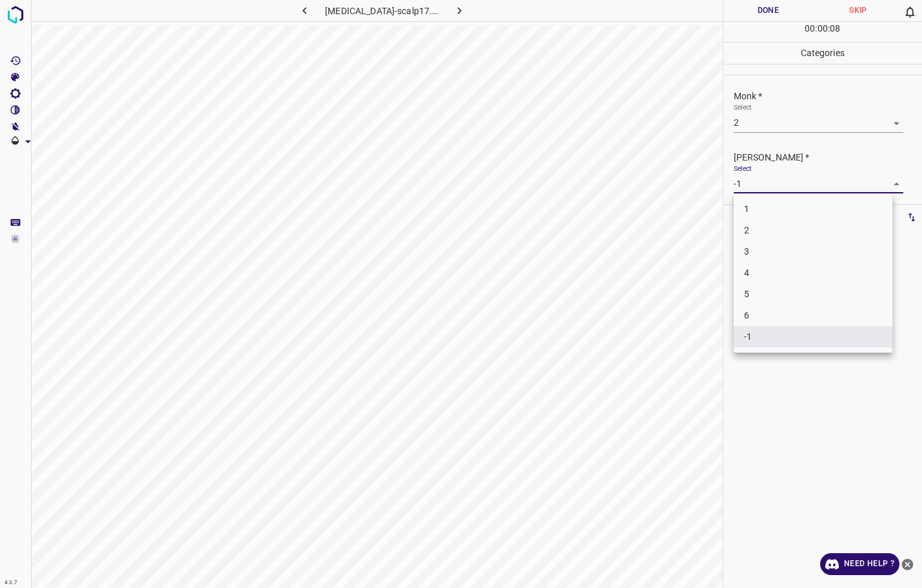
click at [763, 206] on li "1" at bounding box center [813, 209] width 159 height 21
type input "1"
click at [751, 9] on button "Done" at bounding box center [768, 10] width 90 height 21
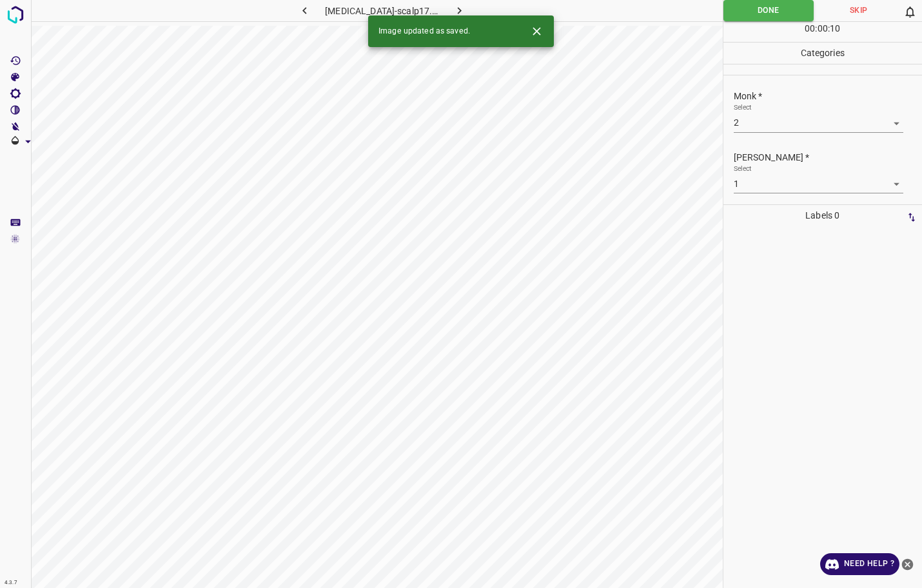
click at [445, 15] on div "Image updated as saved." at bounding box center [461, 31] width 186 height 32
click at [453, 10] on icon "button" at bounding box center [460, 11] width 14 height 14
click at [752, 126] on body "4.3.7 [MEDICAL_DATA]-scalp21.jpg Done Skip 0 00 : 00 : 11 Categories Monk * Sel…" at bounding box center [461, 294] width 922 height 588
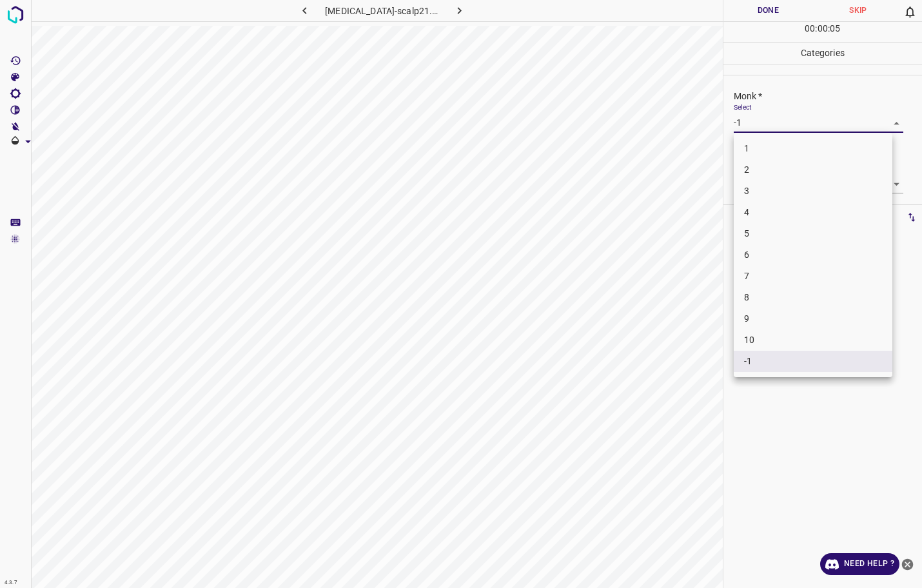
click at [762, 174] on li "2" at bounding box center [813, 169] width 159 height 21
type input "2"
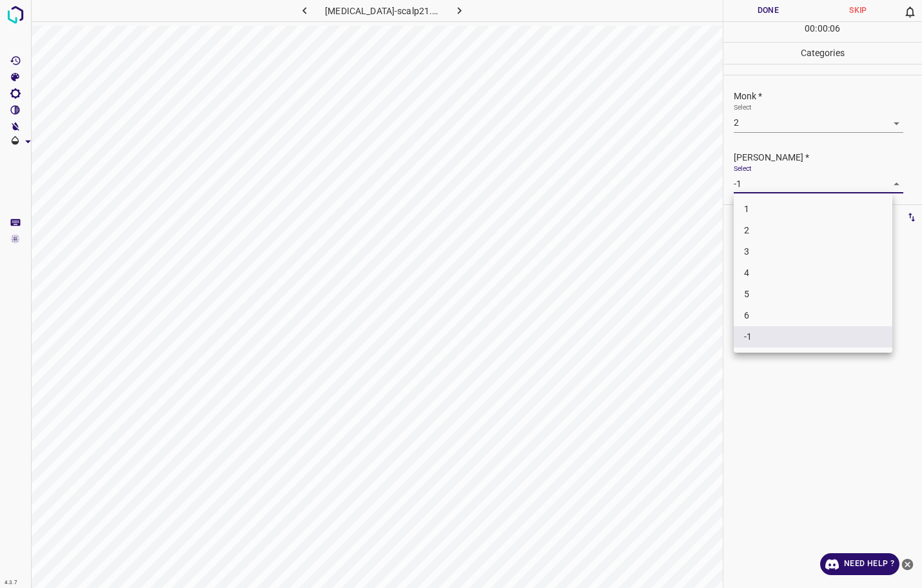
click at [763, 192] on body "4.3.7 [MEDICAL_DATA]-scalp21.jpg Done Skip 0 00 : 00 : 06 Categories Monk * Sel…" at bounding box center [461, 294] width 922 height 588
click at [757, 220] on li "2" at bounding box center [813, 230] width 159 height 21
type input "2"
click at [756, 15] on button "Done" at bounding box center [768, 10] width 90 height 21
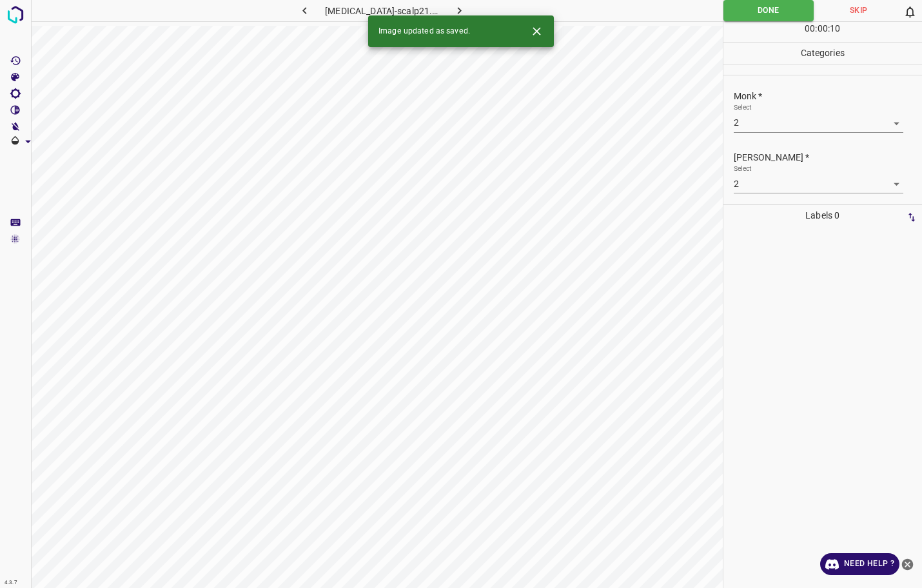
click at [453, 10] on icon "button" at bounding box center [460, 11] width 14 height 14
click at [829, 111] on div "Select -1 -1" at bounding box center [819, 117] width 170 height 29
click at [824, 123] on body "4.3.7 [MEDICAL_DATA]-inversa42.jpg Done Skip 0 00 : 00 : 08 Categories Monk * S…" at bounding box center [461, 294] width 922 height 588
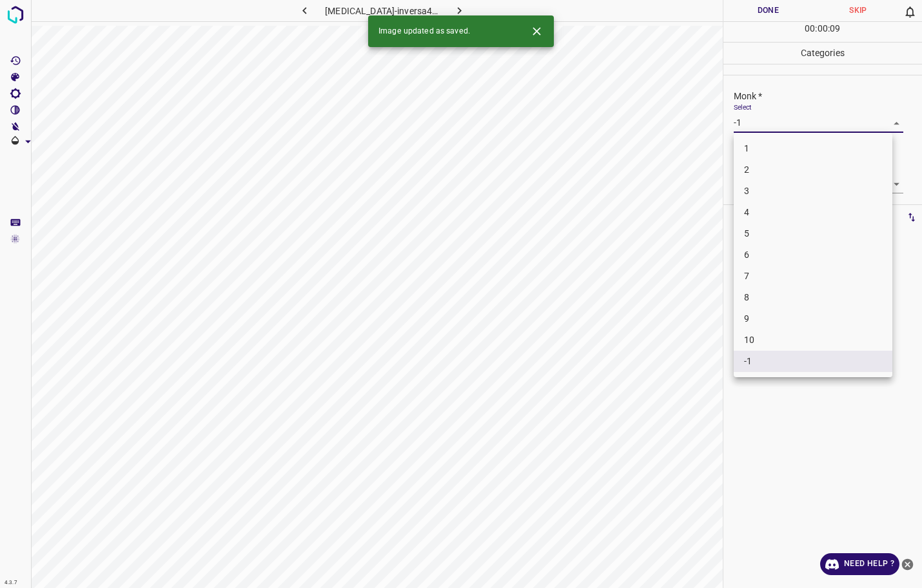
click at [802, 211] on li "4" at bounding box center [813, 212] width 159 height 21
type input "4"
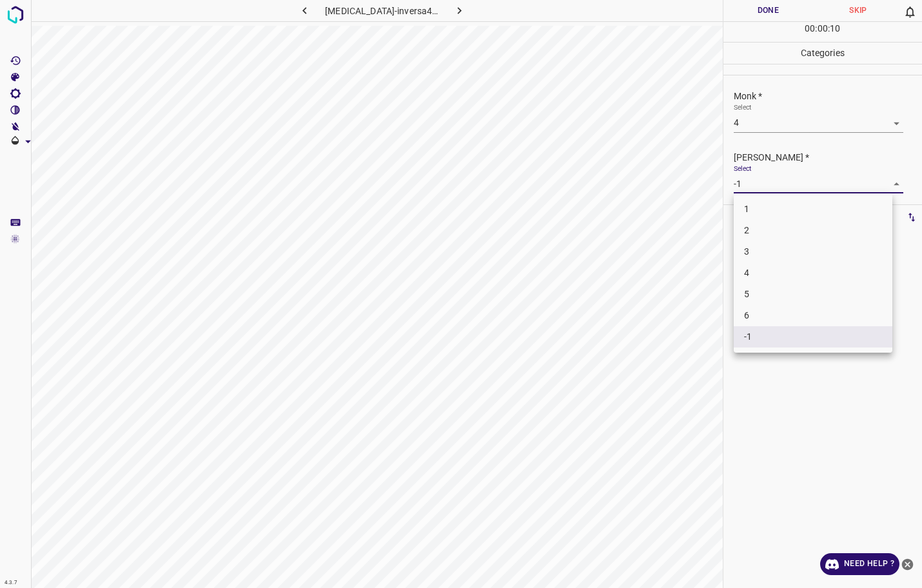
click at [792, 182] on body "4.3.7 [MEDICAL_DATA]-inversa42.jpg Done Skip 0 00 : 00 : 10 Categories Monk * S…" at bounding box center [461, 294] width 922 height 588
click at [764, 252] on li "3" at bounding box center [813, 251] width 159 height 21
type input "3"
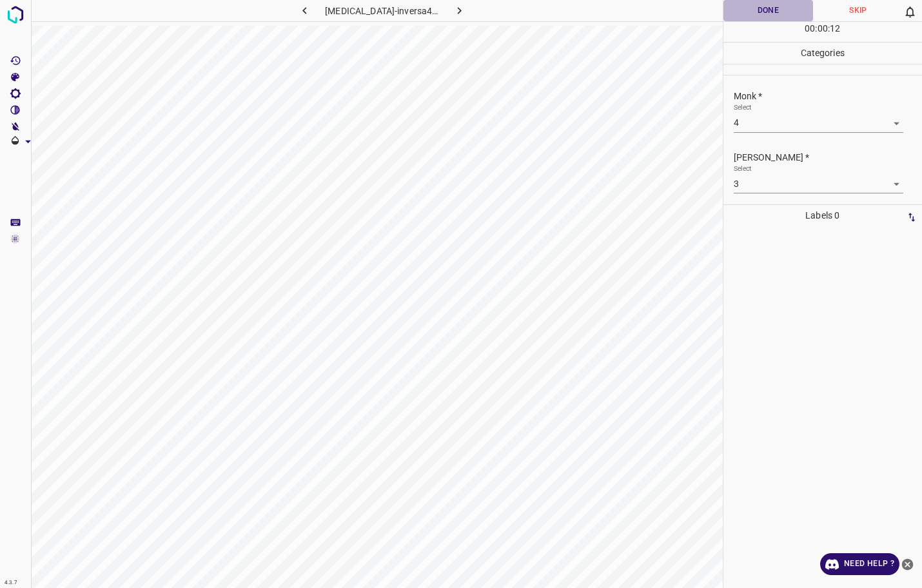
click at [757, 19] on button "Done" at bounding box center [768, 10] width 90 height 21
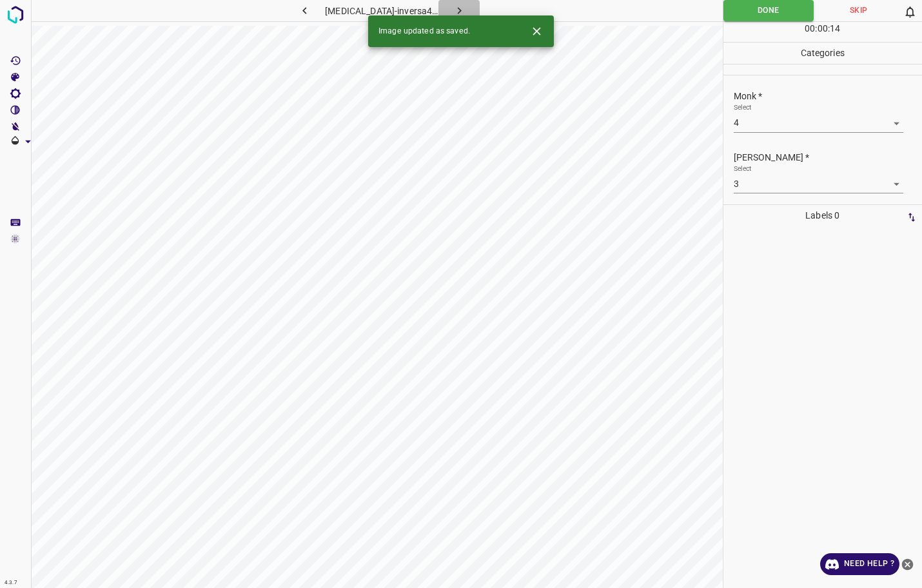
click at [456, 8] on icon "button" at bounding box center [460, 11] width 14 height 14
click at [752, 124] on body "4.3.7 [MEDICAL_DATA]-inversa4.jpg Done Skip 0 00 : 00 : 14 Categories Monk * Se…" at bounding box center [461, 294] width 922 height 588
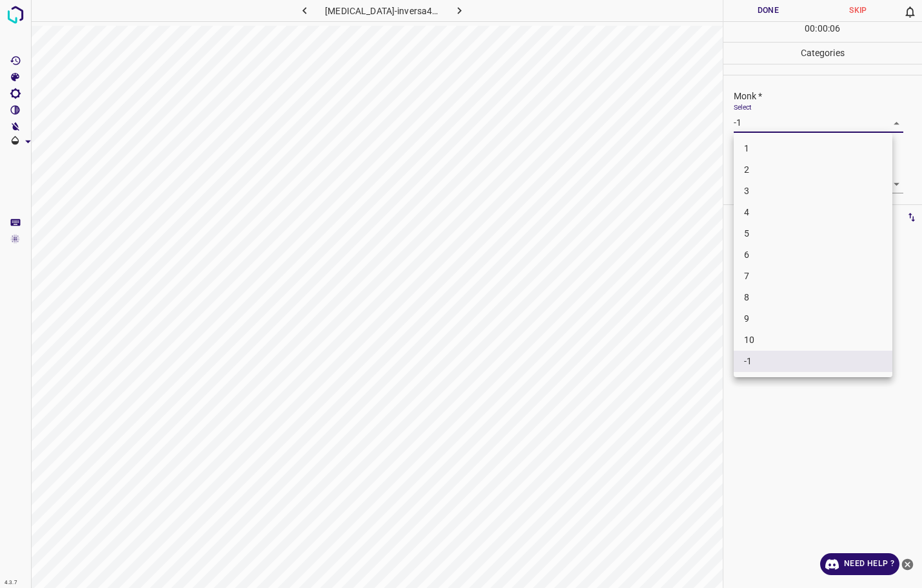
click at [766, 192] on li "3" at bounding box center [813, 190] width 159 height 21
type input "3"
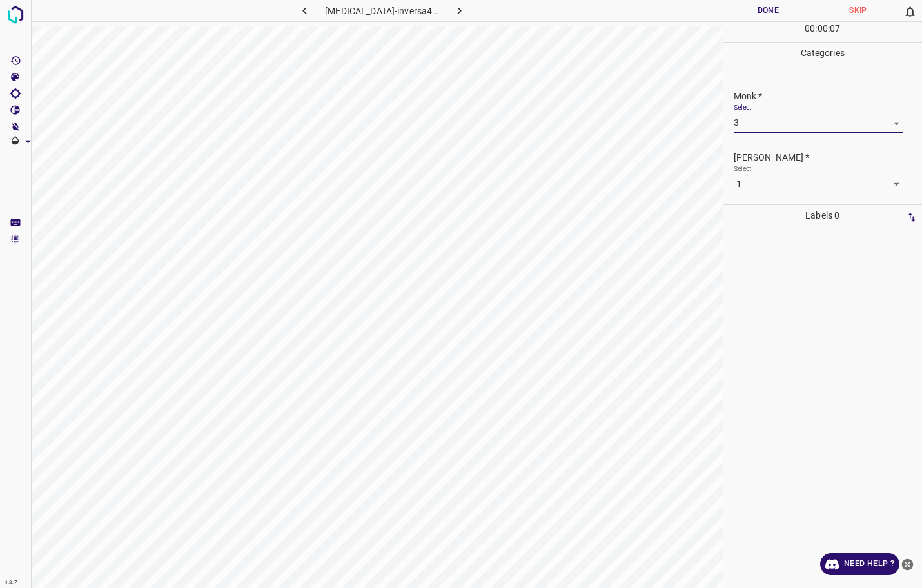
click at [772, 182] on body "4.3.7 [MEDICAL_DATA]-inversa4.jpg Done Skip 0 00 : 00 : 07 Categories Monk * Se…" at bounding box center [461, 294] width 922 height 588
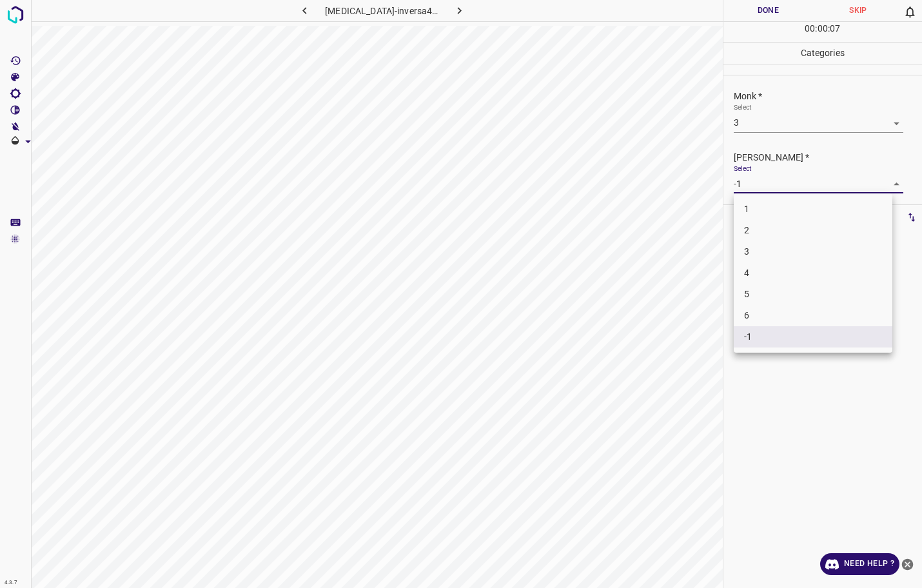
click at [772, 186] on div at bounding box center [461, 294] width 922 height 588
click at [774, 188] on body "4.3.7 [MEDICAL_DATA]-inversa4.jpg Done Skip 0 00 : 00 : 08 Categories Monk * Se…" at bounding box center [461, 294] width 922 height 588
click at [775, 234] on li "2" at bounding box center [813, 230] width 159 height 21
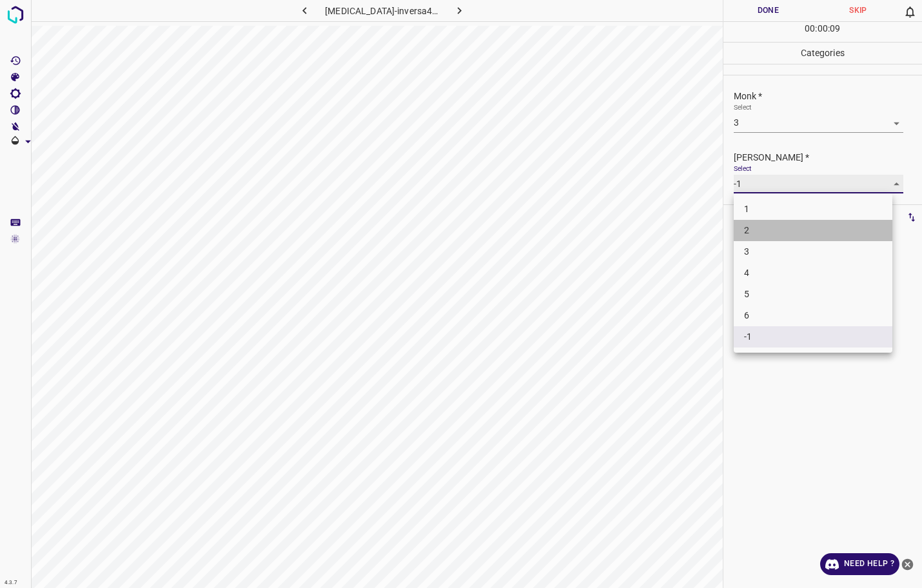
type input "2"
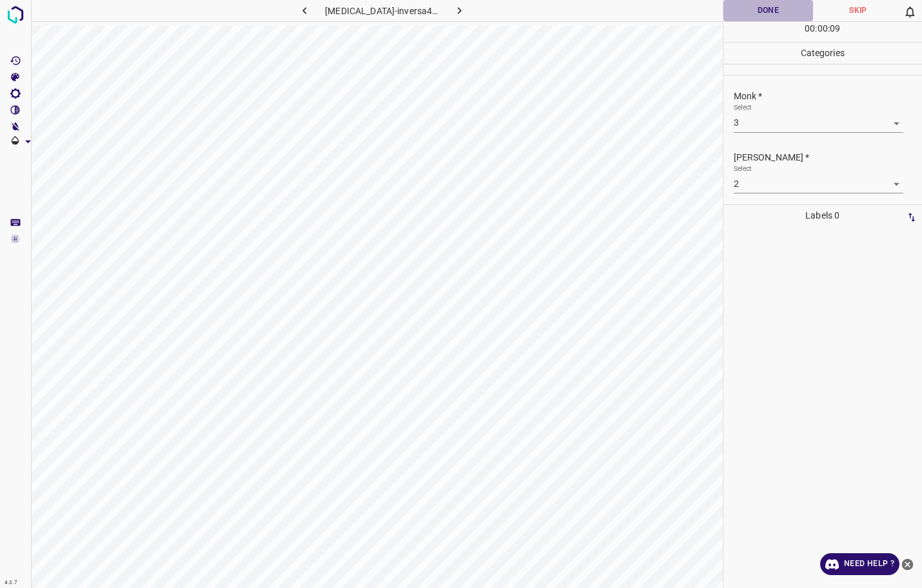
click at [780, 18] on button "Done" at bounding box center [768, 10] width 90 height 21
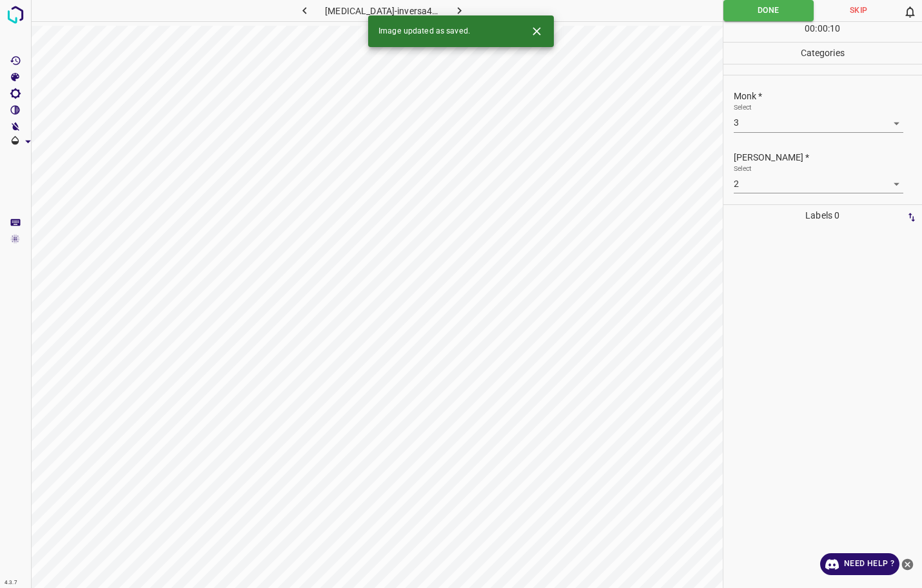
click at [453, 8] on icon "button" at bounding box center [460, 11] width 14 height 14
click at [747, 9] on button "Done" at bounding box center [768, 10] width 90 height 21
click at [453, 12] on icon "button" at bounding box center [460, 11] width 14 height 14
click at [745, 6] on button "Done" at bounding box center [768, 10] width 90 height 21
click at [453, 8] on icon "button" at bounding box center [460, 11] width 14 height 14
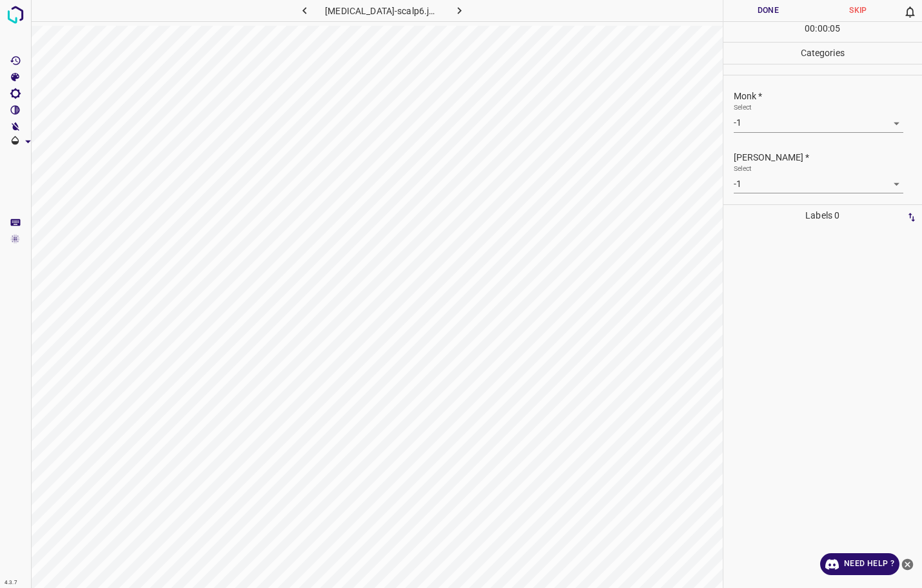
click at [764, 17] on button "Done" at bounding box center [768, 10] width 90 height 21
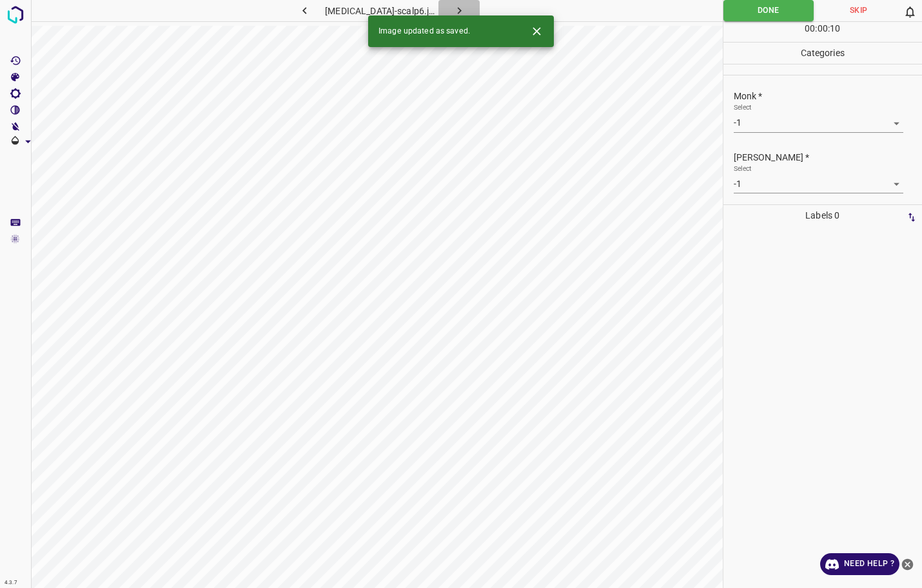
click at [453, 6] on icon "button" at bounding box center [460, 11] width 14 height 14
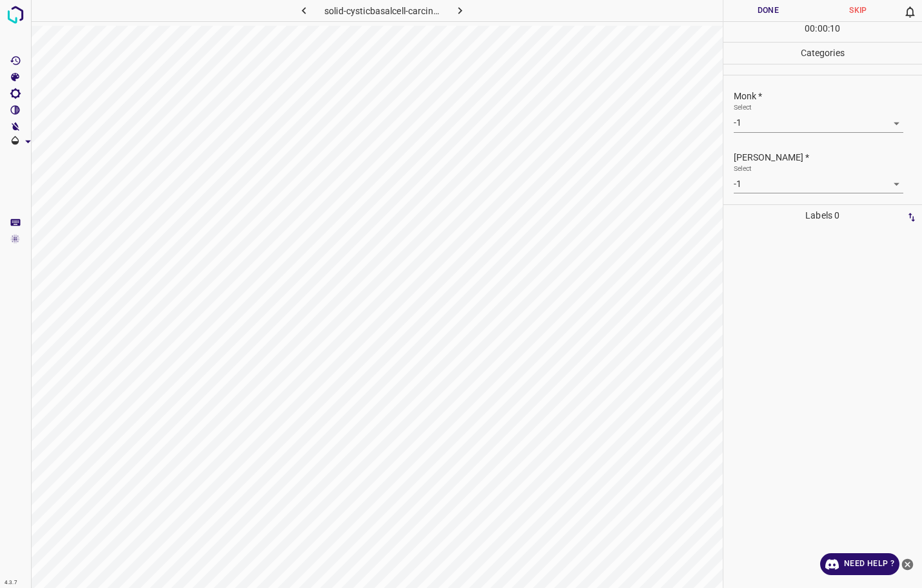
click at [746, 124] on body "4.3.7 solid-cysticbasalcell-carcinoma1.jpg Done Skip 0 00 : 00 : 10 Categories …" at bounding box center [461, 294] width 922 height 588
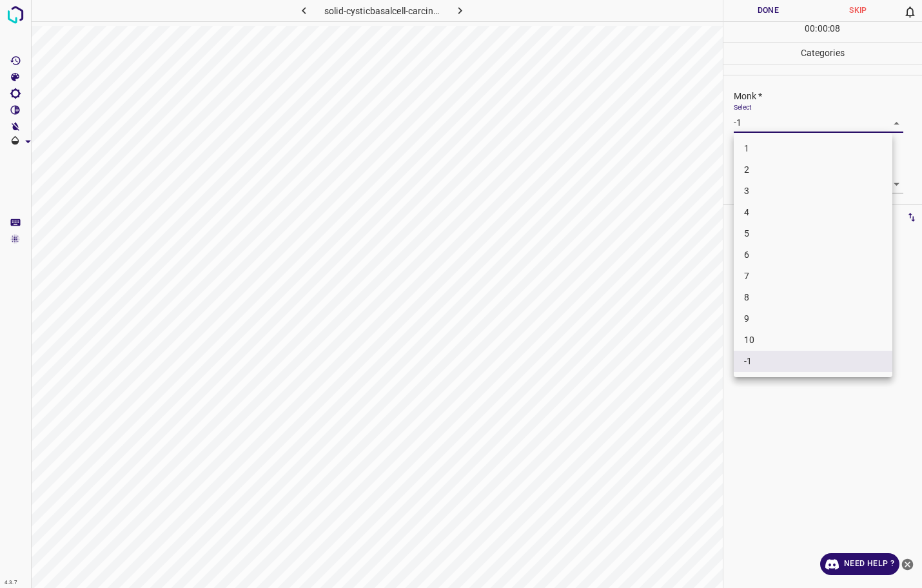
click at [747, 173] on li "2" at bounding box center [813, 169] width 159 height 21
type input "2"
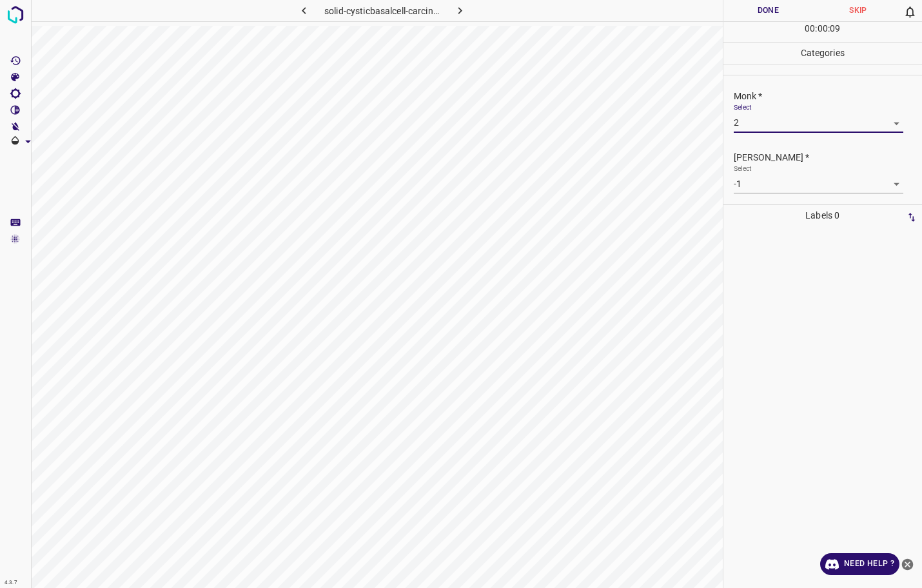
click at [765, 184] on body "4.3.7 solid-cysticbasalcell-carcinoma1.jpg Done Skip 0 00 : 00 : 09 Categories …" at bounding box center [461, 294] width 922 height 588
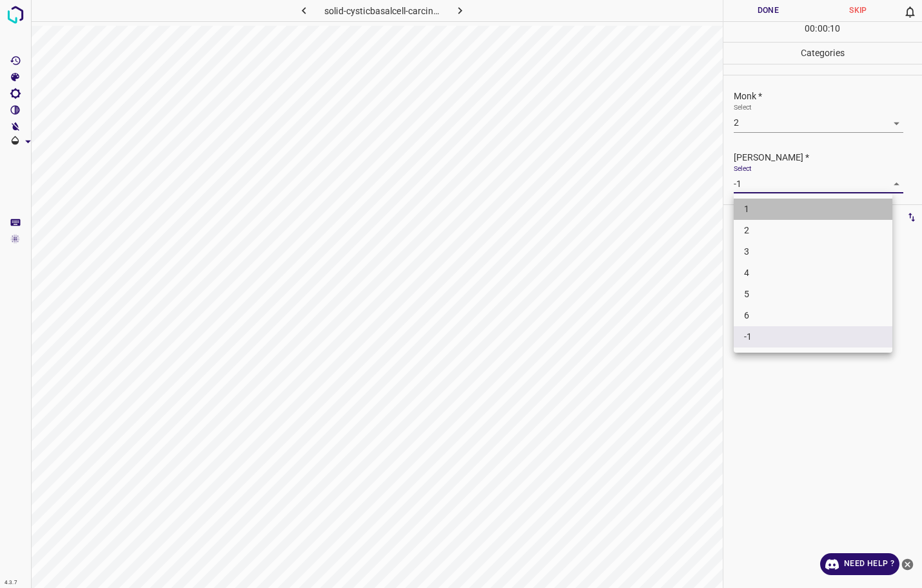
click at [766, 200] on li "1" at bounding box center [813, 209] width 159 height 21
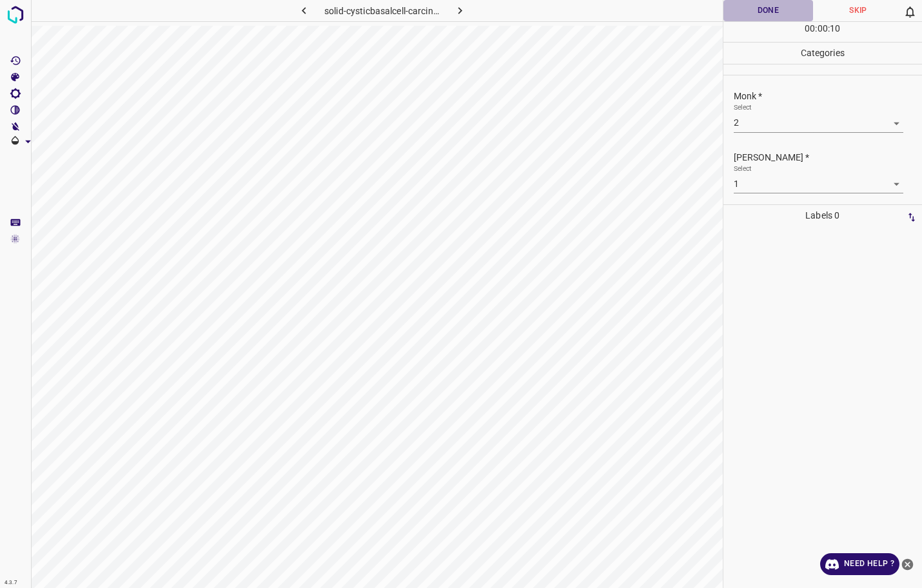
click at [762, 10] on button "Done" at bounding box center [768, 10] width 90 height 21
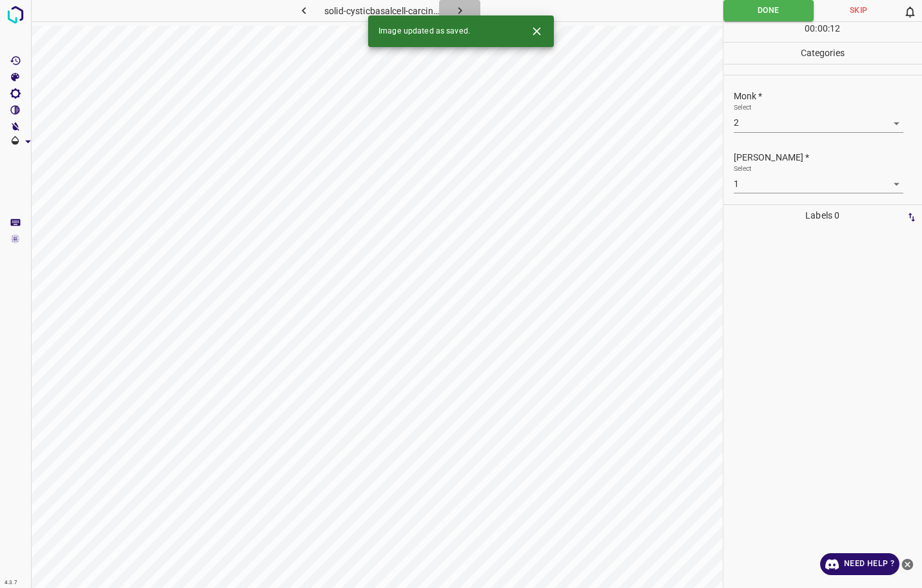
click at [465, 5] on icon "button" at bounding box center [460, 11] width 14 height 14
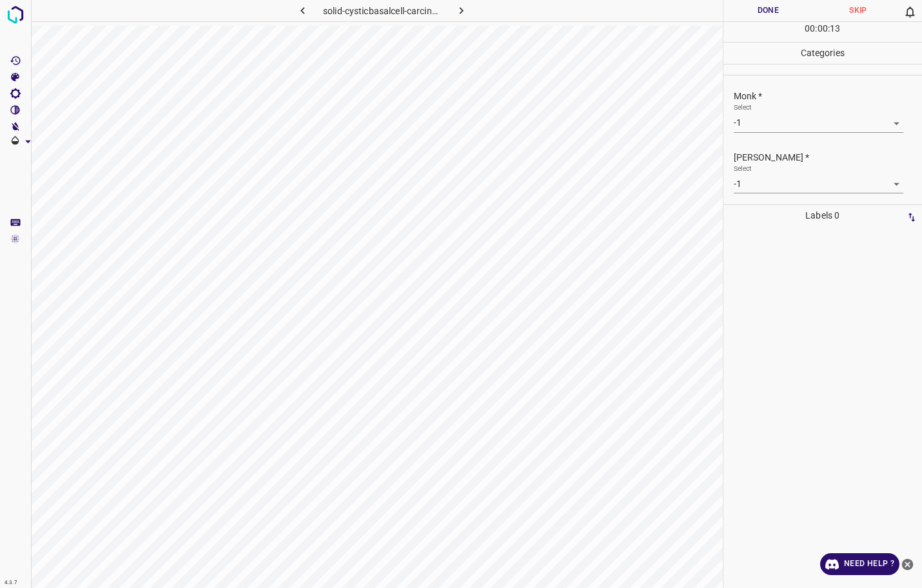
click at [808, 122] on body "4.3.7 solid-cysticbasalcell-carcinoma37.jpg Done Skip 0 00 : 00 : 13 Categories…" at bounding box center [461, 294] width 922 height 588
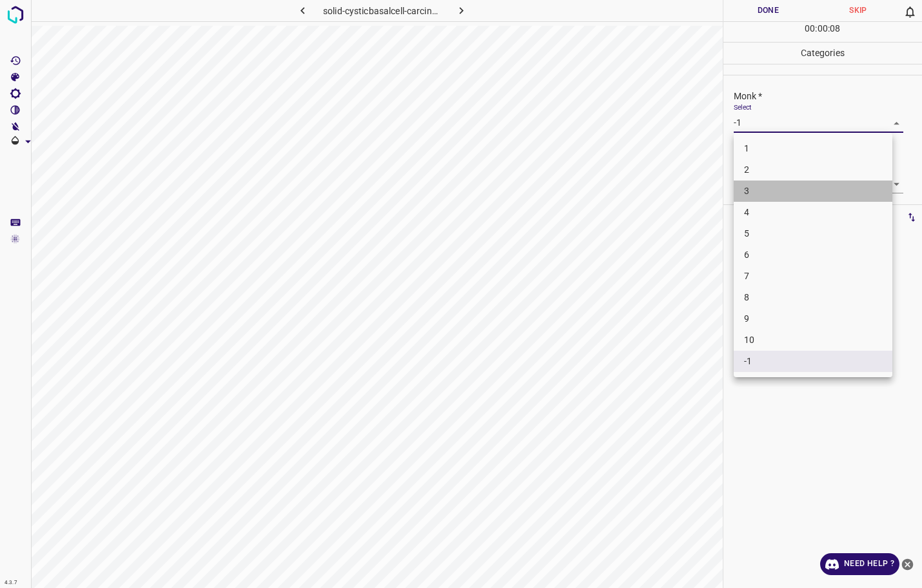
click at [772, 193] on li "3" at bounding box center [813, 190] width 159 height 21
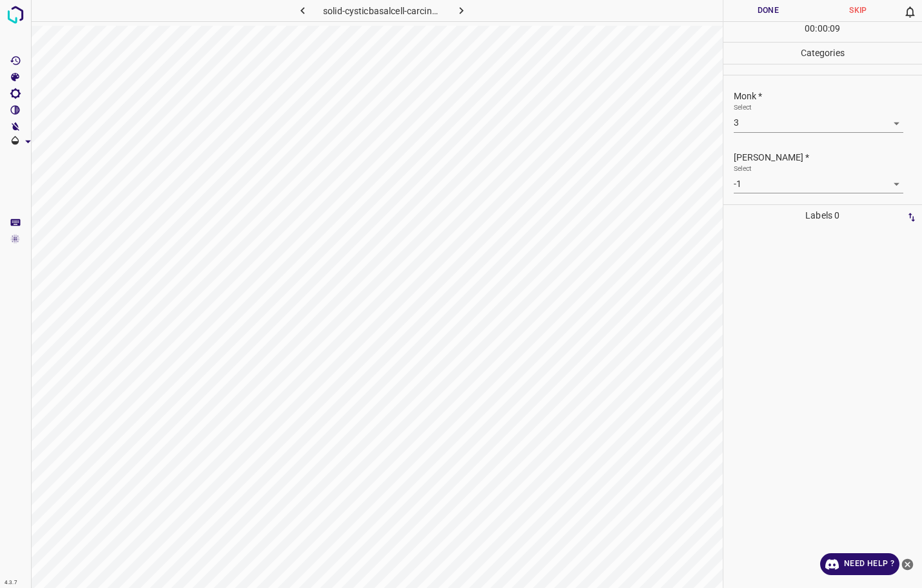
click at [768, 185] on body "4.3.7 solid-cysticbasalcell-carcinoma37.jpg Done Skip 0 00 : 00 : 09 Categories…" at bounding box center [461, 294] width 922 height 588
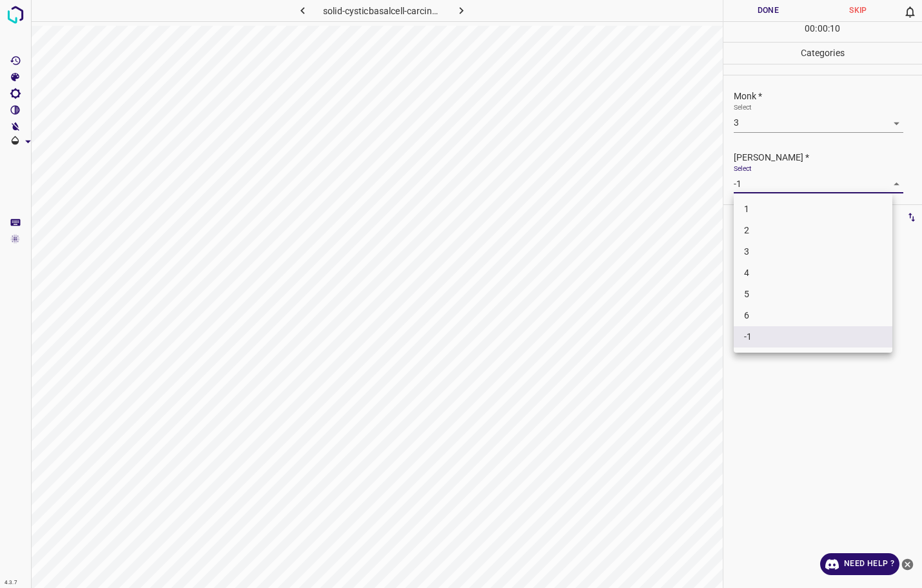
click at [773, 236] on li "2" at bounding box center [813, 230] width 159 height 21
click at [762, 12] on button "Done" at bounding box center [768, 10] width 90 height 21
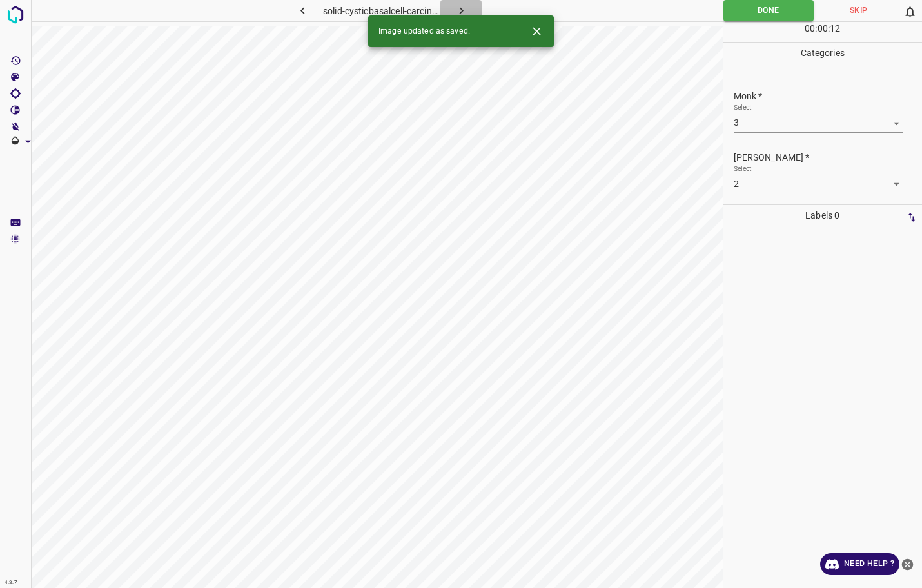
click at [456, 5] on icon "button" at bounding box center [461, 11] width 14 height 14
click at [801, 131] on body "4.3.7 seborrheic-dermatitis67.jpg Done Skip 0 00 : 00 : 12 Categories Monk * Se…" at bounding box center [461, 294] width 922 height 588
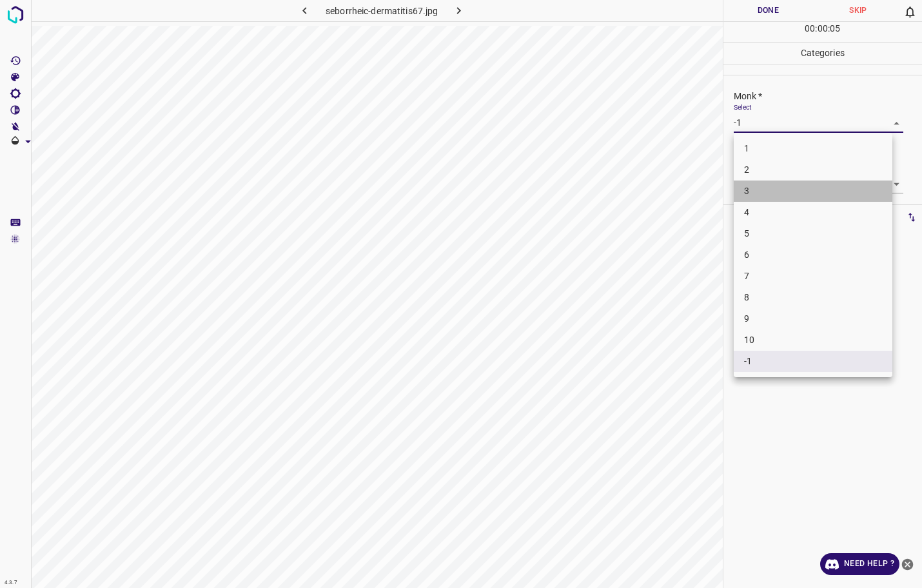
click at [766, 191] on li "3" at bounding box center [813, 190] width 159 height 21
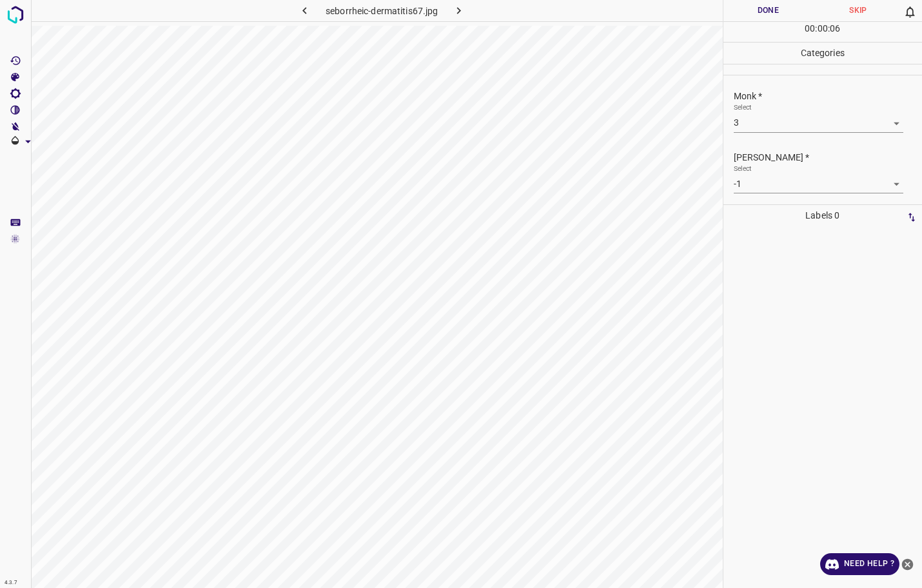
drag, startPoint x: 766, startPoint y: 191, endPoint x: 764, endPoint y: 175, distance: 15.6
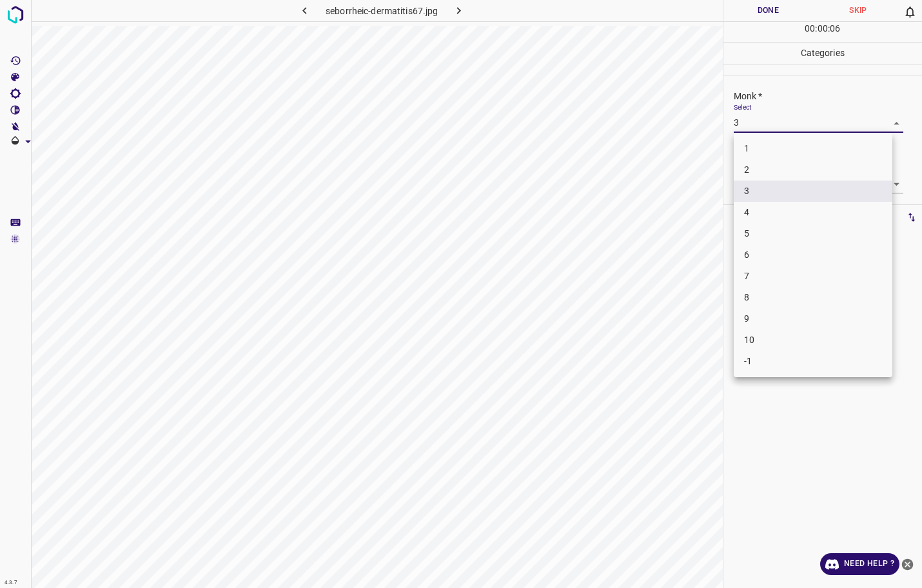
click at [766, 128] on body "4.3.7 seborrheic-dermatitis67.jpg Done Skip 0 00 : 00 : 06 Categories Monk * Se…" at bounding box center [461, 294] width 922 height 588
click at [755, 167] on li "2" at bounding box center [813, 169] width 159 height 21
click at [770, 126] on body "4.3.7 seborrheic-dermatitis67.jpg Done Skip 0 00 : 00 : 09 Categories Monk * Se…" at bounding box center [461, 294] width 922 height 588
click at [770, 151] on li "1" at bounding box center [813, 148] width 159 height 21
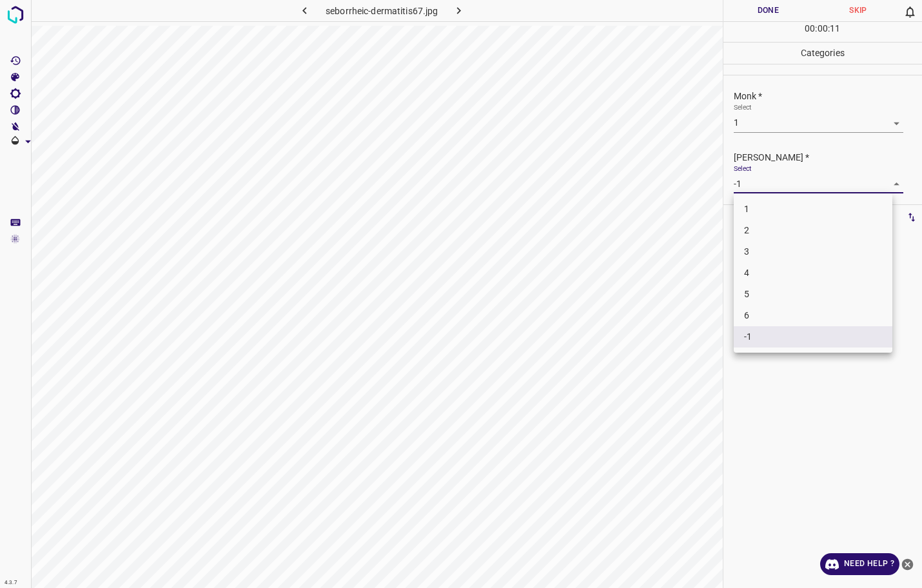
click at [772, 190] on body "4.3.7 seborrheic-dermatitis67.jpg Done Skip 0 00 : 00 : 11 Categories Monk * Se…" at bounding box center [461, 294] width 922 height 588
click at [775, 213] on li "1" at bounding box center [813, 209] width 159 height 21
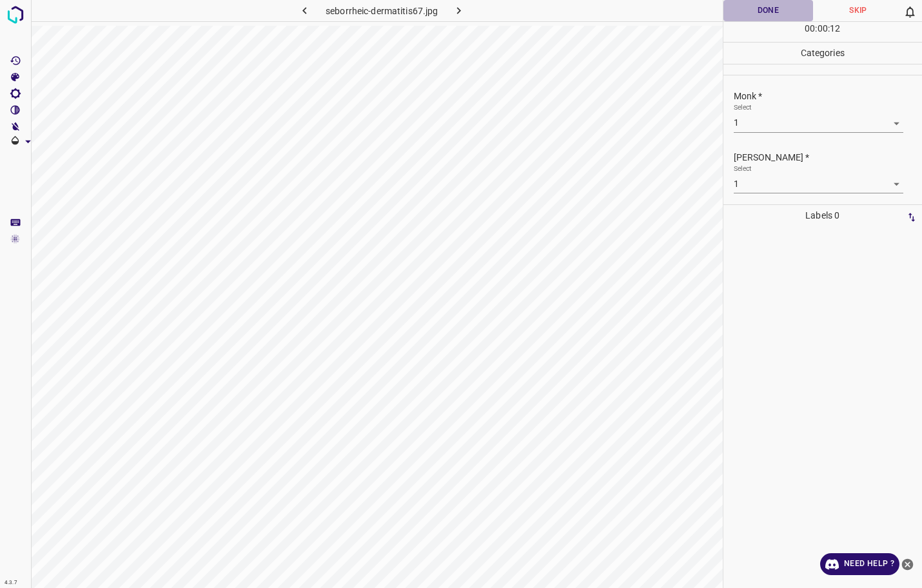
click at [763, 11] on button "Done" at bounding box center [768, 10] width 90 height 21
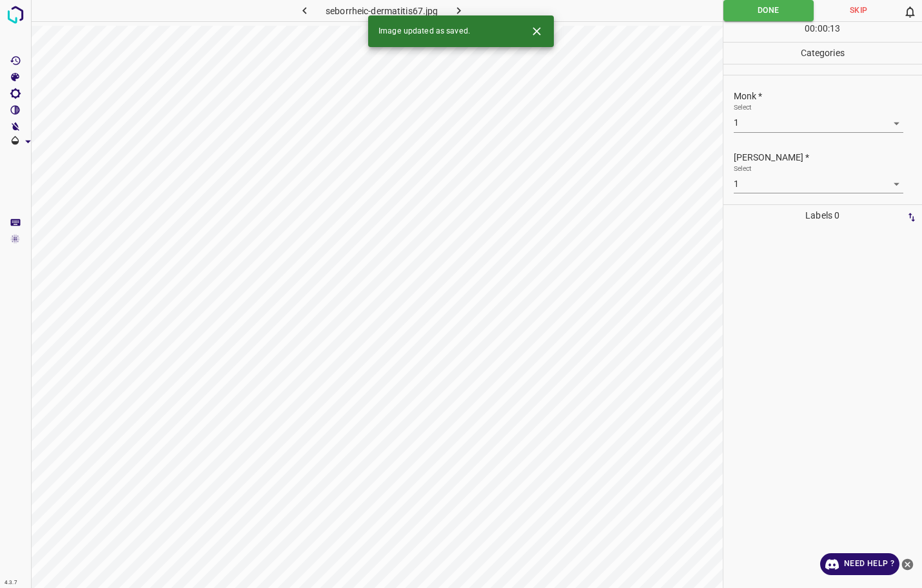
click at [460, 11] on icon "button" at bounding box center [459, 10] width 4 height 7
click at [790, 125] on body "4.3.7 seborrheic-keratoses37.jpg Done Skip 0 00 : 00 : 14 Categories Monk * Sel…" at bounding box center [461, 294] width 922 height 588
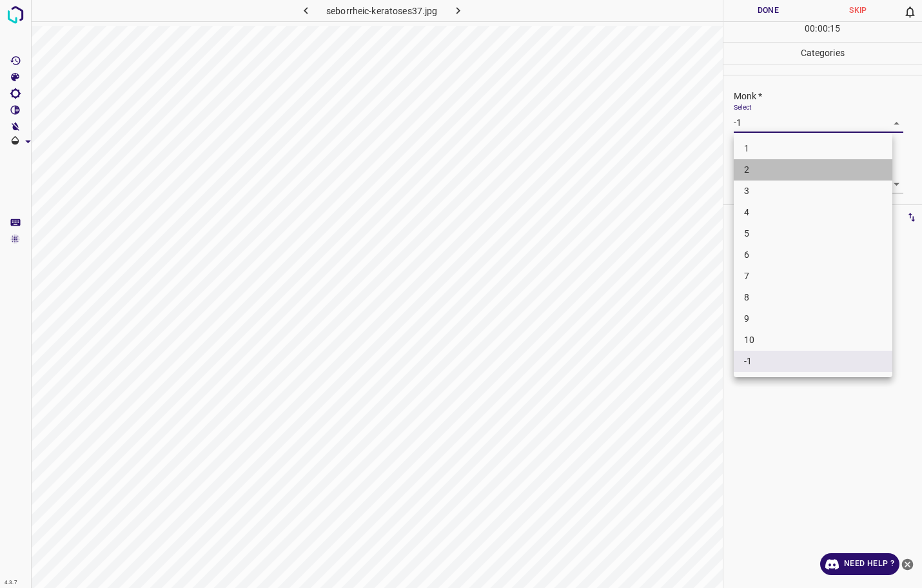
click at [772, 172] on li "2" at bounding box center [813, 169] width 159 height 21
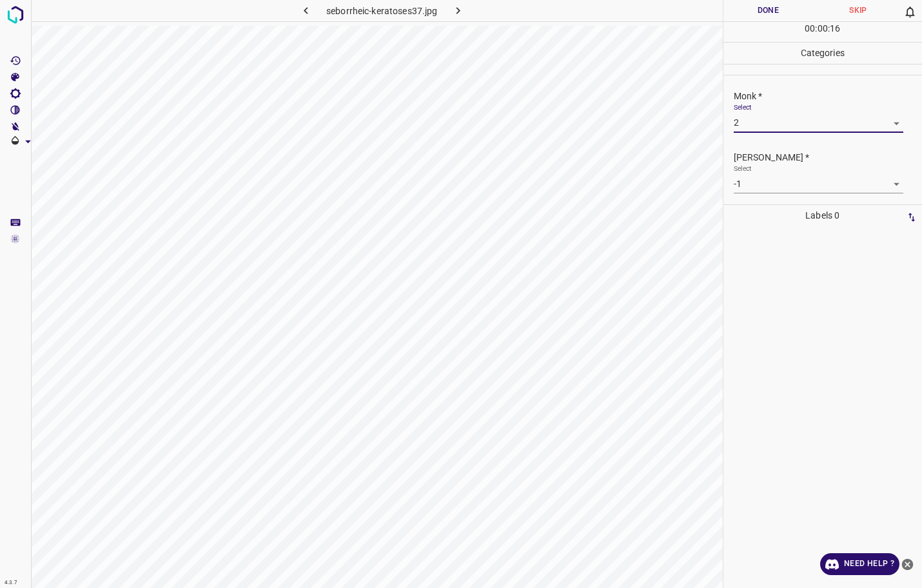
click at [766, 127] on body "4.3.7 seborrheic-keratoses37.jpg Done Skip 0 00 : 00 : 16 Categories Monk * Sel…" at bounding box center [461, 294] width 922 height 588
click at [715, 211] on div at bounding box center [461, 294] width 922 height 588
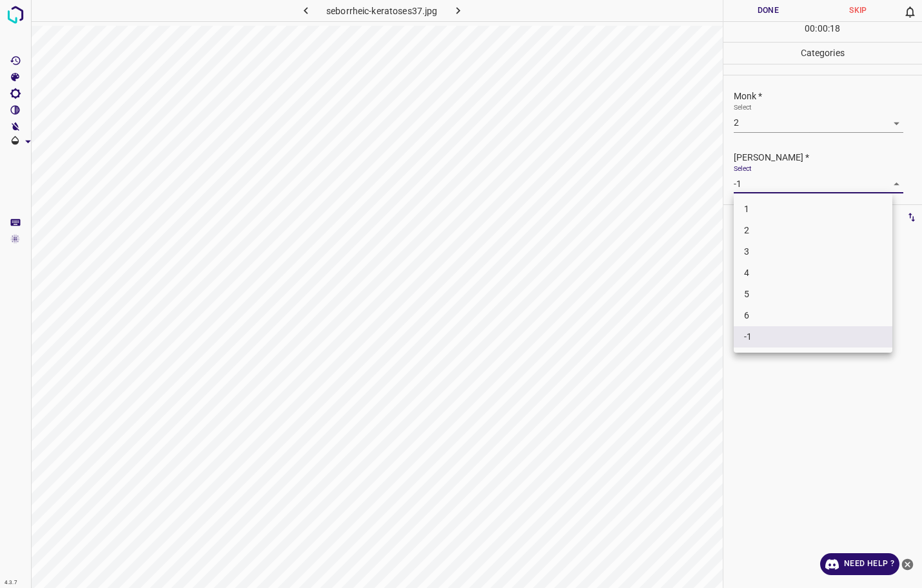
click at [748, 186] on body "4.3.7 seborrheic-keratoses37.jpg Done Skip 0 00 : 00 : 18 Categories Monk * Sel…" at bounding box center [461, 294] width 922 height 588
click at [748, 211] on li "1" at bounding box center [813, 209] width 159 height 21
click at [783, 13] on button "Done" at bounding box center [768, 10] width 90 height 21
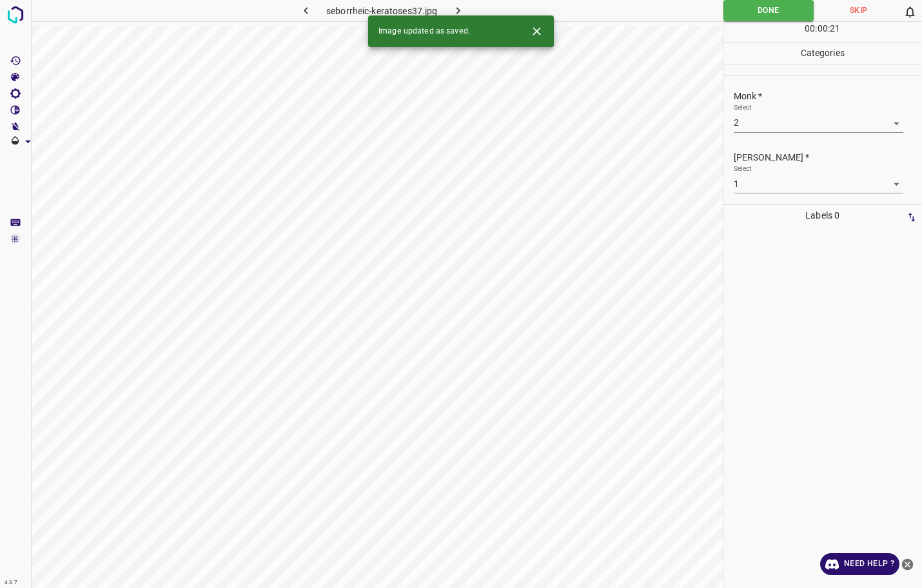
click at [462, 5] on icon "button" at bounding box center [458, 11] width 14 height 14
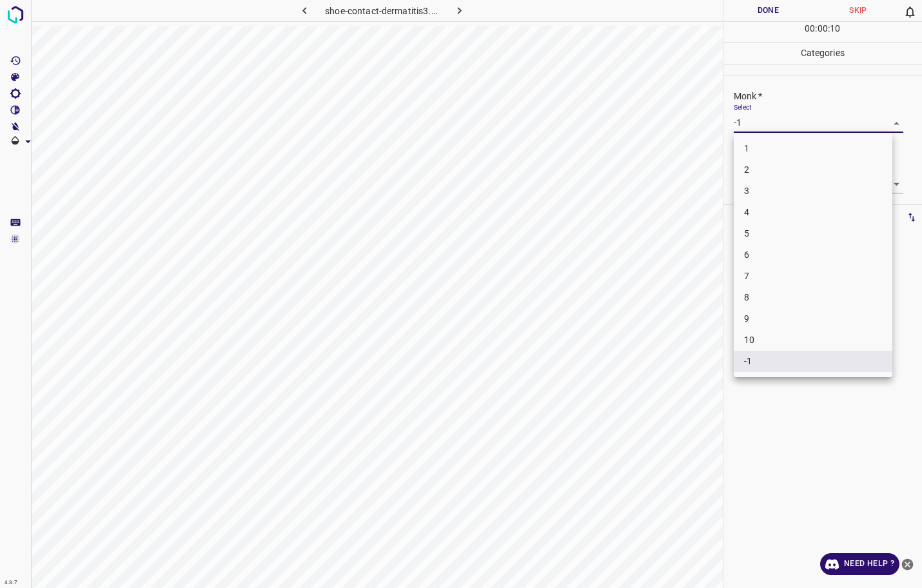
click at [782, 124] on body "4.3.7 shoe-contact-dermatitis3.jpg Done Skip 0 00 : 00 : 10 Categories Monk * S…" at bounding box center [461, 294] width 922 height 588
click at [793, 232] on li "5" at bounding box center [813, 233] width 159 height 21
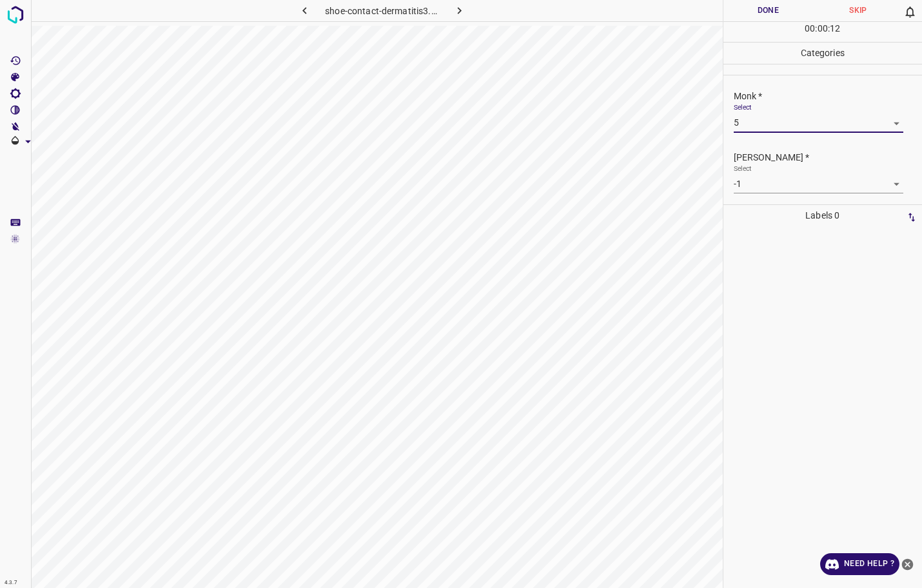
click at [795, 197] on div "[PERSON_NAME] * Select -1 -1" at bounding box center [822, 172] width 199 height 61
click at [793, 194] on div "[PERSON_NAME] * Select -1 -1" at bounding box center [822, 172] width 199 height 61
click at [790, 192] on body "4.3.7 shoe-contact-dermatitis3.jpg Done Skip 0 00 : 00 : 12 Categories Monk * S…" at bounding box center [461, 294] width 922 height 588
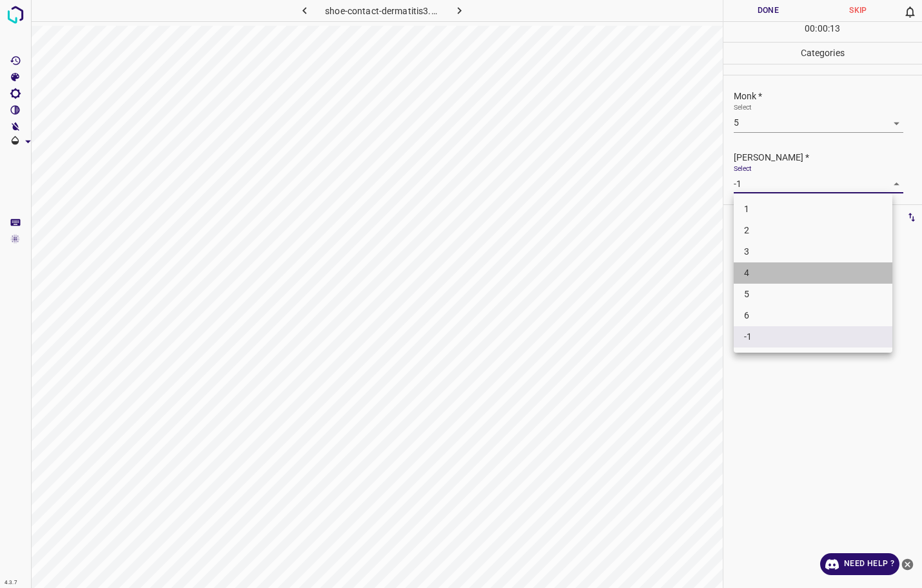
click at [786, 262] on li "4" at bounding box center [813, 272] width 159 height 21
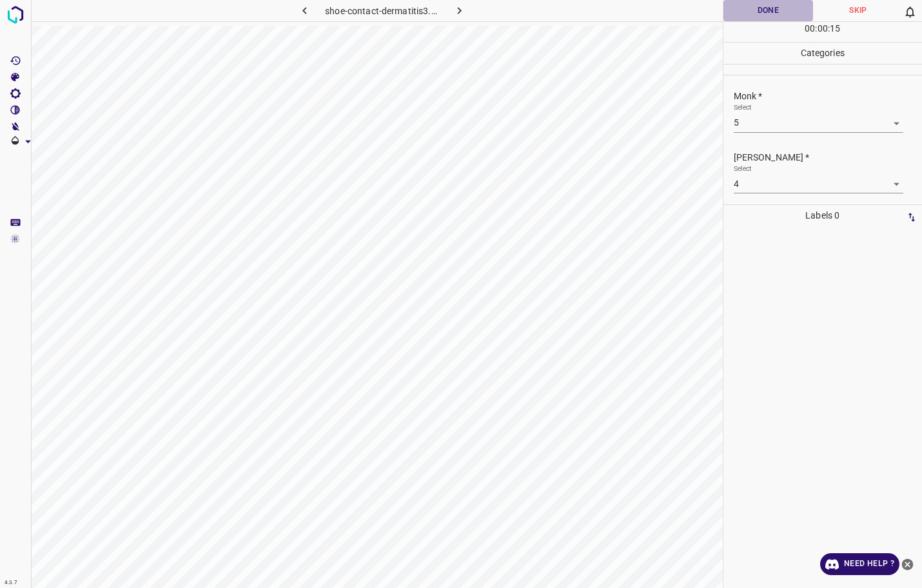
click at [757, 14] on button "Done" at bounding box center [768, 10] width 90 height 21
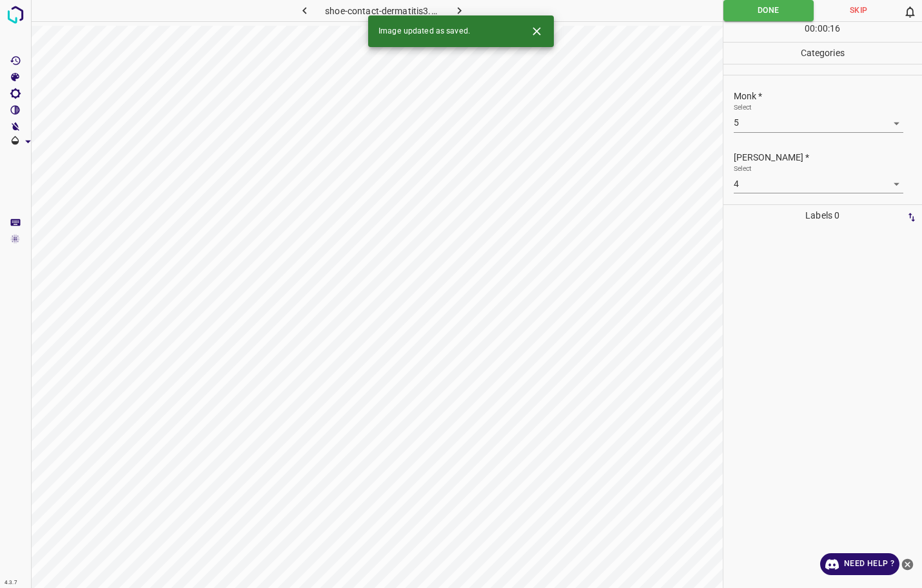
click at [458, 7] on icon "button" at bounding box center [460, 11] width 14 height 14
click at [764, 106] on div "Select -1 -1" at bounding box center [819, 117] width 170 height 29
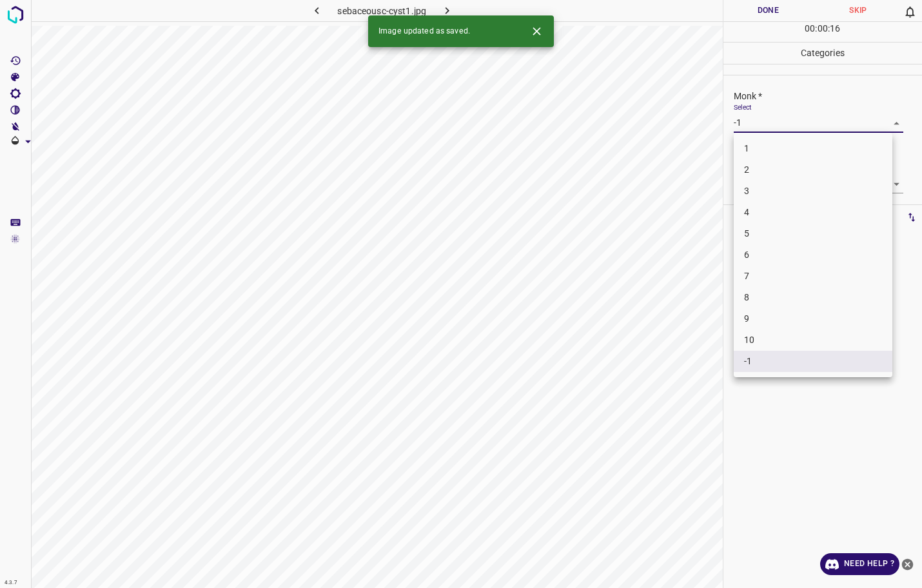
click at [761, 124] on body "4.3.7 sebaceousc-cyst1.jpg Done Skip 0 00 : 00 : 16 Categories Monk * Select -1…" at bounding box center [461, 294] width 922 height 588
click at [751, 190] on li "3" at bounding box center [813, 190] width 159 height 21
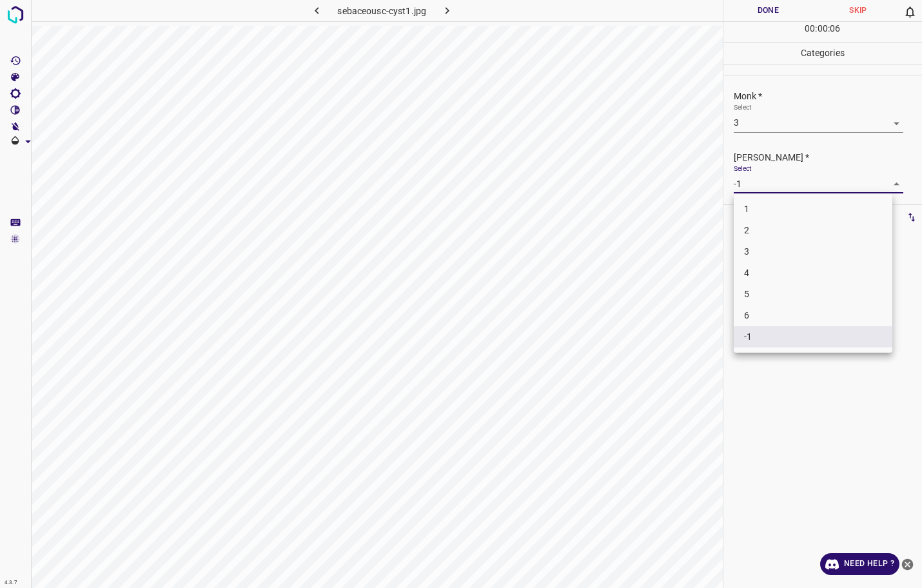
click at [751, 186] on body "4.3.7 sebaceousc-cyst1.jpg Done Skip 0 00 : 00 : 06 Categories Monk * Select 3 …" at bounding box center [461, 294] width 922 height 588
click at [751, 228] on li "2" at bounding box center [813, 230] width 159 height 21
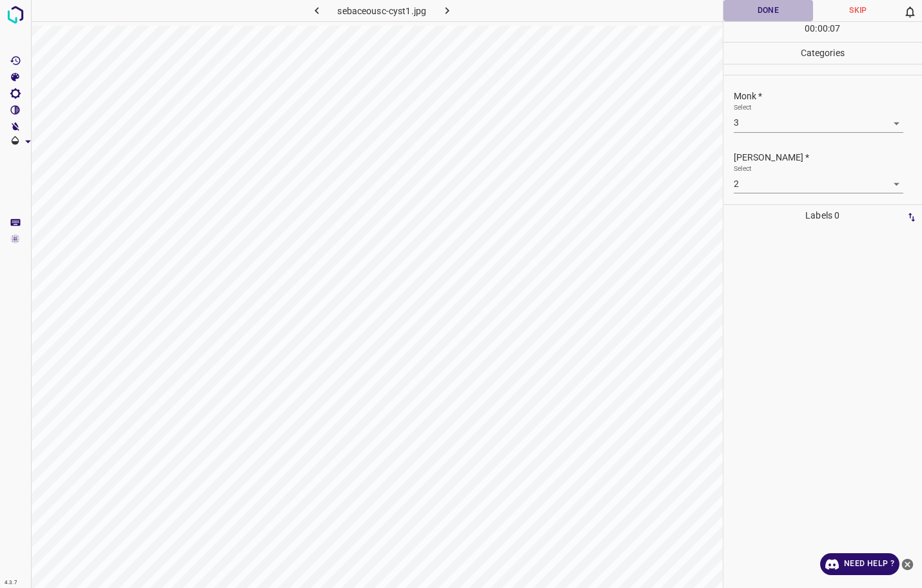
click at [764, 14] on button "Done" at bounding box center [768, 10] width 90 height 21
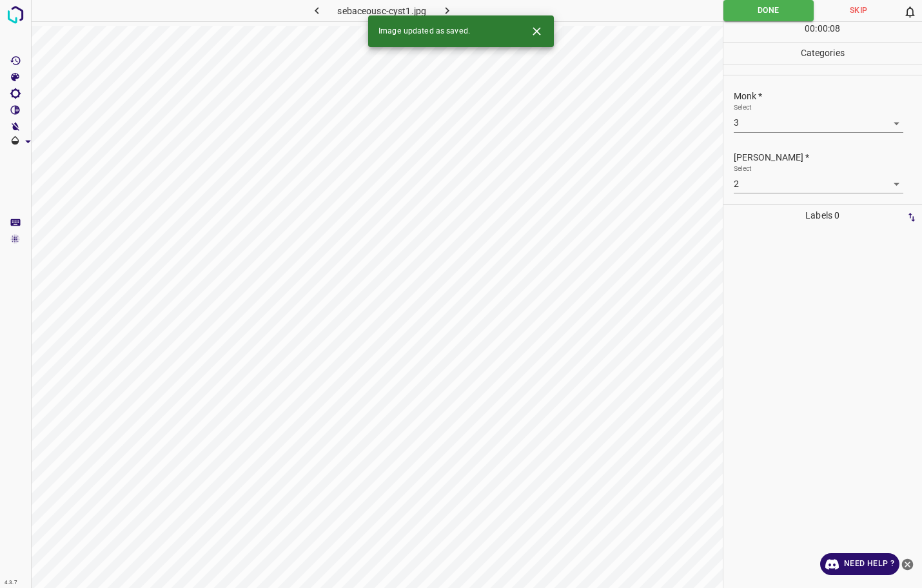
click at [451, 6] on icon "button" at bounding box center [447, 11] width 14 height 14
click at [772, 122] on body "4.3.7 seborrheic-keratoses21.jpg Done Skip 0 00 : 00 : 05 Categories Monk * Sel…" at bounding box center [461, 294] width 922 height 588
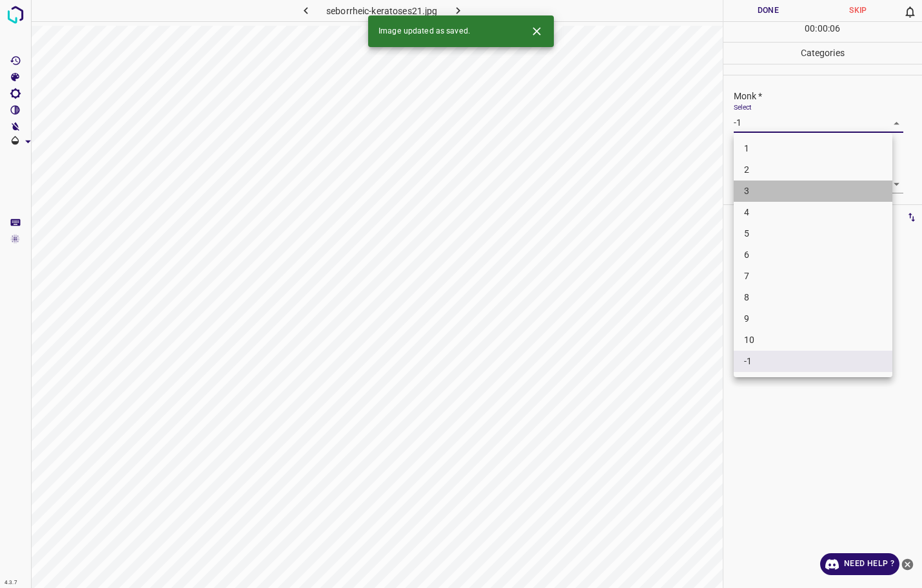
click at [756, 190] on li "3" at bounding box center [813, 190] width 159 height 21
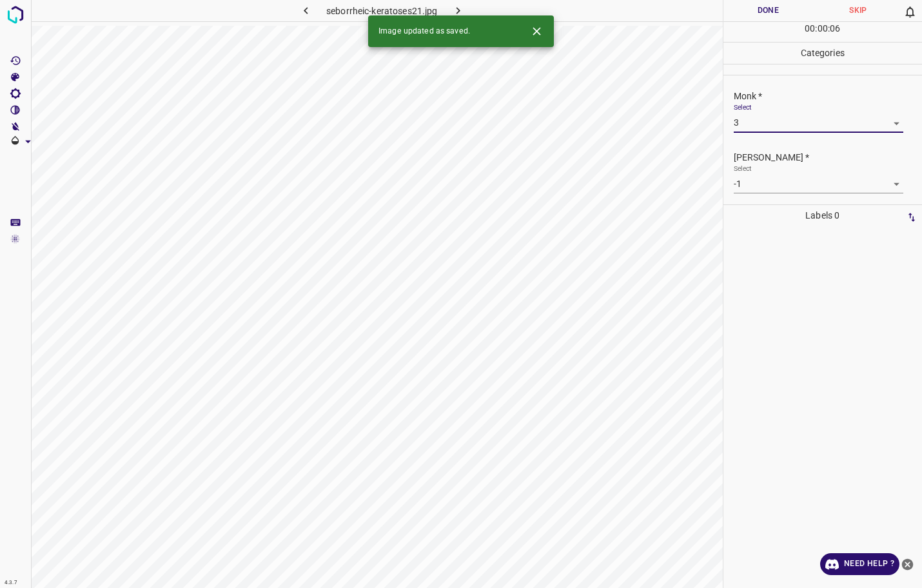
click at [756, 190] on body "4.3.7 seborrheic-keratoses21.jpg Done Skip 0 00 : 00 : 06 Categories Monk * Sel…" at bounding box center [461, 294] width 922 height 588
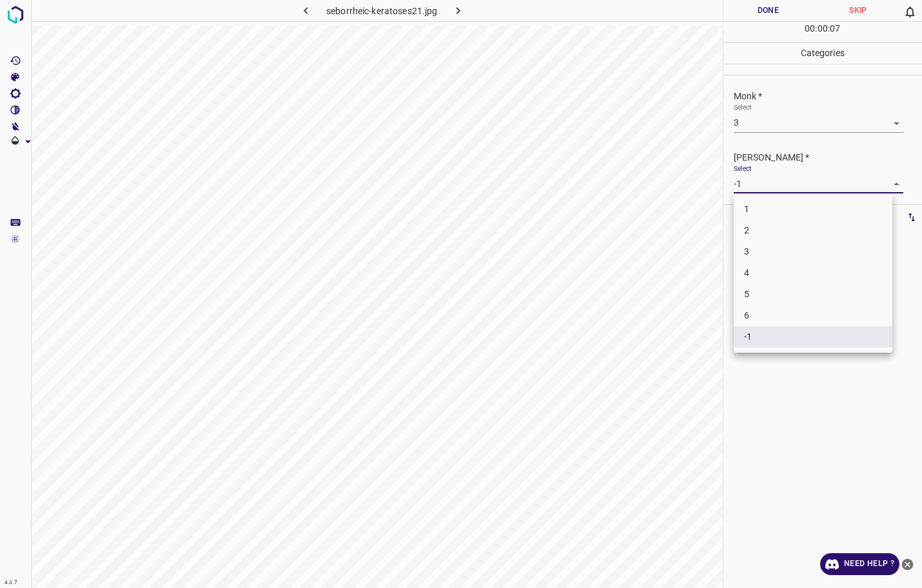
click at [757, 229] on li "2" at bounding box center [813, 230] width 159 height 21
click at [759, 14] on button "Done" at bounding box center [768, 10] width 90 height 21
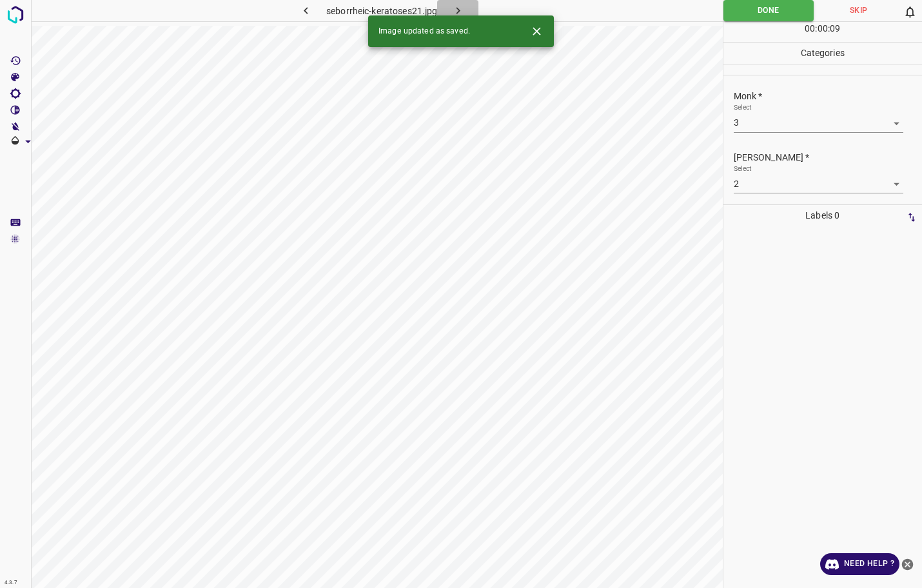
click at [458, 10] on icon "button" at bounding box center [458, 11] width 14 height 14
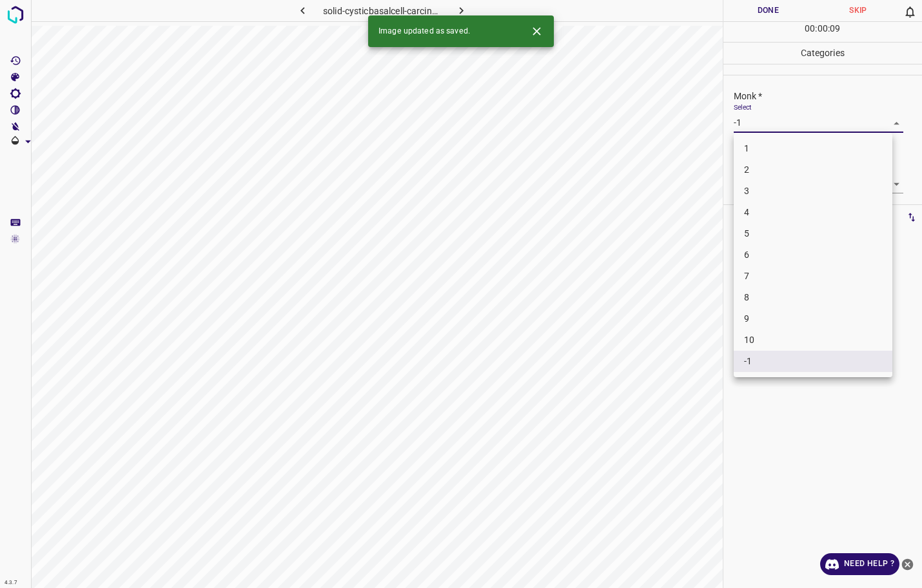
click at [741, 120] on body "4.3.7 solid-cysticbasalcell-carcinoma63.jpg Done Skip 0 00 : 00 : 09 Categories…" at bounding box center [461, 294] width 922 height 588
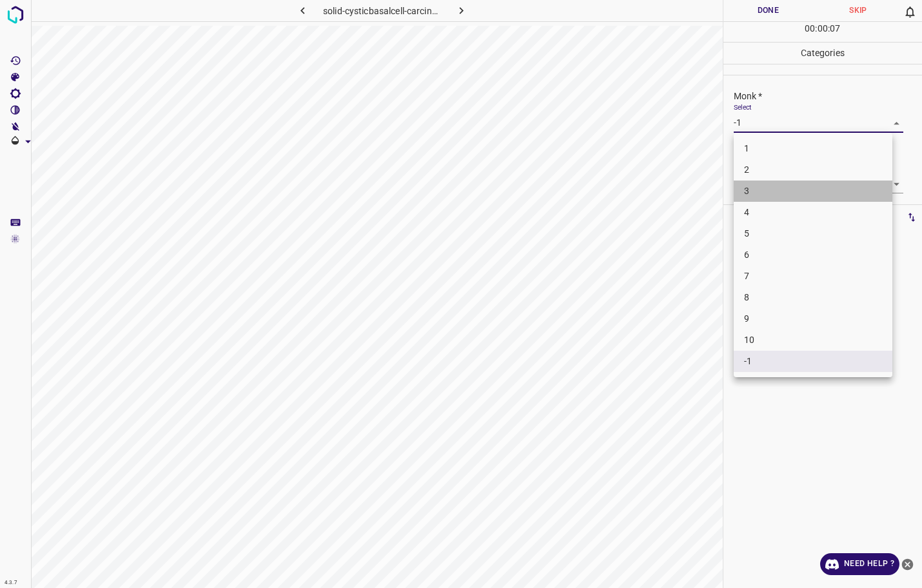
click at [744, 200] on li "3" at bounding box center [813, 190] width 159 height 21
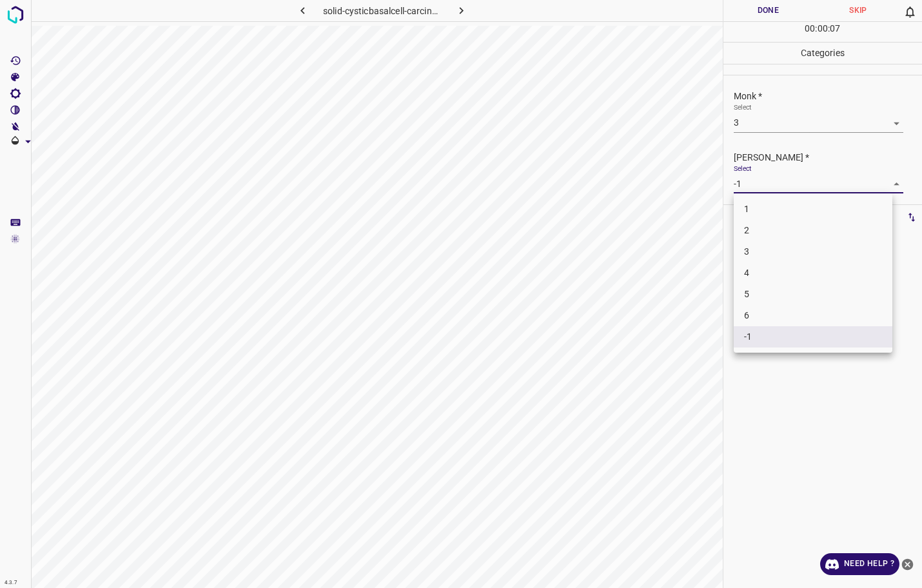
click at [742, 182] on body "4.3.7 solid-cysticbasalcell-carcinoma63.jpg Done Skip 0 00 : 00 : 07 Categories…" at bounding box center [461, 294] width 922 height 588
click at [752, 233] on li "2" at bounding box center [813, 230] width 159 height 21
click at [781, 12] on button "Done" at bounding box center [768, 10] width 90 height 21
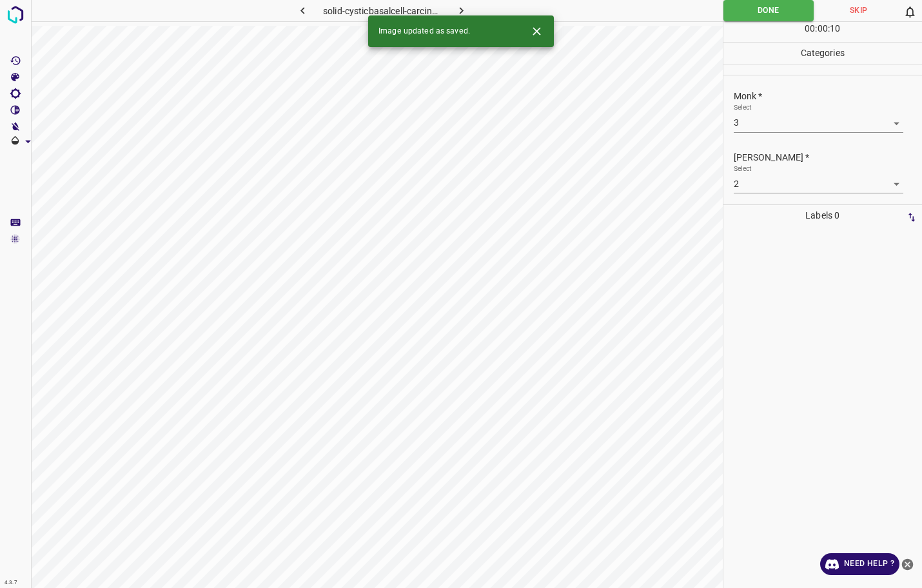
click at [463, 7] on icon "button" at bounding box center [461, 11] width 14 height 14
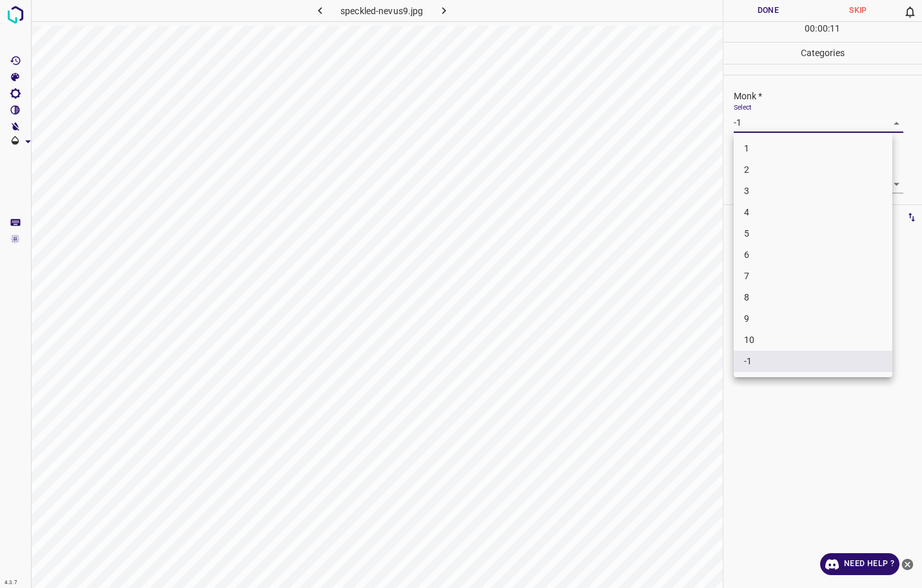
click at [746, 126] on body "4.3.7 speckled-nevus9.jpg Done Skip 0 00 : 00 : 11 Categories Monk * Select -1 …" at bounding box center [461, 294] width 922 height 588
click at [752, 191] on li "3" at bounding box center [813, 190] width 159 height 21
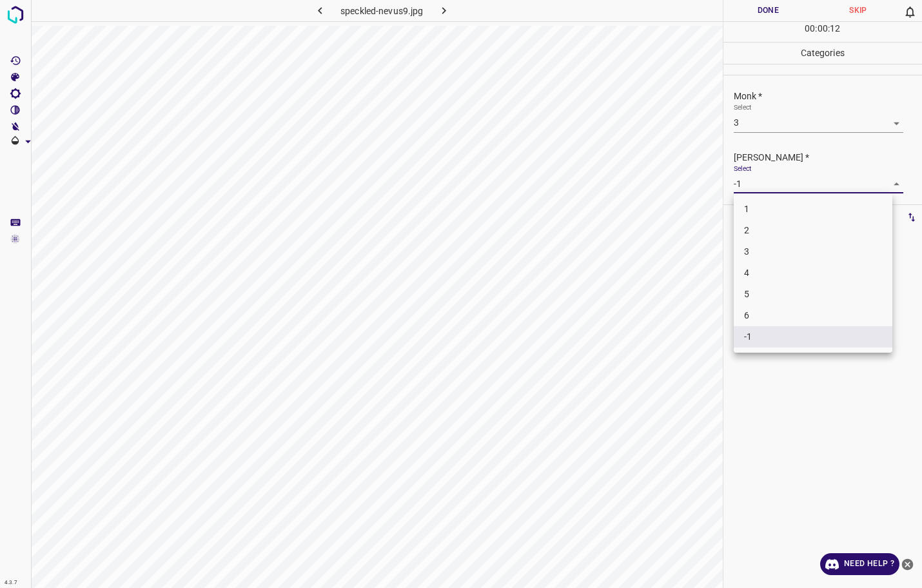
click at [754, 180] on body "4.3.7 speckled-nevus9.jpg Done Skip 0 00 : 00 : 12 Categories Monk * Select 3 3…" at bounding box center [461, 294] width 922 height 588
click at [755, 224] on li "2" at bounding box center [813, 230] width 159 height 21
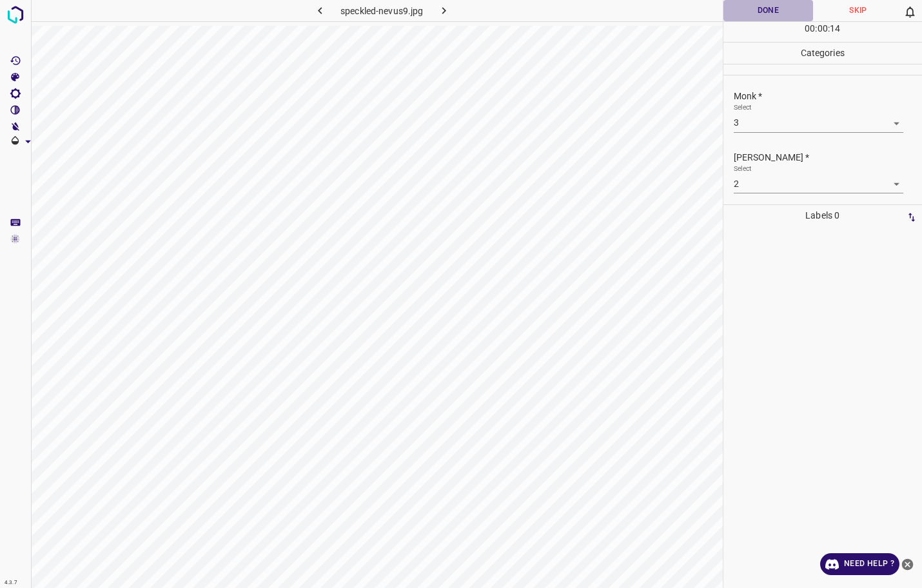
click at [774, 14] on button "Done" at bounding box center [768, 10] width 90 height 21
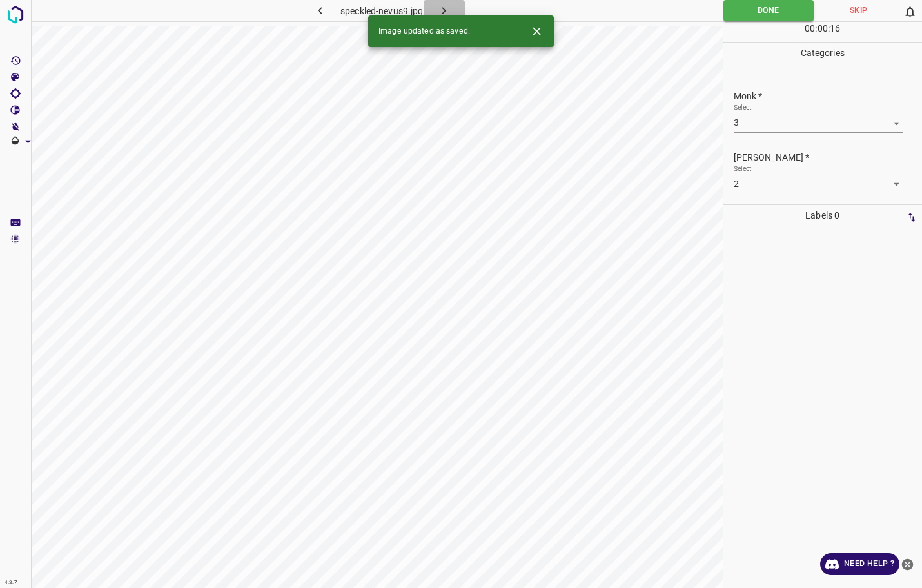
click at [442, 10] on icon "button" at bounding box center [444, 11] width 14 height 14
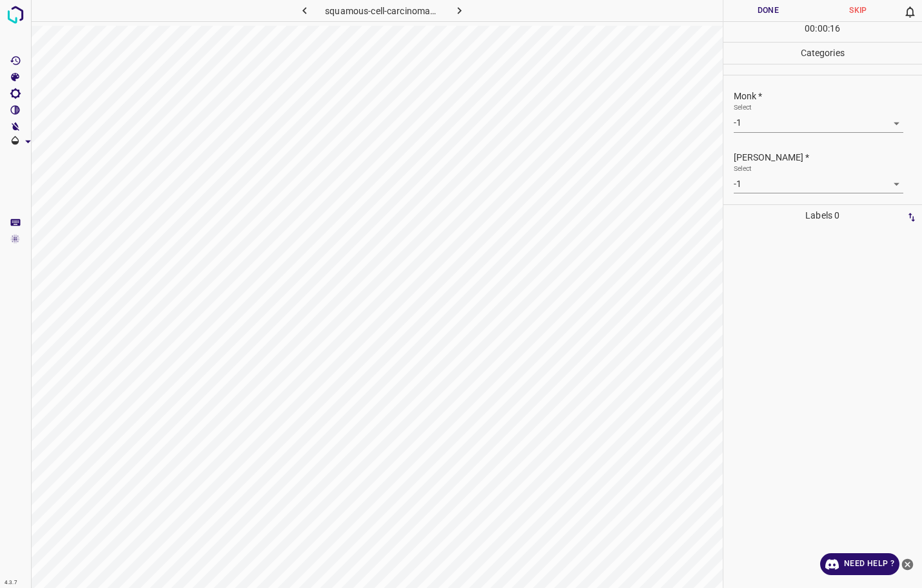
click at [767, 128] on body "4.3.7 squamous-cell-carcinoma15.jpg Done Skip 0 00 : 00 : 16 Categories Monk * …" at bounding box center [461, 294] width 922 height 588
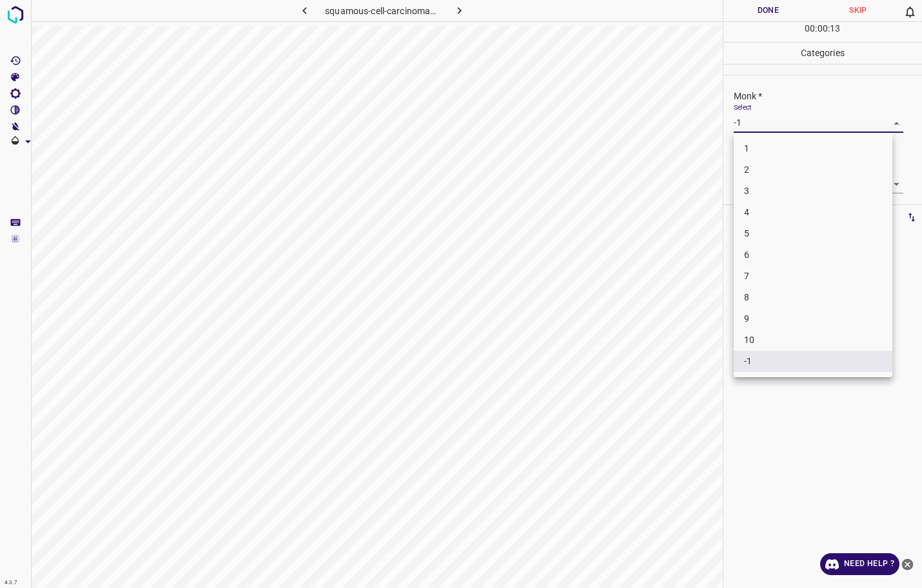
click at [752, 217] on li "4" at bounding box center [813, 212] width 159 height 21
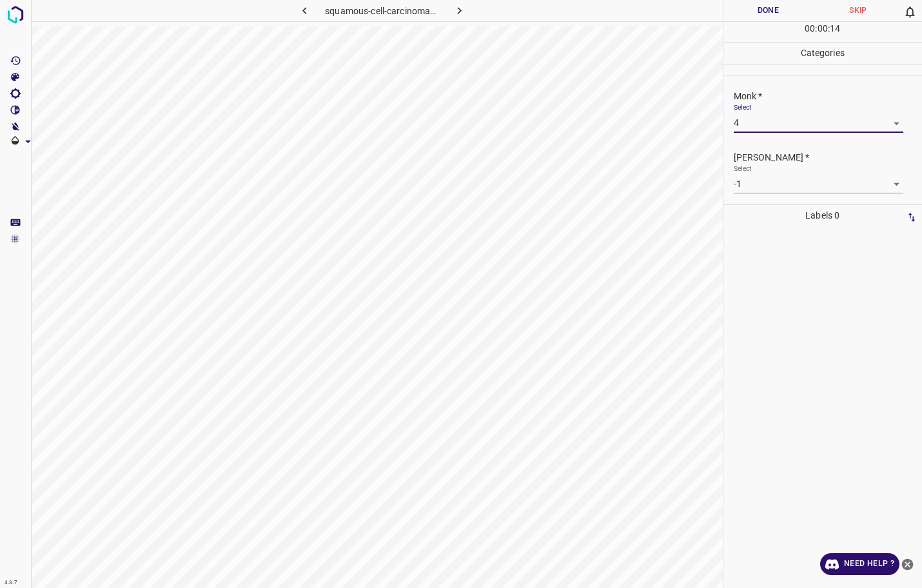
click at [759, 193] on body "4.3.7 squamous-cell-carcinoma15.jpg Done Skip 0 00 : 00 : 14 Categories Monk * …" at bounding box center [461, 294] width 922 height 588
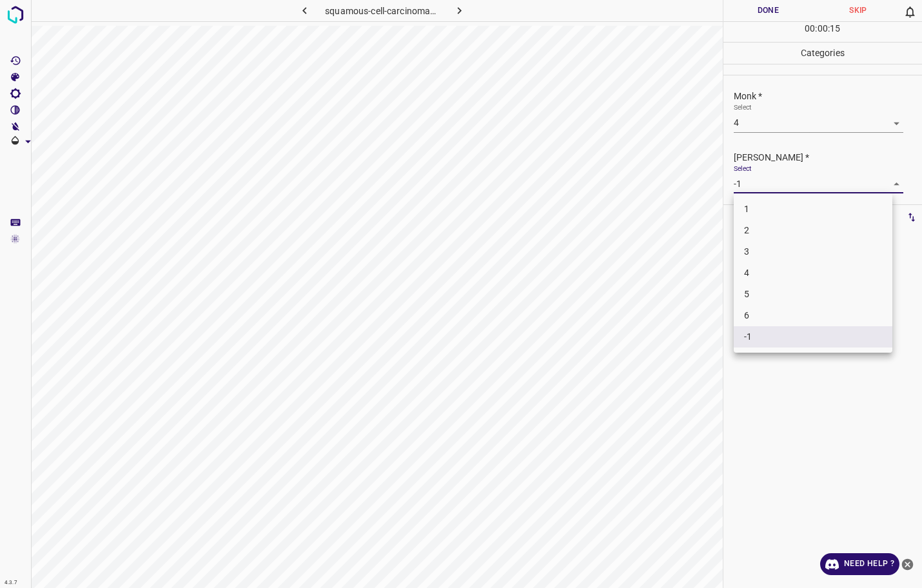
click at [758, 243] on li "3" at bounding box center [813, 251] width 159 height 21
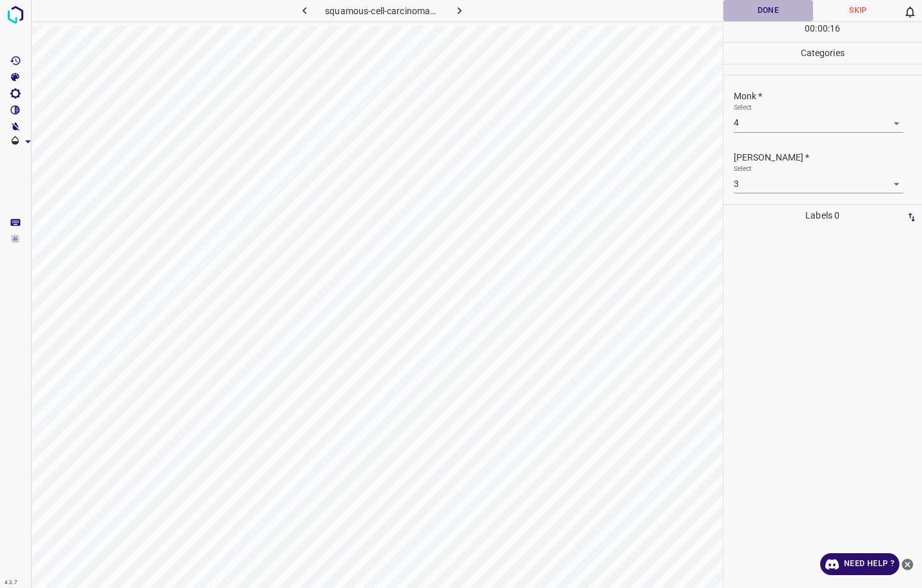
click at [786, 8] on button "Done" at bounding box center [768, 10] width 90 height 21
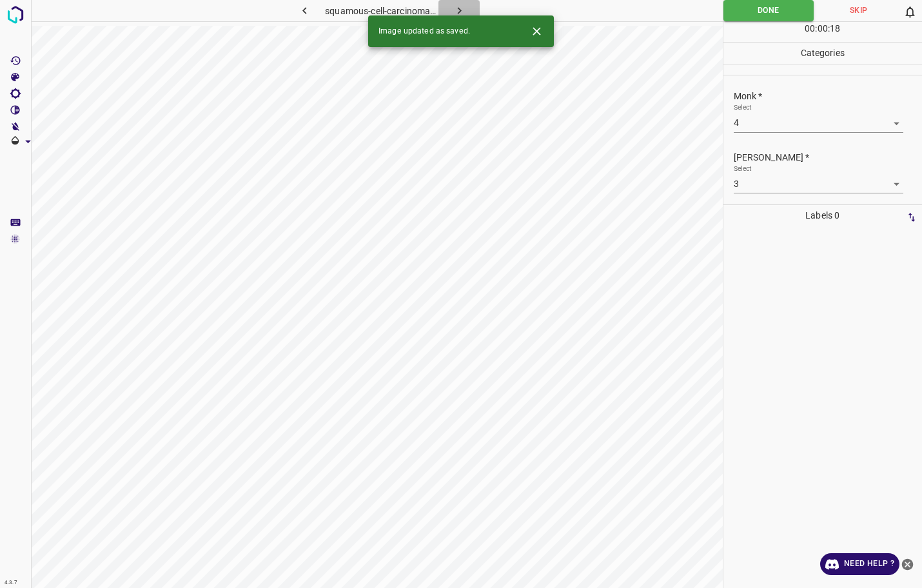
click at [456, 8] on icon "button" at bounding box center [460, 11] width 14 height 14
click at [759, 126] on body "4.3.7 squamous-cell-carcinoma18.jpg Done Skip 0 00 : 00 : 06 Categories Monk * …" at bounding box center [461, 294] width 922 height 588
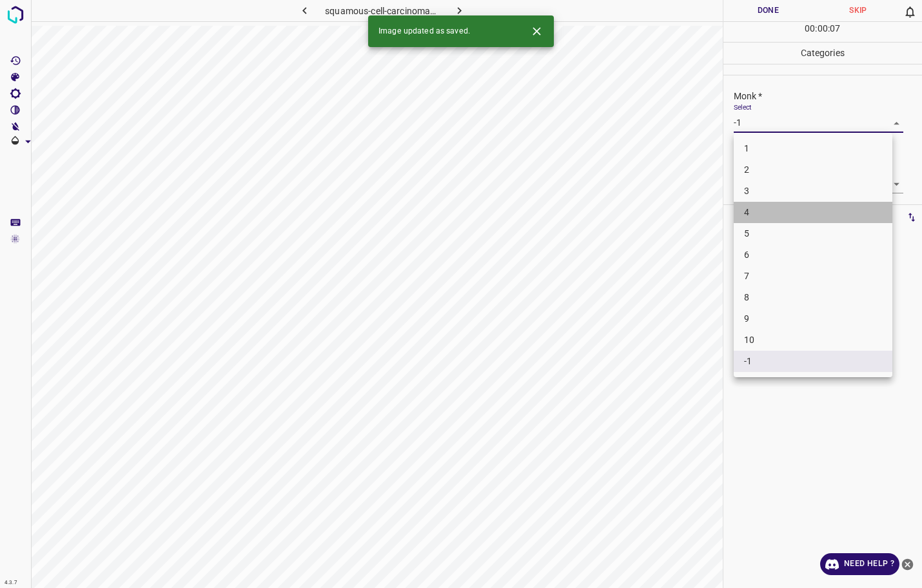
click at [742, 209] on li "4" at bounding box center [813, 212] width 159 height 21
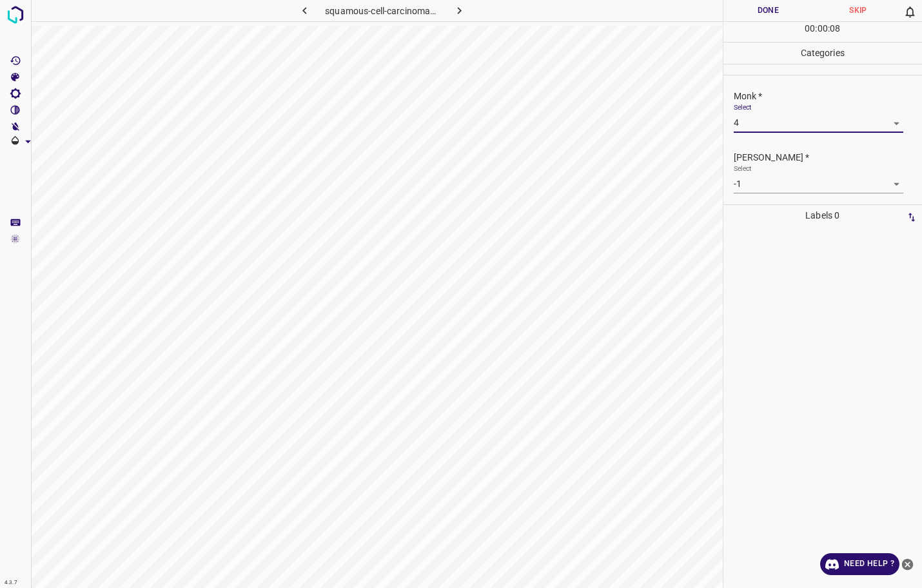
click at [752, 184] on body "4.3.7 squamous-cell-carcinoma18.jpg Done Skip 0 00 : 00 : 08 Categories Monk * …" at bounding box center [461, 294] width 922 height 588
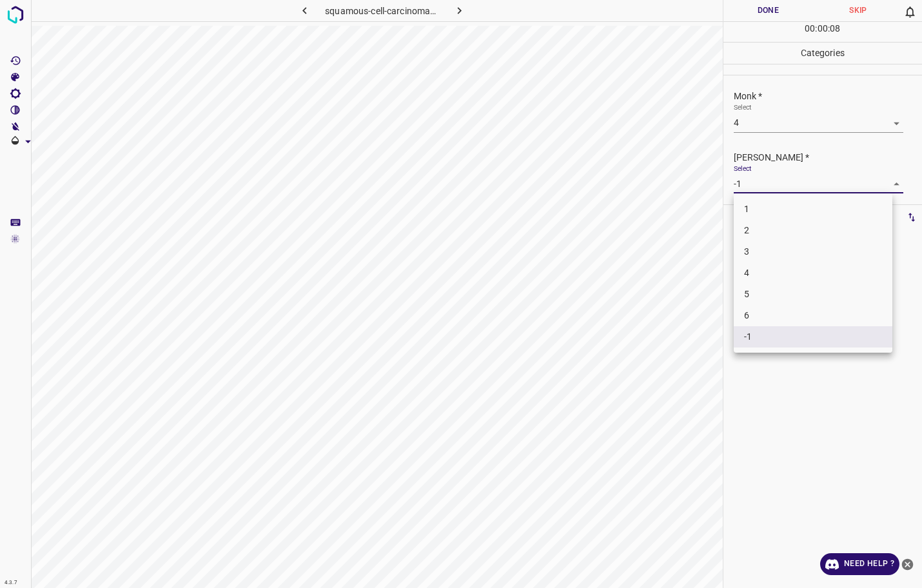
click at [749, 251] on li "3" at bounding box center [813, 251] width 159 height 21
click at [752, 23] on div "00 : 00 : 10" at bounding box center [822, 32] width 199 height 20
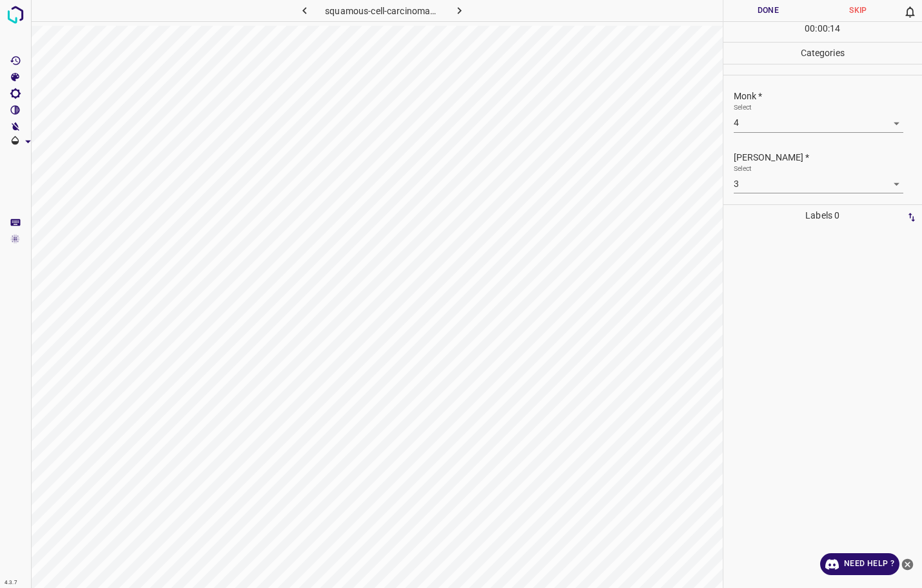
click at [771, 9] on button "Done" at bounding box center [768, 10] width 90 height 21
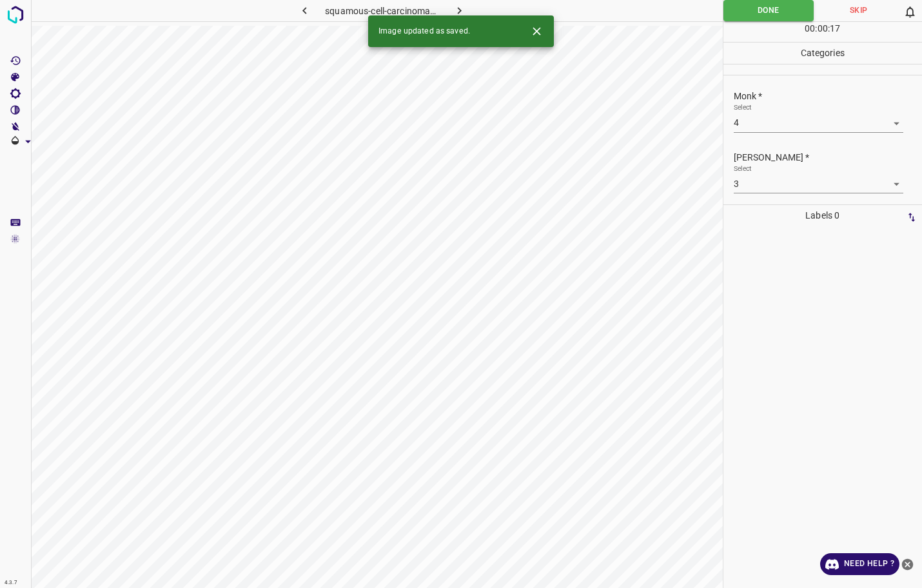
click at [458, 6] on icon "button" at bounding box center [460, 11] width 14 height 14
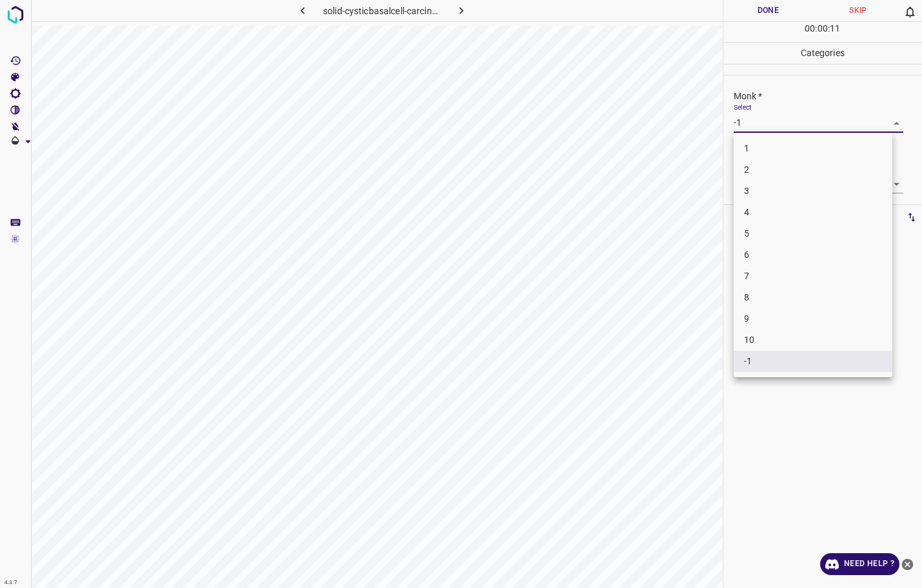
click at [740, 121] on body "4.3.7 solid-cysticbasalcell-carcinoma33.jpg Done Skip 0 00 : 00 : 11 Categories…" at bounding box center [461, 294] width 922 height 588
click at [752, 191] on li "3" at bounding box center [813, 190] width 159 height 21
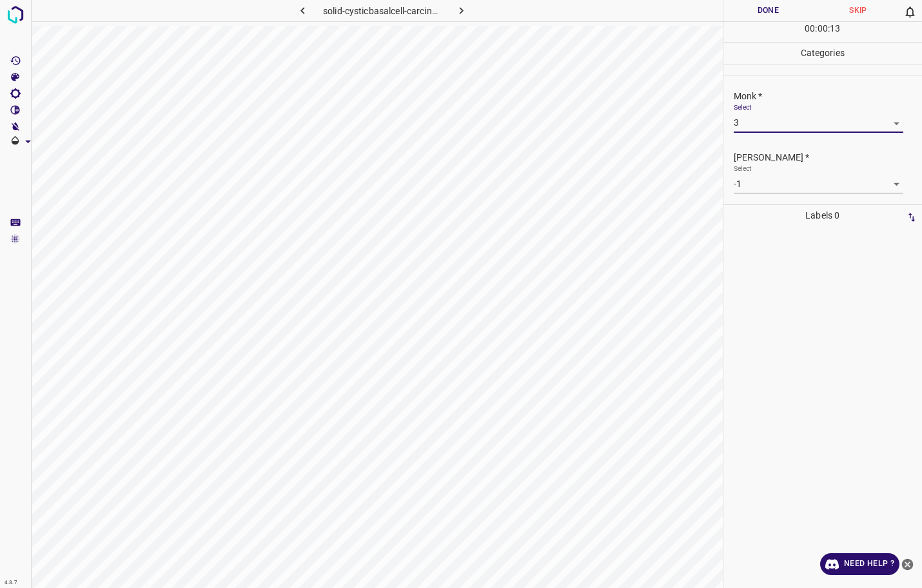
click at [753, 185] on body "4.3.7 solid-cysticbasalcell-carcinoma33.jpg Done Skip 0 00 : 00 : 13 Categories…" at bounding box center [461, 294] width 922 height 588
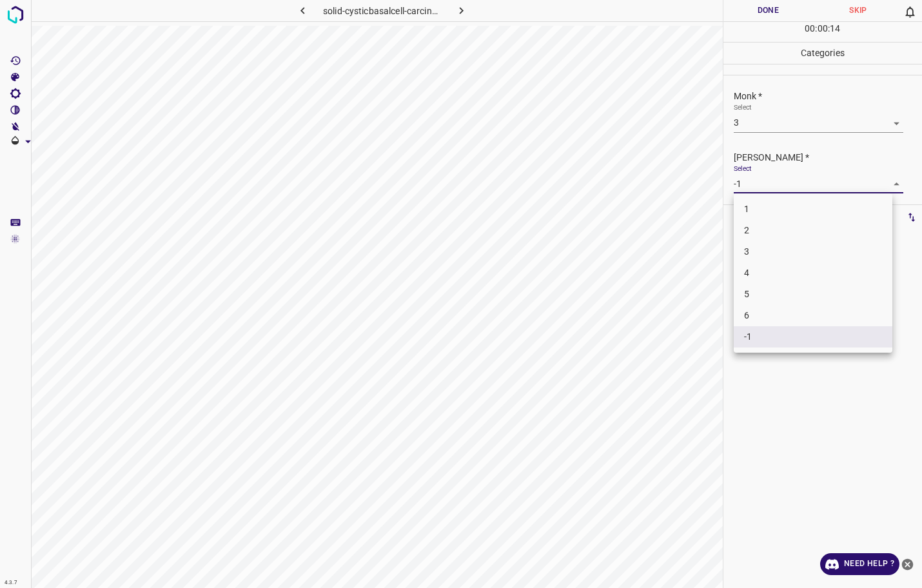
click at [752, 239] on li "2" at bounding box center [813, 230] width 159 height 21
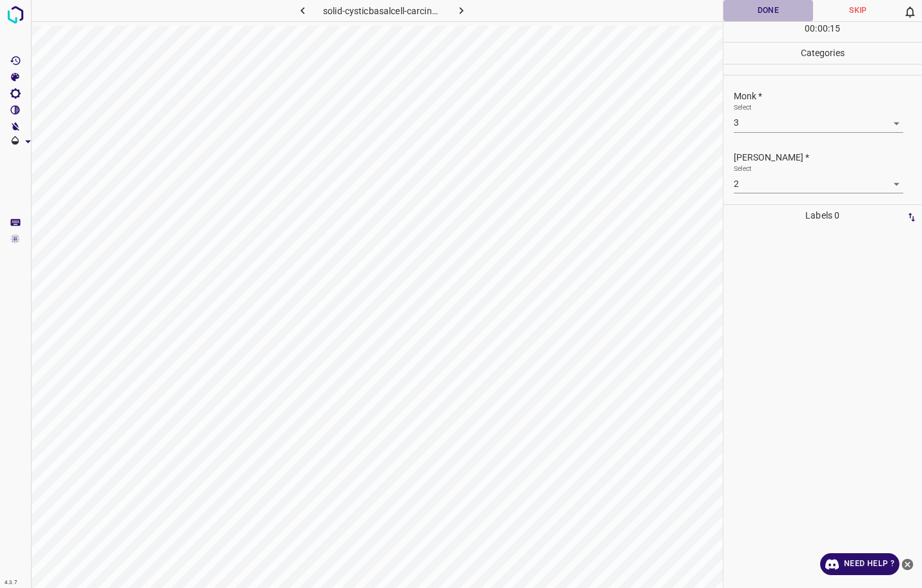
click at [764, 10] on button "Done" at bounding box center [768, 10] width 90 height 21
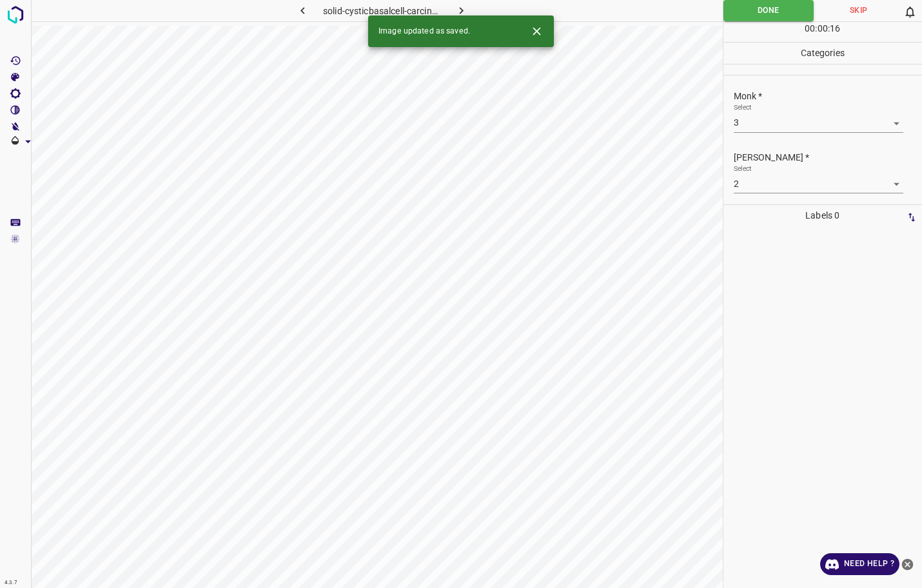
click at [462, 15] on div "Image updated as saved." at bounding box center [461, 31] width 186 height 32
click at [460, 6] on icon "button" at bounding box center [461, 11] width 14 height 14
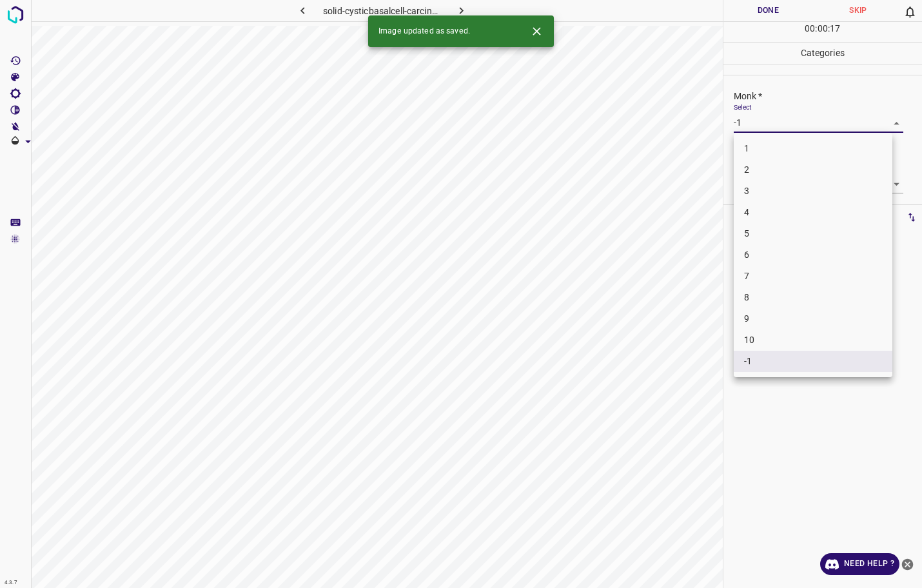
click at [772, 117] on body "4.3.7 solid-cysticbasalcell-carcinoma44.jpg Done Skip 0 00 : 00 : 17 Categories…" at bounding box center [461, 294] width 922 height 588
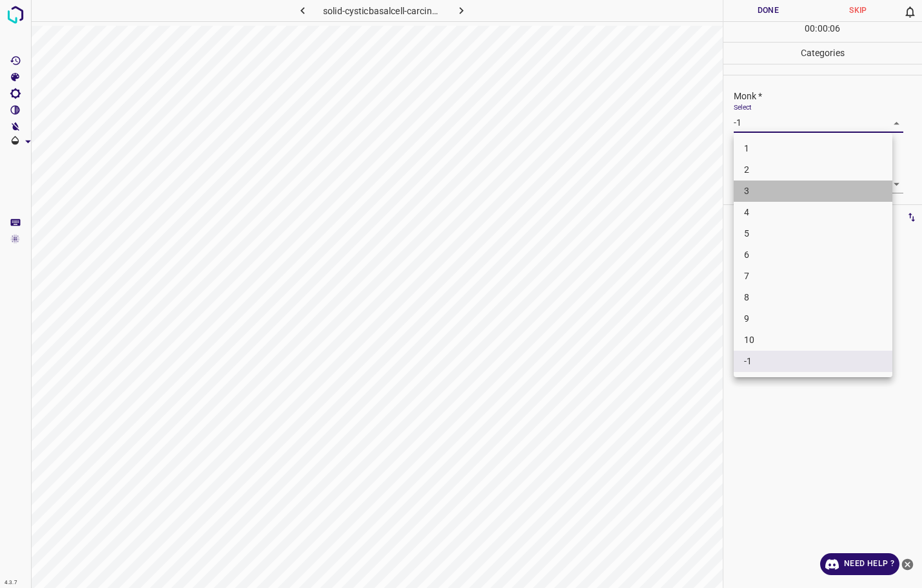
click at [754, 190] on li "3" at bounding box center [813, 190] width 159 height 21
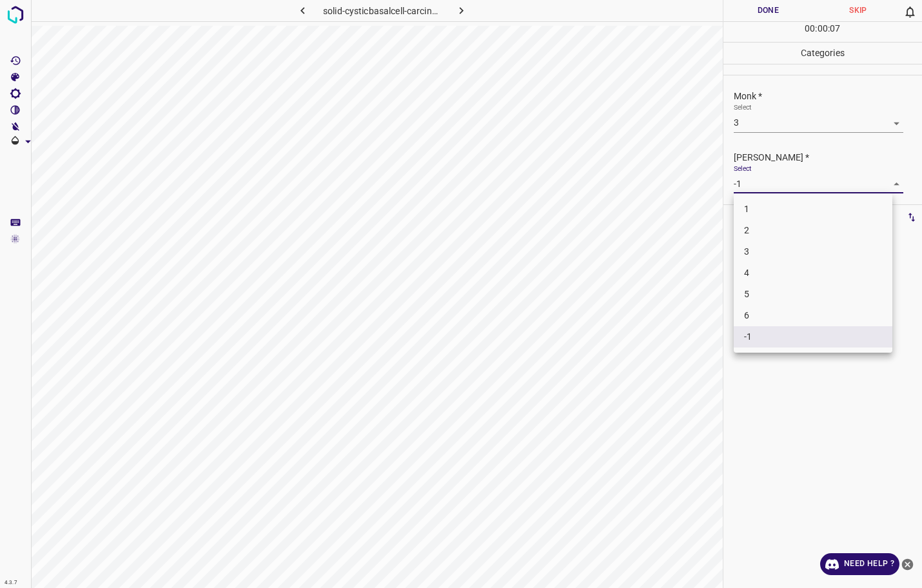
click at [749, 179] on body "4.3.7 solid-cysticbasalcell-carcinoma44.jpg Done Skip 0 00 : 00 : 07 Categories…" at bounding box center [461, 294] width 922 height 588
click at [741, 221] on li "2" at bounding box center [813, 230] width 159 height 21
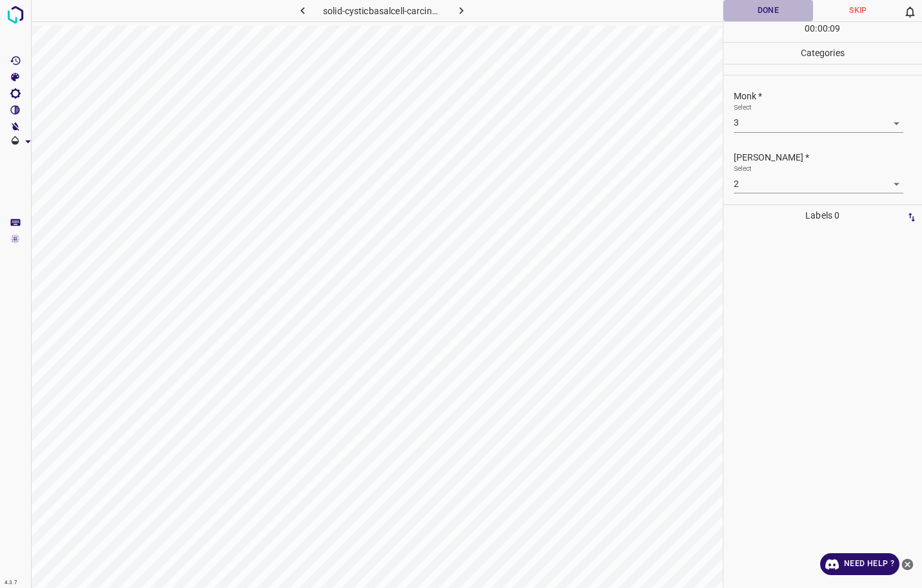
click at [763, 12] on button "Done" at bounding box center [768, 10] width 90 height 21
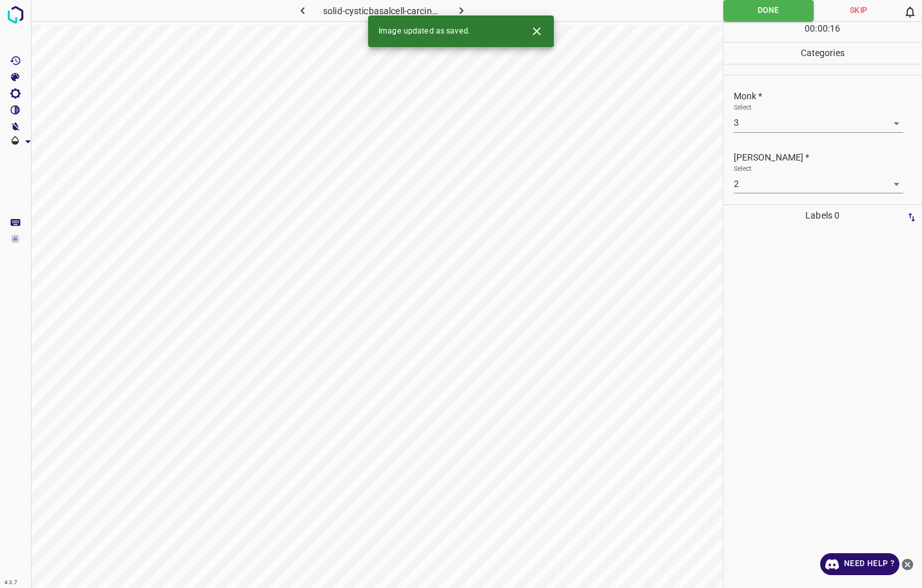
click at [465, 6] on icon "button" at bounding box center [461, 11] width 14 height 14
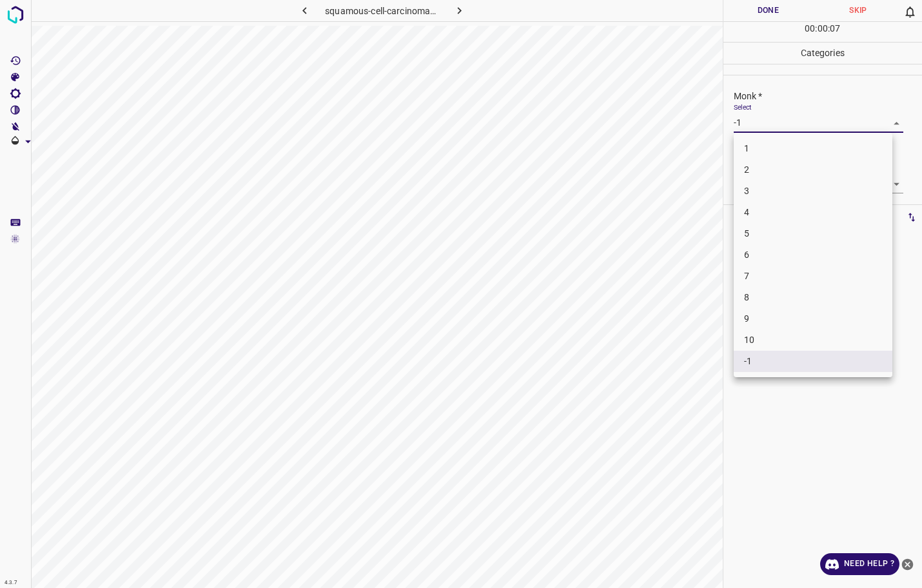
click at [740, 130] on body "4.3.7 squamous-cell-carcinoma62.jpg Done Skip 0 00 : 00 : 07 Categories Monk * …" at bounding box center [461, 294] width 922 height 588
click at [755, 195] on li "3" at bounding box center [813, 190] width 159 height 21
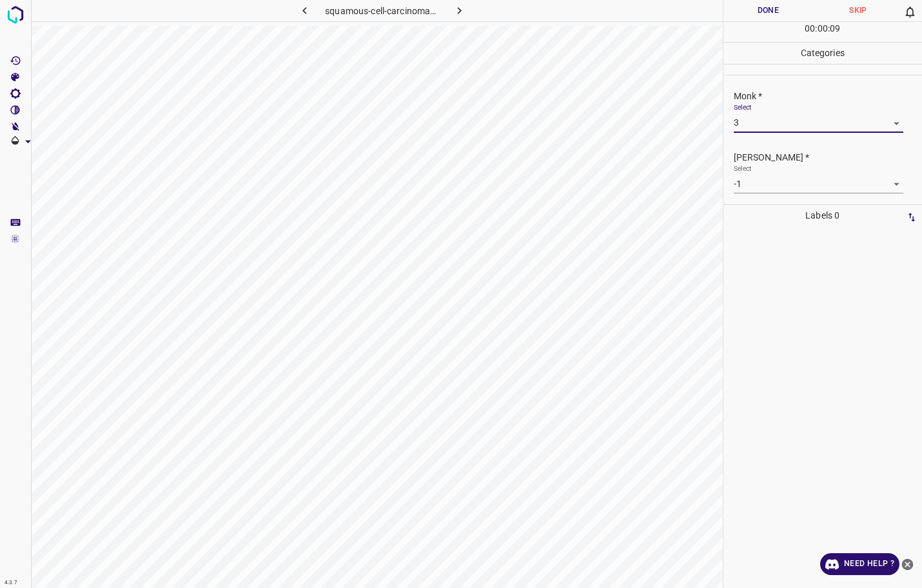
click at [753, 193] on div "[PERSON_NAME] * Select -1 -1" at bounding box center [822, 172] width 199 height 61
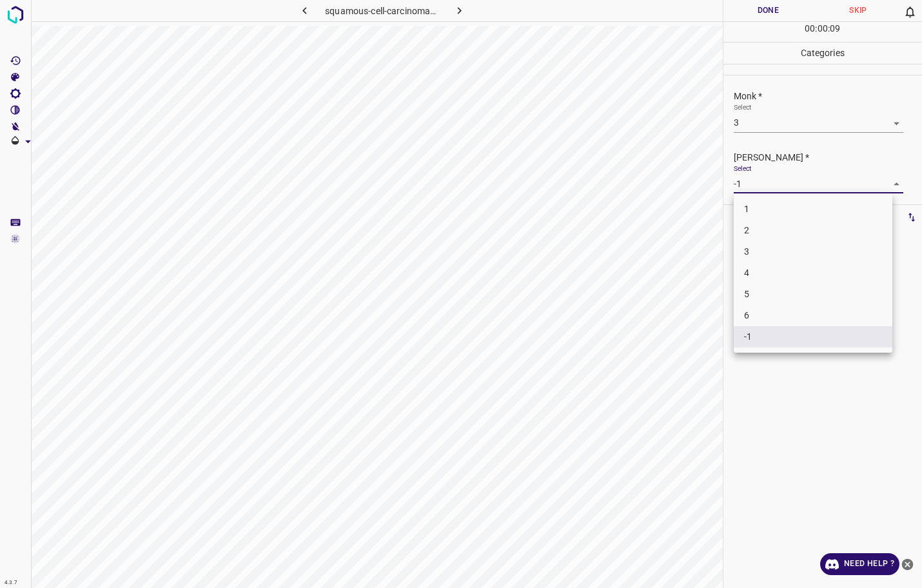
click at [750, 191] on body "4.3.7 squamous-cell-carcinoma62.jpg Done Skip 0 00 : 00 : 09 Categories Monk * …" at bounding box center [461, 294] width 922 height 588
click at [744, 231] on li "2" at bounding box center [813, 230] width 159 height 21
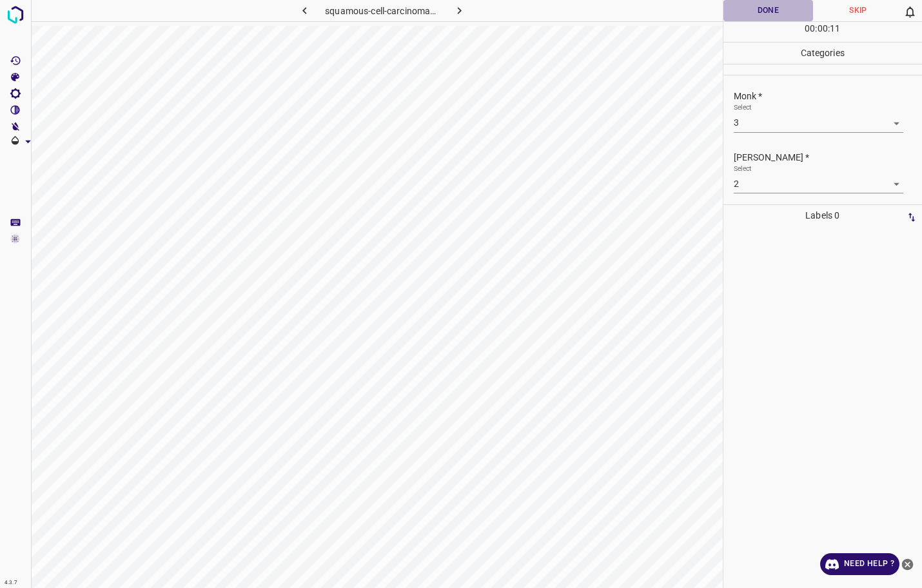
click at [763, 16] on button "Done" at bounding box center [768, 10] width 90 height 21
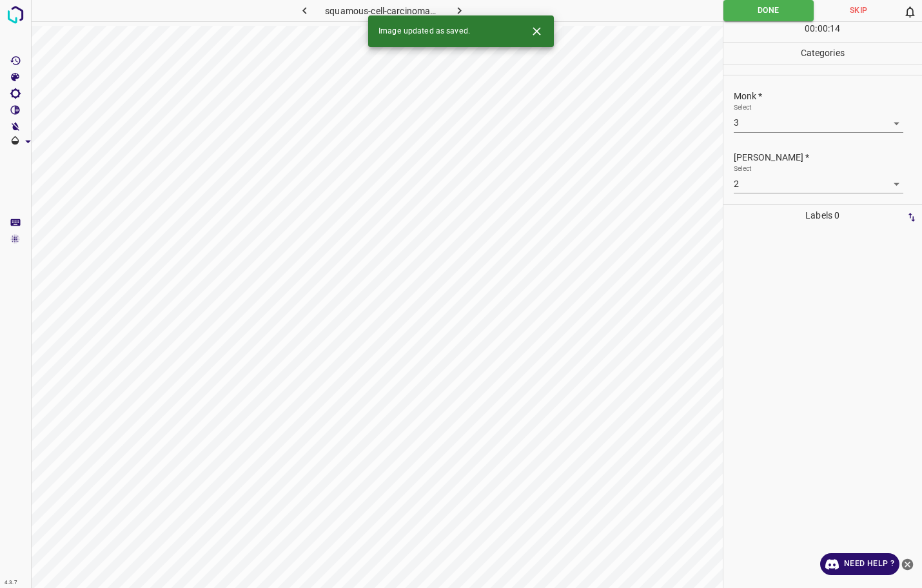
click at [464, 10] on icon "button" at bounding box center [460, 11] width 14 height 14
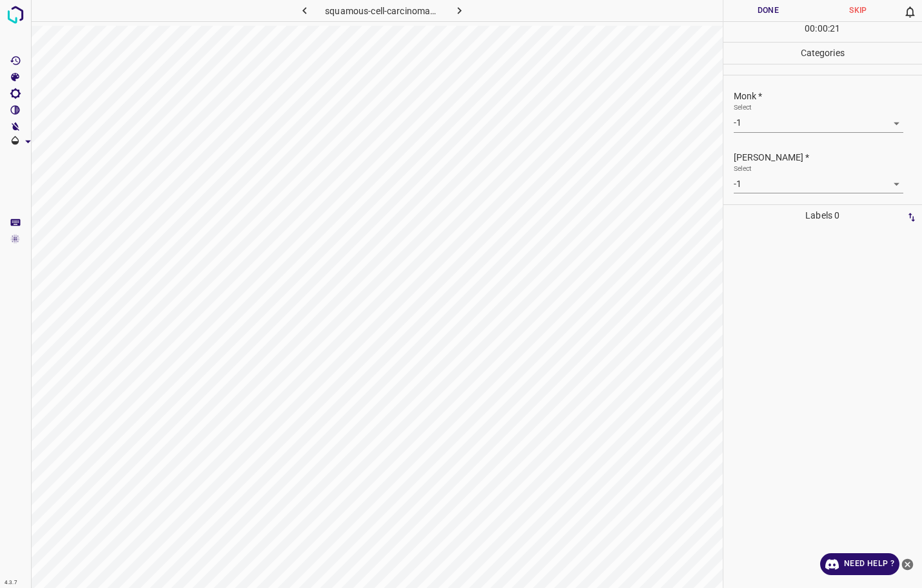
click at [753, 126] on body "4.3.7 squamous-cell-carcinoma54.jpg Done Skip 0 00 : 00 : 21 Categories Monk * …" at bounding box center [461, 294] width 922 height 588
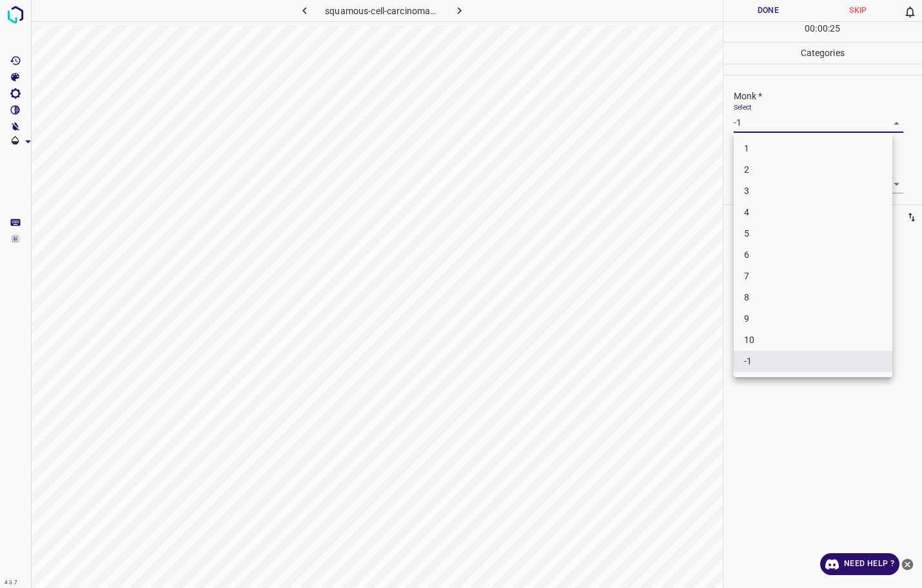
click at [746, 172] on li "2" at bounding box center [813, 169] width 159 height 21
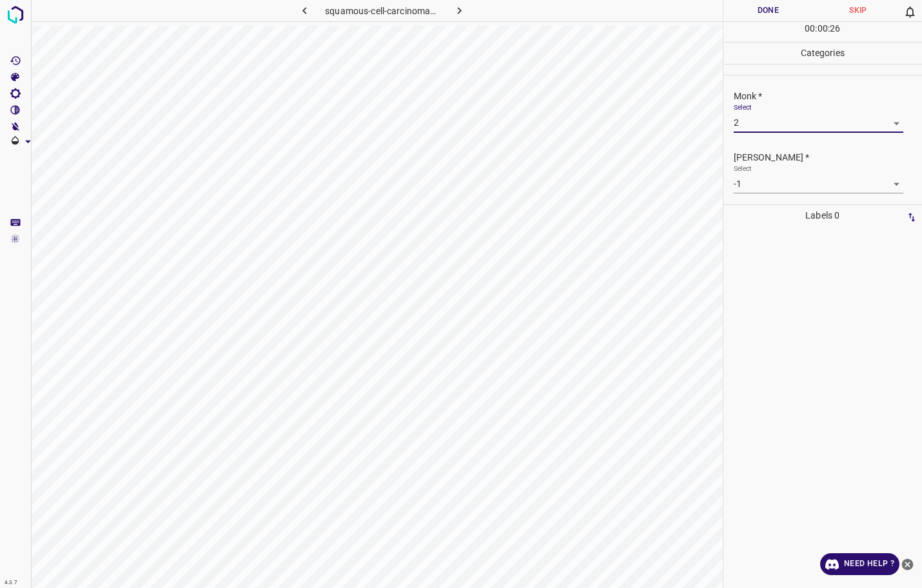
click at [748, 177] on body "4.3.7 squamous-cell-carcinoma54.jpg Done Skip 0 00 : 00 : 26 Categories Monk * …" at bounding box center [461, 294] width 922 height 588
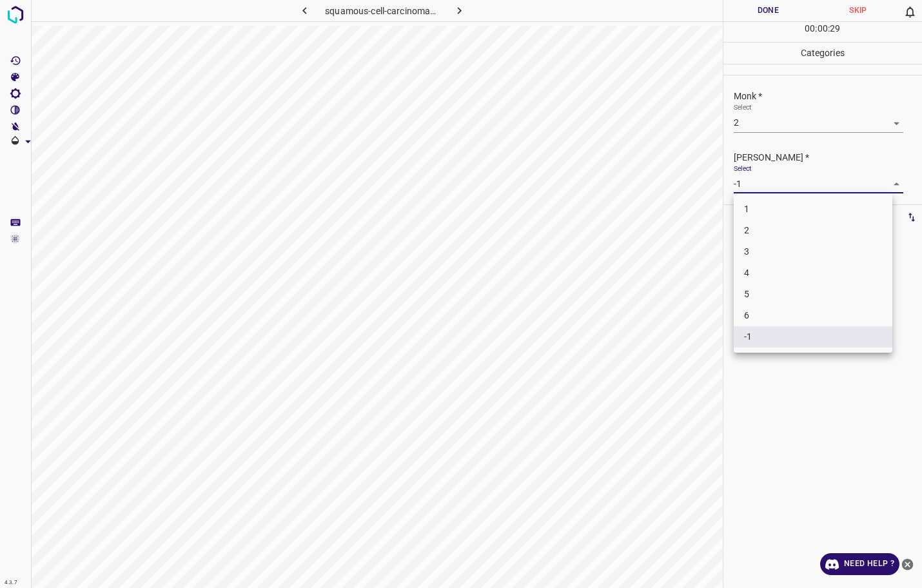
click at [748, 222] on li "2" at bounding box center [813, 230] width 159 height 21
click at [769, 4] on button "Done" at bounding box center [768, 10] width 90 height 21
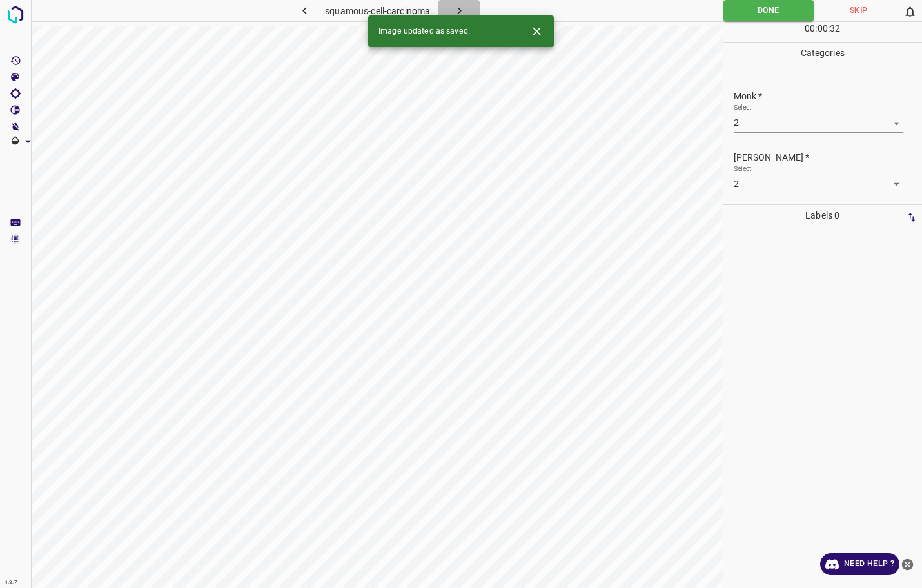
click at [456, 12] on icon "button" at bounding box center [460, 11] width 14 height 14
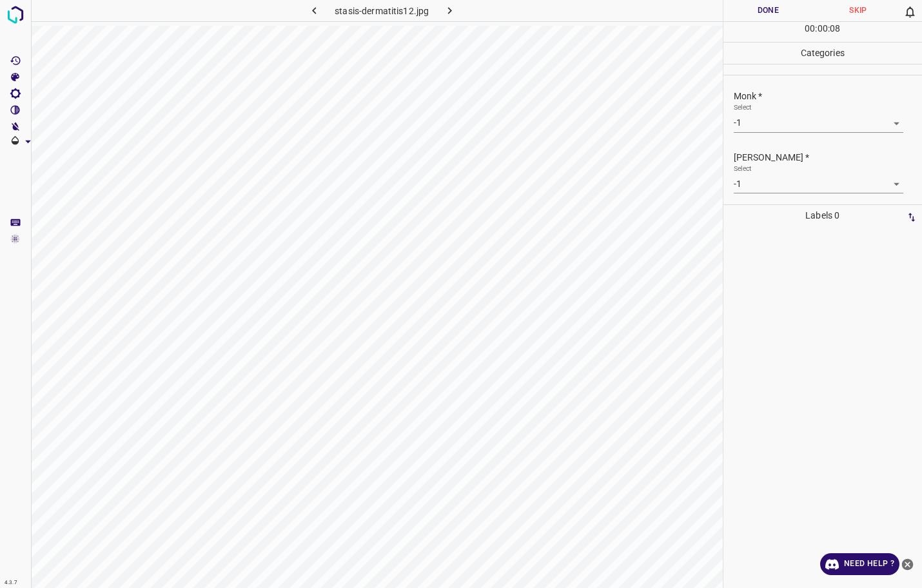
click at [756, 114] on body "4.3.7 stasis-dermatitis12.jpg Done Skip 0 00 : 00 : 08 Categories Monk * Select…" at bounding box center [461, 294] width 922 height 588
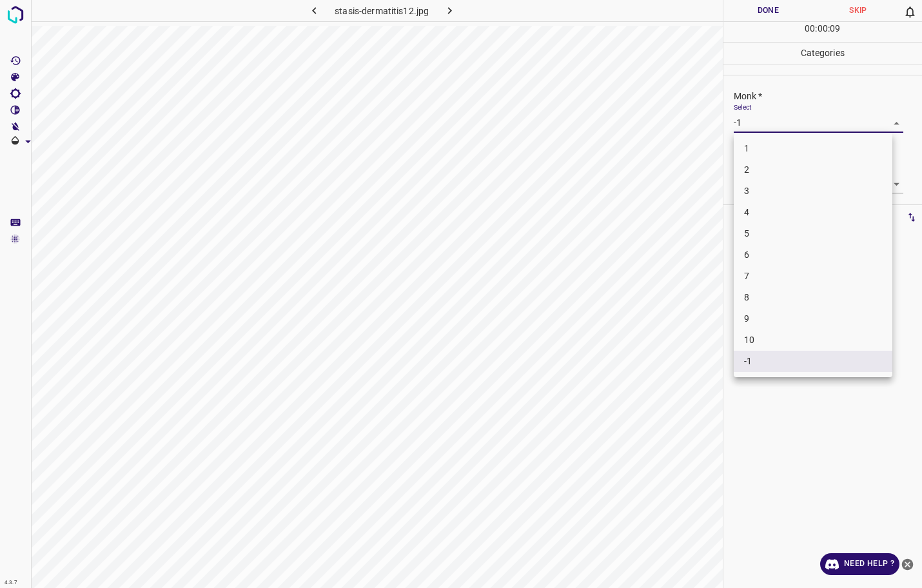
click at [737, 196] on li "3" at bounding box center [813, 190] width 159 height 21
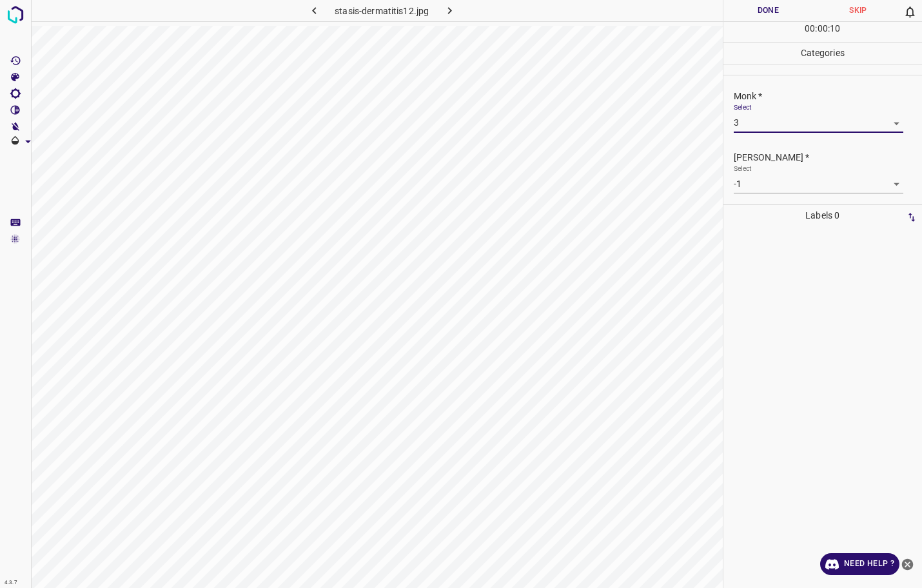
click at [738, 189] on body "4.3.7 stasis-dermatitis12.jpg Done Skip 0 00 : 00 : 10 Categories Monk * Select…" at bounding box center [461, 294] width 922 height 588
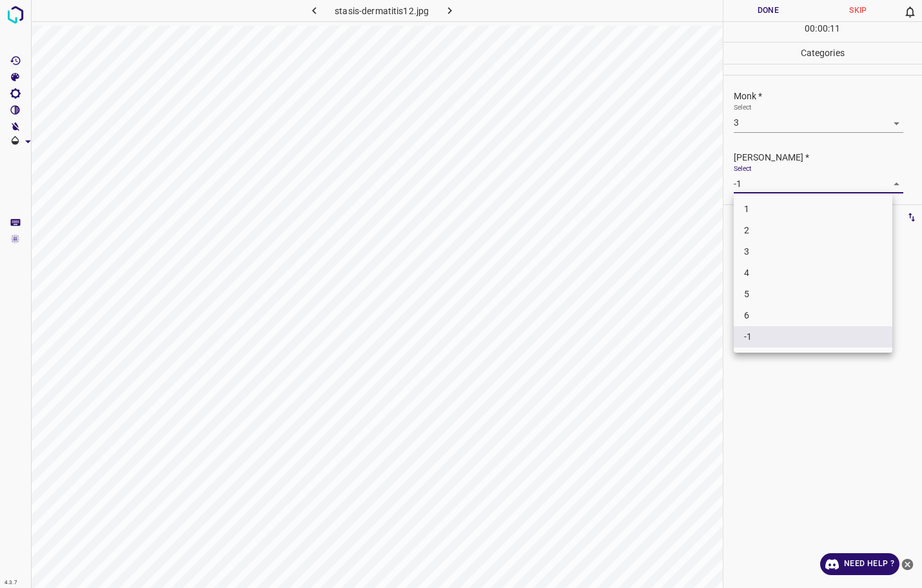
click at [741, 228] on li "2" at bounding box center [813, 230] width 159 height 21
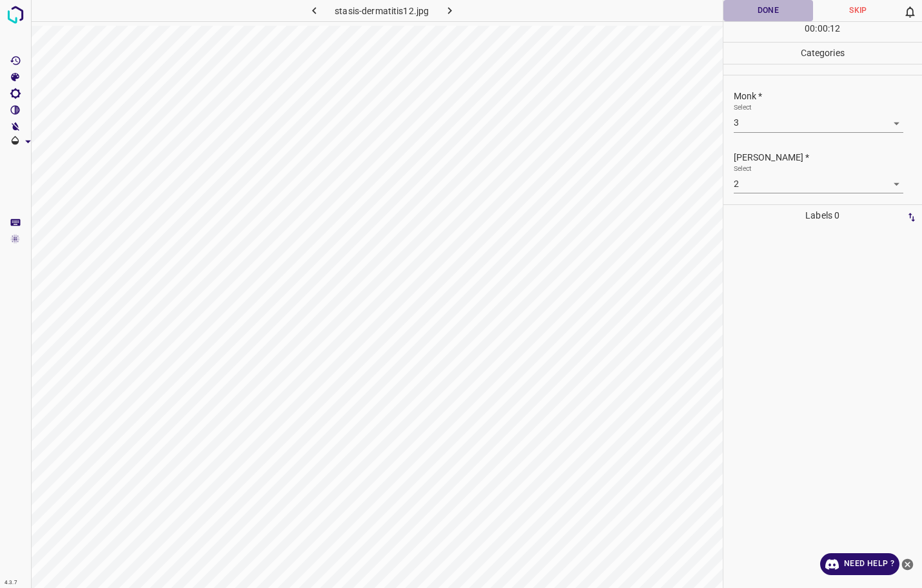
click at [744, 11] on button "Done" at bounding box center [768, 10] width 90 height 21
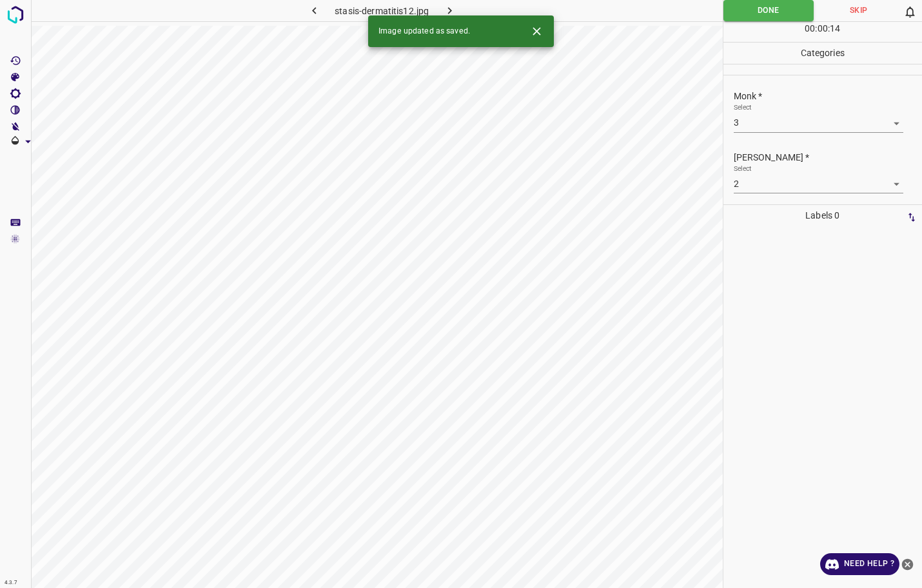
click at [450, 5] on icon "button" at bounding box center [450, 11] width 14 height 14
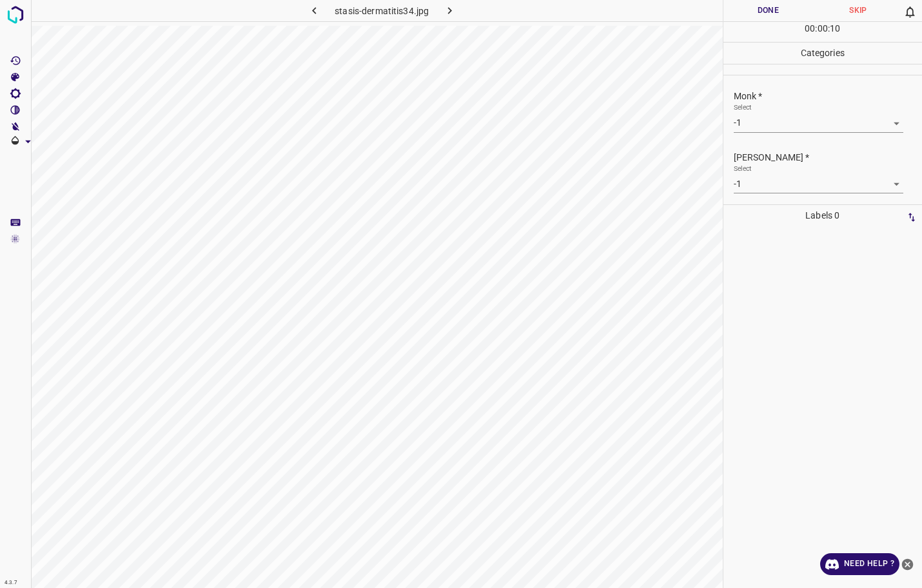
click at [758, 121] on body "4.3.7 stasis-dermatitis34.jpg Done Skip 0 00 : 00 : 10 Categories Monk * Select…" at bounding box center [461, 294] width 922 height 588
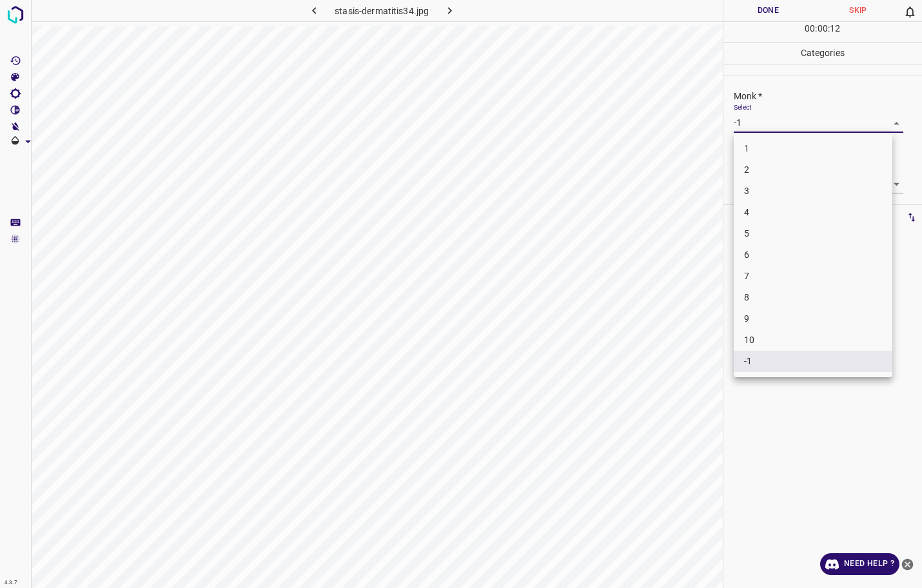
click at [758, 210] on li "4" at bounding box center [813, 212] width 159 height 21
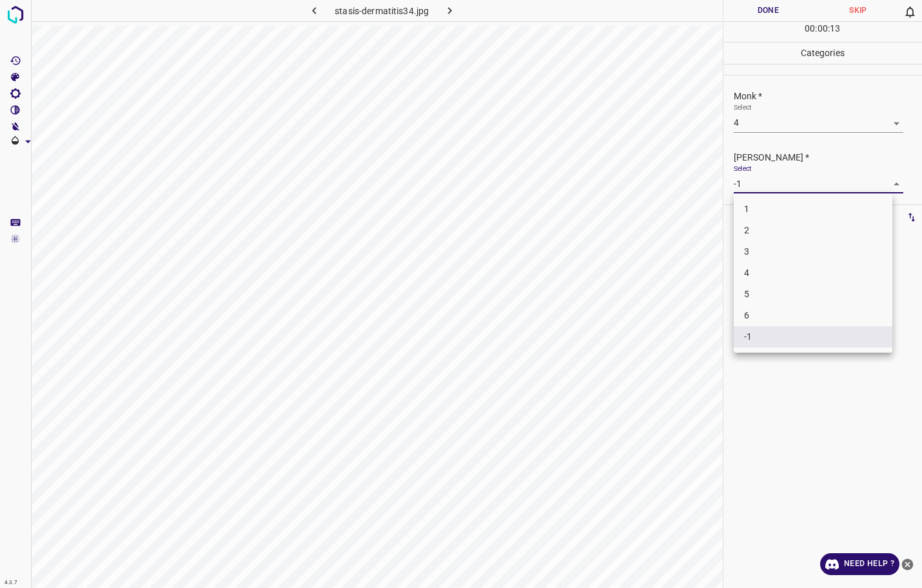
click at [764, 188] on body "4.3.7 stasis-dermatitis34.jpg Done Skip 0 00 : 00 : 13 Categories Monk * Select…" at bounding box center [461, 294] width 922 height 588
click at [746, 246] on li "3" at bounding box center [813, 251] width 159 height 21
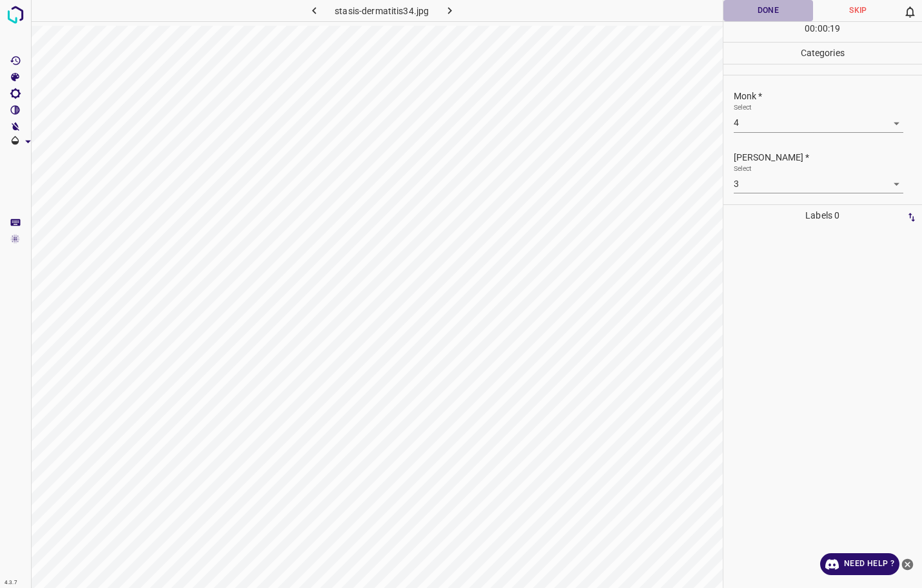
click at [780, 6] on button "Done" at bounding box center [768, 10] width 90 height 21
click at [447, 14] on icon "button" at bounding box center [450, 11] width 14 height 14
click at [781, 121] on body "4.3.7 squamous-cell-carcinoma89.jpg Done Skip 0 00 : 00 : 05 Categories Monk * …" at bounding box center [461, 294] width 922 height 588
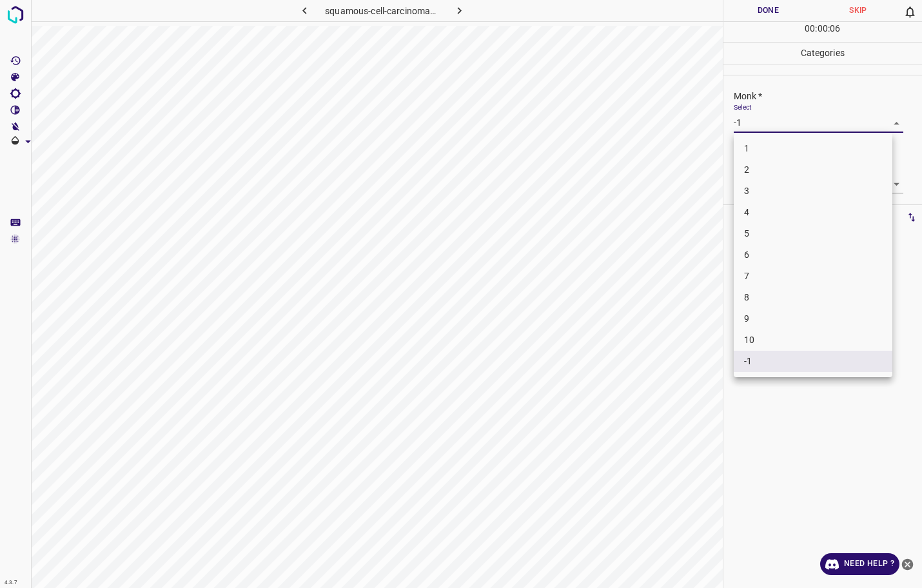
click at [791, 190] on li "3" at bounding box center [813, 190] width 159 height 21
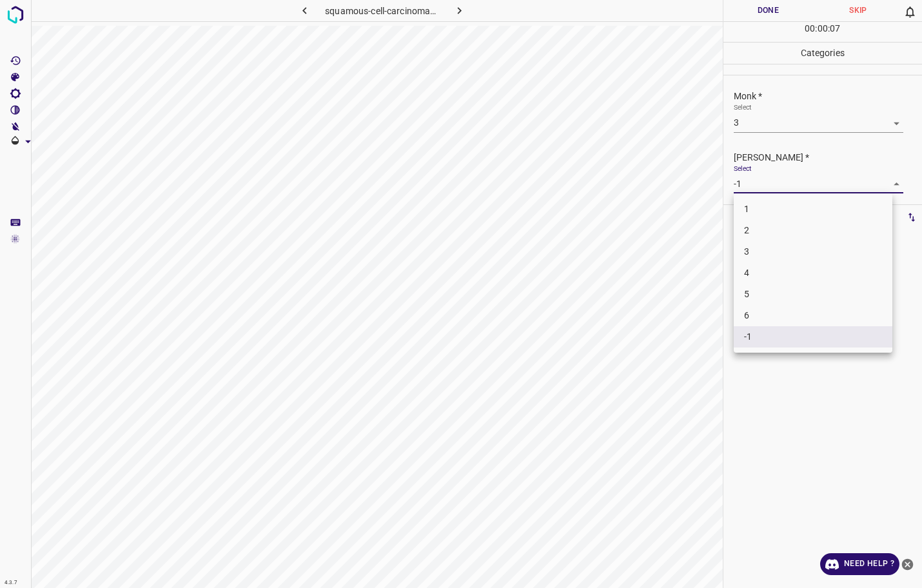
click at [788, 180] on body "4.3.7 squamous-cell-carcinoma89.jpg Done Skip 0 00 : 00 : 07 Categories Monk * …" at bounding box center [461, 294] width 922 height 588
click at [780, 227] on li "2" at bounding box center [813, 230] width 159 height 21
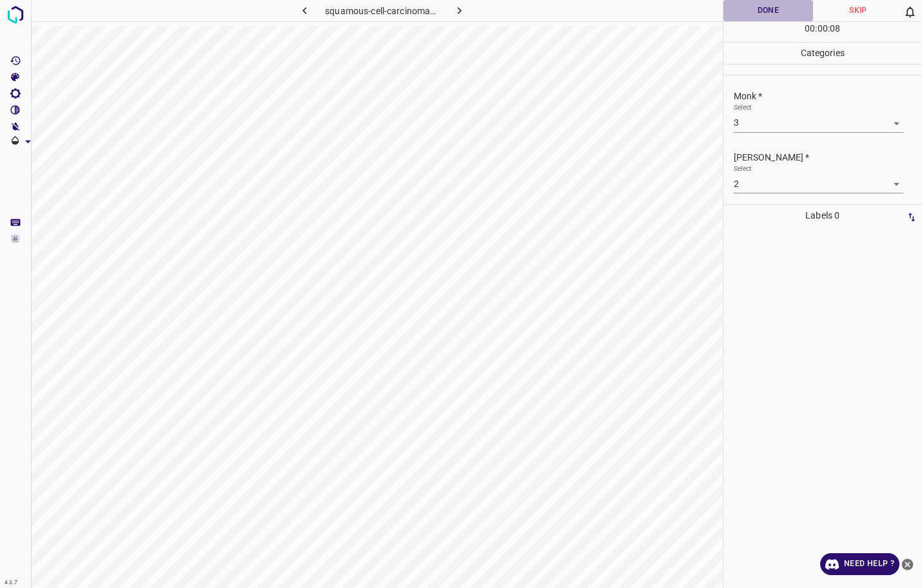
click at [768, 10] on button "Done" at bounding box center [768, 10] width 90 height 21
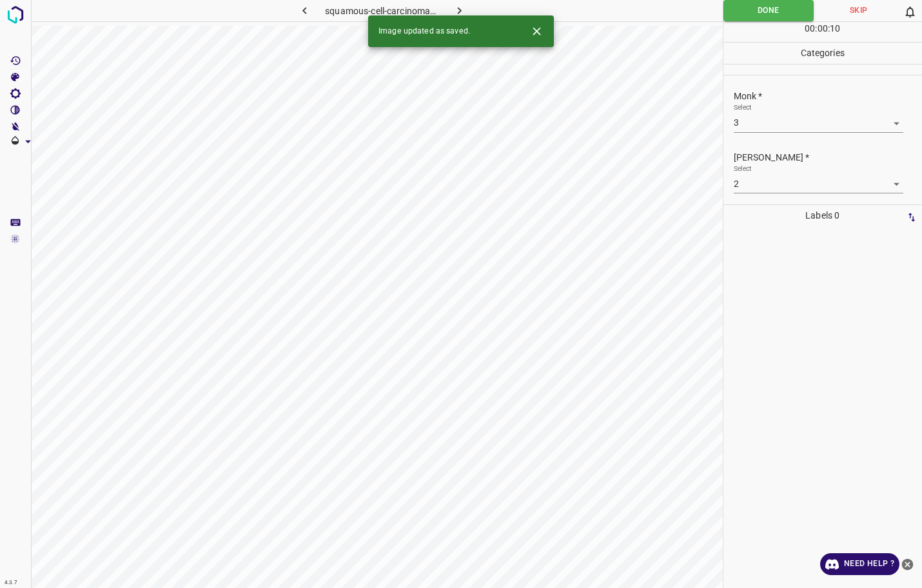
click at [460, 8] on icon "button" at bounding box center [460, 11] width 14 height 14
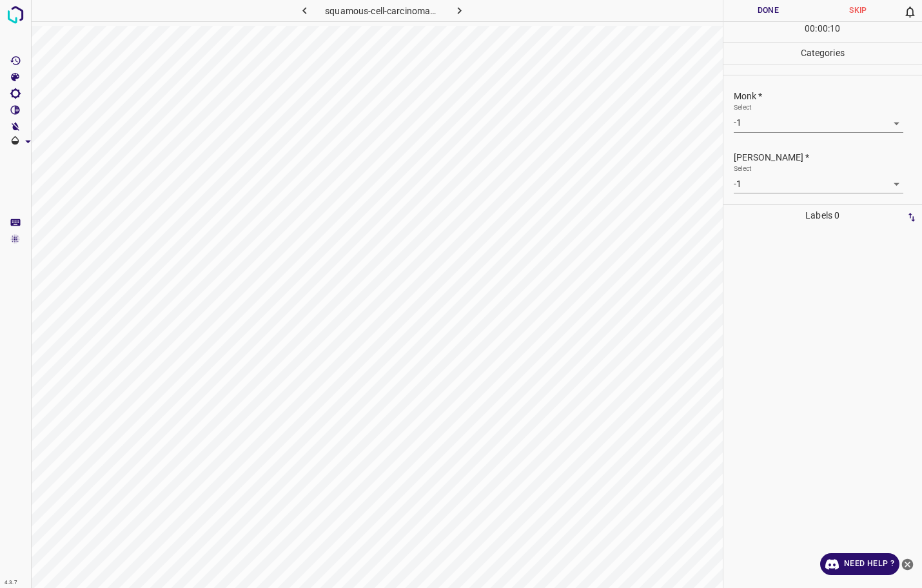
click at [797, 117] on body "4.3.7 squamous-cell-carcinoma25.jpg Done Skip 0 00 : 00 : 10 Categories Monk * …" at bounding box center [461, 294] width 922 height 588
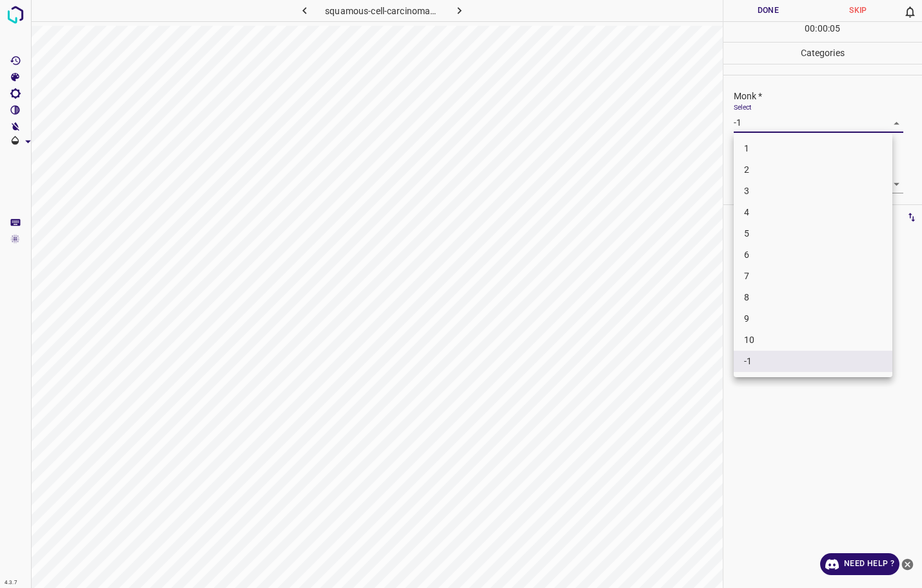
click at [770, 177] on li "2" at bounding box center [813, 169] width 159 height 21
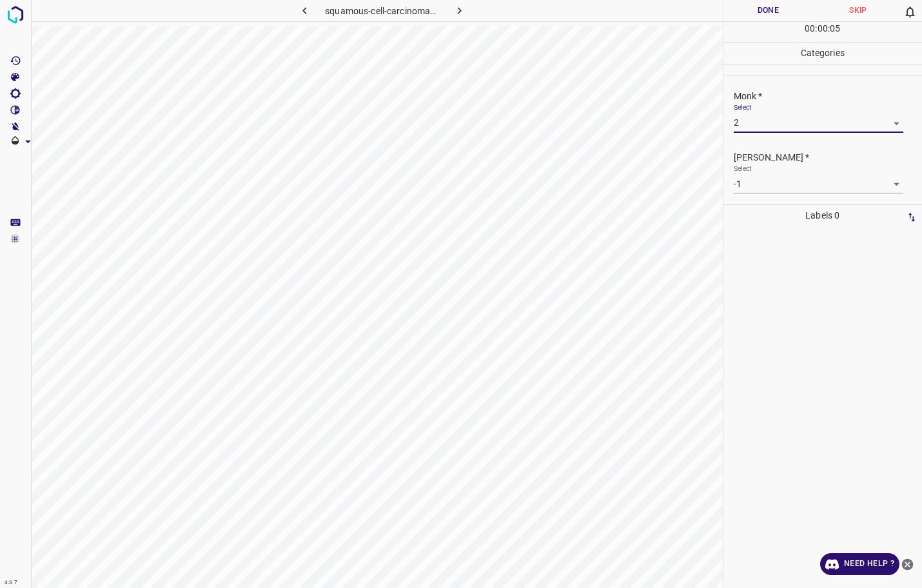
click at [770, 168] on div "Select -1 -1" at bounding box center [819, 178] width 170 height 29
click at [772, 180] on body "4.3.7 squamous-cell-carcinoma25.jpg Done Skip 0 00 : 00 : 06 Categories Monk * …" at bounding box center [461, 294] width 922 height 588
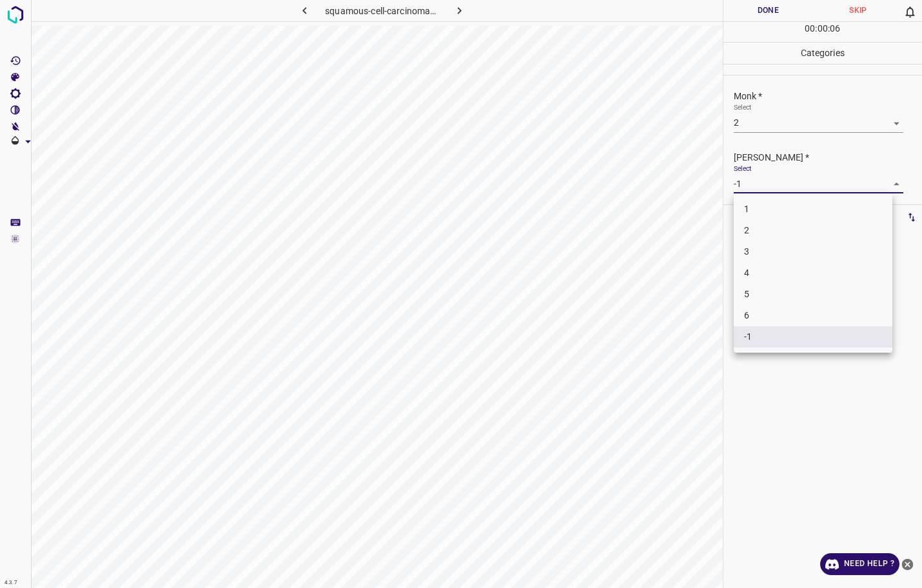
click at [768, 213] on li "1" at bounding box center [813, 209] width 159 height 21
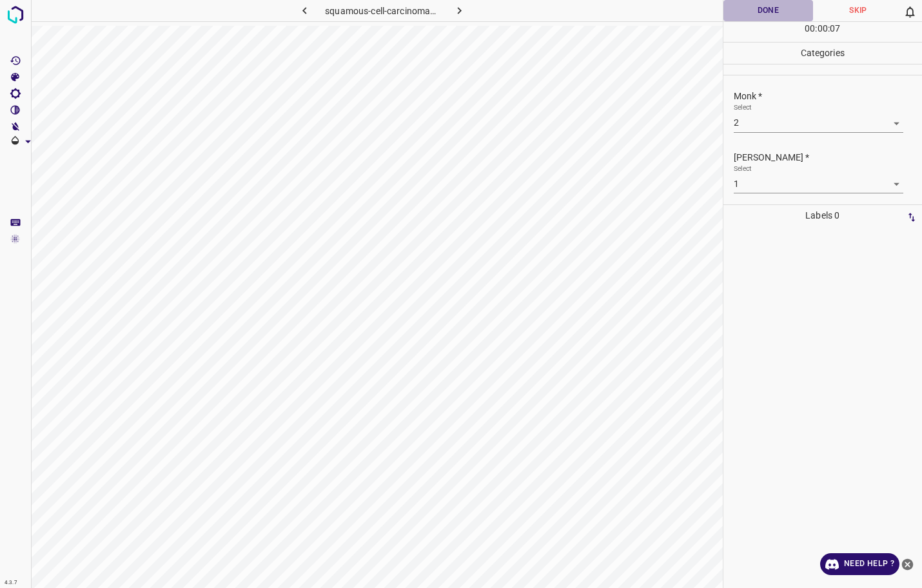
click at [753, 19] on button "Done" at bounding box center [768, 10] width 90 height 21
click at [458, 12] on icon "button" at bounding box center [459, 10] width 4 height 7
click at [790, 121] on body "4.3.7 squamous-cell-carcinoma29.jpg Done Skip 0 00 : 00 : 25 Categories Monk * …" at bounding box center [461, 294] width 922 height 588
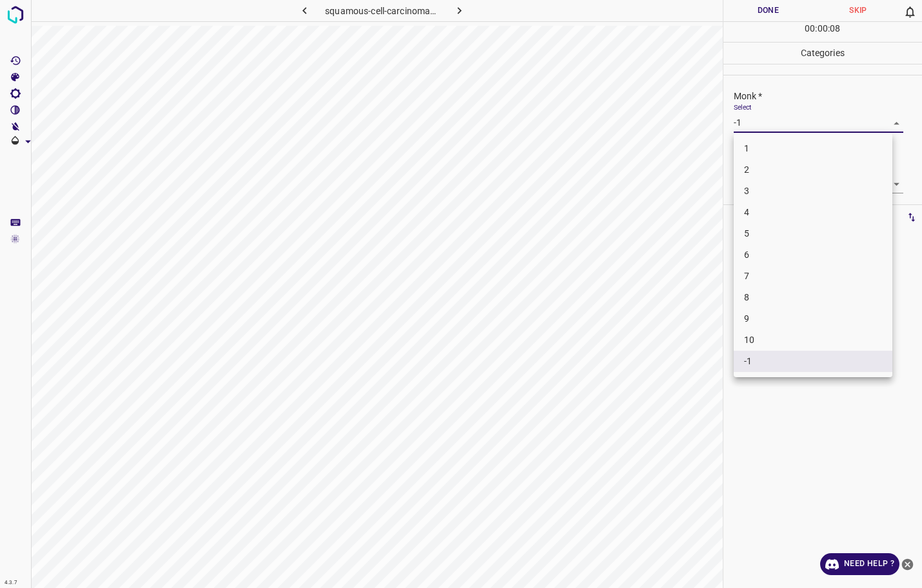
click at [782, 195] on li "3" at bounding box center [813, 190] width 159 height 21
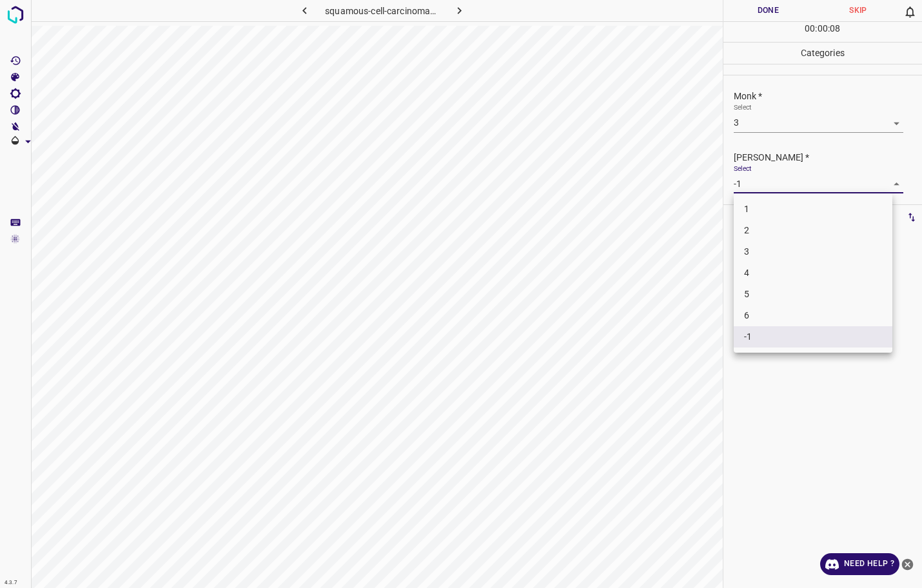
click at [778, 188] on body "4.3.7 squamous-cell-carcinoma29.jpg Done Skip 0 00 : 00 : 08 Categories Monk * …" at bounding box center [461, 294] width 922 height 588
click at [781, 228] on li "2" at bounding box center [813, 230] width 159 height 21
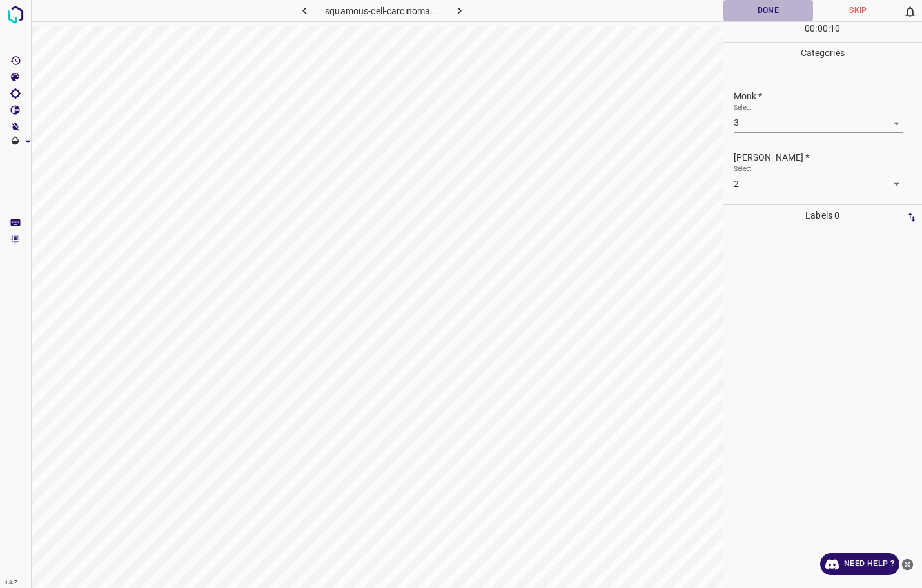
click at [744, 3] on button "Done" at bounding box center [768, 10] width 90 height 21
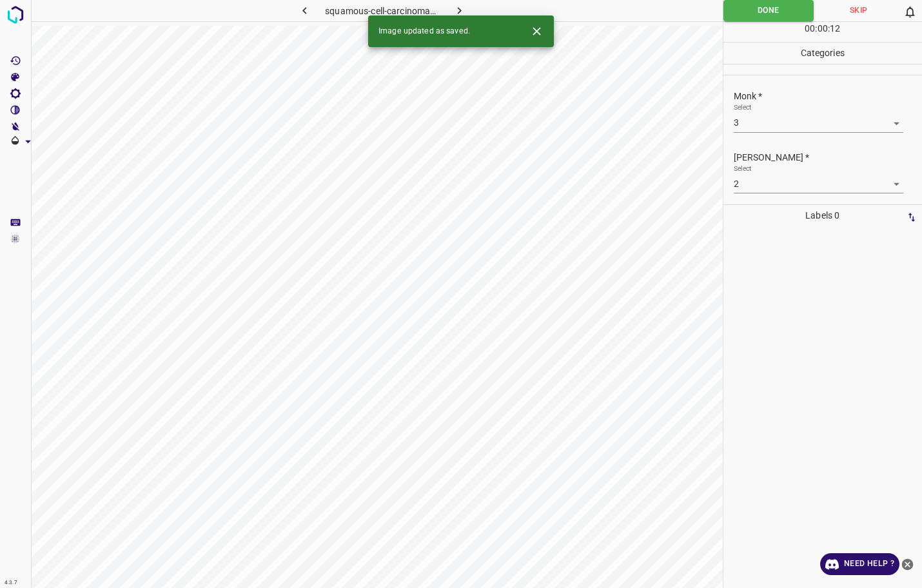
click at [459, 7] on icon "button" at bounding box center [460, 11] width 14 height 14
click at [755, 128] on body "4.3.7 [PERSON_NAME]-syndrome49.jpg Done Skip 0 00 : 00 : 06 Categories Monk * S…" at bounding box center [461, 294] width 922 height 588
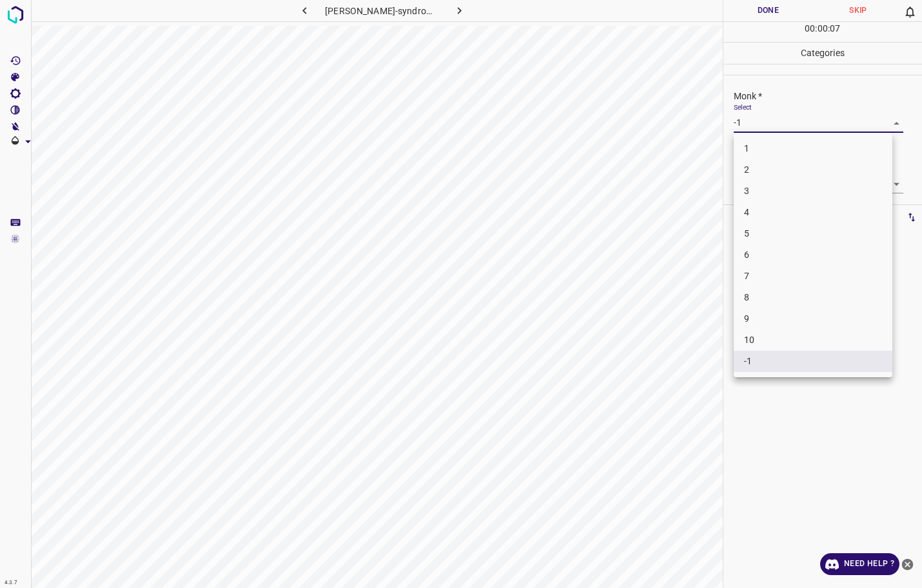
click at [759, 166] on li "2" at bounding box center [813, 169] width 159 height 21
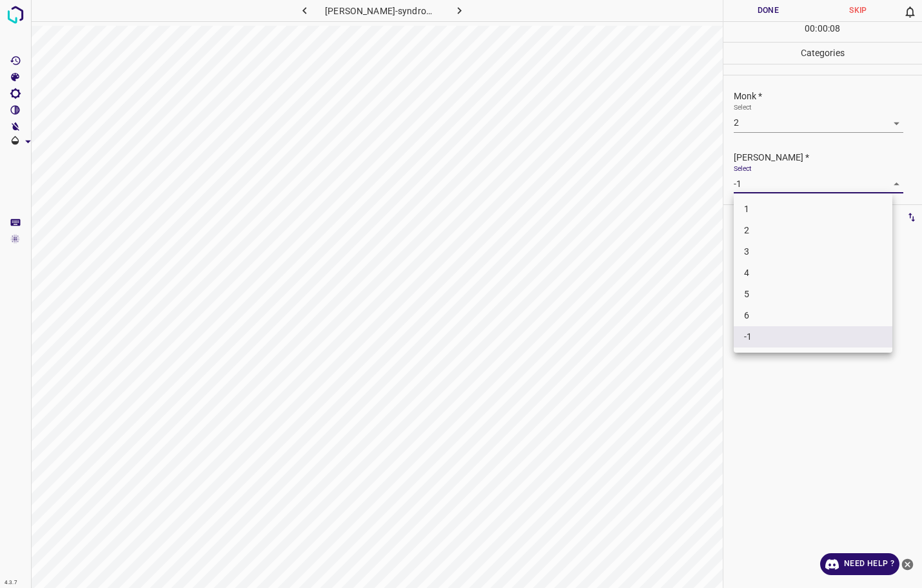
click at [764, 186] on body "4.3.7 [PERSON_NAME]-syndrome49.jpg Done Skip 0 00 : 00 : 08 Categories Monk * S…" at bounding box center [461, 294] width 922 height 588
click at [772, 228] on li "2" at bounding box center [813, 230] width 159 height 21
click at [772, 12] on button "Done" at bounding box center [768, 10] width 90 height 21
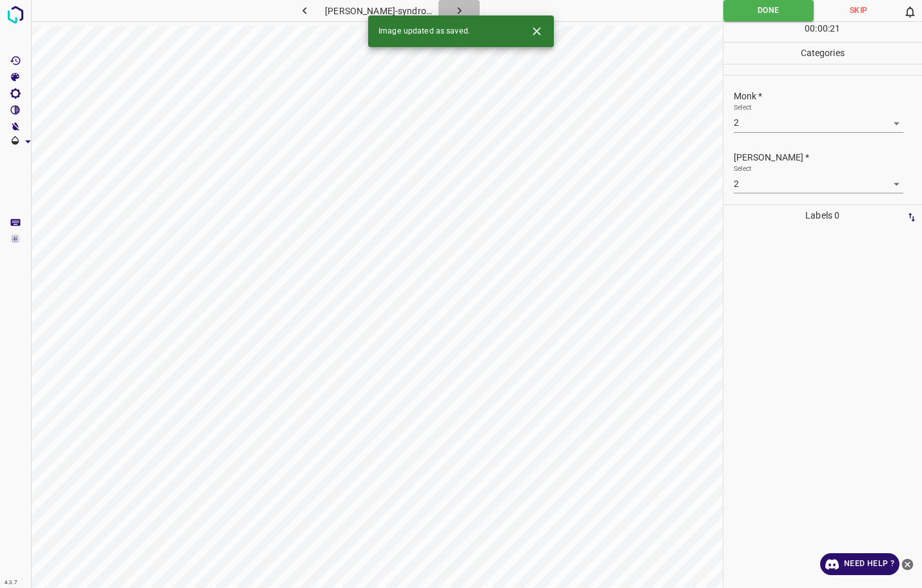
click at [463, 8] on icon "button" at bounding box center [460, 11] width 14 height 14
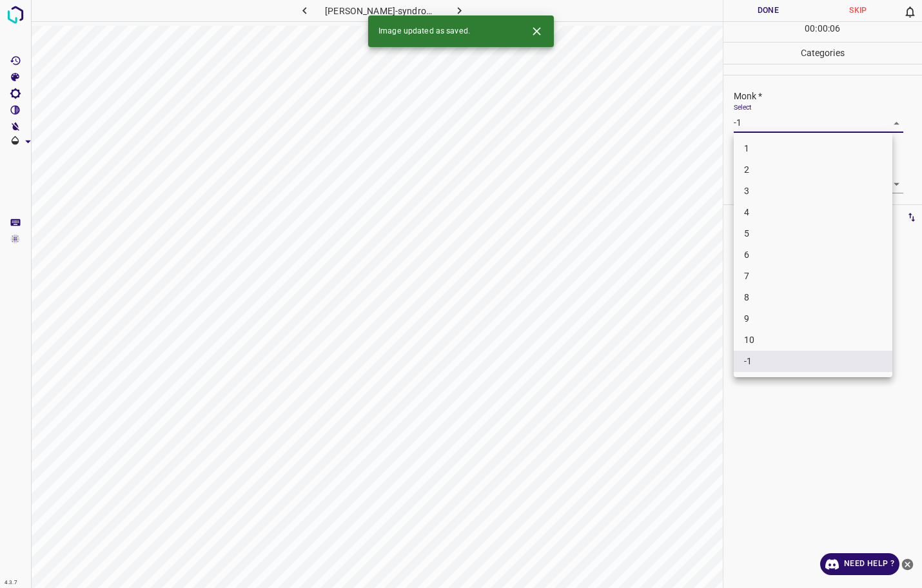
click at [761, 117] on body "4.3.7 [PERSON_NAME]-syndrome60.jpg Done Skip 0 00 : 00 : 06 Categories Monk * S…" at bounding box center [461, 294] width 922 height 588
click at [761, 117] on div at bounding box center [461, 294] width 922 height 588
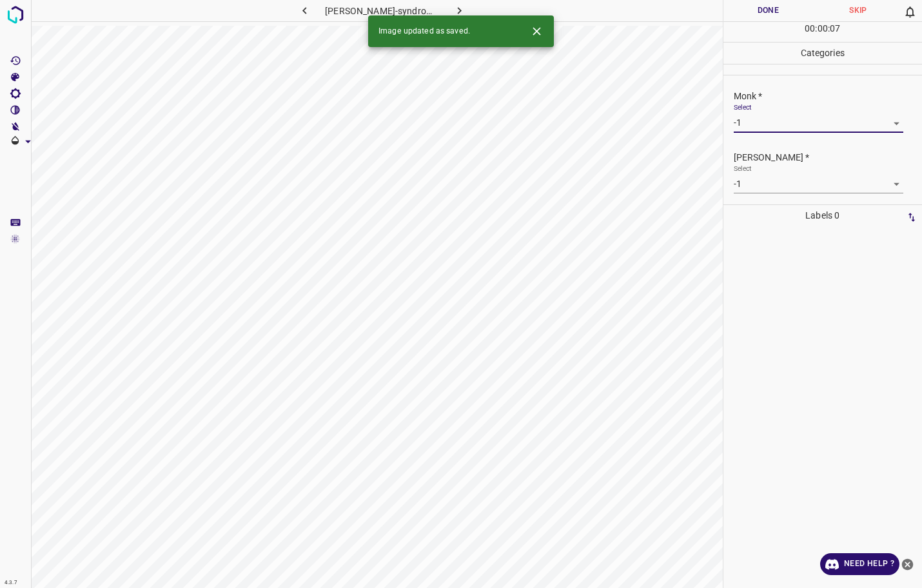
click at [761, 117] on body "4.3.7 [PERSON_NAME]-syndrome60.jpg Done Skip 0 00 : 00 : 07 Categories Monk * S…" at bounding box center [461, 294] width 922 height 588
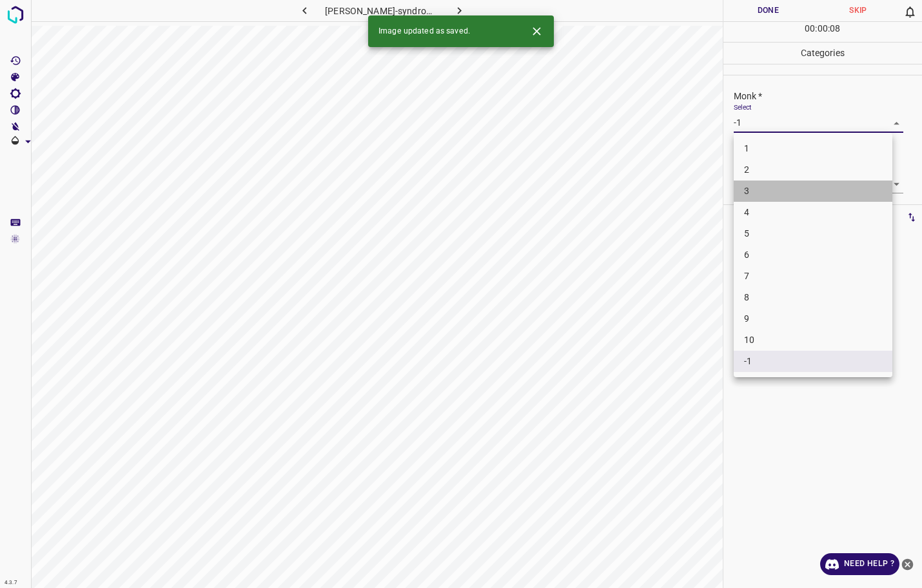
click at [757, 191] on li "3" at bounding box center [813, 190] width 159 height 21
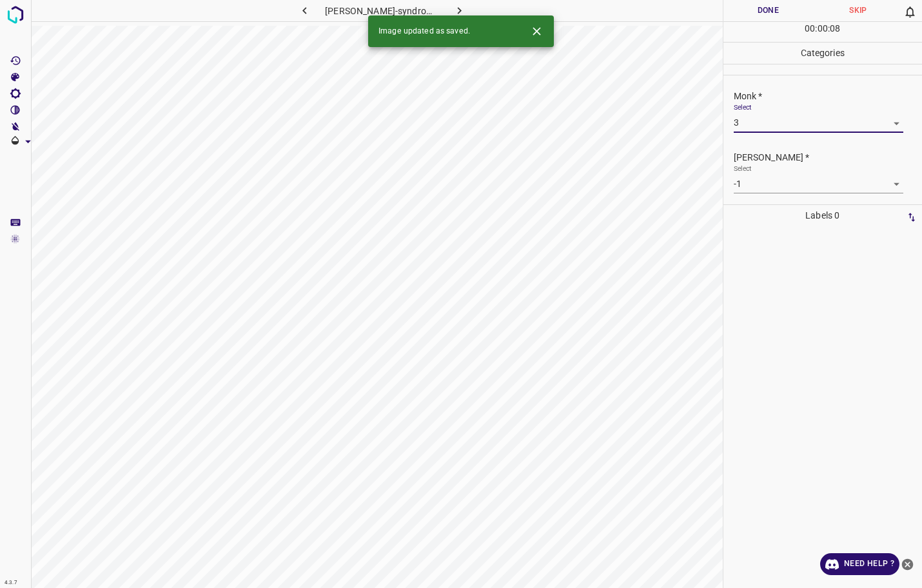
click at [757, 191] on body "4.3.7 [PERSON_NAME]-syndrome60.jpg Done Skip 0 00 : 00 : 08 Categories Monk * S…" at bounding box center [461, 294] width 922 height 588
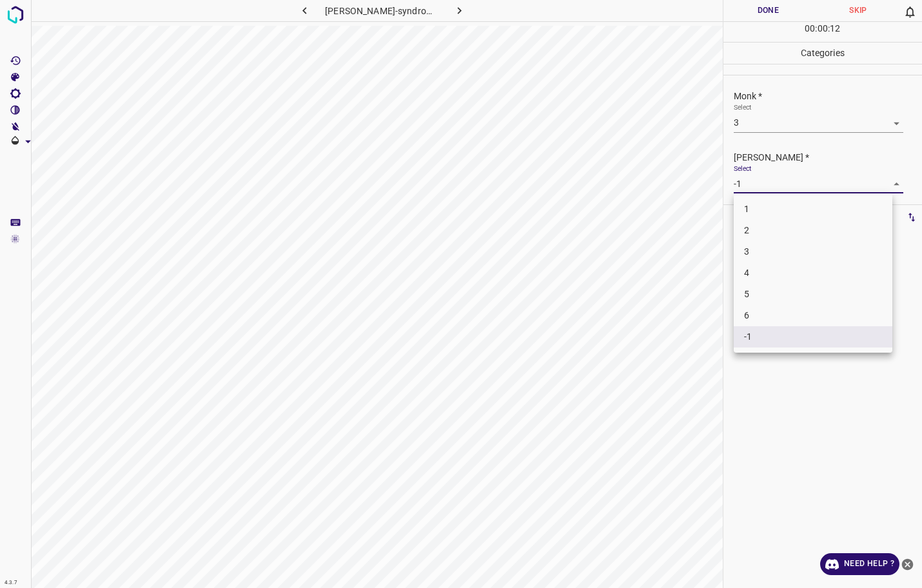
click at [742, 233] on li "2" at bounding box center [813, 230] width 159 height 21
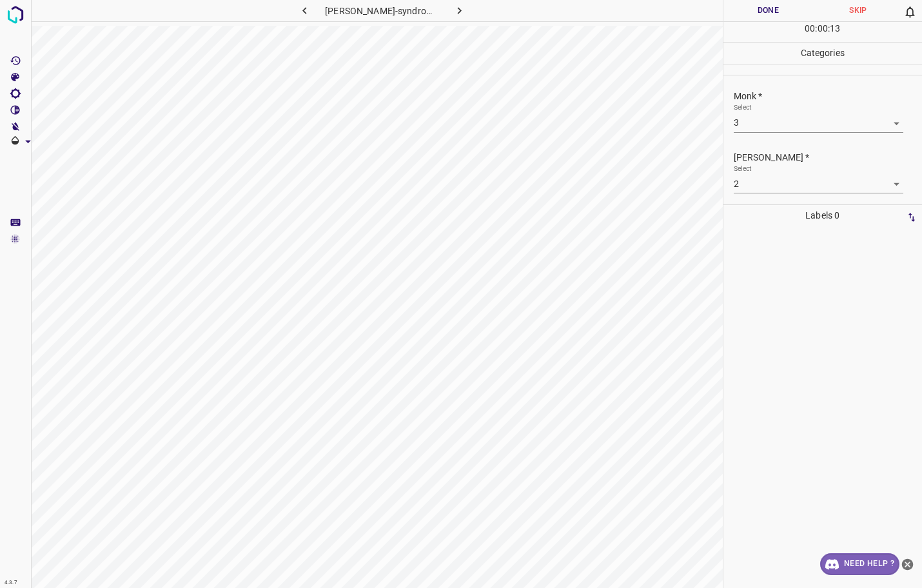
click at [841, 558] on link "Need Help ?" at bounding box center [859, 564] width 79 height 22
click at [772, 10] on button "Done" at bounding box center [768, 10] width 90 height 21
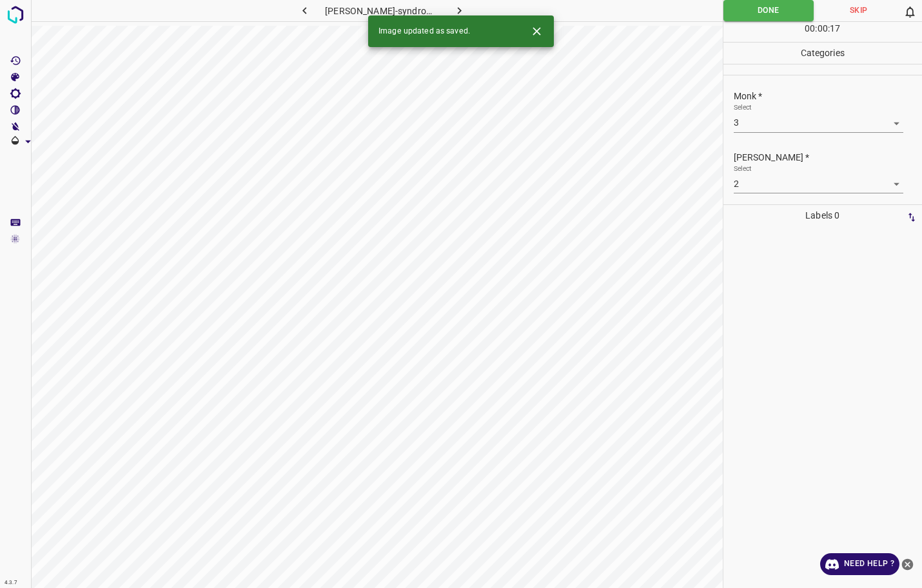
click at [462, 11] on icon "button" at bounding box center [460, 11] width 14 height 14
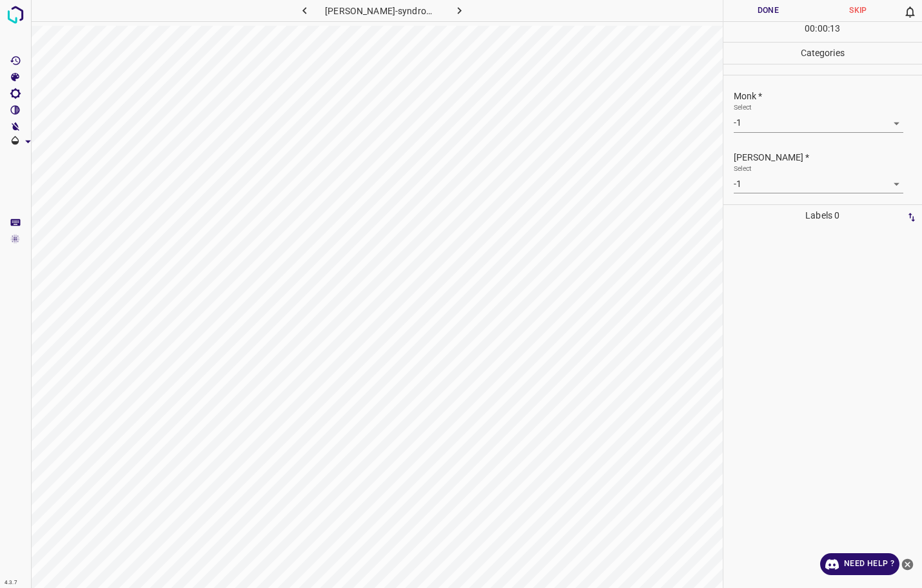
click at [813, 126] on body "4.3.7 [PERSON_NAME]-syndrome82.jpg Done Skip 0 00 : 00 : 13 Categories Monk * S…" at bounding box center [461, 294] width 922 height 588
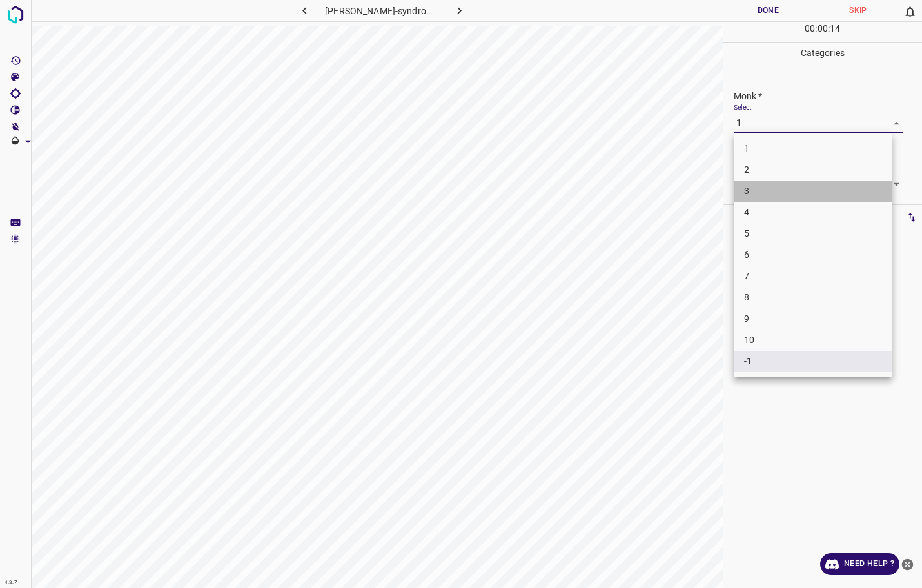
click at [793, 192] on li "3" at bounding box center [813, 190] width 159 height 21
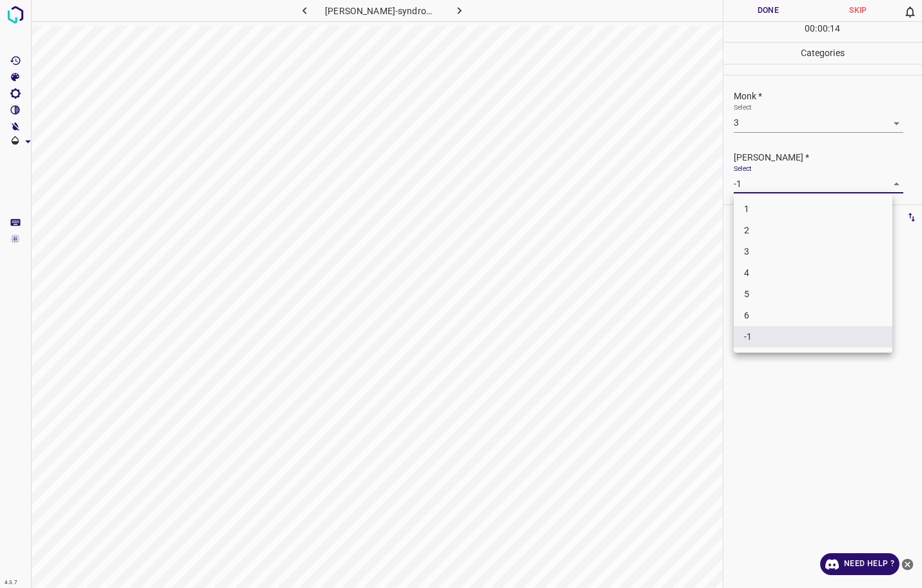
click at [795, 189] on body "4.3.7 [PERSON_NAME]-syndrome82.jpg Done Skip 0 00 : 00 : 14 Categories Monk * S…" at bounding box center [461, 294] width 922 height 588
click at [797, 234] on li "2" at bounding box center [813, 230] width 159 height 21
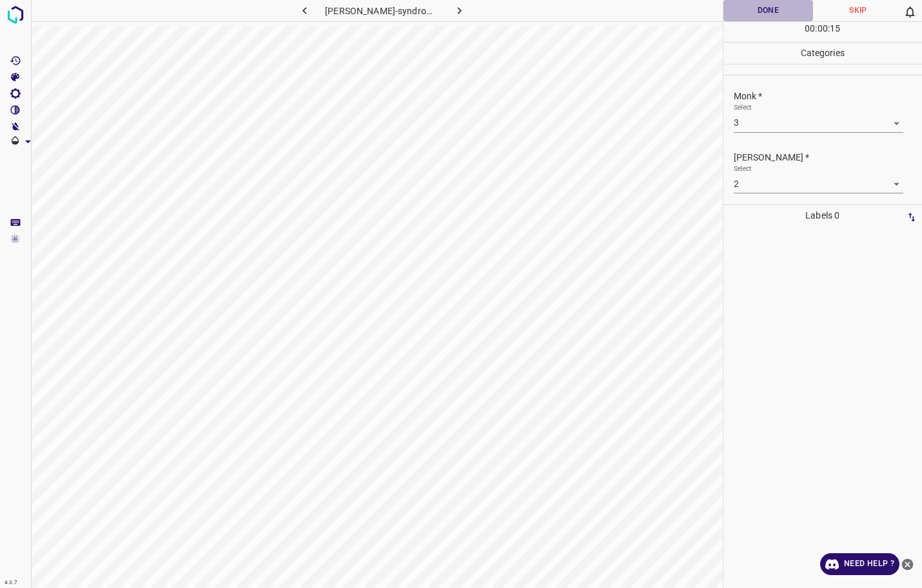
click at [774, 13] on button "Done" at bounding box center [768, 10] width 90 height 21
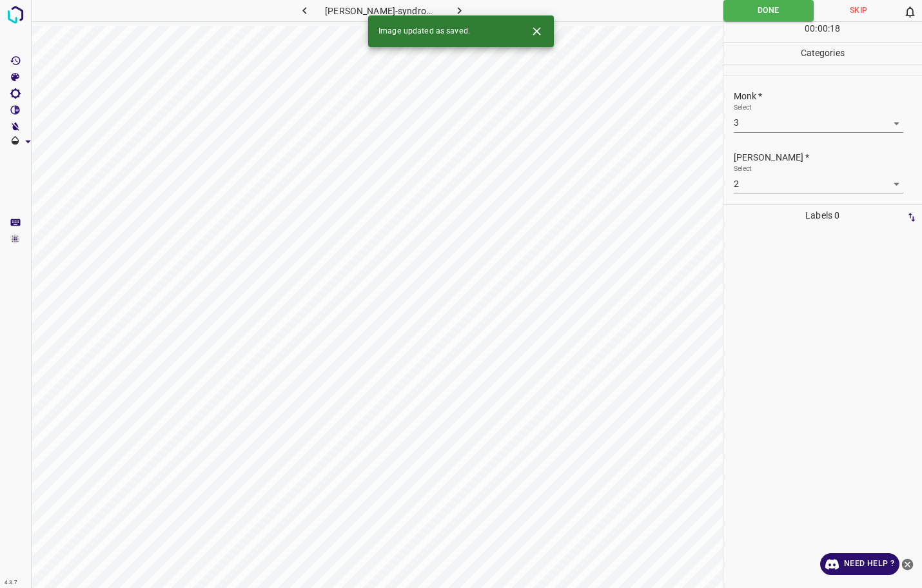
click at [450, 10] on button "button" at bounding box center [458, 10] width 41 height 21
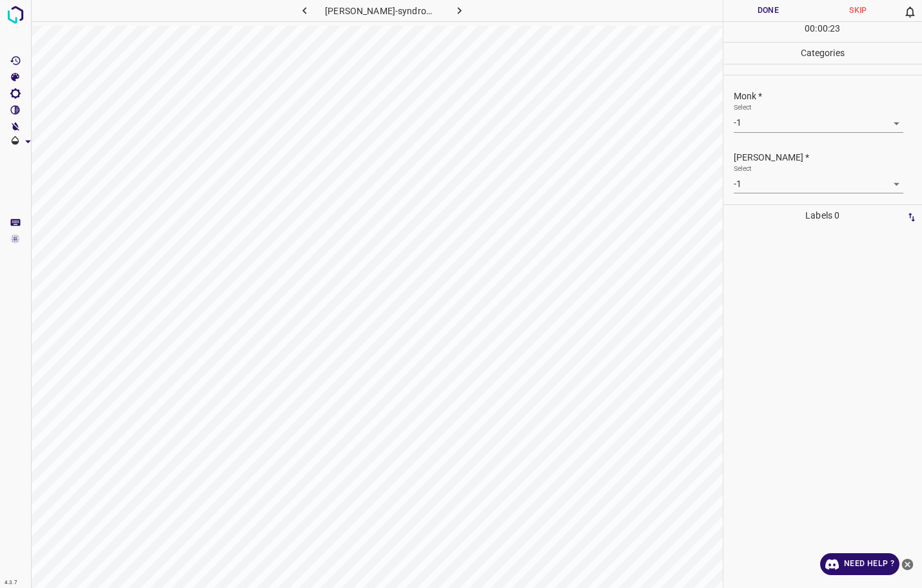
click at [845, 129] on body "4.3.7 [PERSON_NAME]-syndrome91.jpg Done Skip 0 00 : 00 : 23 Categories Monk * S…" at bounding box center [461, 294] width 922 height 588
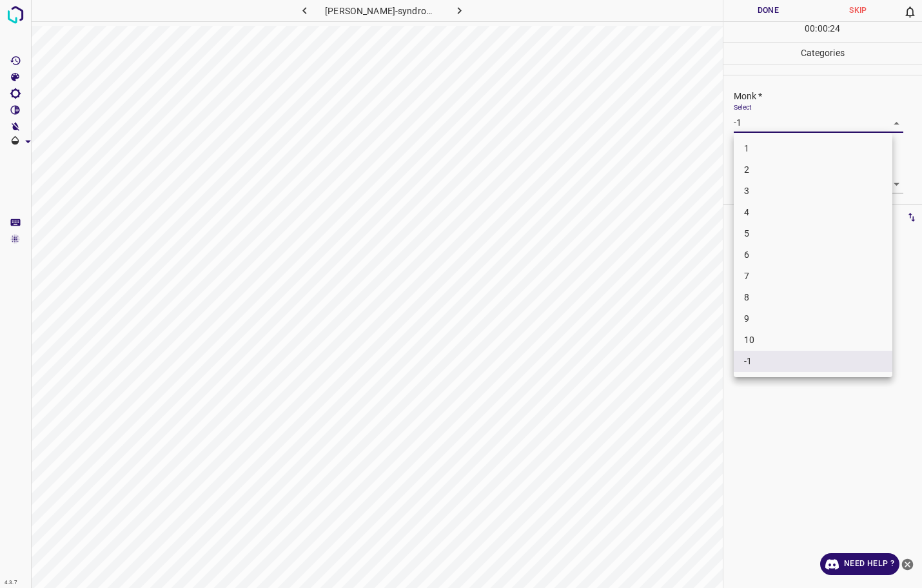
click at [775, 215] on li "4" at bounding box center [813, 212] width 159 height 21
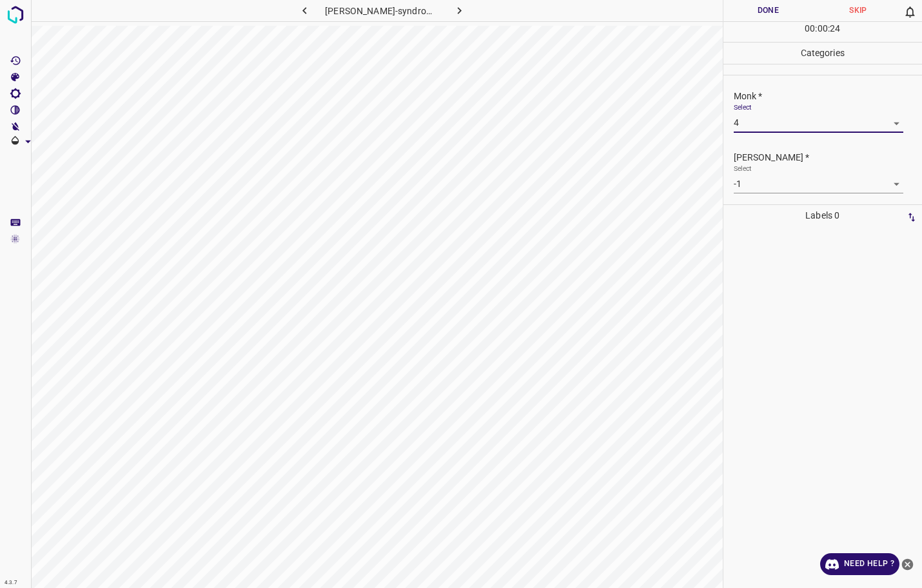
click at [779, 188] on body "4.3.7 [PERSON_NAME]-syndrome91.jpg Done Skip 0 00 : 00 : 24 Categories Monk * S…" at bounding box center [461, 294] width 922 height 588
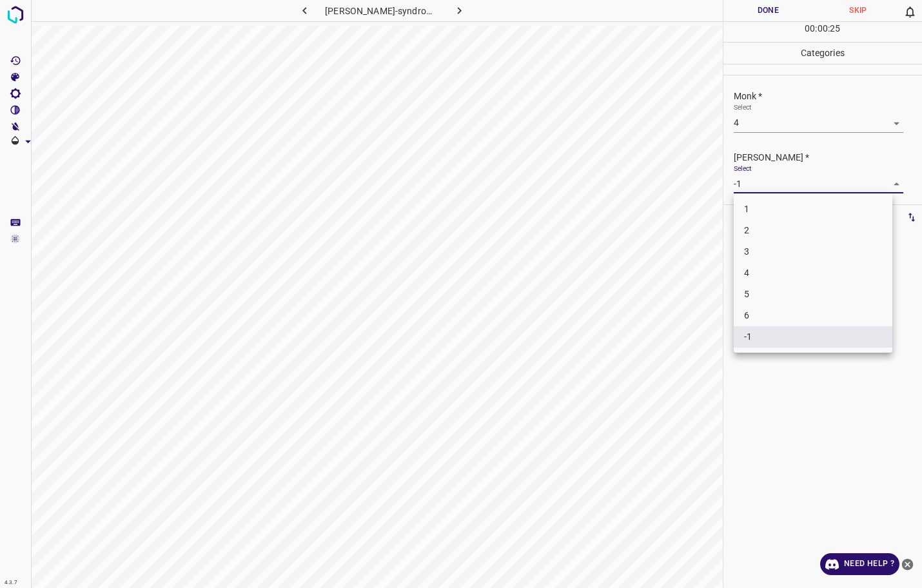
click at [765, 251] on li "3" at bounding box center [813, 251] width 159 height 21
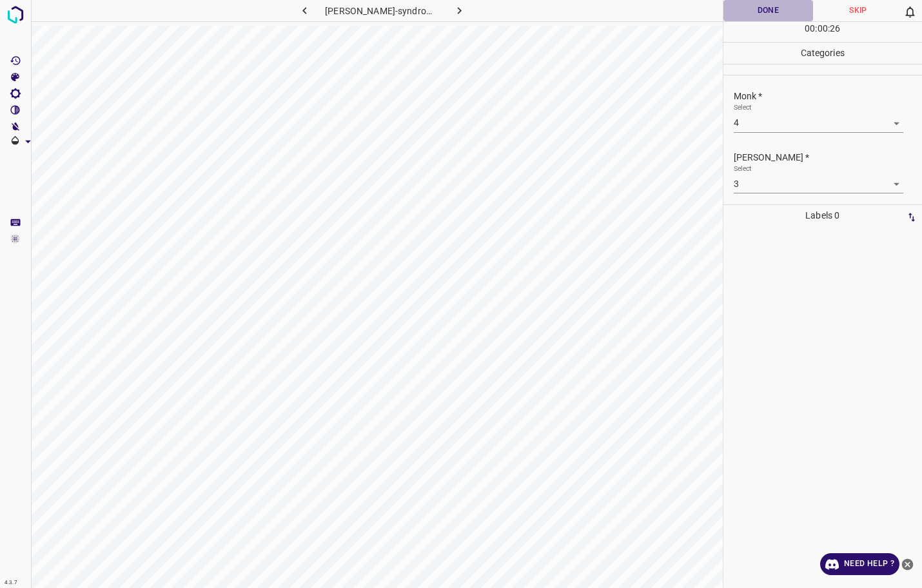
click at [765, 19] on button "Done" at bounding box center [768, 10] width 90 height 21
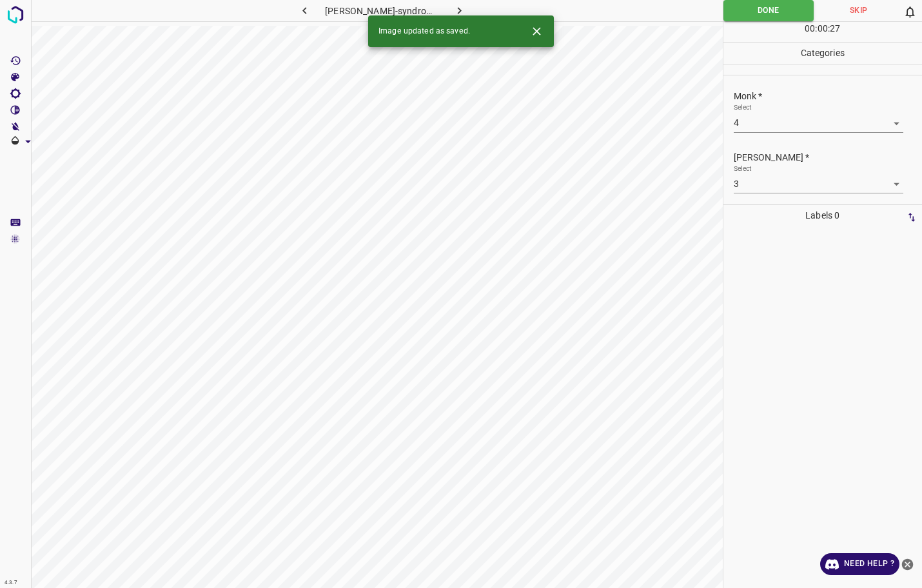
click at [467, 10] on button "button" at bounding box center [458, 10] width 41 height 21
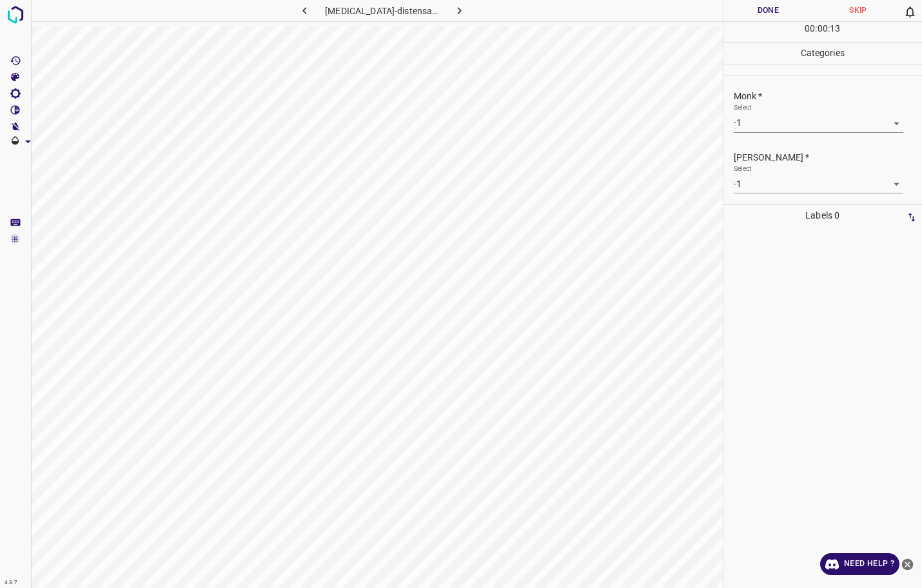
click at [748, 120] on body "4.3.7 [MEDICAL_DATA]-distensae24.jpg Done Skip 0 00 : 00 : 13 Categories Monk *…" at bounding box center [461, 294] width 922 height 588
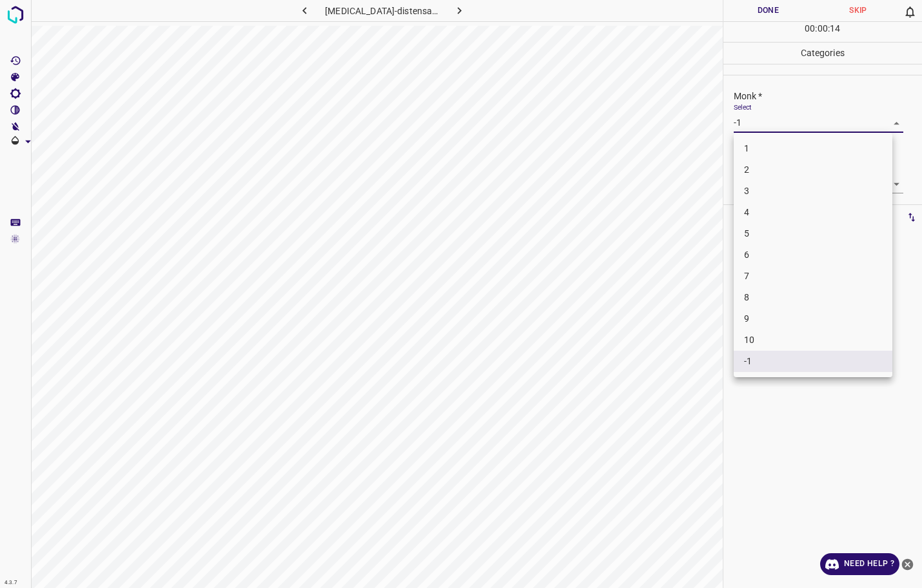
click at [749, 196] on li "3" at bounding box center [813, 190] width 159 height 21
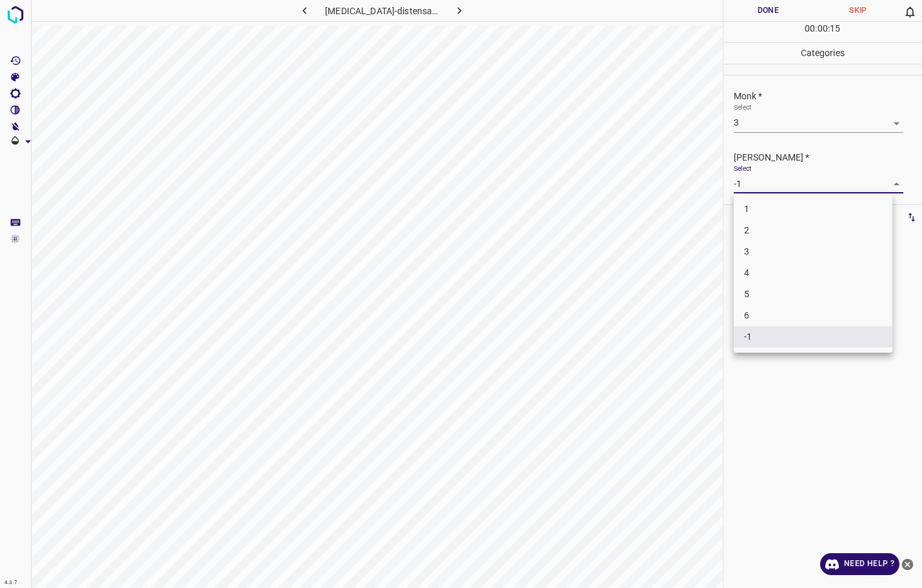
click at [750, 179] on body "4.3.7 [MEDICAL_DATA]-distensae24.jpg Done Skip 0 00 : 00 : 15 Categories Monk *…" at bounding box center [461, 294] width 922 height 588
click at [745, 237] on li "2" at bounding box center [813, 230] width 159 height 21
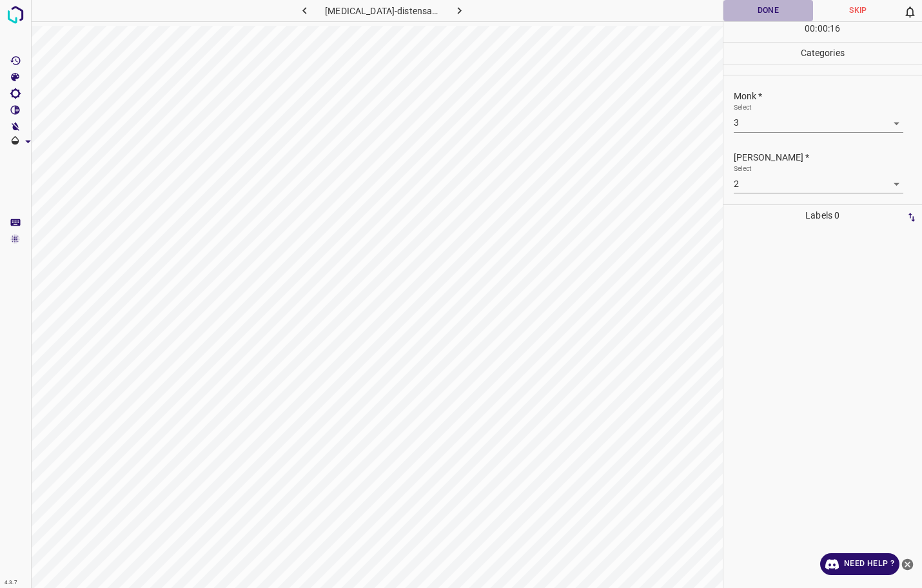
click at [772, 19] on button "Done" at bounding box center [768, 10] width 90 height 21
click at [440, 12] on button "button" at bounding box center [458, 10] width 41 height 21
click at [756, 123] on body "4.3.7 [MEDICAL_DATA]-distensae31.jpg Done Skip 0 00 : 00 : 20 Categories Monk *…" at bounding box center [461, 294] width 922 height 588
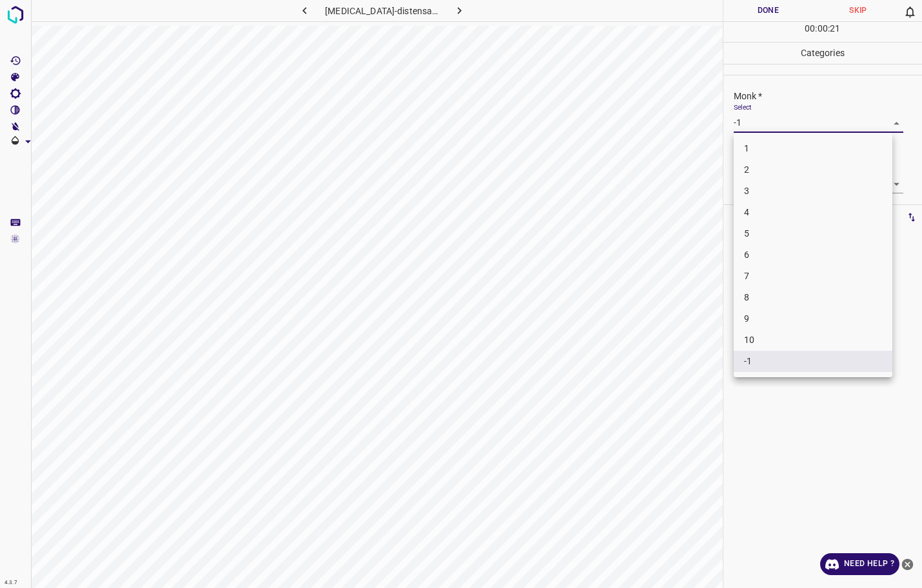
click at [761, 204] on li "4" at bounding box center [813, 212] width 159 height 21
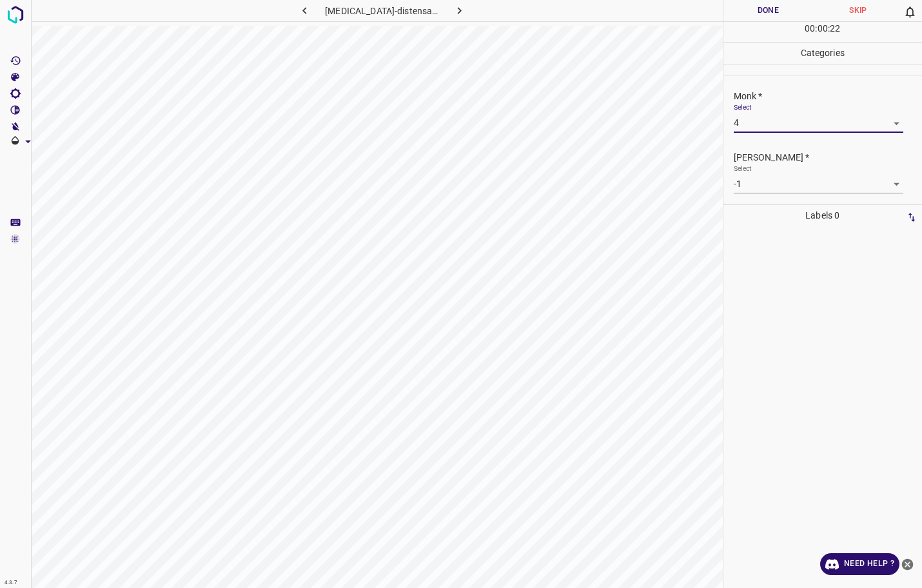
click at [764, 184] on body "4.3.7 [MEDICAL_DATA]-distensae31.jpg Done Skip 0 00 : 00 : 22 Categories Monk *…" at bounding box center [461, 294] width 922 height 588
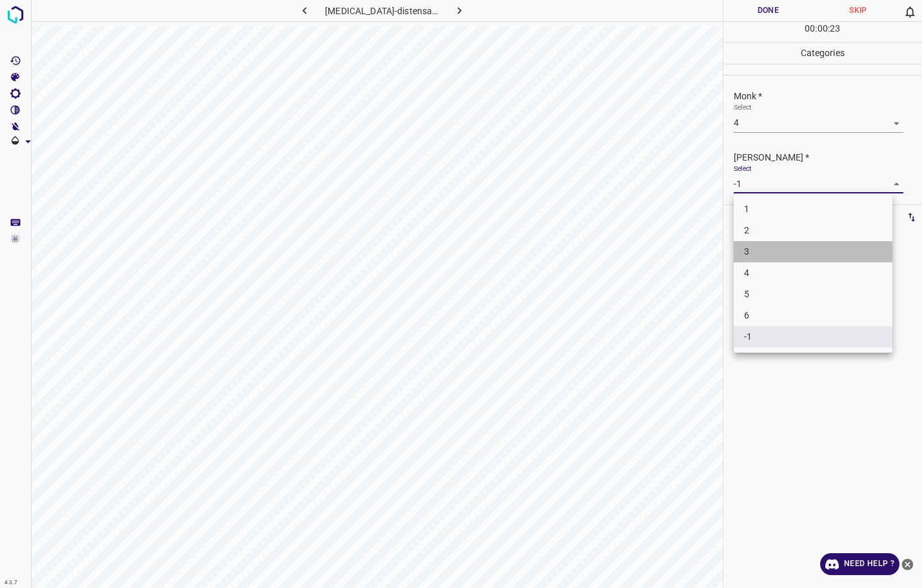
click at [758, 253] on li "3" at bounding box center [813, 251] width 159 height 21
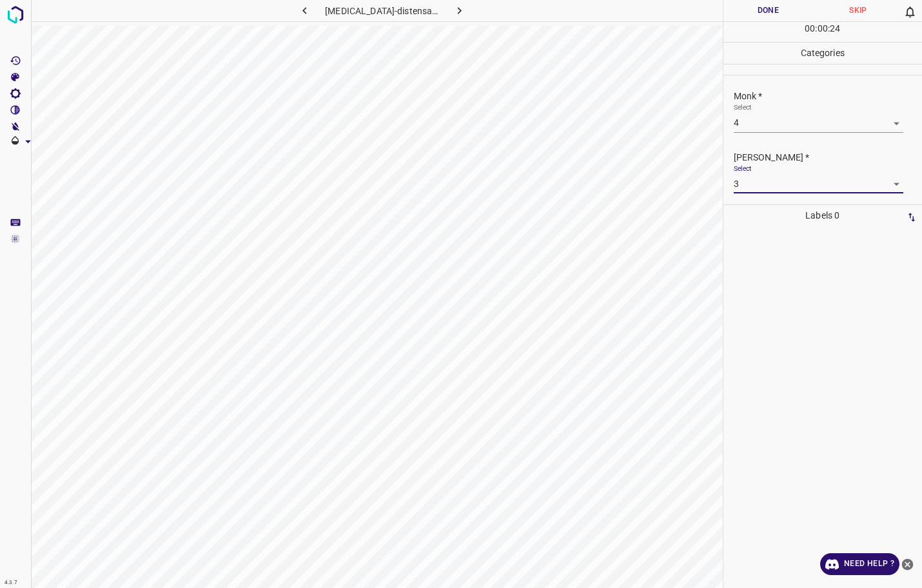
click at [779, 131] on body "4.3.7 [MEDICAL_DATA]-distensae31.jpg Done Skip 0 00 : 00 : 24 Categories Monk *…" at bounding box center [461, 294] width 922 height 588
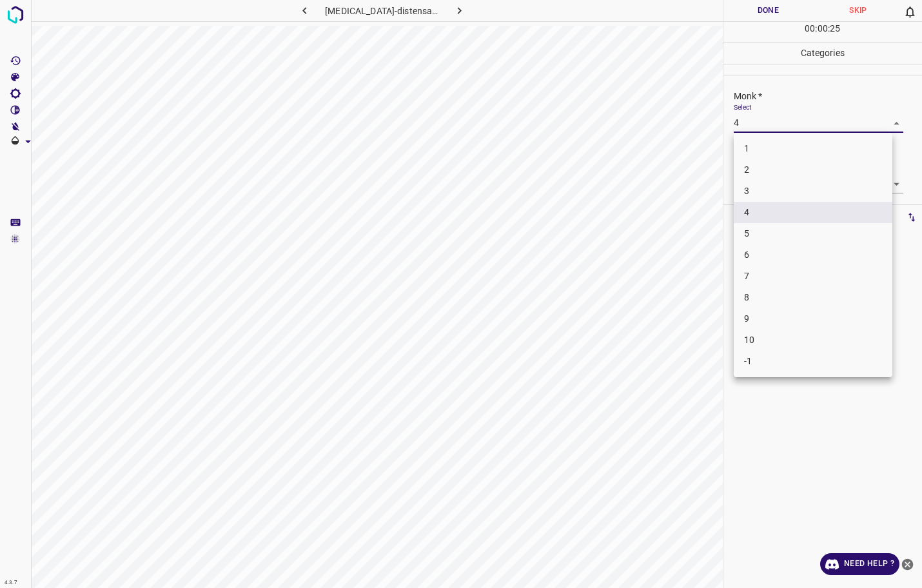
click at [764, 236] on li "5" at bounding box center [813, 233] width 159 height 21
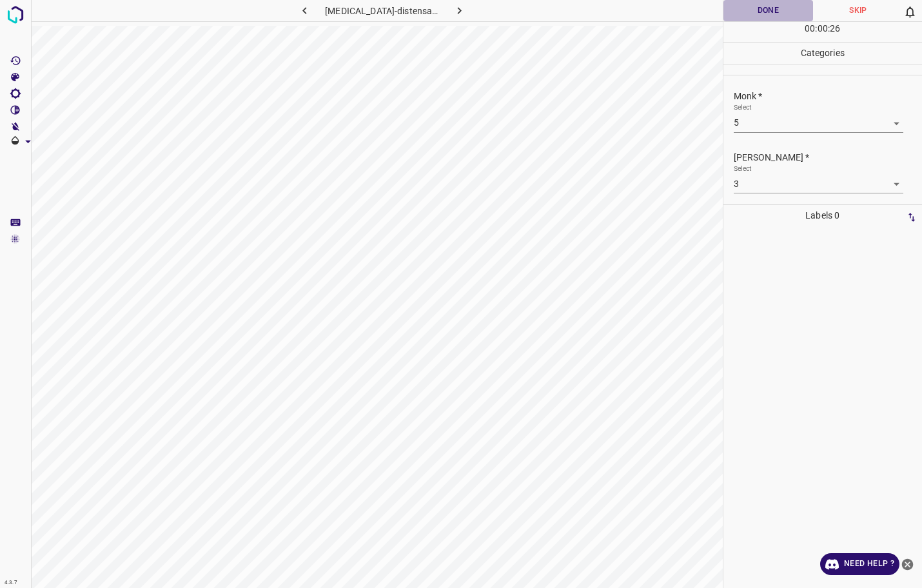
click at [768, 5] on button "Done" at bounding box center [768, 10] width 90 height 21
click at [457, 11] on icon "button" at bounding box center [459, 10] width 4 height 7
click at [758, 115] on body "4.3.7 [MEDICAL_DATA]-distensae43.jpg Done Skip 0 00 : 00 : 38 Categories Monk *…" at bounding box center [461, 294] width 922 height 588
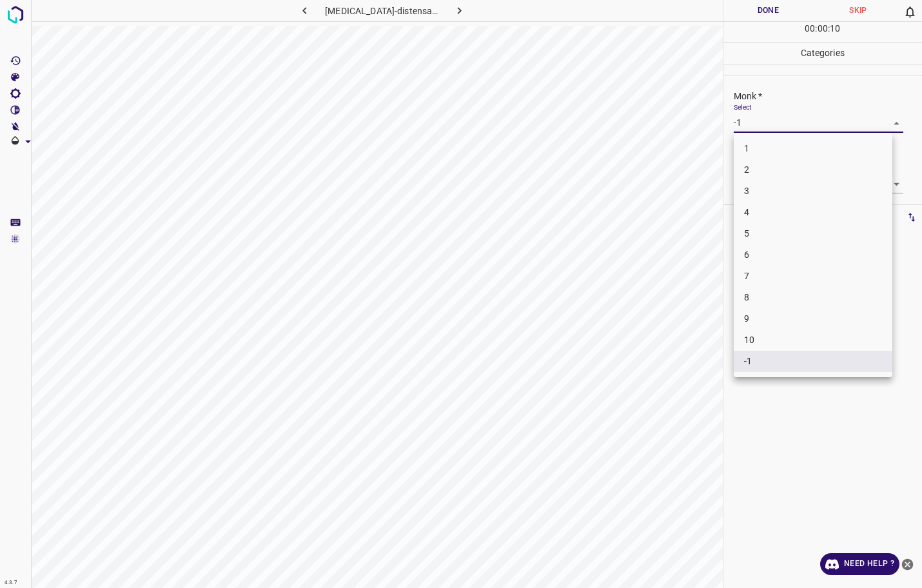
click at [761, 192] on li "3" at bounding box center [813, 190] width 159 height 21
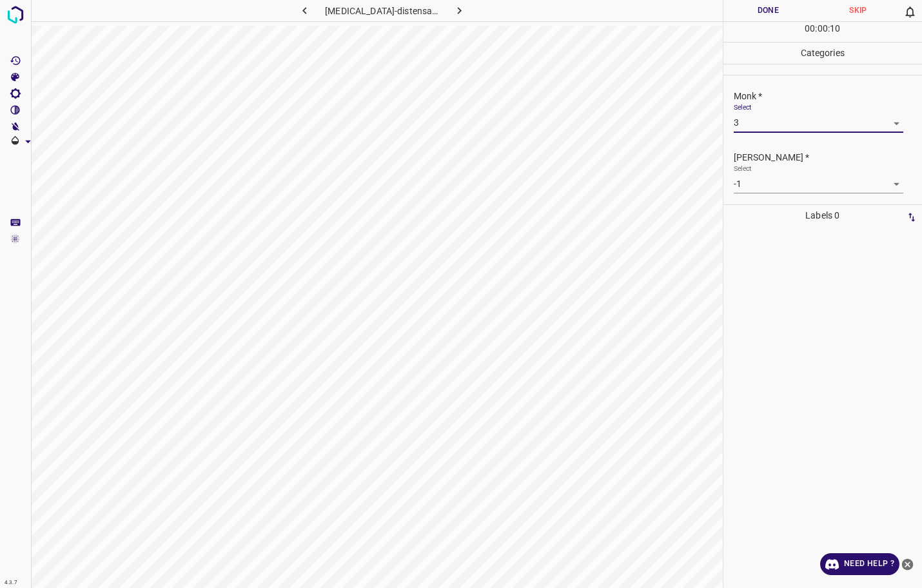
click at [767, 183] on body "4.3.7 [MEDICAL_DATA]-distensae43.jpg Done Skip 0 00 : 00 : 10 Categories Monk *…" at bounding box center [461, 294] width 922 height 588
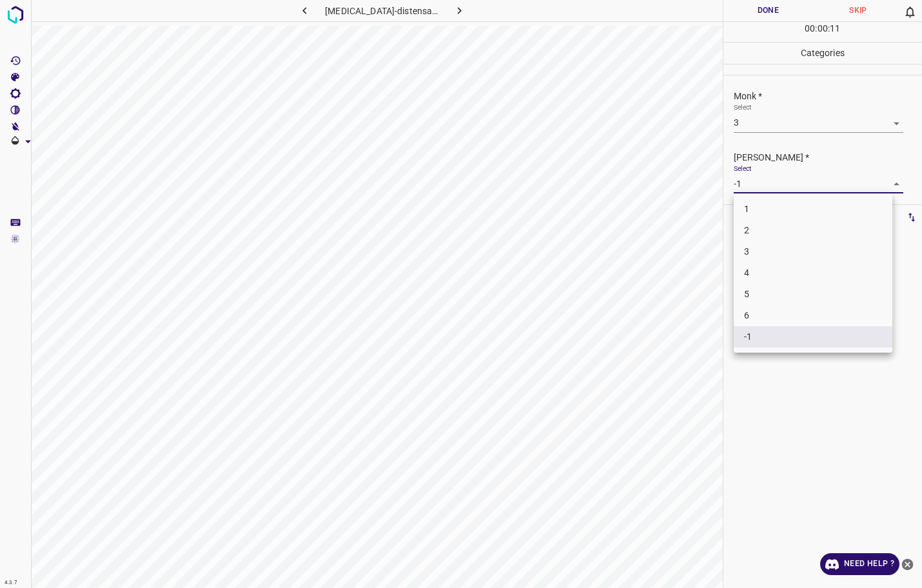
click at [759, 237] on li "2" at bounding box center [813, 230] width 159 height 21
click at [774, 17] on button "Done" at bounding box center [768, 10] width 90 height 21
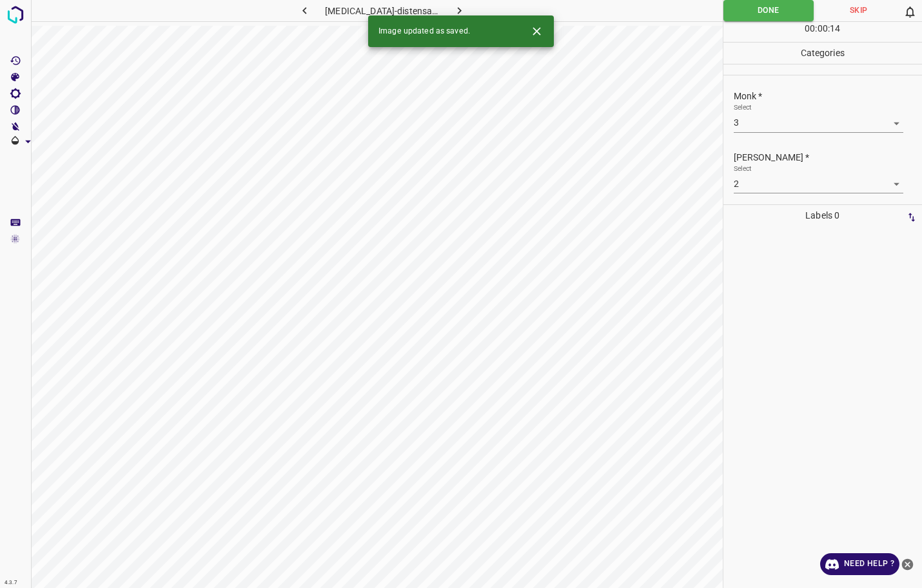
drag, startPoint x: 454, startPoint y: 15, endPoint x: 447, endPoint y: 11, distance: 7.9
click at [453, 15] on div "Image updated as saved." at bounding box center [461, 31] width 186 height 32
click at [453, 9] on icon "button" at bounding box center [460, 11] width 14 height 14
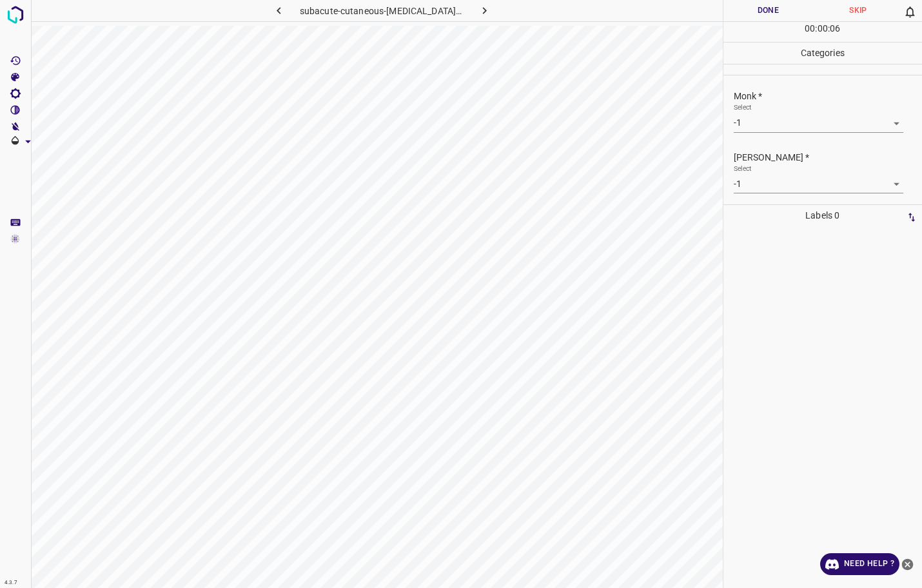
click at [748, 112] on label "Select" at bounding box center [743, 107] width 18 height 10
click at [764, 125] on body "4.3.7 subacute-cutaneous-[MEDICAL_DATA]-erythematosus18.jpg Done Skip 0 00 : 00…" at bounding box center [461, 294] width 922 height 588
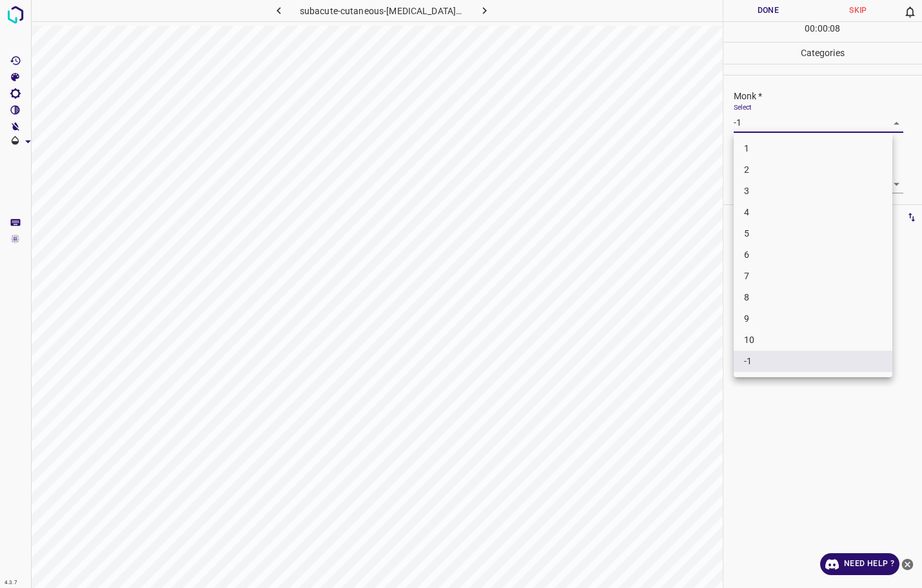
click at [752, 184] on li "3" at bounding box center [813, 190] width 159 height 21
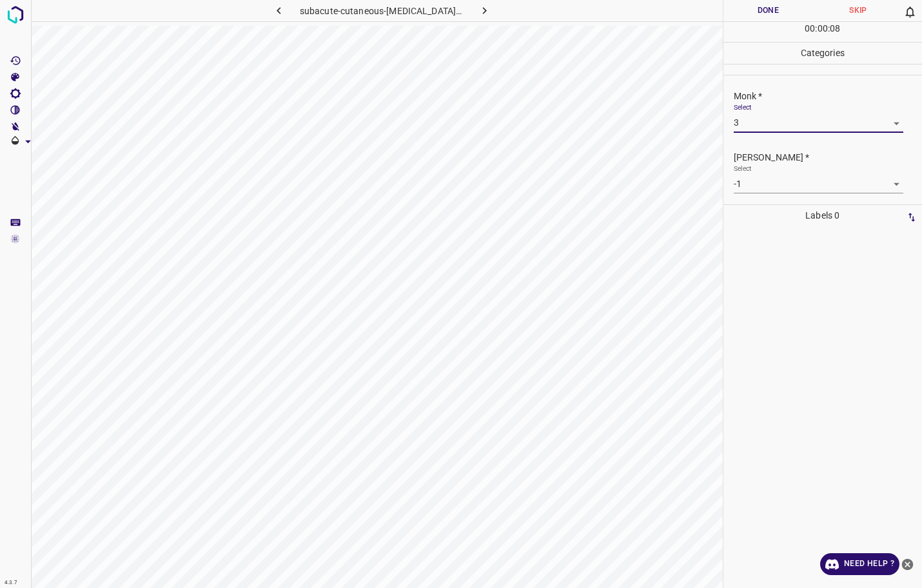
click at [752, 175] on body "4.3.7 subacute-cutaneous-[MEDICAL_DATA]-erythematosus18.jpg Done Skip 0 00 : 00…" at bounding box center [461, 294] width 922 height 588
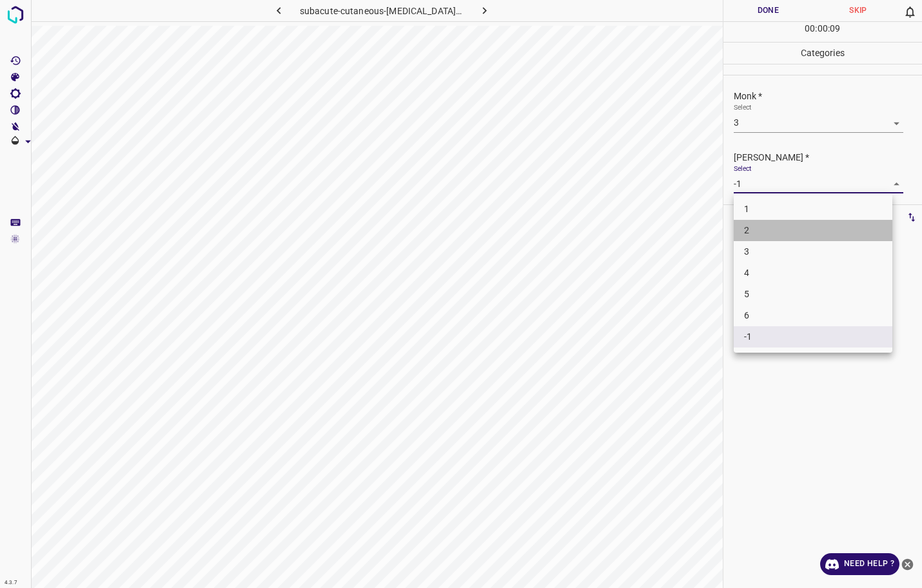
click at [755, 220] on li "2" at bounding box center [813, 230] width 159 height 21
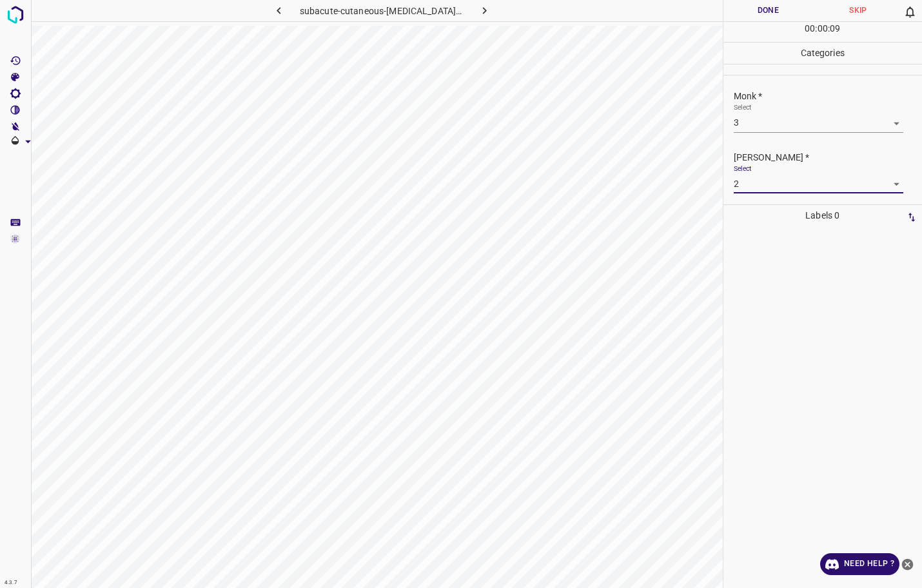
click at [779, 6] on button "Done" at bounding box center [768, 10] width 90 height 21
click at [464, 8] on button "button" at bounding box center [484, 10] width 41 height 21
click at [762, 125] on body "4.3.7 subacute-cutaneous-[MEDICAL_DATA]-erythematosus7.jpg Done Skip 0 00 : 00 …" at bounding box center [461, 294] width 922 height 588
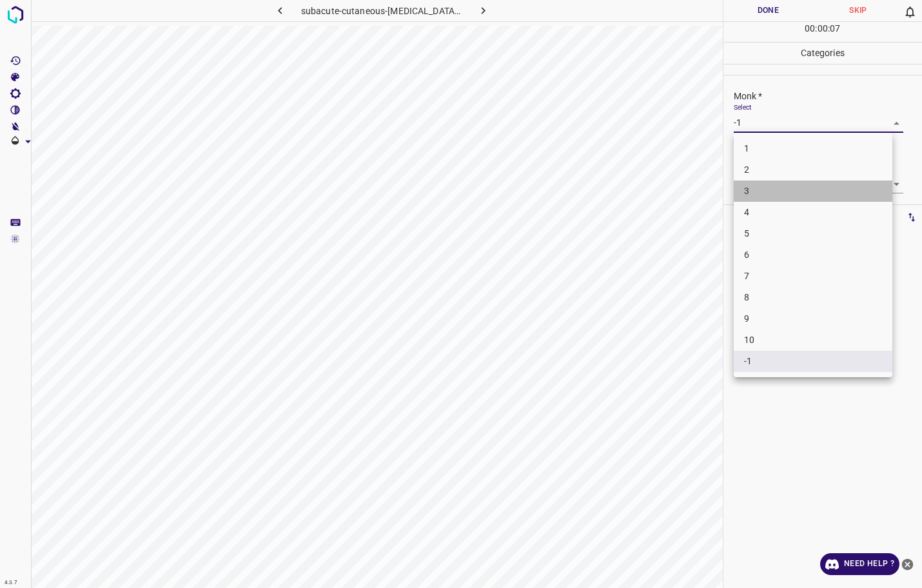
click at [755, 191] on li "3" at bounding box center [813, 190] width 159 height 21
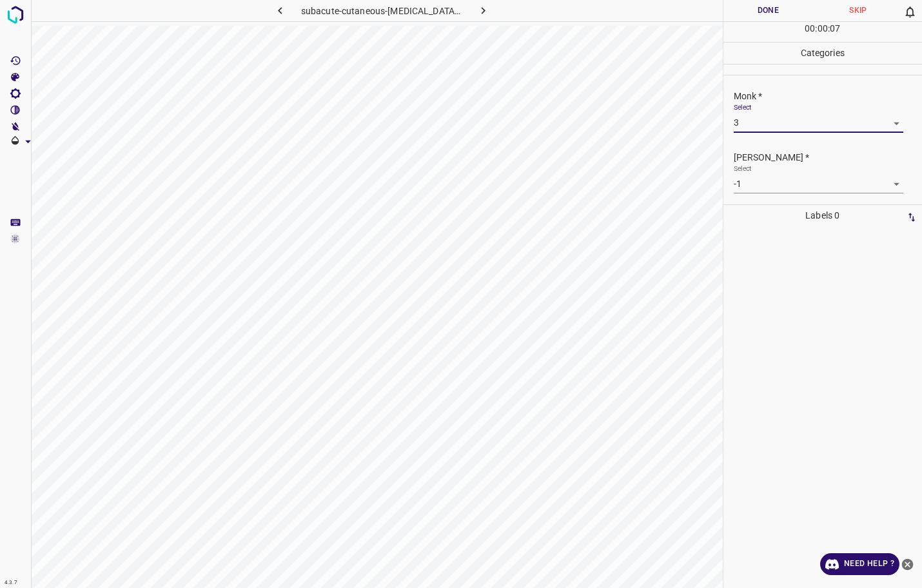
click at [757, 185] on body "4.3.7 subacute-cutaneous-[MEDICAL_DATA]-erythematosus7.jpg Done Skip 0 00 : 00 …" at bounding box center [461, 294] width 922 height 588
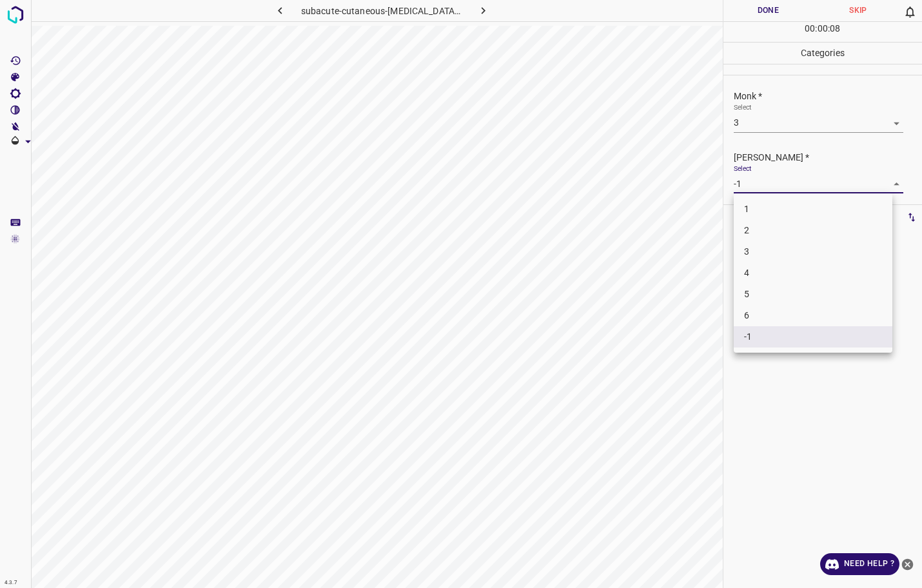
click at [763, 231] on li "2" at bounding box center [813, 230] width 159 height 21
click at [769, 13] on button "Done" at bounding box center [768, 10] width 90 height 21
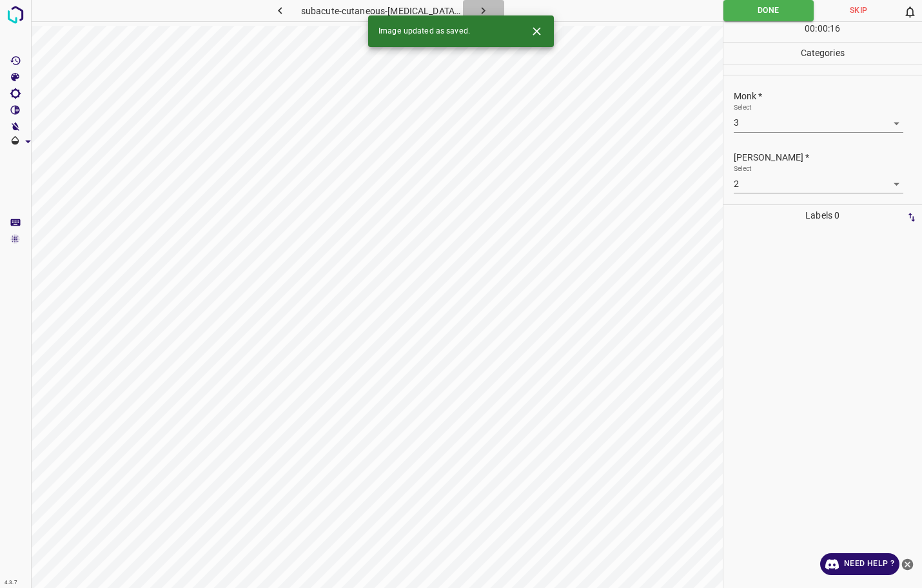
click at [482, 10] on icon "button" at bounding box center [484, 10] width 4 height 7
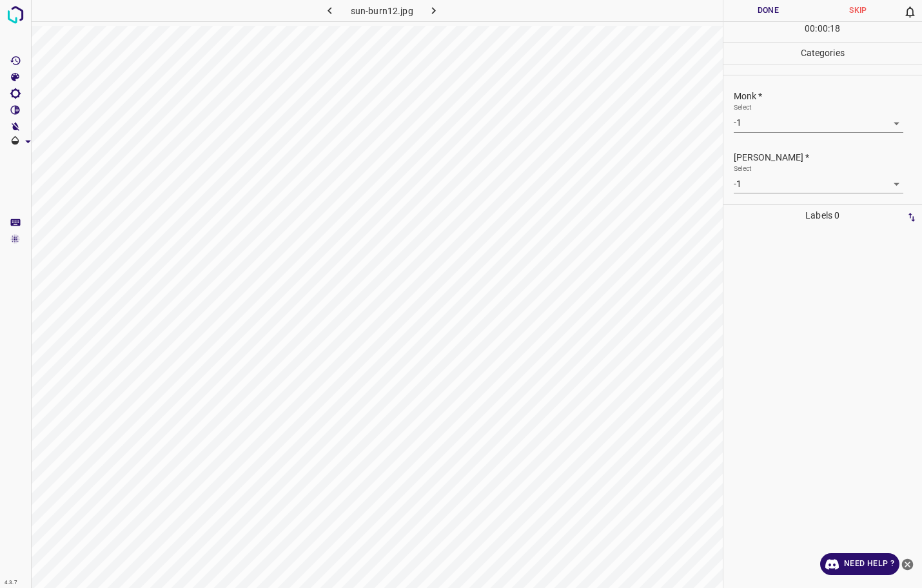
click at [761, 133] on div "Monk * Select -1 -1" at bounding box center [822, 111] width 199 height 61
click at [775, 122] on body "4.3.7 sun-burn12.jpg Done Skip 0 00 : 00 : 19 Categories Monk * Select -1 -1 [P…" at bounding box center [461, 294] width 922 height 588
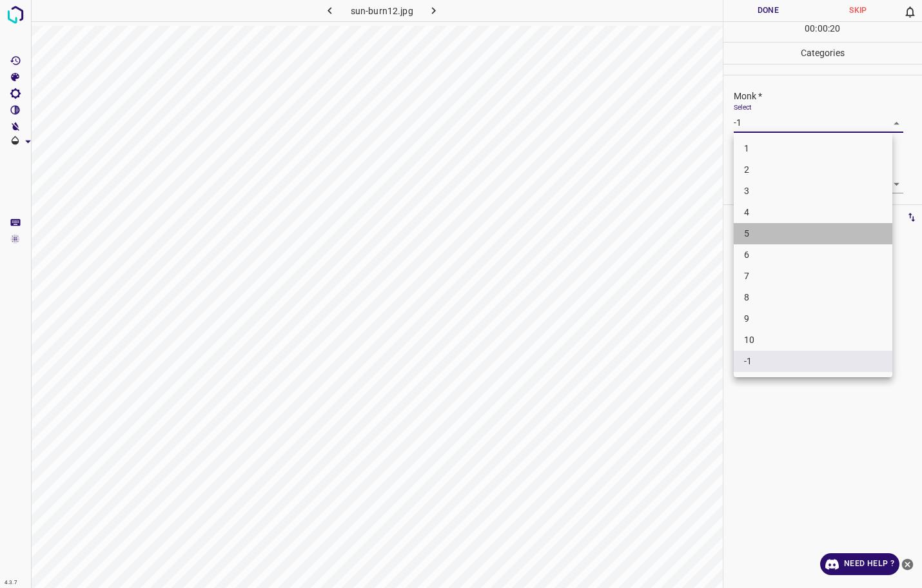
click at [774, 231] on li "5" at bounding box center [813, 233] width 159 height 21
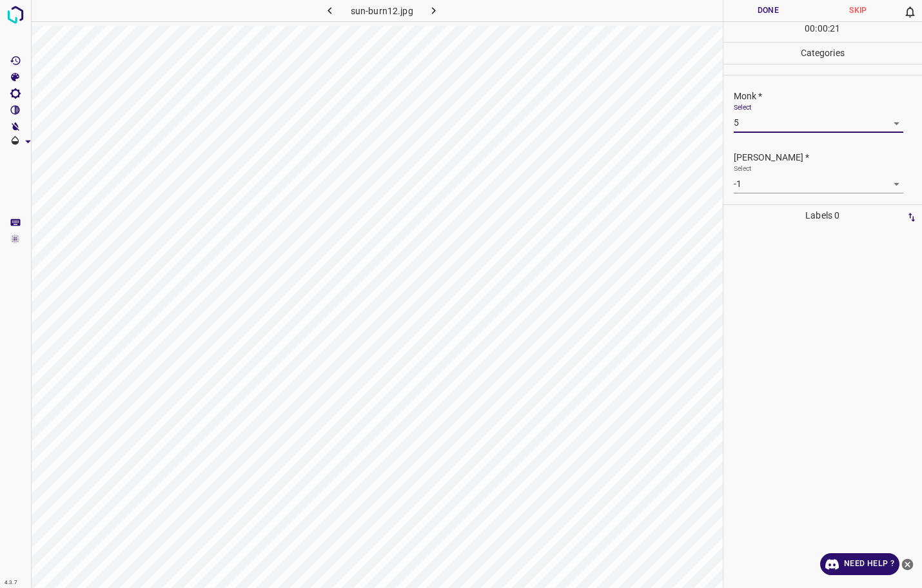
click at [786, 130] on body "4.3.7 sun-burn12.jpg Done Skip 0 00 : 00 : 21 Categories Monk * Select 5 5 [PER…" at bounding box center [461, 294] width 922 height 588
click at [760, 193] on li "3" at bounding box center [813, 190] width 159 height 21
click at [764, 180] on body "4.3.7 sun-burn12.jpg Done Skip 0 00 : 00 : 22 Categories Monk * Select 3 3 [PER…" at bounding box center [461, 294] width 922 height 588
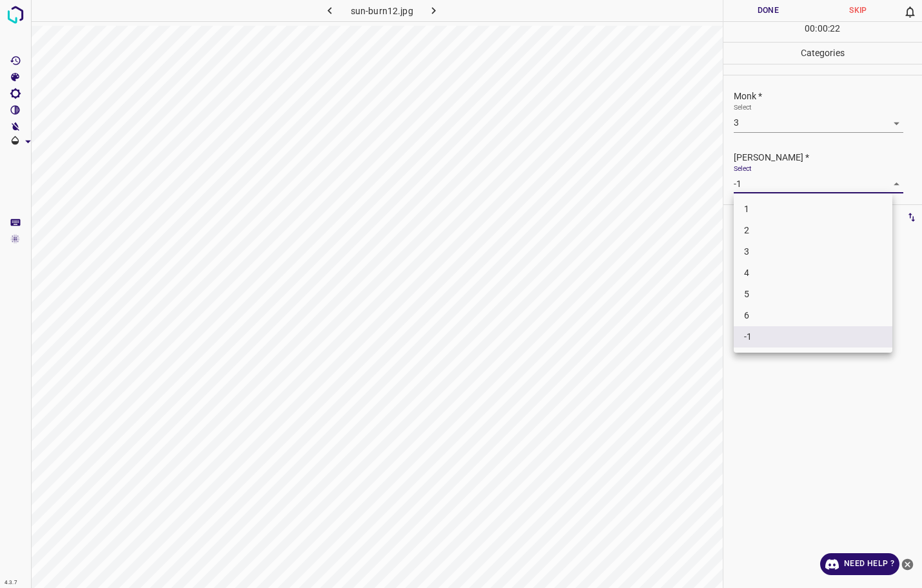
click at [761, 232] on li "2" at bounding box center [813, 230] width 159 height 21
click at [771, 19] on button "Done" at bounding box center [768, 10] width 90 height 21
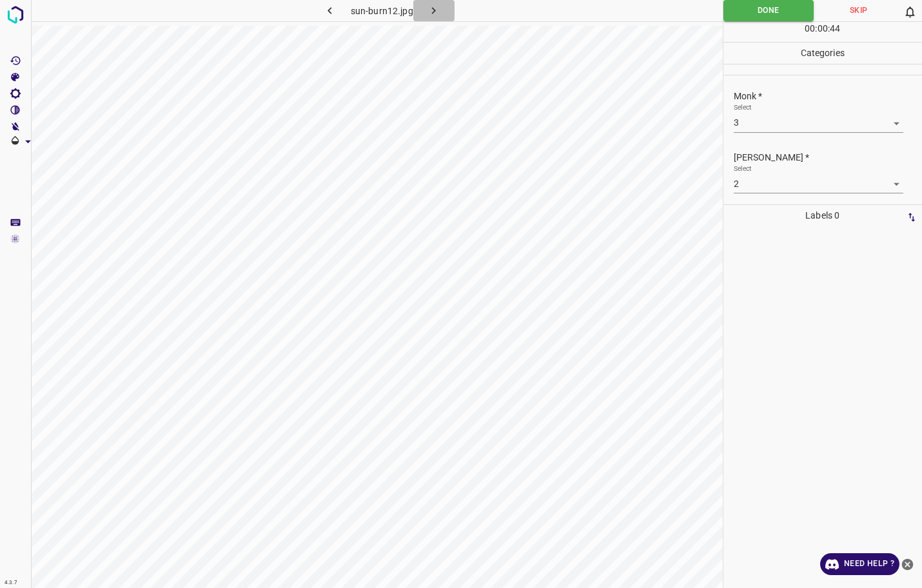
click at [432, 17] on button "button" at bounding box center [433, 10] width 41 height 21
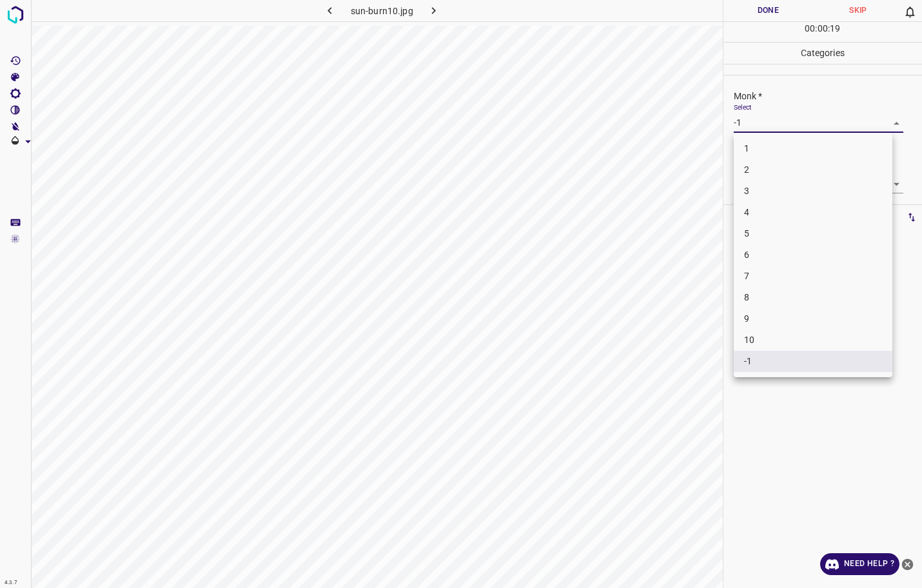
click at [766, 129] on body "4.3.7 sun-burn10.jpg Done Skip 0 00 : 00 : 19 Categories Monk * Select -1 -1 [P…" at bounding box center [461, 294] width 922 height 588
click at [761, 12] on div at bounding box center [461, 294] width 922 height 588
click at [804, 131] on body "4.3.7 sun-burn10.jpg Done Skip 0 00 : 00 : 25 Categories Monk * Select -1 -1 [P…" at bounding box center [461, 294] width 922 height 588
click at [780, 274] on li "7" at bounding box center [813, 276] width 159 height 21
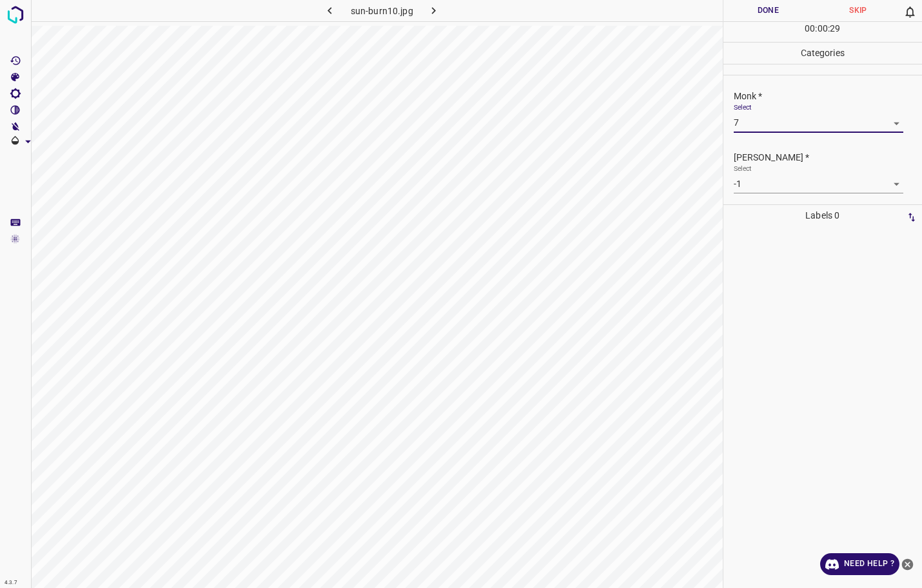
click at [796, 188] on body "4.3.7 sun-burn10.jpg Done Skip 0 00 : 00 : 29 Categories Monk * Select 7 7 [PER…" at bounding box center [461, 294] width 922 height 588
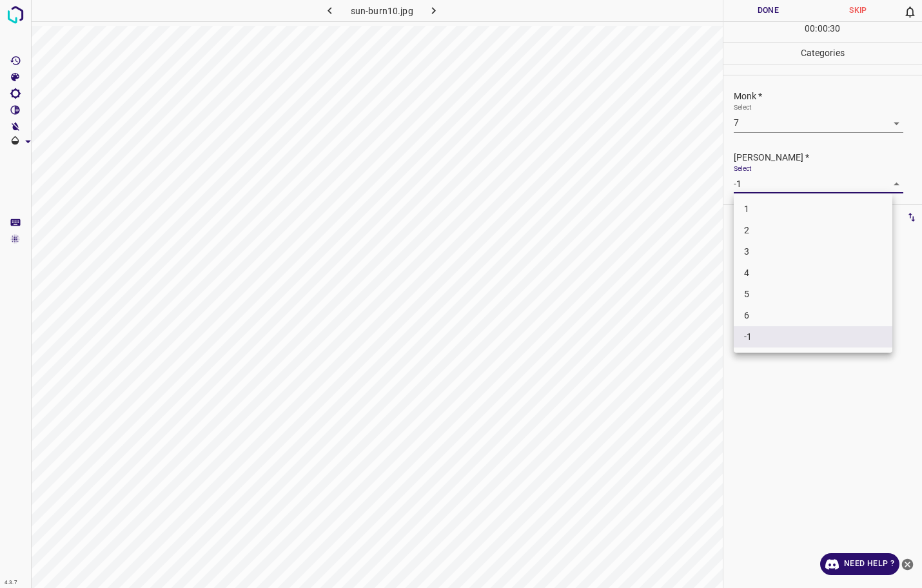
click at [765, 295] on li "5" at bounding box center [813, 294] width 159 height 21
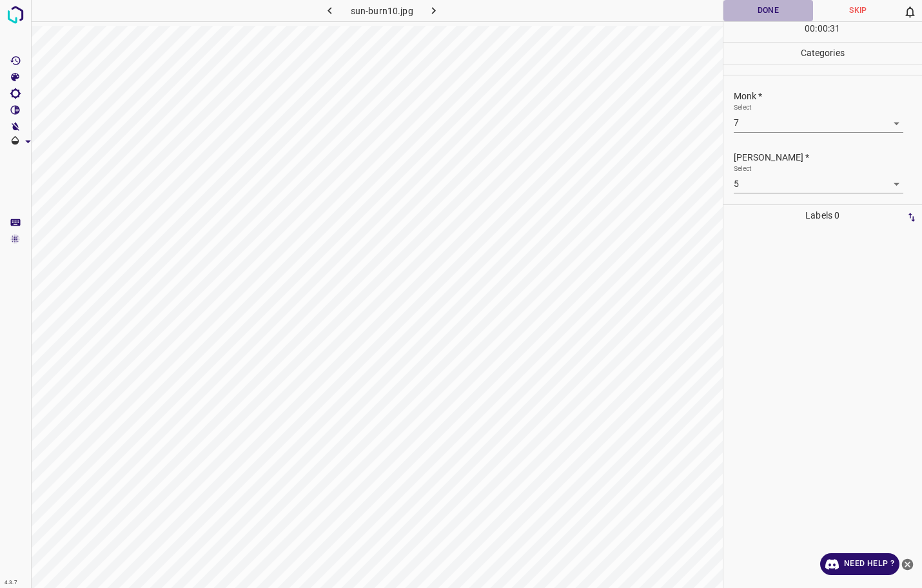
click at [755, 13] on button "Done" at bounding box center [768, 10] width 90 height 21
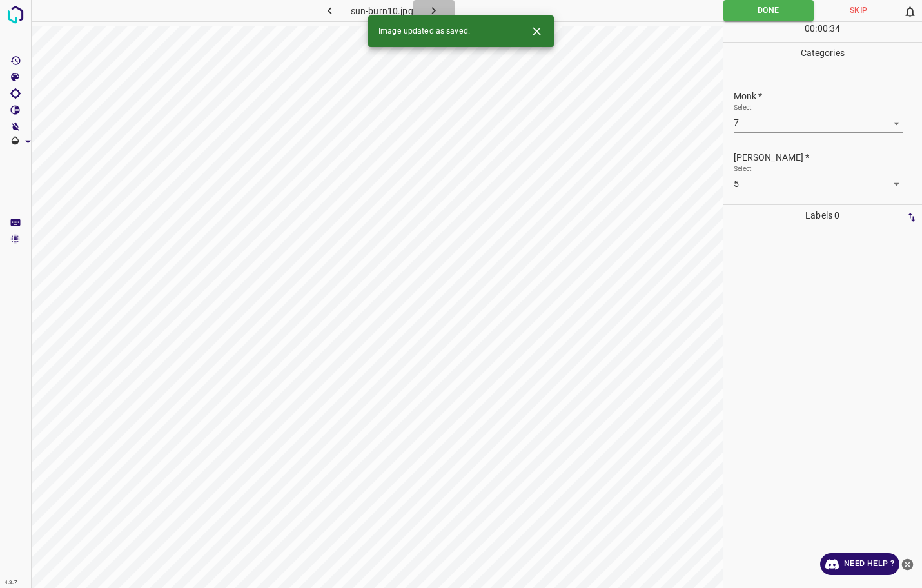
click at [447, 7] on button "button" at bounding box center [433, 10] width 41 height 21
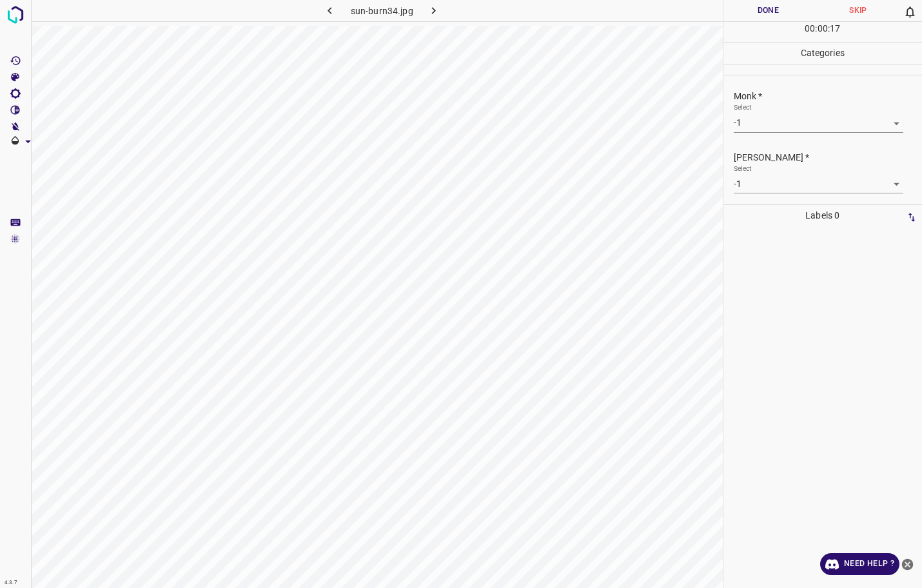
click at [795, 122] on body "4.3.7 sun-burn34.jpg Done Skip 0 00 : 00 : 17 Categories Monk * Select -1 -1 [P…" at bounding box center [461, 294] width 922 height 588
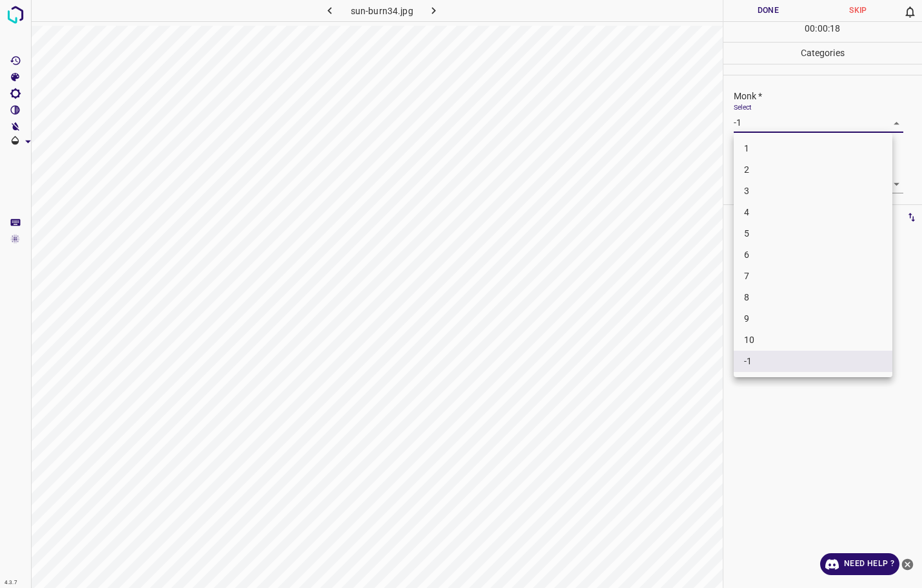
click at [752, 171] on li "2" at bounding box center [813, 169] width 159 height 21
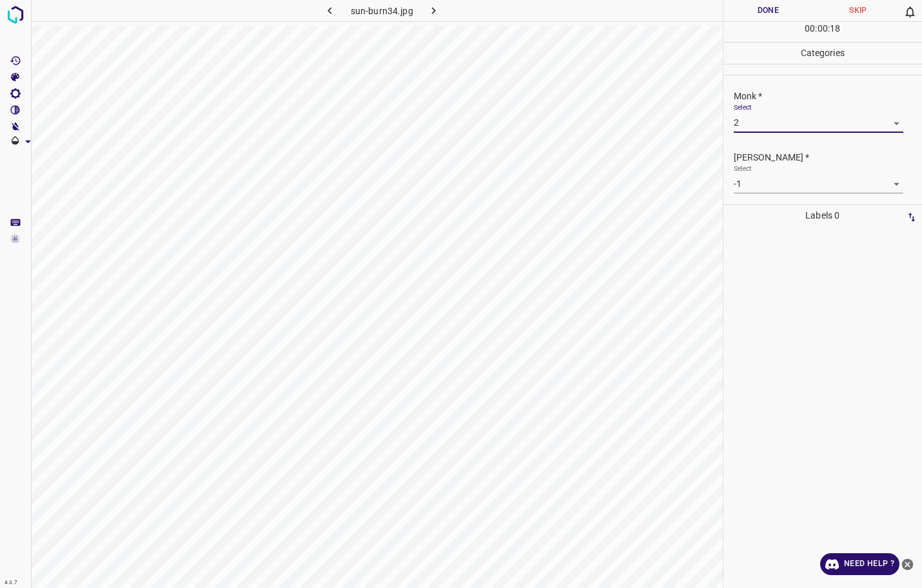
click at [753, 181] on body "4.3.7 sun-burn34.jpg Done Skip 0 00 : 00 : 18 Categories Monk * Select 2 2 [PER…" at bounding box center [461, 294] width 922 height 588
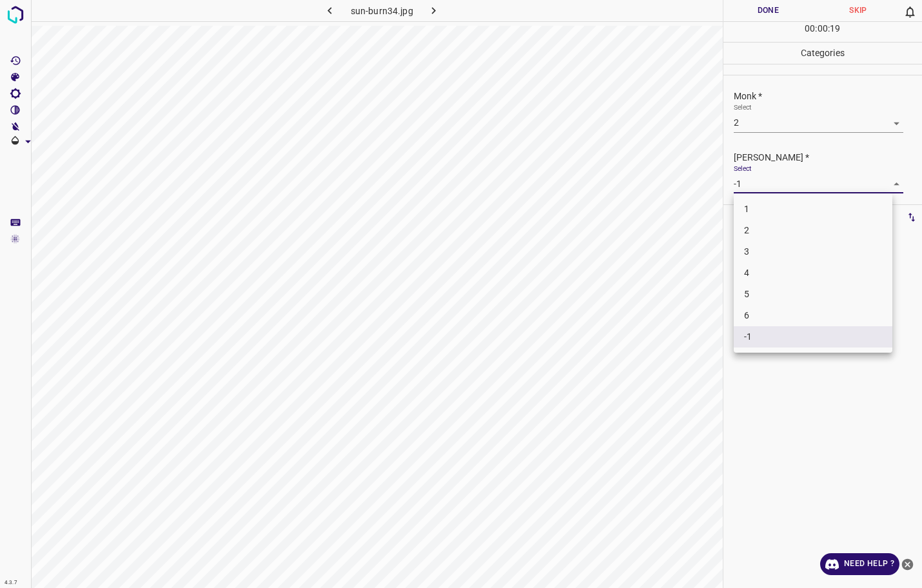
drag, startPoint x: 752, startPoint y: 204, endPoint x: 728, endPoint y: 199, distance: 24.3
click at [752, 204] on li "1" at bounding box center [813, 209] width 159 height 21
click at [751, 10] on button "Done" at bounding box center [768, 10] width 90 height 21
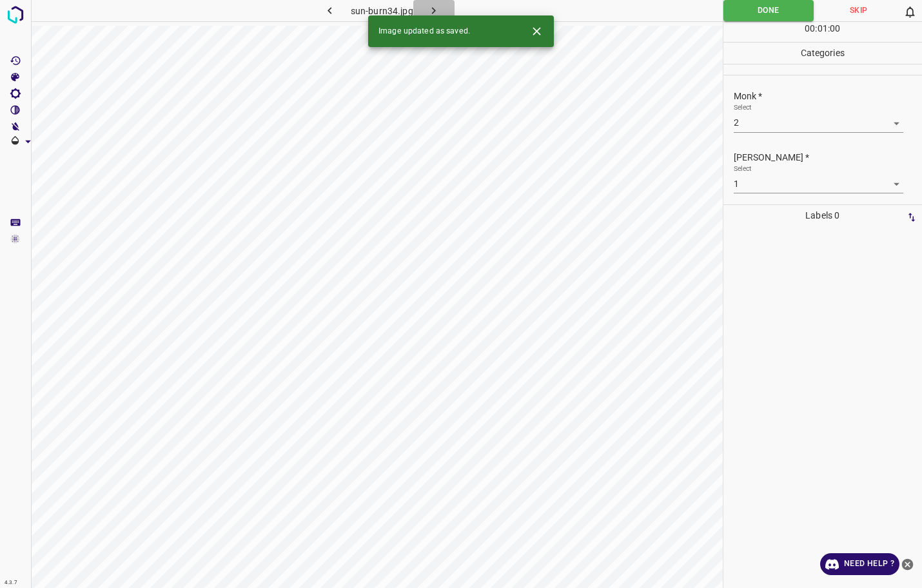
click at [451, 7] on button "button" at bounding box center [433, 10] width 41 height 21
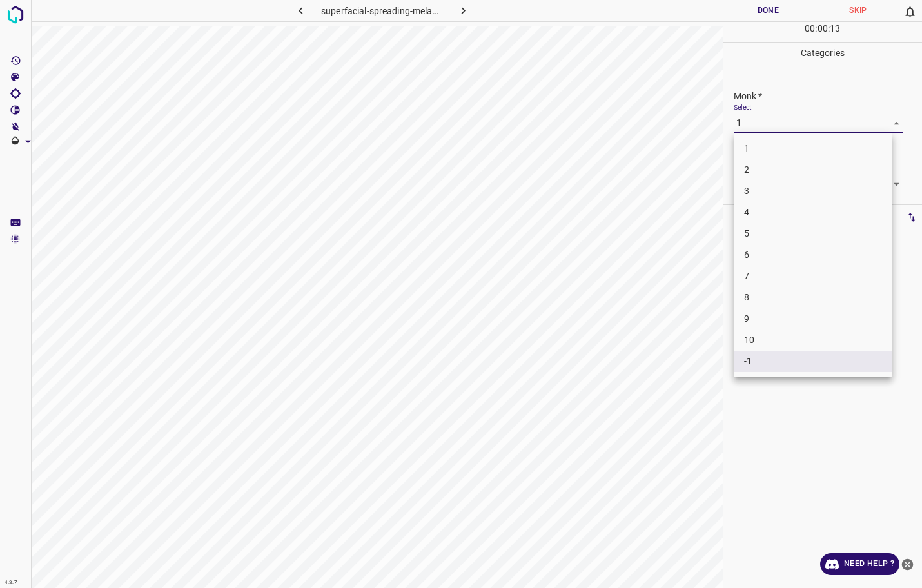
click at [774, 129] on body "4.3.7 superfacial-spreading-melanoma48.jpg Done Skip 0 00 : 00 : 13 Categories …" at bounding box center [461, 294] width 922 height 588
click at [766, 182] on li "3" at bounding box center [813, 190] width 159 height 21
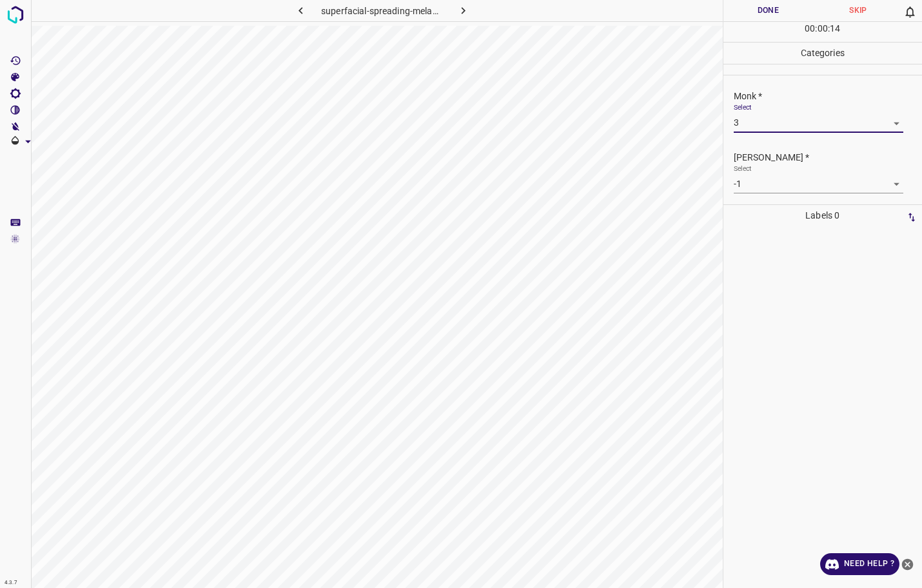
click at [765, 181] on body "4.3.7 superfacial-spreading-melanoma48.jpg Done Skip 0 00 : 00 : 14 Categories …" at bounding box center [461, 294] width 922 height 588
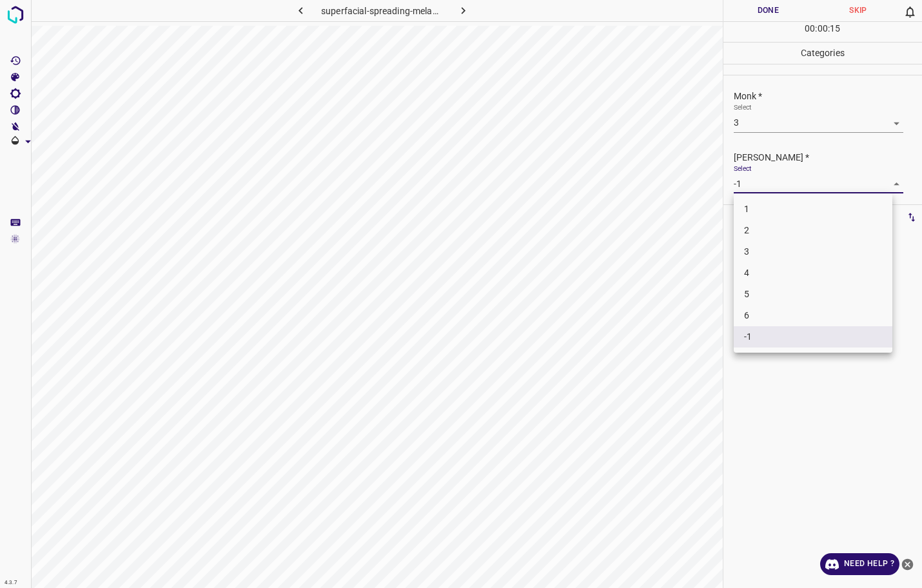
click at [754, 233] on li "2" at bounding box center [813, 230] width 159 height 21
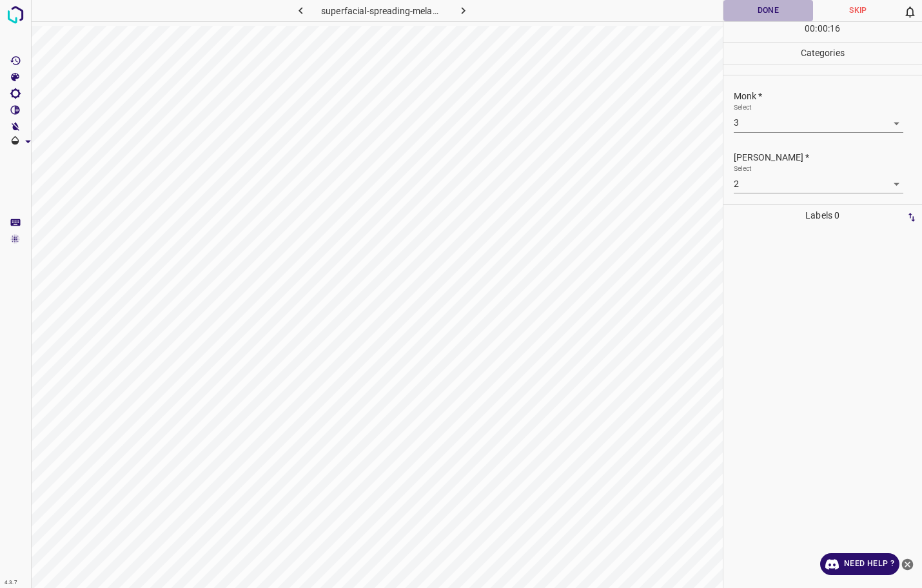
click at [744, 19] on button "Done" at bounding box center [768, 10] width 90 height 21
click at [453, 10] on button "button" at bounding box center [462, 10] width 41 height 21
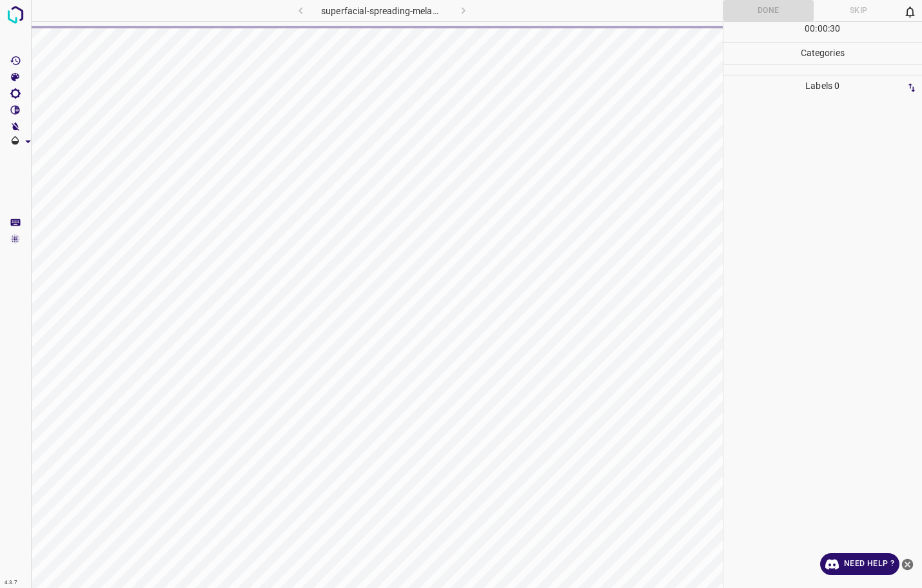
click at [302, 5] on div "superfacial-spreading-melanoma48.jpg" at bounding box center [381, 10] width 243 height 21
click at [302, 12] on div "superfacial-spreading-melanoma4.jpg" at bounding box center [382, 10] width 238 height 21
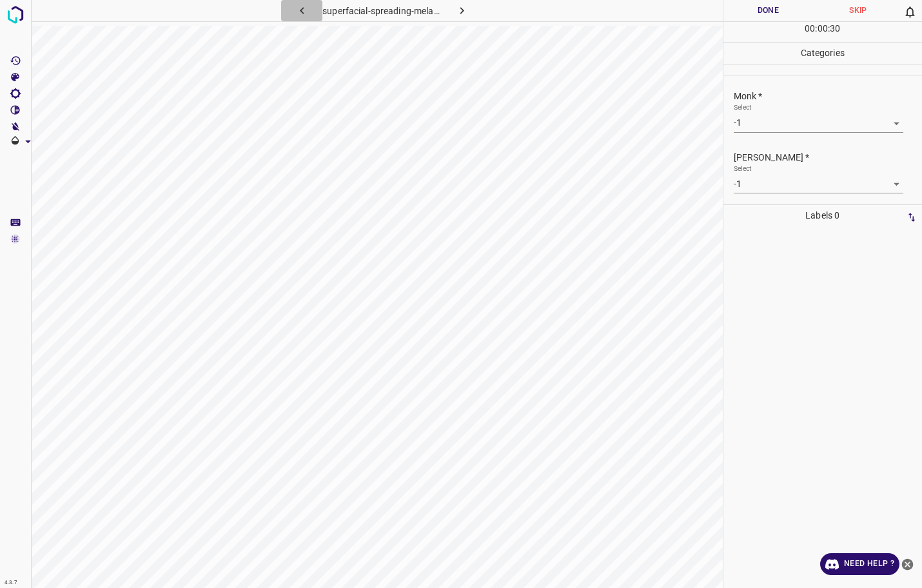
click at [300, 11] on icon "button" at bounding box center [302, 11] width 14 height 14
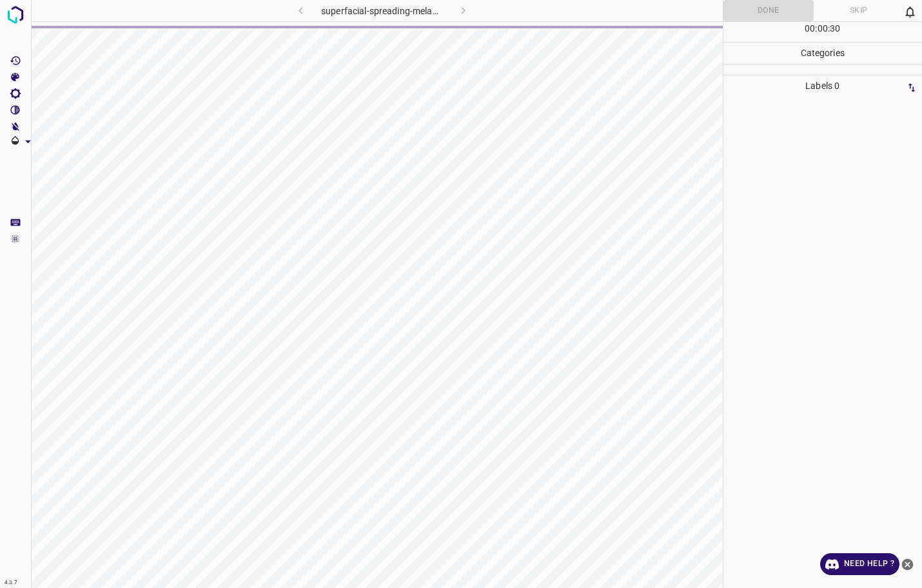
click at [465, 9] on div "superfacial-spreading-melanoma48.jpg" at bounding box center [381, 10] width 243 height 21
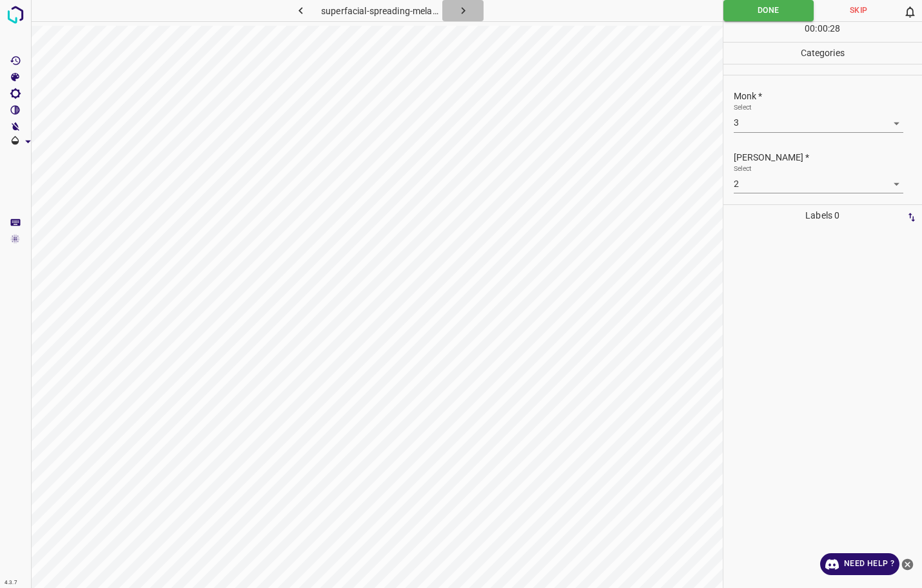
click at [457, 9] on icon "button" at bounding box center [463, 11] width 14 height 14
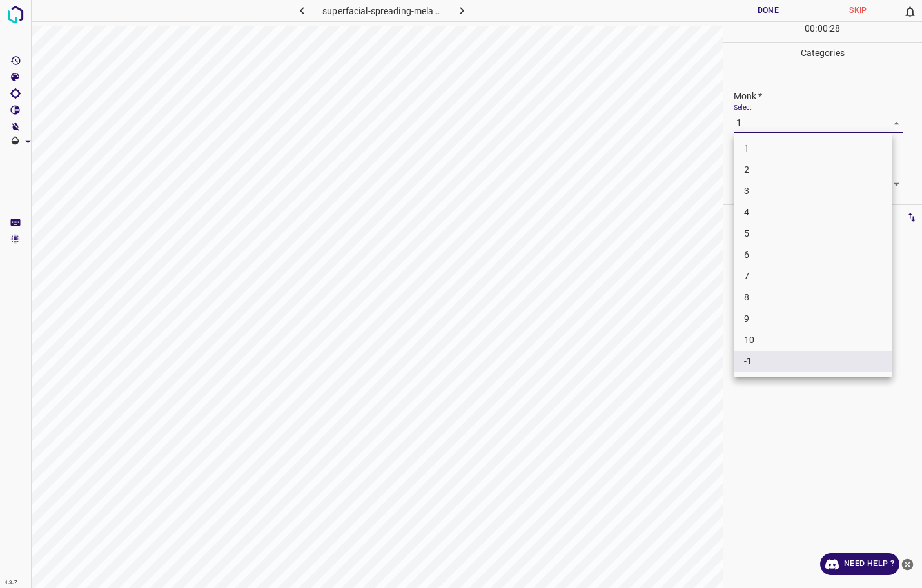
click at [752, 118] on body "4.3.7 superfacial-spreading-melanoma4.jpg Done Skip 0 00 : 00 : 28 Categories M…" at bounding box center [461, 294] width 922 height 588
click at [752, 153] on li "1" at bounding box center [813, 148] width 159 height 21
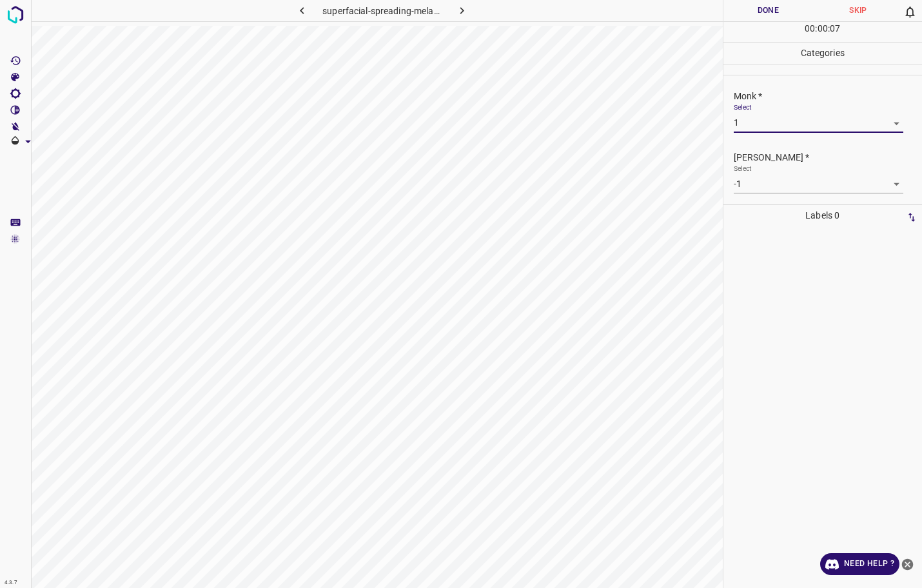
click at [753, 184] on body "4.3.7 superfacial-spreading-melanoma4.jpg Done Skip 0 00 : 00 : 07 Categories M…" at bounding box center [461, 294] width 922 height 588
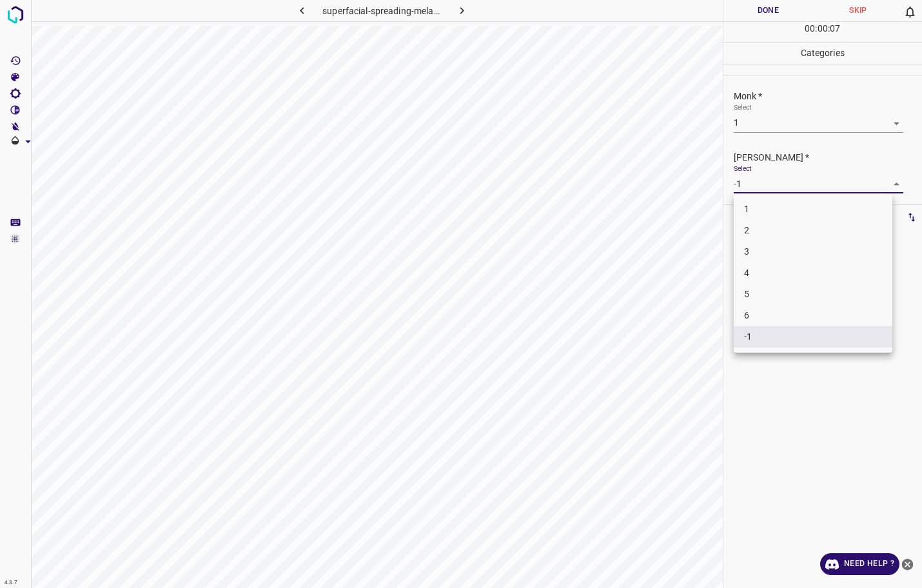
click at [755, 209] on li "1" at bounding box center [813, 209] width 159 height 21
click at [748, 14] on button "Done" at bounding box center [768, 10] width 90 height 21
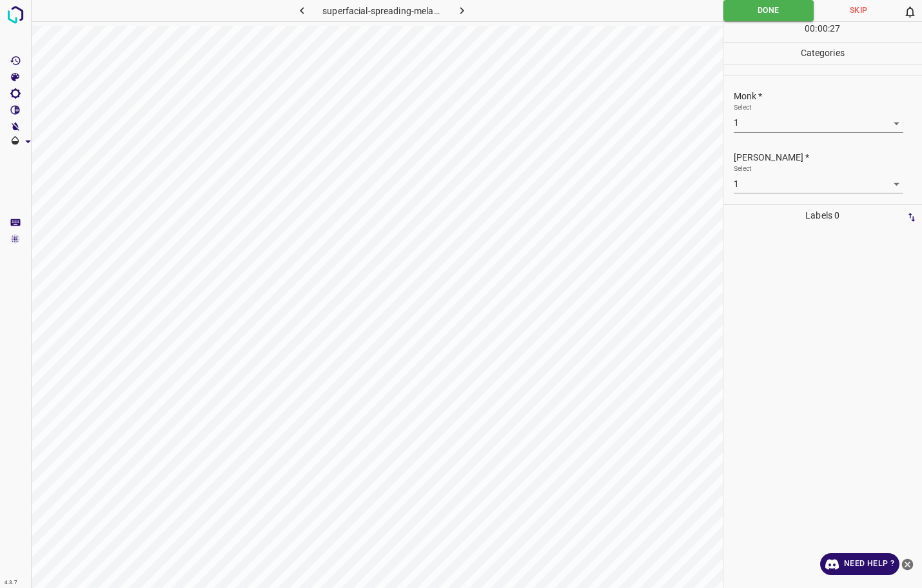
click at [471, 10] on button "button" at bounding box center [461, 10] width 41 height 21
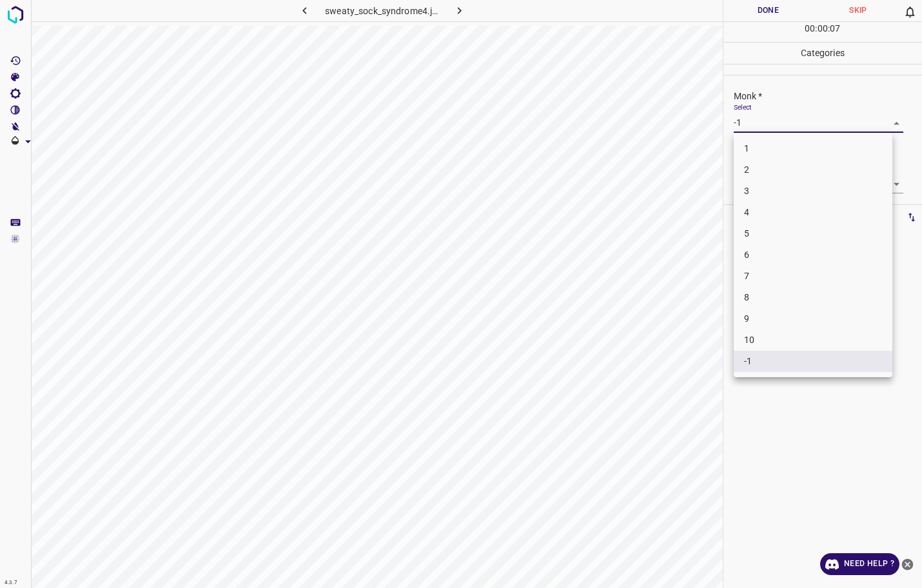
click at [805, 130] on body "4.3.7 sweaty_sock_syndrome4.jpg Done Skip 0 00 : 00 : 07 Categories Monk * Sele…" at bounding box center [461, 294] width 922 height 588
click at [783, 186] on ul "1 2 3 4 5 6 7 8 9 10 -1" at bounding box center [813, 255] width 159 height 244
click at [784, 195] on li "3" at bounding box center [813, 190] width 159 height 21
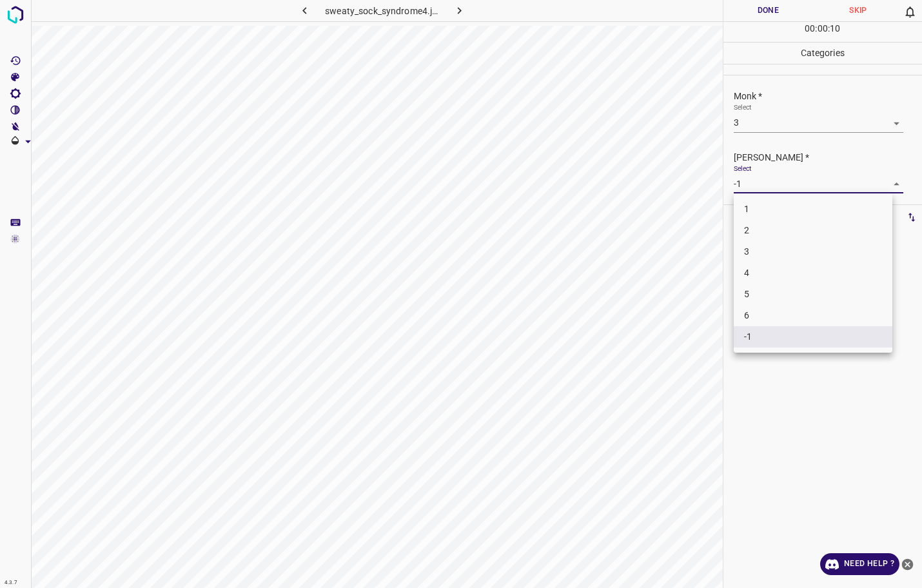
click at [770, 183] on body "4.3.7 sweaty_sock_syndrome4.jpg Done Skip 0 00 : 00 : 10 Categories Monk * Sele…" at bounding box center [461, 294] width 922 height 588
click at [770, 232] on li "2" at bounding box center [813, 230] width 159 height 21
click at [765, 15] on button "Done" at bounding box center [768, 10] width 90 height 21
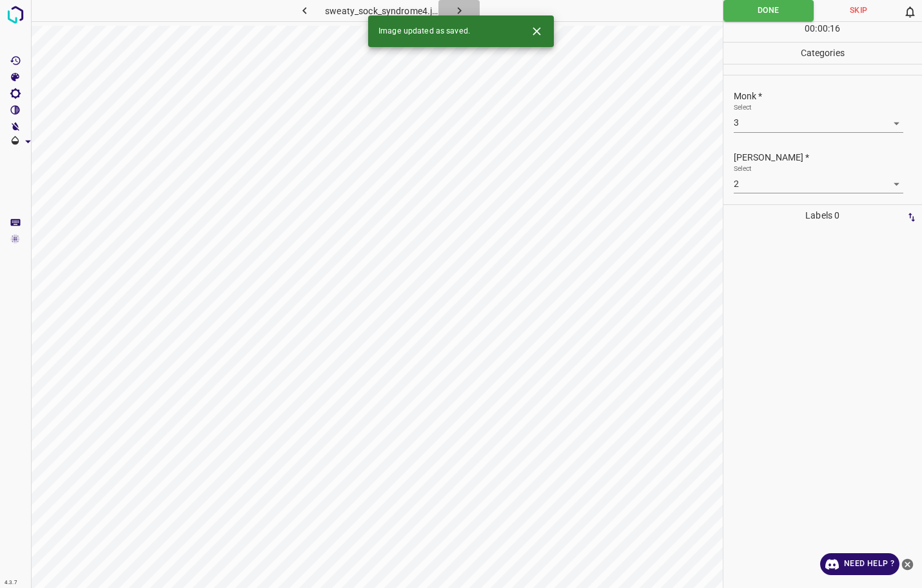
click at [459, 12] on icon "button" at bounding box center [459, 10] width 4 height 7
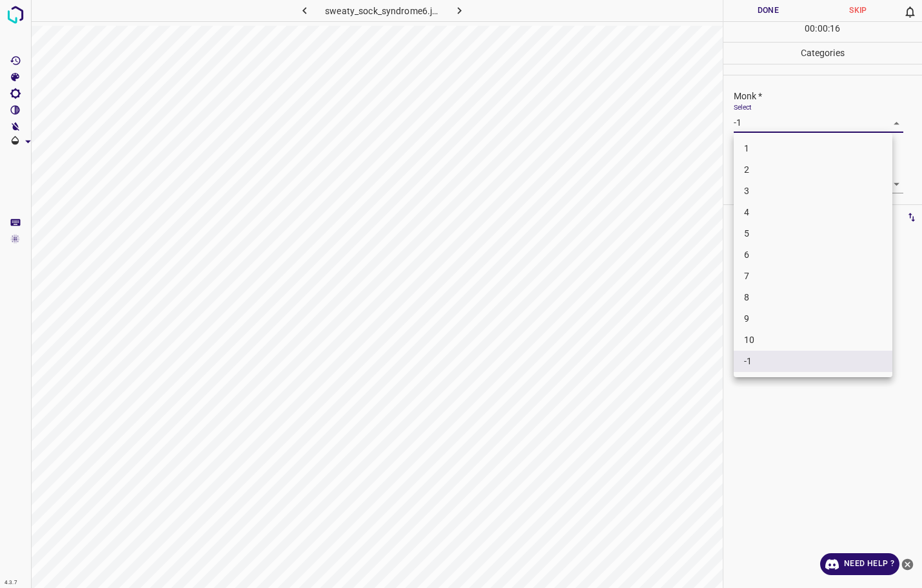
click at [812, 122] on body "4.3.7 sweaty_sock_syndrome6.jpg Done Skip 0 00 : 00 : 16 Categories Monk * Sele…" at bounding box center [461, 294] width 922 height 588
click at [785, 193] on li "3" at bounding box center [813, 190] width 159 height 21
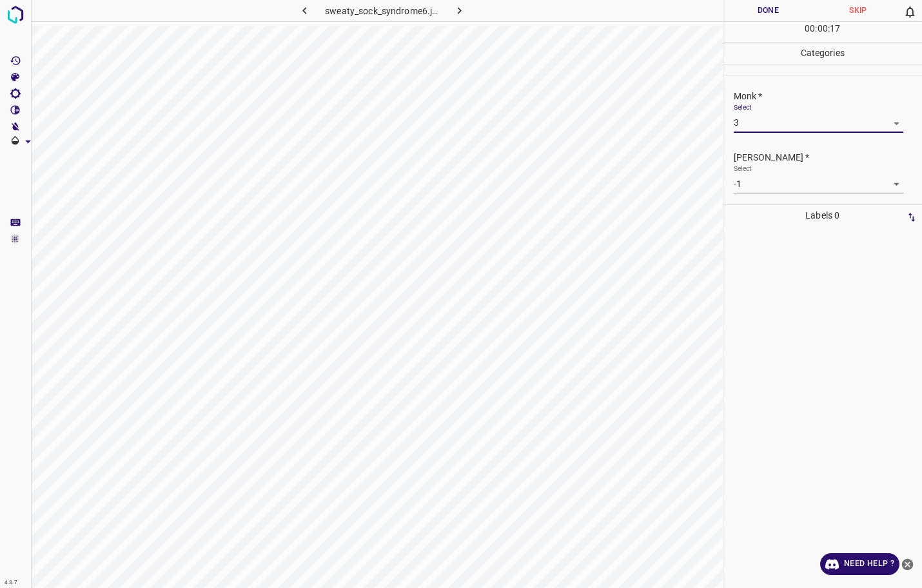
click at [785, 188] on body "4.3.7 sweaty_sock_syndrome6.jpg Done Skip 0 00 : 00 : 17 Categories Monk * Sele…" at bounding box center [461, 294] width 922 height 588
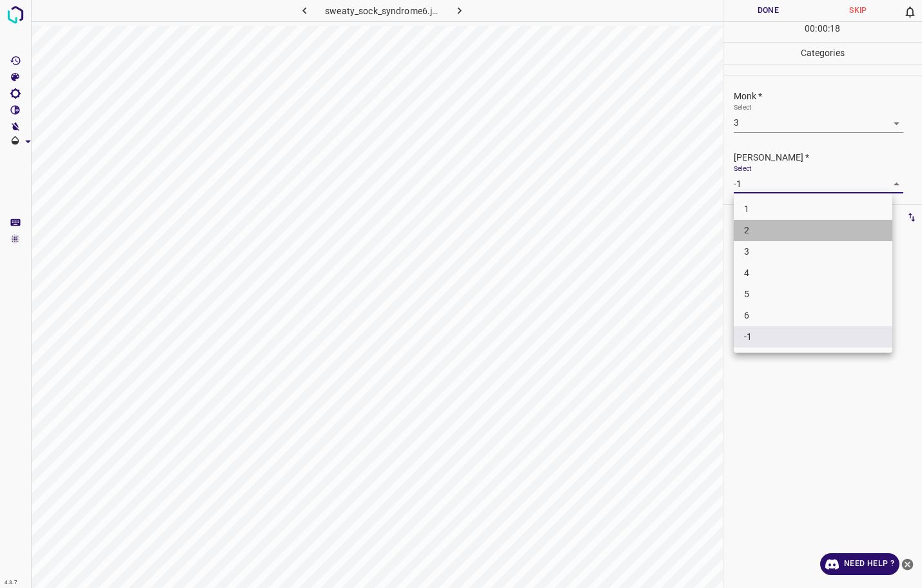
click at [779, 220] on li "2" at bounding box center [813, 230] width 159 height 21
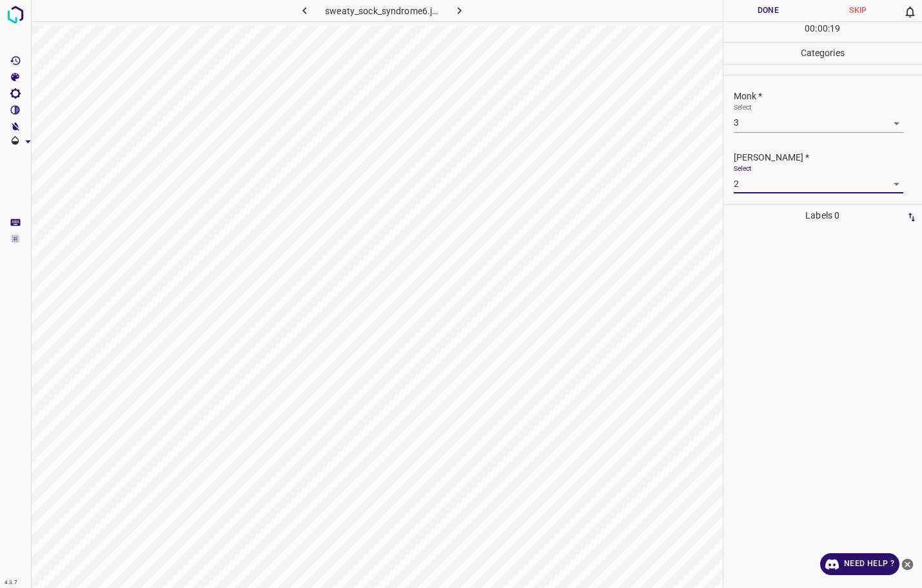
click at [784, 23] on div "00 : 00 : 19" at bounding box center [822, 32] width 199 height 20
click at [782, 19] on button "Done" at bounding box center [768, 10] width 90 height 21
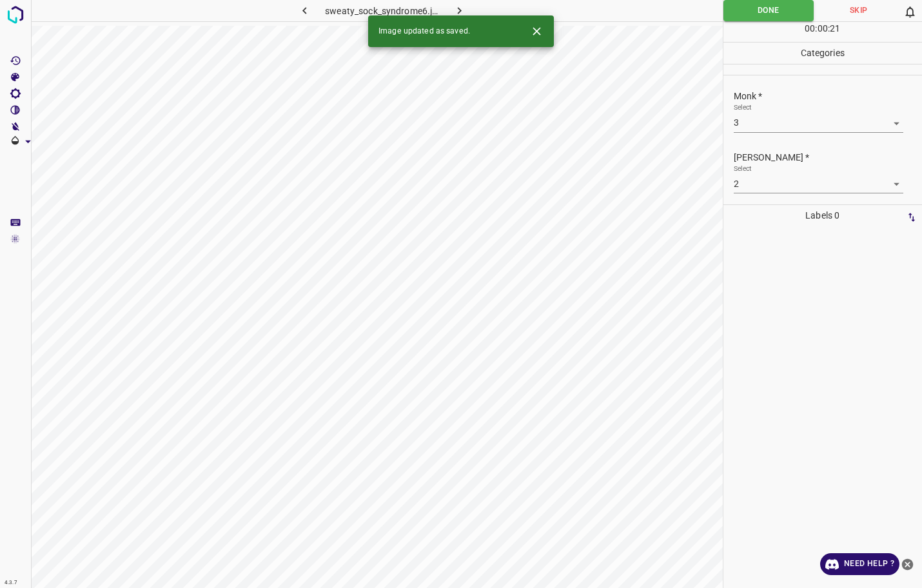
click at [462, 7] on icon "button" at bounding box center [460, 11] width 14 height 14
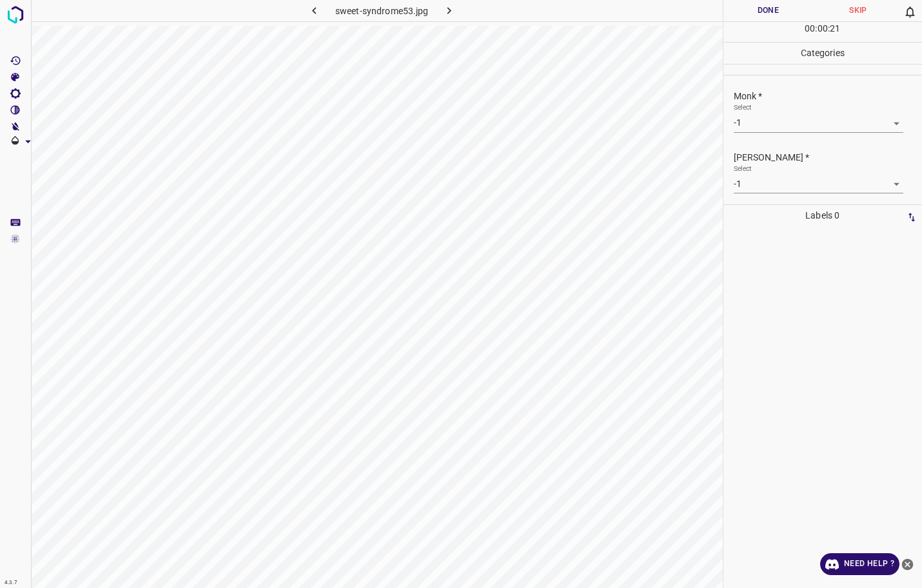
click at [777, 131] on body "4.3.7 sweet-syndrome53.jpg Done Skip 0 00 : 00 : 21 Categories Monk * Select -1…" at bounding box center [461, 294] width 922 height 588
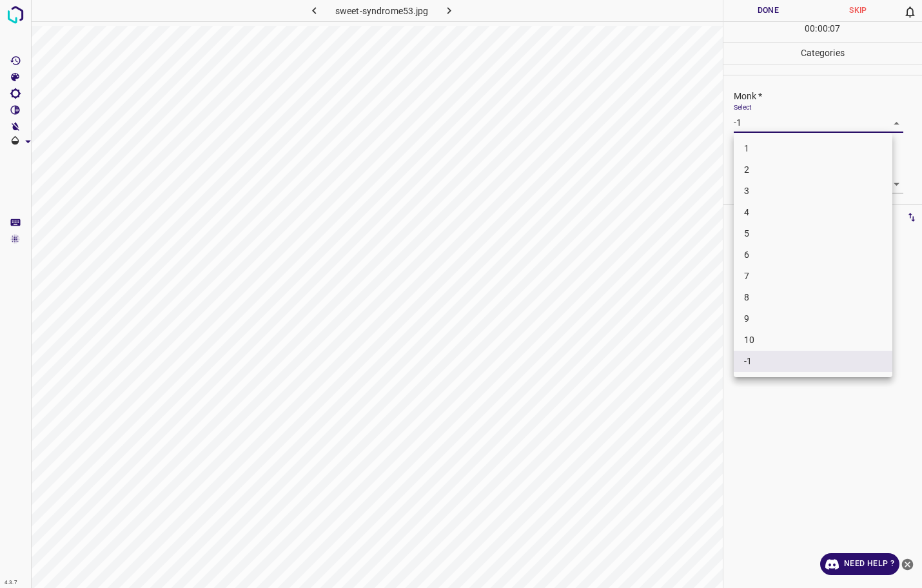
click at [763, 163] on li "2" at bounding box center [813, 169] width 159 height 21
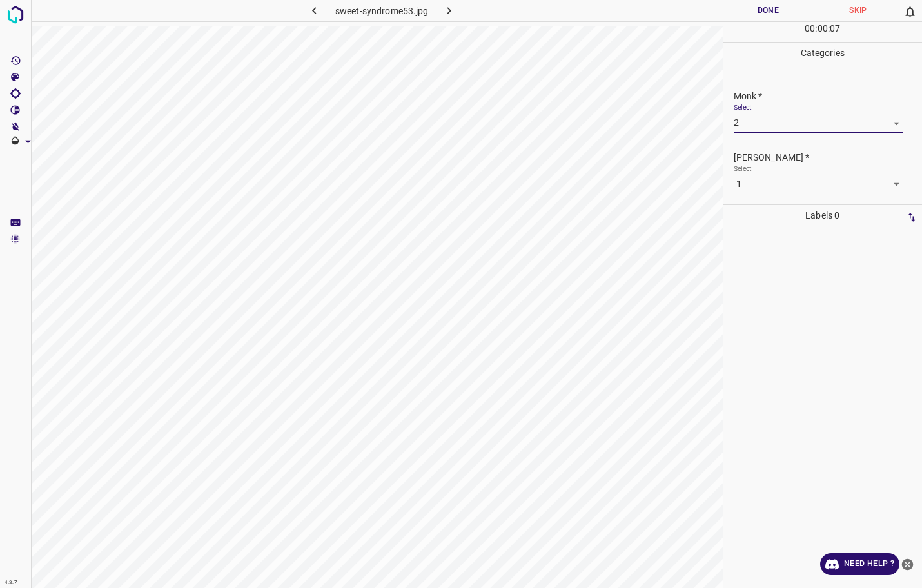
click at [759, 184] on body "4.3.7 sweet-syndrome53.jpg Done Skip 0 00 : 00 : 07 Categories Monk * Select 2 …" at bounding box center [461, 294] width 922 height 588
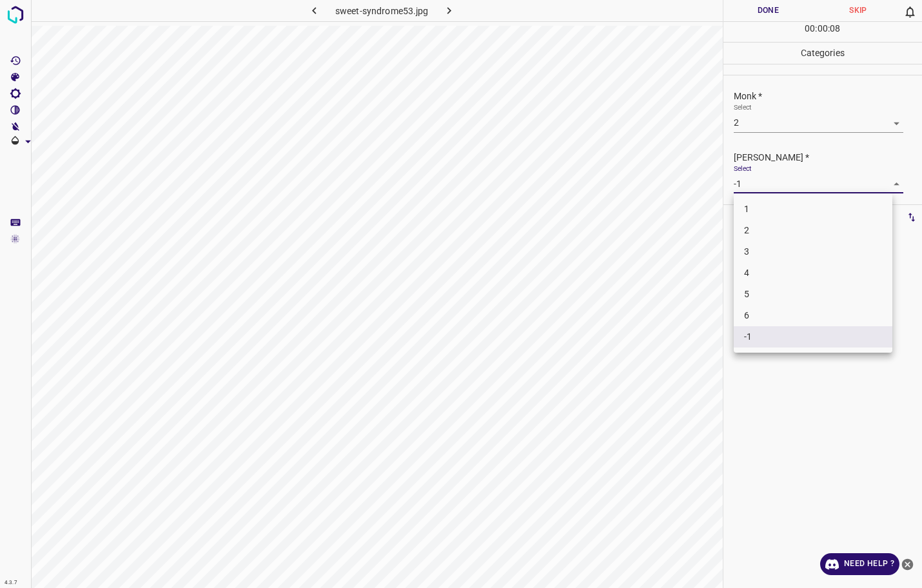
click at [744, 214] on li "1" at bounding box center [813, 209] width 159 height 21
click at [773, 14] on button "Done" at bounding box center [768, 10] width 90 height 21
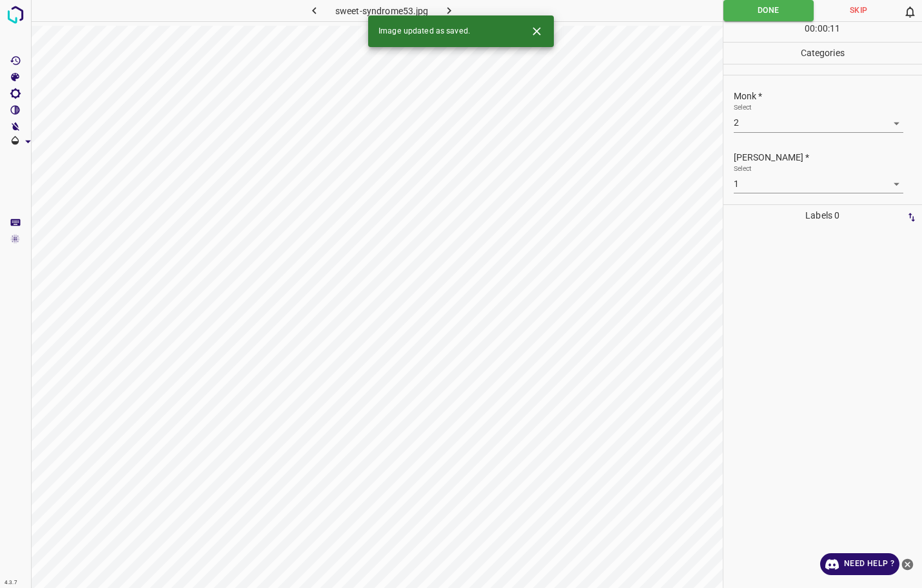
click at [452, 8] on icon "button" at bounding box center [449, 11] width 14 height 14
click at [765, 137] on div "Monk * Select -1 -1" at bounding box center [822, 111] width 199 height 61
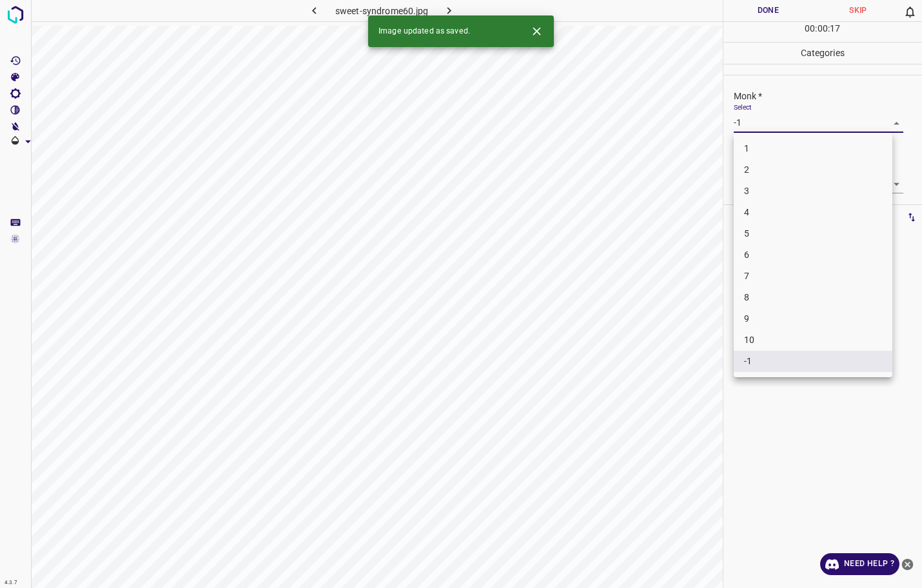
click at [768, 129] on body "4.3.7 sweet-syndrome60.jpg Done Skip 0 00 : 00 : 17 Categories Monk * Select -1…" at bounding box center [461, 294] width 922 height 588
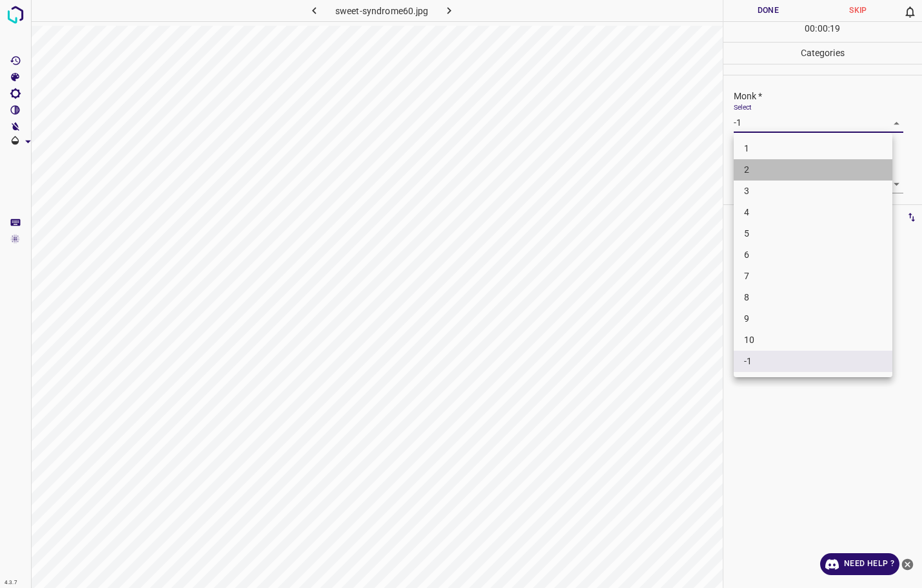
click at [754, 175] on li "2" at bounding box center [813, 169] width 159 height 21
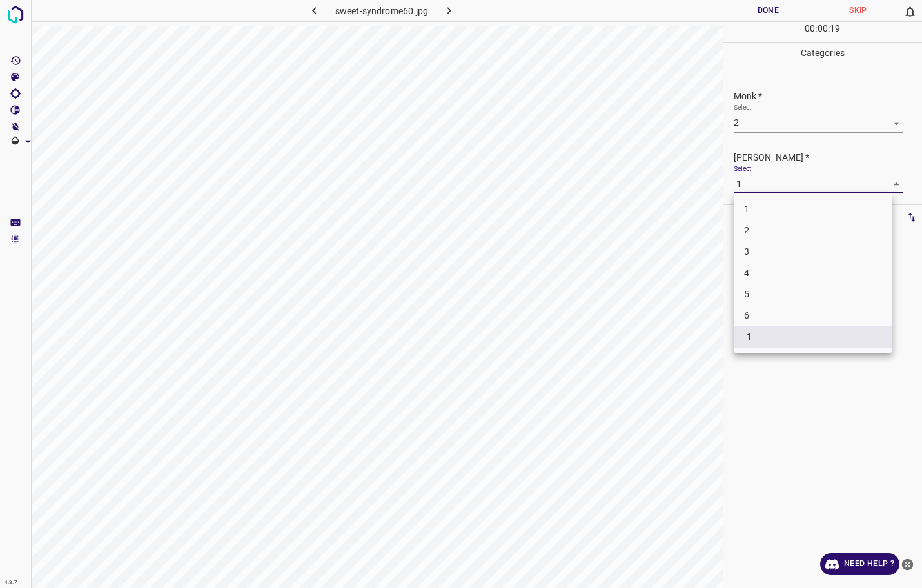
click at [750, 186] on body "4.3.7 sweet-syndrome60.jpg Done Skip 0 00 : 00 : 19 Categories Monk * Select 2 …" at bounding box center [461, 294] width 922 height 588
click at [746, 205] on li "1" at bounding box center [813, 209] width 159 height 21
click at [782, 16] on button "Done" at bounding box center [768, 10] width 90 height 21
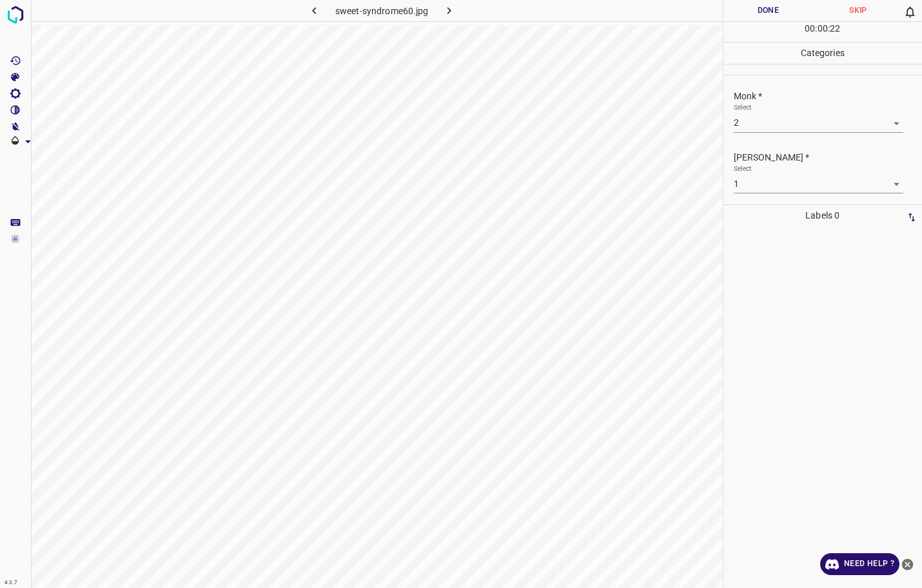
click at [454, 20] on button "button" at bounding box center [449, 10] width 41 height 21
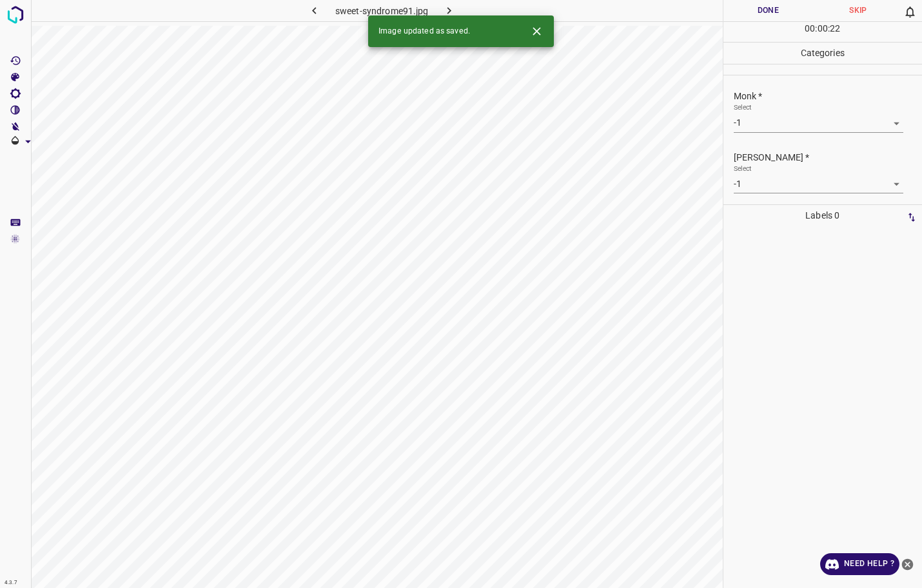
click at [764, 121] on body "4.3.7 sweet-syndrome91.jpg Done Skip 0 00 : 00 : 22 Categories Monk * Select -1…" at bounding box center [461, 294] width 922 height 588
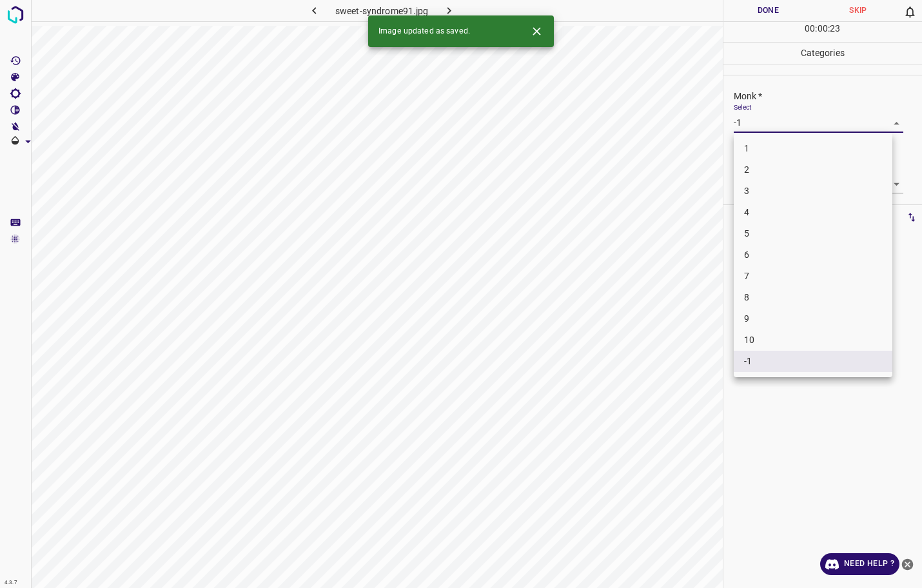
click at [761, 166] on li "2" at bounding box center [813, 169] width 159 height 21
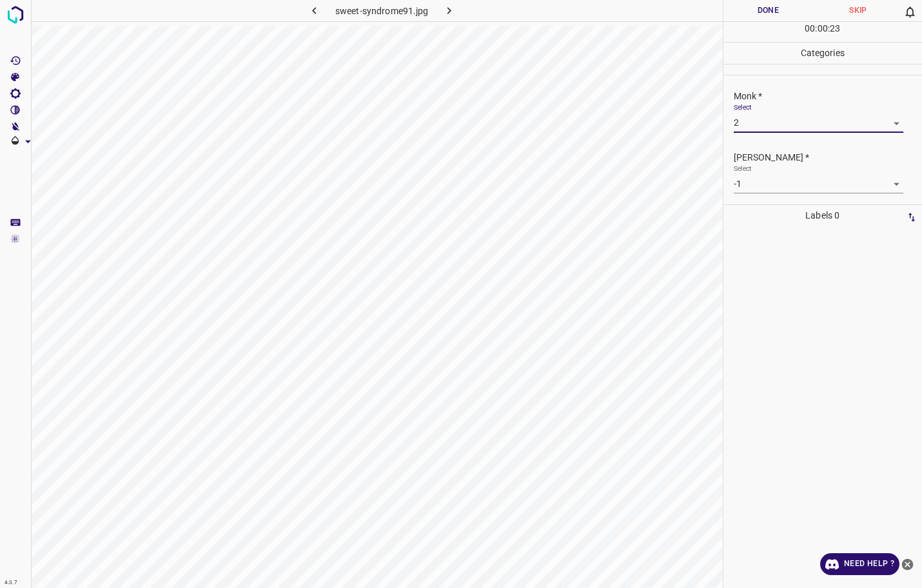
click at [757, 184] on body "4.3.7 sweet-syndrome91.jpg Done Skip 0 00 : 00 : 23 Categories Monk * Select 2 …" at bounding box center [461, 294] width 922 height 588
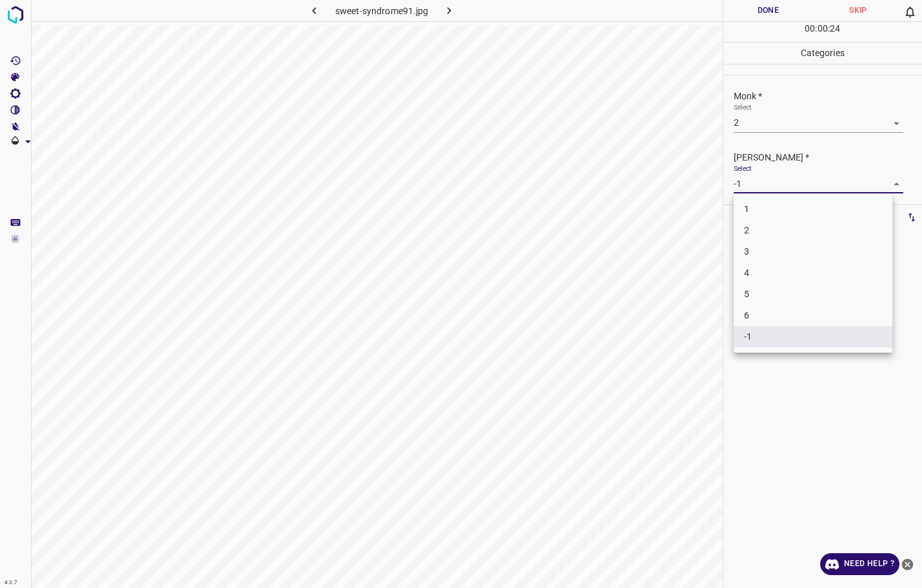
click at [751, 213] on li "1" at bounding box center [813, 209] width 159 height 21
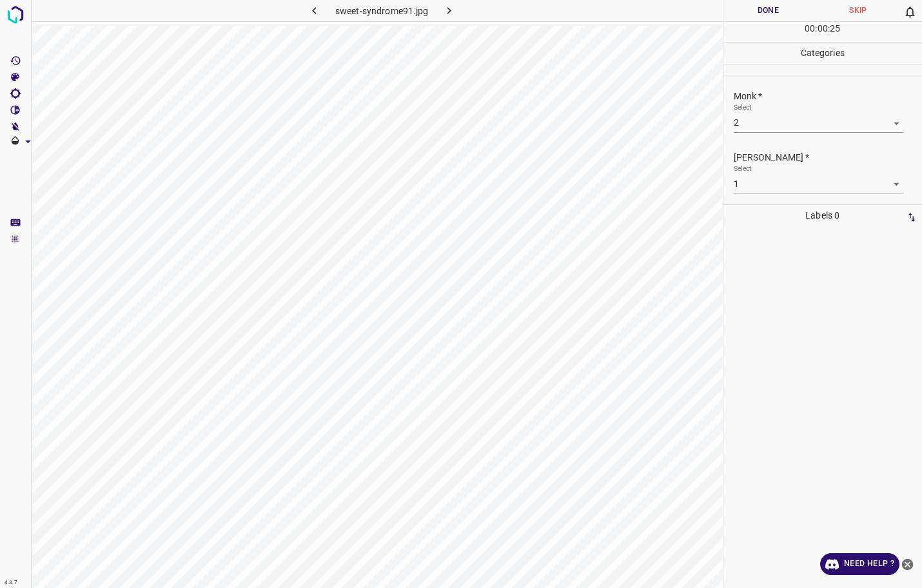
click at [777, 21] on hr at bounding box center [822, 21] width 199 height 1
click at [758, 12] on button "Done" at bounding box center [768, 10] width 90 height 21
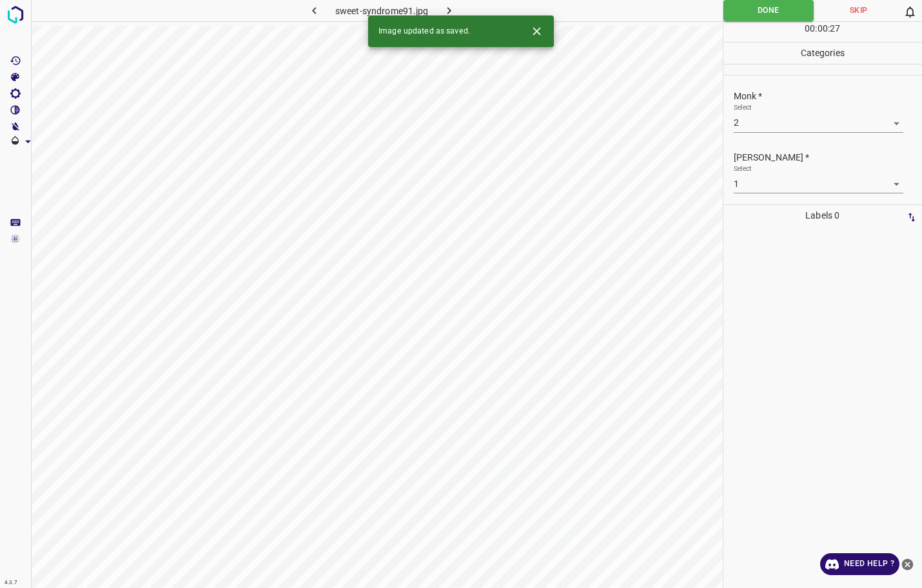
click at [456, 12] on button "button" at bounding box center [449, 10] width 41 height 21
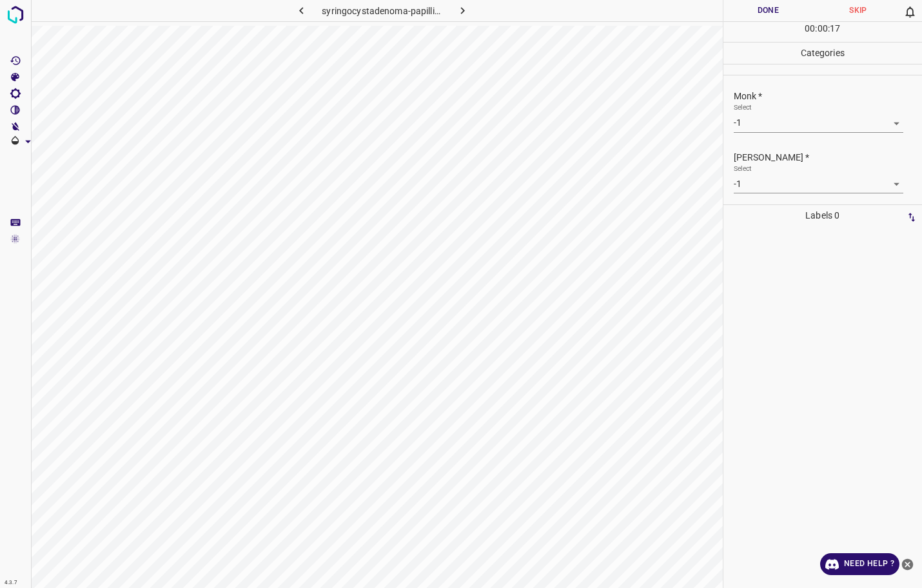
click at [760, 127] on body "4.3.7 syringocystadenoma-papilliferum1.jpg Done Skip 0 00 : 00 : 17 Categories …" at bounding box center [461, 294] width 922 height 588
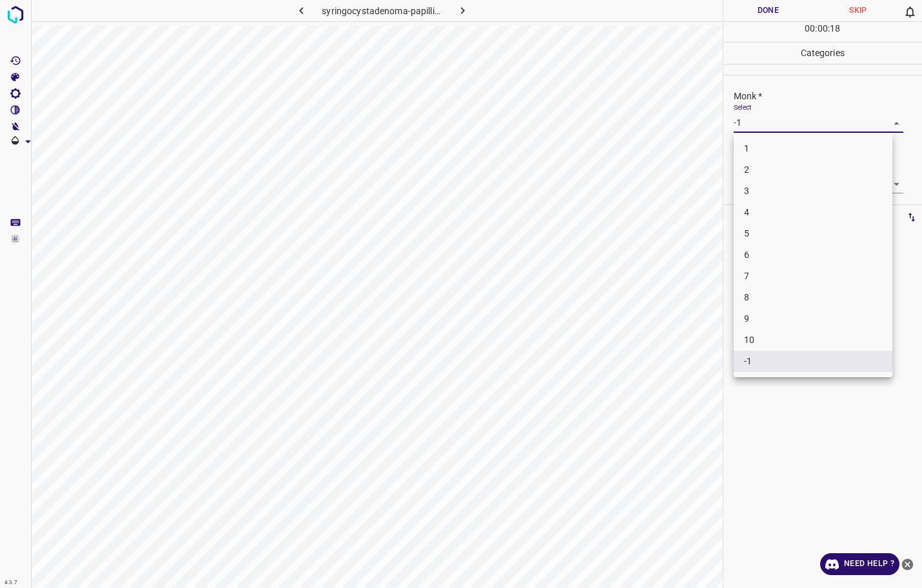
click at [753, 137] on ul "1 2 3 4 5 6 7 8 9 10 -1" at bounding box center [813, 255] width 159 height 244
click at [752, 145] on li "1" at bounding box center [813, 148] width 159 height 21
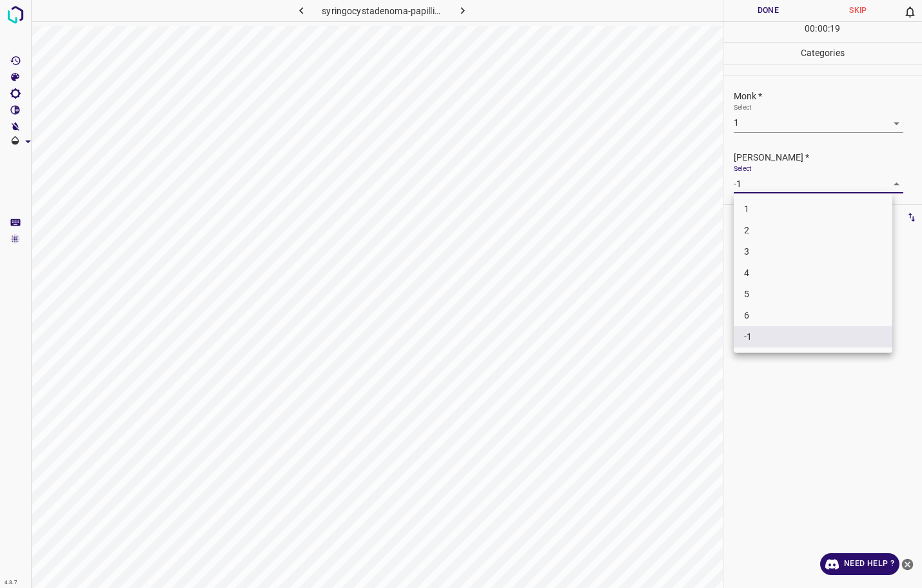
click at [735, 180] on body "4.3.7 syringocystadenoma-papilliferum1.jpg Done Skip 0 00 : 00 : 19 Categories …" at bounding box center [461, 294] width 922 height 588
click at [743, 208] on li "1" at bounding box center [813, 209] width 159 height 21
click at [759, 15] on button "Done" at bounding box center [768, 10] width 90 height 21
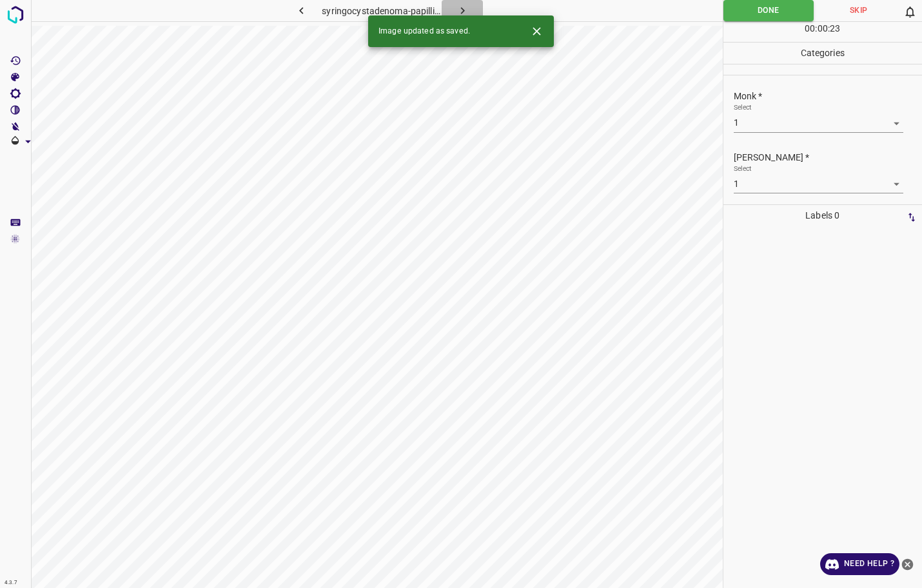
click at [474, 12] on button "button" at bounding box center [462, 10] width 41 height 21
click at [765, 127] on body "4.3.7 syringocystadenoma-papilliferum6.jpg Done Skip 0 00 : 00 : 23 Categories …" at bounding box center [461, 294] width 922 height 588
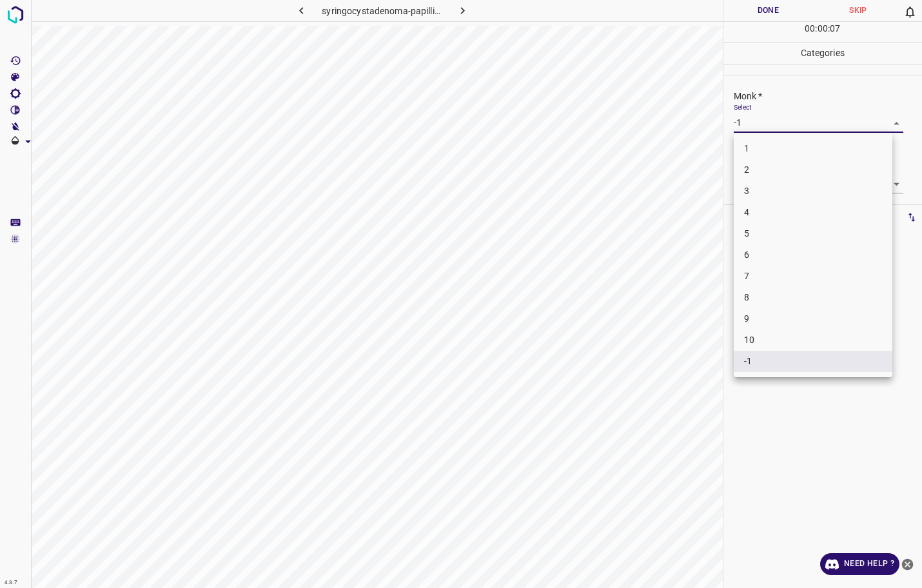
click at [692, 127] on div at bounding box center [461, 294] width 922 height 588
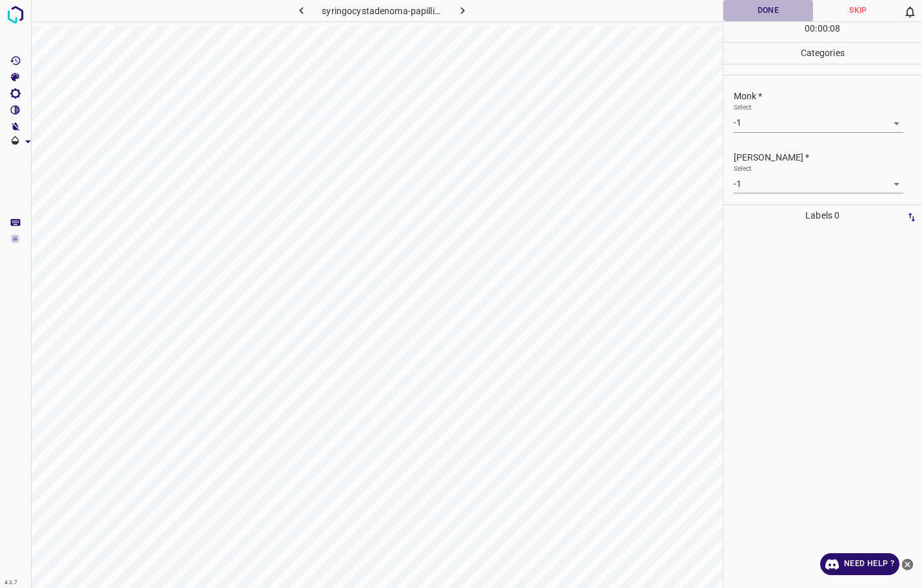
click at [764, 14] on button "Done" at bounding box center [768, 10] width 90 height 21
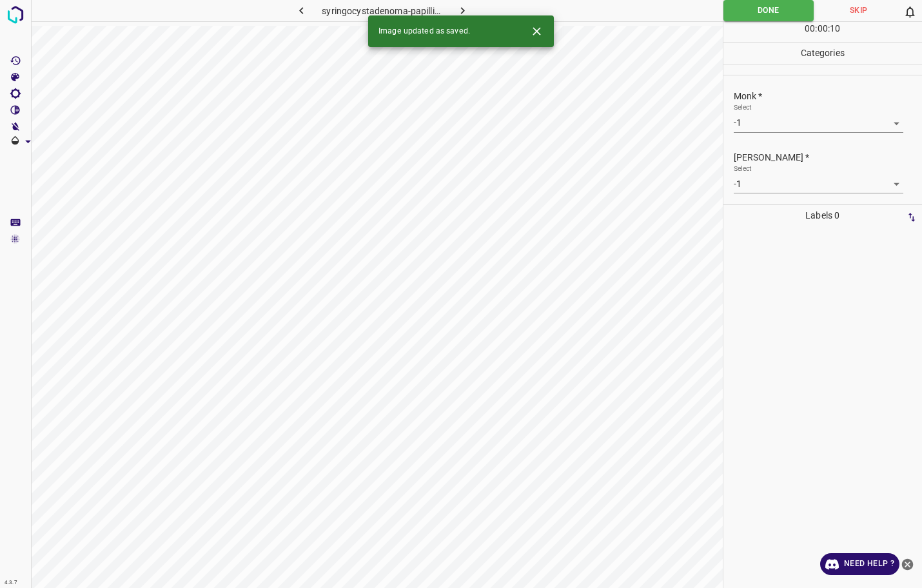
click at [469, 11] on button "button" at bounding box center [462, 10] width 41 height 21
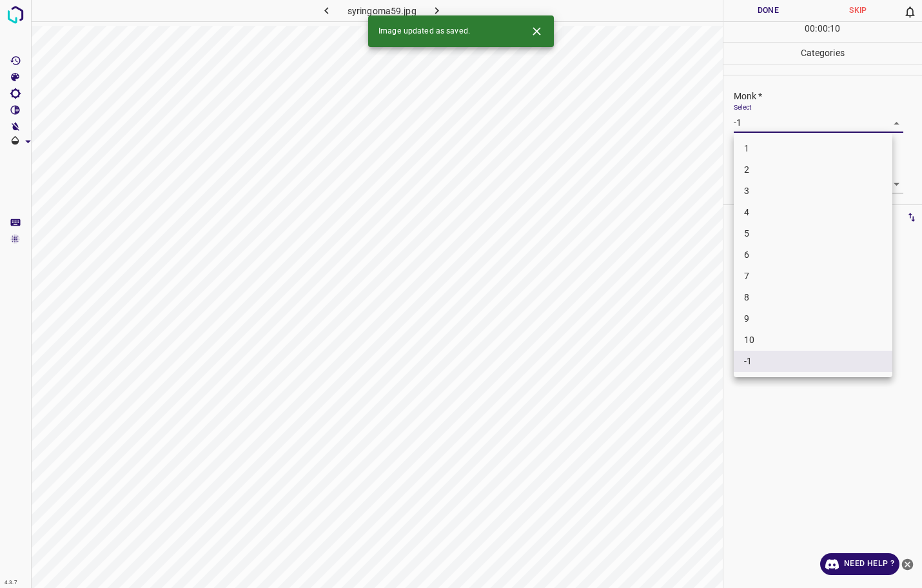
click at [746, 119] on body "4.3.7 syringoma59.jpg Done Skip 0 00 : 00 : 10 Categories Monk * Select -1 -1 […" at bounding box center [461, 294] width 922 height 588
drag, startPoint x: 744, startPoint y: 181, endPoint x: 747, endPoint y: 188, distance: 7.5
click at [747, 188] on li "3" at bounding box center [813, 190] width 159 height 21
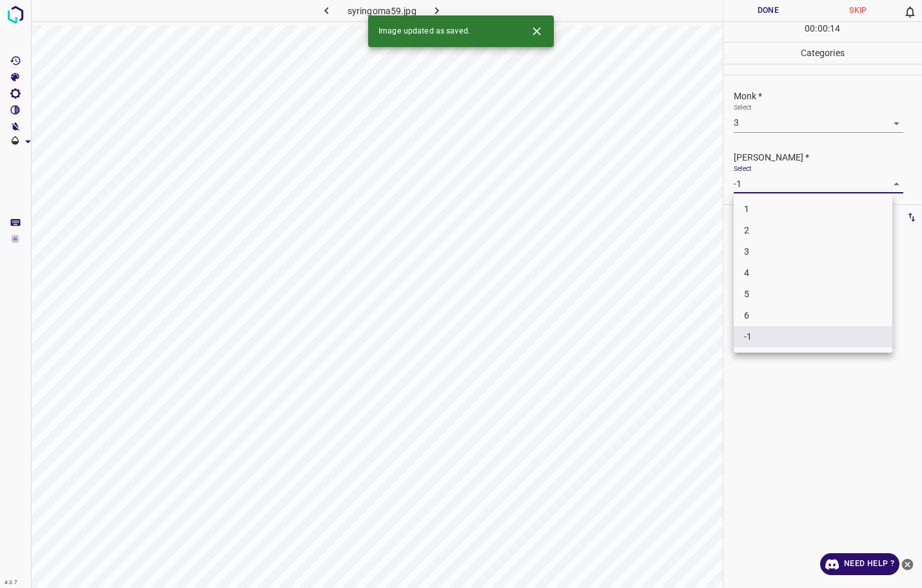
click at [744, 185] on body "4.3.7 syringoma59.jpg Done Skip 0 00 : 00 : 14 Categories Monk * Select 3 3 [PE…" at bounding box center [461, 294] width 922 height 588
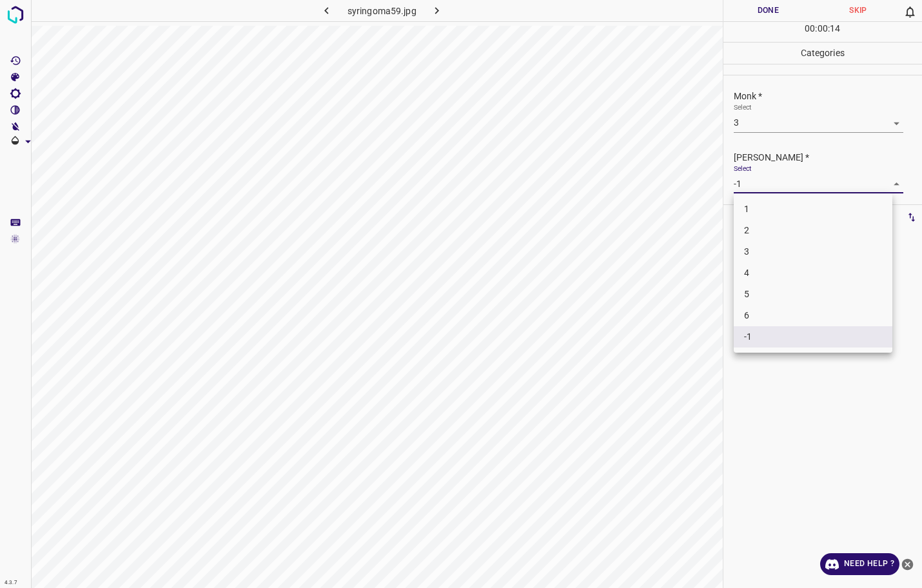
click at [734, 230] on li "2" at bounding box center [813, 230] width 159 height 21
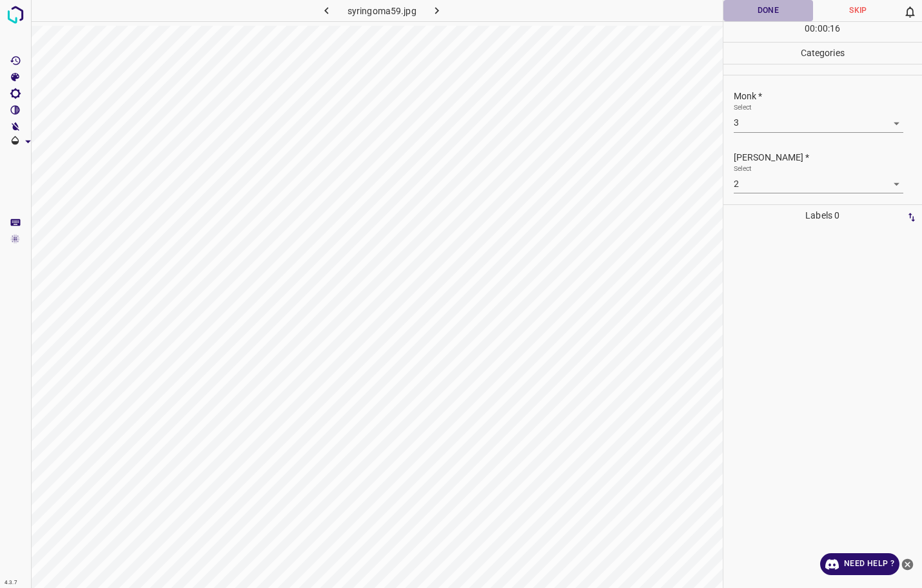
click at [761, 13] on button "Done" at bounding box center [768, 10] width 90 height 21
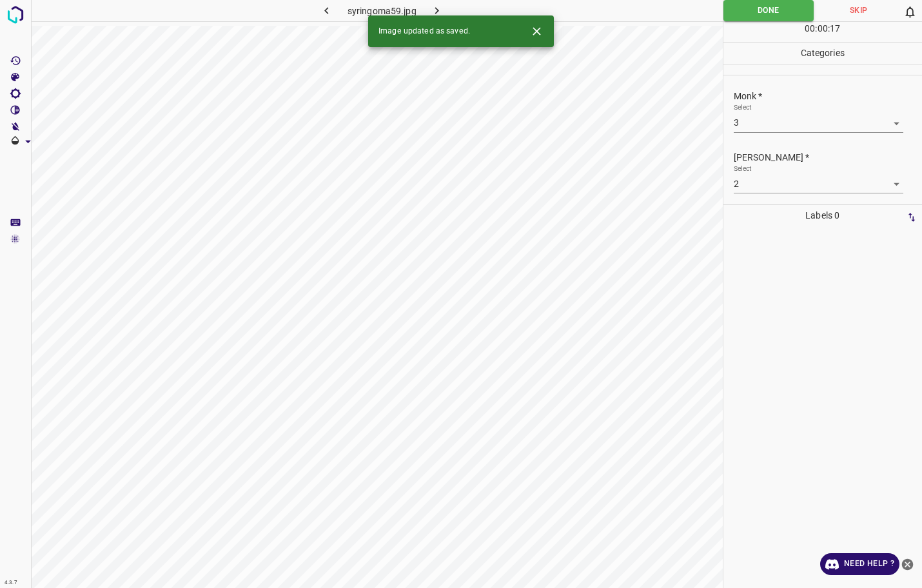
click at [447, 10] on button "button" at bounding box center [436, 10] width 41 height 21
click at [763, 120] on body "4.3.7 [MEDICAL_DATA]-erythematosus18.jpg Done Skip 0 00 : 00 : 08 Categories Mo…" at bounding box center [461, 294] width 922 height 588
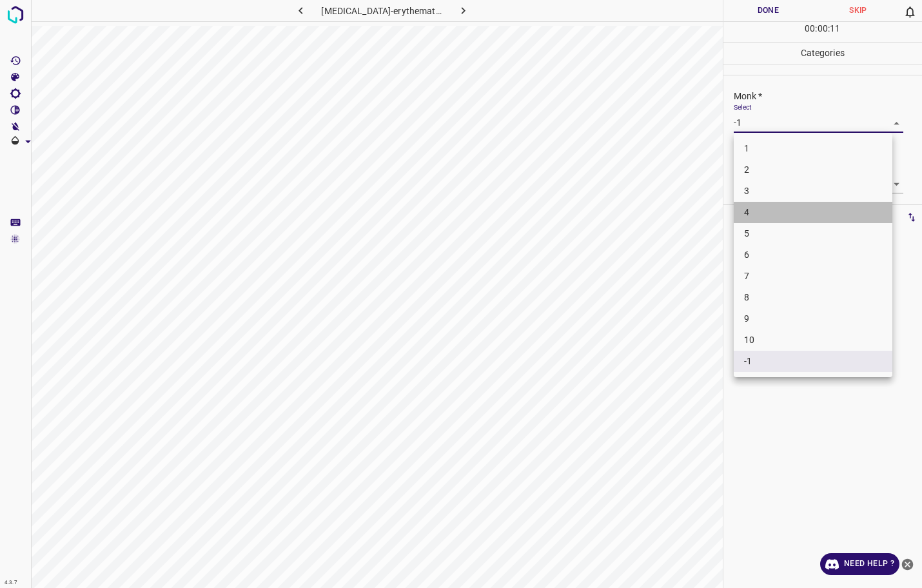
click at [761, 207] on li "4" at bounding box center [813, 212] width 159 height 21
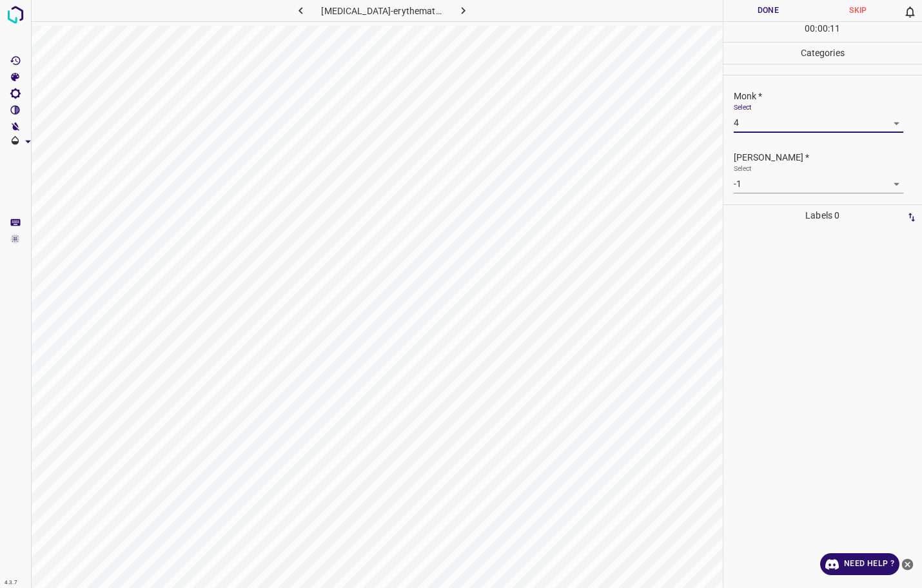
click at [766, 179] on body "4.3.7 [MEDICAL_DATA]-erythematosus18.jpg Done Skip 0 00 : 00 : 11 Categories Mo…" at bounding box center [461, 294] width 922 height 588
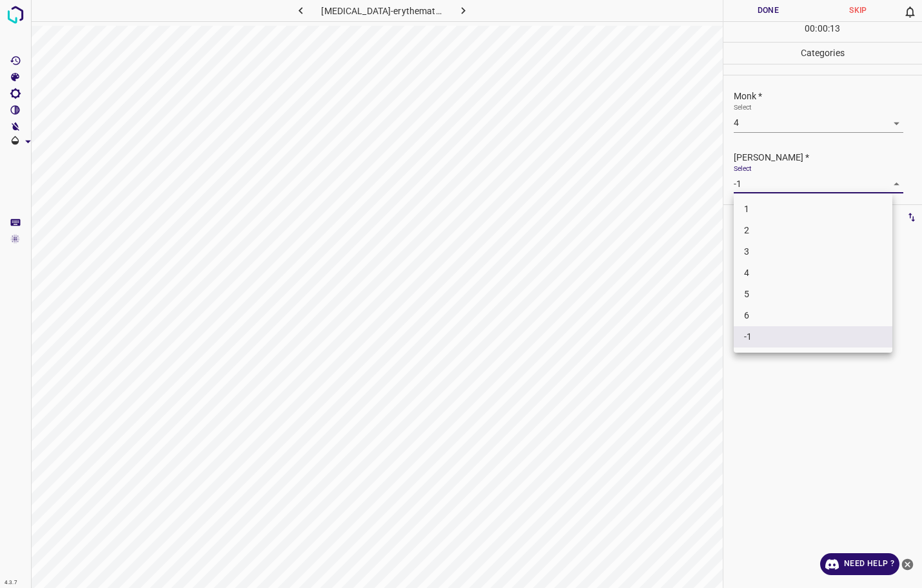
click at [760, 247] on li "3" at bounding box center [813, 251] width 159 height 21
click at [775, 11] on button "Done" at bounding box center [768, 10] width 90 height 21
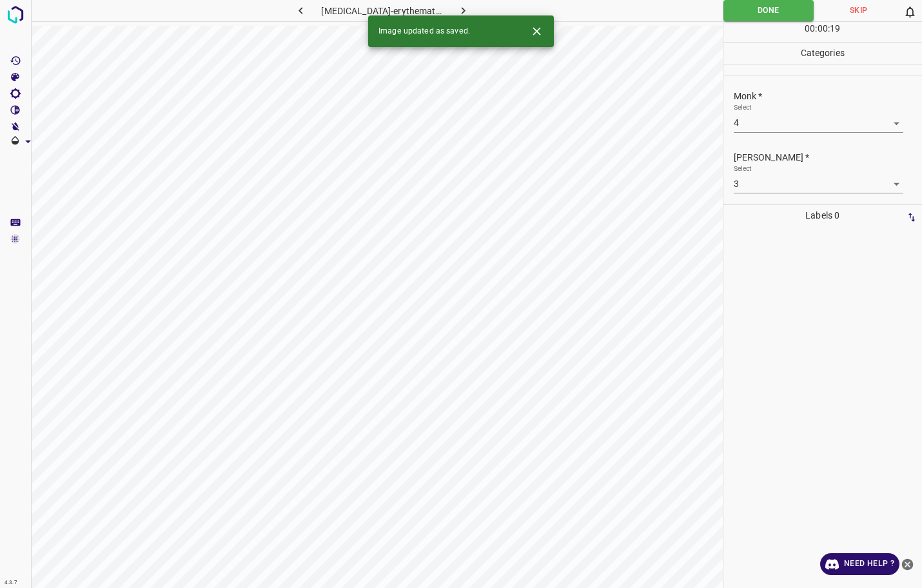
click at [473, 12] on button "button" at bounding box center [462, 10] width 41 height 21
click at [755, 115] on body "4.3.7 [MEDICAL_DATA]-erythematosus32.jpg Done Skip 0 00 : 00 : 19 Categories Mo…" at bounding box center [461, 294] width 922 height 588
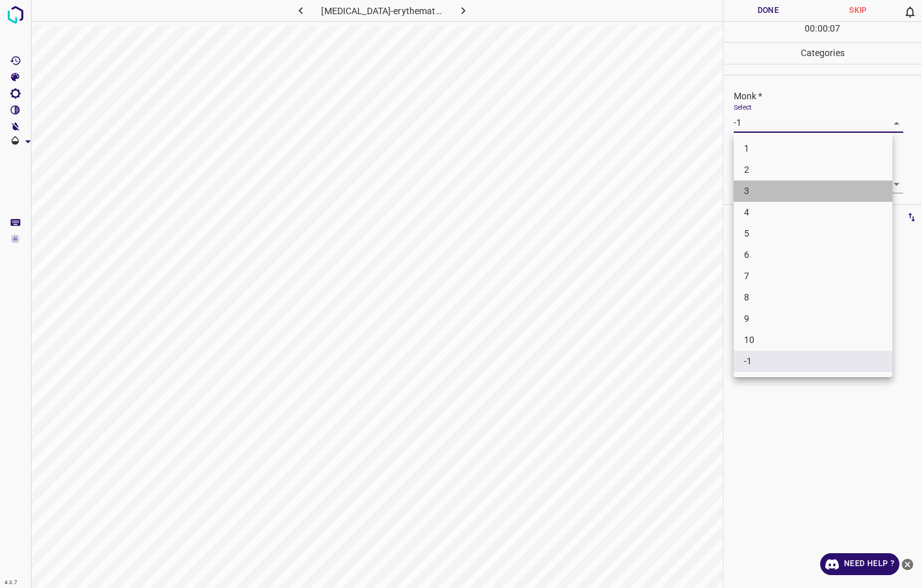
click at [746, 186] on li "3" at bounding box center [813, 190] width 159 height 21
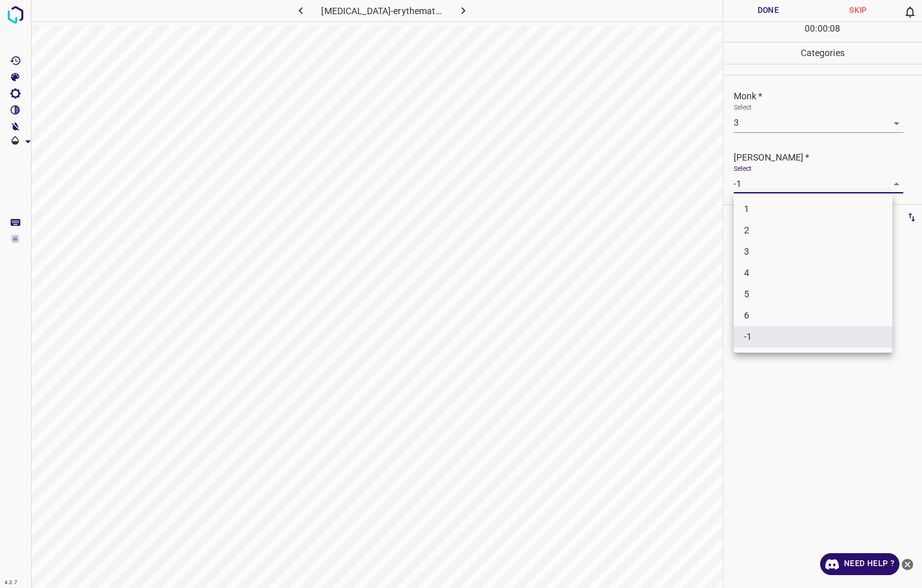
click at [746, 182] on body "4.3.7 [MEDICAL_DATA]-erythematosus32.jpg Done Skip 0 00 : 00 : 08 Categories Mo…" at bounding box center [461, 294] width 922 height 588
drag, startPoint x: 748, startPoint y: 213, endPoint x: 748, endPoint y: 236, distance: 22.6
click at [748, 236] on ul "1 2 3 4 5 6 -1" at bounding box center [813, 272] width 159 height 159
click at [748, 236] on li "2" at bounding box center [813, 230] width 159 height 21
click at [758, 21] on hr at bounding box center [822, 21] width 199 height 1
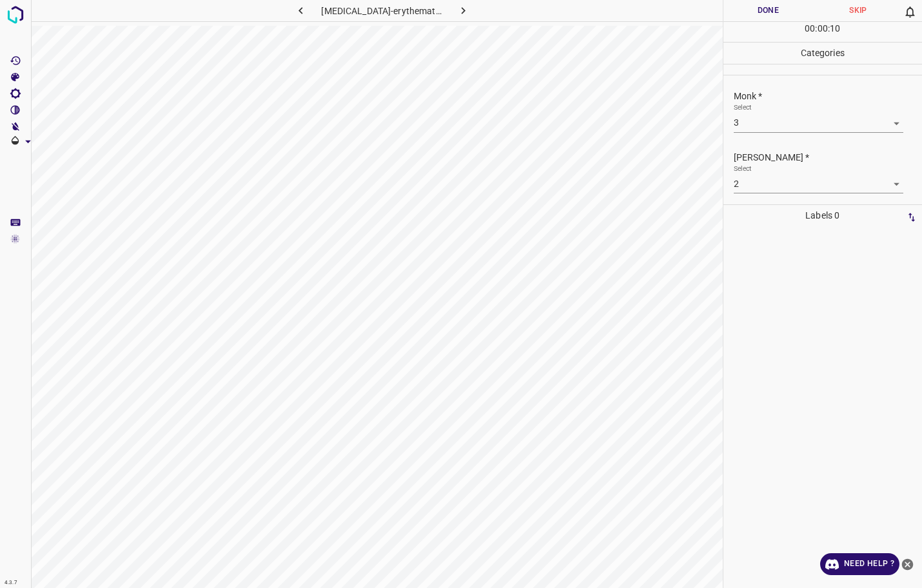
click at [761, 12] on button "Done" at bounding box center [768, 10] width 90 height 21
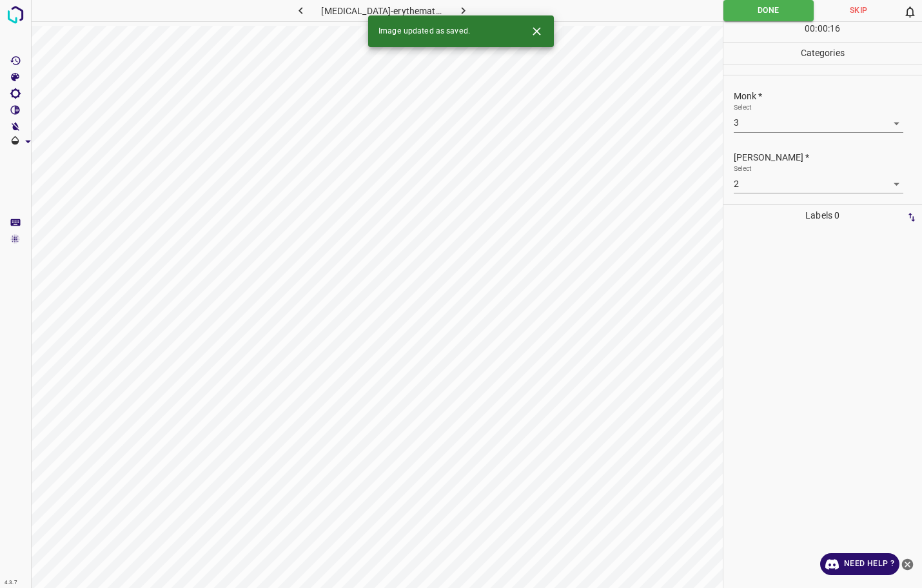
click at [467, 9] on icon "button" at bounding box center [463, 11] width 14 height 14
click at [760, 126] on body "4.3.7 [MEDICAL_DATA]-erythematosus42.jpg Done Skip 0 00 : 00 : 16 Categories Mo…" at bounding box center [461, 294] width 922 height 588
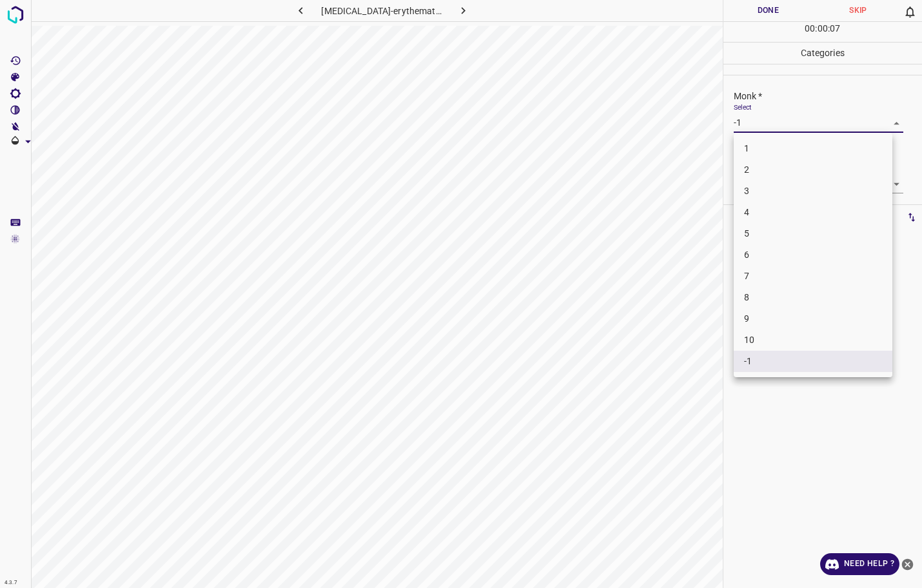
click at [751, 187] on li "3" at bounding box center [813, 190] width 159 height 21
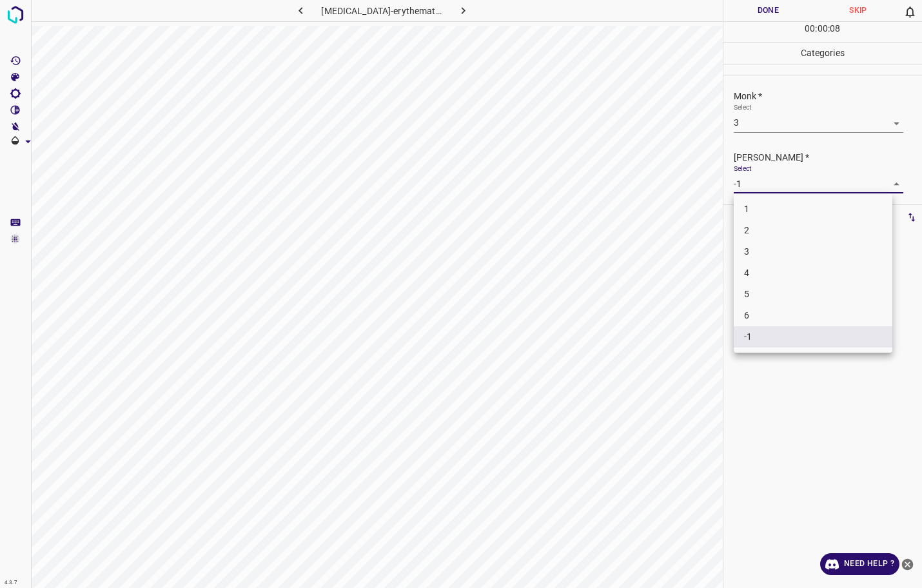
click at [749, 186] on body "4.3.7 [MEDICAL_DATA]-erythematosus42.jpg Done Skip 0 00 : 00 : 08 Categories Mo…" at bounding box center [461, 294] width 922 height 588
click at [746, 224] on li "2" at bounding box center [813, 230] width 159 height 21
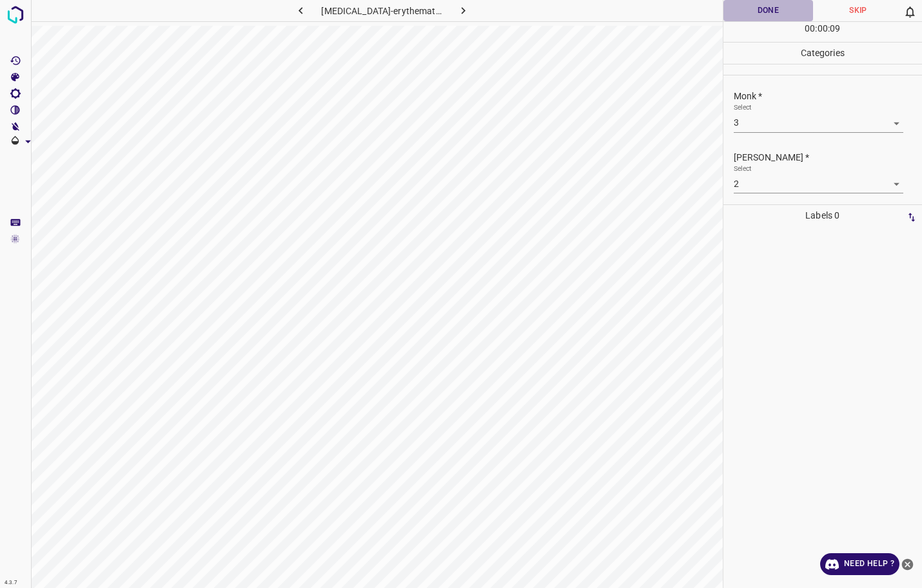
click at [765, 13] on button "Done" at bounding box center [768, 10] width 90 height 21
click at [467, 12] on icon "button" at bounding box center [463, 11] width 14 height 14
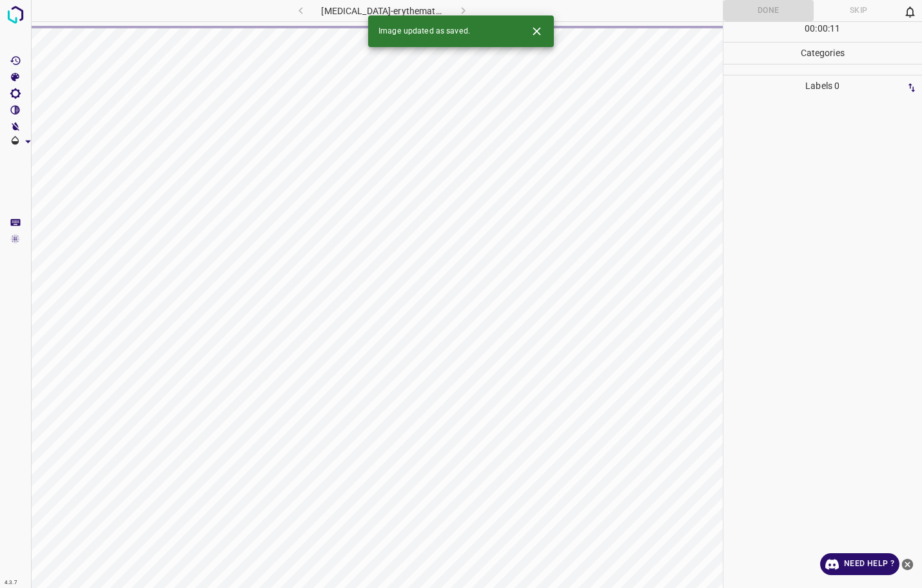
click at [467, 12] on div "[MEDICAL_DATA]-erythematosus42.jpg" at bounding box center [382, 10] width 242 height 21
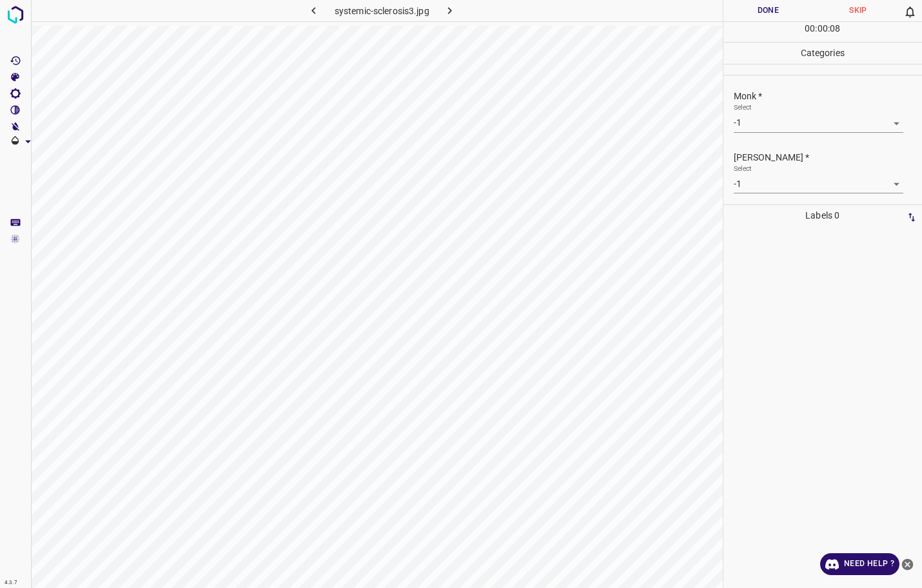
click at [746, 128] on body "4.3.7 systemic-sclerosis3.jpg Done Skip 0 00 : 00 : 08 Categories Monk * Select…" at bounding box center [461, 294] width 922 height 588
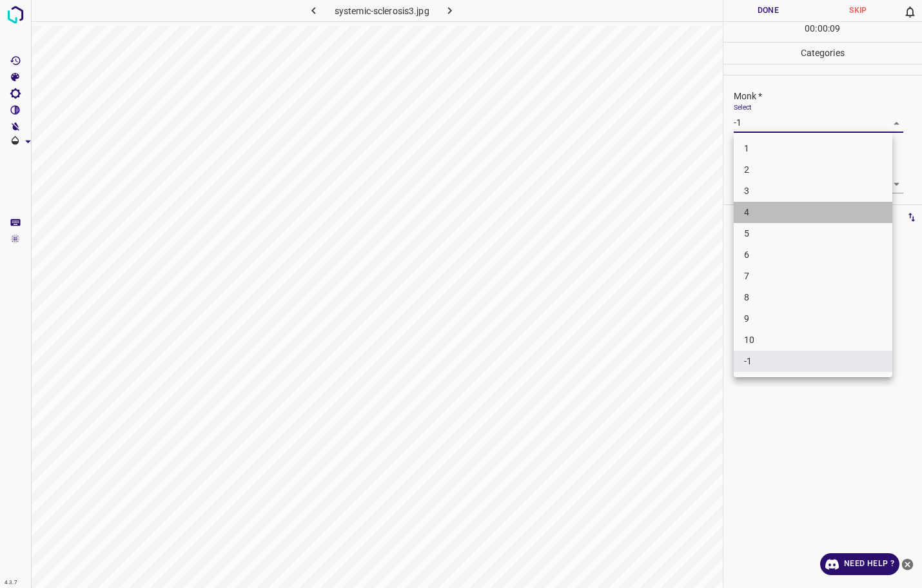
click at [754, 220] on li "4" at bounding box center [813, 212] width 159 height 21
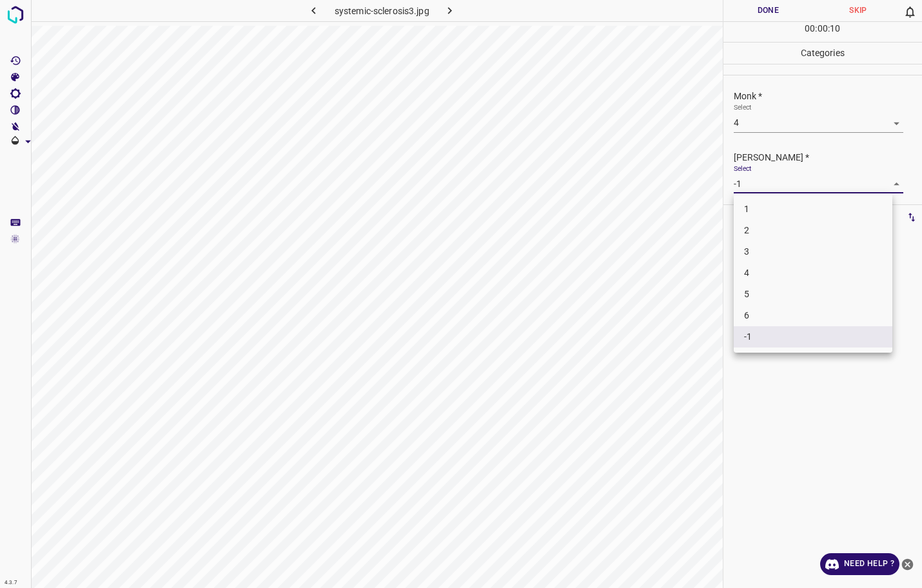
click at [757, 188] on body "4.3.7 systemic-sclerosis3.jpg Done Skip 0 00 : 00 : 10 Categories Monk * Select…" at bounding box center [461, 294] width 922 height 588
click at [757, 250] on li "3" at bounding box center [813, 251] width 159 height 21
click at [769, 20] on button "Done" at bounding box center [768, 10] width 90 height 21
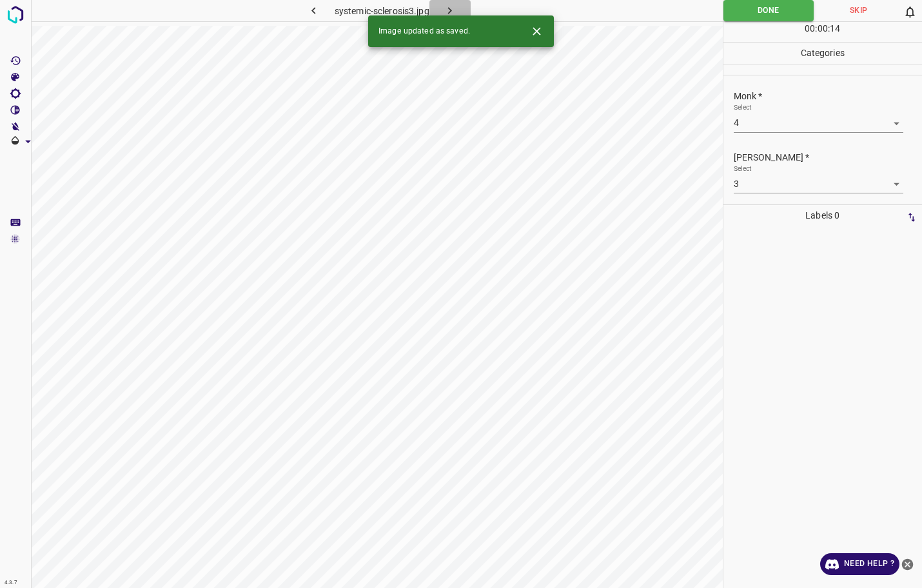
click at [449, 10] on icon "button" at bounding box center [450, 11] width 14 height 14
click at [734, 126] on body "4.3.7 systemic-sclerosis11.jpg Done Skip 0 00 : 00 : 14 Categories Monk * Selec…" at bounding box center [461, 294] width 922 height 588
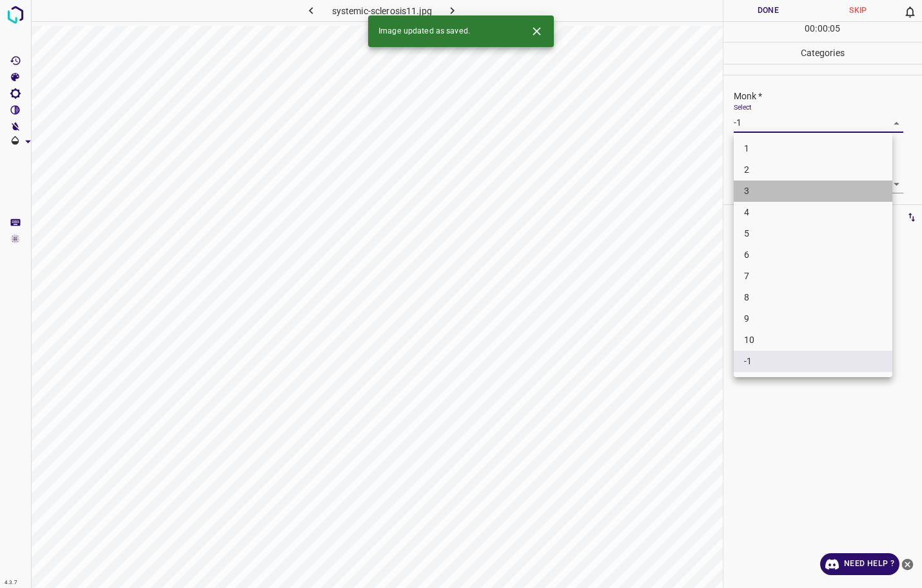
click at [750, 186] on li "3" at bounding box center [813, 190] width 159 height 21
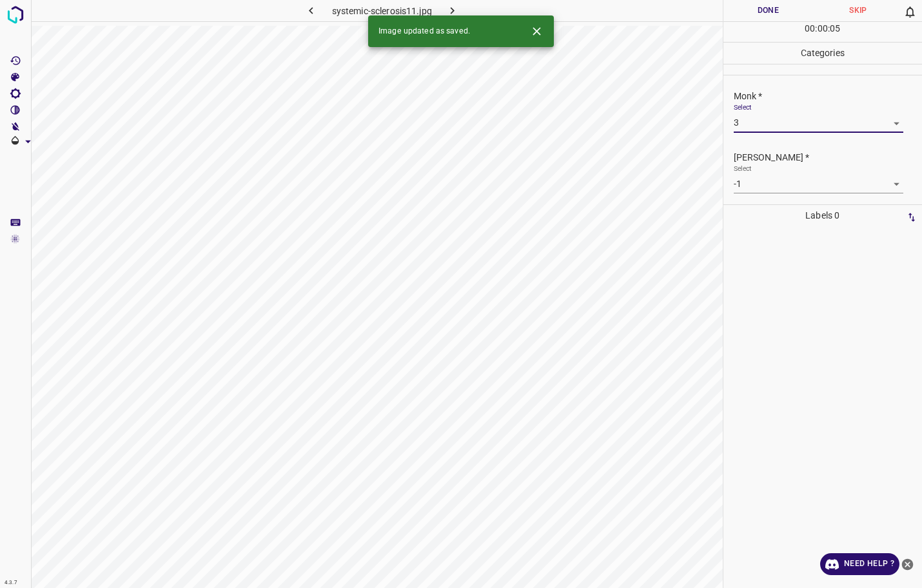
click at [750, 186] on body "4.3.7 systemic-sclerosis11.jpg Done Skip 0 00 : 00 : 05 Categories Monk * Selec…" at bounding box center [461, 294] width 922 height 588
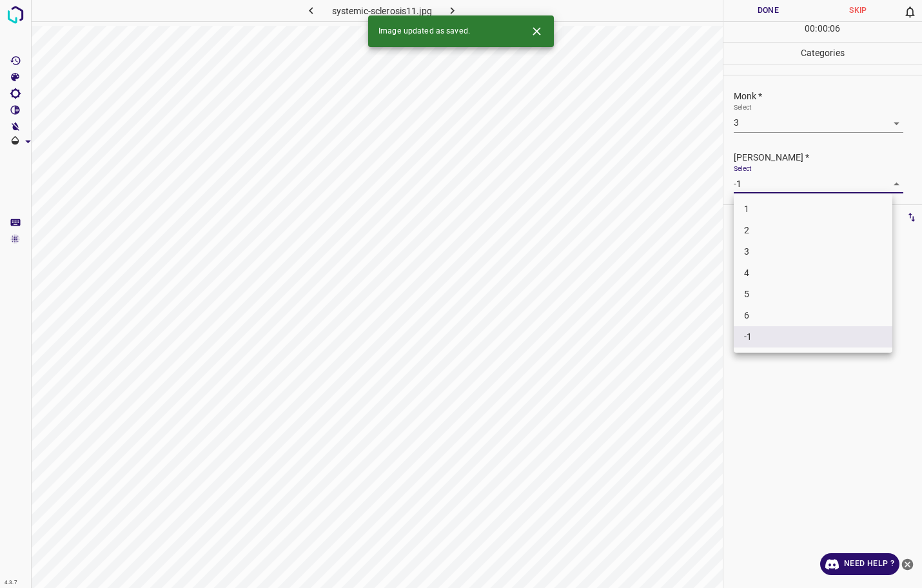
click at [748, 228] on li "2" at bounding box center [813, 230] width 159 height 21
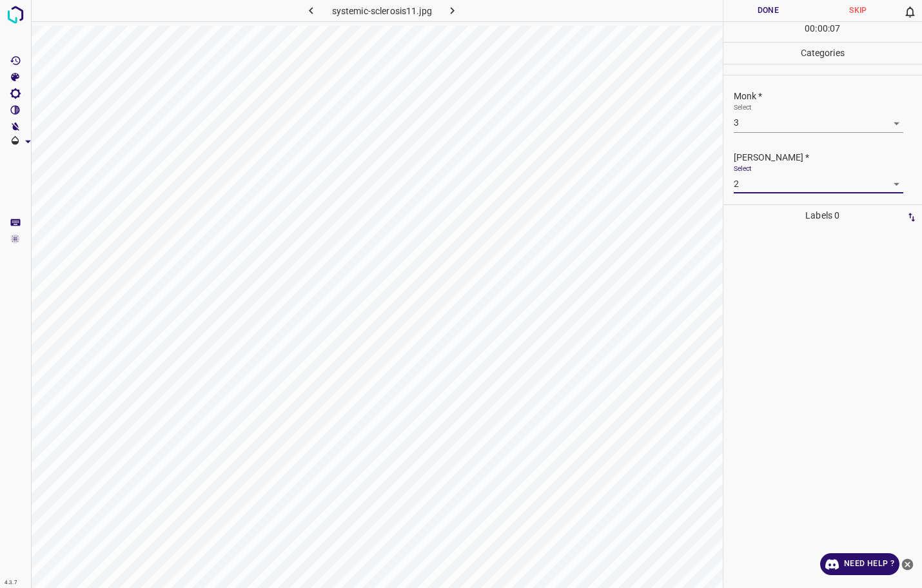
click at [775, 17] on button "Done" at bounding box center [768, 10] width 90 height 21
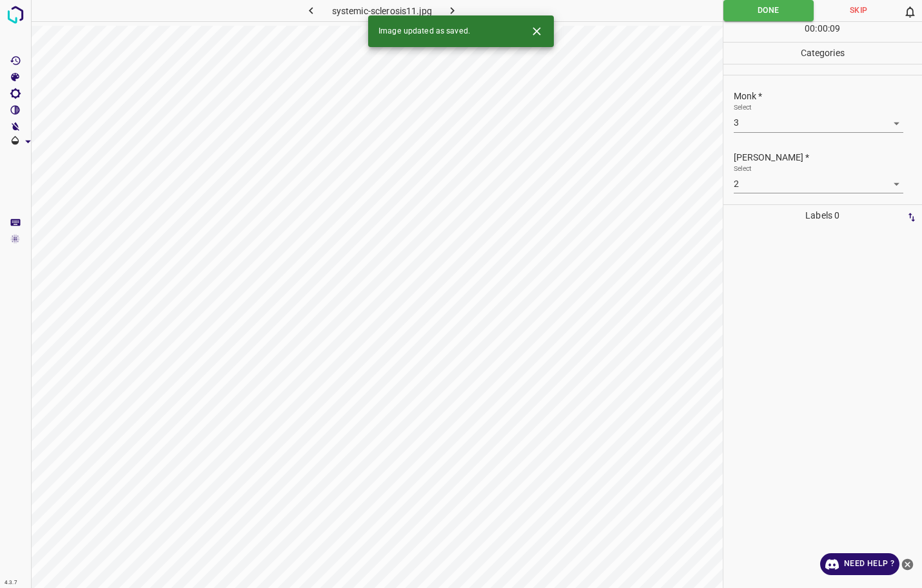
click at [454, 7] on icon "button" at bounding box center [452, 11] width 14 height 14
click at [800, 122] on body "4.3.7 telangiectasias39.jpg Done Skip 0 00 : 00 : 07 Categories Monk * Select -…" at bounding box center [461, 294] width 922 height 588
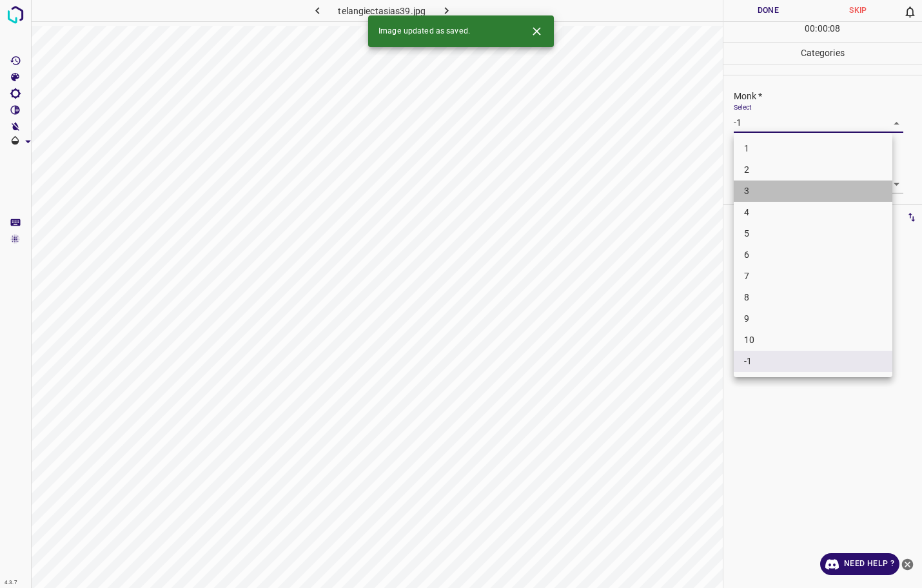
click at [789, 188] on li "3" at bounding box center [813, 190] width 159 height 21
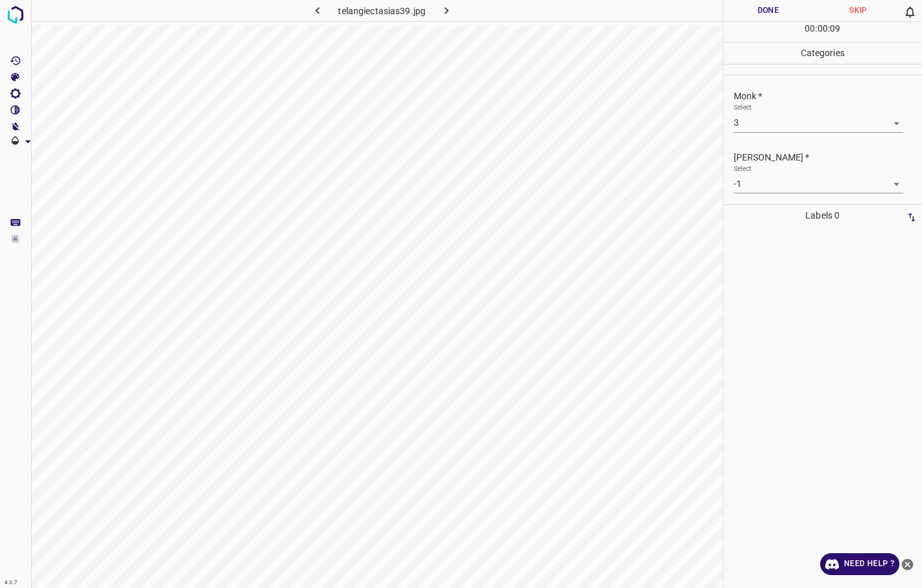
click at [788, 193] on div "[PERSON_NAME] * Select -1 -1" at bounding box center [822, 172] width 199 height 61
click at [785, 191] on body "4.3.7 telangiectasias39.jpg Done Skip 0 00 : 00 : 09 Categories Monk * Select 3…" at bounding box center [461, 294] width 922 height 588
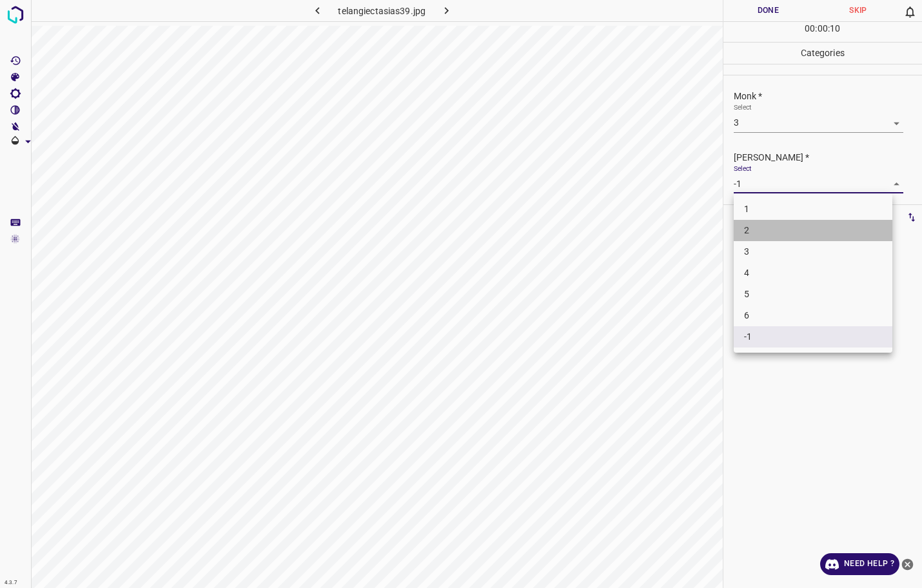
click at [767, 224] on li "2" at bounding box center [813, 230] width 159 height 21
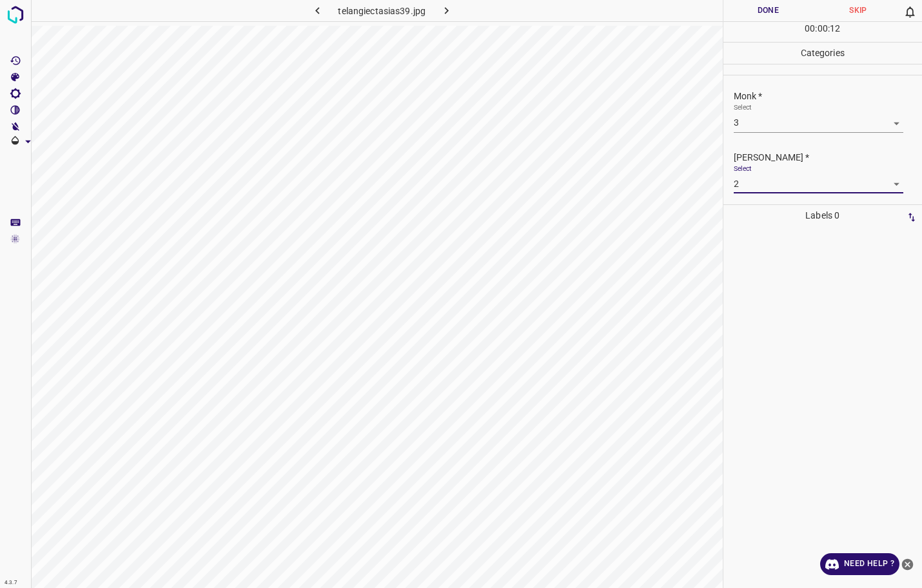
click at [774, 132] on body "4.3.7 telangiectasias39.jpg Done Skip 0 00 : 00 : 12 Categories Monk * Select 3…" at bounding box center [461, 294] width 922 height 588
click at [750, 5] on div at bounding box center [461, 294] width 922 height 588
click at [752, 14] on button "Done" at bounding box center [768, 10] width 90 height 21
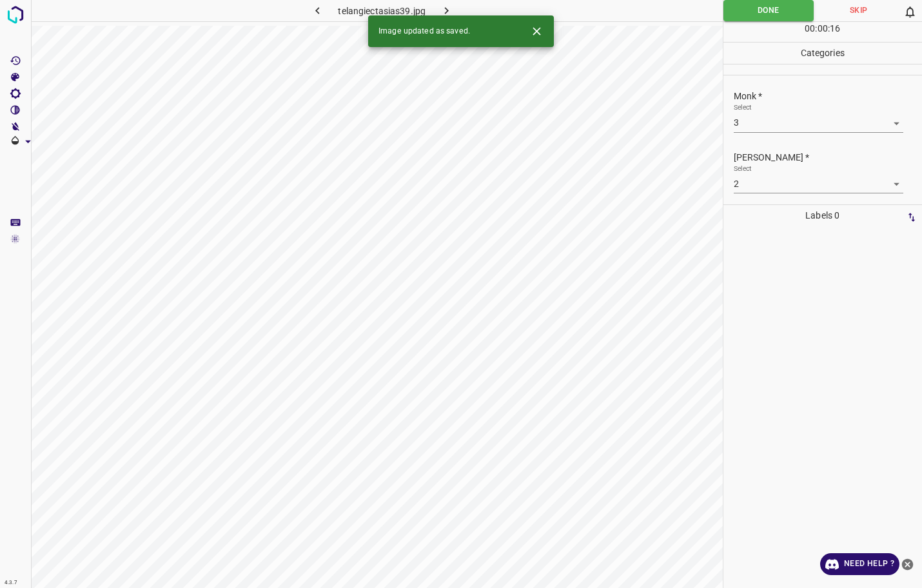
click at [442, 14] on icon "button" at bounding box center [447, 11] width 14 height 14
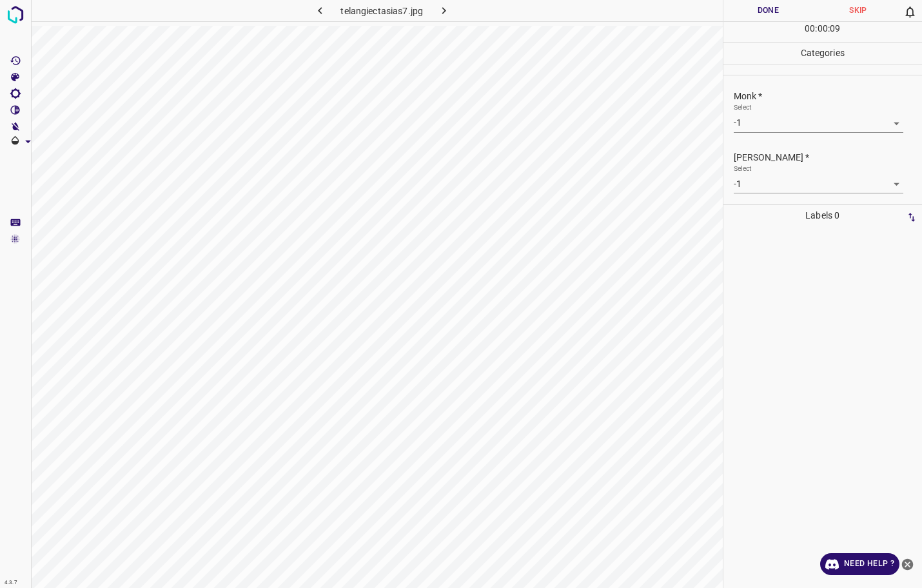
click at [755, 120] on body "4.3.7 telangiectasias7.jpg Done Skip 0 00 : 00 : 09 Categories Monk * Select -1…" at bounding box center [461, 294] width 922 height 588
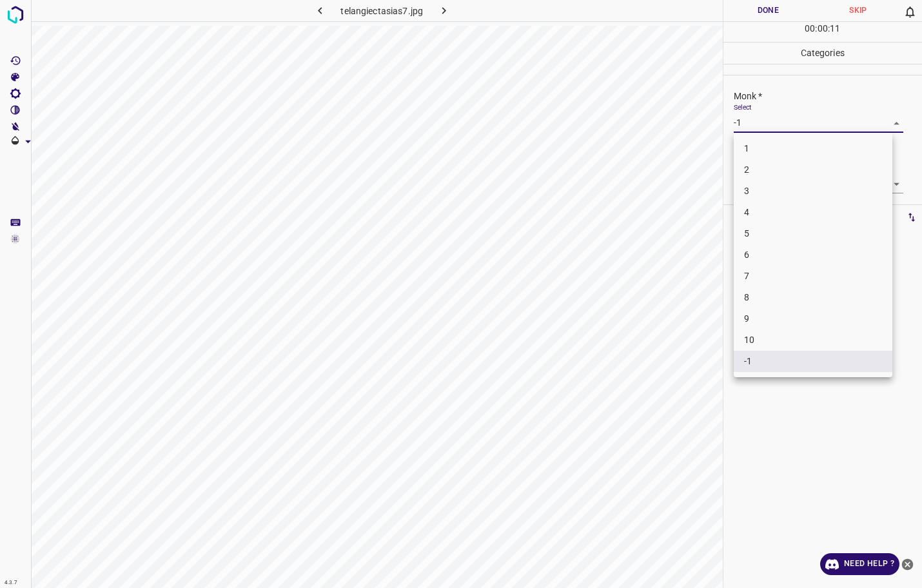
click at [752, 191] on li "3" at bounding box center [813, 190] width 159 height 21
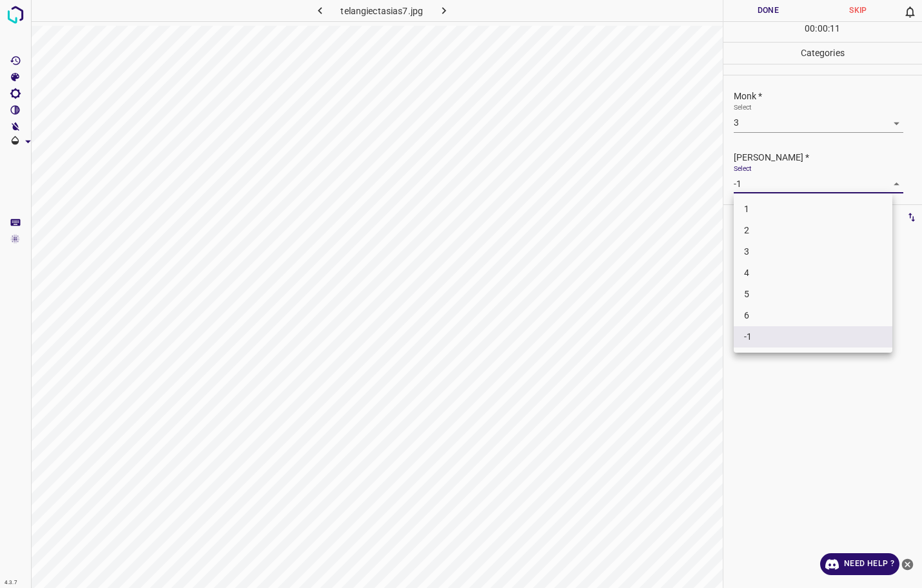
click at [749, 187] on body "4.3.7 telangiectasias7.jpg Done Skip 0 00 : 00 : 11 Categories Monk * Select 3 …" at bounding box center [461, 294] width 922 height 588
click at [744, 224] on li "2" at bounding box center [813, 230] width 159 height 21
click at [780, 17] on button "Done" at bounding box center [768, 10] width 90 height 21
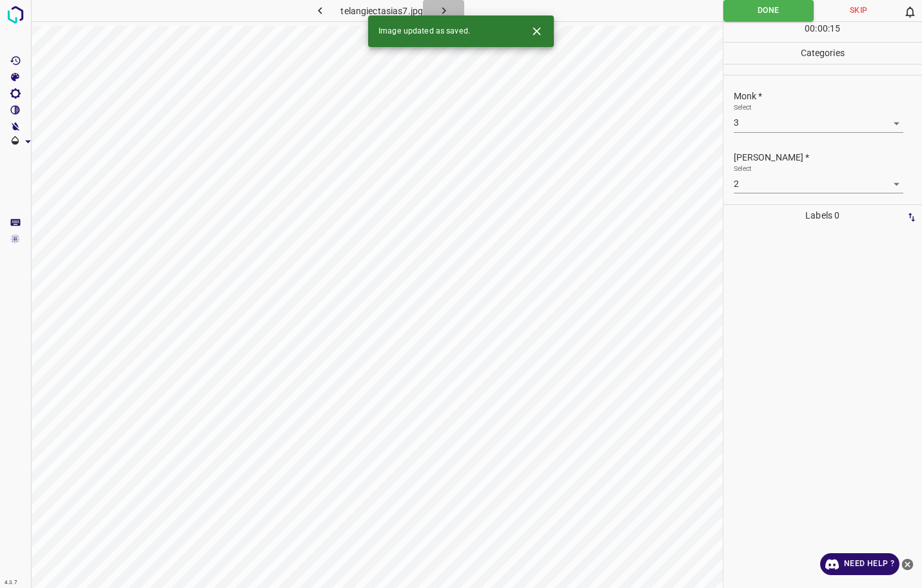
click at [440, 11] on icon "button" at bounding box center [444, 11] width 14 height 14
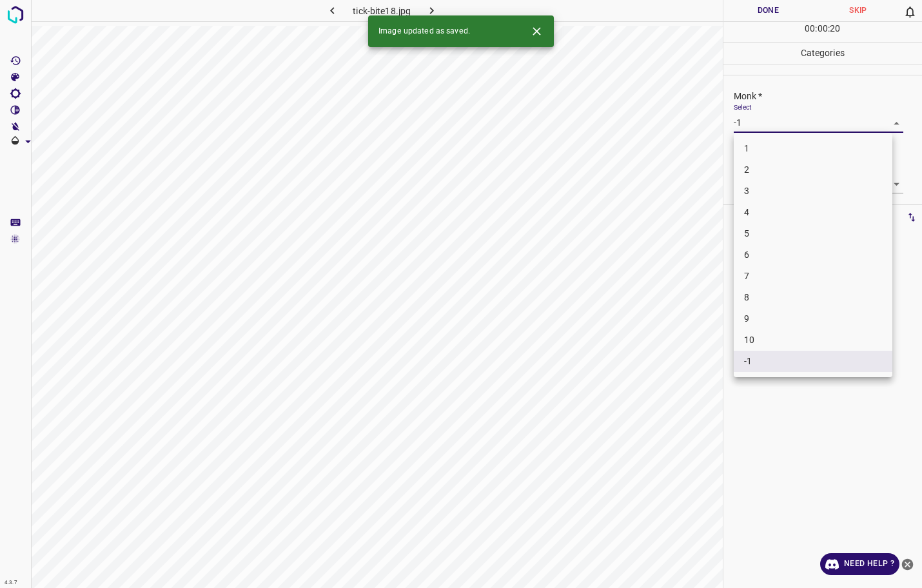
click at [766, 119] on body "4.3.7 tick-bite18.jpg Done Skip 0 00 : 00 : 20 Categories Monk * Select -1 -1 […" at bounding box center [461, 294] width 922 height 588
click at [757, 168] on li "2" at bounding box center [813, 169] width 159 height 21
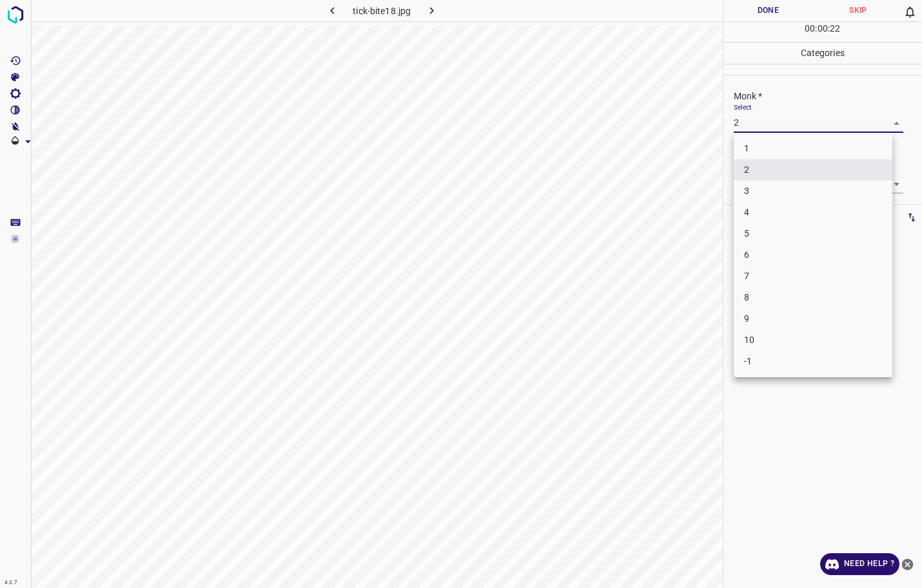
click at [768, 132] on body "4.3.7 tick-bite18.jpg Done Skip 0 00 : 00 : 22 Categories Monk * Select 2 2 [PE…" at bounding box center [461, 294] width 922 height 588
click at [759, 186] on li "3" at bounding box center [813, 190] width 159 height 21
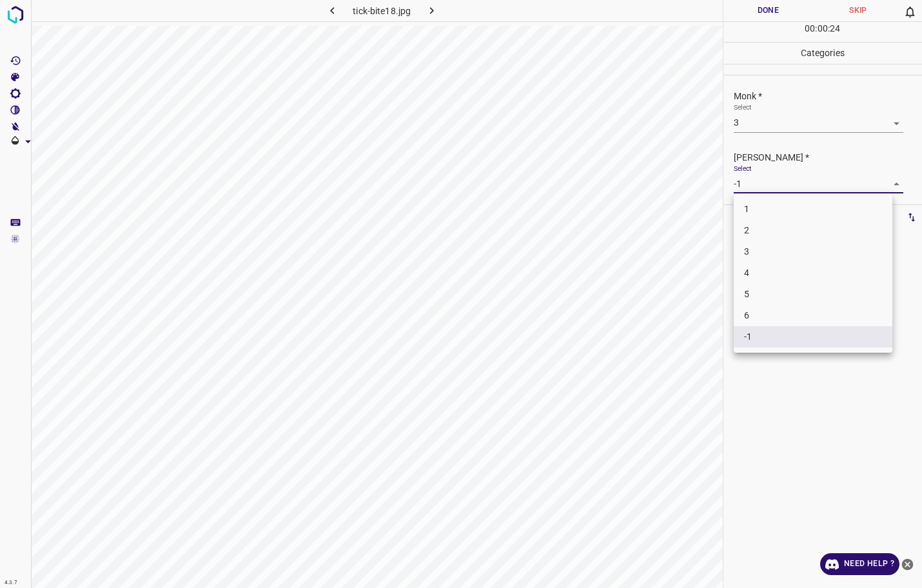
click at [760, 183] on body "4.3.7 tick-bite18.jpg Done Skip 0 00 : 00 : 24 Categories Monk * Select 3 3 [PE…" at bounding box center [461, 294] width 922 height 588
drag, startPoint x: 763, startPoint y: 219, endPoint x: 765, endPoint y: 226, distance: 7.5
click at [765, 226] on ul "1 2 3 4 5 6 -1" at bounding box center [813, 272] width 159 height 159
click at [765, 226] on li "2" at bounding box center [813, 230] width 159 height 21
click at [783, 8] on button "Done" at bounding box center [768, 10] width 90 height 21
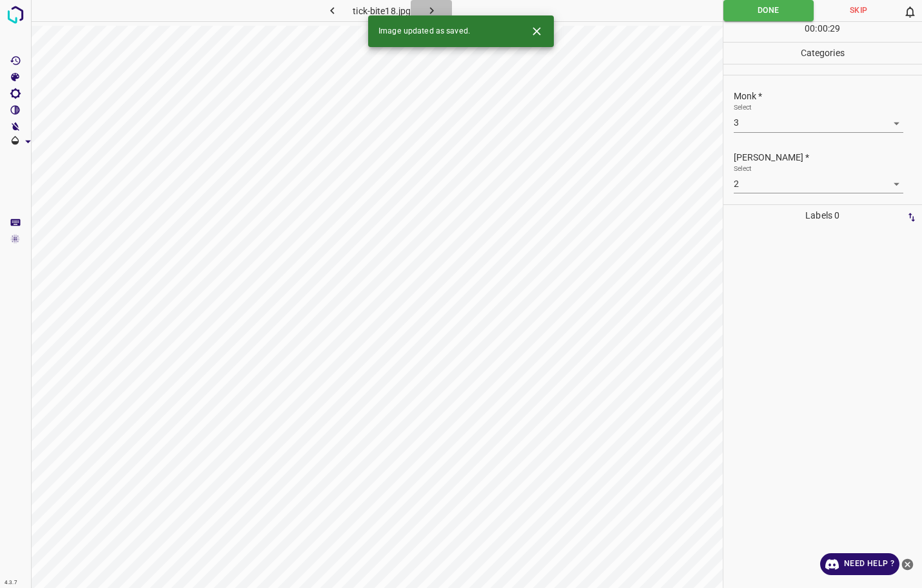
click at [425, 8] on icon "button" at bounding box center [432, 11] width 14 height 14
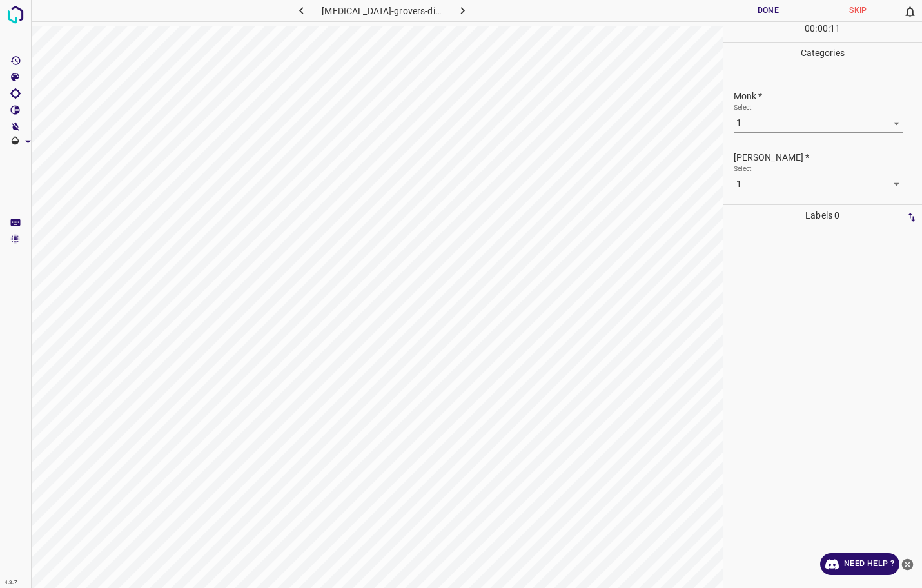
click at [761, 129] on body "4.3.7 [MEDICAL_DATA]-grovers-disease1.jpg Done Skip 0 00 : 00 : 11 Categories M…" at bounding box center [461, 294] width 922 height 588
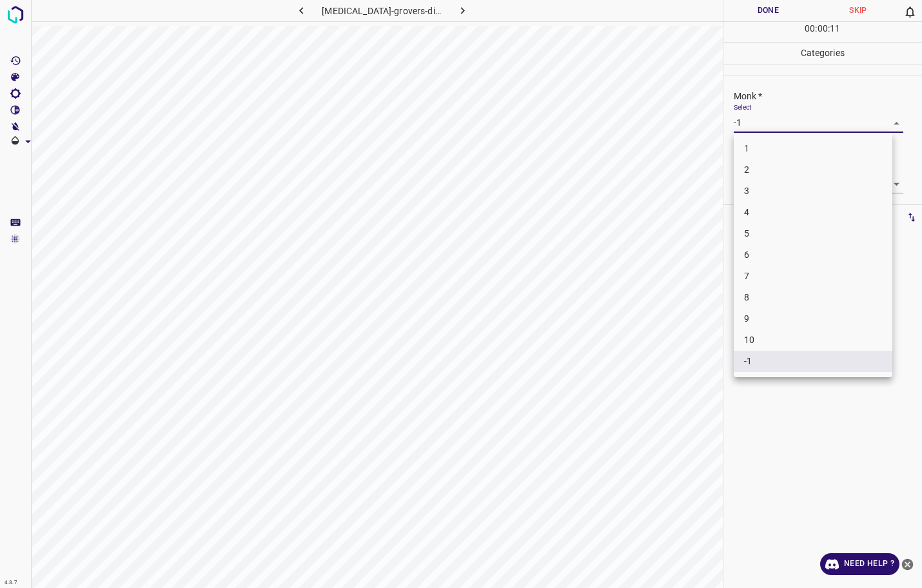
click at [761, 192] on li "3" at bounding box center [813, 190] width 159 height 21
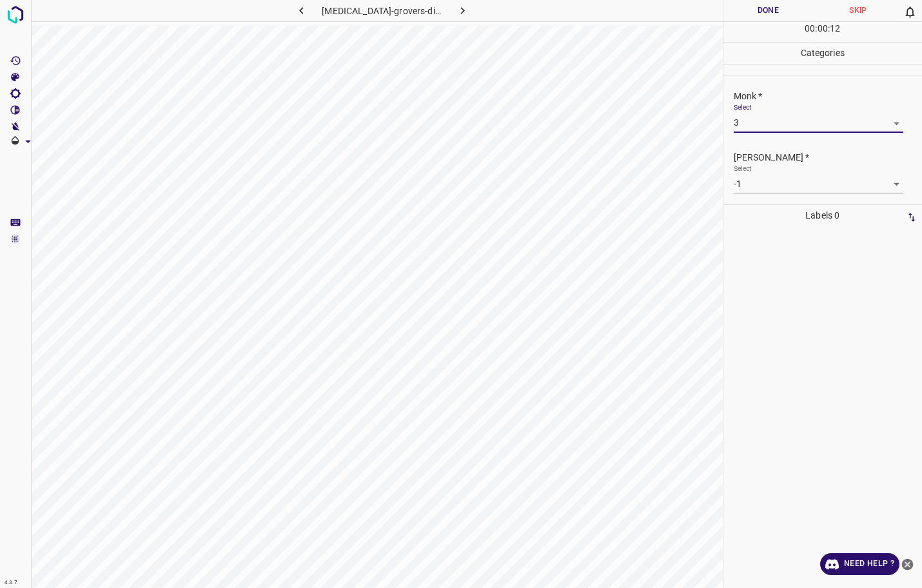
click at [757, 185] on body "4.3.7 [MEDICAL_DATA]-grovers-disease1.jpg Done Skip 0 00 : 00 : 12 Categories M…" at bounding box center [461, 294] width 922 height 588
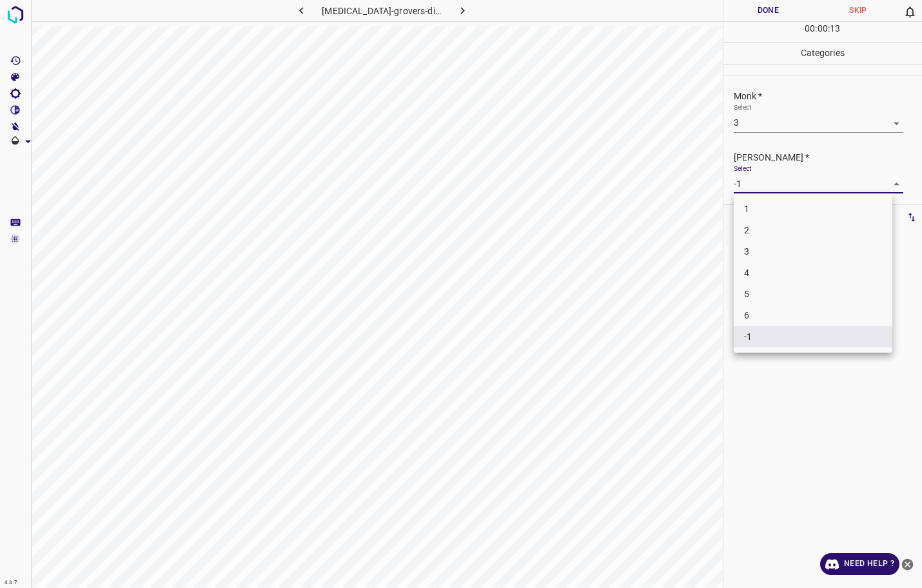
click at [754, 230] on li "2" at bounding box center [813, 230] width 159 height 21
click at [748, 17] on button "Done" at bounding box center [768, 10] width 90 height 21
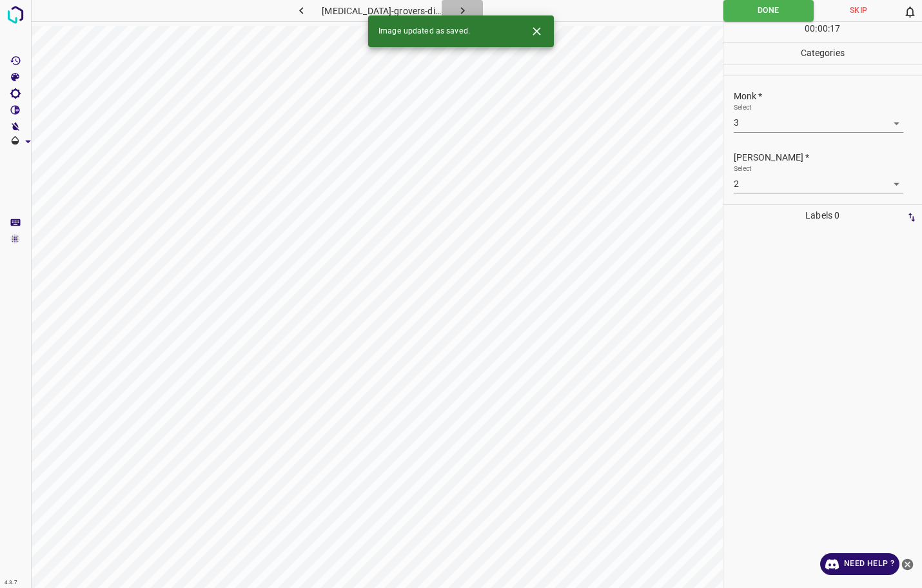
click at [469, 14] on icon "button" at bounding box center [463, 11] width 14 height 14
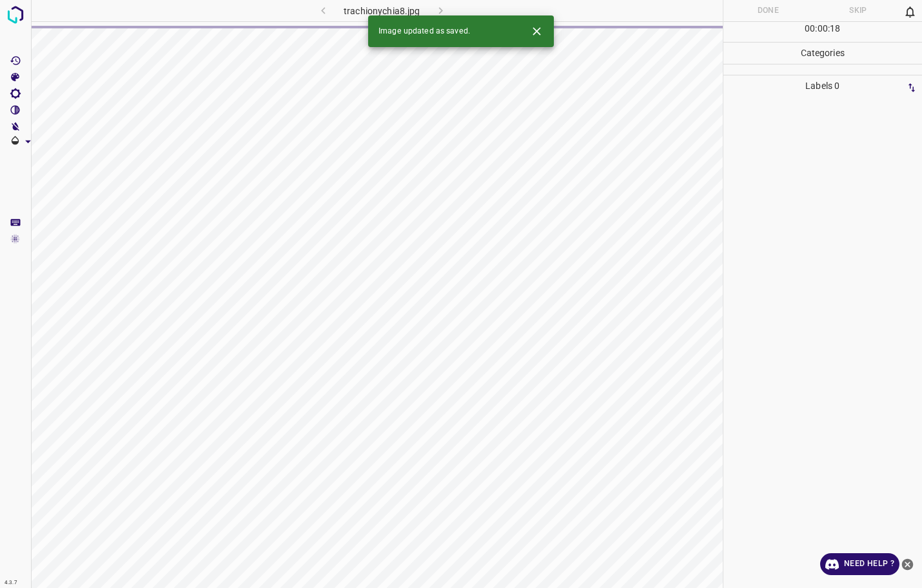
click at [324, 17] on div "trachionychia8.jpg" at bounding box center [381, 10] width 227 height 21
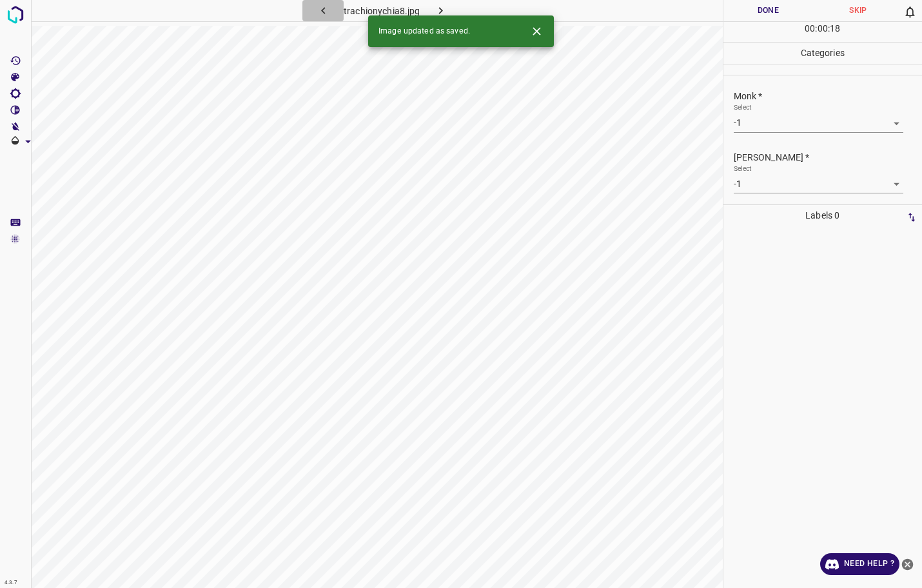
click at [324, 14] on icon "button" at bounding box center [323, 11] width 14 height 14
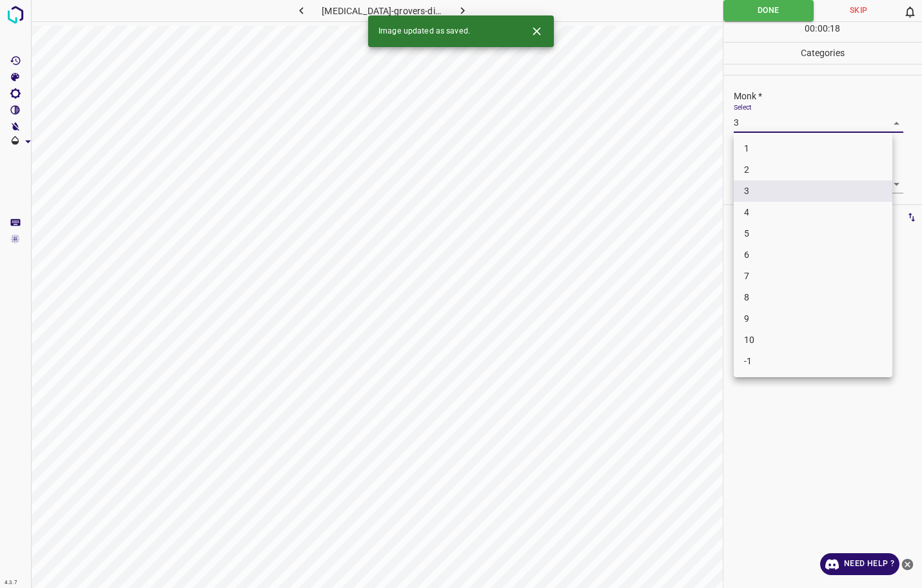
click at [751, 122] on body "4.3.7 [MEDICAL_DATA]-grovers-disease1.jpg Done Skip 0 00 : 00 : 18 Categories M…" at bounding box center [461, 294] width 922 height 588
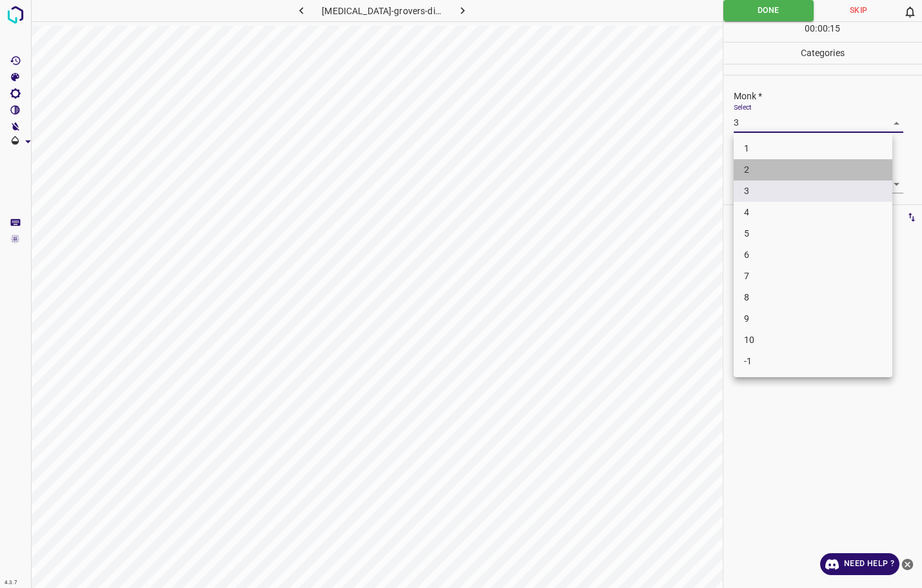
click at [758, 173] on li "2" at bounding box center [813, 169] width 159 height 21
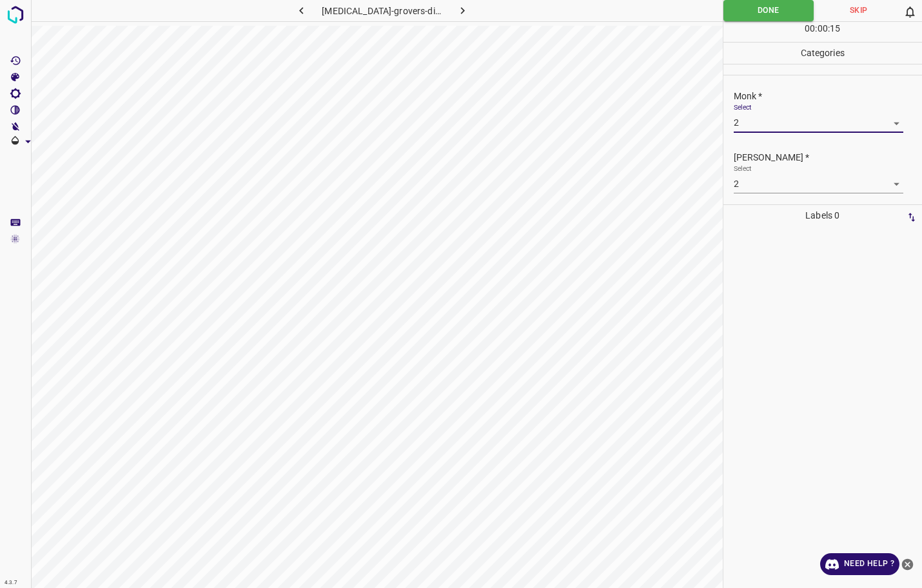
click at [757, 181] on body "4.3.7 [MEDICAL_DATA]-grovers-disease1.jpg Done Skip 0 00 : 00 : 15 Categories M…" at bounding box center [461, 294] width 922 height 588
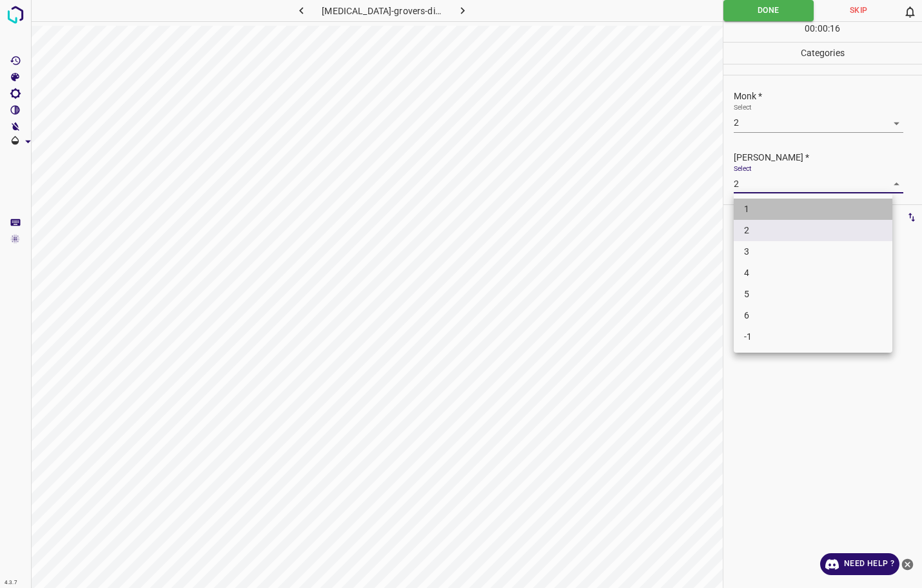
click at [750, 215] on li "1" at bounding box center [813, 209] width 159 height 21
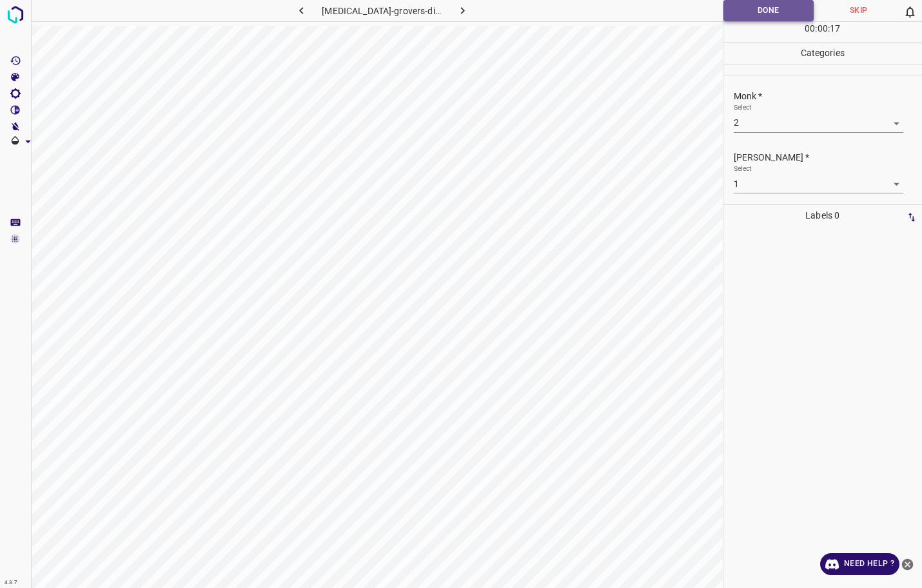
click at [759, 17] on button "Done" at bounding box center [768, 10] width 91 height 21
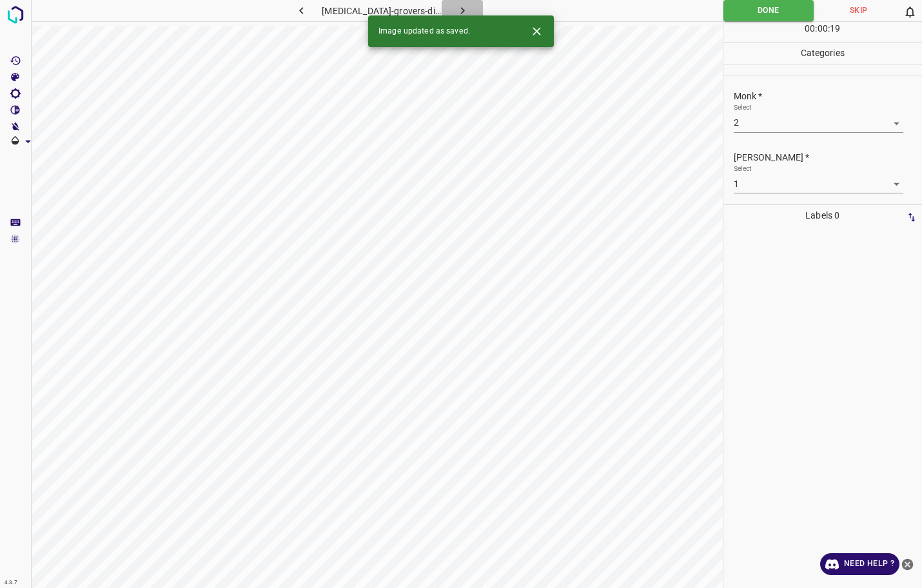
click at [469, 9] on icon "button" at bounding box center [463, 11] width 14 height 14
click at [777, 122] on body "4.3.7 trachionychia8.jpg Done Skip 0 00 : 00 : 19 Categories Monk * Select -1 -…" at bounding box center [461, 294] width 922 height 588
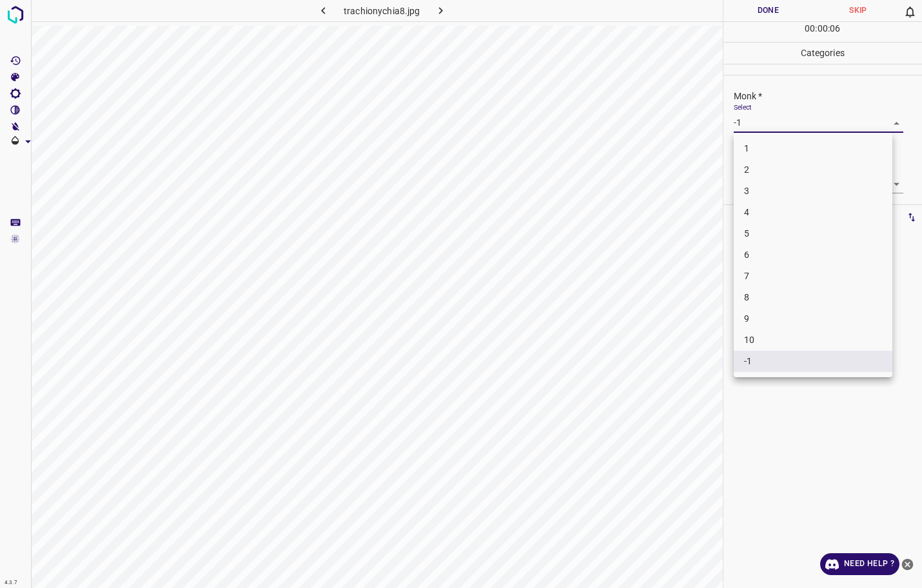
click at [757, 173] on li "2" at bounding box center [813, 169] width 159 height 21
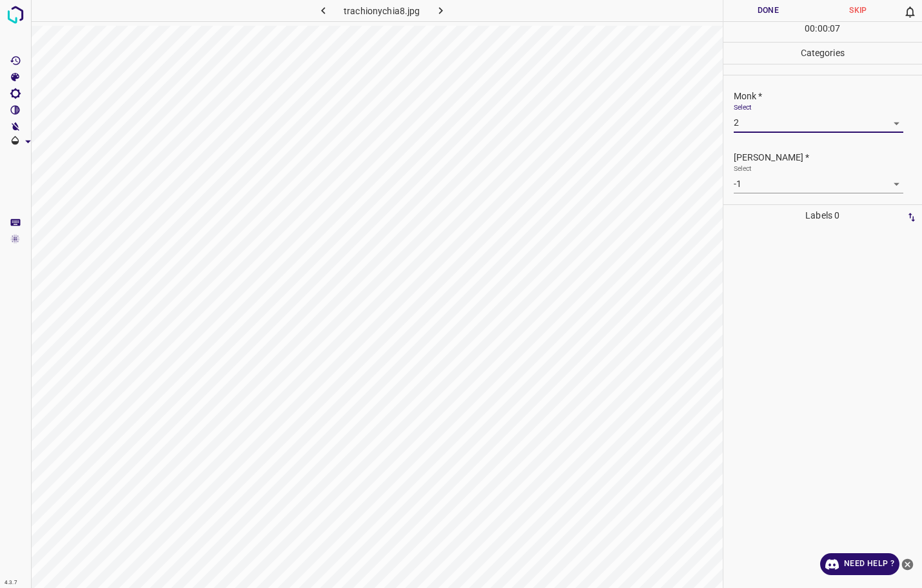
click at [748, 186] on body "4.3.7 trachionychia8.jpg Done Skip 0 00 : 00 : 07 Categories Monk * Select 2 2 …" at bounding box center [461, 294] width 922 height 588
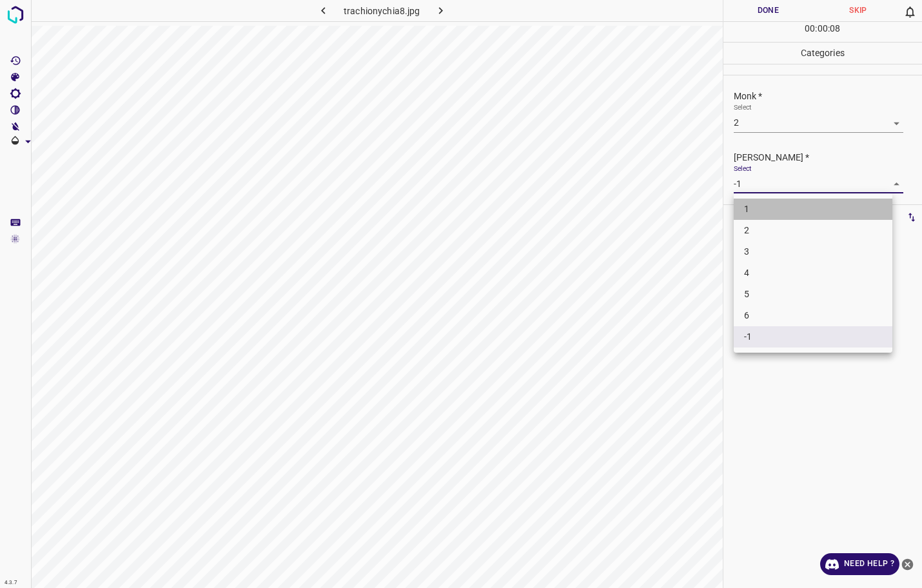
click at [750, 206] on li "1" at bounding box center [813, 209] width 159 height 21
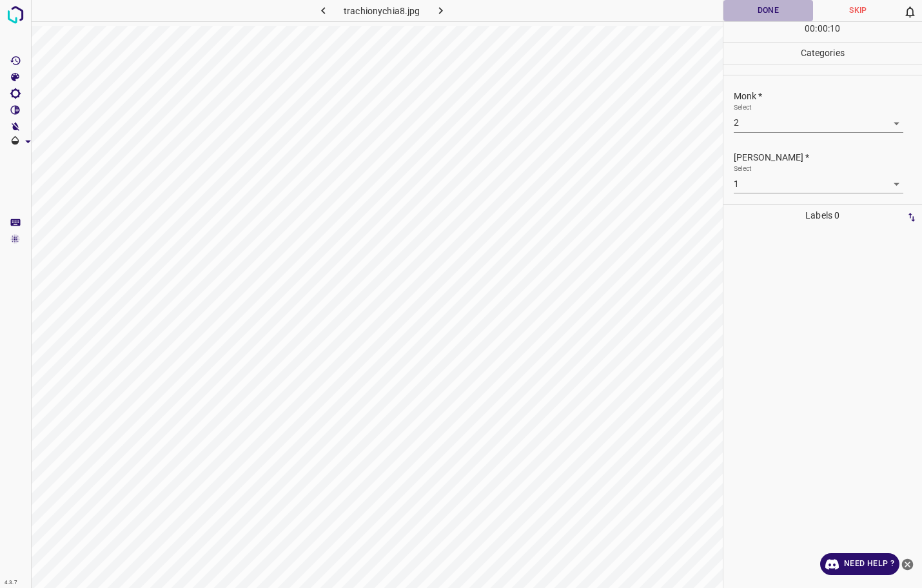
click at [748, 12] on button "Done" at bounding box center [768, 10] width 90 height 21
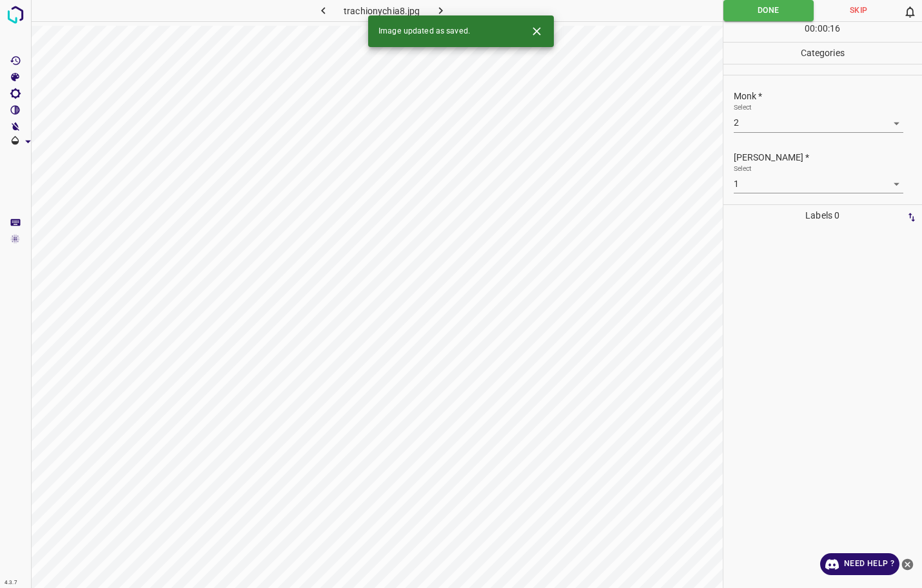
click at [445, 17] on div "Image updated as saved." at bounding box center [461, 31] width 186 height 32
click at [442, 10] on icon "button" at bounding box center [441, 11] width 14 height 14
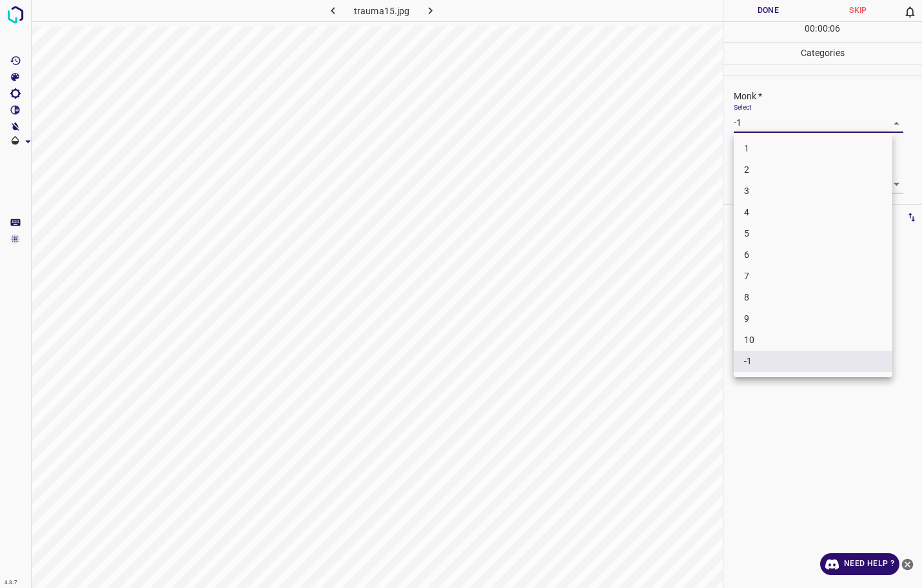
click at [846, 129] on body "4.3.7 trauma15.jpg Done Skip 0 00 : 00 : 06 Categories Monk * Select -1 -1 [PER…" at bounding box center [461, 294] width 922 height 588
click at [802, 164] on li "2" at bounding box center [813, 169] width 159 height 21
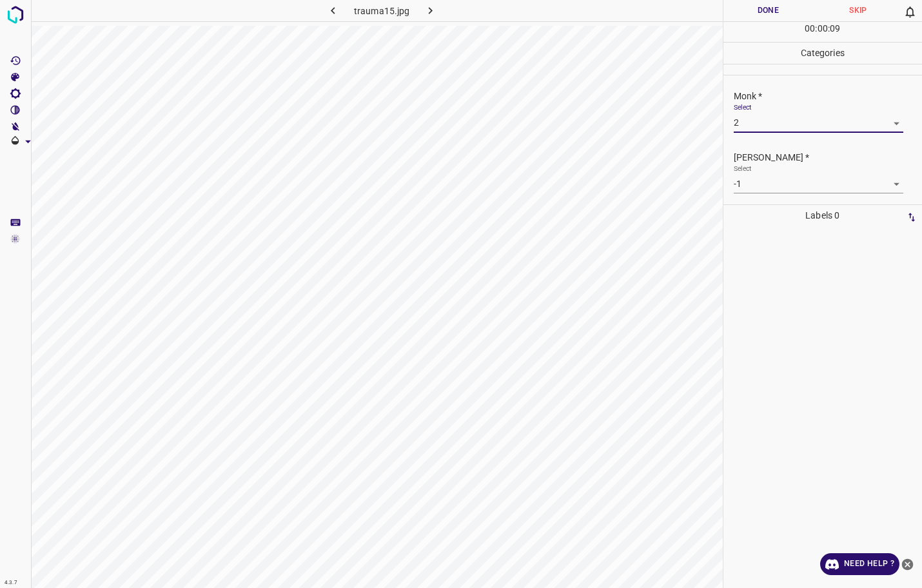
click at [799, 186] on body "4.3.7 trauma15.jpg Done Skip 0 00 : 00 : 09 Categories Monk * Select 2 2 [PERSO…" at bounding box center [461, 294] width 922 height 588
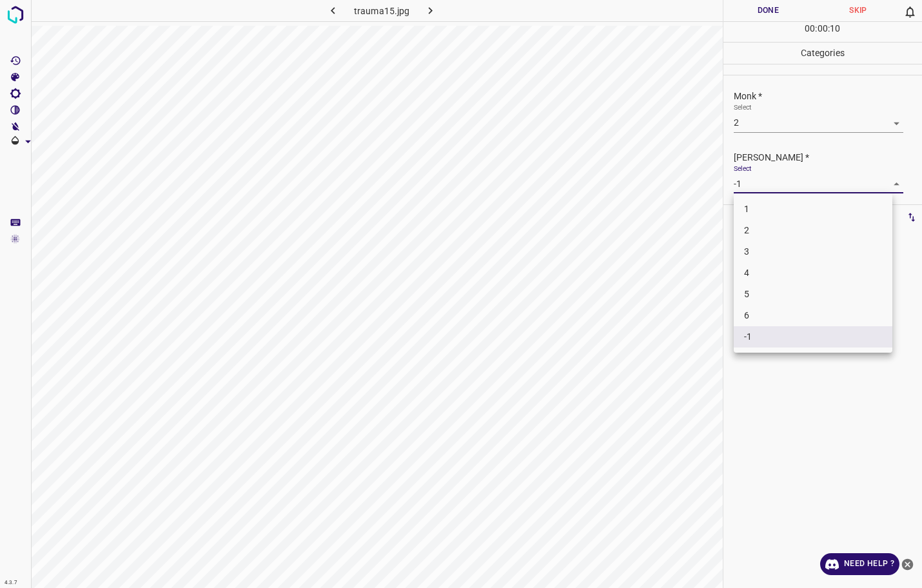
click at [778, 231] on li "2" at bounding box center [813, 230] width 159 height 21
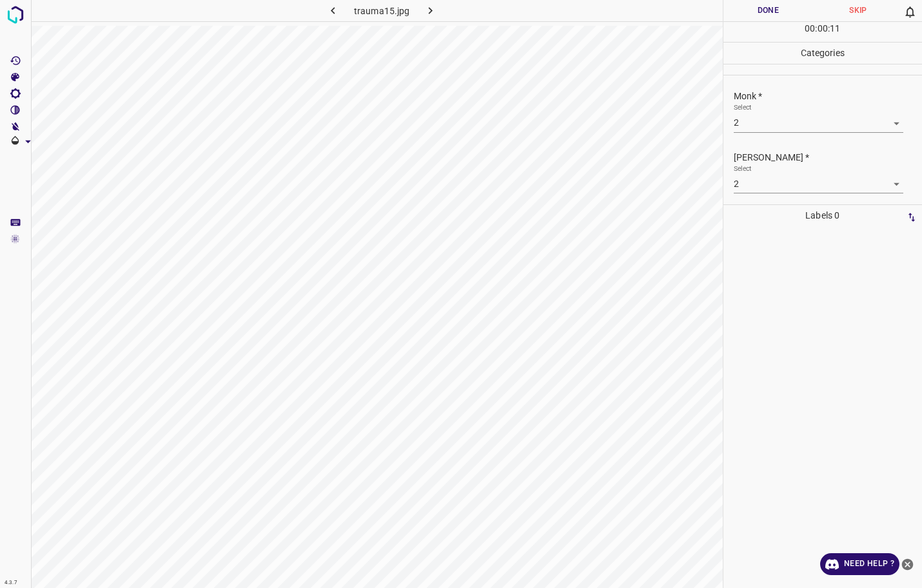
click at [785, 21] on div "Done Skip 0 00 : 00 : 11" at bounding box center [822, 21] width 199 height 42
click at [757, 14] on button "Done" at bounding box center [768, 10] width 90 height 21
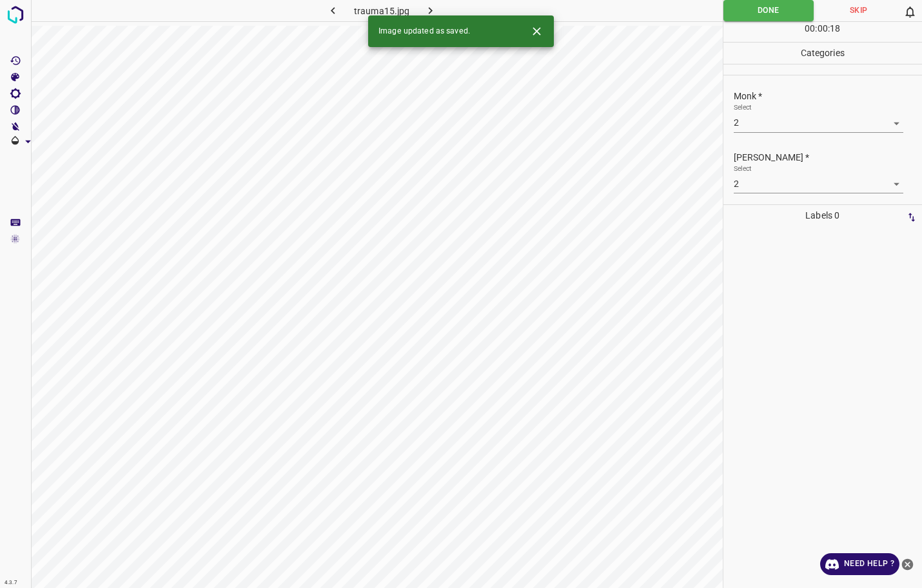
click at [434, 10] on icon "button" at bounding box center [430, 11] width 14 height 14
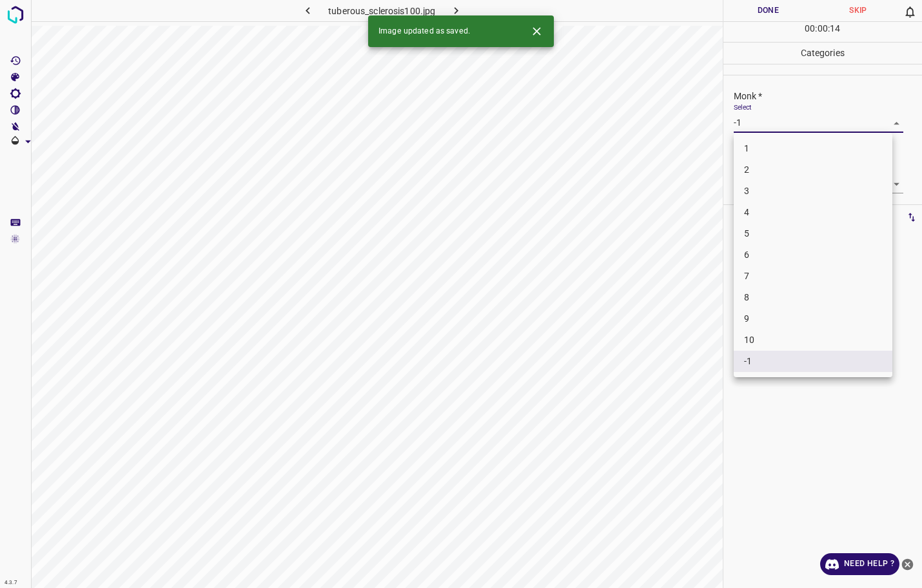
click at [767, 124] on body "4.3.7 tuberous_sclerosis100.jpg Done Skip 0 00 : 00 : 14 Categories Monk * Sele…" at bounding box center [461, 294] width 922 height 588
click at [741, 199] on li "3" at bounding box center [813, 190] width 159 height 21
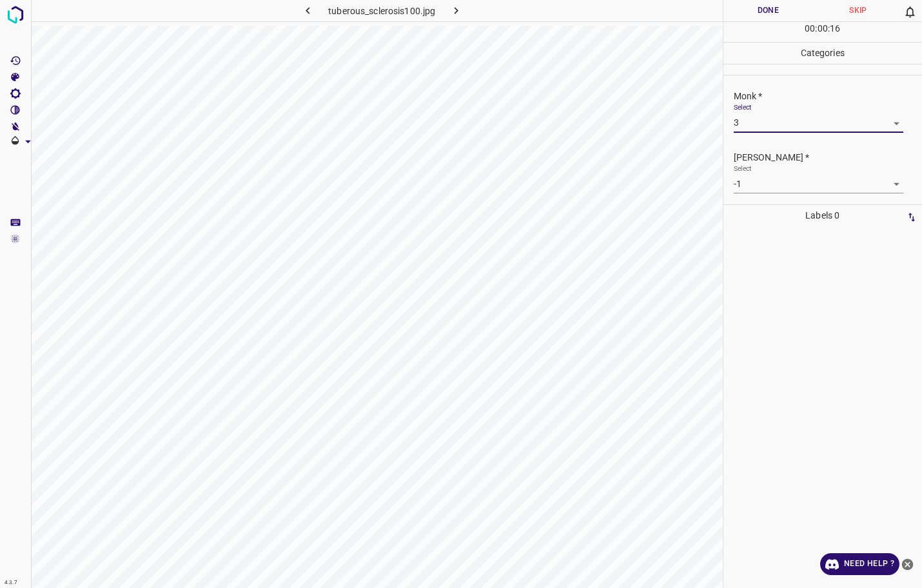
click at [754, 191] on body "4.3.7 tuberous_sclerosis100.jpg Done Skip 0 00 : 00 : 16 Categories Monk * Sele…" at bounding box center [461, 294] width 922 height 588
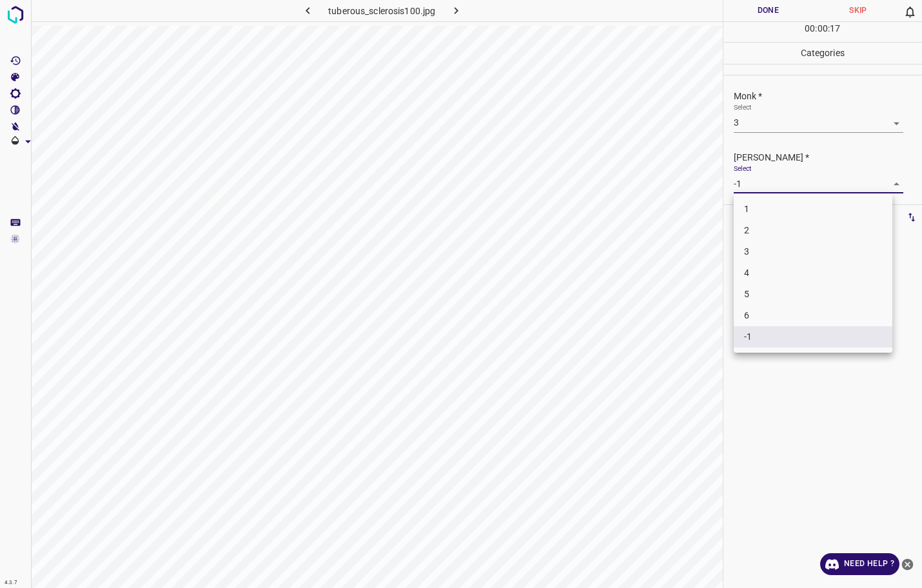
click at [746, 226] on li "2" at bounding box center [813, 230] width 159 height 21
click at [755, 21] on hr at bounding box center [822, 21] width 199 height 1
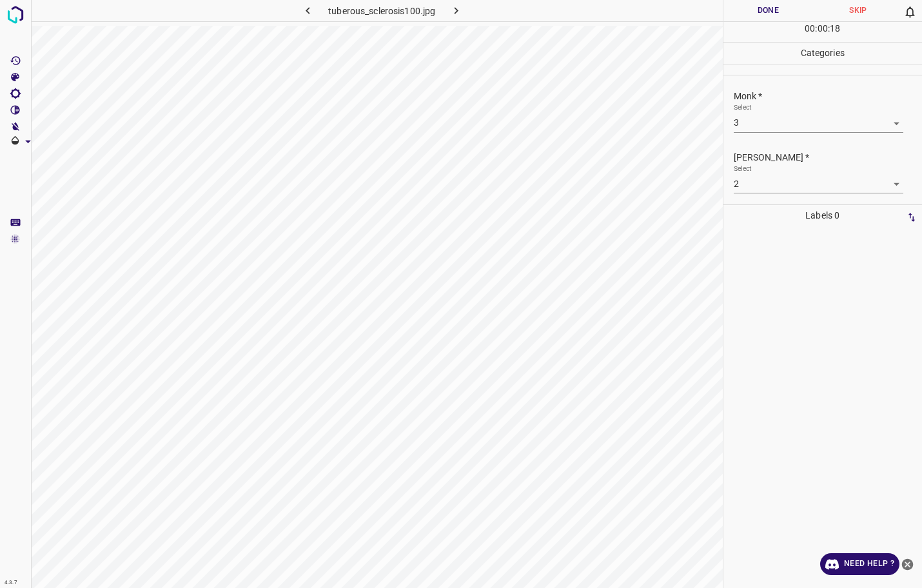
click at [754, 12] on button "Done" at bounding box center [768, 10] width 90 height 21
click at [461, 9] on icon "button" at bounding box center [456, 11] width 14 height 14
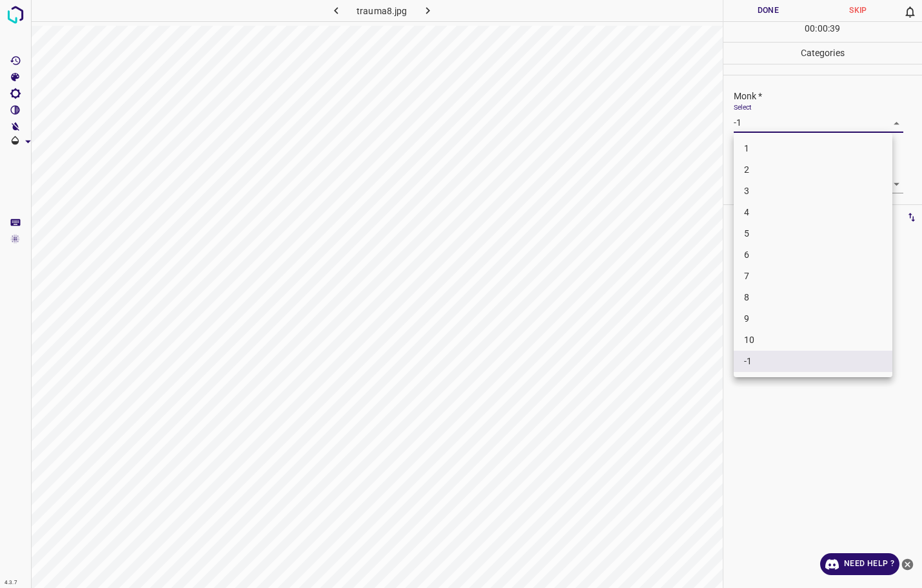
click at [785, 116] on body "4.3.7 trauma8.jpg Done Skip 0 00 : 00 : 39 Categories Monk * Select -1 -1 [PERS…" at bounding box center [461, 294] width 922 height 588
click at [777, 278] on li "7" at bounding box center [813, 276] width 159 height 21
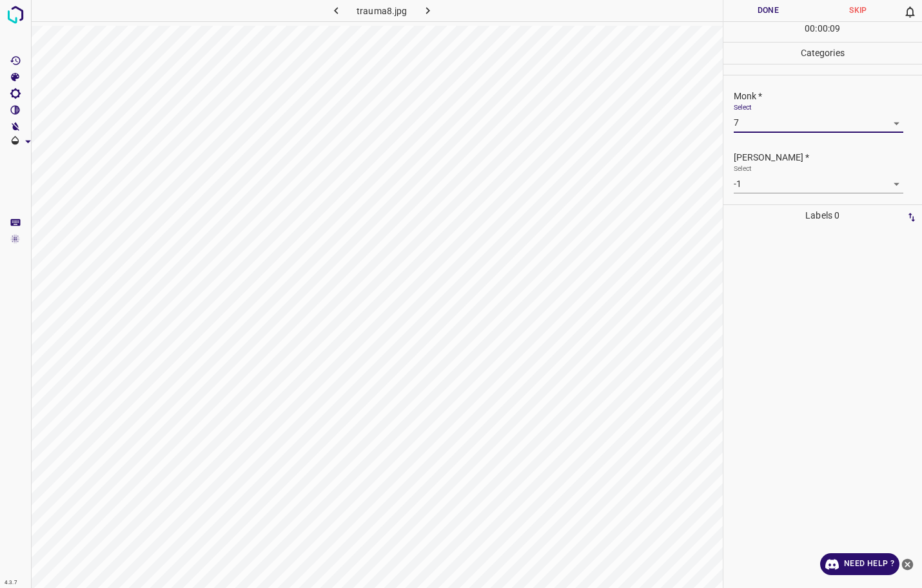
click at [797, 185] on body "4.3.7 trauma8.jpg Done Skip 0 00 : 00 : 09 Categories Monk * Select 7 7 [PERSON…" at bounding box center [461, 294] width 922 height 588
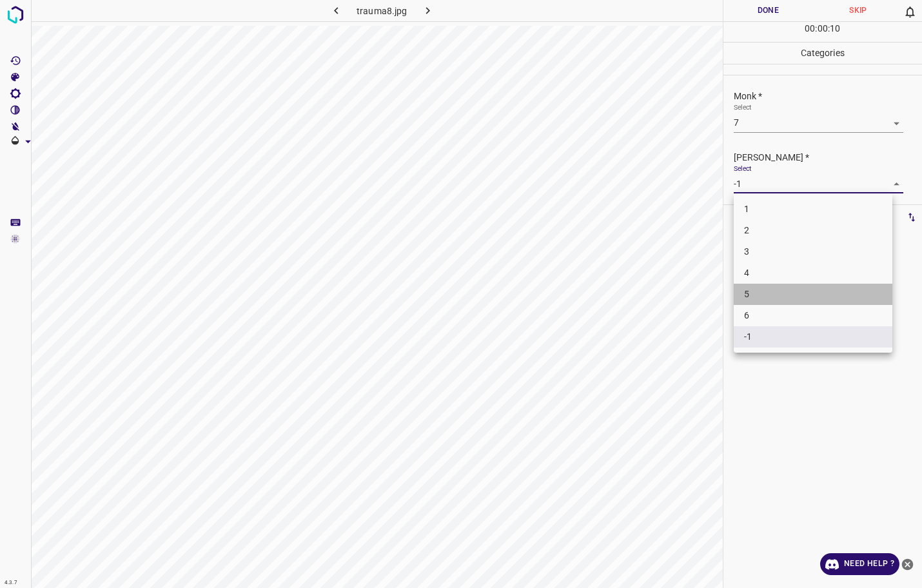
drag, startPoint x: 769, startPoint y: 289, endPoint x: 783, endPoint y: 206, distance: 84.4
click at [770, 289] on li "5" at bounding box center [813, 294] width 159 height 21
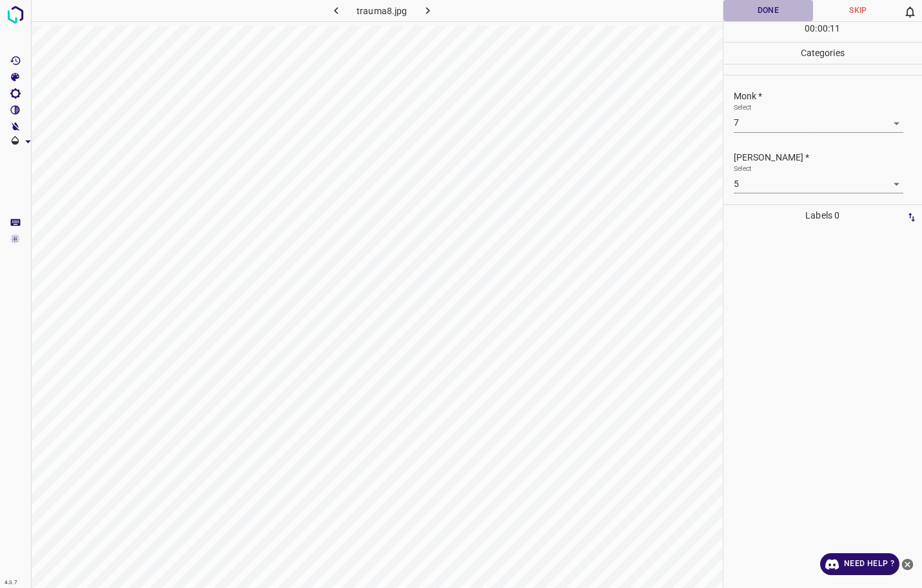
click at [777, 13] on button "Done" at bounding box center [768, 10] width 90 height 21
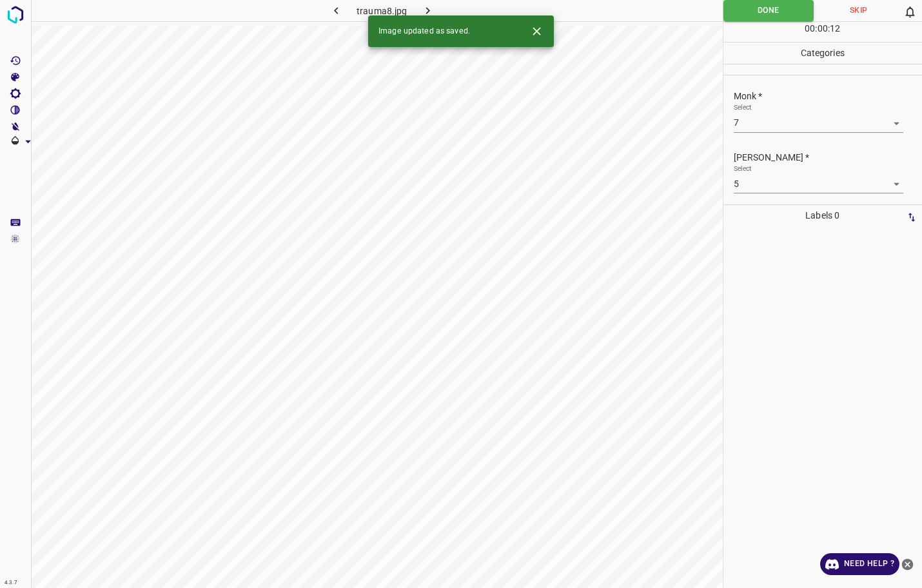
click at [422, 17] on div "Image updated as saved." at bounding box center [461, 31] width 186 height 32
click at [429, 7] on icon "button" at bounding box center [428, 11] width 14 height 14
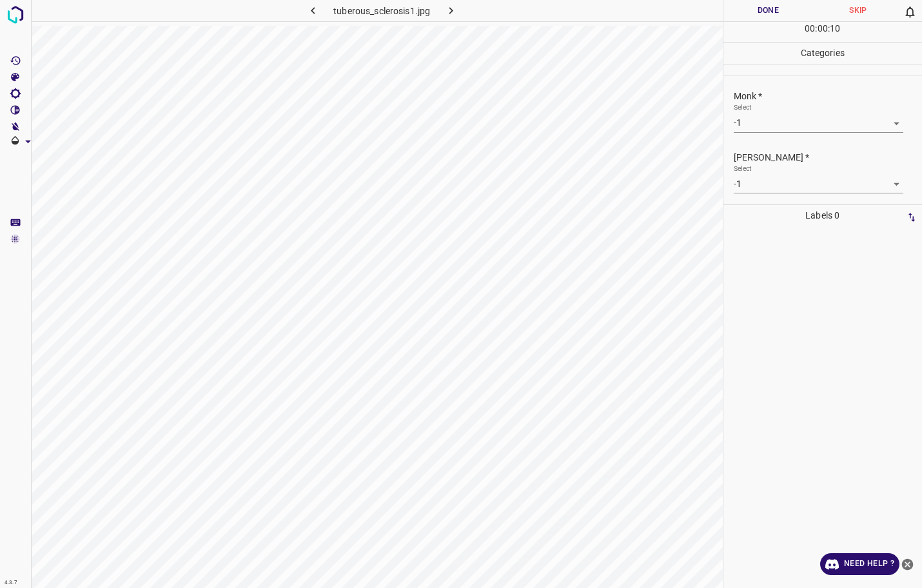
click at [748, 120] on body "4.3.7 tuberous_sclerosis1.jpg Done Skip 0 00 : 00 : 10 Categories Monk * Select…" at bounding box center [461, 294] width 922 height 588
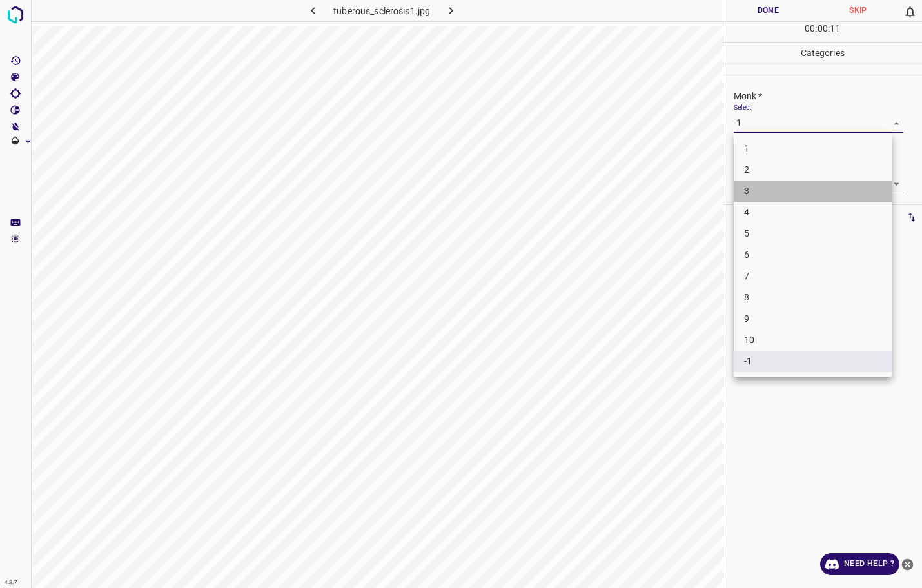
click at [754, 191] on li "3" at bounding box center [813, 190] width 159 height 21
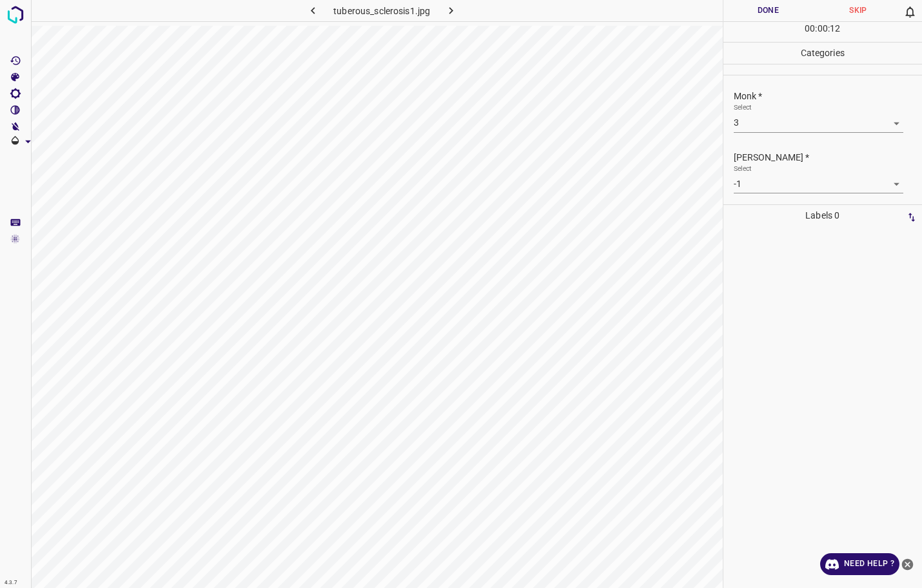
click at [756, 184] on body "4.3.7 tuberous_sclerosis1.jpg Done Skip 0 00 : 00 : 12 Categories Monk * Select…" at bounding box center [461, 294] width 922 height 588
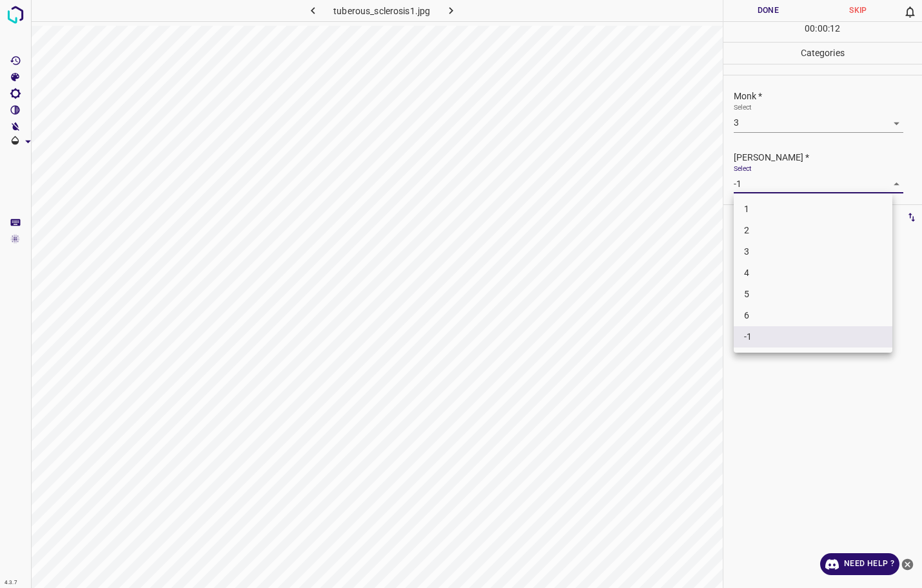
click at [755, 224] on li "2" at bounding box center [813, 230] width 159 height 21
click at [763, 21] on hr at bounding box center [822, 21] width 199 height 1
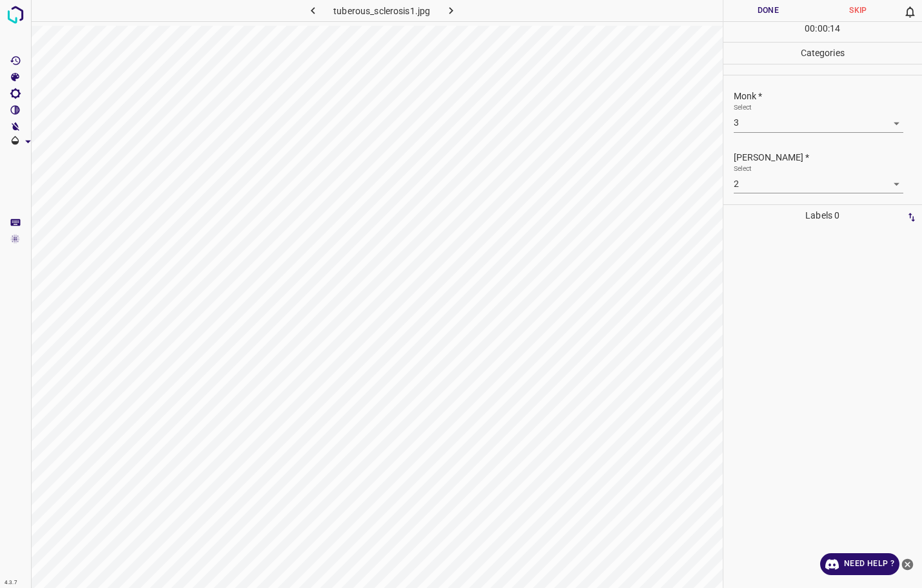
click at [762, 17] on button "Done" at bounding box center [768, 10] width 90 height 21
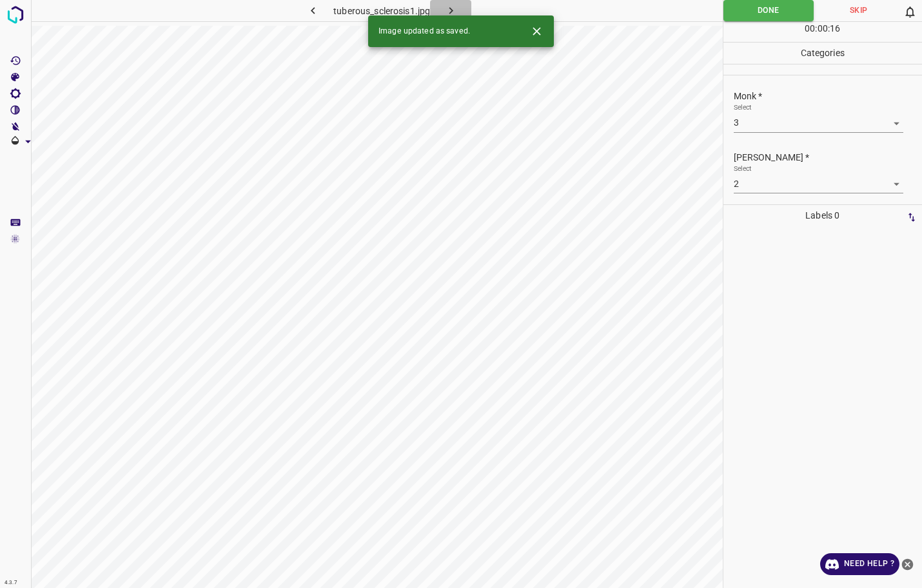
click at [458, 12] on icon "button" at bounding box center [451, 11] width 14 height 14
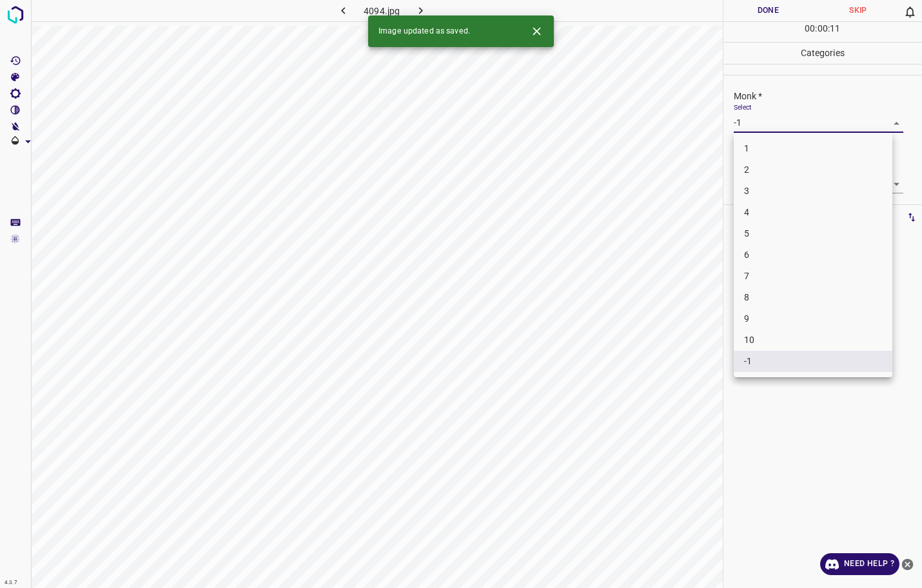
click at [760, 124] on body "4.3.7 4094.jpg Done Skip 0 00 : 00 : 11 Categories Monk * Select -1 -1 [PERSON_…" at bounding box center [461, 294] width 922 height 588
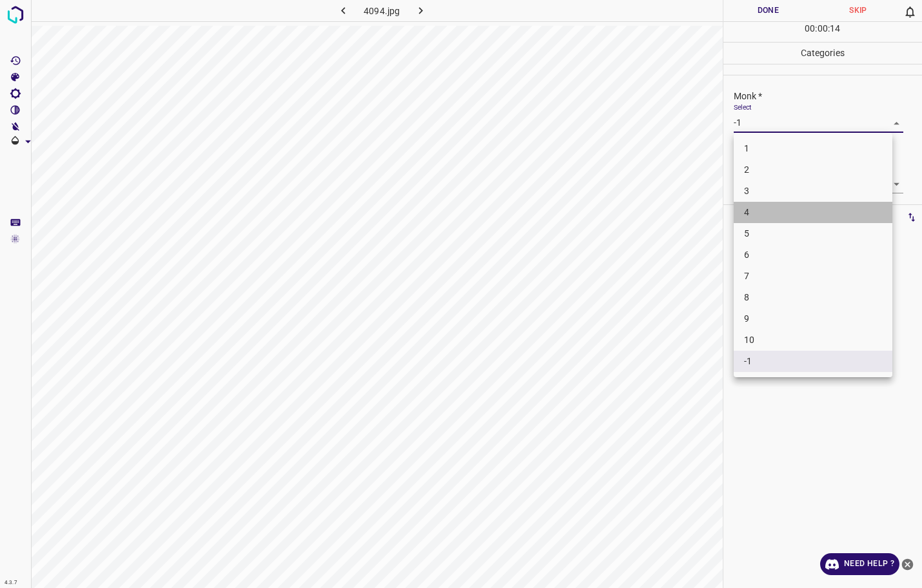
click at [756, 215] on li "4" at bounding box center [813, 212] width 159 height 21
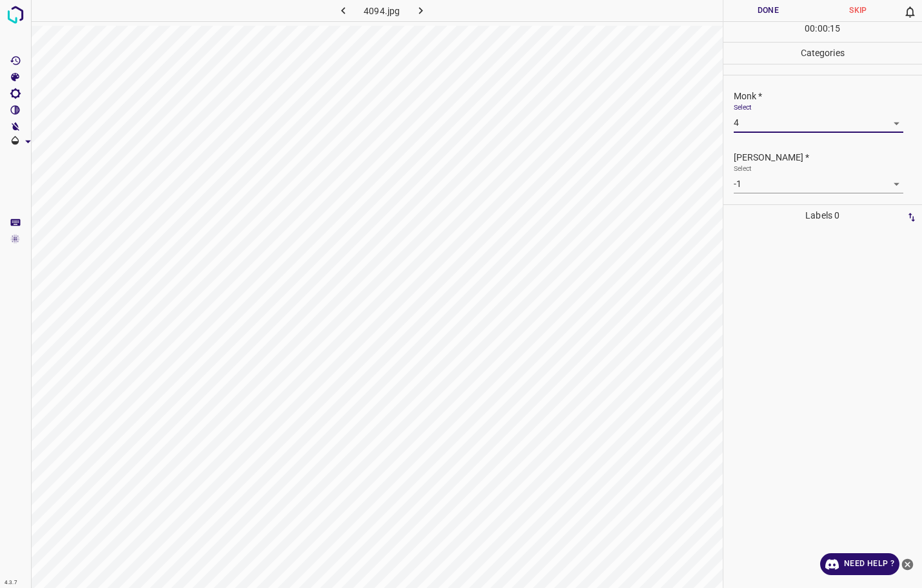
click at [754, 186] on body "4.3.7 4094.jpg Done Skip 0 00 : 00 : 15 Categories Monk * Select 4 4 [PERSON_NA…" at bounding box center [461, 294] width 922 height 588
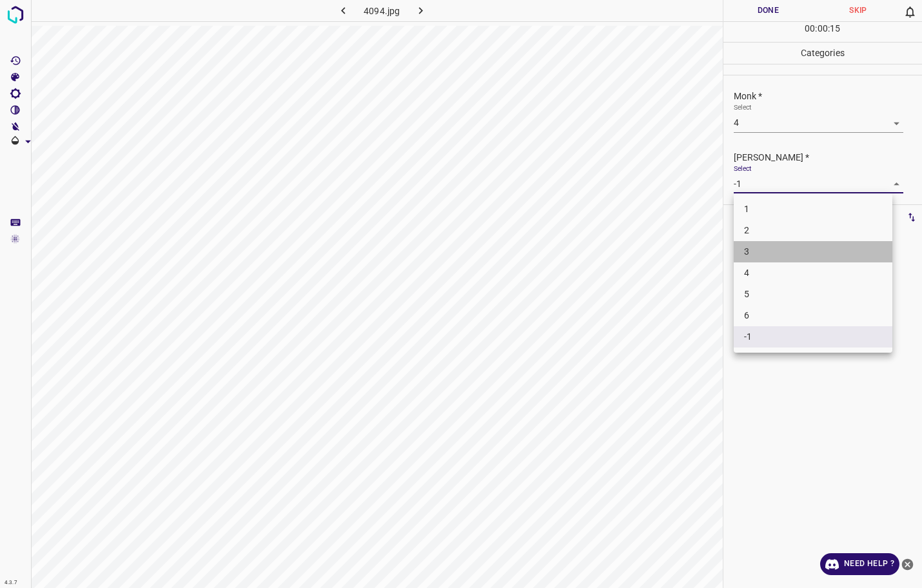
click at [763, 250] on li "3" at bounding box center [813, 251] width 159 height 21
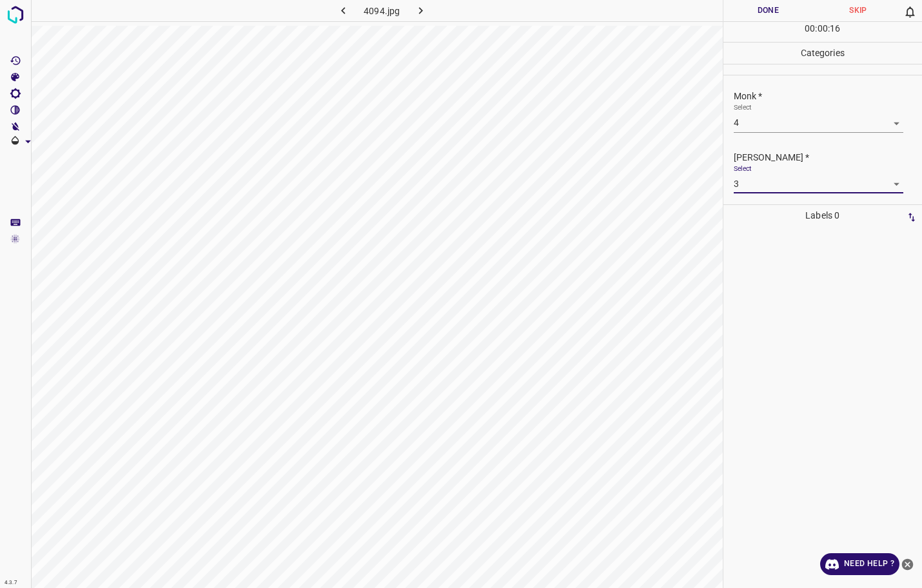
click at [779, 16] on button "Done" at bounding box center [768, 10] width 90 height 21
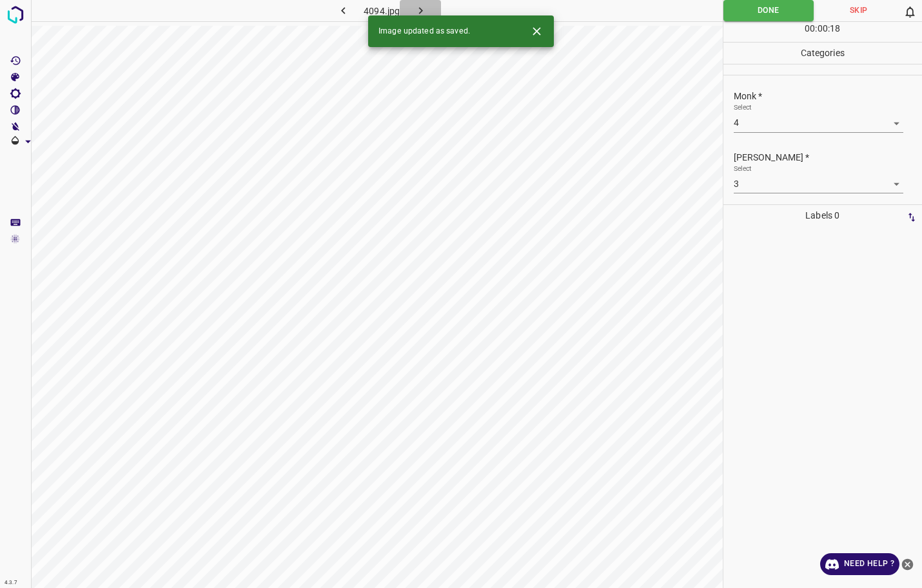
click at [421, 14] on icon "button" at bounding box center [421, 11] width 14 height 14
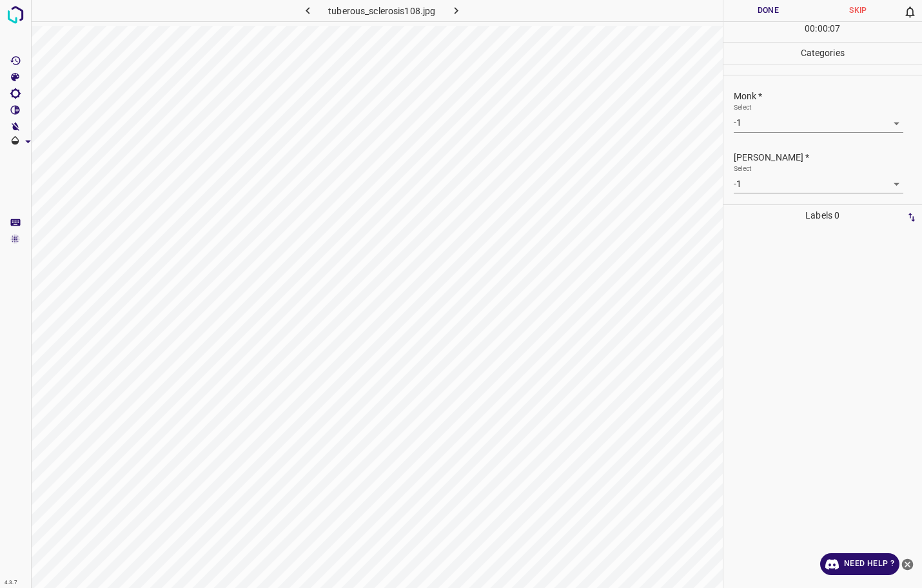
click at [749, 139] on div "Monk * Select -1 -1" at bounding box center [822, 111] width 199 height 61
click at [751, 131] on body "4.3.7 tuberous_sclerosis108.jpg Done Skip 0 00 : 00 : 07 Categories Monk * Sele…" at bounding box center [461, 294] width 922 height 588
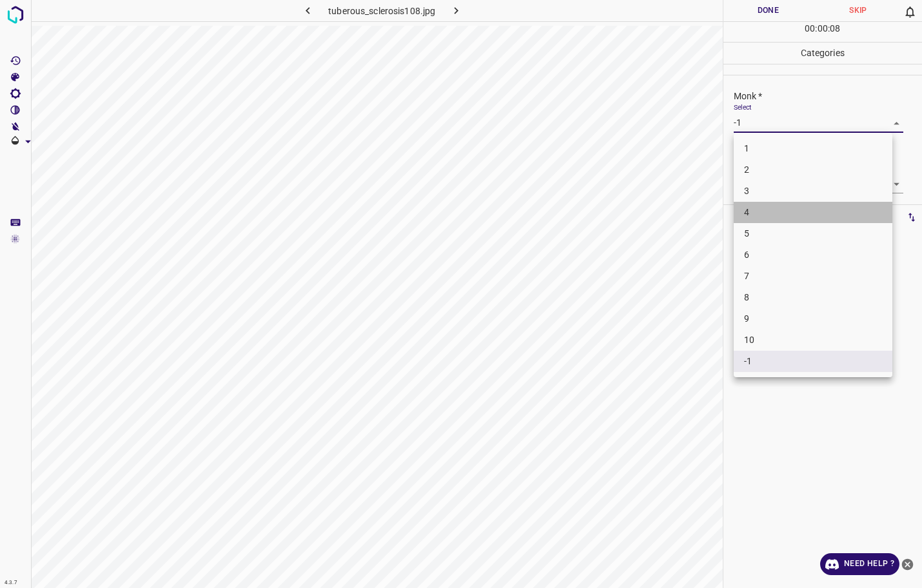
click at [749, 207] on li "4" at bounding box center [813, 212] width 159 height 21
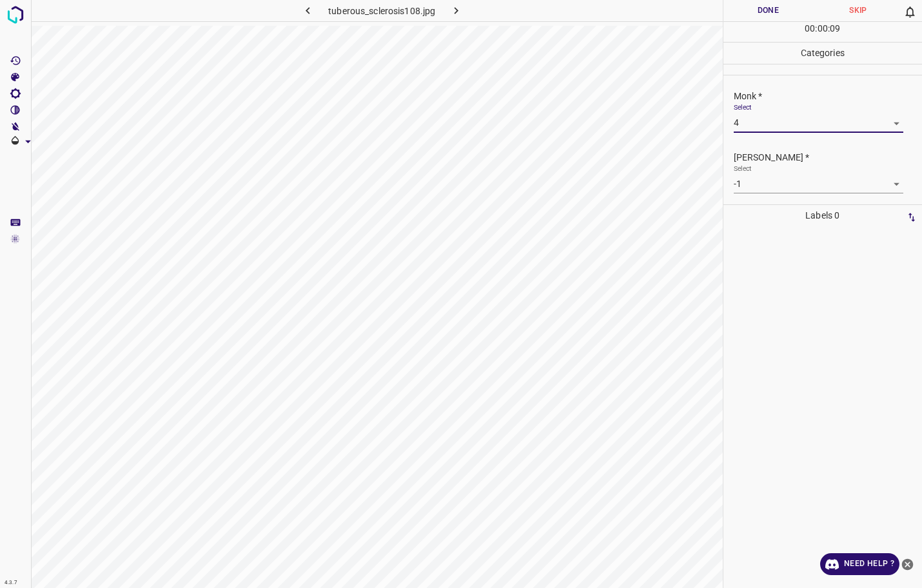
click at [752, 186] on body "4.3.7 tuberous_sclerosis108.jpg Done Skip 0 00 : 00 : 09 Categories Monk * Sele…" at bounding box center [461, 294] width 922 height 588
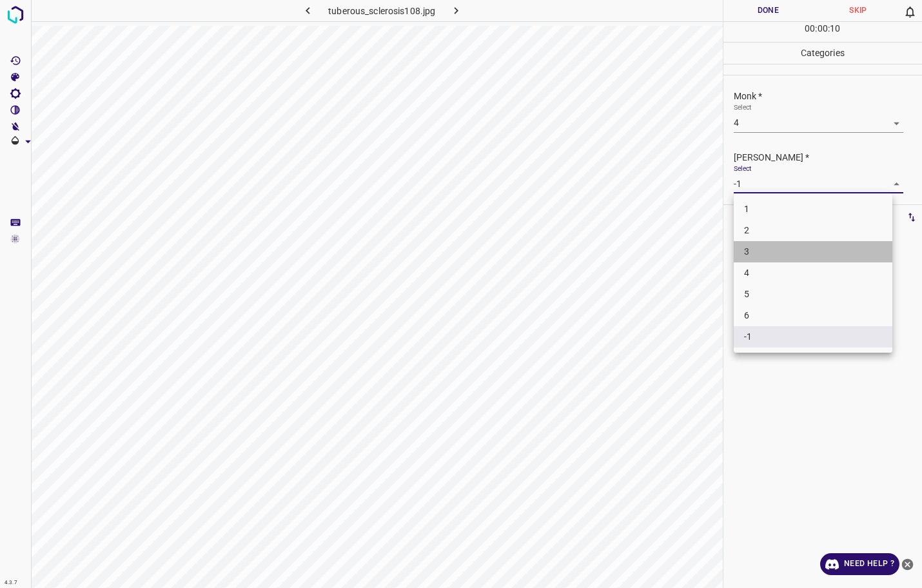
click at [748, 242] on li "3" at bounding box center [813, 251] width 159 height 21
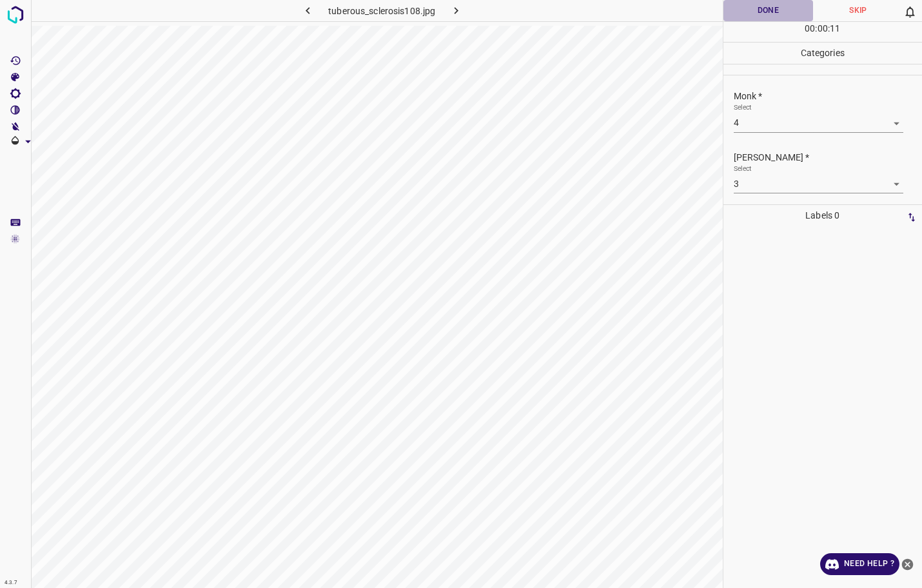
click at [770, 14] on button "Done" at bounding box center [768, 10] width 90 height 21
click at [463, 17] on button "button" at bounding box center [455, 10] width 41 height 21
click at [786, 118] on body "4.3.7 tuberous_sclerosis32.jpg Done Skip 0 00 : 00 : 08 Categories Monk * Selec…" at bounding box center [461, 294] width 922 height 588
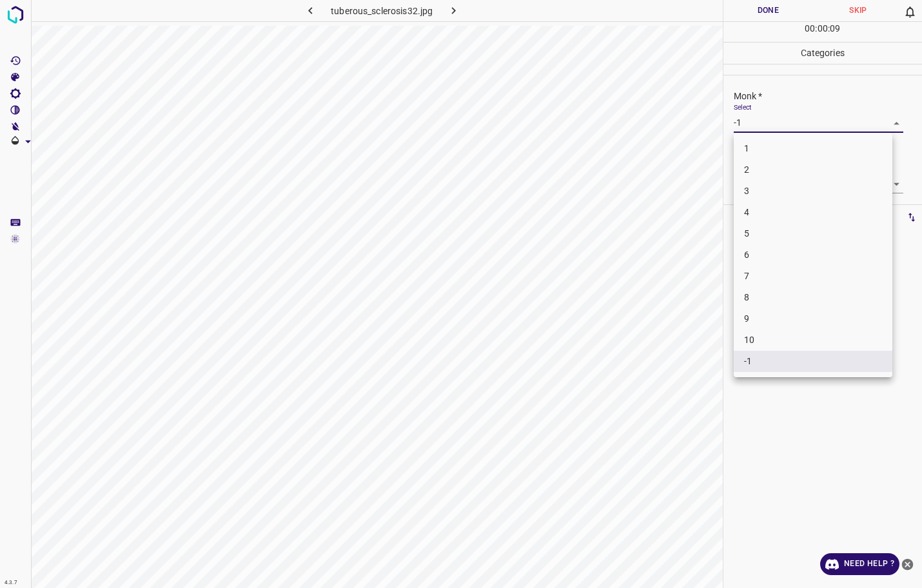
click at [752, 193] on li "3" at bounding box center [813, 190] width 159 height 21
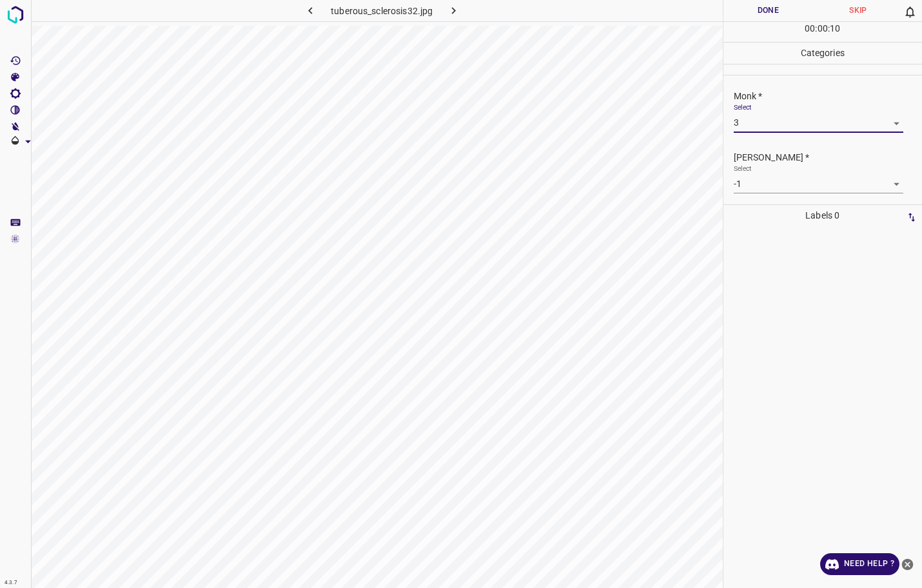
click at [765, 180] on body "4.3.7 tuberous_sclerosis32.jpg Done Skip 0 00 : 00 : 10 Categories Monk * Selec…" at bounding box center [461, 294] width 922 height 588
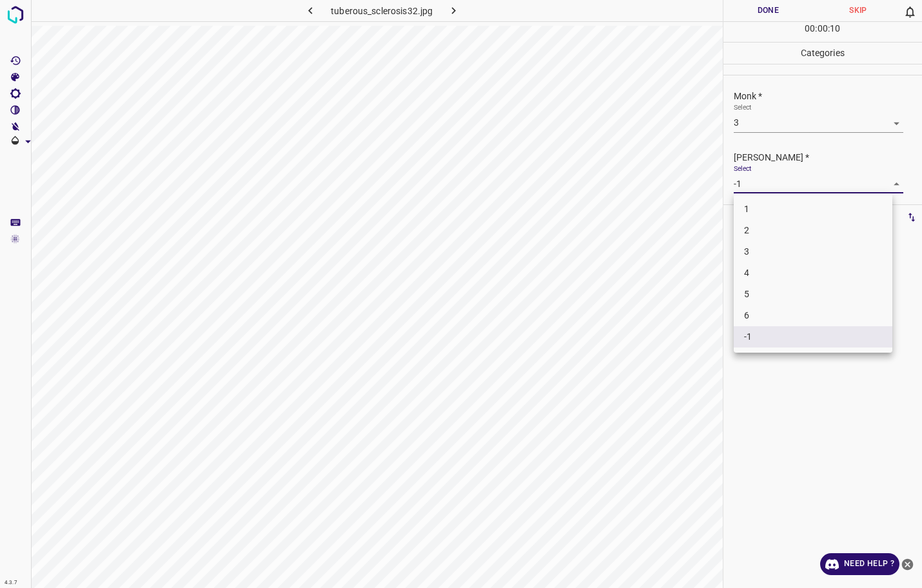
click at [766, 227] on li "2" at bounding box center [813, 230] width 159 height 21
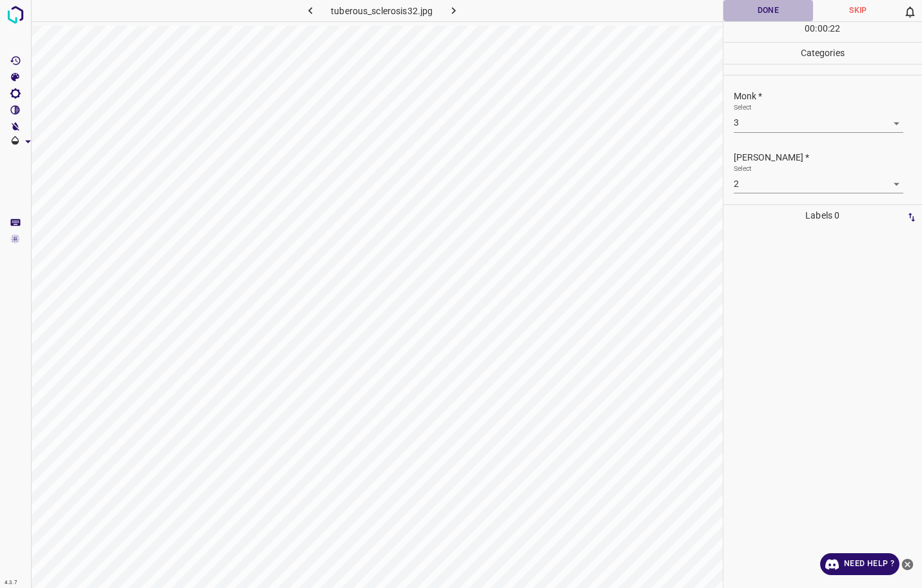
click at [736, 15] on button "Done" at bounding box center [768, 10] width 90 height 21
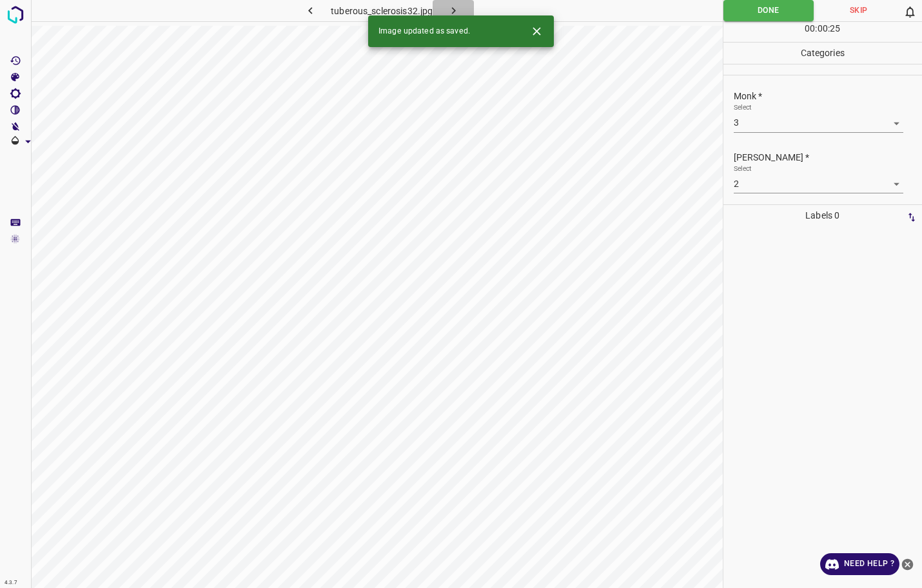
click at [461, 6] on button "button" at bounding box center [453, 10] width 41 height 21
click at [788, 119] on body "4.3.7 tuberous_sclerosis67.jpg Done Skip 0 00 : 00 : 25 Categories Monk * Selec…" at bounding box center [461, 294] width 922 height 588
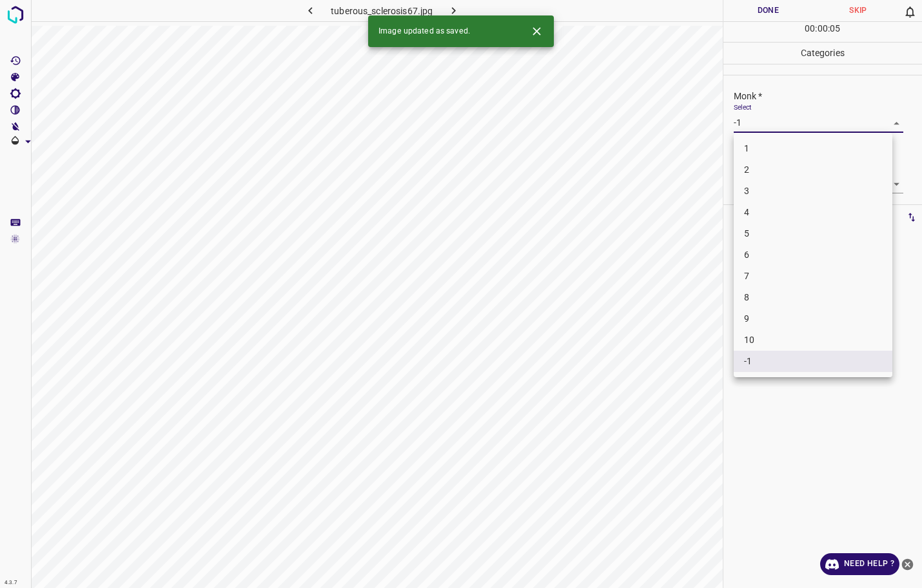
click at [771, 188] on li "3" at bounding box center [813, 190] width 159 height 21
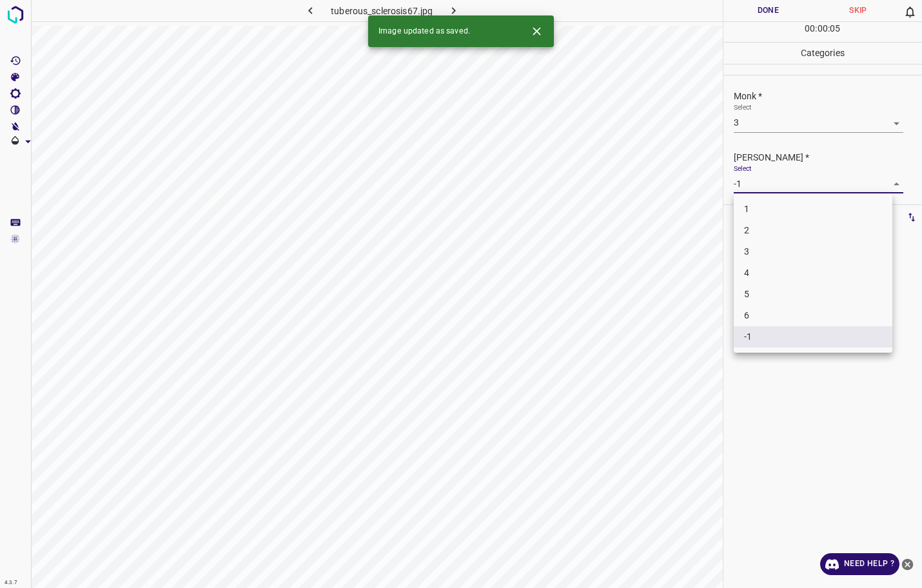
click at [768, 186] on body "4.3.7 tuberous_sclerosis67.jpg Done Skip 0 00 : 00 : 05 Categories Monk * Selec…" at bounding box center [461, 294] width 922 height 588
click at [754, 232] on li "2" at bounding box center [813, 230] width 159 height 21
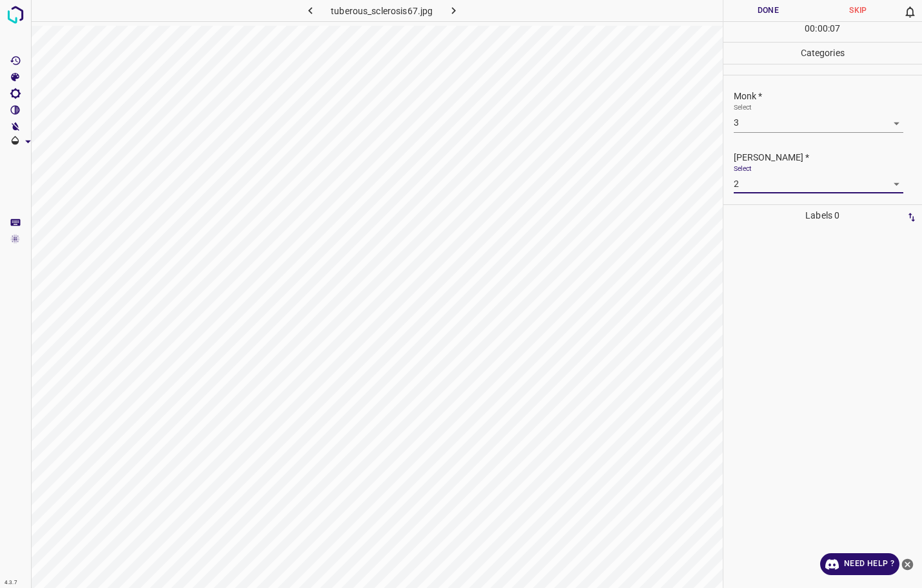
click at [762, 15] on button "Done" at bounding box center [768, 10] width 90 height 21
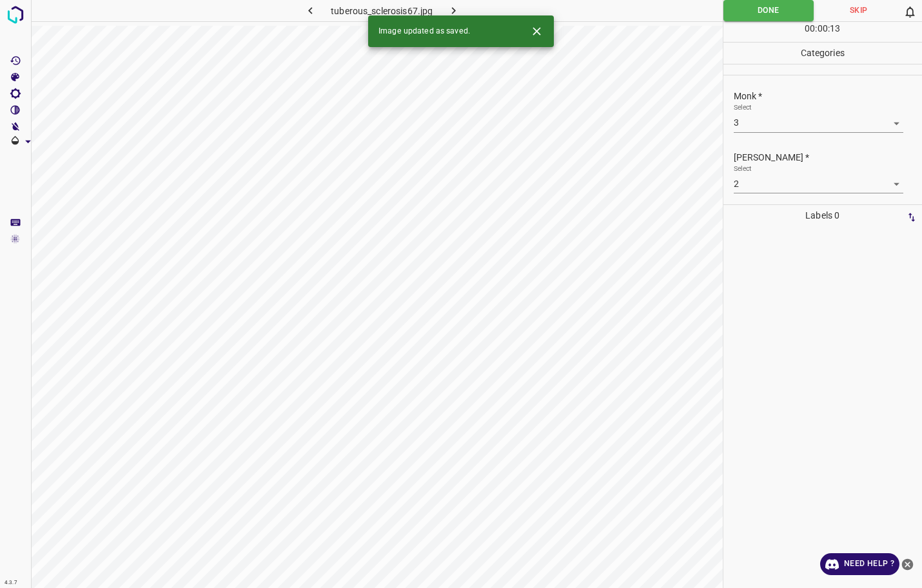
click at [451, 9] on icon "button" at bounding box center [454, 11] width 14 height 14
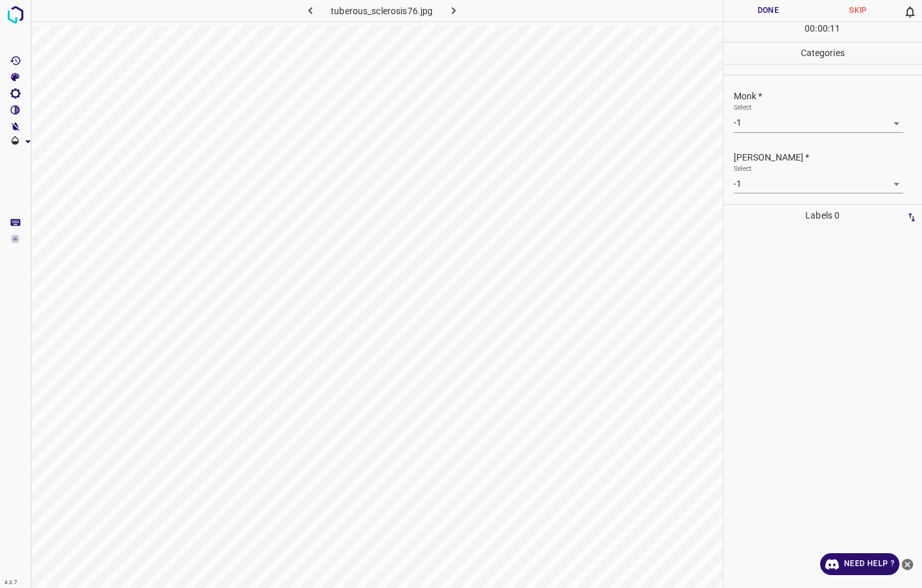
click at [740, 7] on button "Done" at bounding box center [768, 10] width 90 height 21
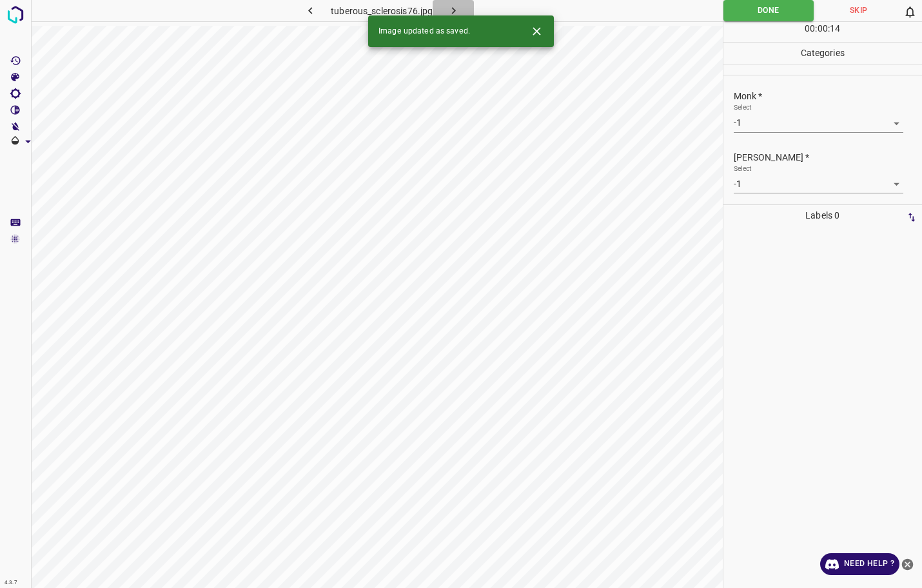
click at [459, 9] on icon "button" at bounding box center [454, 11] width 14 height 14
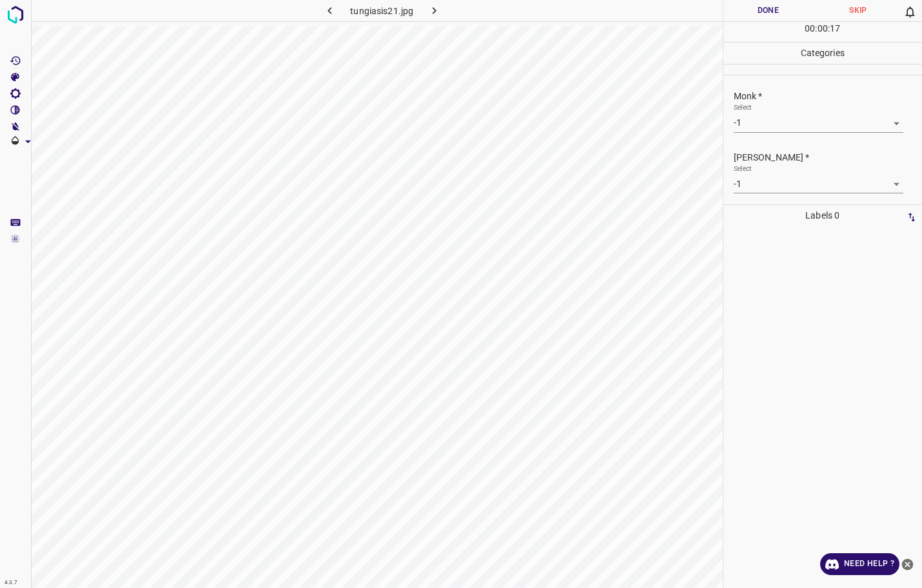
click at [757, 125] on body "4.3.7 tungiasis21.jpg Done Skip 0 00 : 00 : 17 Categories Monk * Select -1 -1 […" at bounding box center [461, 294] width 922 height 588
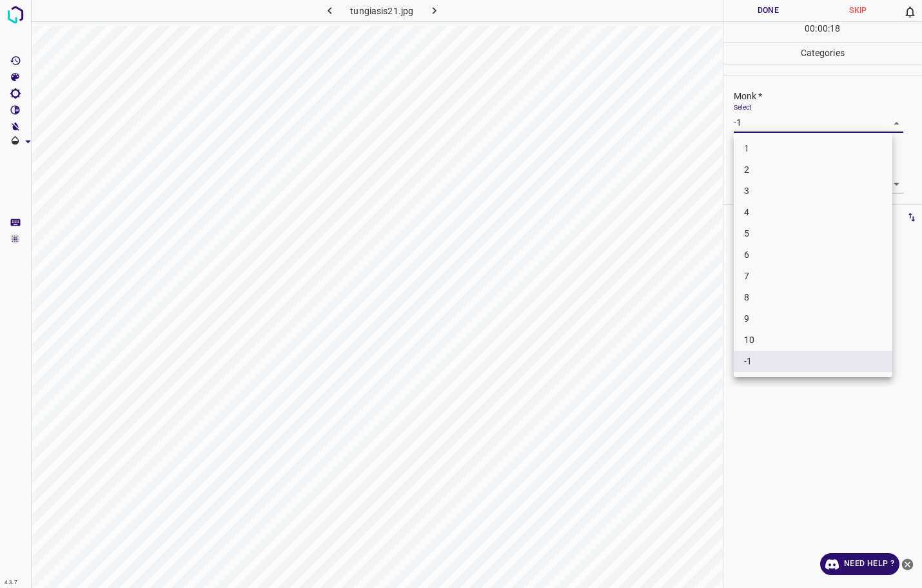
click at [757, 186] on li "3" at bounding box center [813, 190] width 159 height 21
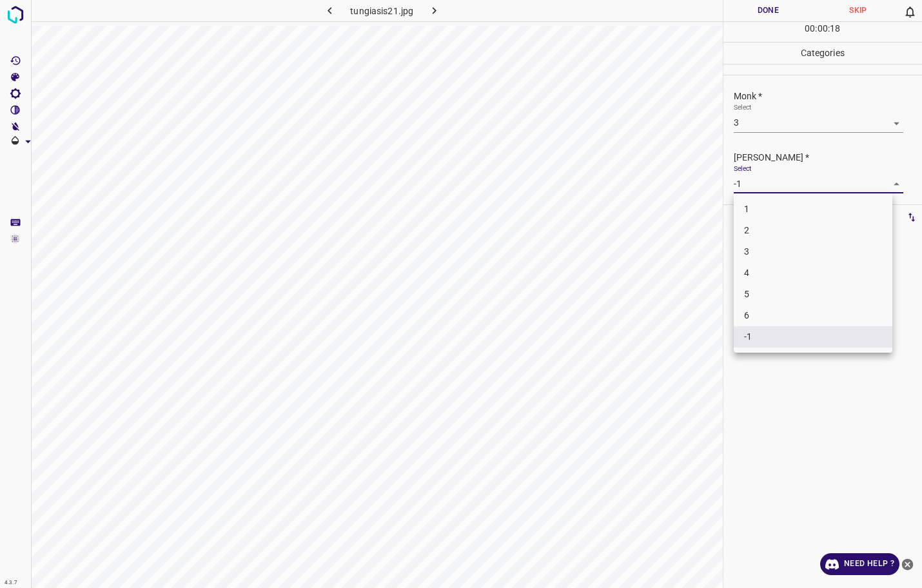
click at [757, 186] on body "4.3.7 tungiasis21.jpg Done Skip 0 00 : 00 : 18 Categories Monk * Select 3 3 [PE…" at bounding box center [461, 294] width 922 height 588
click at [753, 235] on li "2" at bounding box center [813, 230] width 159 height 21
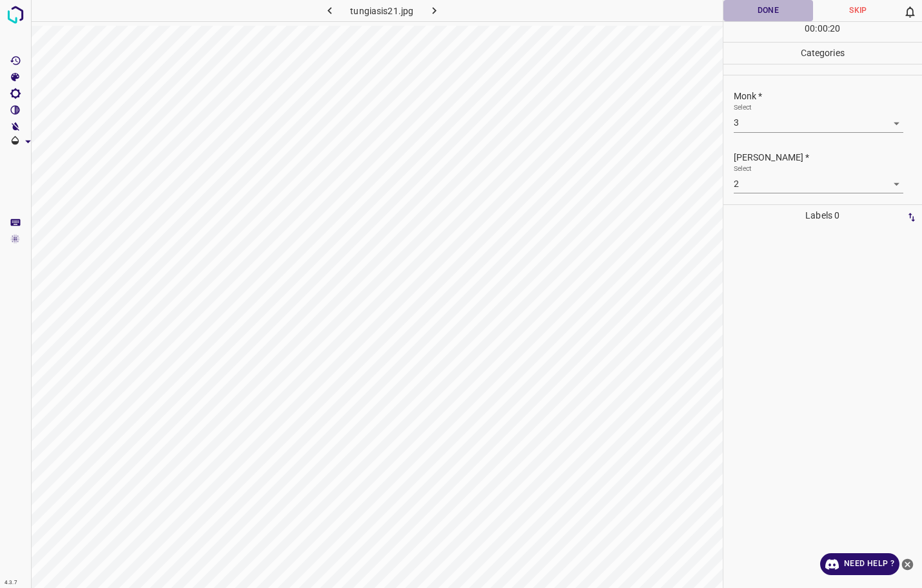
click at [763, 20] on button "Done" at bounding box center [768, 10] width 90 height 21
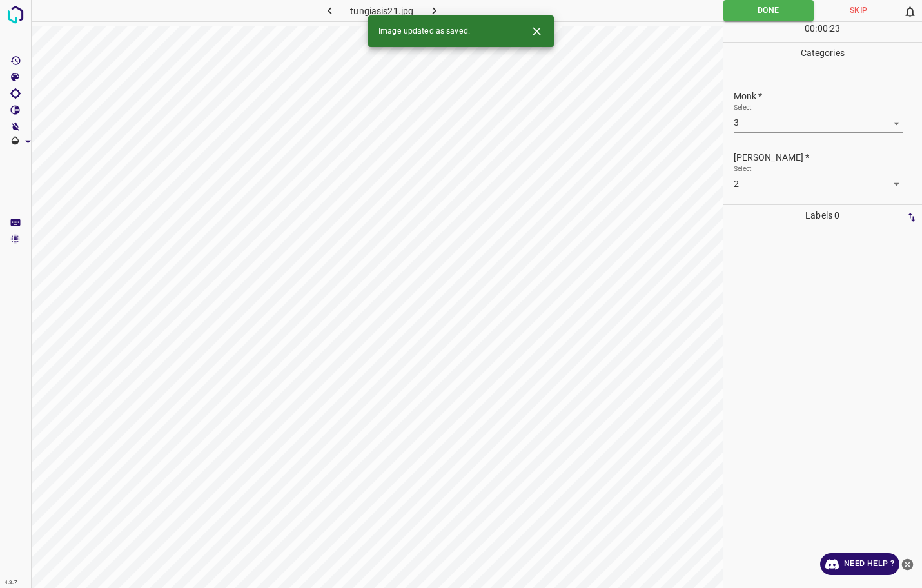
click at [439, 7] on icon "button" at bounding box center [434, 11] width 14 height 14
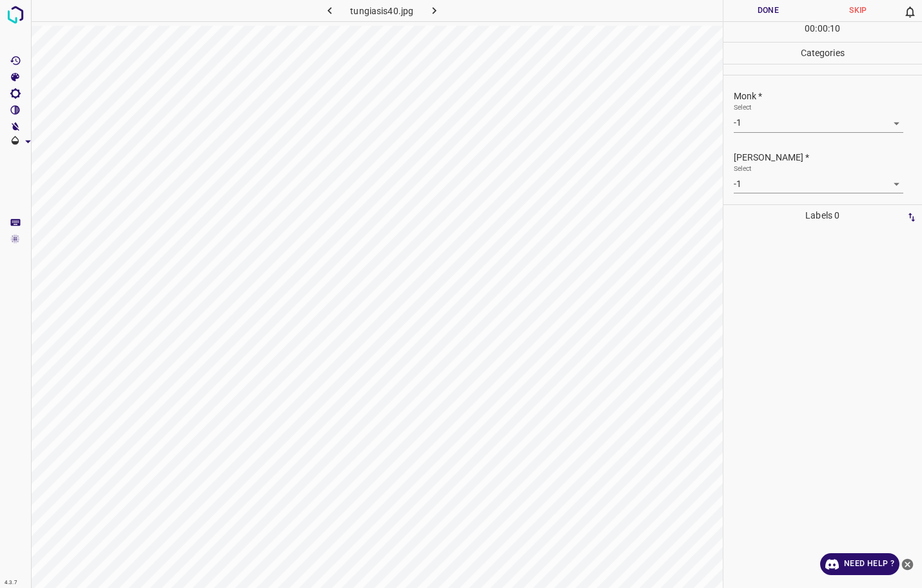
click at [763, 112] on div "Select -1 -1" at bounding box center [819, 117] width 170 height 29
click at [765, 103] on div "Select -1 -1" at bounding box center [819, 117] width 170 height 29
click at [759, 117] on body "4.3.7 tungiasis40.jpg Done Skip 0 00 : 00 : 11 Categories Monk * Select -1 -1 […" at bounding box center [461, 294] width 922 height 588
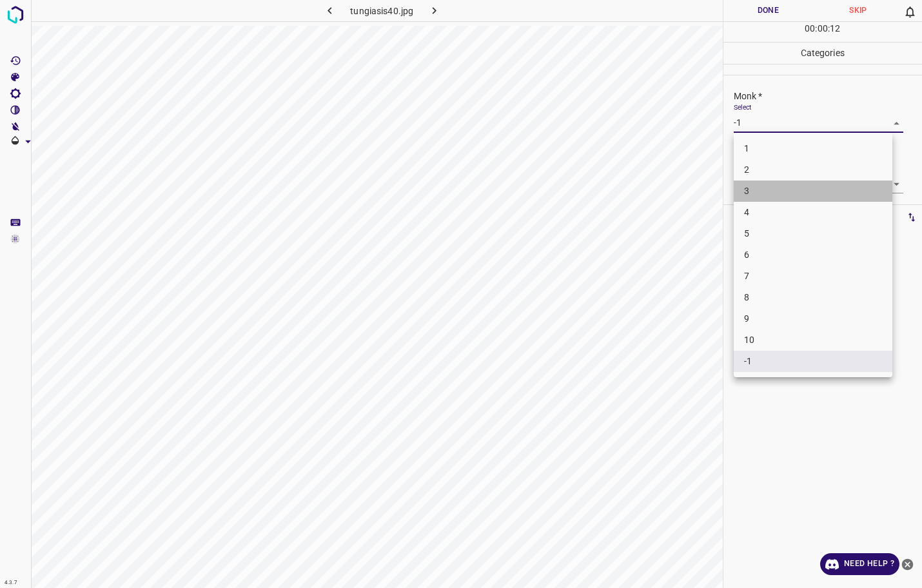
click at [755, 184] on li "3" at bounding box center [813, 190] width 159 height 21
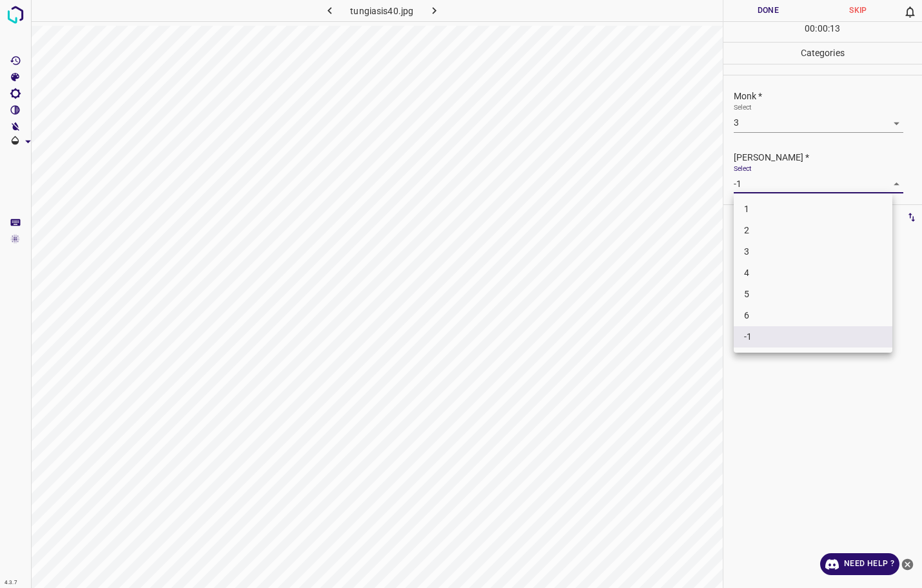
click at [755, 184] on body "4.3.7 tungiasis40.jpg Done Skip 0 00 : 00 : 13 Categories Monk * Select 3 3 [PE…" at bounding box center [461, 294] width 922 height 588
click at [743, 238] on li "2" at bounding box center [813, 230] width 159 height 21
click at [768, 10] on button "Done" at bounding box center [768, 10] width 90 height 21
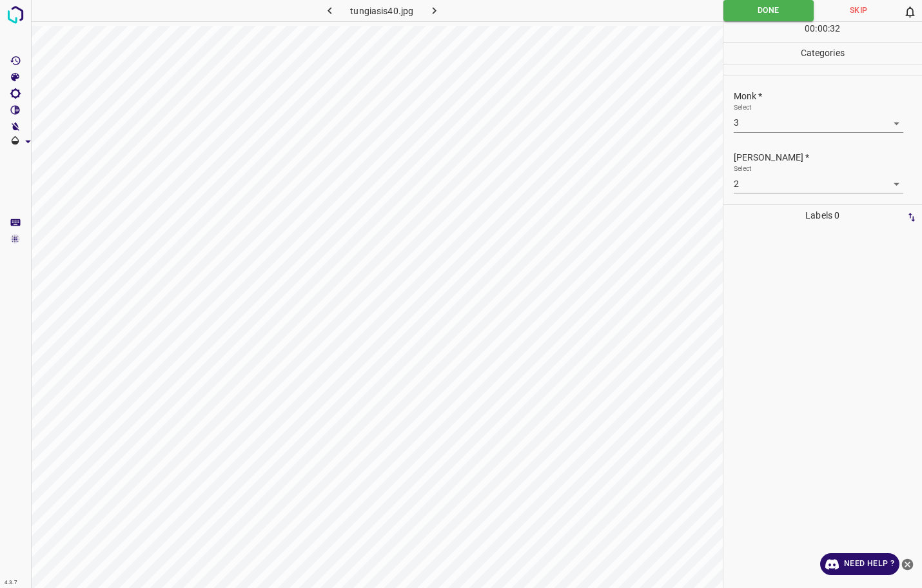
click at [431, 3] on button "button" at bounding box center [433, 10] width 41 height 21
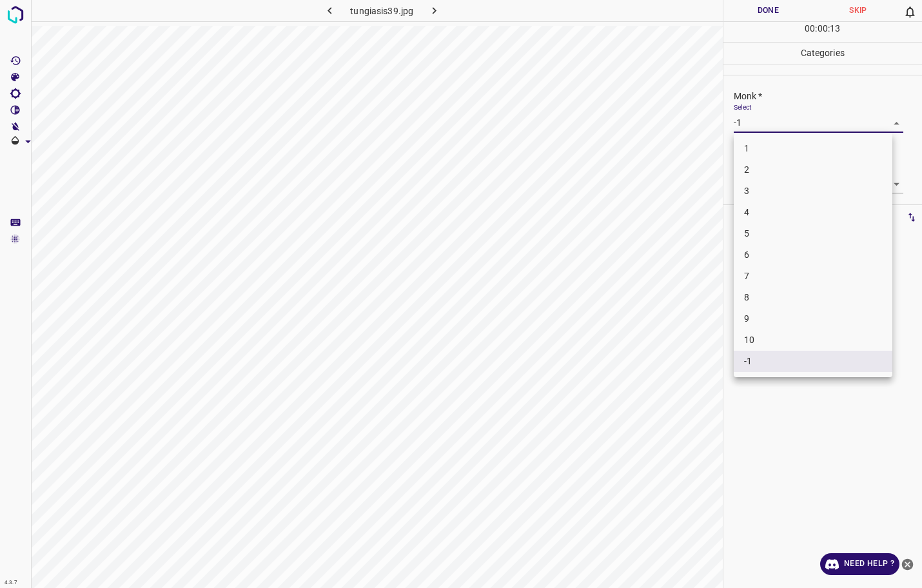
click at [772, 123] on body "4.3.7 tungiasis39.jpg Done Skip 0 00 : 00 : 13 Categories Monk * Select -1 -1 […" at bounding box center [461, 294] width 922 height 588
click at [770, 210] on li "4" at bounding box center [813, 212] width 159 height 21
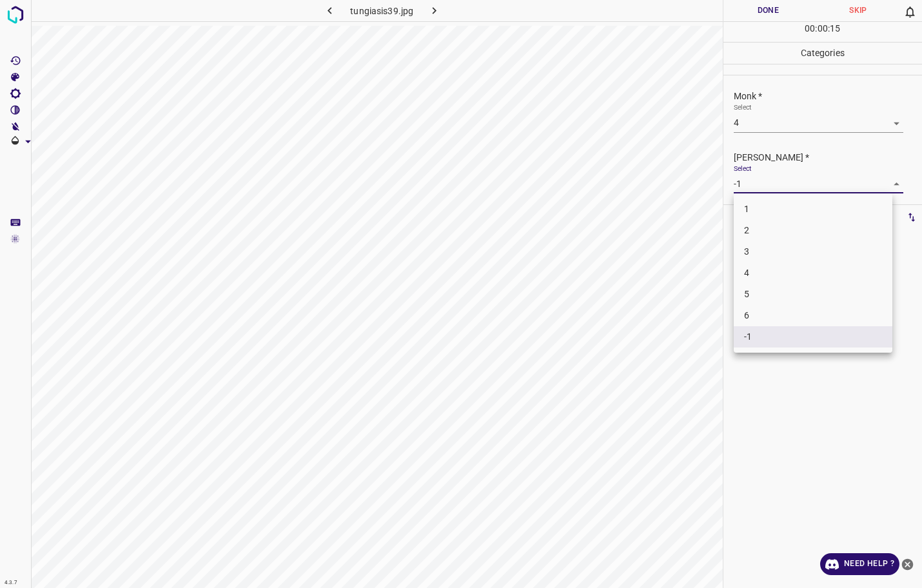
click at [764, 184] on body "4.3.7 tungiasis39.jpg Done Skip 0 00 : 00 : 15 Categories Monk * Select 4 4 [PE…" at bounding box center [461, 294] width 922 height 588
click at [764, 242] on li "3" at bounding box center [813, 251] width 159 height 21
click at [768, 8] on button "Done" at bounding box center [768, 10] width 90 height 21
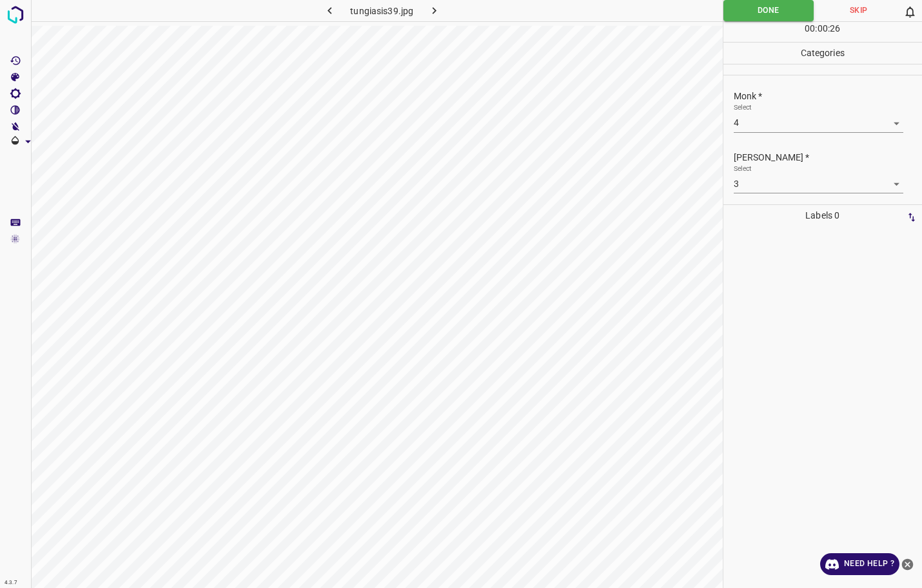
click at [431, 5] on icon "button" at bounding box center [434, 11] width 14 height 14
click at [783, 120] on body "4.3.7 tungiasis56.jpg Done Skip 0 00 : 00 : 26 Categories Monk * Select -1 -1 […" at bounding box center [461, 294] width 922 height 588
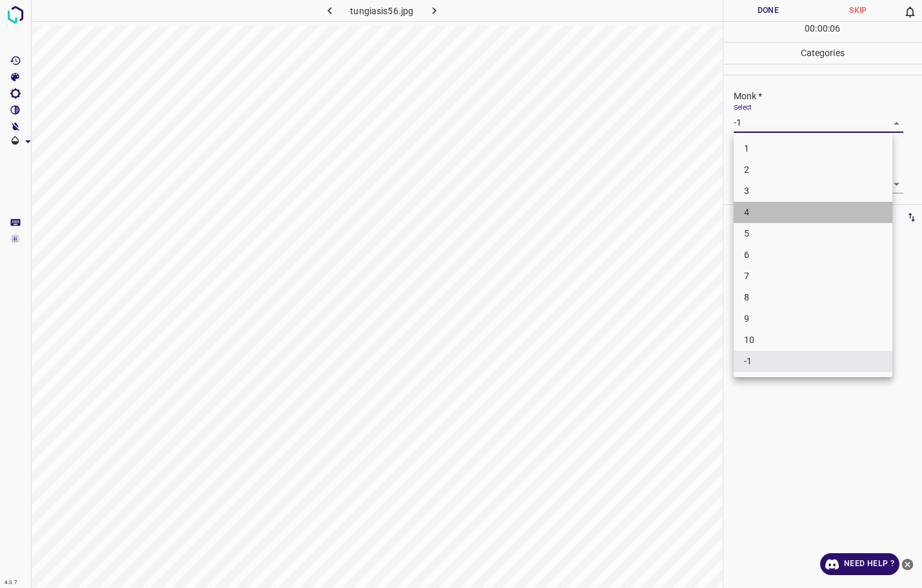
click at [761, 208] on li "4" at bounding box center [813, 212] width 159 height 21
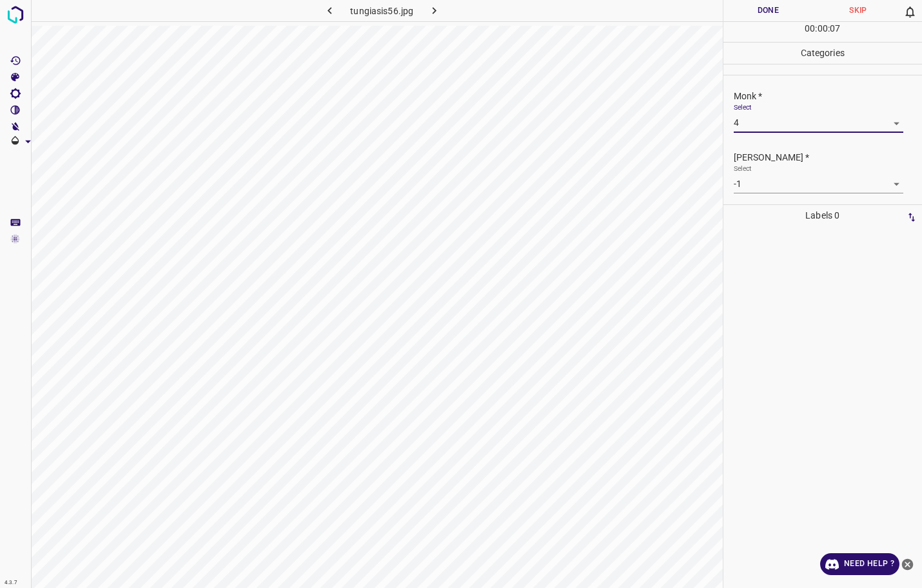
click at [767, 187] on body "4.3.7 tungiasis56.jpg Done Skip 0 00 : 00 : 07 Categories Monk * Select 4 4 [PE…" at bounding box center [461, 294] width 922 height 588
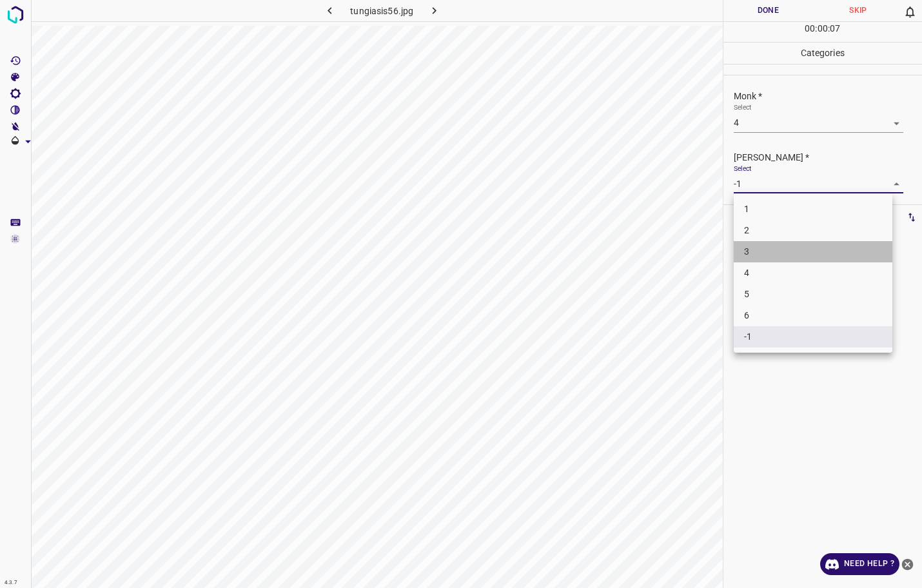
click at [752, 244] on li "3" at bounding box center [813, 251] width 159 height 21
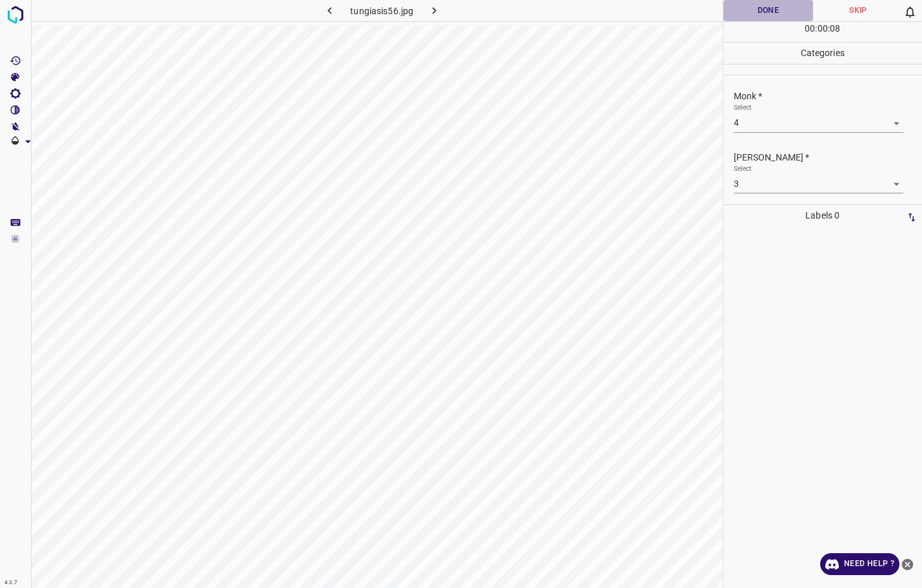
click at [781, 15] on button "Done" at bounding box center [768, 10] width 90 height 21
click at [439, 8] on icon "button" at bounding box center [434, 11] width 14 height 14
click at [750, 121] on body "4.3.7 stasis-dermatitis4.jpg Done Skip 0 00 : 00 : 07 Categories Monk * Select …" at bounding box center [461, 294] width 922 height 588
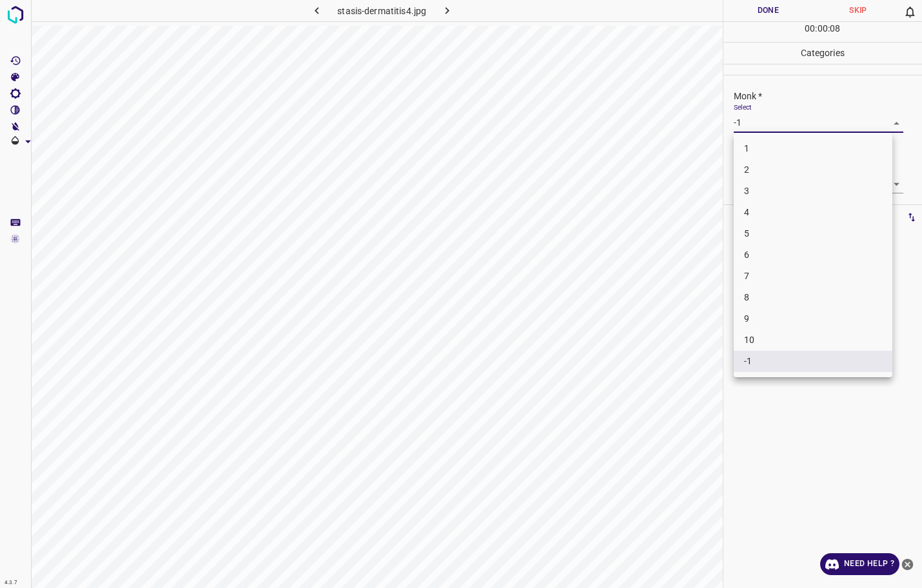
click at [751, 188] on li "3" at bounding box center [813, 190] width 159 height 21
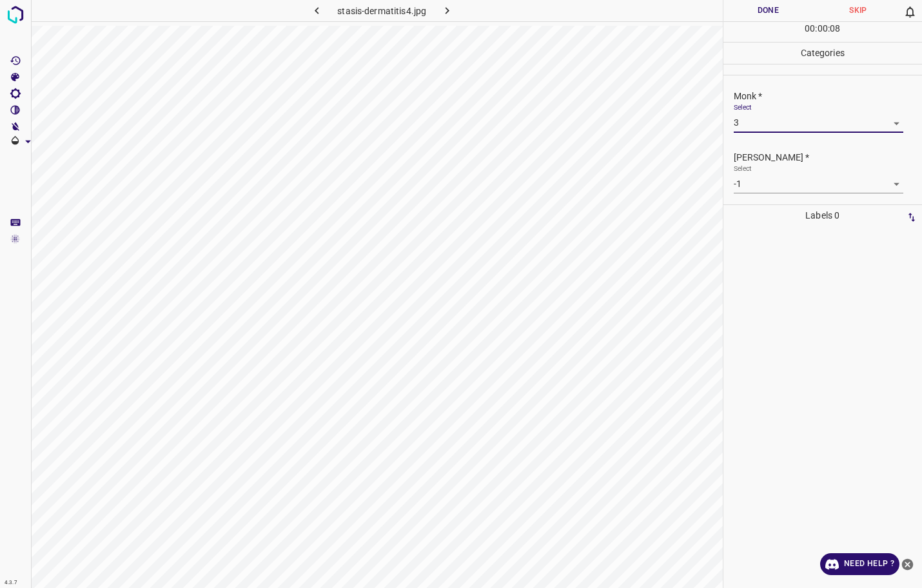
click at [751, 182] on body "4.3.7 stasis-dermatitis4.jpg Done Skip 0 00 : 00 : 08 Categories Monk * Select …" at bounding box center [461, 294] width 922 height 588
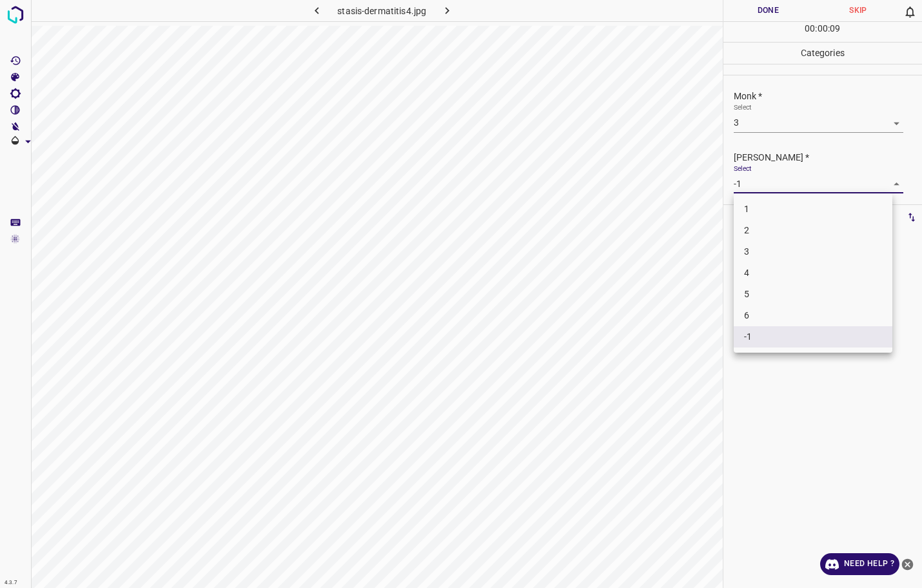
click at [741, 228] on li "2" at bounding box center [813, 230] width 159 height 21
click at [760, 13] on button "Done" at bounding box center [768, 10] width 90 height 21
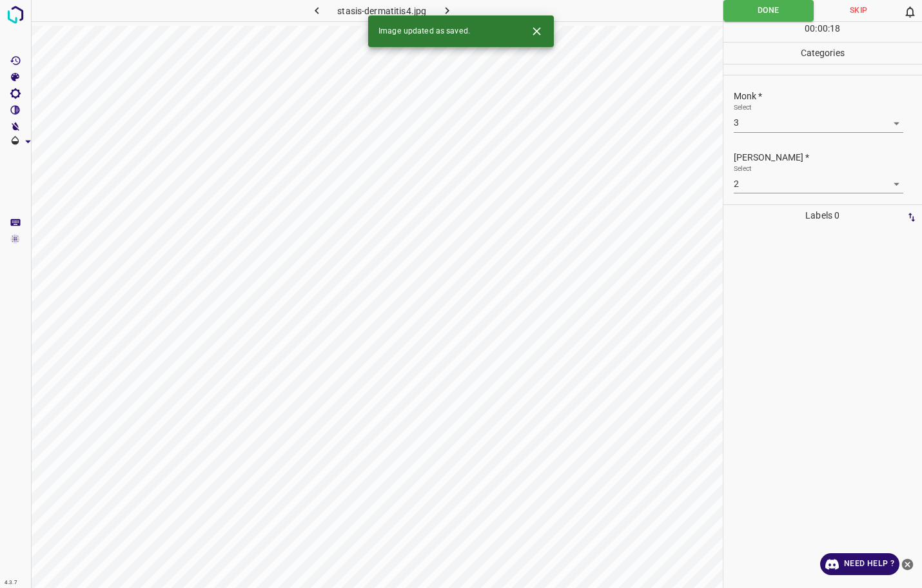
click at [449, 7] on icon "button" at bounding box center [447, 11] width 14 height 14
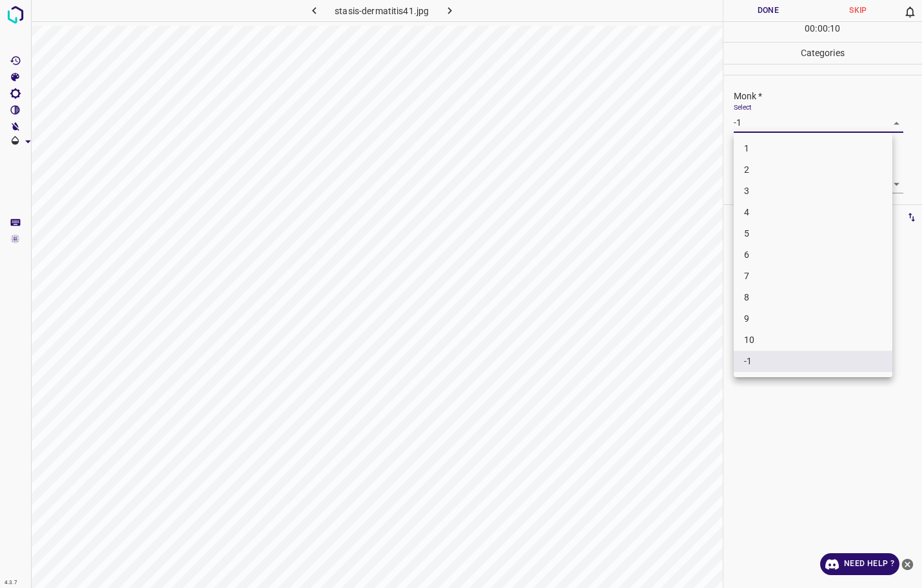
click at [757, 125] on body "4.3.7 stasis-dermatitis41.jpg Done Skip 0 00 : 00 : 10 Categories Monk * Select…" at bounding box center [461, 294] width 922 height 588
click at [759, 190] on li "3" at bounding box center [813, 190] width 159 height 21
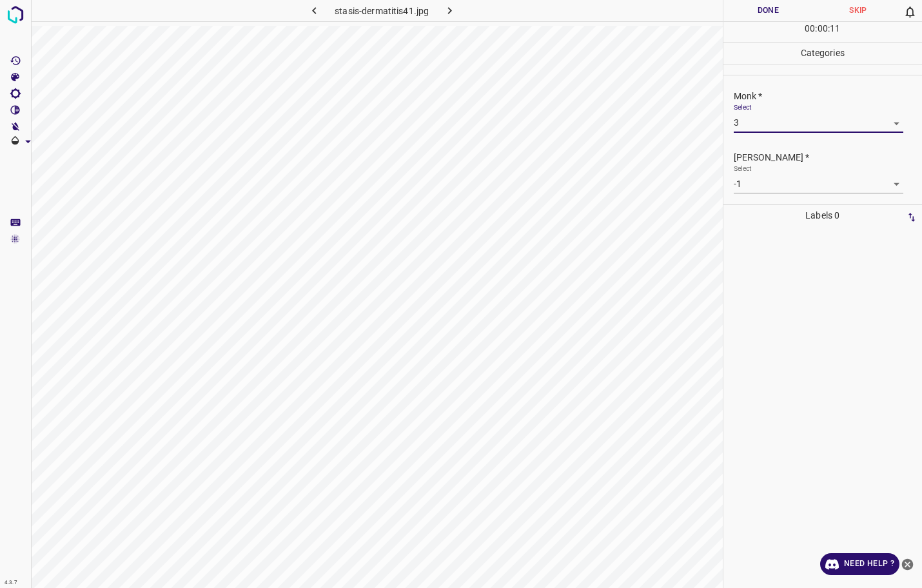
click at [776, 179] on body "4.3.7 stasis-dermatitis41.jpg Done Skip 0 00 : 00 : 11 Categories Monk * Select…" at bounding box center [461, 294] width 922 height 588
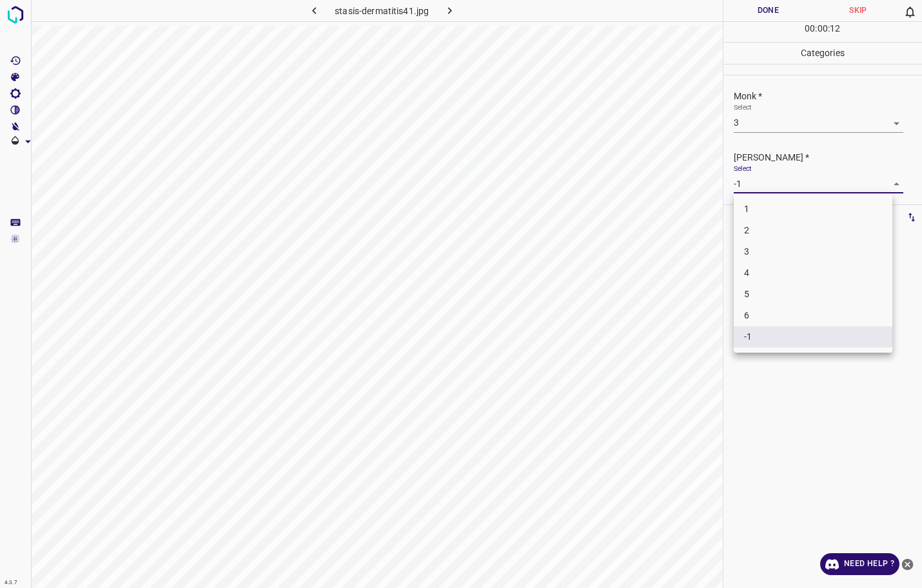
click at [766, 224] on li "2" at bounding box center [813, 230] width 159 height 21
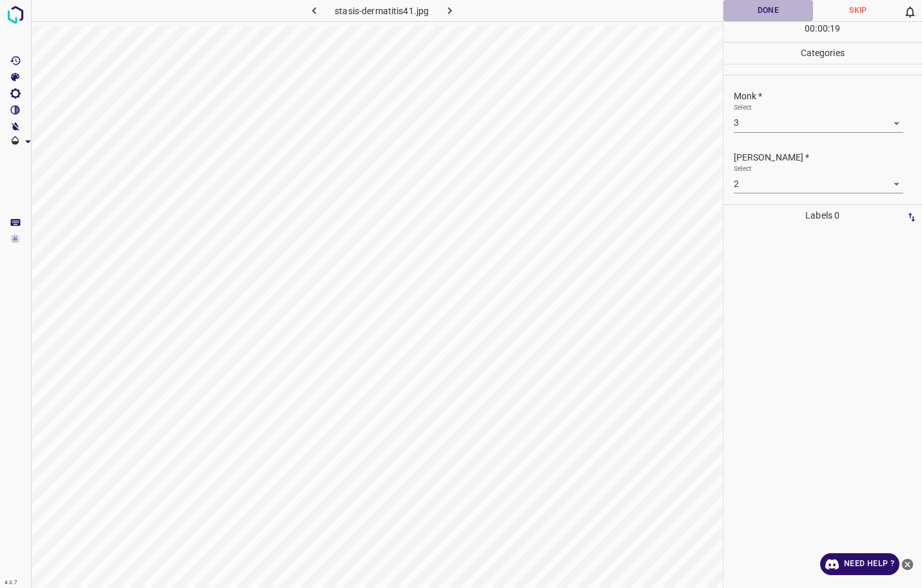
click at [771, 13] on button "Done" at bounding box center [768, 10] width 90 height 21
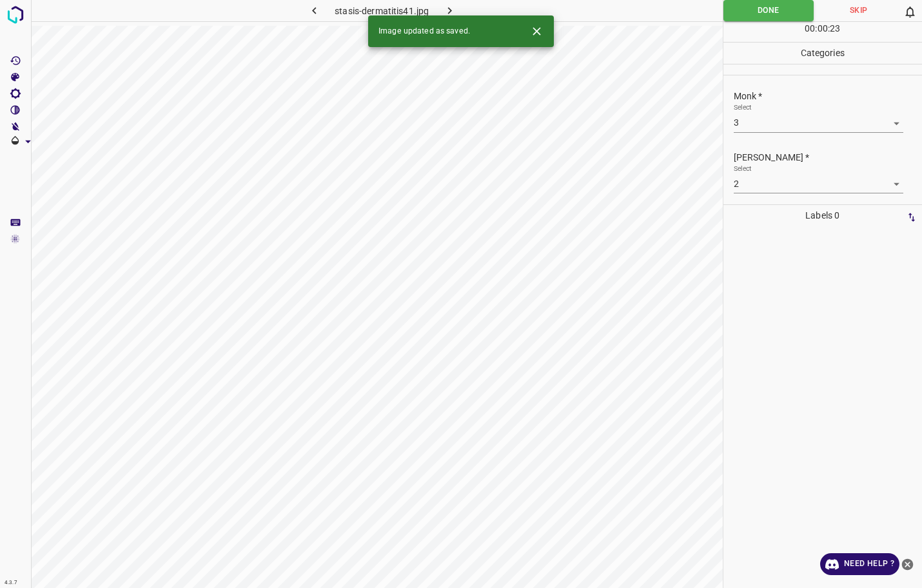
click at [451, 6] on icon "button" at bounding box center [450, 11] width 14 height 14
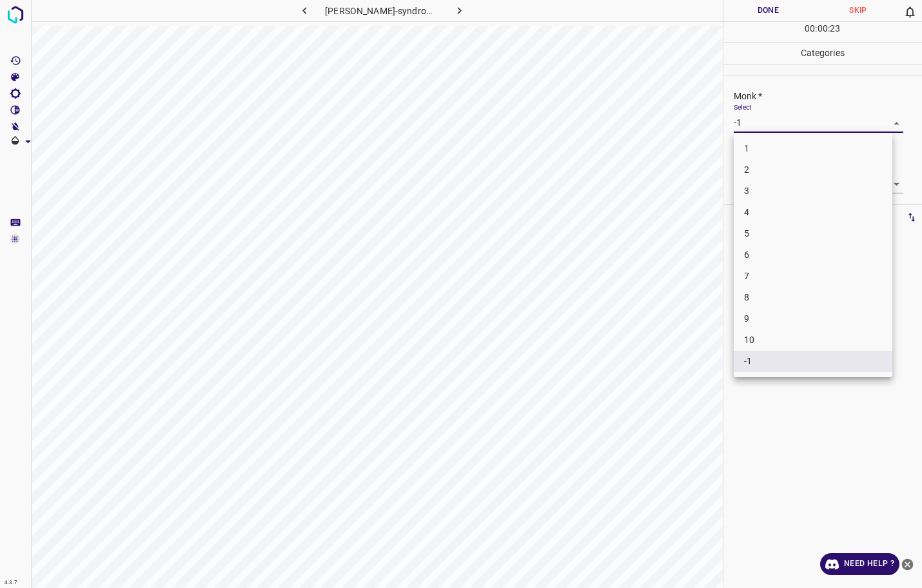
click at [762, 130] on body "4.3.7 [PERSON_NAME]-syndrome103.jpg Done Skip 0 00 : 00 : 23 Categories Monk * …" at bounding box center [461, 294] width 922 height 588
click at [748, 197] on li "3" at bounding box center [813, 190] width 159 height 21
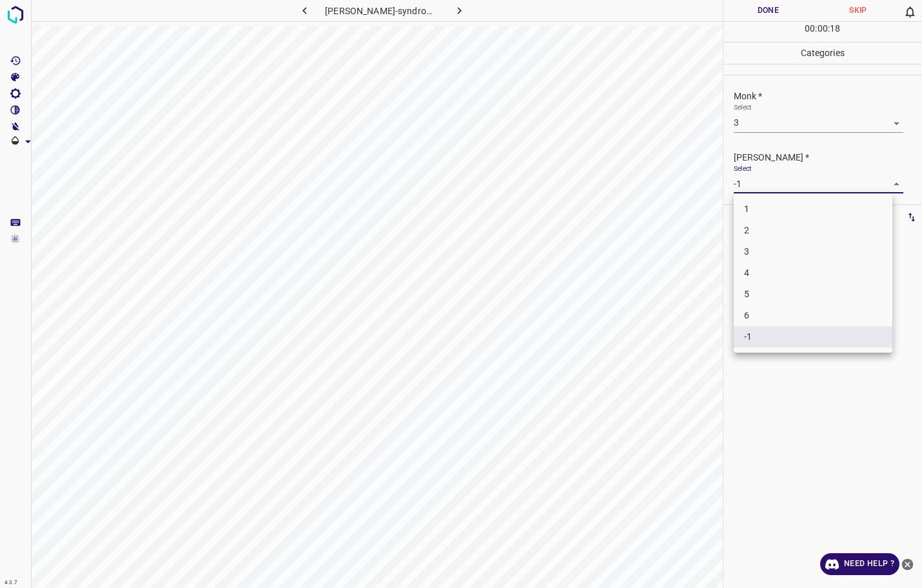
click at [749, 191] on body "4.3.7 [PERSON_NAME]-syndrome103.jpg Done Skip 0 00 : 00 : 18 Categories Monk * …" at bounding box center [461, 294] width 922 height 588
click at [744, 239] on ul "1 2 3 4 5 6 -1" at bounding box center [813, 272] width 159 height 159
click at [744, 235] on li "2" at bounding box center [813, 230] width 159 height 21
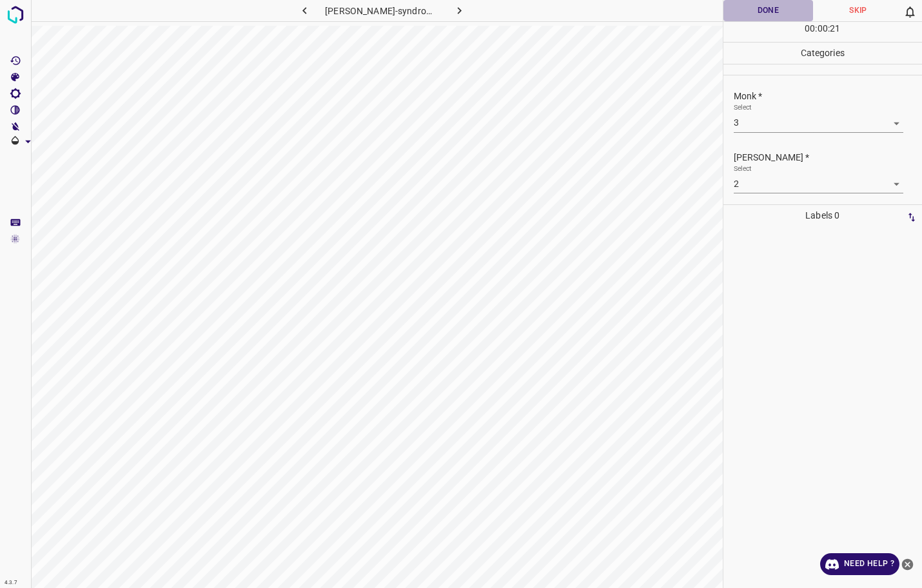
click at [761, 10] on button "Done" at bounding box center [768, 10] width 90 height 21
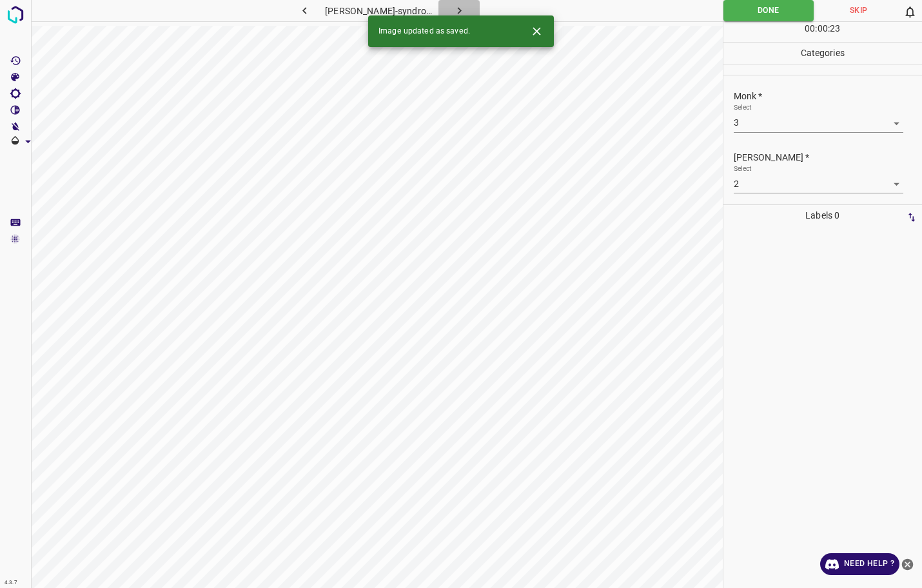
click at [460, 10] on icon "button" at bounding box center [460, 11] width 14 height 14
click at [759, 126] on body "4.3.7 [PERSON_NAME]-syndrome122.jpg Done Skip 0 00 : 00 : 15 Categories Monk * …" at bounding box center [461, 294] width 922 height 588
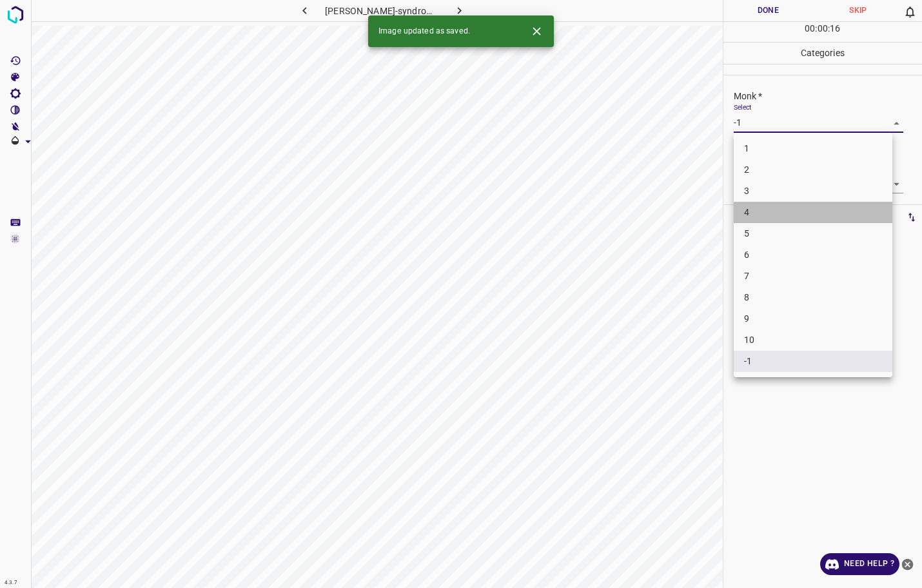
click at [754, 213] on li "4" at bounding box center [813, 212] width 159 height 21
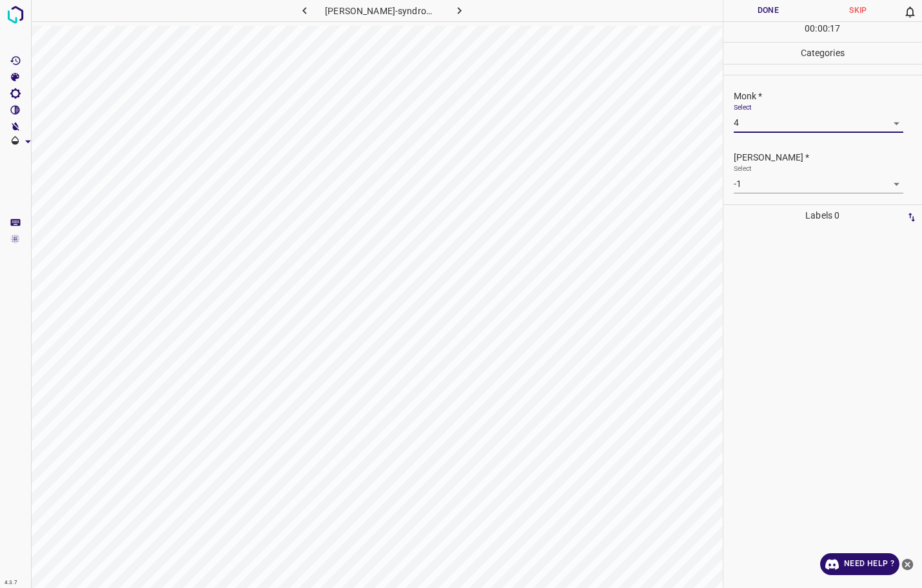
click at [752, 189] on body "4.3.7 [PERSON_NAME]-syndrome122.jpg Done Skip 0 00 : 00 : 17 Categories Monk * …" at bounding box center [461, 294] width 922 height 588
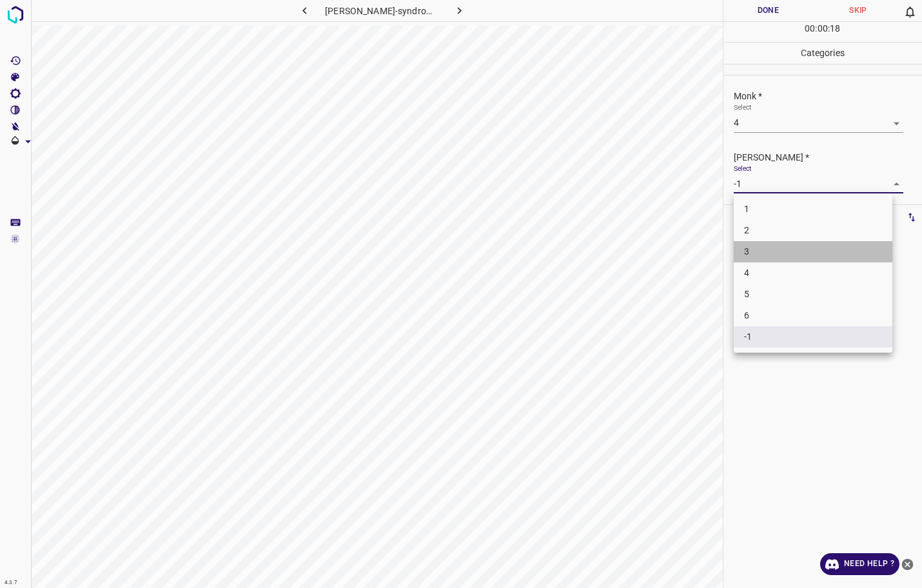
click at [761, 247] on li "3" at bounding box center [813, 251] width 159 height 21
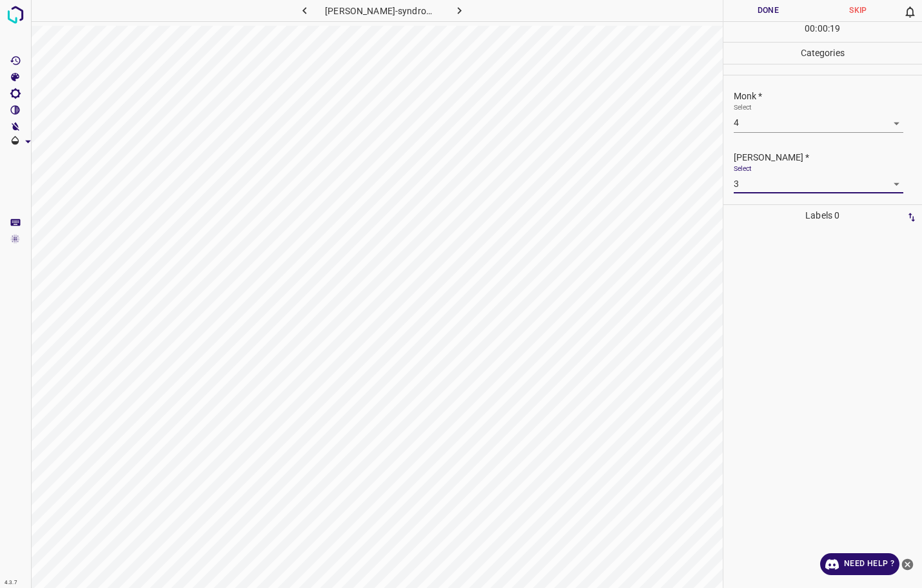
click at [771, 11] on button "Done" at bounding box center [768, 10] width 90 height 21
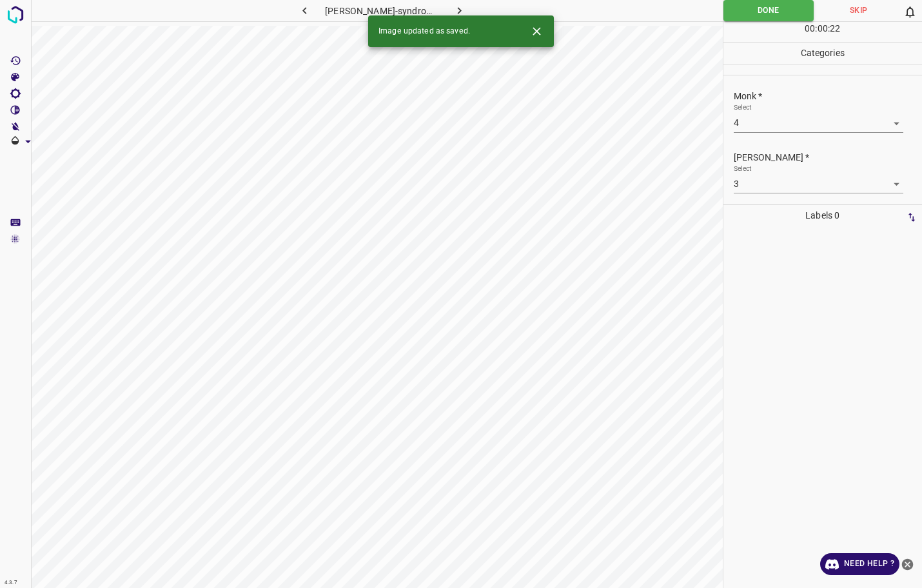
click at [458, 10] on icon "button" at bounding box center [460, 11] width 14 height 14
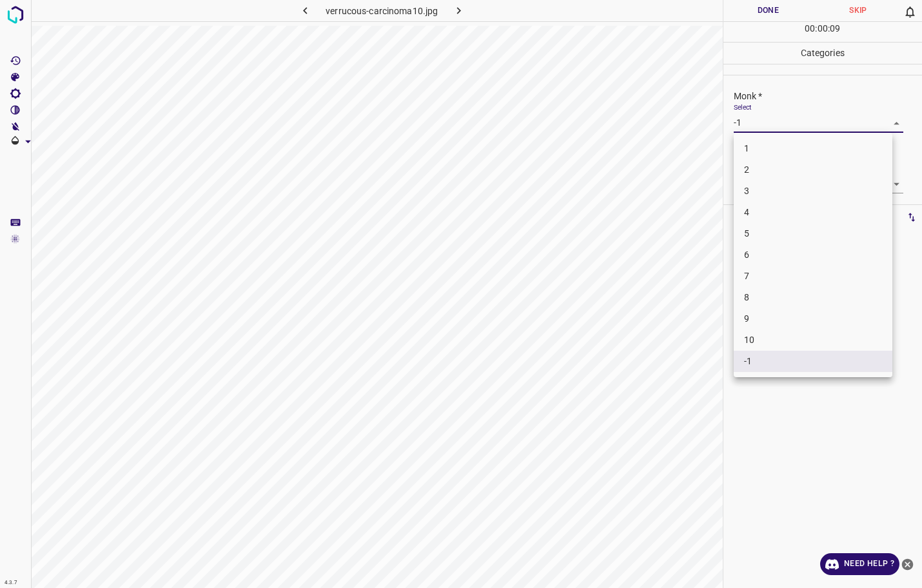
click at [790, 126] on body "4.3.7 verrucous-carcinoma10.jpg Done Skip 0 00 : 00 : 09 Categories Monk * Sele…" at bounding box center [461, 294] width 922 height 588
click at [754, 228] on li "5" at bounding box center [813, 233] width 159 height 21
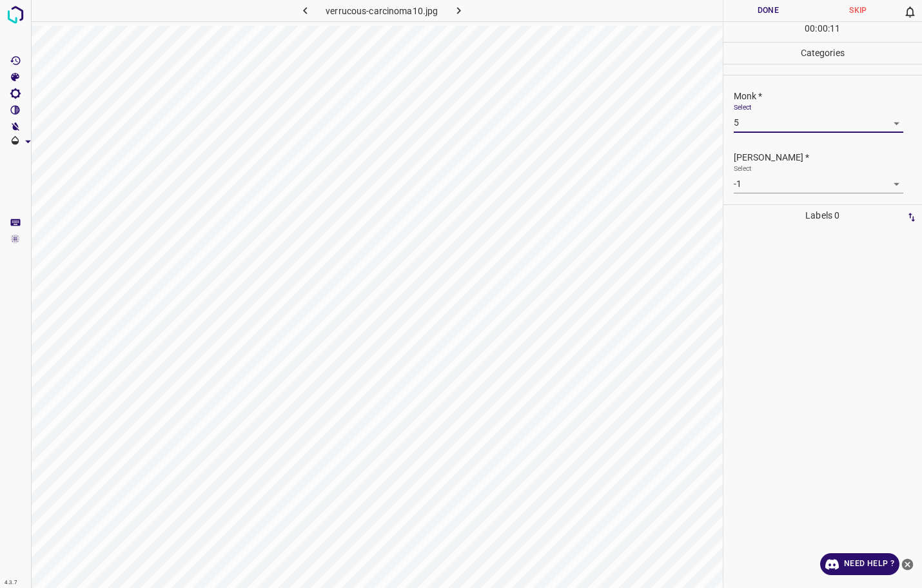
click at [764, 184] on body "4.3.7 verrucous-carcinoma10.jpg Done Skip 0 00 : 00 : 11 Categories Monk * Sele…" at bounding box center [461, 294] width 922 height 588
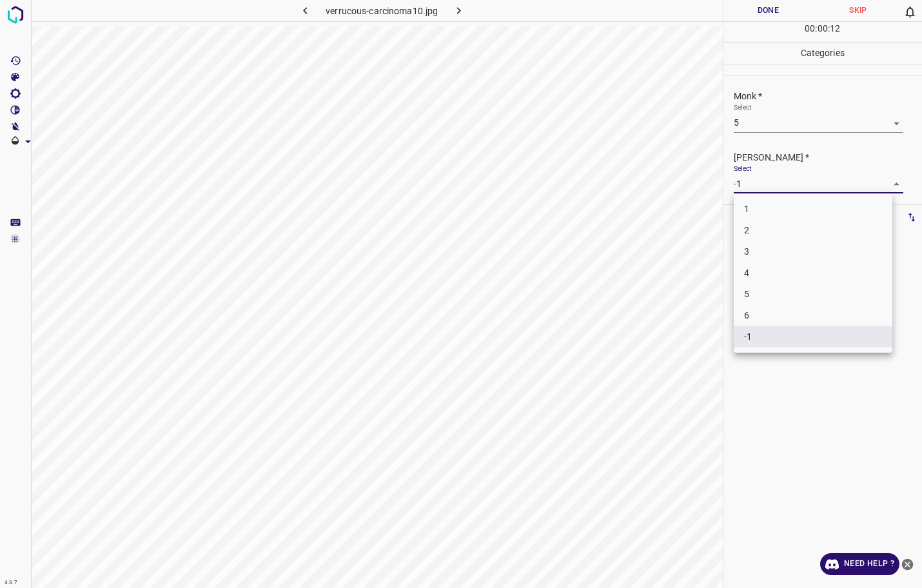
click at [742, 268] on li "4" at bounding box center [813, 272] width 159 height 21
click at [784, 5] on button "Done" at bounding box center [768, 10] width 90 height 21
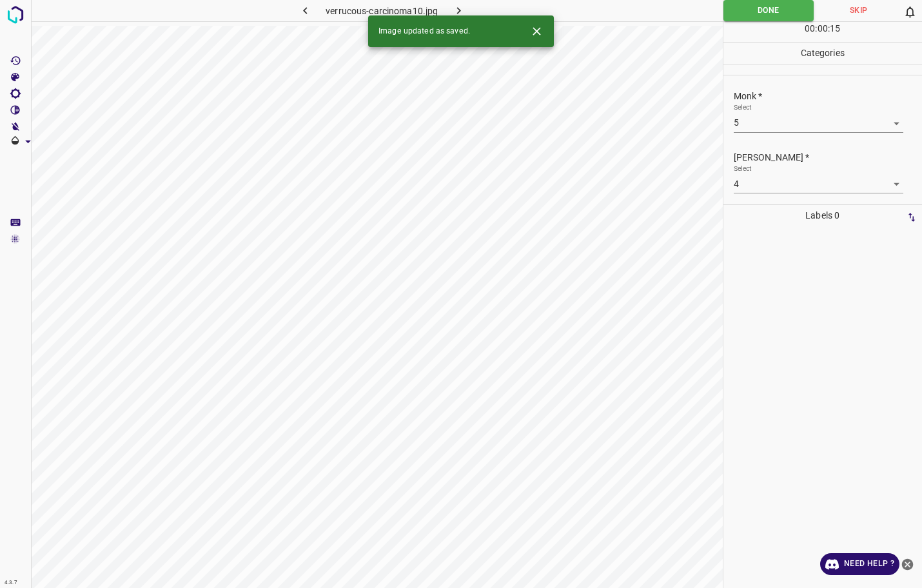
click at [463, 8] on icon "button" at bounding box center [459, 11] width 14 height 14
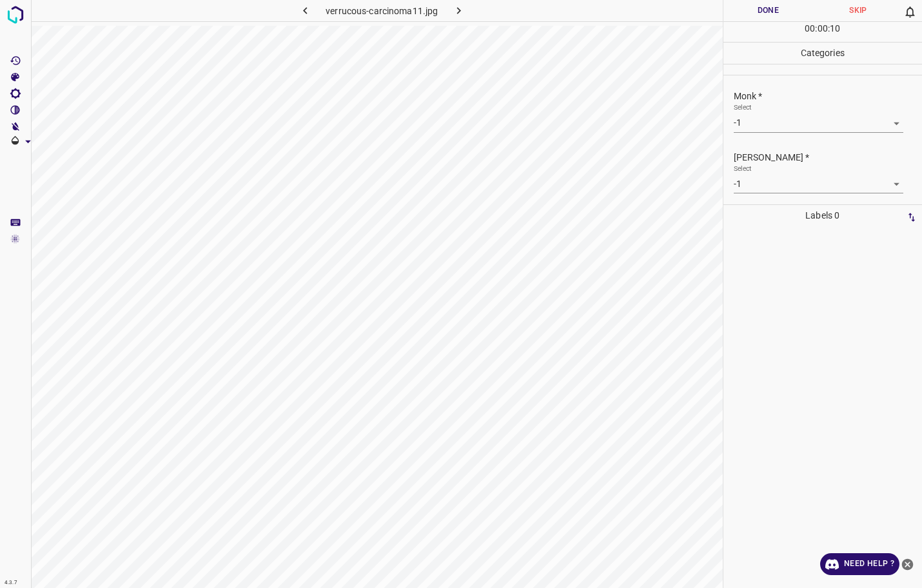
click at [764, 128] on body "4.3.7 verrucous-carcinoma11.jpg Done Skip 0 00 : 00 : 10 Categories Monk * Sele…" at bounding box center [461, 294] width 922 height 588
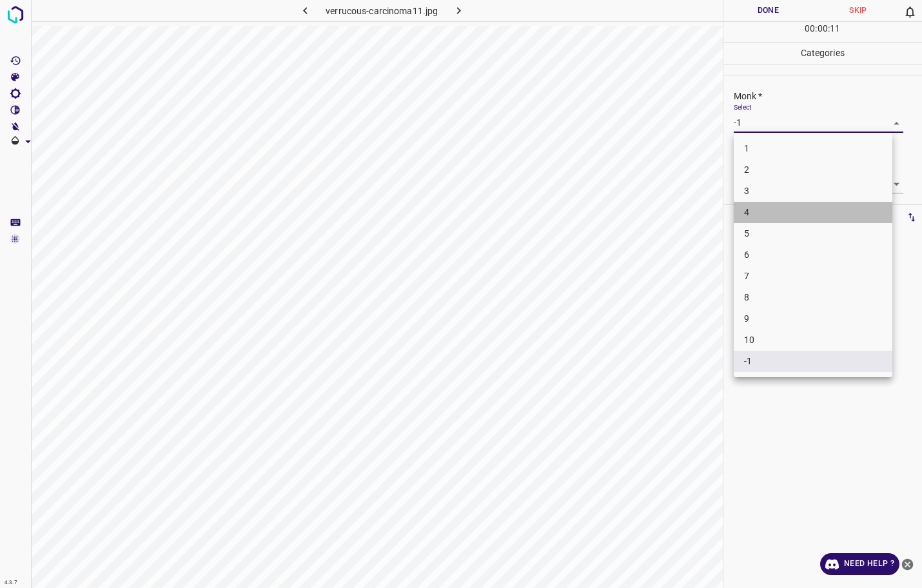
click at [759, 215] on li "4" at bounding box center [813, 212] width 159 height 21
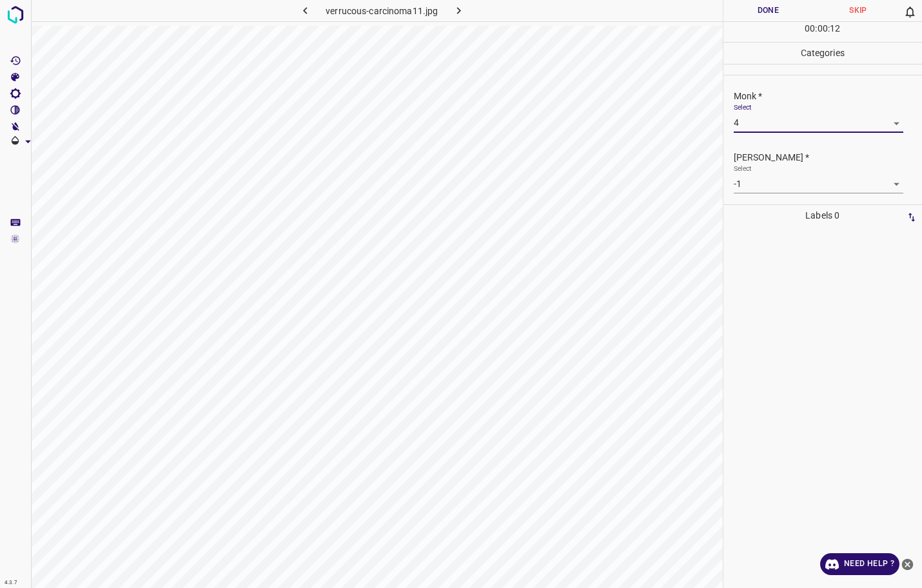
click at [761, 179] on body "4.3.7 verrucous-carcinoma11.jpg Done Skip 0 00 : 00 : 12 Categories Monk * Sele…" at bounding box center [461, 294] width 922 height 588
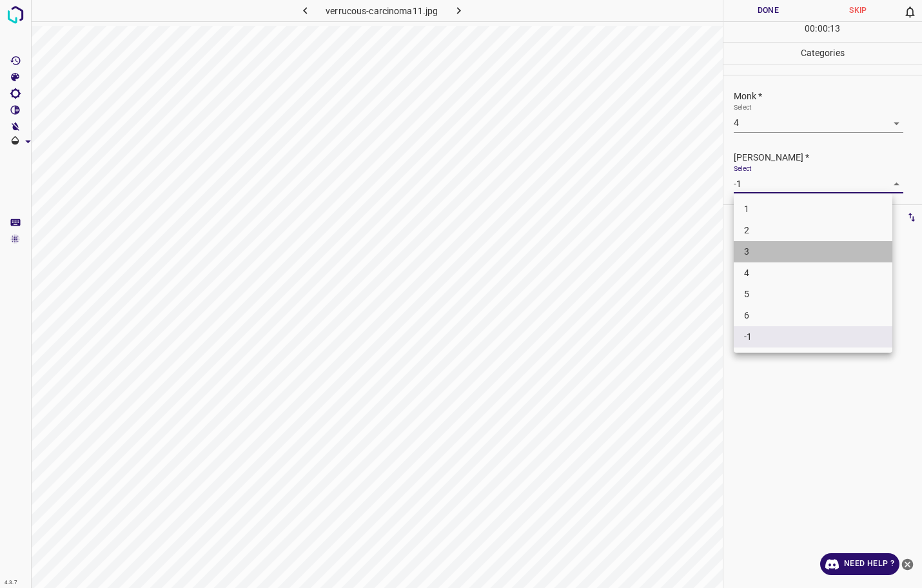
click at [755, 255] on li "3" at bounding box center [813, 251] width 159 height 21
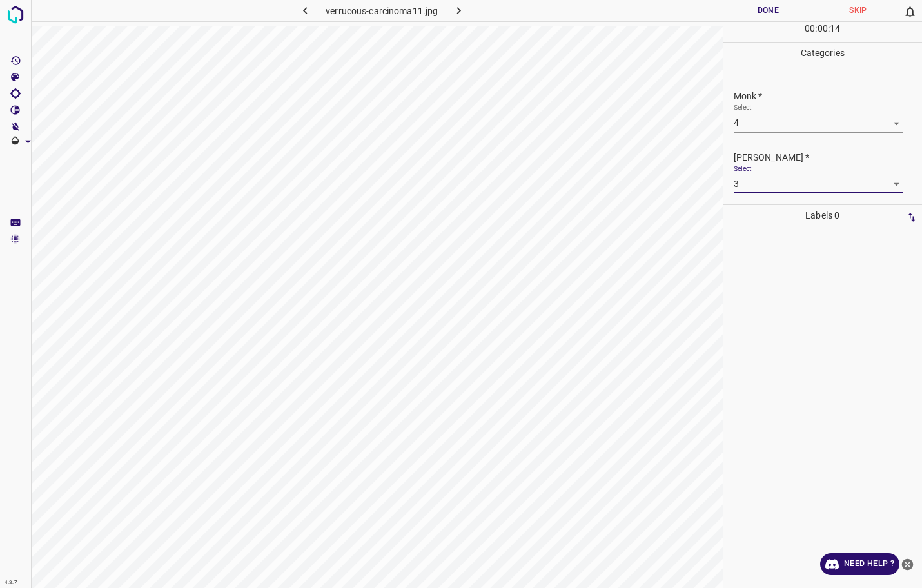
click at [754, 6] on button "Done" at bounding box center [768, 10] width 90 height 21
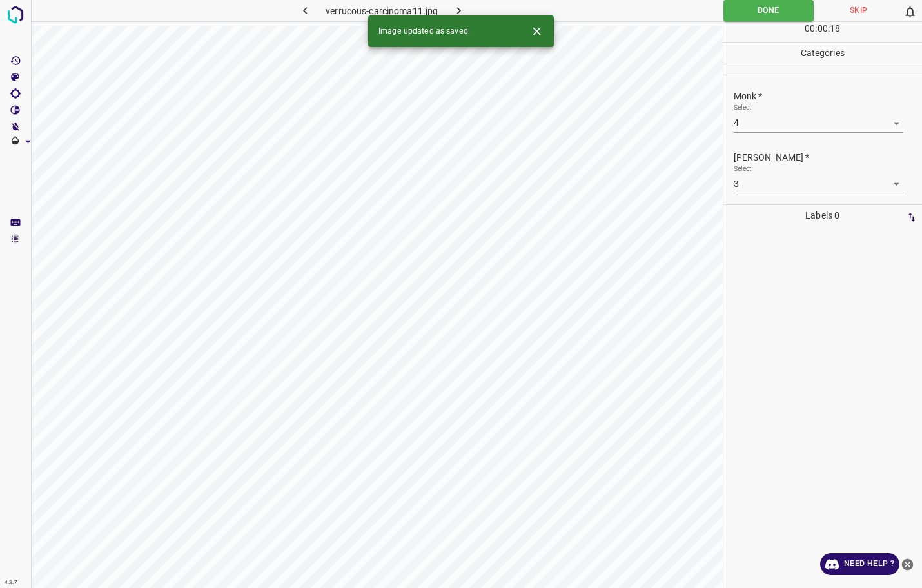
click at [465, 10] on icon "button" at bounding box center [459, 11] width 14 height 14
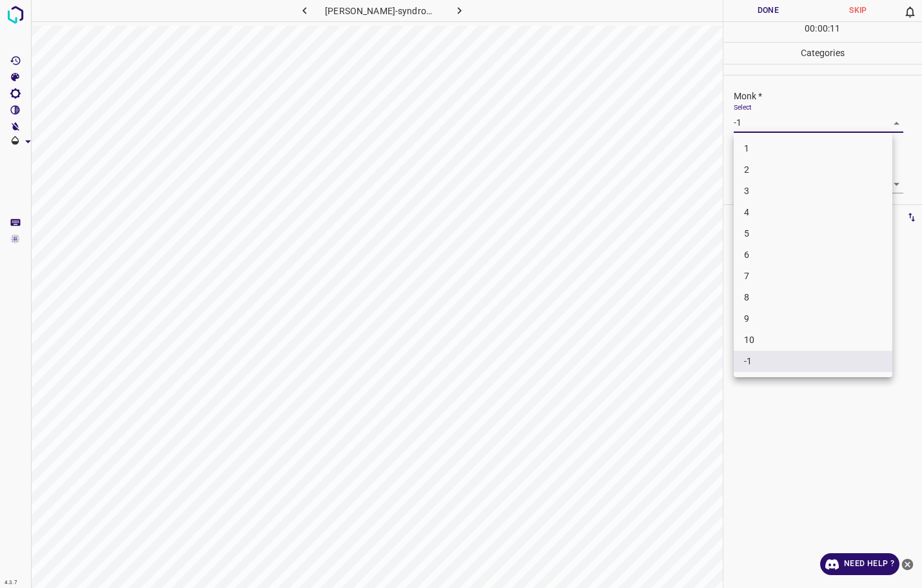
click at [768, 127] on body "4.3.7 [PERSON_NAME]-syndrome36.jpg Done Skip 0 00 : 00 : 11 Categories Monk * S…" at bounding box center [461, 294] width 922 height 588
click at [752, 172] on li "2" at bounding box center [813, 169] width 159 height 21
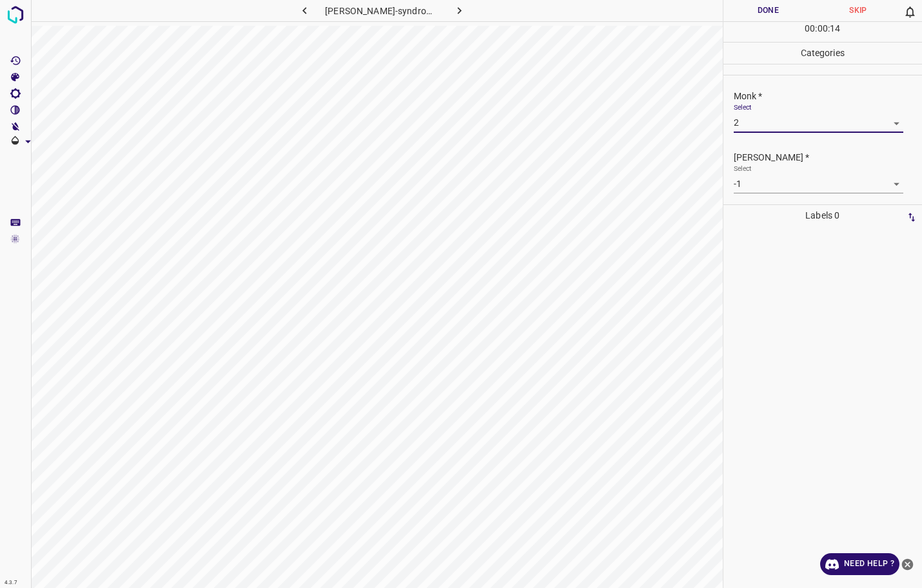
click at [754, 188] on body "4.3.7 [PERSON_NAME]-syndrome36.jpg Done Skip 0 00 : 00 : 14 Categories Monk * S…" at bounding box center [461, 294] width 922 height 588
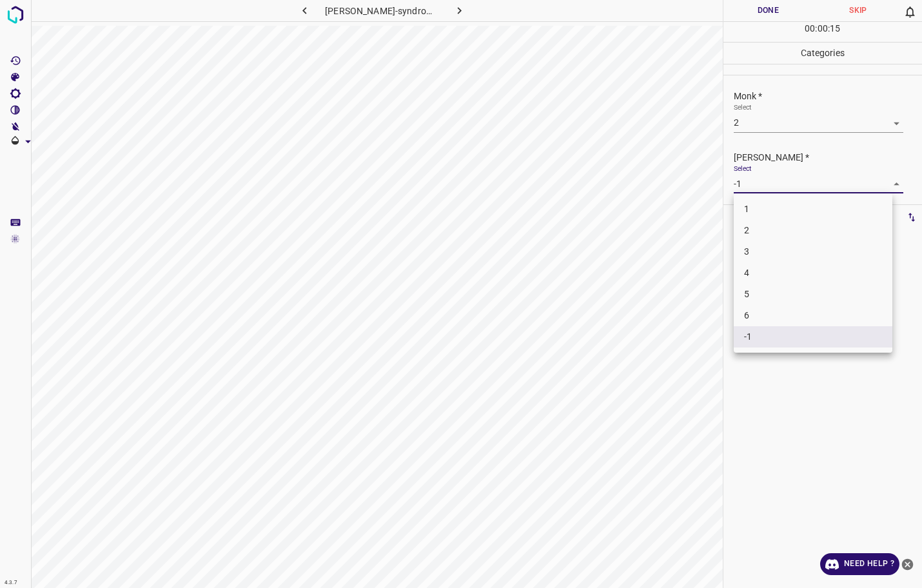
click at [748, 213] on li "1" at bounding box center [813, 209] width 159 height 21
click at [776, 9] on button "Done" at bounding box center [768, 10] width 90 height 21
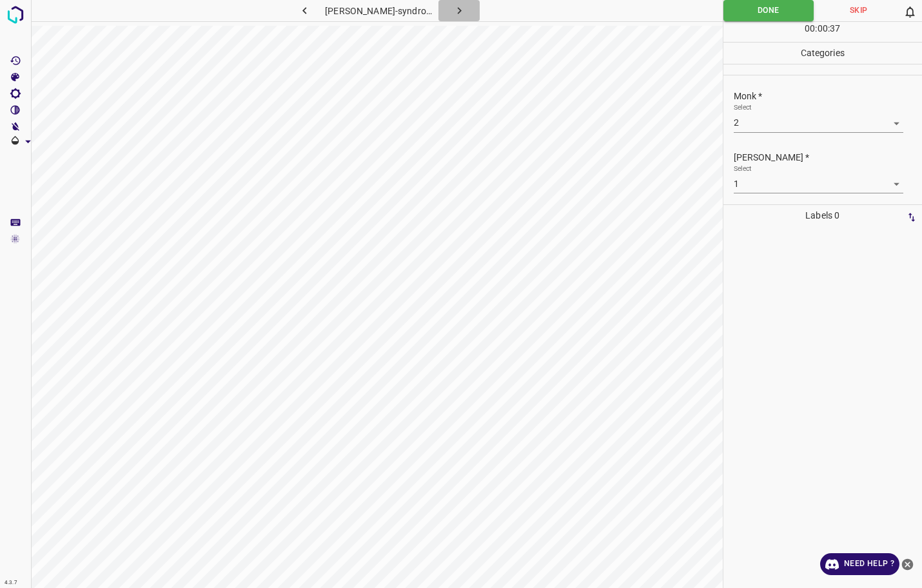
click at [465, 5] on icon "button" at bounding box center [460, 11] width 14 height 14
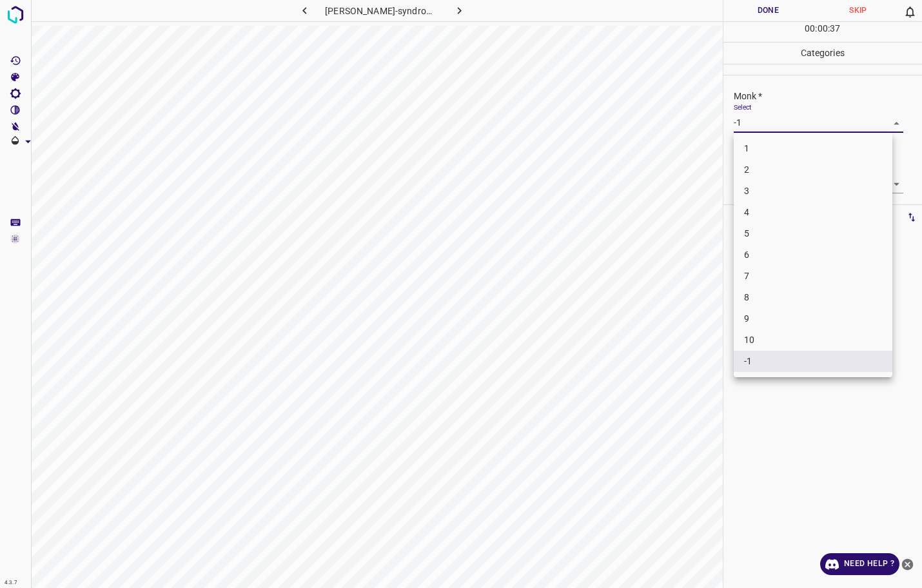
click at [761, 129] on body "4.3.7 [PERSON_NAME]-syndrome35.jpg Done Skip 0 00 : 00 : 37 Categories Monk * S…" at bounding box center [461, 294] width 922 height 588
click at [747, 174] on li "2" at bounding box center [813, 169] width 159 height 21
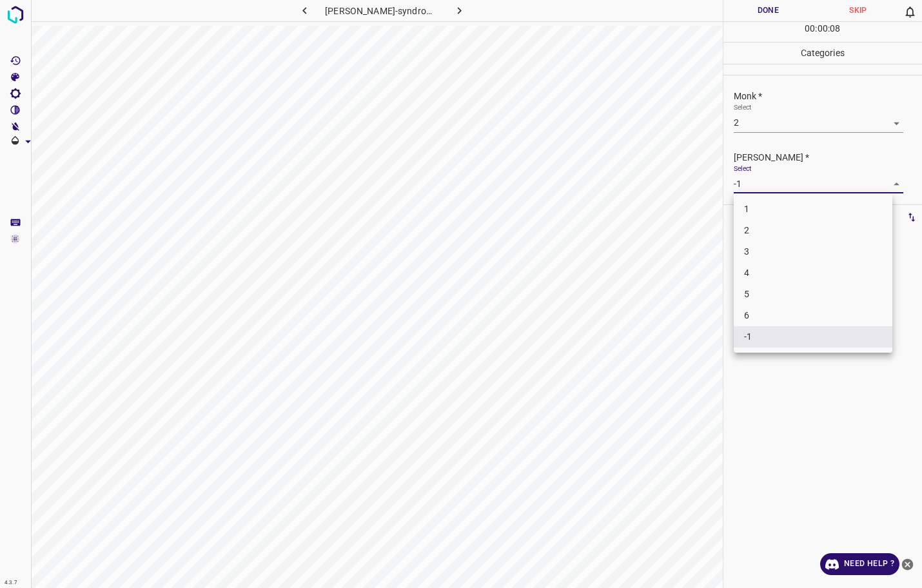
click at [746, 185] on body "4.3.7 [PERSON_NAME]-syndrome35.jpg Done Skip 0 00 : 00 : 08 Categories Monk * S…" at bounding box center [461, 294] width 922 height 588
click at [739, 209] on li "1" at bounding box center [813, 209] width 159 height 21
click at [757, 14] on button "Done" at bounding box center [768, 10] width 90 height 21
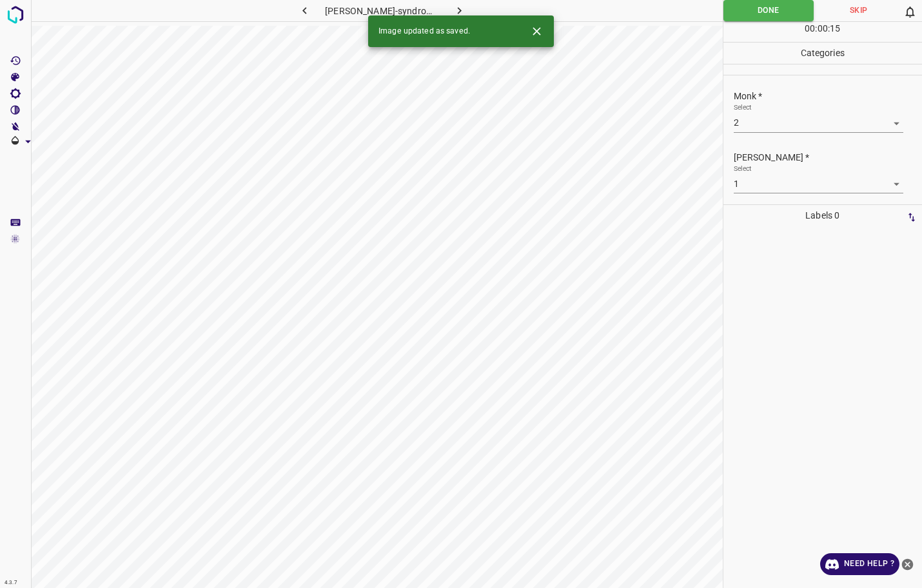
click at [456, 9] on icon "button" at bounding box center [460, 11] width 14 height 14
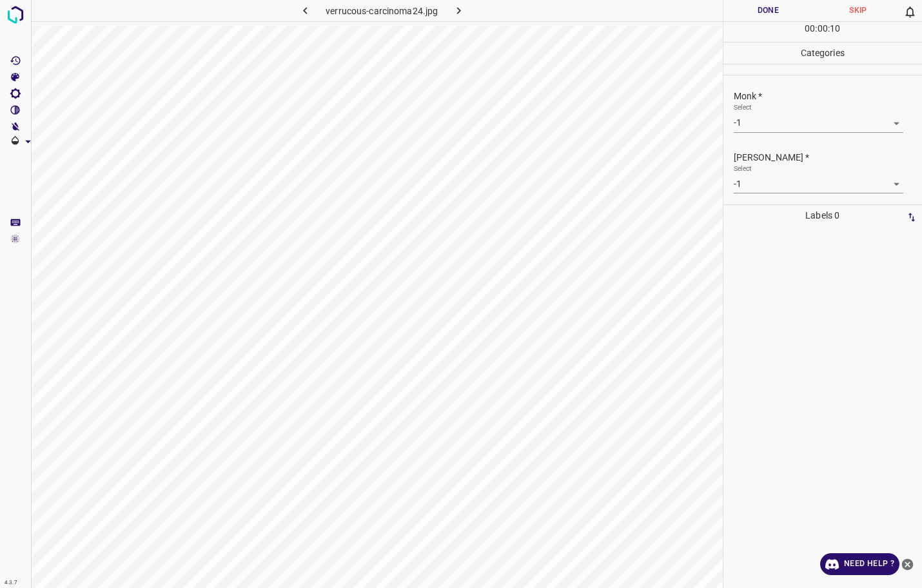
click at [812, 125] on body "4.3.7 verrucous-carcinoma24.jpg Done Skip 0 00 : 00 : 10 Categories Monk * Sele…" at bounding box center [461, 294] width 922 height 588
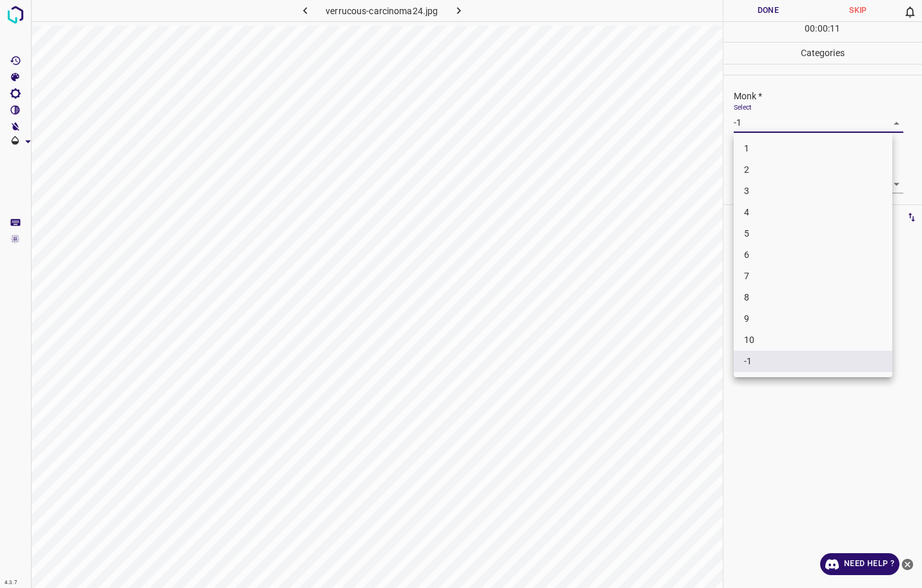
click at [778, 233] on li "5" at bounding box center [813, 233] width 159 height 21
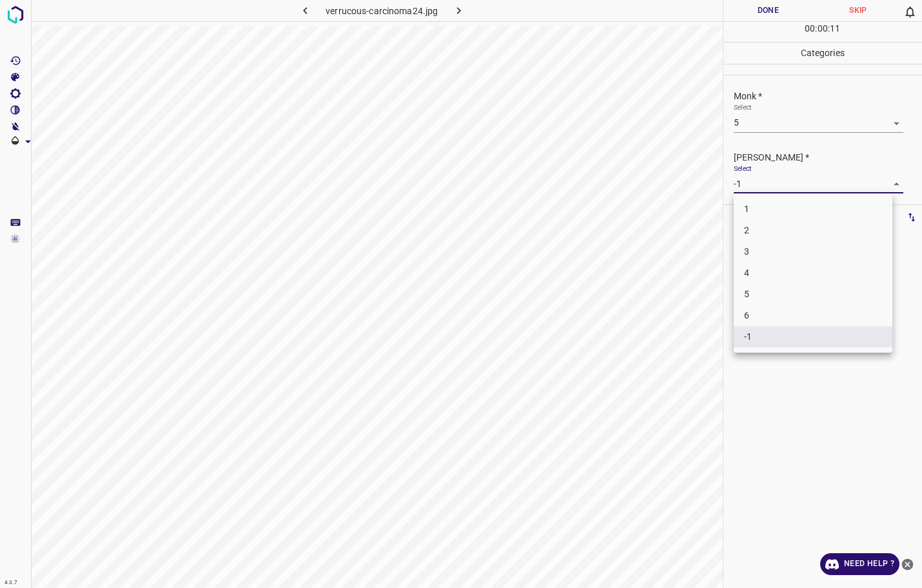
click at [783, 185] on body "4.3.7 verrucous-carcinoma24.jpg Done Skip 0 00 : 00 : 11 Categories Monk * Sele…" at bounding box center [461, 294] width 922 height 588
click at [756, 268] on li "4" at bounding box center [813, 272] width 159 height 21
click at [762, 17] on button "Done" at bounding box center [768, 10] width 90 height 21
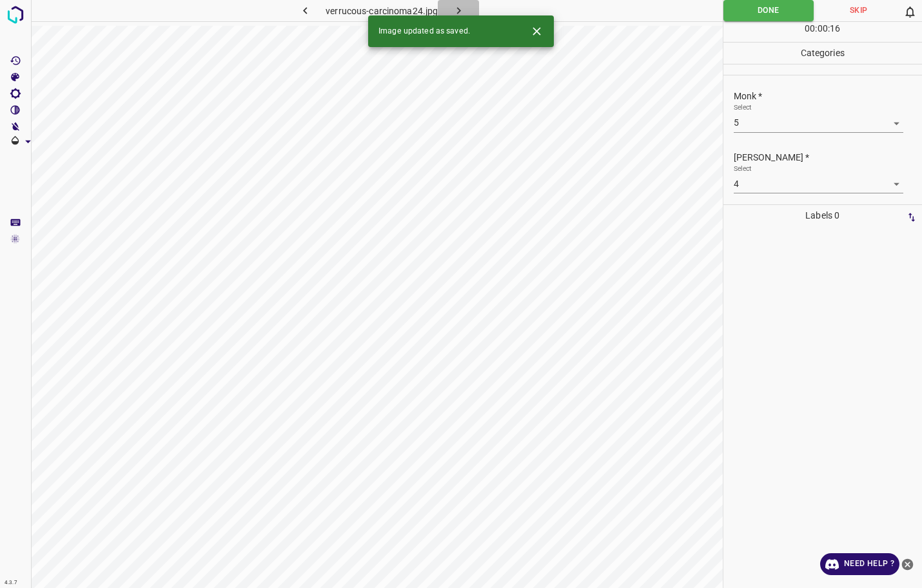
click at [458, 7] on icon "button" at bounding box center [459, 11] width 14 height 14
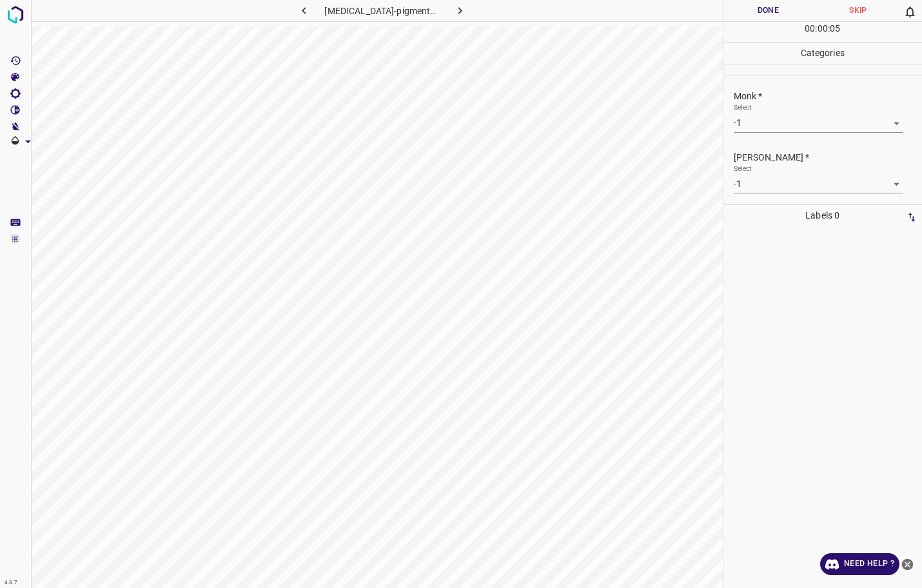
click at [746, 126] on body "4.3.7 [MEDICAL_DATA]-pigmentosa83.jpg Done Skip 0 00 : 00 : 05 Categories Monk …" at bounding box center [461, 294] width 922 height 588
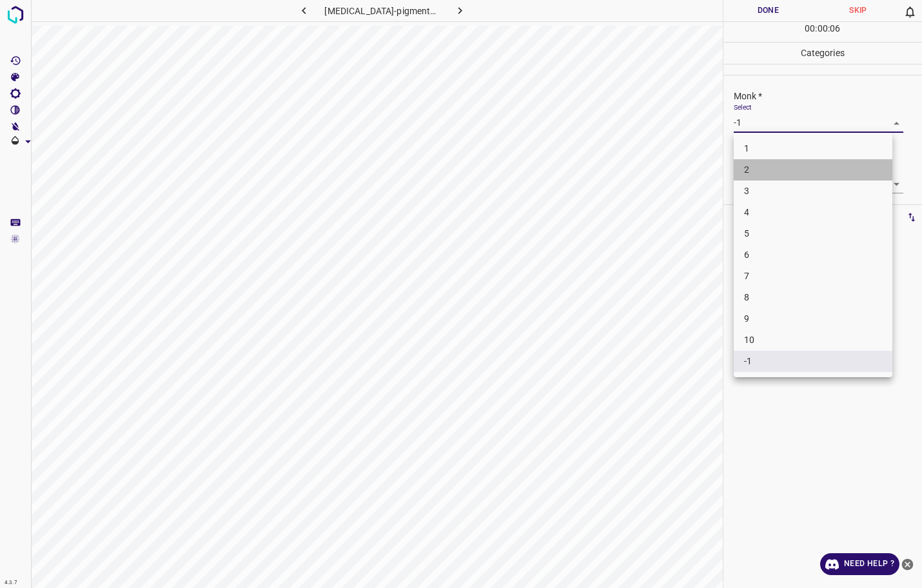
click at [748, 175] on li "2" at bounding box center [813, 169] width 159 height 21
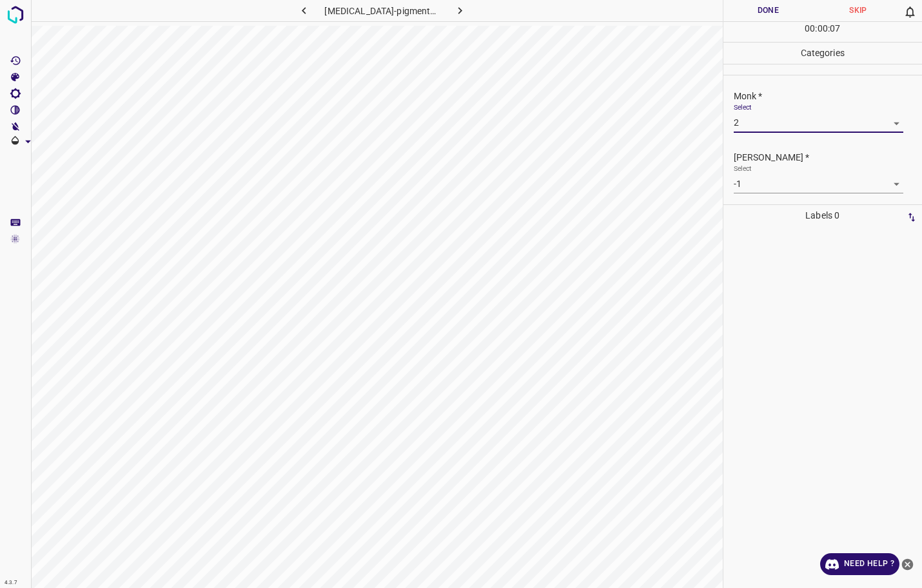
click at [748, 180] on body "4.3.7 [MEDICAL_DATA]-pigmentosa83.jpg Done Skip 0 00 : 00 : 07 Categories Monk …" at bounding box center [461, 294] width 922 height 588
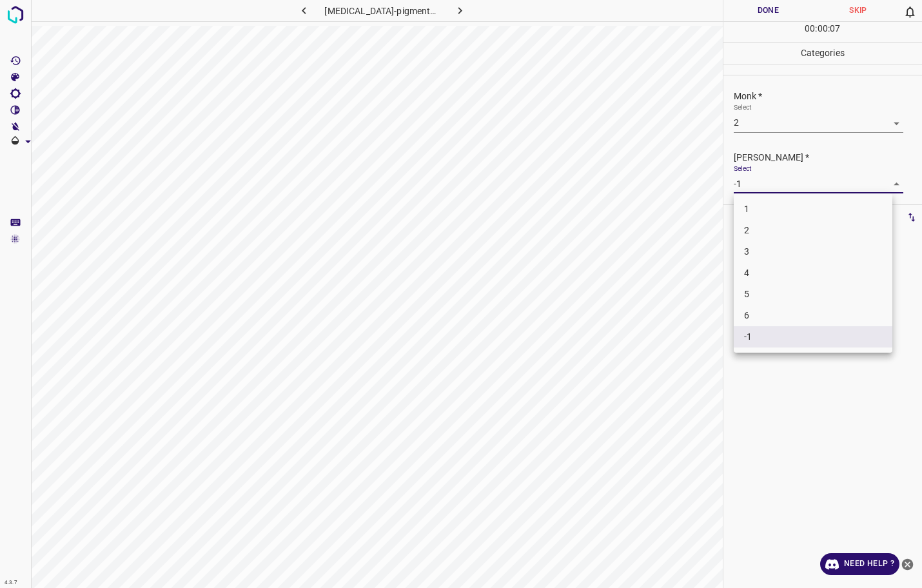
click at [744, 203] on li "1" at bounding box center [813, 209] width 159 height 21
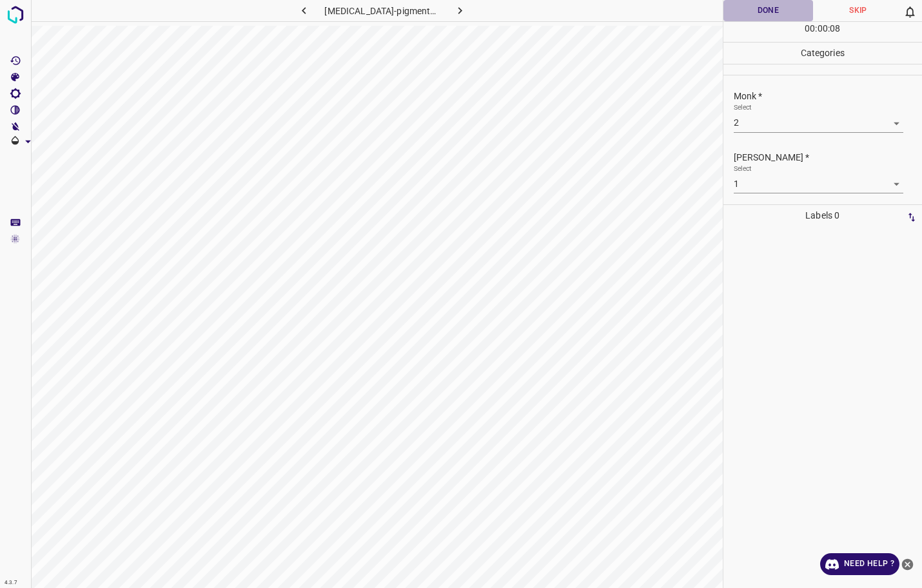
click at [760, 14] on button "Done" at bounding box center [768, 10] width 90 height 21
click at [465, 10] on button "button" at bounding box center [459, 10] width 41 height 21
click at [763, 126] on body "4.3.7 stasis-dermatitis5.jpg Done Skip 0 00 : 00 : 34 Categories Monk * Select …" at bounding box center [461, 294] width 922 height 588
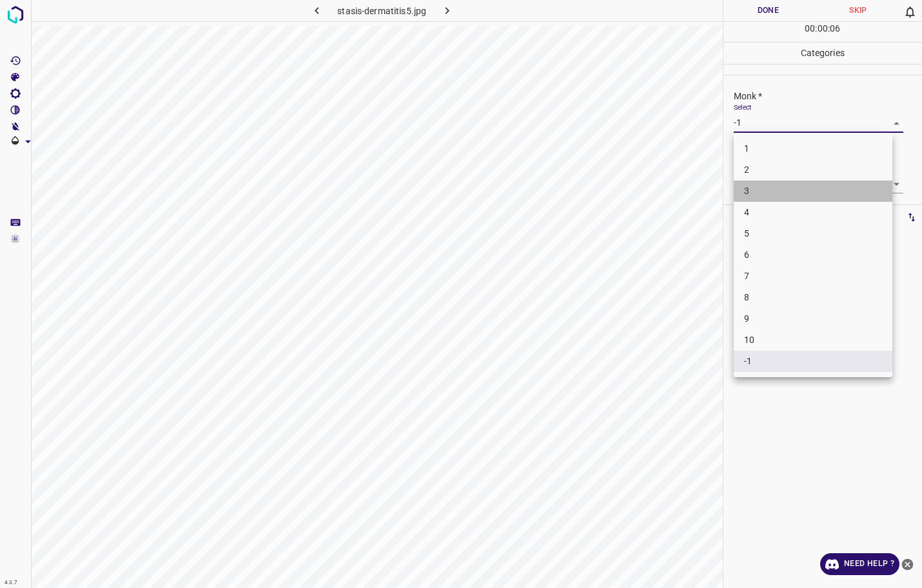
click at [766, 194] on li "3" at bounding box center [813, 190] width 159 height 21
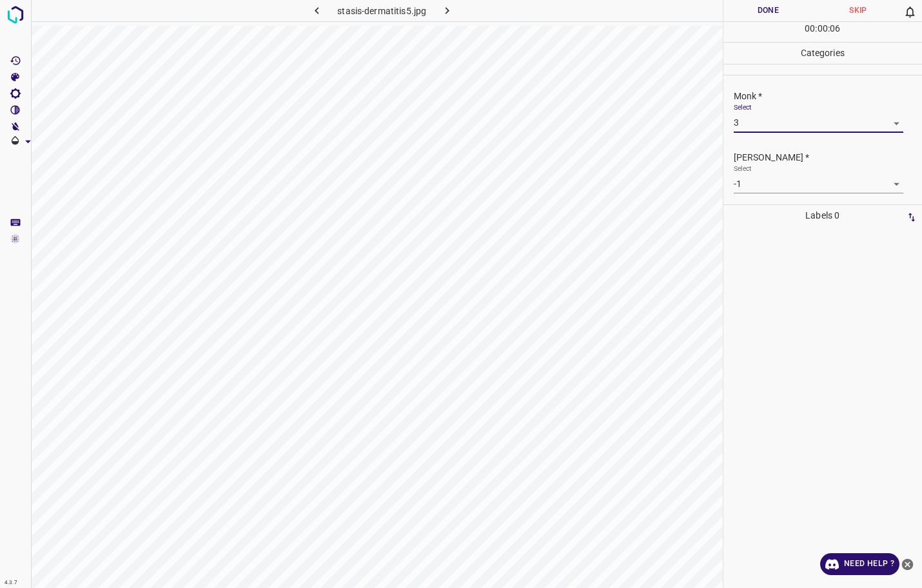
click at [773, 187] on body "4.3.7 stasis-dermatitis5.jpg Done Skip 0 00 : 00 : 06 Categories Monk * Select …" at bounding box center [461, 294] width 922 height 588
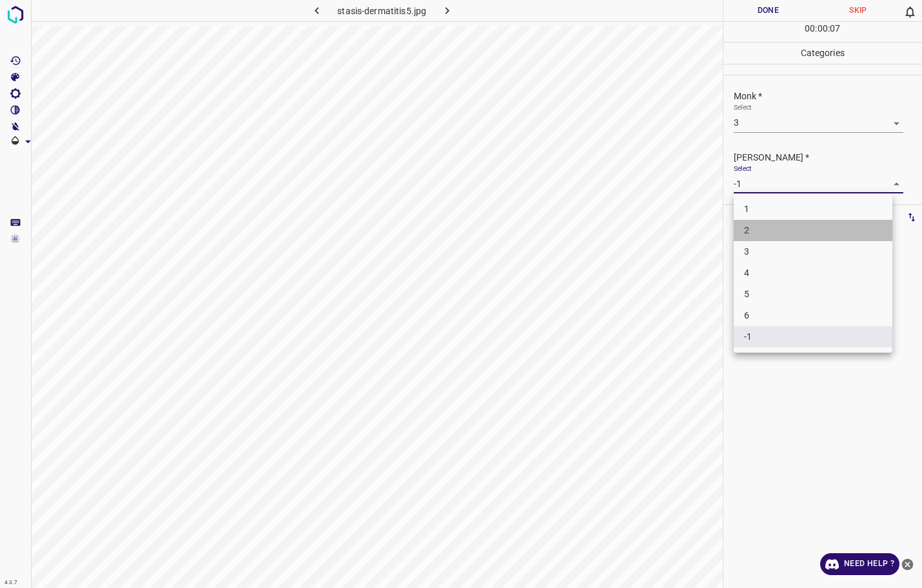
click at [764, 229] on li "2" at bounding box center [813, 230] width 159 height 21
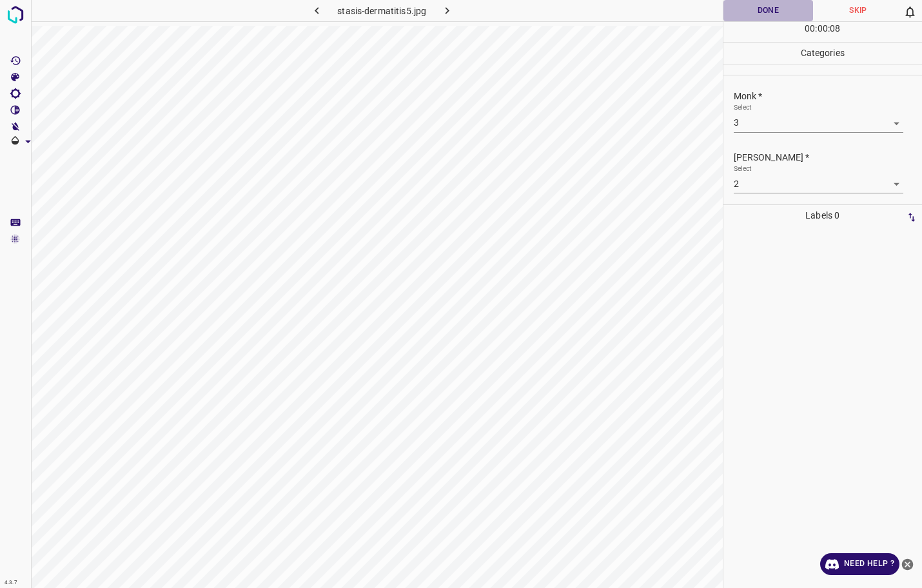
click at [755, 7] on button "Done" at bounding box center [768, 10] width 90 height 21
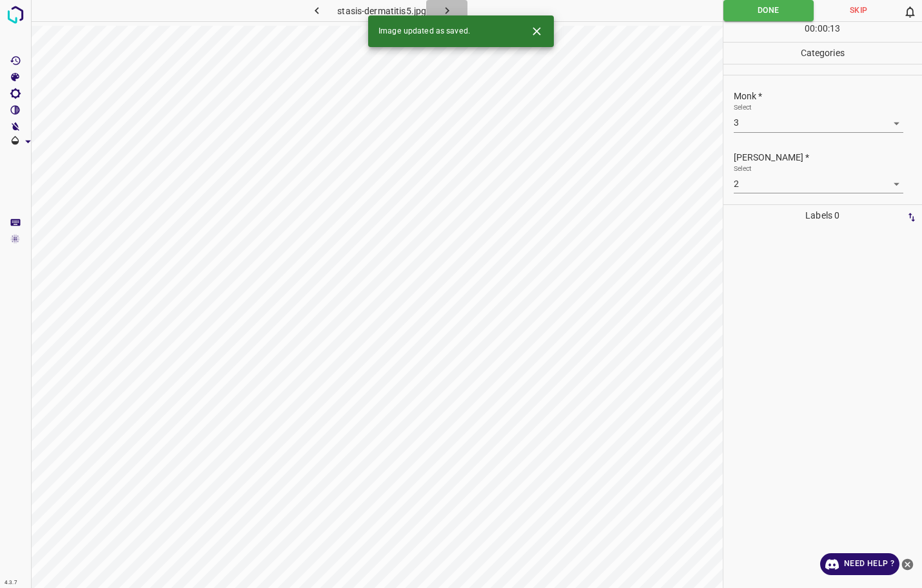
click at [453, 6] on icon "button" at bounding box center [447, 11] width 14 height 14
click at [774, 122] on body "4.3.7 88.jpg Done Skip 0 00 : 00 : 13 Categories Monk * Select -1 -1 [PERSON_NA…" at bounding box center [461, 294] width 922 height 588
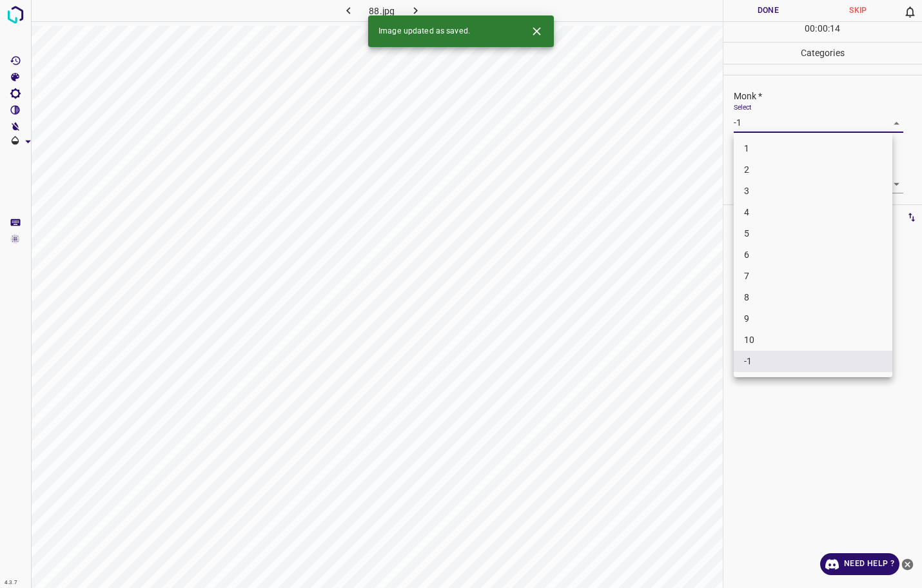
click at [763, 151] on li "1" at bounding box center [813, 148] width 159 height 21
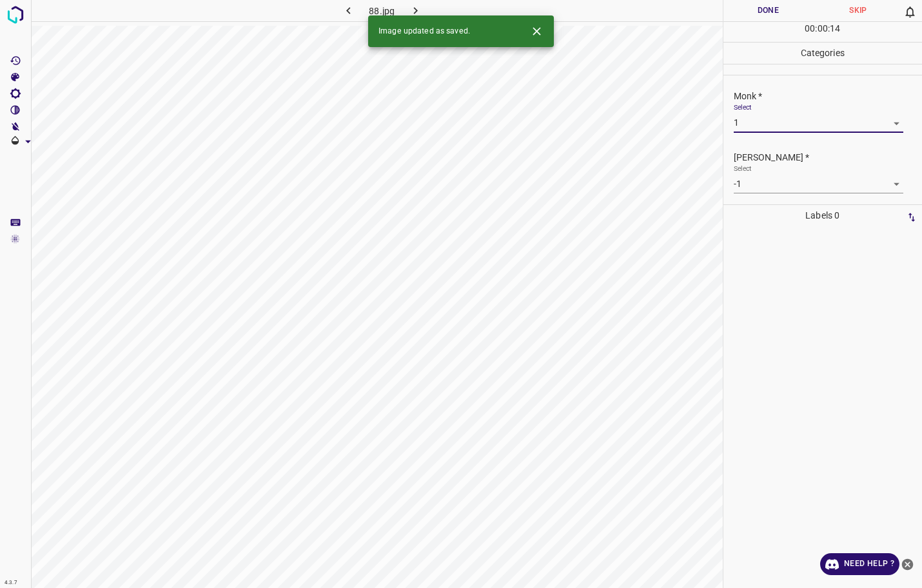
click at [756, 183] on body "4.3.7 88.jpg Done Skip 0 00 : 00 : 14 Categories Monk * Select 1 1 [PERSON_NAME…" at bounding box center [461, 294] width 922 height 588
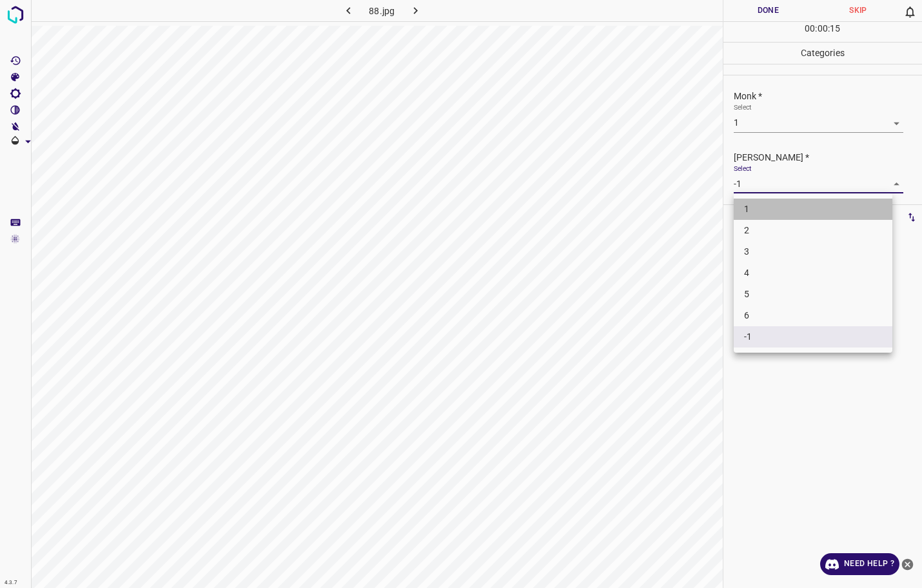
click at [756, 205] on li "1" at bounding box center [813, 209] width 159 height 21
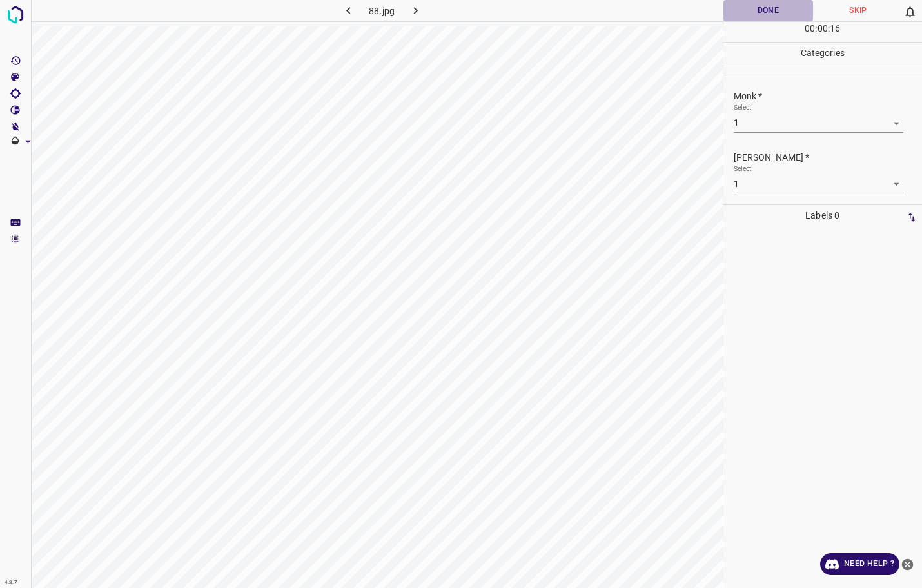
click at [763, 14] on button "Done" at bounding box center [768, 10] width 90 height 21
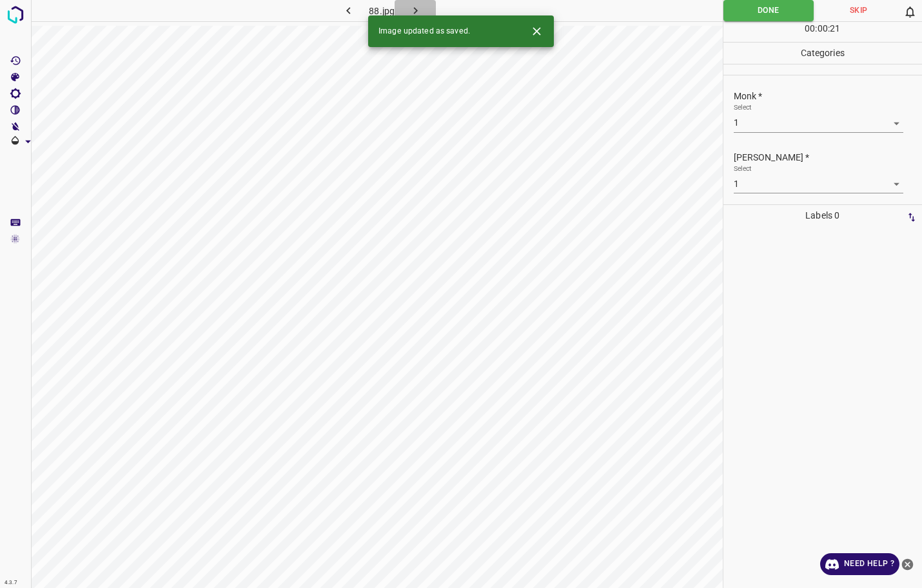
click at [420, 12] on icon "button" at bounding box center [416, 11] width 14 height 14
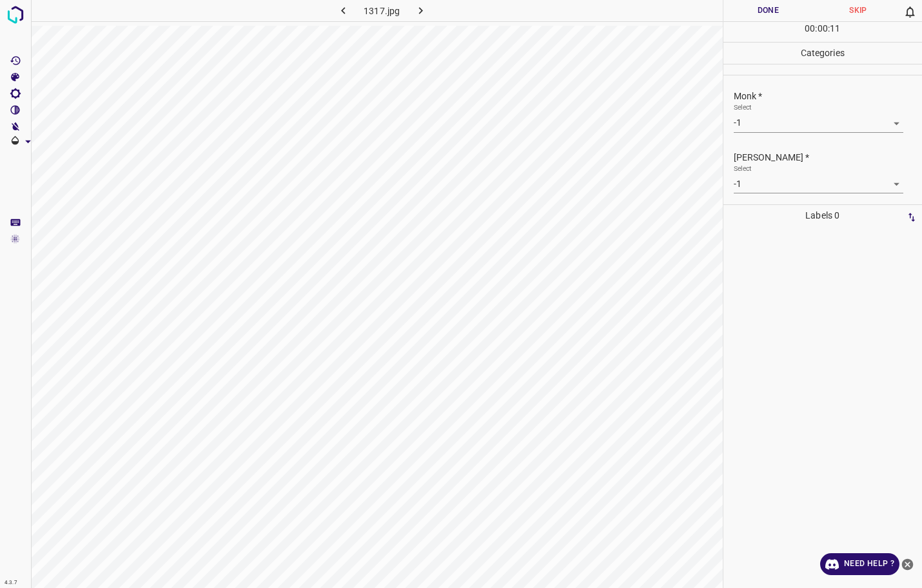
click at [795, 121] on body "4.3.7 1317.jpg Done Skip 0 00 : 00 : 11 Categories Monk * Select -1 -1 [PERSON_…" at bounding box center [461, 294] width 922 height 588
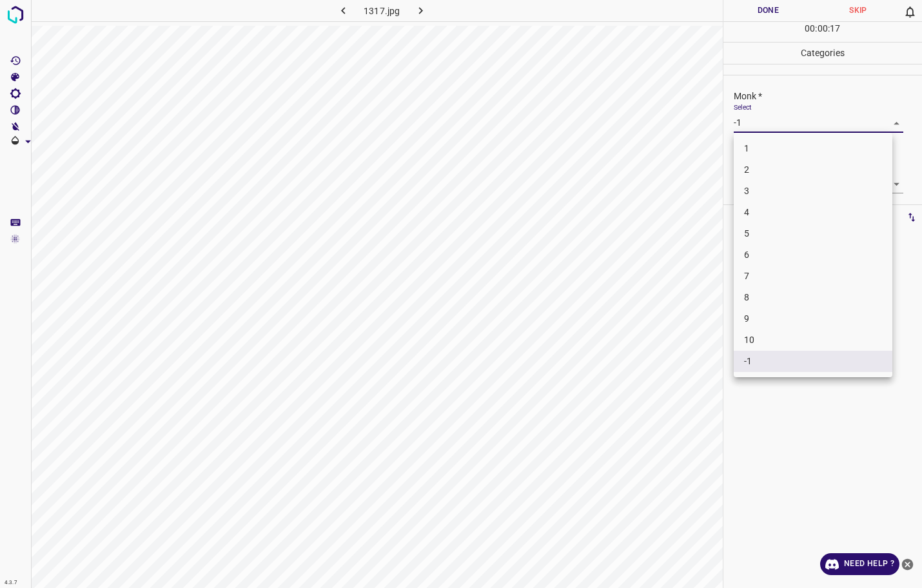
click at [770, 262] on li "6" at bounding box center [813, 254] width 159 height 21
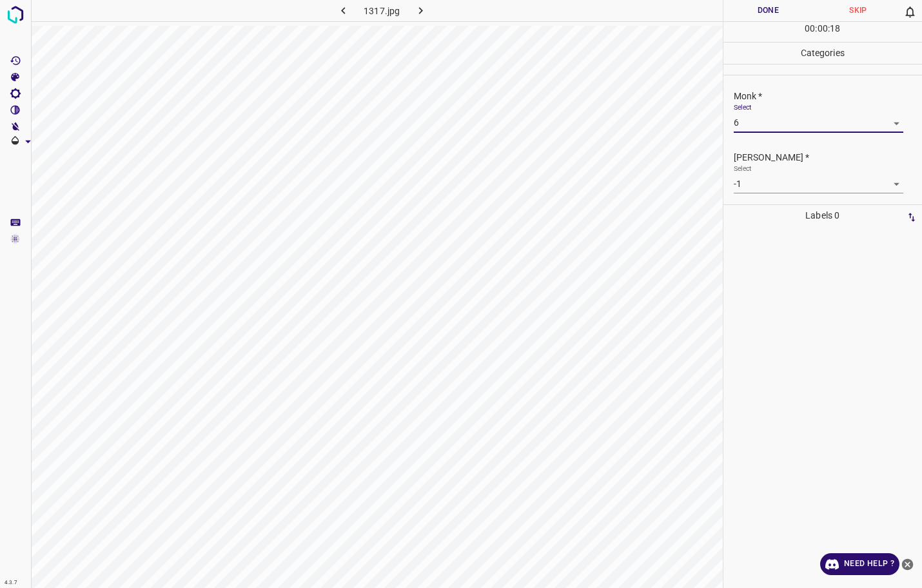
click at [788, 186] on body "4.3.7 1317.jpg Done Skip 0 00 : 00 : 18 Categories Monk * Select 6 6 [PERSON_NA…" at bounding box center [461, 294] width 922 height 588
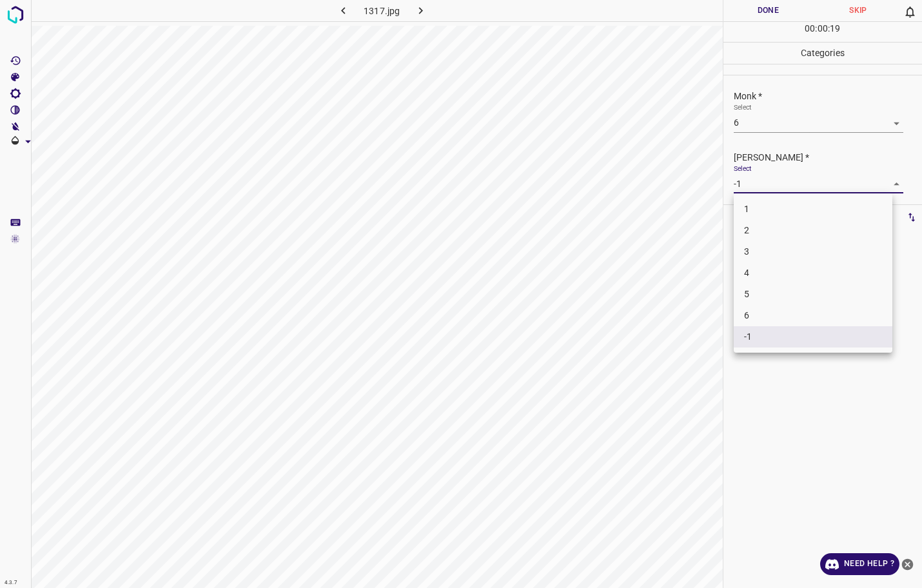
click at [763, 270] on li "4" at bounding box center [813, 272] width 159 height 21
click at [756, 16] on button "Done" at bounding box center [768, 10] width 90 height 21
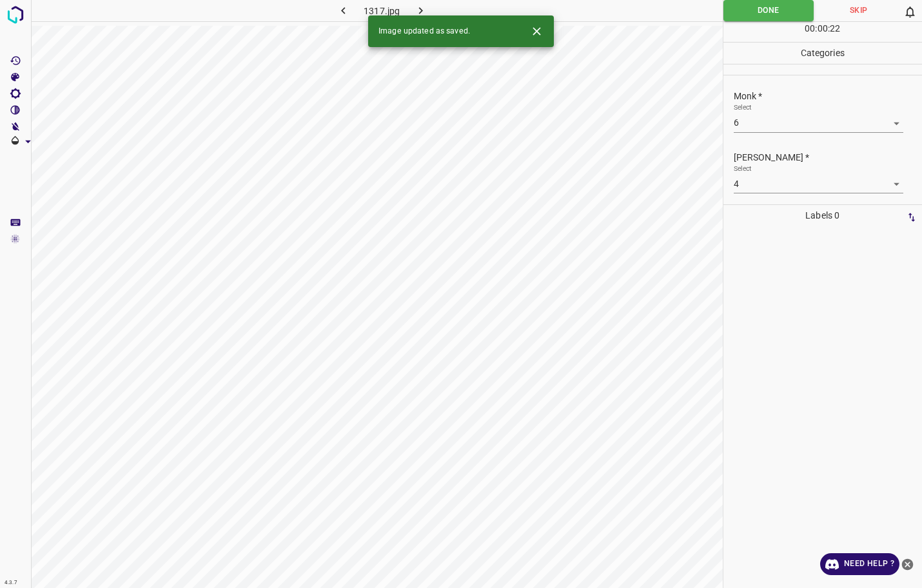
click at [423, 5] on icon "button" at bounding box center [421, 11] width 14 height 14
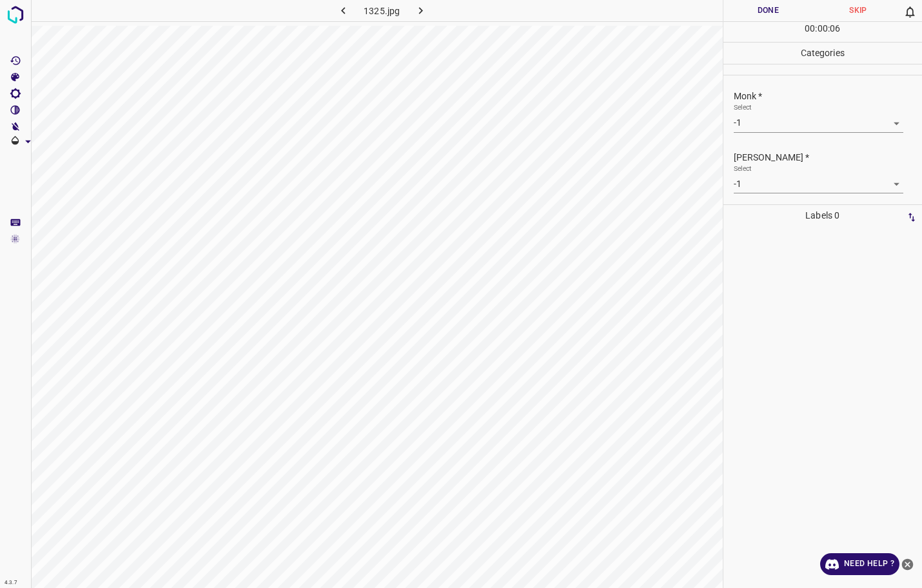
click at [744, 130] on body "4.3.7 1325.jpg Done Skip 0 00 : 00 : 06 Categories Monk * Select -1 -1 [PERSON_…" at bounding box center [461, 294] width 922 height 588
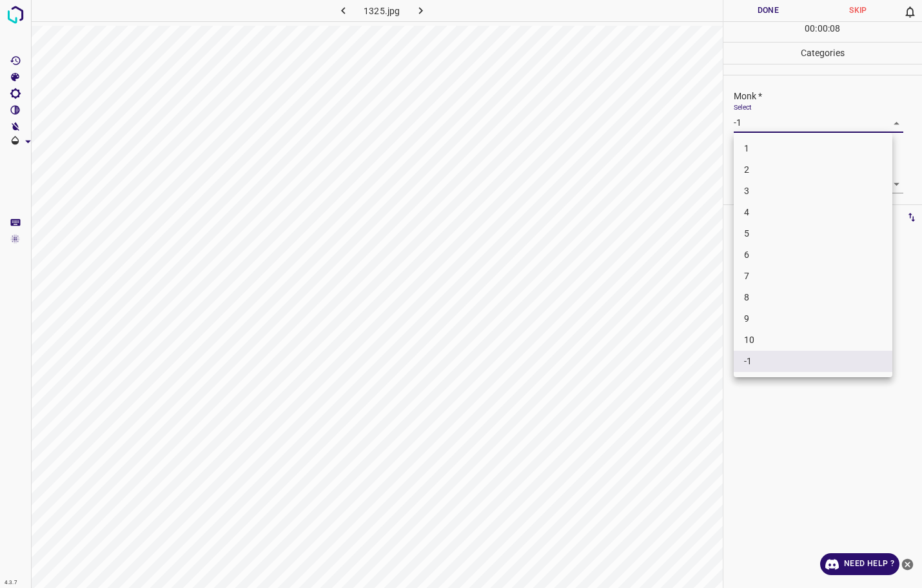
click at [756, 257] on li "6" at bounding box center [813, 254] width 159 height 21
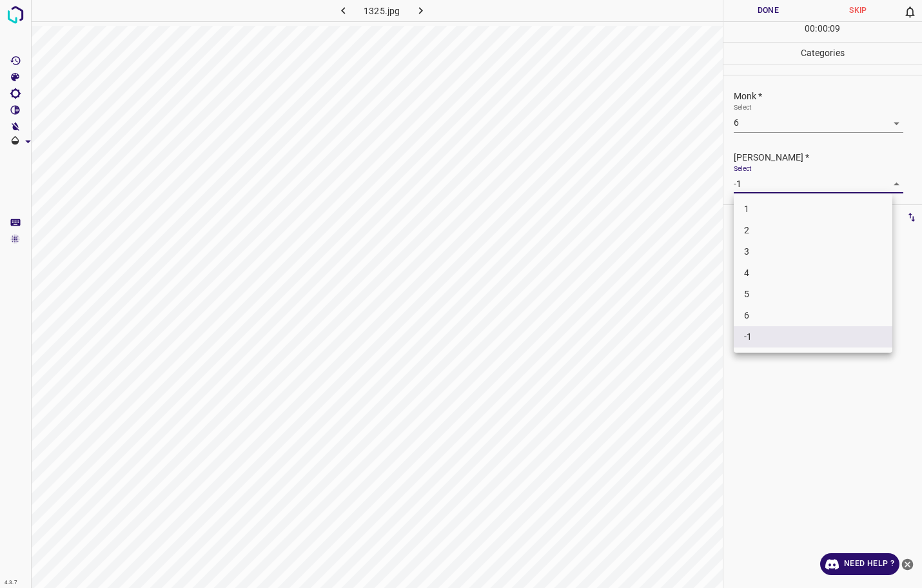
click at [755, 188] on body "4.3.7 1325.jpg Done Skip 0 00 : 00 : 09 Categories Monk * Select 6 6 [PERSON_NA…" at bounding box center [461, 294] width 922 height 588
click at [759, 269] on li "4" at bounding box center [813, 272] width 159 height 21
click at [756, 16] on button "Done" at bounding box center [768, 10] width 90 height 21
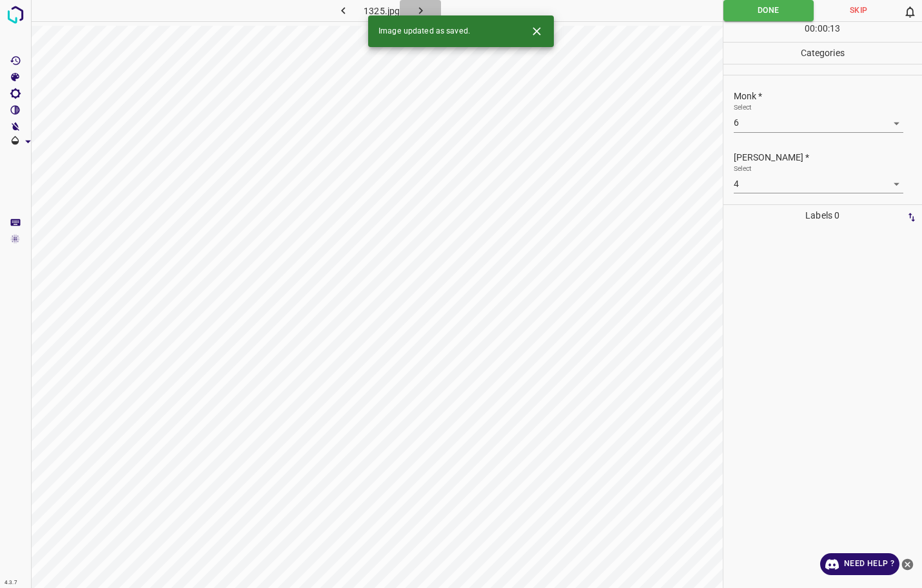
click at [429, 6] on button "button" at bounding box center [420, 10] width 41 height 21
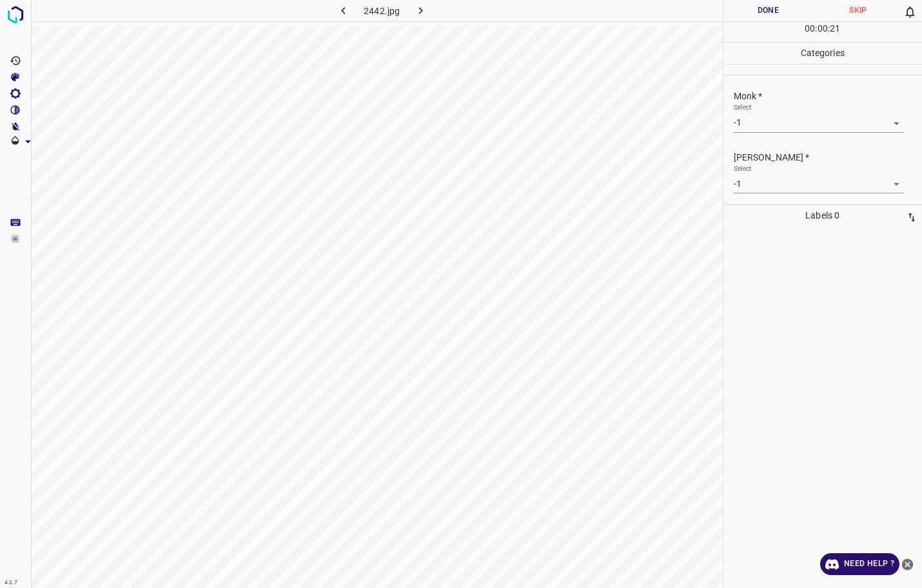
click at [762, 132] on body "4.3.7 2442.jpg Done Skip 0 00 : 00 : 21 Categories Monk * Select -1 -1 [PERSON_…" at bounding box center [461, 294] width 922 height 588
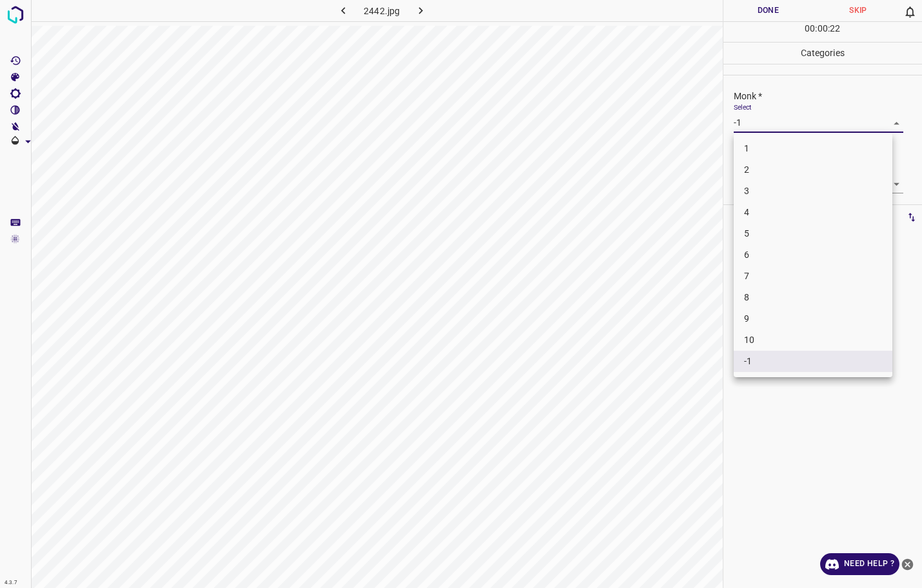
click at [757, 228] on li "5" at bounding box center [813, 233] width 159 height 21
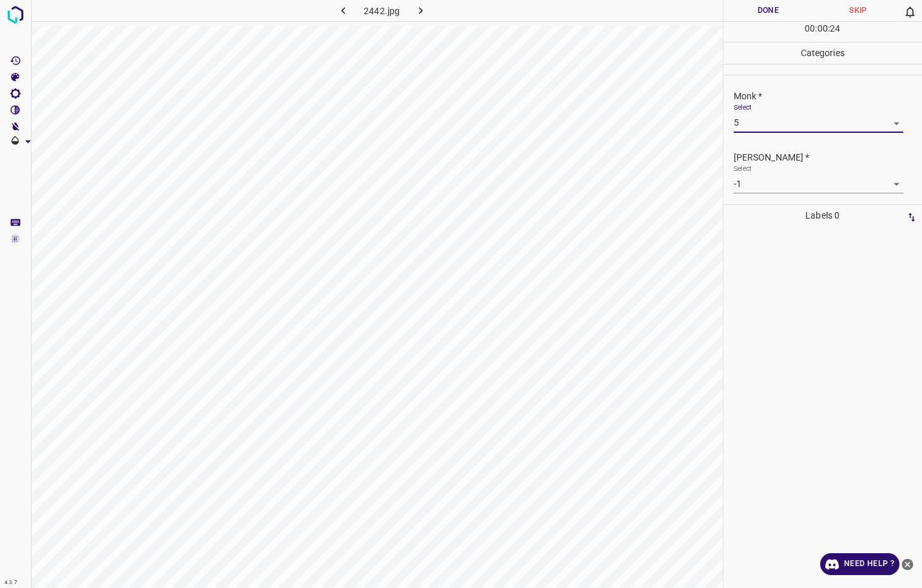
click at [767, 184] on body "4.3.7 2442.jpg Done Skip 0 00 : 00 : 24 Categories Monk * Select 5 5 [PERSON_NA…" at bounding box center [461, 294] width 922 height 588
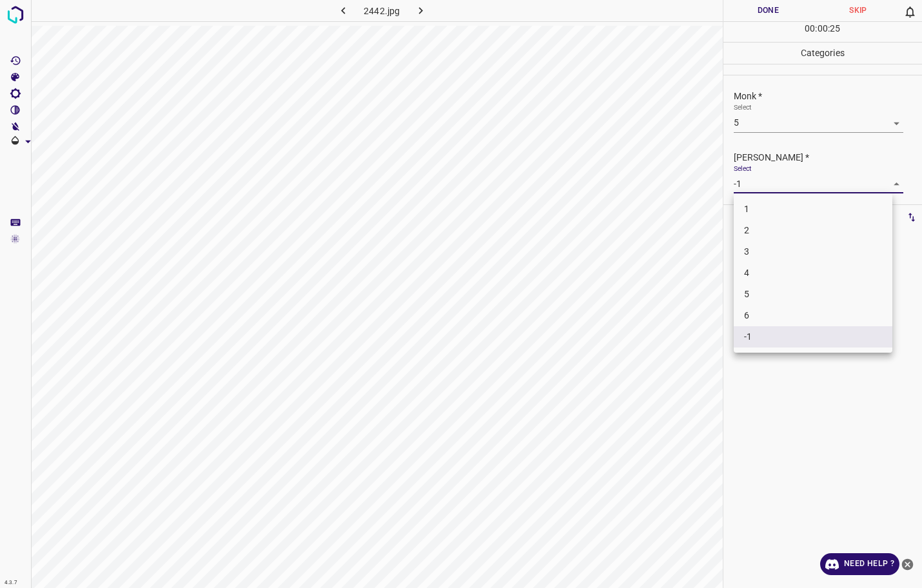
click at [757, 265] on li "4" at bounding box center [813, 272] width 159 height 21
click at [772, 20] on button "Done" at bounding box center [768, 10] width 90 height 21
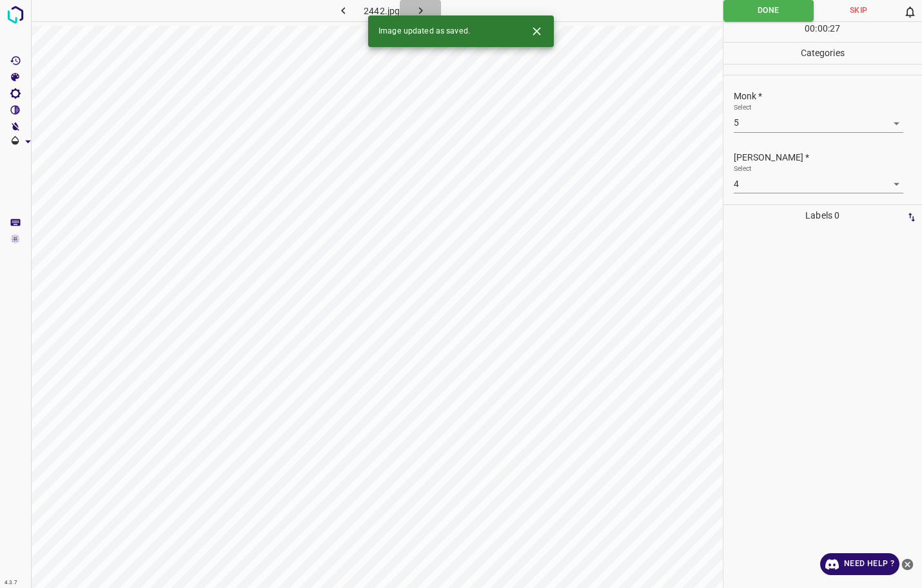
click at [414, 7] on icon "button" at bounding box center [421, 11] width 14 height 14
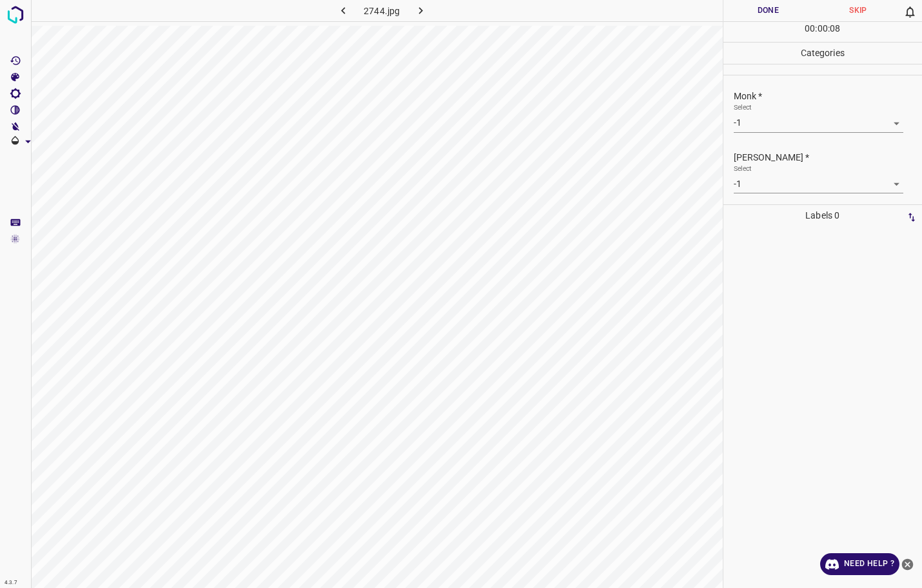
click at [790, 128] on body "4.3.7 2744.jpg Done Skip 0 00 : 00 : 08 Categories Monk * Select -1 -1 [PERSON_…" at bounding box center [461, 294] width 922 height 588
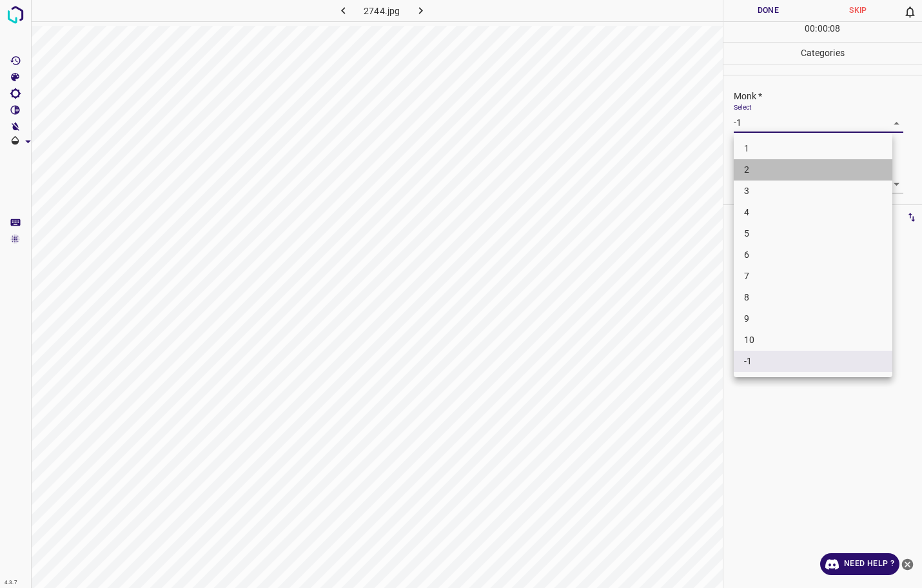
click at [762, 166] on li "2" at bounding box center [813, 169] width 159 height 21
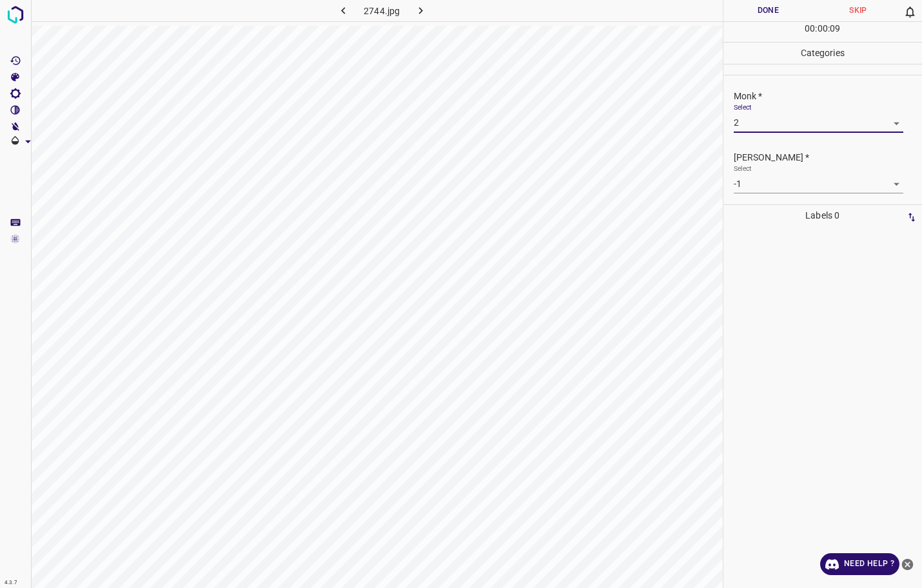
click at [763, 193] on div "[PERSON_NAME] * Select -1 -1" at bounding box center [822, 172] width 199 height 61
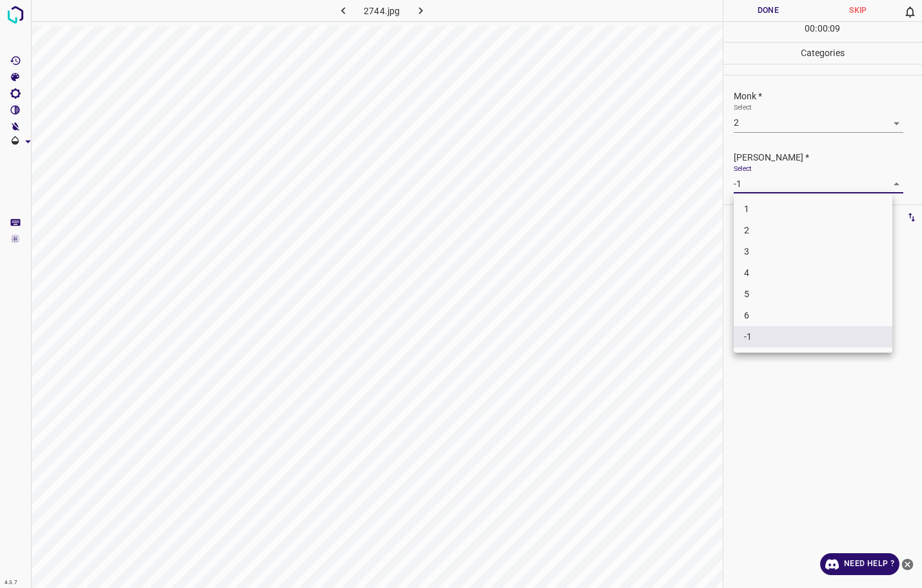
click at [763, 191] on body "4.3.7 2744.jpg Done Skip 0 00 : 00 : 09 Categories Monk * Select 2 2 [PERSON_NA…" at bounding box center [461, 294] width 922 height 588
click at [762, 210] on li "1" at bounding box center [813, 209] width 159 height 21
click at [766, 14] on button "Done" at bounding box center [768, 10] width 90 height 21
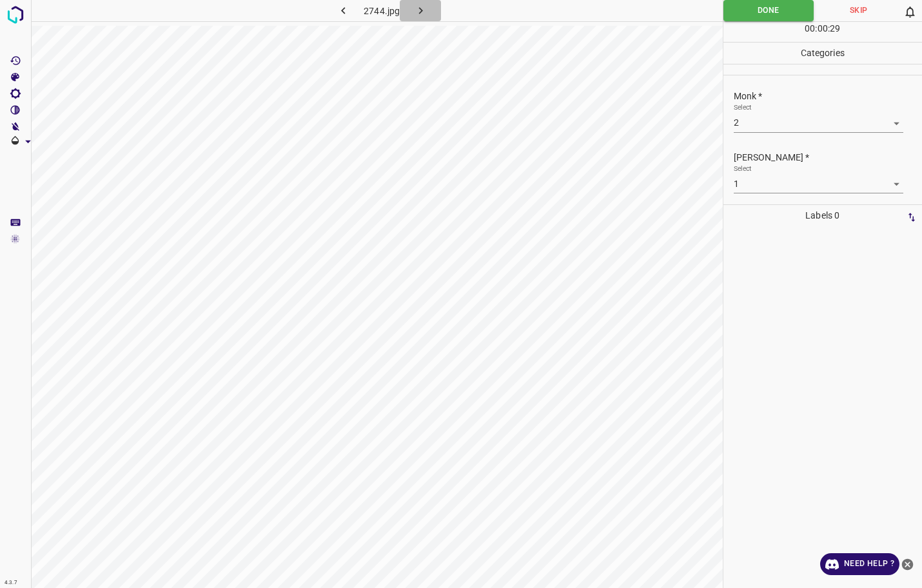
click at [422, 15] on icon "button" at bounding box center [421, 11] width 14 height 14
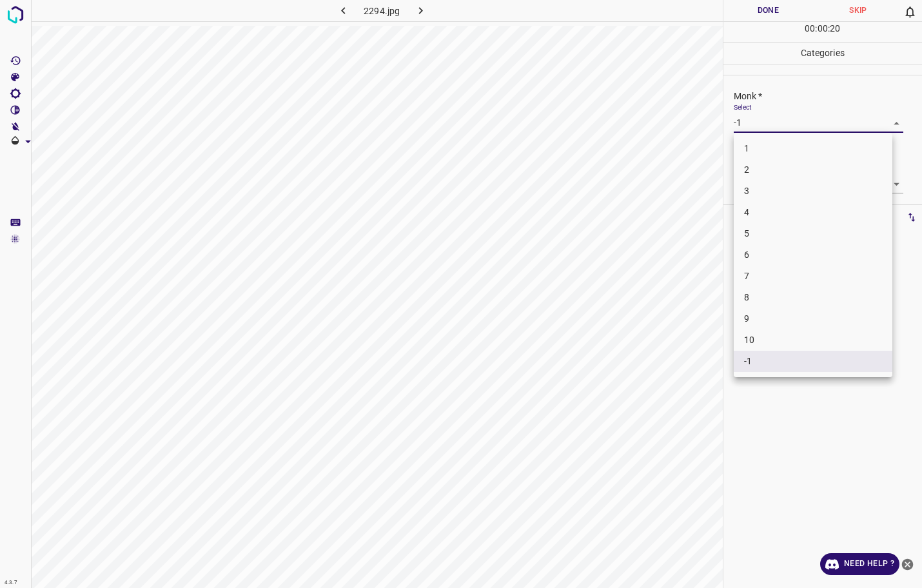
click at [761, 118] on body "4.3.7 2294.jpg Done Skip 0 00 : 00 : 20 Categories Monk * Select -1 -1 [PERSON_…" at bounding box center [461, 294] width 922 height 588
click at [745, 209] on li "4" at bounding box center [813, 212] width 159 height 21
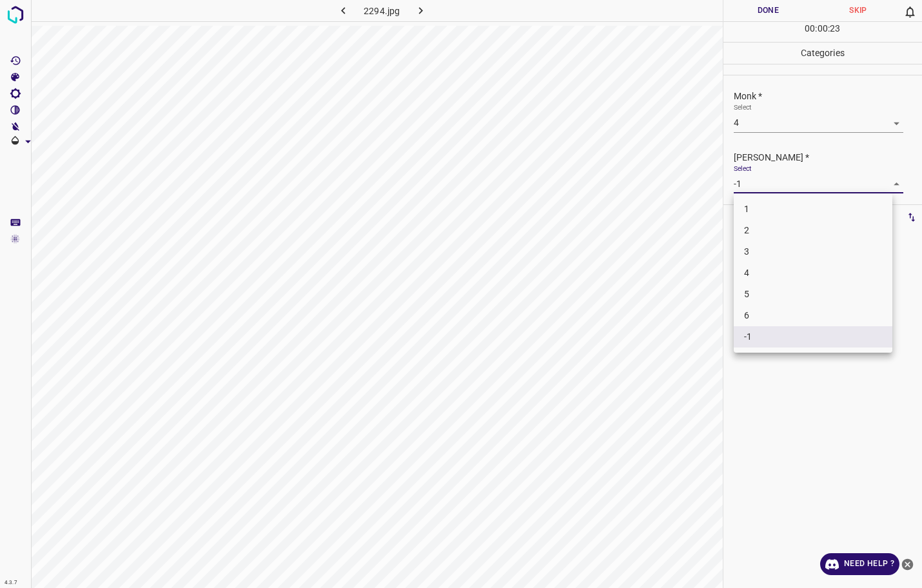
click at [759, 183] on body "4.3.7 2294.jpg Done Skip 0 00 : 00 : 23 Categories Monk * Select 4 4 [PERSON_NA…" at bounding box center [461, 294] width 922 height 588
click at [747, 244] on li "3" at bounding box center [813, 251] width 159 height 21
click at [761, 21] on hr at bounding box center [822, 21] width 199 height 1
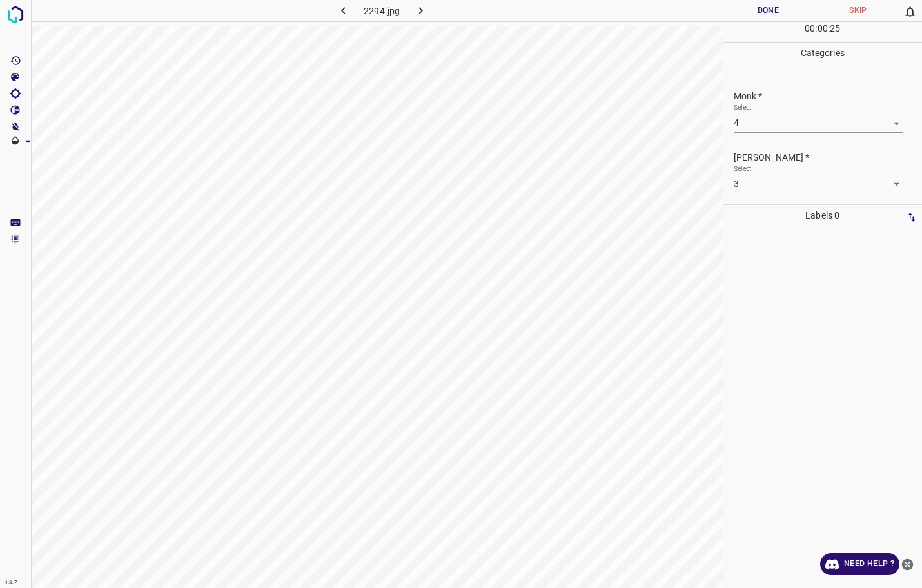
click at [761, 20] on button "Done" at bounding box center [768, 10] width 90 height 21
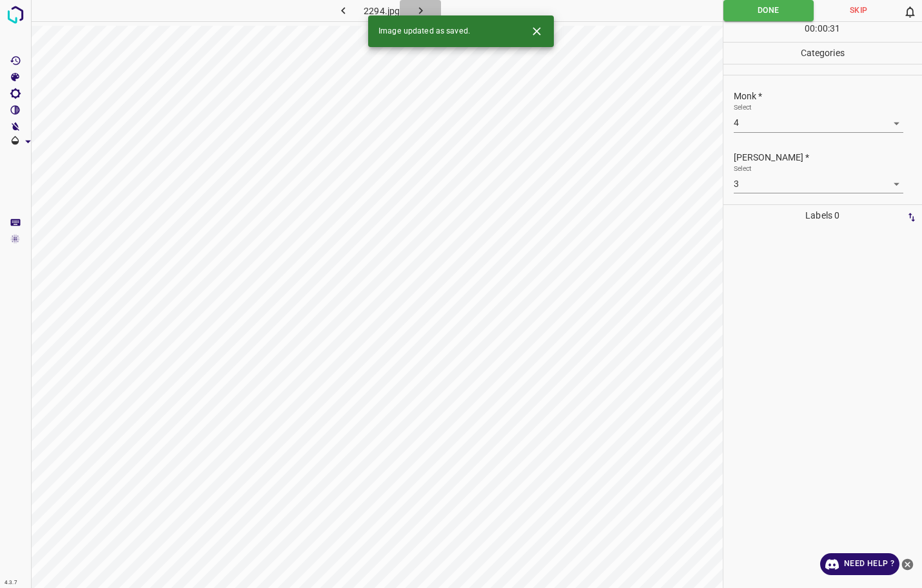
click at [419, 9] on icon "button" at bounding box center [421, 11] width 14 height 14
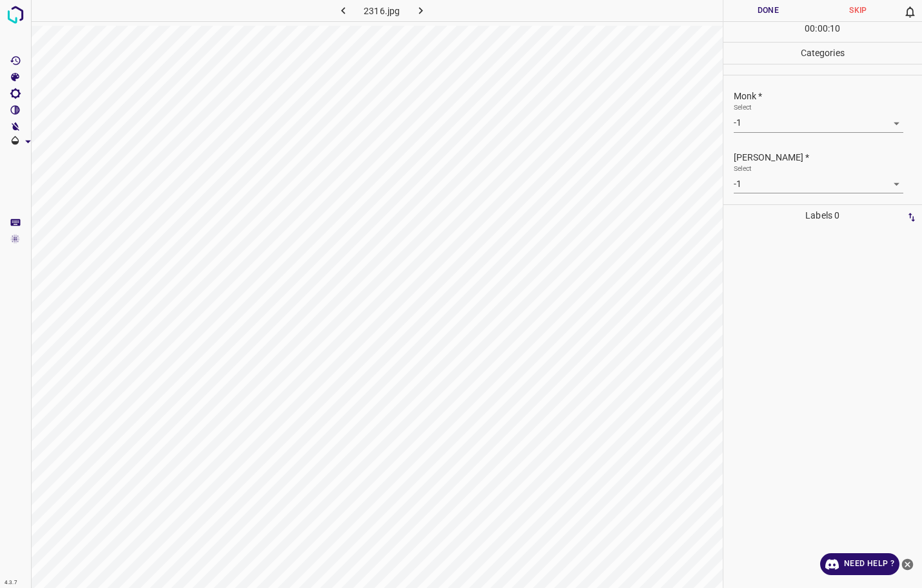
click at [757, 131] on body "4.3.7 2316.jpg Done Skip 0 00 : 00 : 10 Categories Monk * Select -1 -1 [PERSON_…" at bounding box center [461, 294] width 922 height 588
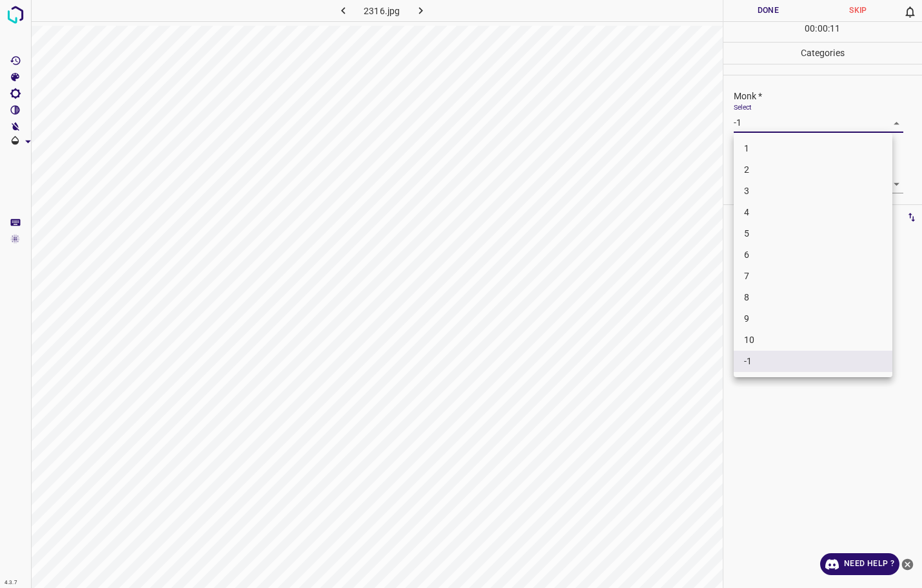
click at [759, 194] on li "3" at bounding box center [813, 190] width 159 height 21
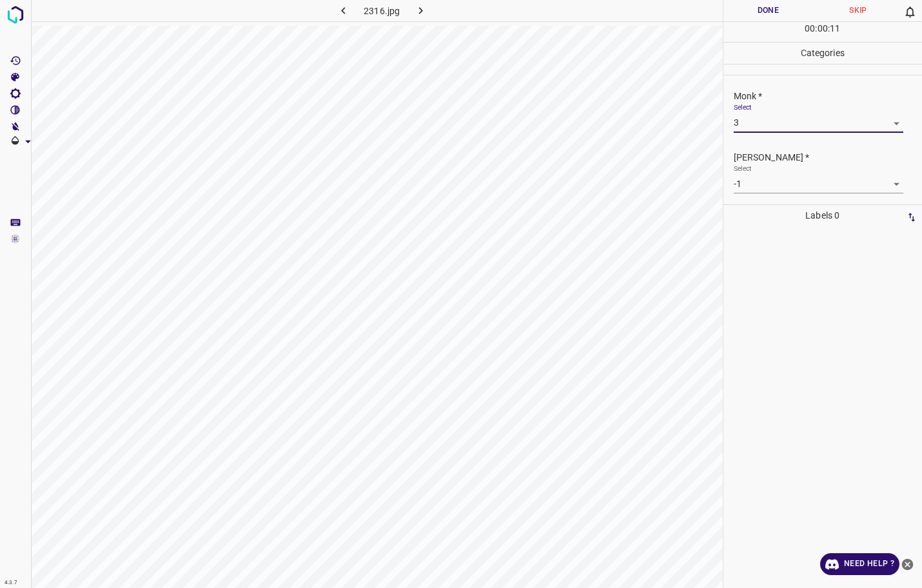
click at [757, 185] on body "4.3.7 2316.jpg Done Skip 0 00 : 00 : 11 Categories Monk * Select 3 3 [PERSON_NA…" at bounding box center [461, 294] width 922 height 588
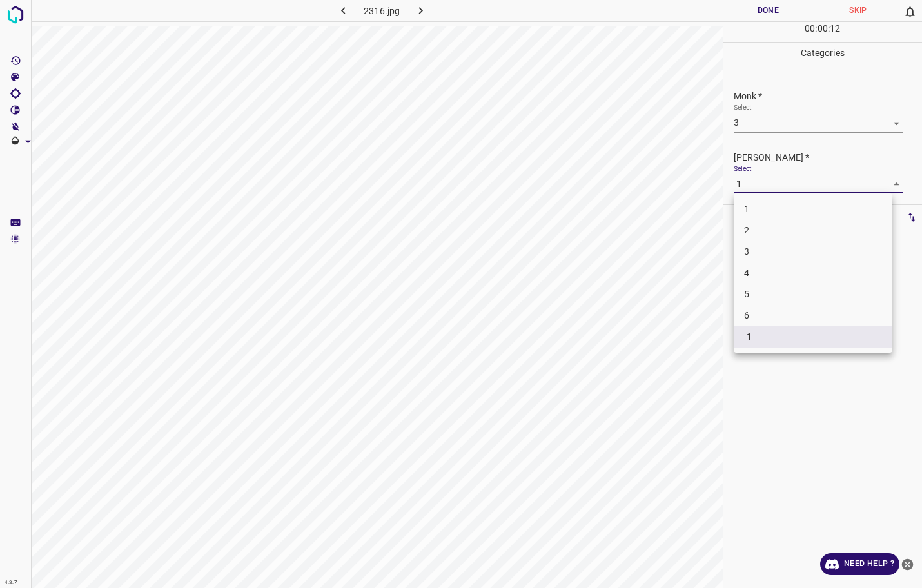
click at [746, 225] on li "2" at bounding box center [813, 230] width 159 height 21
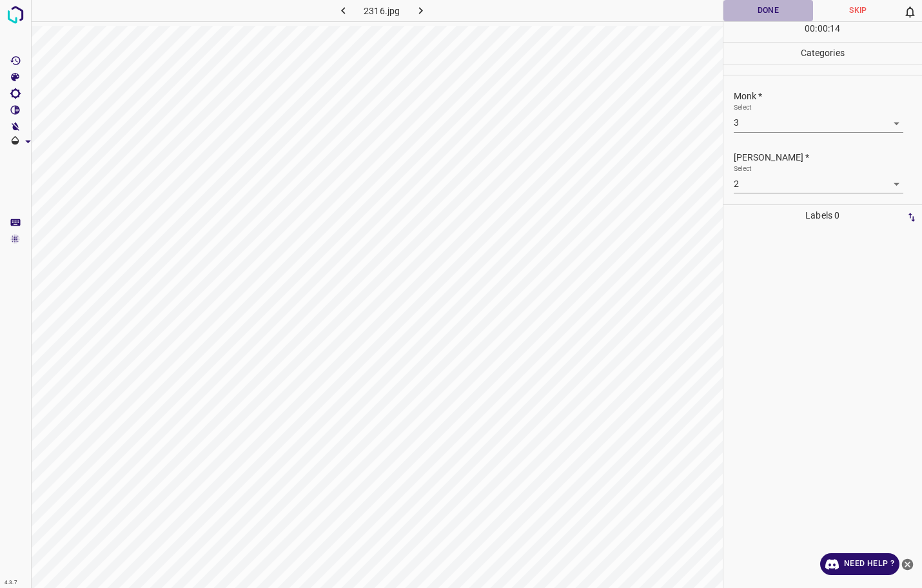
click at [754, 4] on button "Done" at bounding box center [768, 10] width 90 height 21
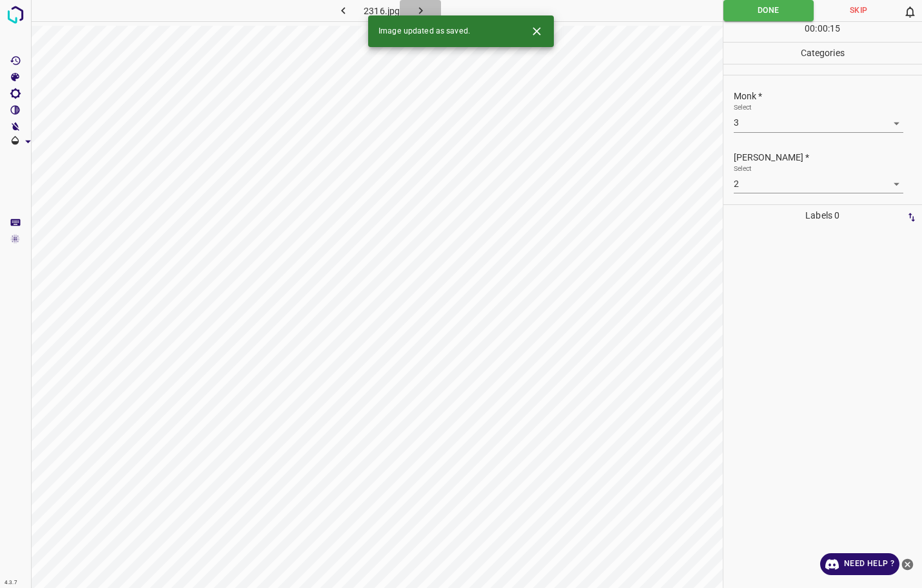
click at [430, 4] on button "button" at bounding box center [420, 10] width 41 height 21
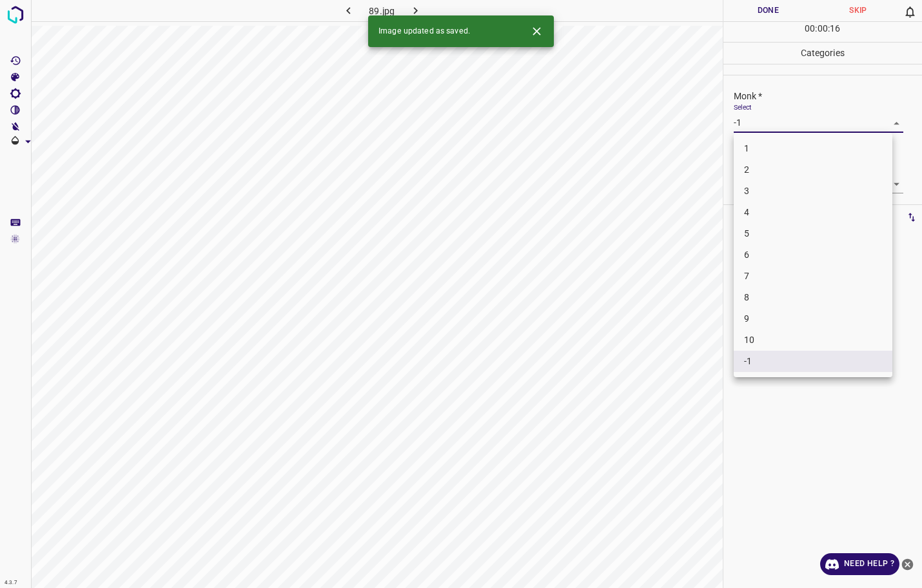
click at [752, 128] on body "4.3.7 89.jpg Done Skip 0 00 : 00 : 16 Categories Monk * Select -1 -1 [PERSON_NA…" at bounding box center [461, 294] width 922 height 588
click at [746, 148] on li "1" at bounding box center [813, 148] width 159 height 21
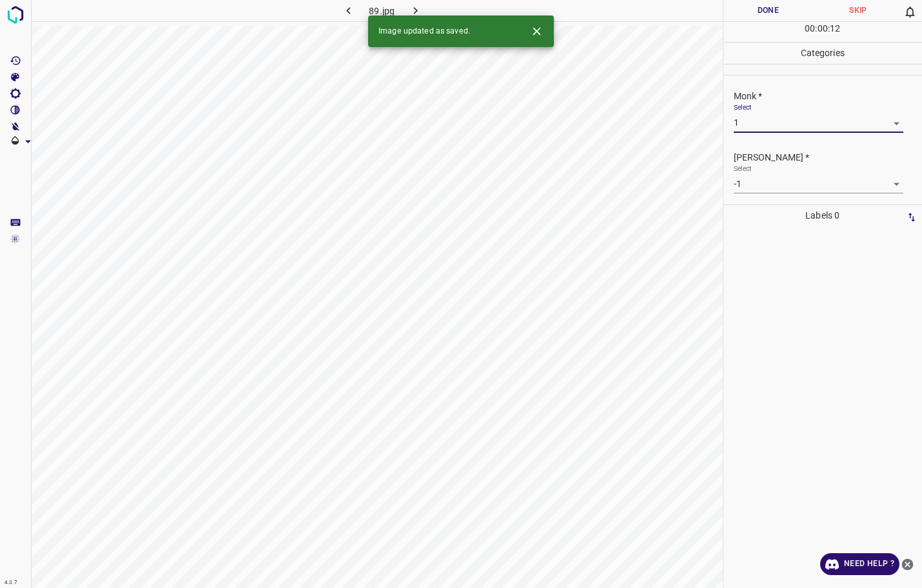
click at [743, 182] on body "4.3.7 89.jpg Done Skip 0 00 : 00 : 12 Categories Monk * Select 1 1 [PERSON_NAME…" at bounding box center [461, 294] width 922 height 588
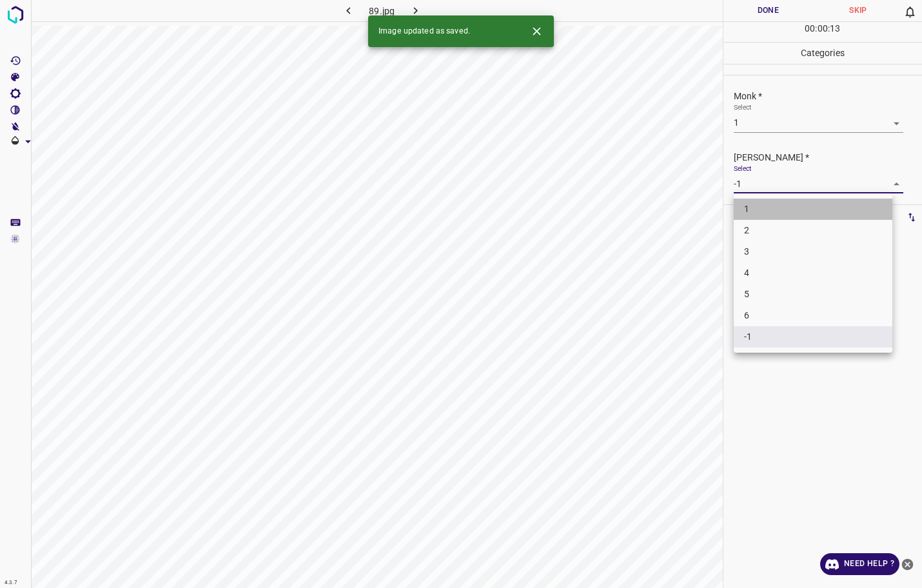
click at [737, 205] on li "1" at bounding box center [813, 209] width 159 height 21
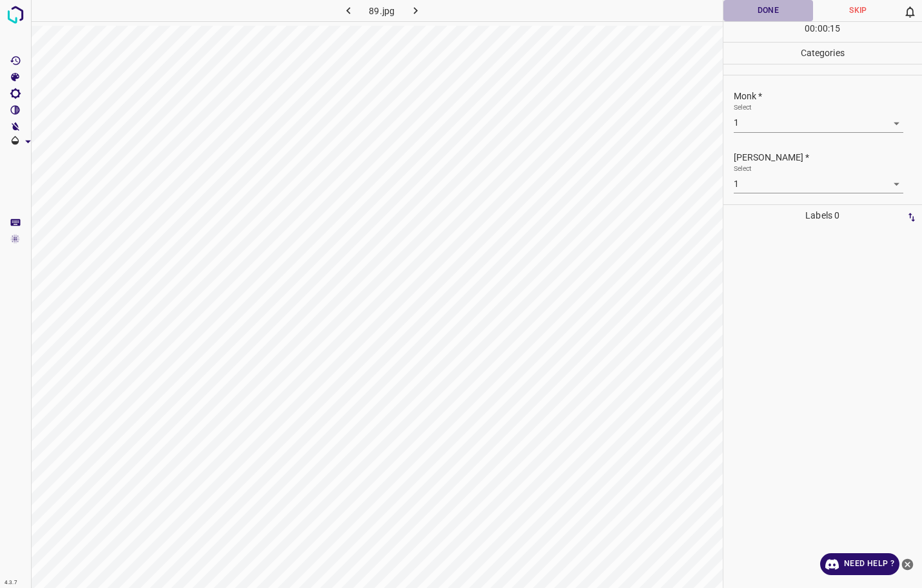
click at [744, 17] on button "Done" at bounding box center [768, 10] width 90 height 21
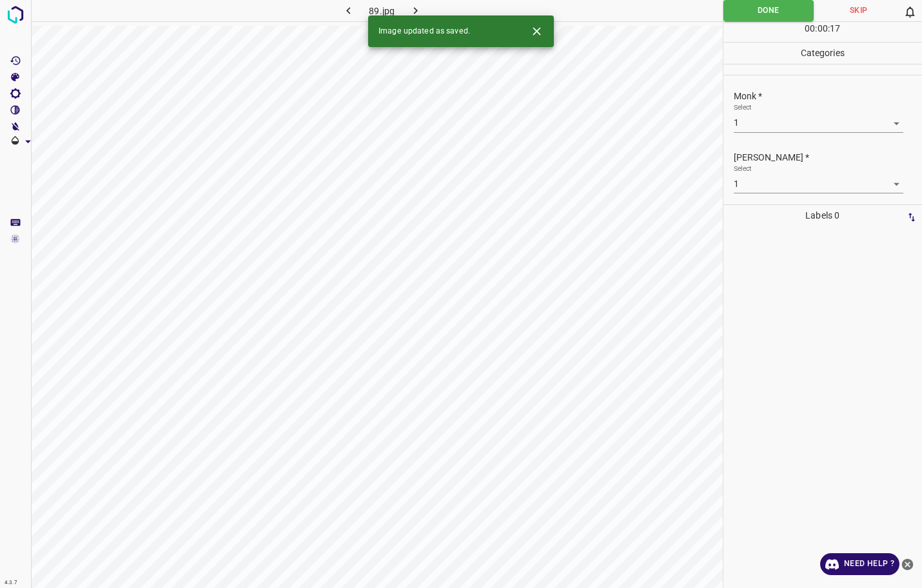
click at [418, 6] on icon "button" at bounding box center [416, 11] width 14 height 14
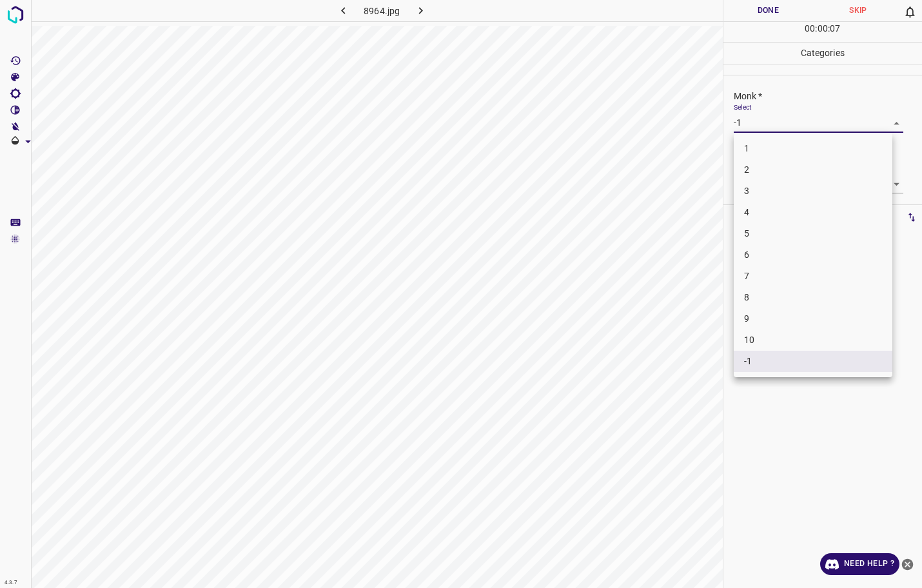
click at [750, 119] on body "4.3.7 8964.jpg Done Skip 0 00 : 00 : 07 Categories Monk * Select -1 -1 [PERSON_…" at bounding box center [461, 294] width 922 height 588
click at [744, 164] on li "2" at bounding box center [813, 169] width 159 height 21
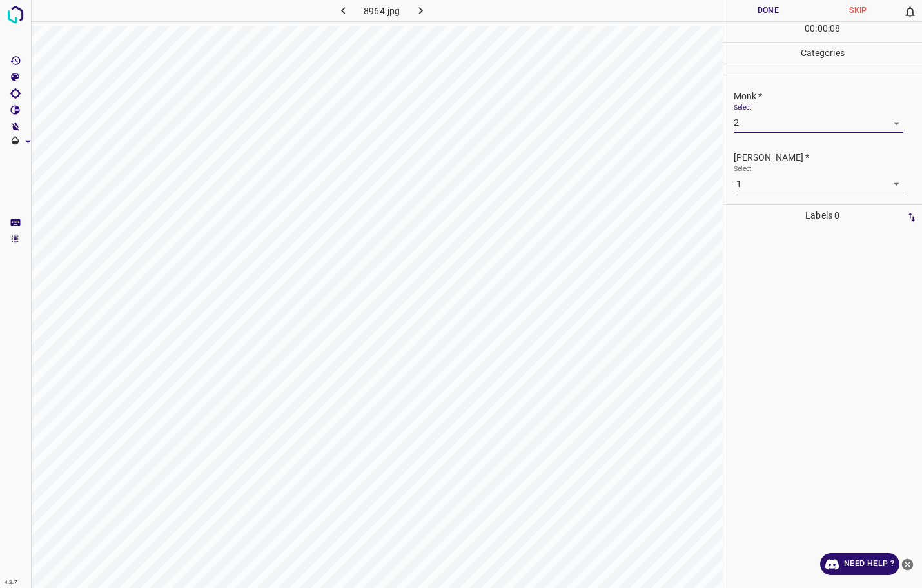
click at [744, 175] on body "4.3.7 8964.jpg Done Skip 0 00 : 00 : 08 Categories Monk * Select 2 2 [PERSON_NA…" at bounding box center [461, 294] width 922 height 588
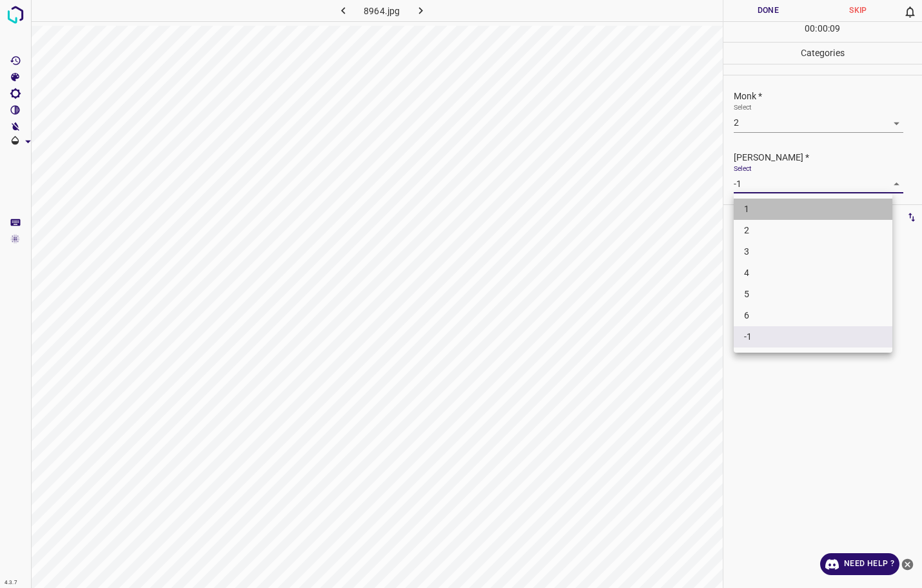
click at [734, 204] on li "1" at bounding box center [813, 209] width 159 height 21
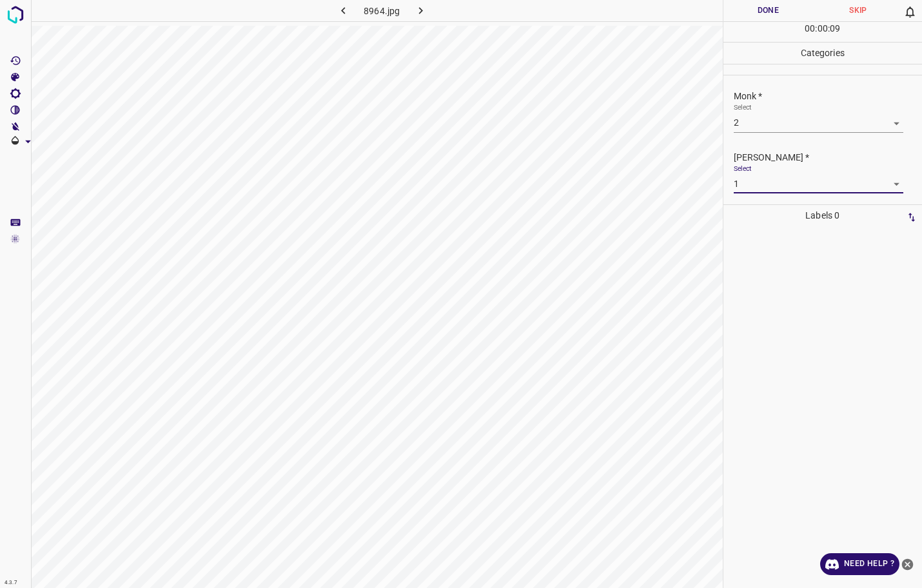
click at [750, 10] on button "Done" at bounding box center [768, 10] width 90 height 21
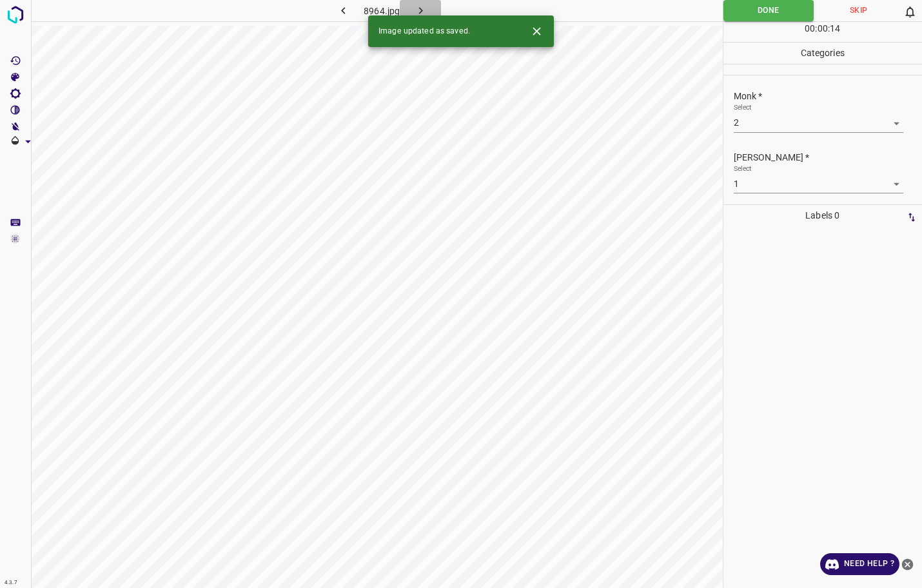
click at [419, 8] on icon "button" at bounding box center [420, 10] width 4 height 7
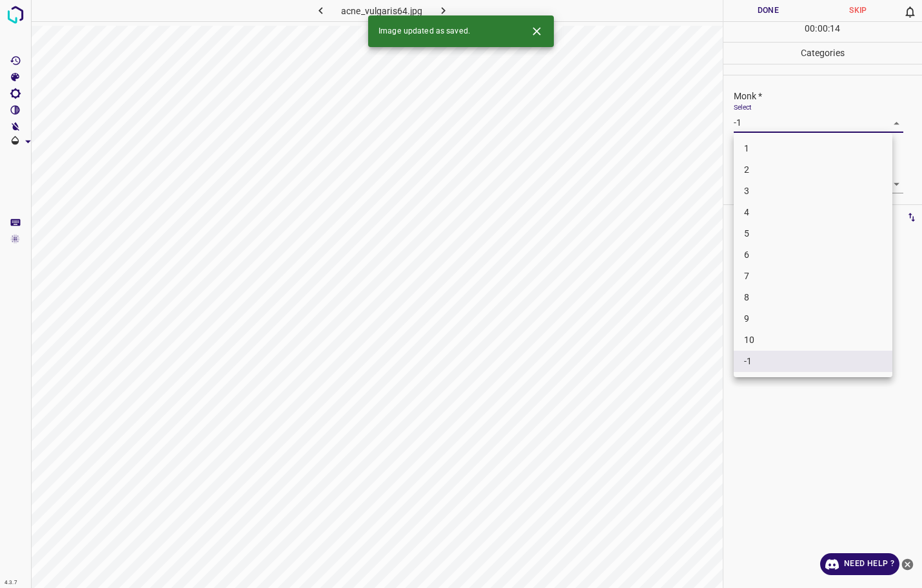
click at [775, 121] on body "4.3.7 acne_vulgaris64.jpg Done Skip 0 00 : 00 : 14 Categories Monk * Select -1 …" at bounding box center [461, 294] width 922 height 588
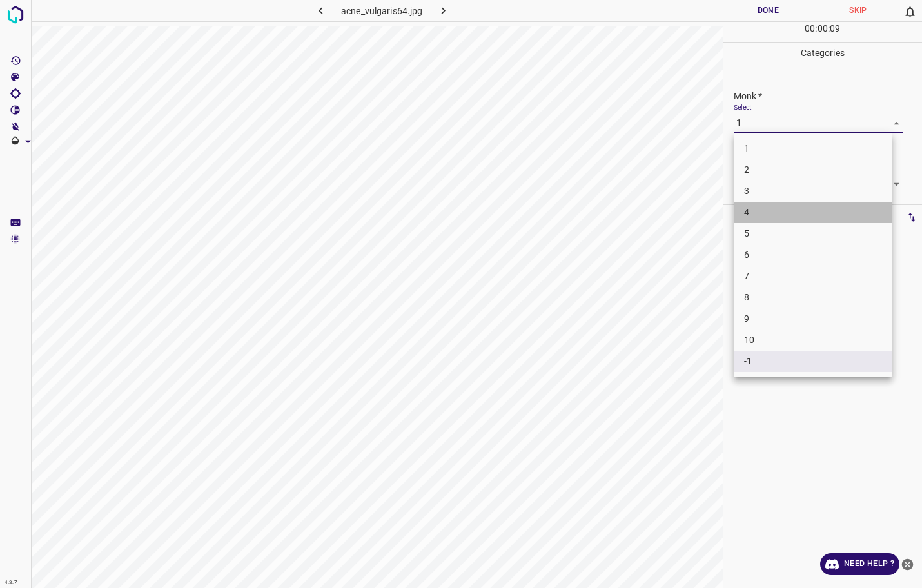
click at [757, 217] on li "4" at bounding box center [813, 212] width 159 height 21
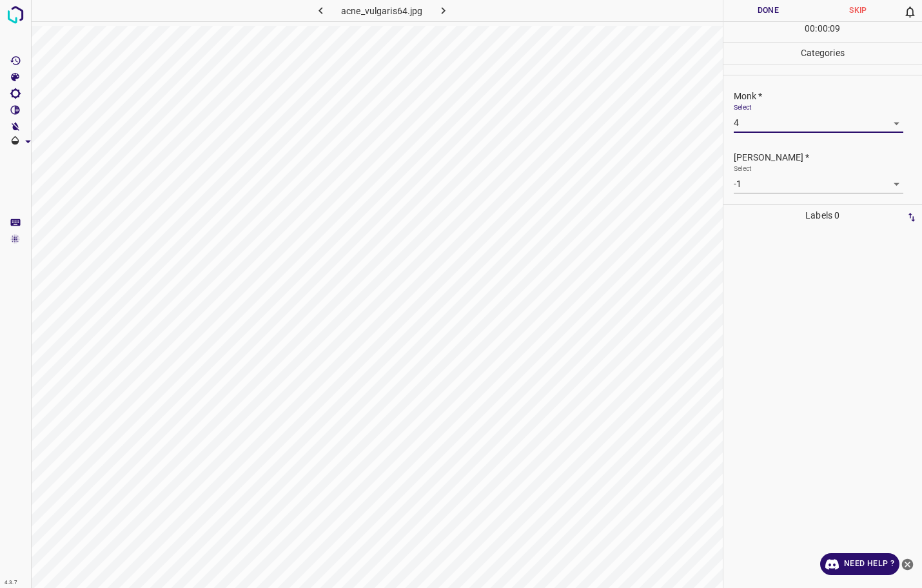
click at [764, 182] on body "4.3.7 acne_vulgaris64.jpg Done Skip 0 00 : 00 : 09 Categories Monk * Select 4 4…" at bounding box center [461, 294] width 922 height 588
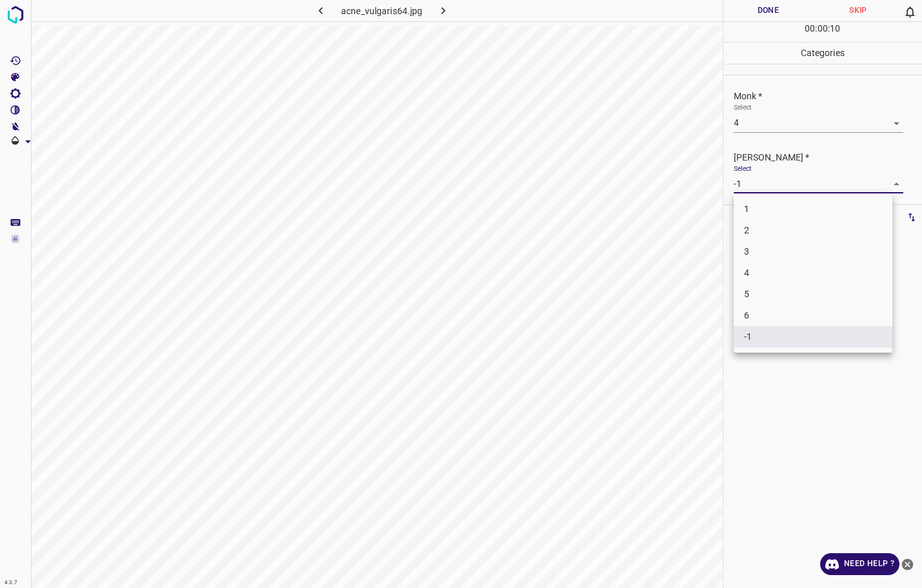
click at [757, 246] on li "3" at bounding box center [813, 251] width 159 height 21
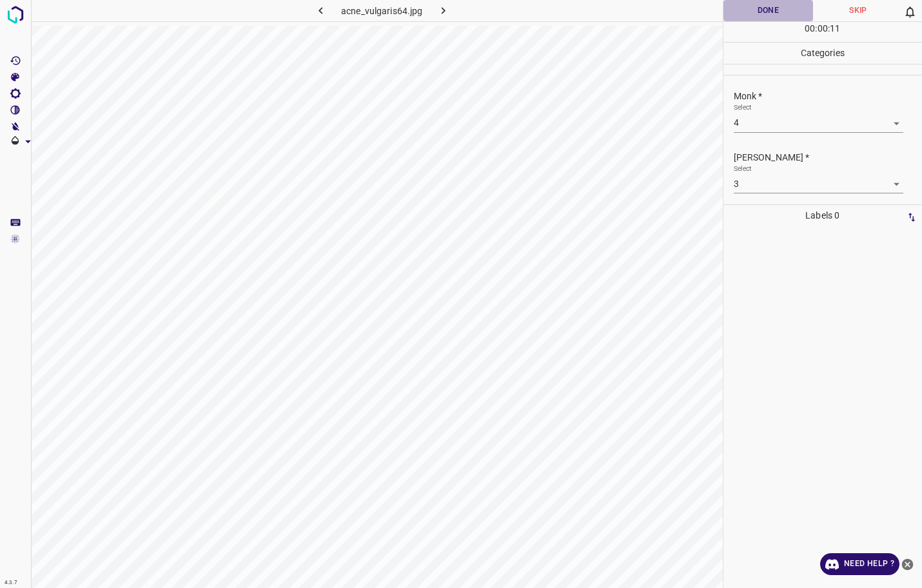
click at [779, 6] on button "Done" at bounding box center [768, 10] width 90 height 21
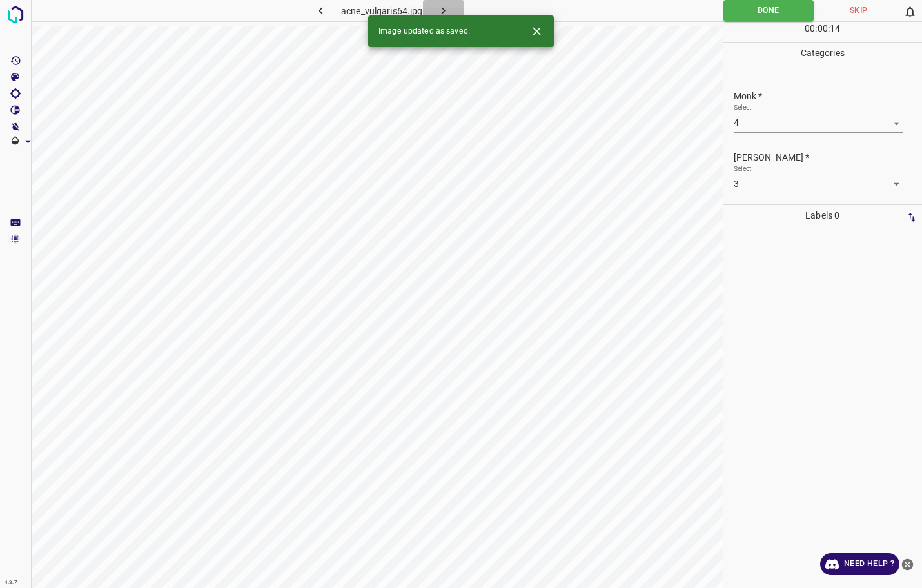
click at [443, 10] on icon "button" at bounding box center [443, 11] width 14 height 14
click at [756, 126] on body "4.3.7 8966.jpg Done Skip 0 00 : 00 : 30 Categories Monk * Select -1 -1 [PERSON_…" at bounding box center [461, 294] width 922 height 588
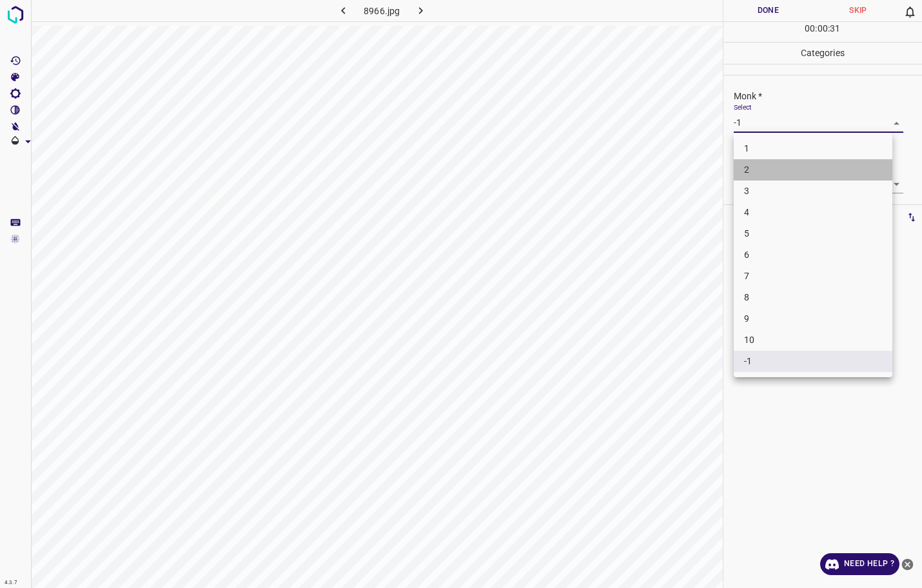
click at [754, 173] on li "2" at bounding box center [813, 169] width 159 height 21
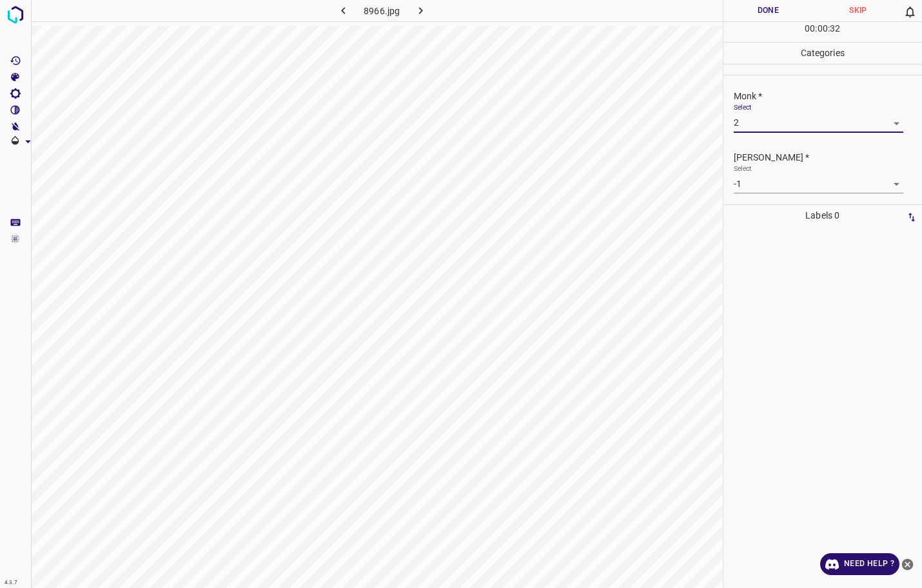
click at [759, 177] on body "4.3.7 8966.jpg Done Skip 0 00 : 00 : 32 Categories Monk * Select 2 2 [PERSON_NA…" at bounding box center [461, 294] width 922 height 588
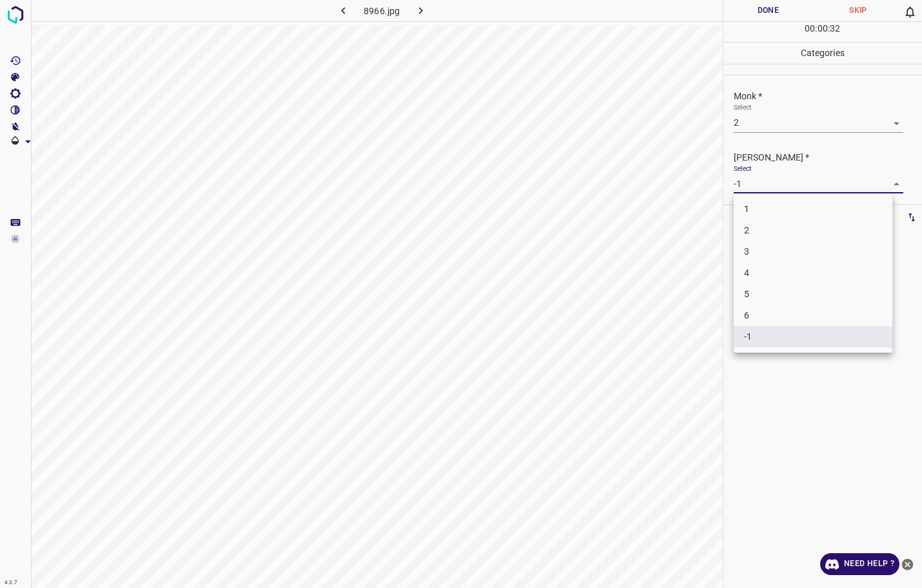
click at [755, 208] on li "1" at bounding box center [813, 209] width 159 height 21
click at [764, 18] on button "Done" at bounding box center [768, 10] width 90 height 21
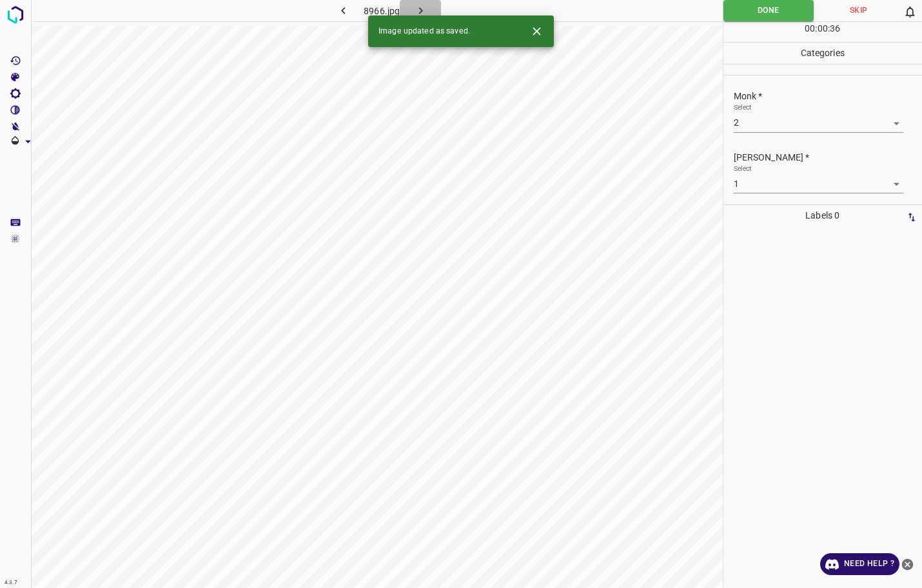
click at [417, 12] on icon "button" at bounding box center [421, 11] width 14 height 14
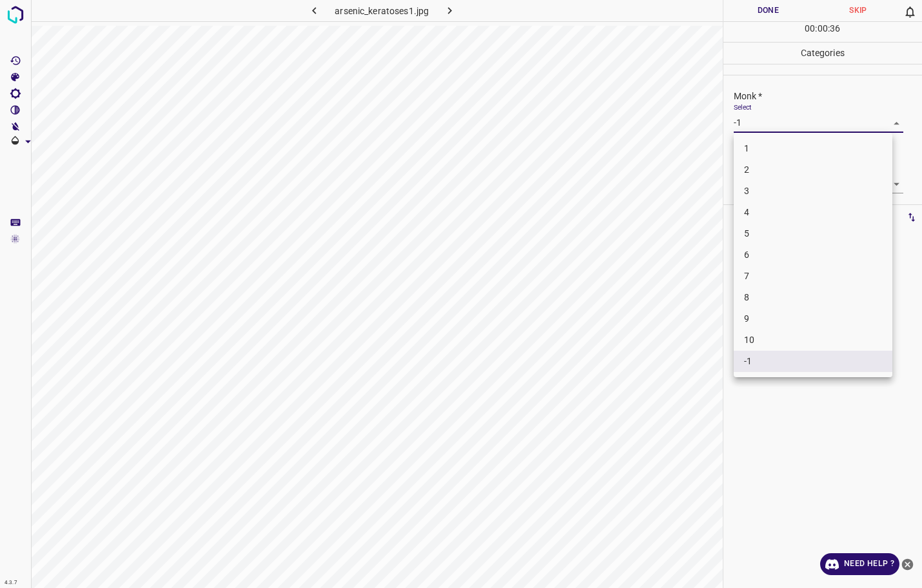
click at [757, 124] on body "4.3.7 arsenic_keratoses1.jpg Done Skip 0 00 : 00 : 36 Categories Monk * Select …" at bounding box center [461, 294] width 922 height 588
click at [761, 193] on li "3" at bounding box center [813, 190] width 159 height 21
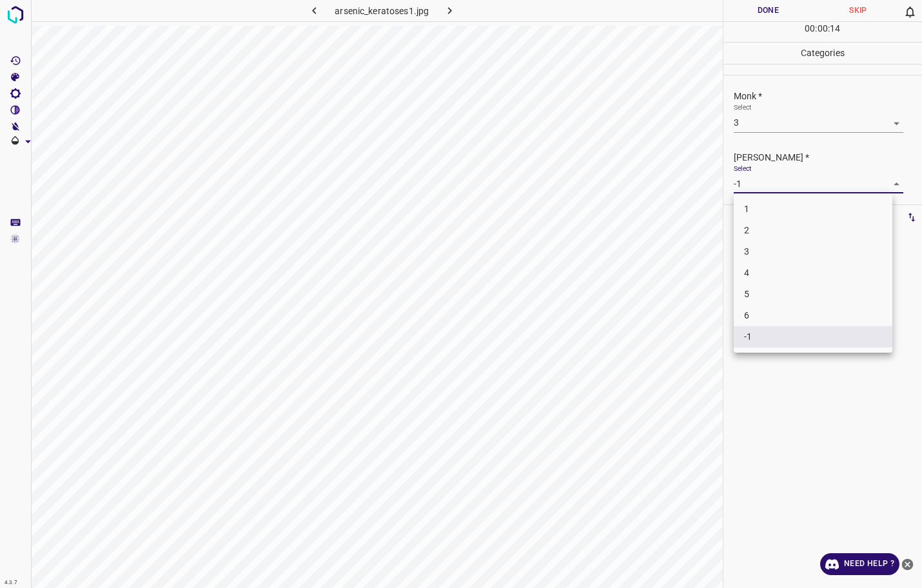
click at [760, 182] on body "4.3.7 arsenic_keratoses1.jpg Done Skip 0 00 : 00 : 14 Categories Monk * Select …" at bounding box center [461, 294] width 922 height 588
click at [759, 229] on li "2" at bounding box center [813, 230] width 159 height 21
click at [769, 15] on button "Done" at bounding box center [768, 10] width 90 height 21
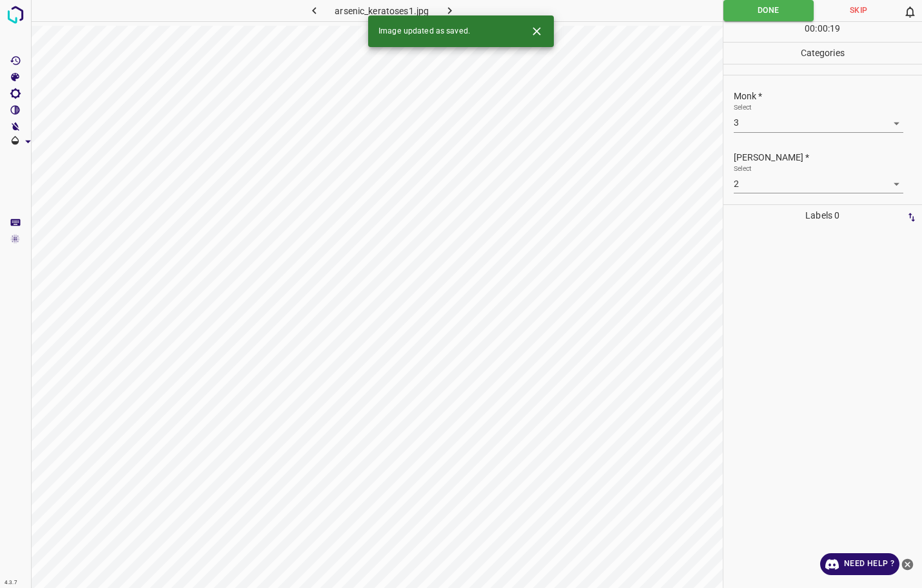
click at [453, 5] on icon "button" at bounding box center [450, 11] width 14 height 14
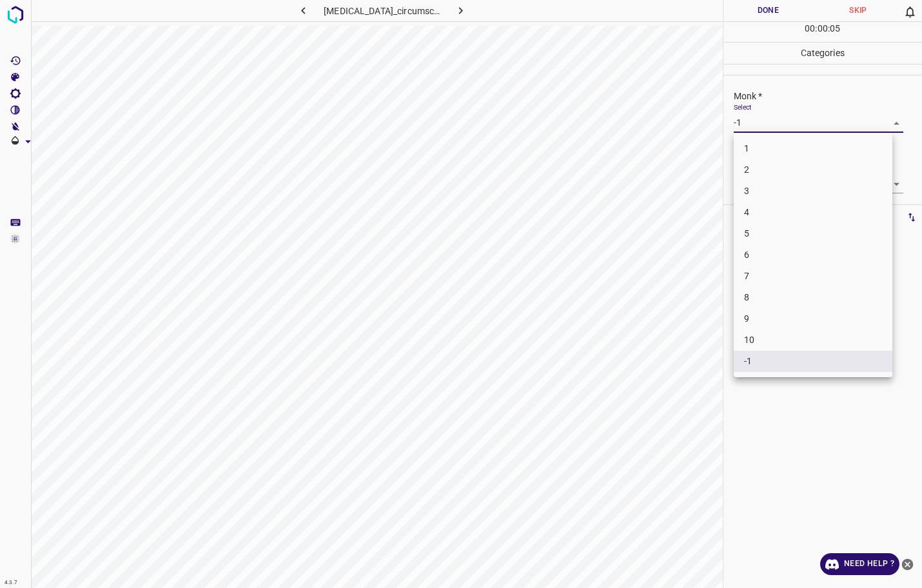
click at [770, 129] on body "4.3.7 [MEDICAL_DATA]_circumscripta9.jpg Done Skip 0 00 : 00 : 05 Categories Mon…" at bounding box center [461, 294] width 922 height 588
click at [770, 129] on div at bounding box center [461, 294] width 922 height 588
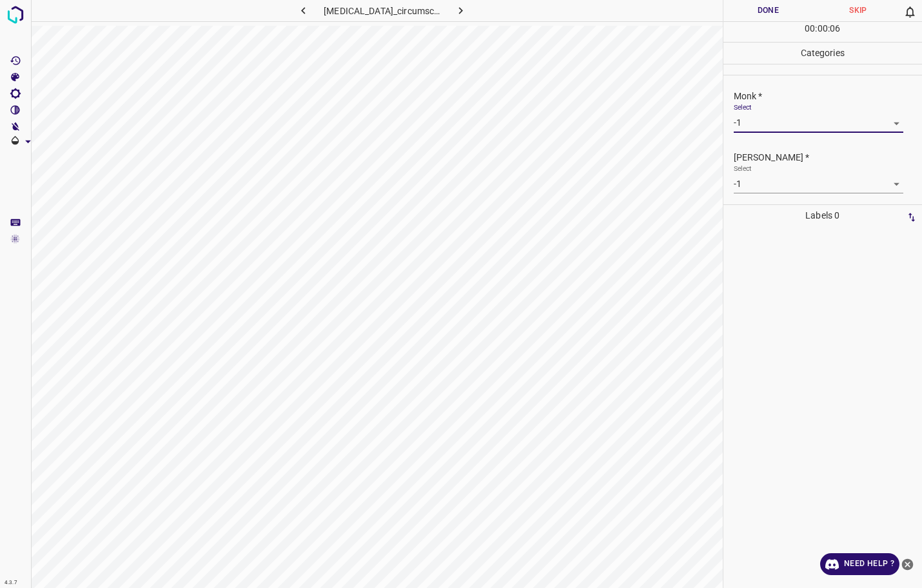
click at [777, 21] on hr at bounding box center [822, 21] width 199 height 1
click at [752, 13] on button "Done" at bounding box center [768, 10] width 90 height 21
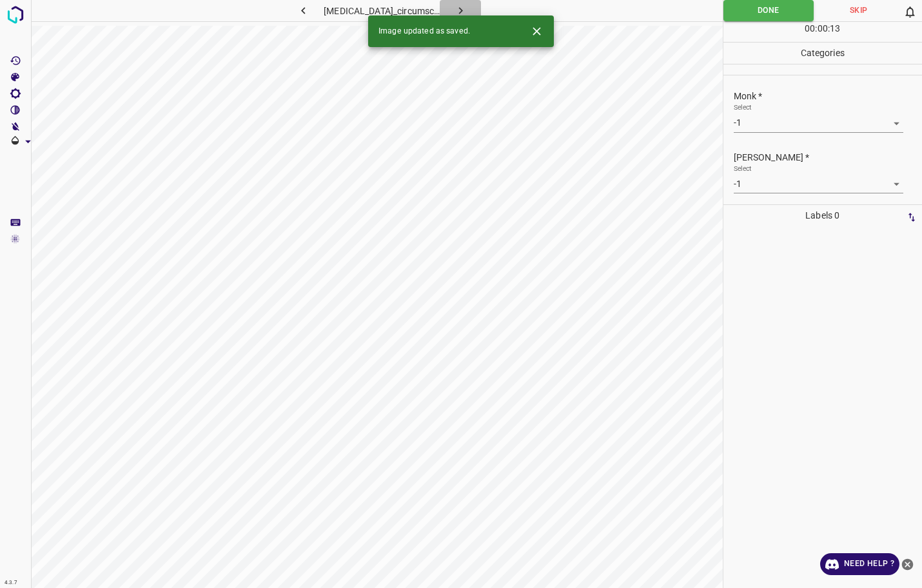
click at [465, 13] on icon "button" at bounding box center [461, 11] width 14 height 14
click at [765, 126] on body "4.3.7 basal_cell_carcinoma15.jpg Done Skip 0 00 : 00 : 13 Categories Monk * Sel…" at bounding box center [461, 294] width 922 height 588
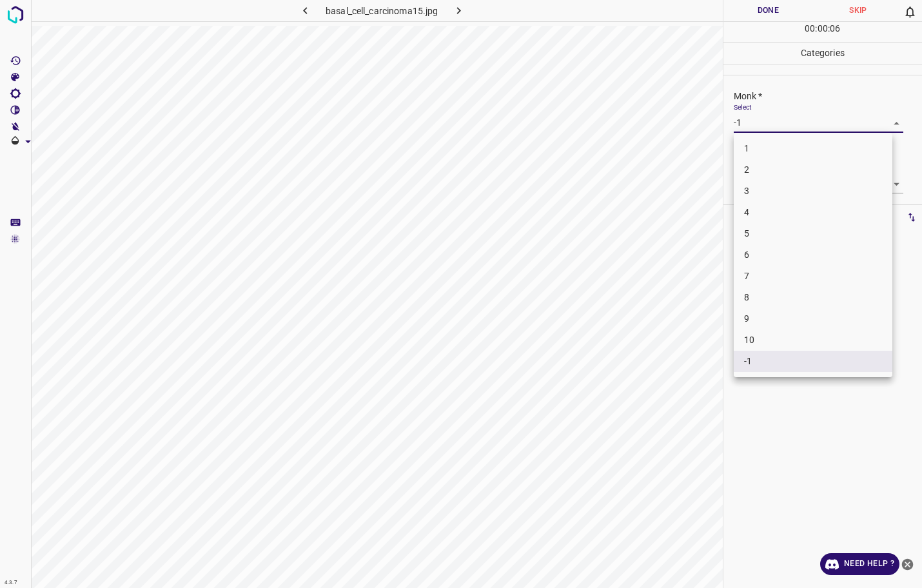
click at [746, 191] on li "3" at bounding box center [813, 190] width 159 height 21
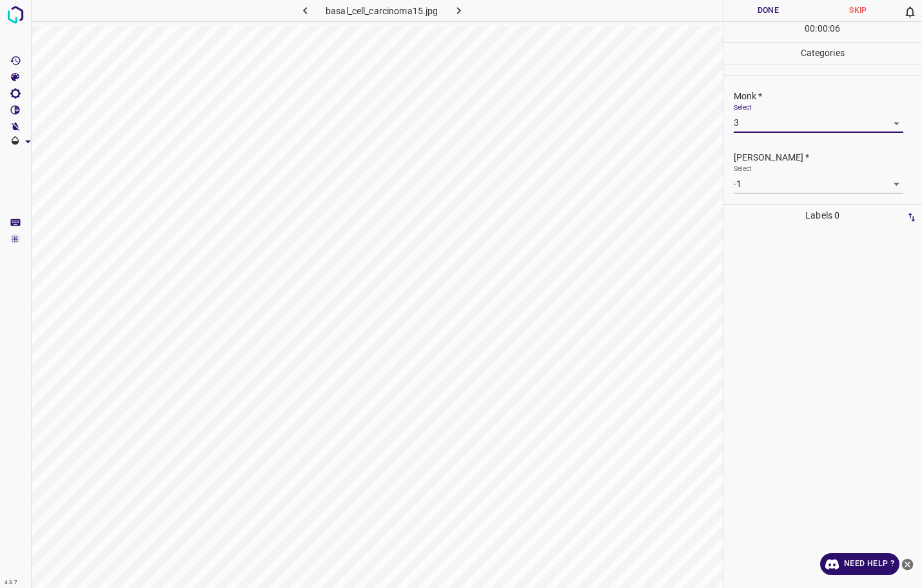
click at [749, 188] on body "4.3.7 basal_cell_carcinoma15.jpg Done Skip 0 00 : 00 : 06 Categories Monk * Sel…" at bounding box center [461, 294] width 922 height 588
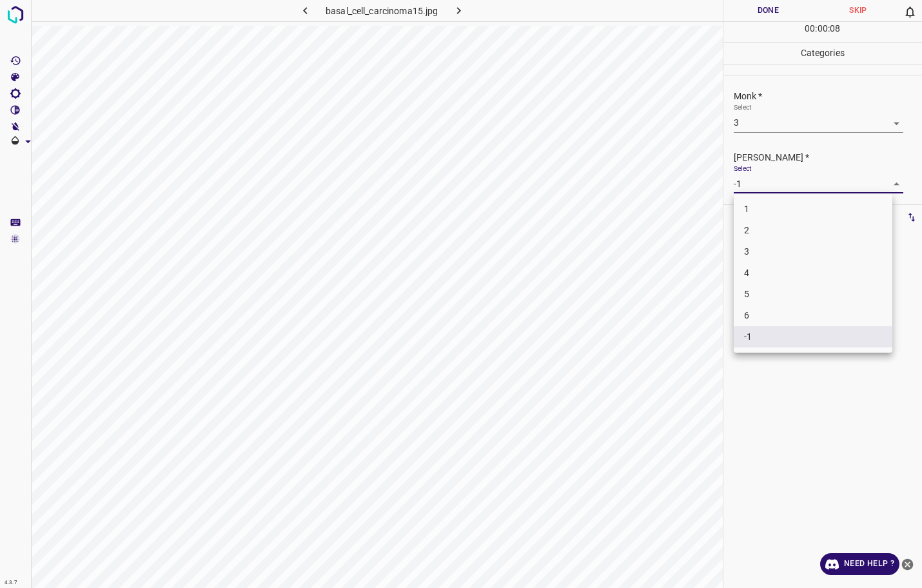
click at [754, 226] on li "2" at bounding box center [813, 230] width 159 height 21
click at [763, 14] on button "Done" at bounding box center [768, 10] width 90 height 21
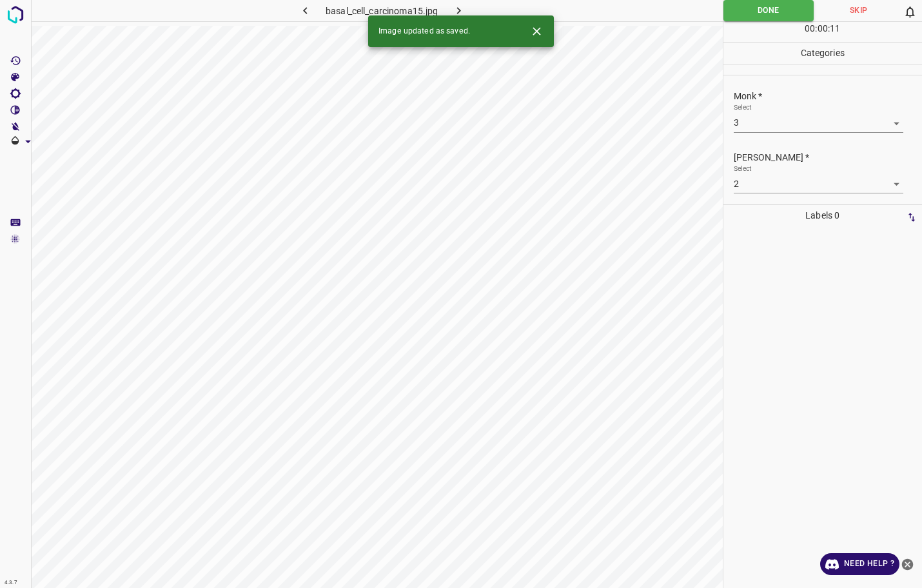
click at [460, 11] on icon "button" at bounding box center [458, 10] width 4 height 7
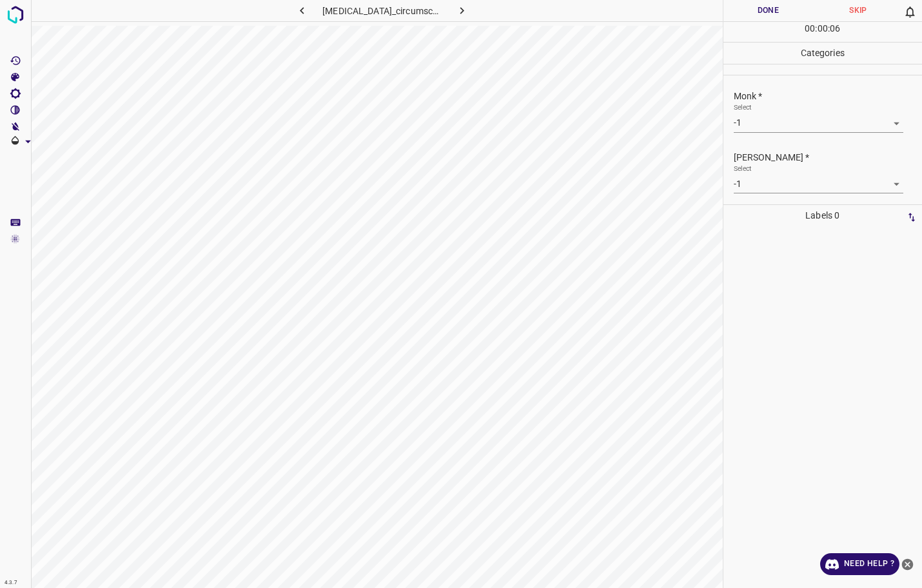
click at [751, 120] on body "4.3.7 [MEDICAL_DATA]_circumscripta36.jpg Done Skip 0 00 : 00 : 06 Categories Mo…" at bounding box center [461, 294] width 922 height 588
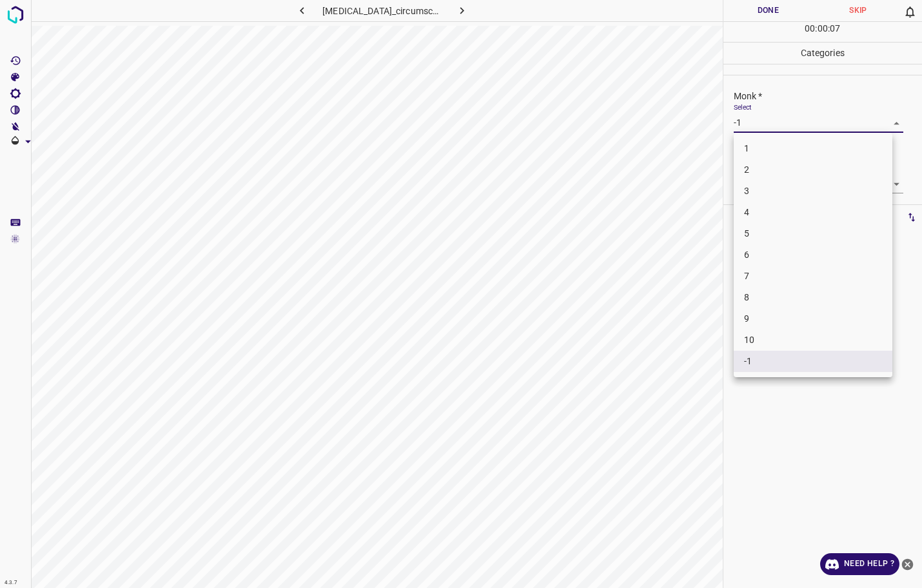
click at [759, 175] on li "2" at bounding box center [813, 169] width 159 height 21
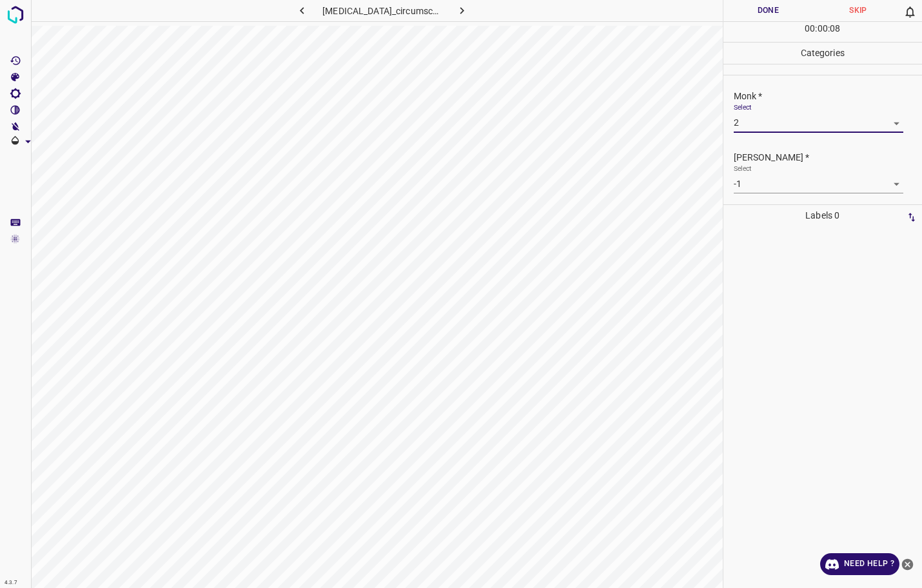
click at [752, 186] on body "4.3.7 [MEDICAL_DATA]_circumscripta36.jpg Done Skip 0 00 : 00 : 08 Categories Mo…" at bounding box center [461, 294] width 922 height 588
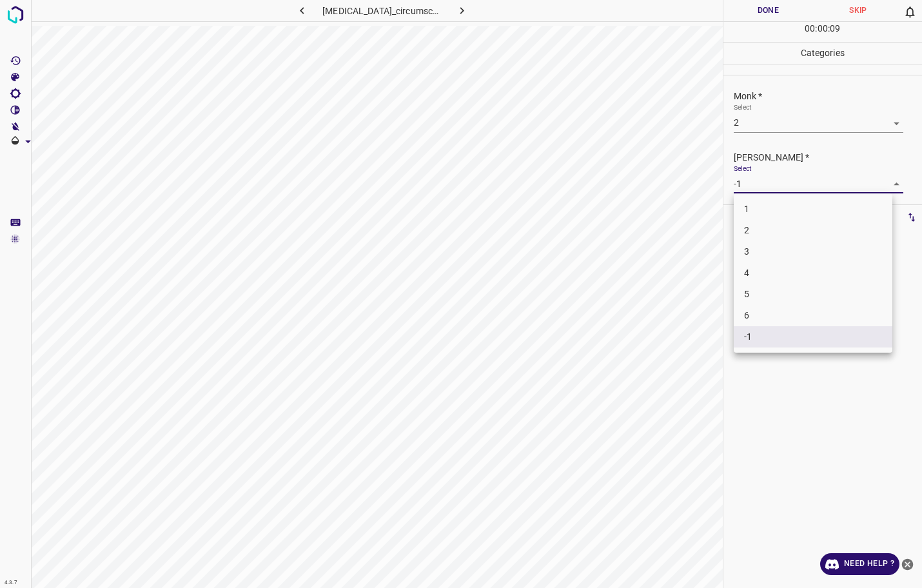
click at [752, 227] on li "2" at bounding box center [813, 230] width 159 height 21
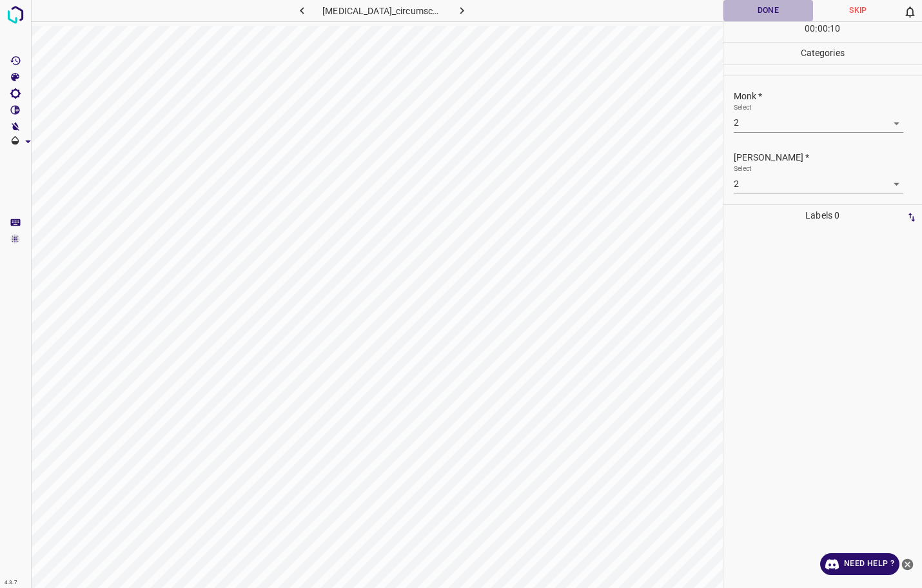
click at [764, 19] on button "Done" at bounding box center [768, 10] width 90 height 21
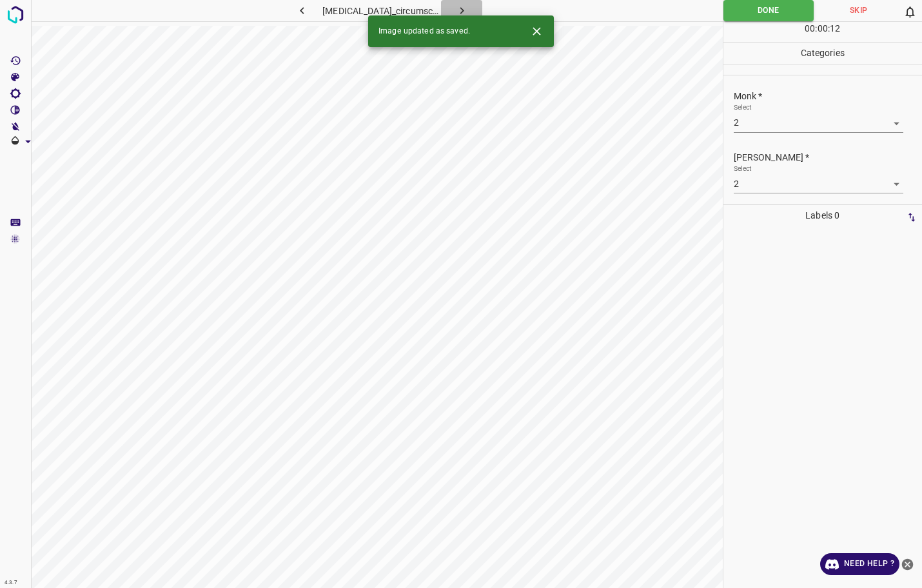
click at [477, 5] on button "button" at bounding box center [461, 10] width 41 height 21
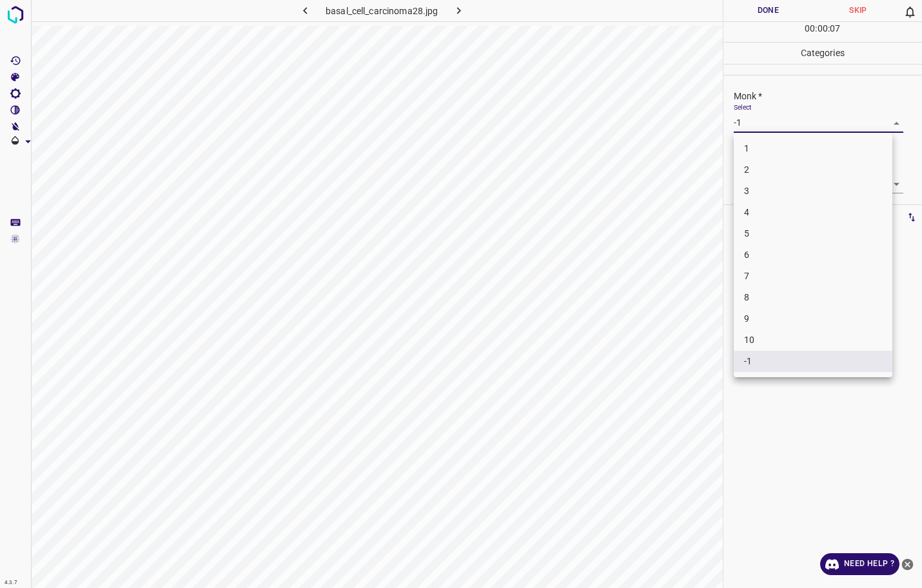
click at [740, 129] on body "4.3.7 basal_cell_carcinoma28.jpg Done Skip 0 00 : 00 : 07 Categories Monk * Sel…" at bounding box center [461, 294] width 922 height 588
click at [743, 184] on li "3" at bounding box center [813, 190] width 159 height 21
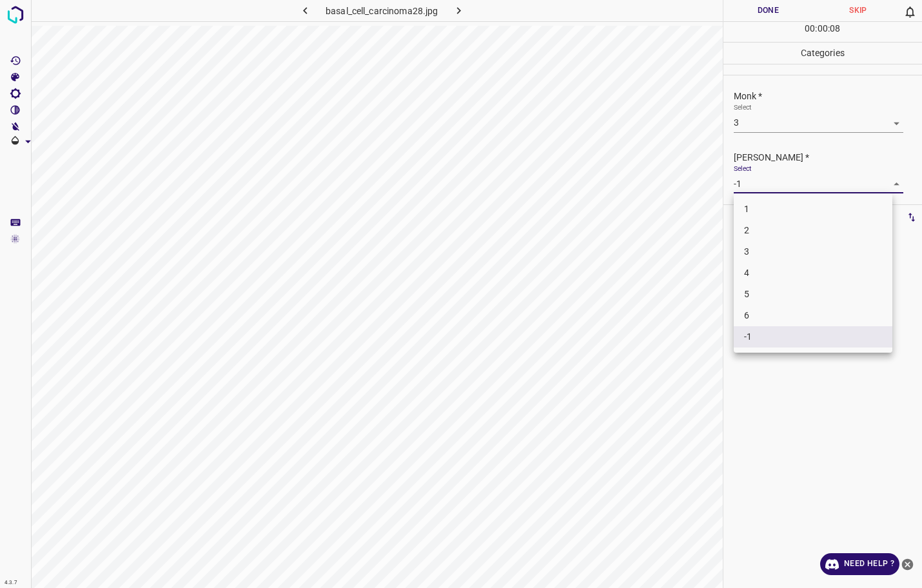
click at [740, 179] on body "4.3.7 basal_cell_carcinoma28.jpg Done Skip 0 00 : 00 : 08 Categories Monk * Sel…" at bounding box center [461, 294] width 922 height 588
click at [740, 182] on div at bounding box center [461, 294] width 922 height 588
click at [739, 179] on body "4.3.7 basal_cell_carcinoma28.jpg Done Skip 0 00 : 00 : 09 Categories Monk * Sel…" at bounding box center [461, 294] width 922 height 588
click at [754, 235] on li "2" at bounding box center [813, 230] width 159 height 21
click at [785, 8] on button "Done" at bounding box center [768, 10] width 90 height 21
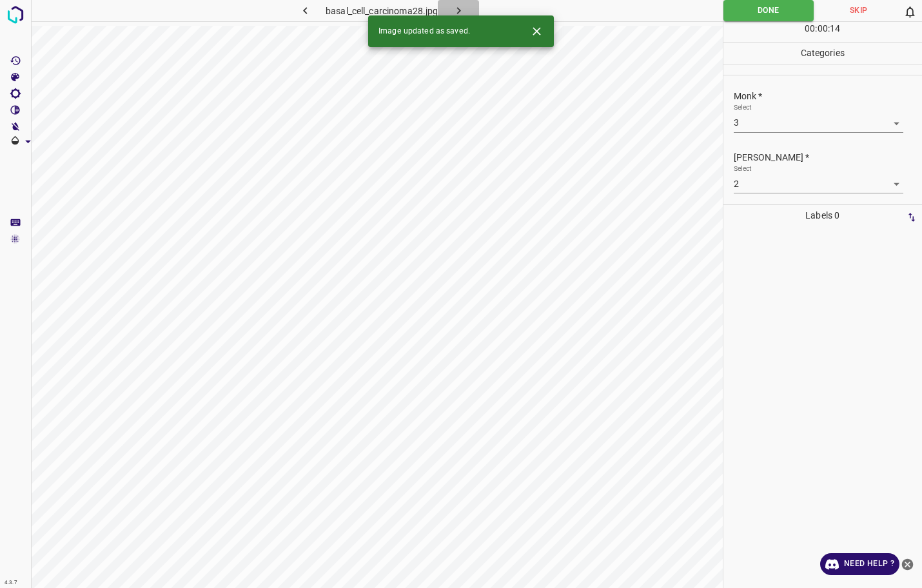
click at [461, 8] on icon "button" at bounding box center [459, 11] width 14 height 14
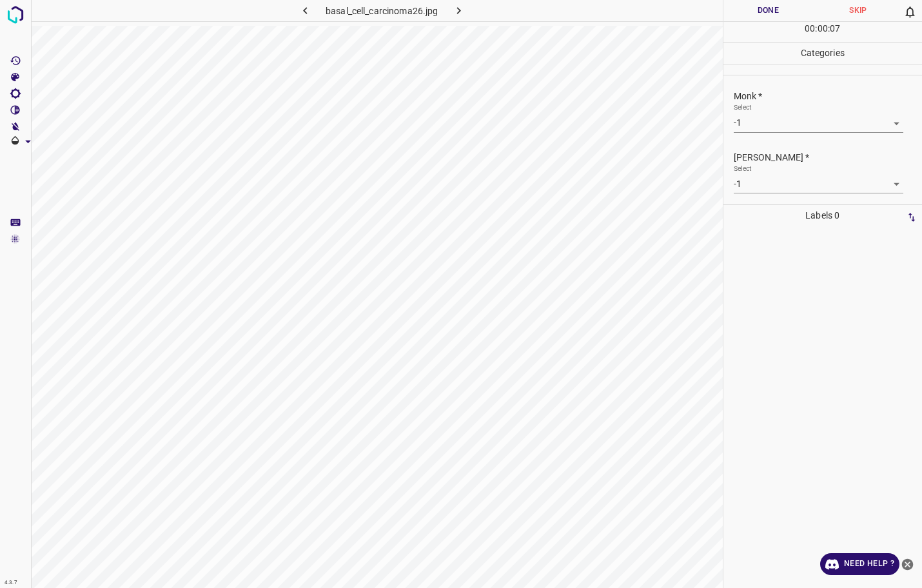
click at [757, 123] on body "4.3.7 basal_cell_carcinoma26.jpg Done Skip 0 00 : 00 : 07 Categories Monk * Sel…" at bounding box center [461, 294] width 922 height 588
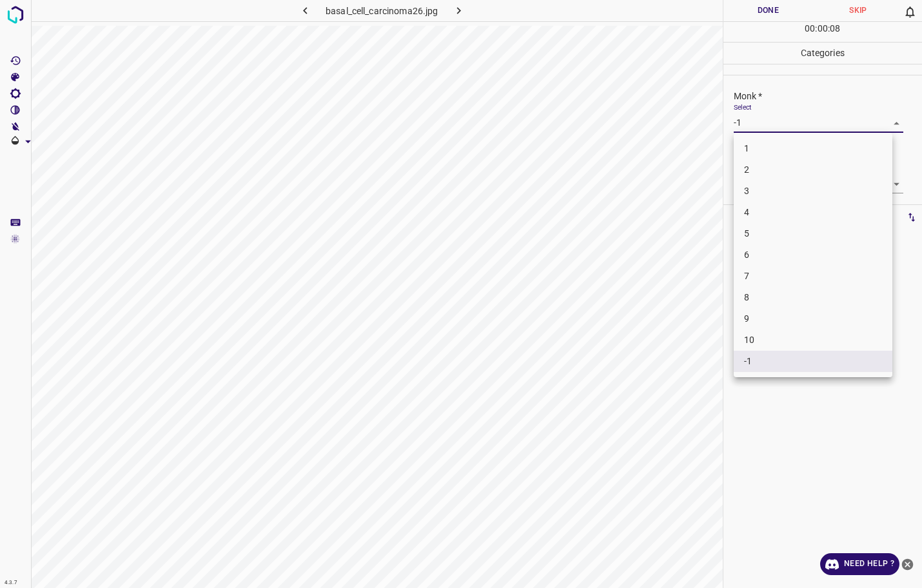
click at [748, 192] on li "3" at bounding box center [813, 190] width 159 height 21
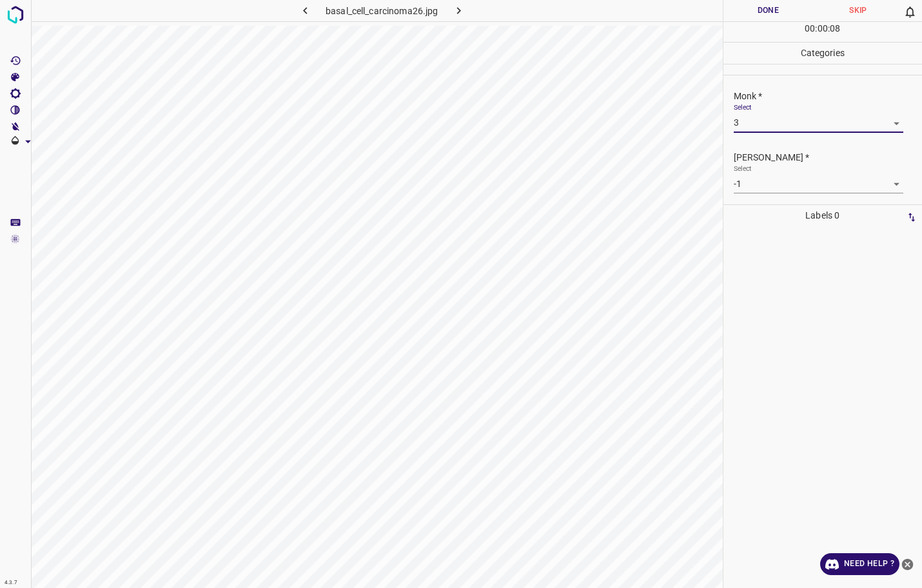
click at [748, 191] on body "4.3.7 basal_cell_carcinoma26.jpg Done Skip 0 00 : 00 : 08 Categories Monk * Sel…" at bounding box center [461, 294] width 922 height 588
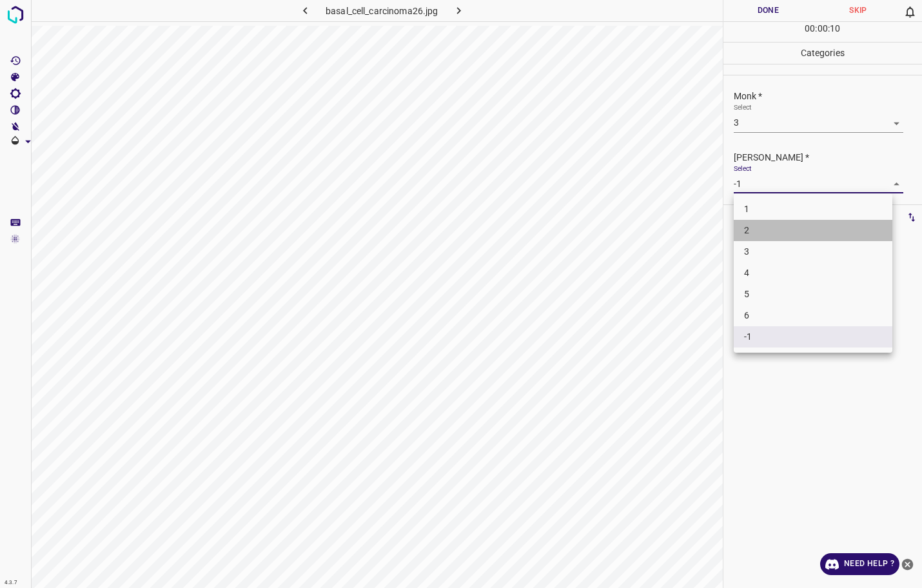
click at [741, 228] on li "2" at bounding box center [813, 230] width 159 height 21
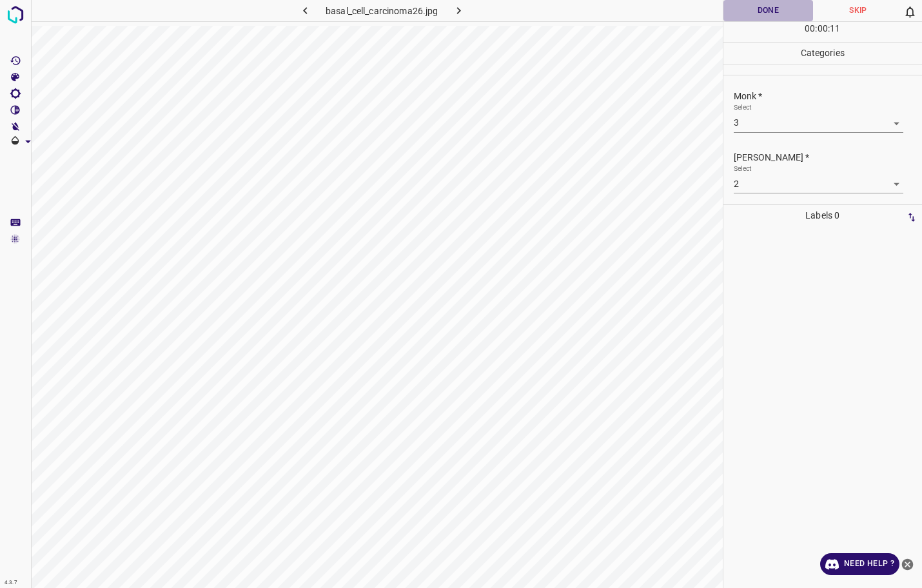
click at [761, 5] on button "Done" at bounding box center [768, 10] width 90 height 21
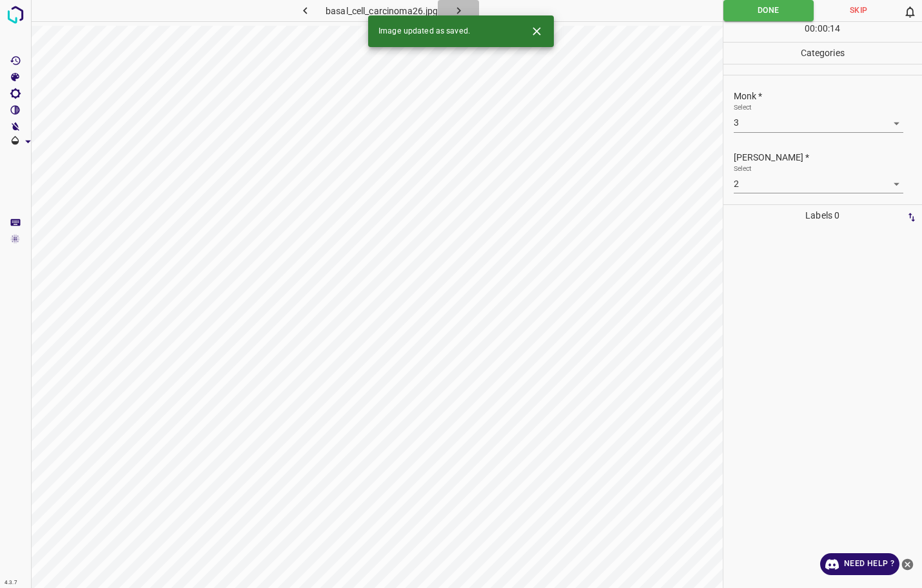
click at [464, 11] on icon "button" at bounding box center [459, 11] width 14 height 14
click at [791, 126] on body "4.3.7 basal_cell_carcinoma31.jpg Done Skip 0 00 : 00 : 14 Categories Monk * Sel…" at bounding box center [461, 294] width 922 height 588
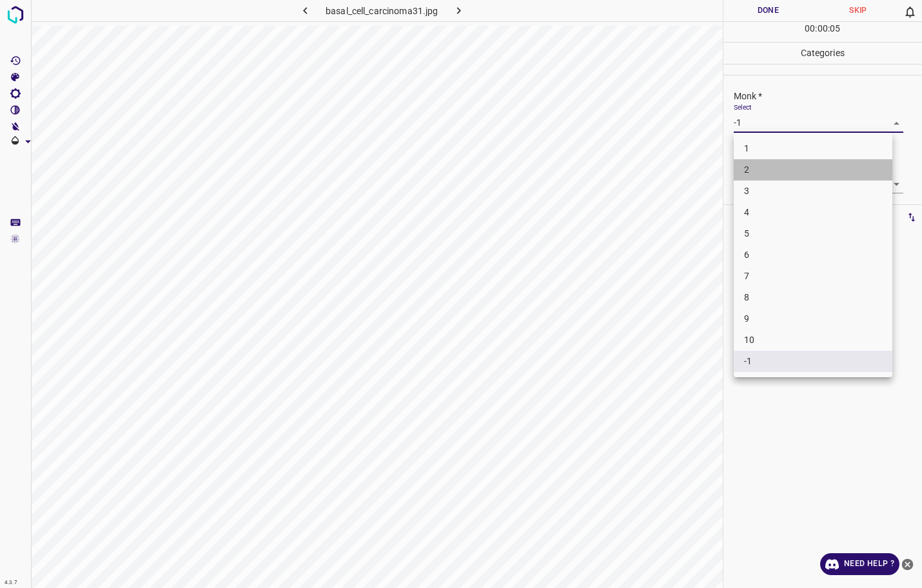
click at [775, 171] on li "2" at bounding box center [813, 169] width 159 height 21
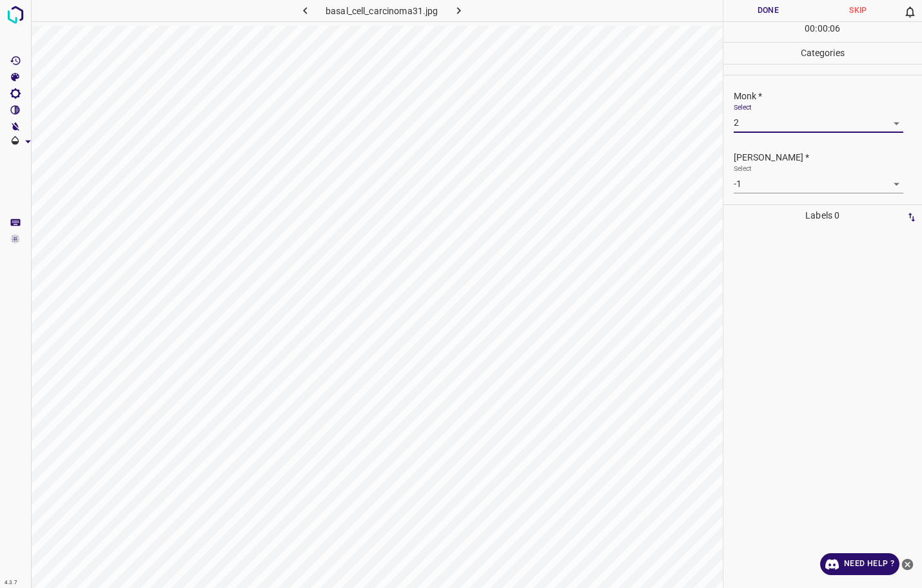
click at [782, 184] on body "4.3.7 basal_cell_carcinoma31.jpg Done Skip 0 00 : 00 : 06 Categories Monk * Sel…" at bounding box center [461, 294] width 922 height 588
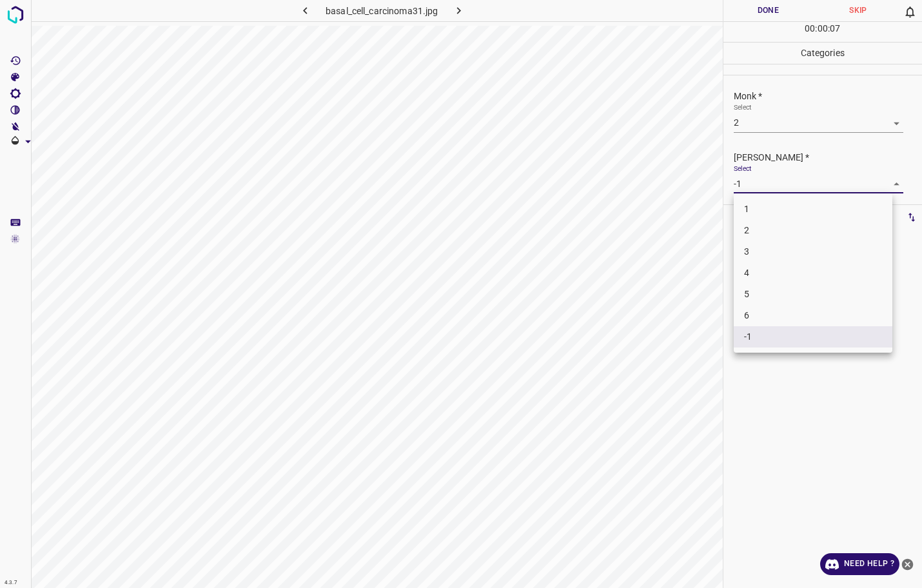
click at [777, 206] on li "1" at bounding box center [813, 209] width 159 height 21
click at [747, 19] on button "Done" at bounding box center [768, 10] width 90 height 21
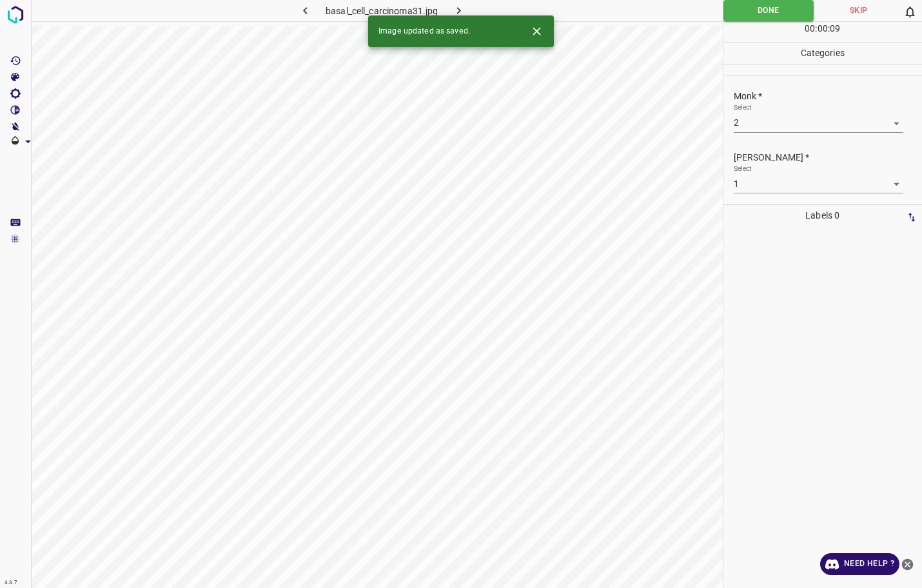
click at [462, 14] on icon "button" at bounding box center [459, 11] width 14 height 14
click at [743, 133] on div "Monk * Select -1 -1" at bounding box center [822, 111] width 199 height 61
click at [746, 125] on body "4.3.7 basal_cell_carcinoma35.jpg Done Skip 0 00 : 00 : 06 Categories Monk * Sel…" at bounding box center [461, 294] width 922 height 588
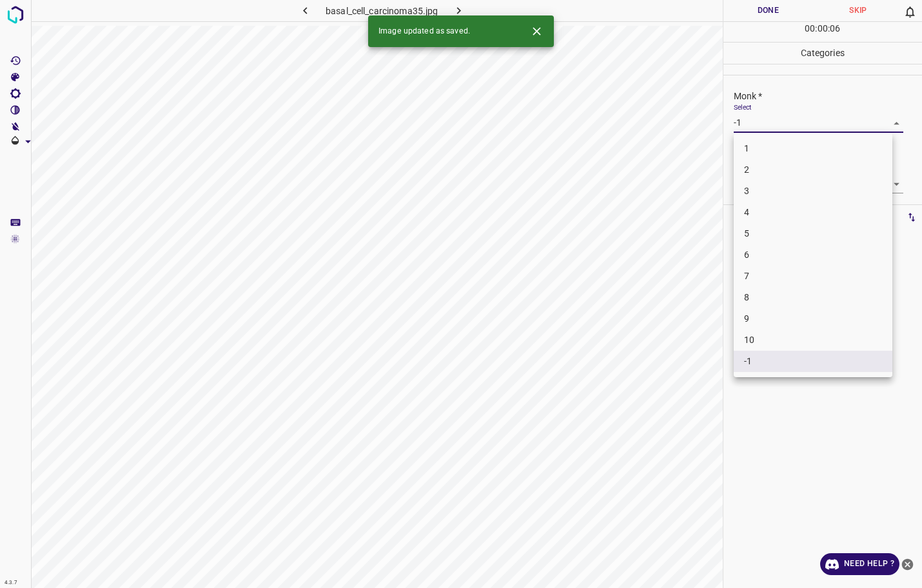
click at [748, 170] on li "2" at bounding box center [813, 169] width 159 height 21
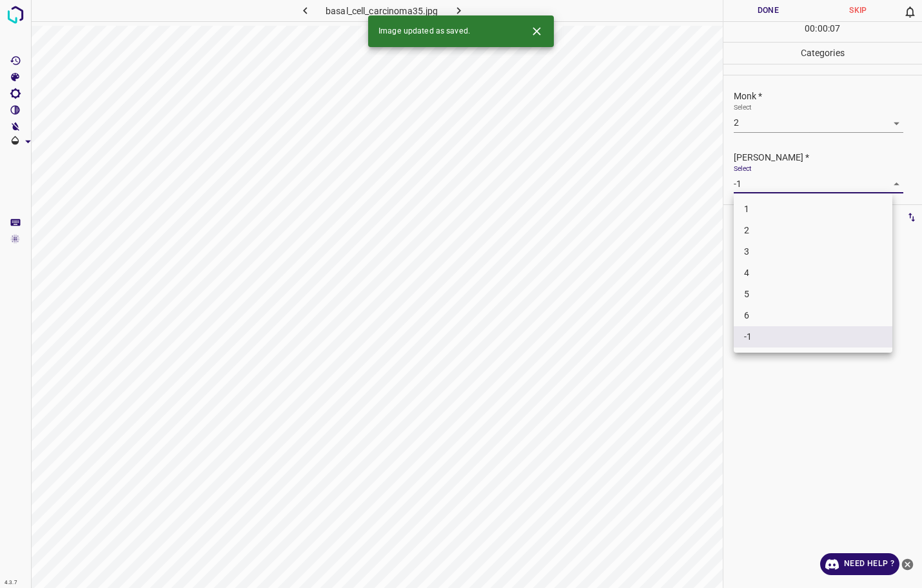
click at [746, 179] on body "4.3.7 basal_cell_carcinoma35.jpg Done Skip 0 00 : 00 : 07 Categories Monk * Sel…" at bounding box center [461, 294] width 922 height 588
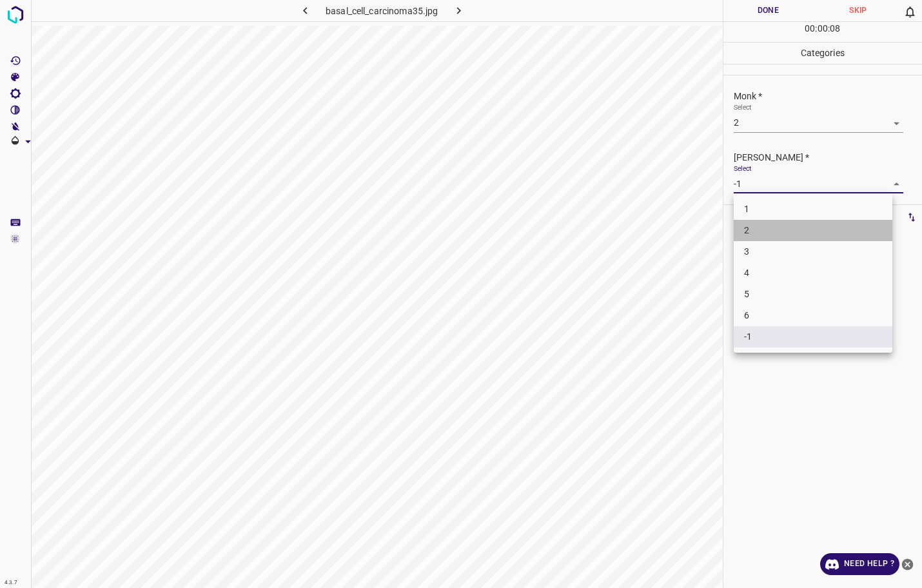
click at [744, 228] on li "2" at bounding box center [813, 230] width 159 height 21
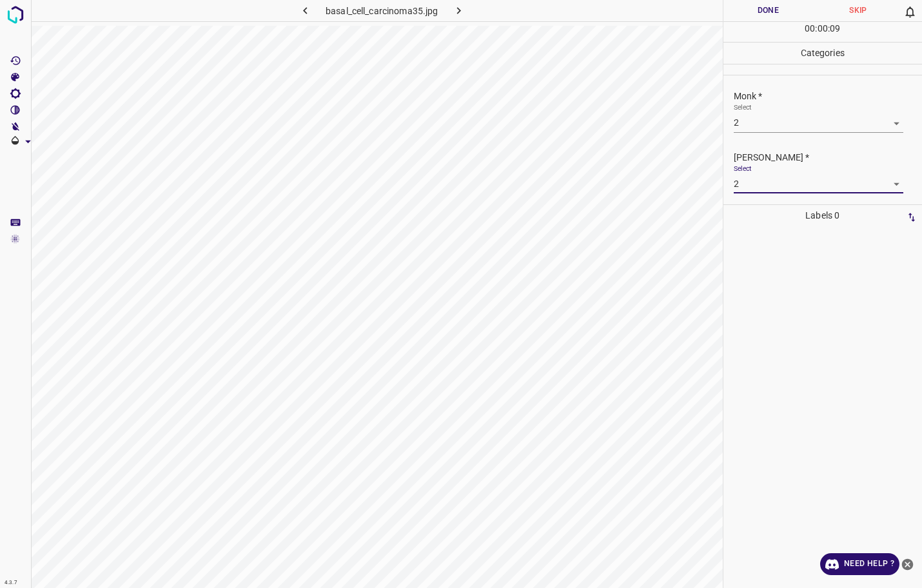
click at [760, 7] on button "Done" at bounding box center [768, 10] width 90 height 21
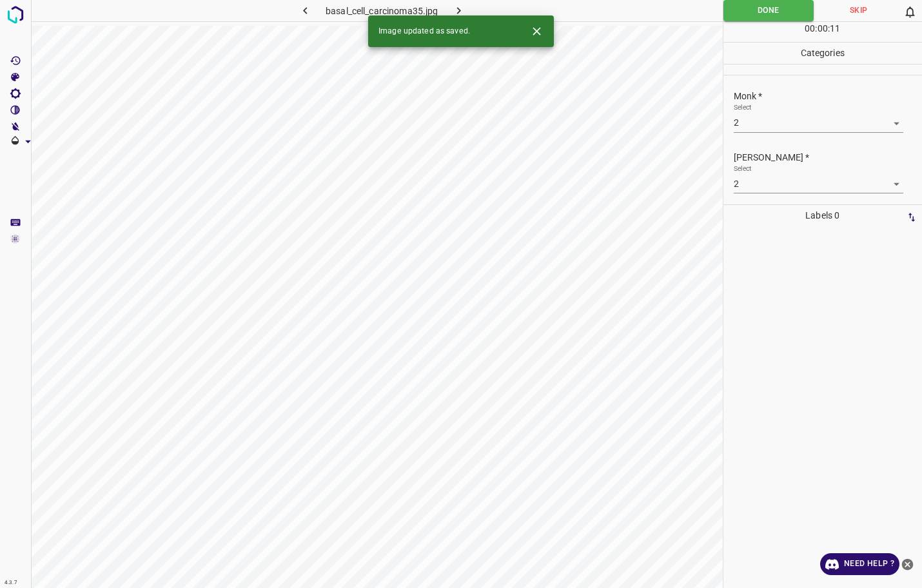
click at [469, 6] on button "button" at bounding box center [458, 10] width 41 height 21
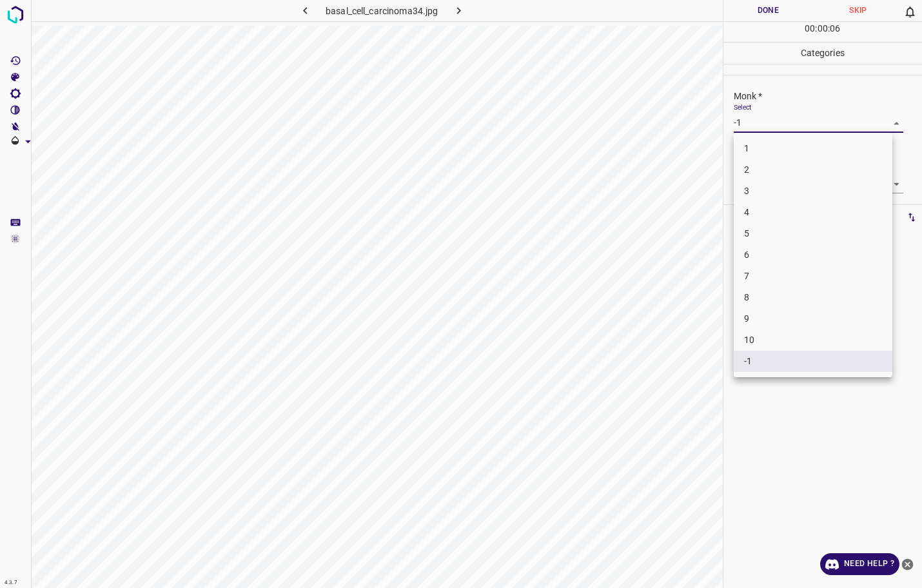
click at [786, 122] on body "4.3.7 basal_cell_carcinoma34.jpg Done Skip 0 00 : 00 : 06 Categories Monk * Sel…" at bounding box center [461, 294] width 922 height 588
click at [767, 192] on li "3" at bounding box center [813, 190] width 159 height 21
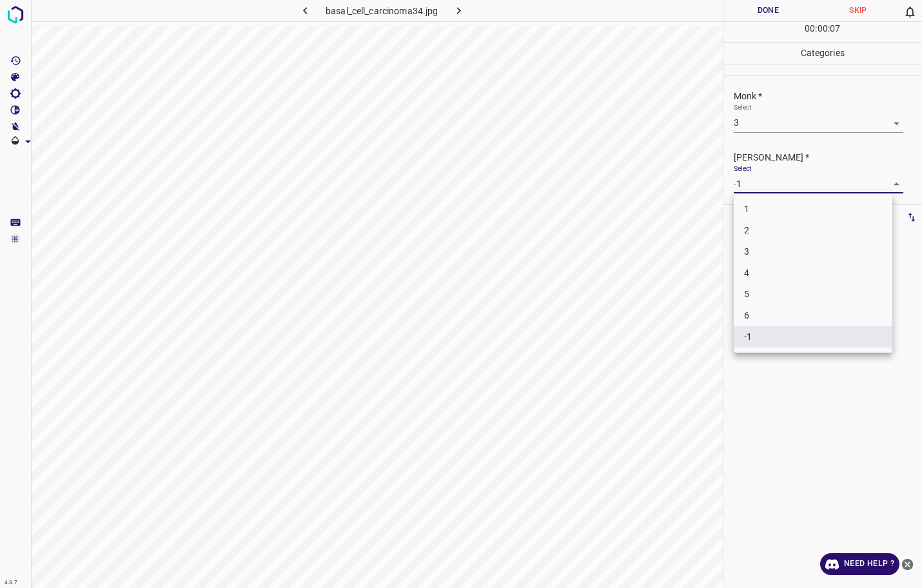
click at [770, 185] on body "4.3.7 basal_cell_carcinoma34.jpg Done Skip 0 00 : 00 : 07 Categories Monk * Sel…" at bounding box center [461, 294] width 922 height 588
click at [767, 233] on li "2" at bounding box center [813, 230] width 159 height 21
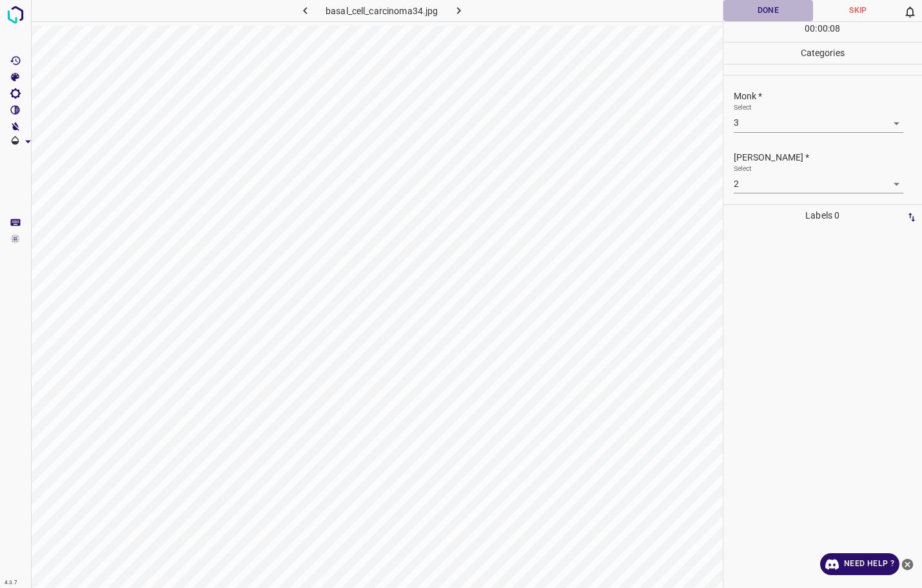
click at [787, 10] on button "Done" at bounding box center [768, 10] width 90 height 21
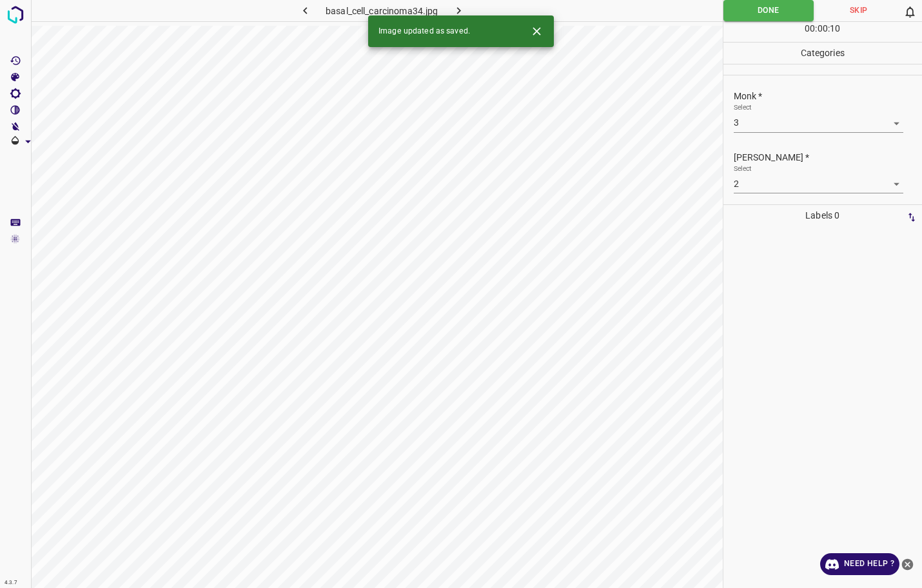
click at [468, 6] on button "button" at bounding box center [458, 10] width 41 height 21
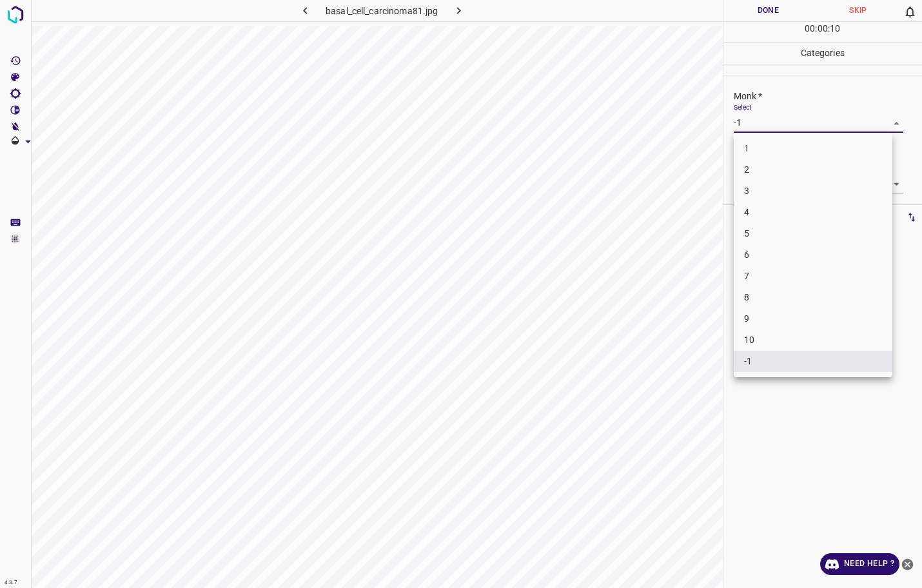
click at [769, 130] on body "4.3.7 basal_cell_carcinoma81.jpg Done Skip 0 00 : 00 : 10 Categories Monk * Sel…" at bounding box center [461, 294] width 922 height 588
click at [769, 208] on li "4" at bounding box center [813, 212] width 159 height 21
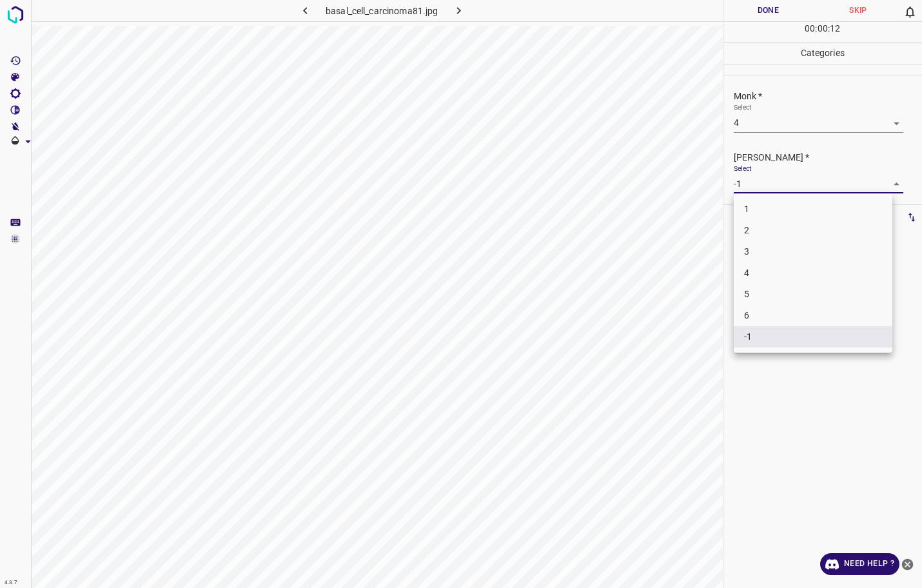
click at [775, 190] on body "4.3.7 basal_cell_carcinoma81.jpg Done Skip 0 00 : 00 : 12 Categories Monk * Sel…" at bounding box center [461, 294] width 922 height 588
click at [777, 256] on li "3" at bounding box center [813, 251] width 159 height 21
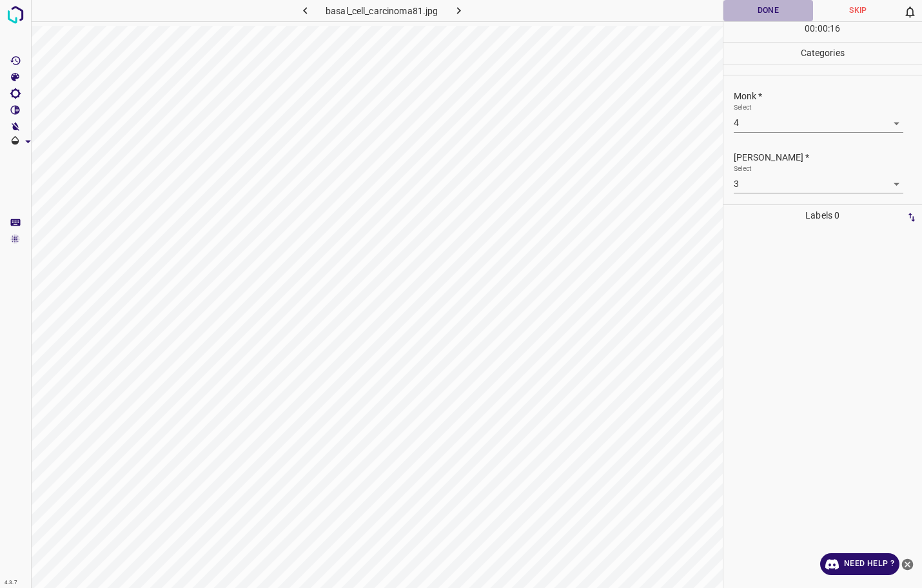
click at [784, 15] on button "Done" at bounding box center [768, 10] width 90 height 21
